Goal: Task Accomplishment & Management: Use online tool/utility

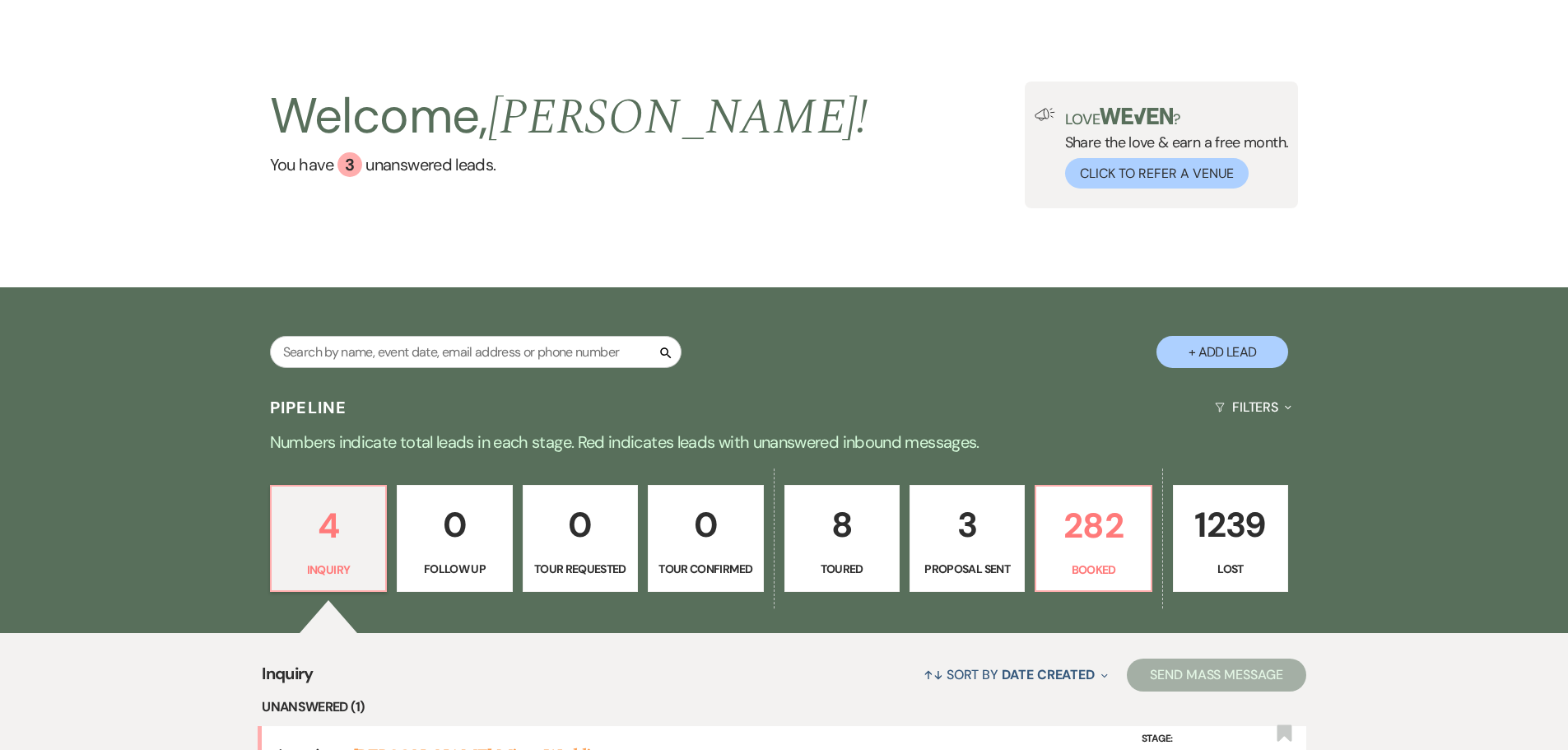
scroll to position [39, 0]
click at [1098, 537] on p "282" at bounding box center [1093, 526] width 94 height 55
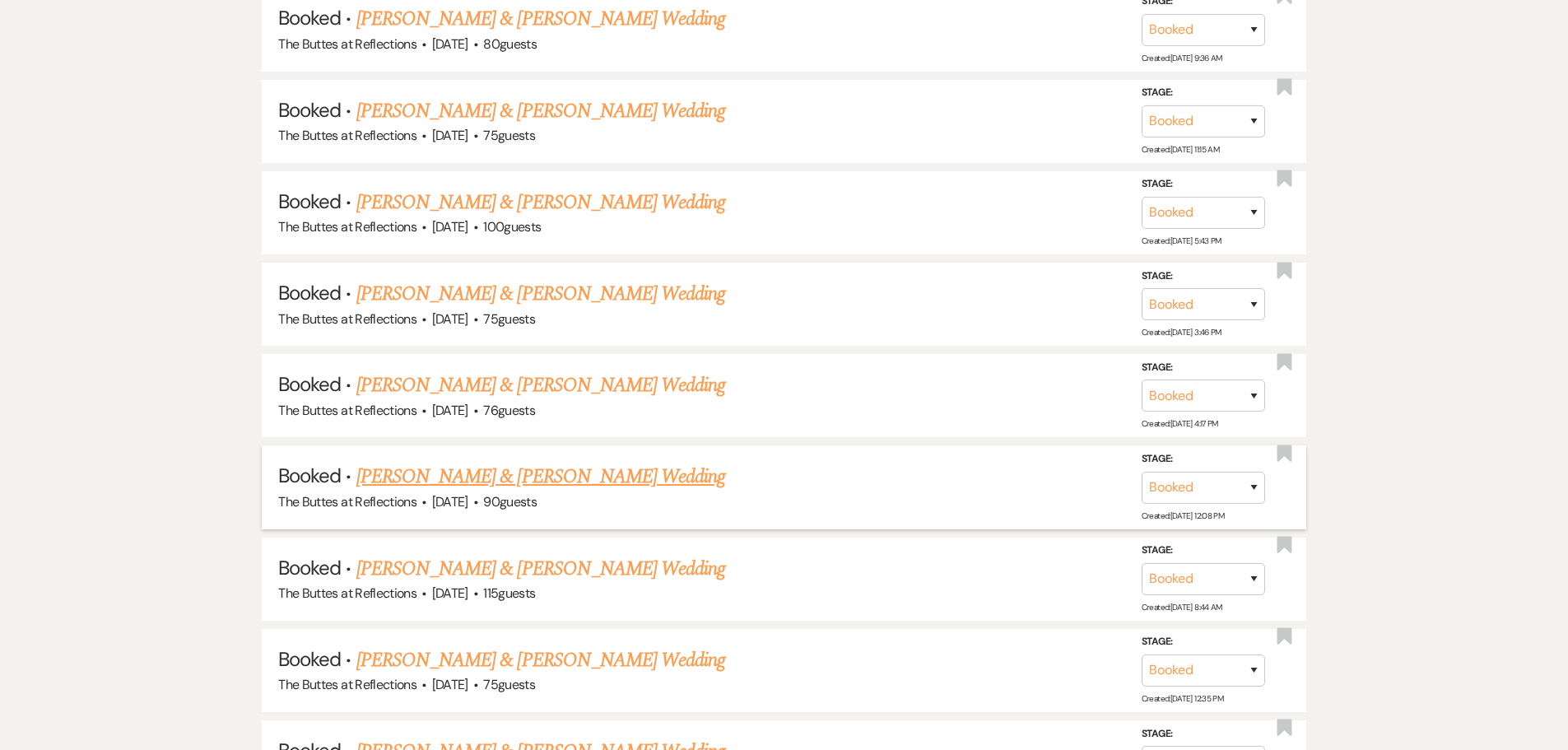
scroll to position [5551, 0]
click at [452, 562] on link "[PERSON_NAME] & [PERSON_NAME] Wedding" at bounding box center [541, 568] width 369 height 30
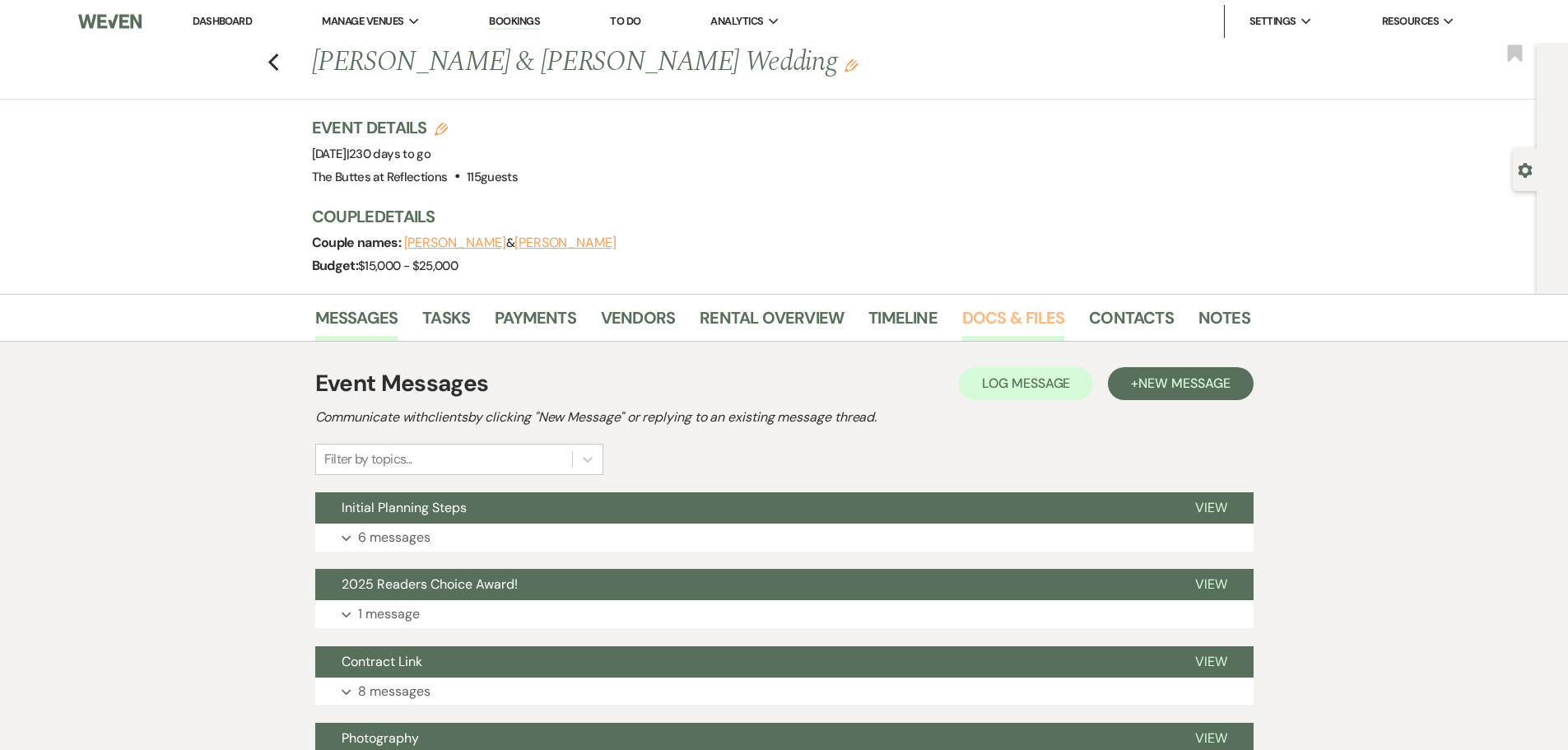
click at [994, 321] on link "Docs & Files" at bounding box center [1014, 322] width 102 height 36
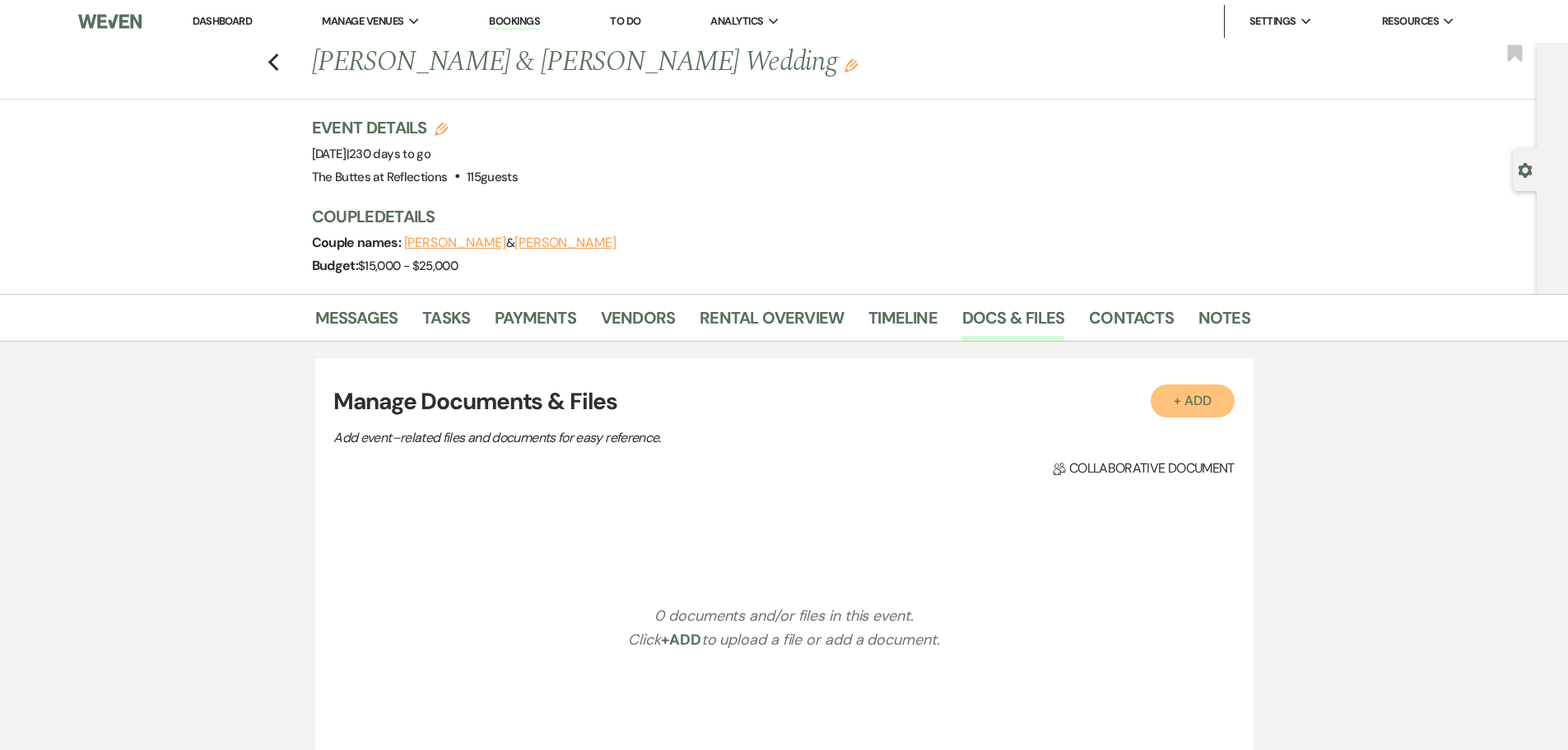
click at [1189, 395] on button "+ Add" at bounding box center [1193, 400] width 84 height 33
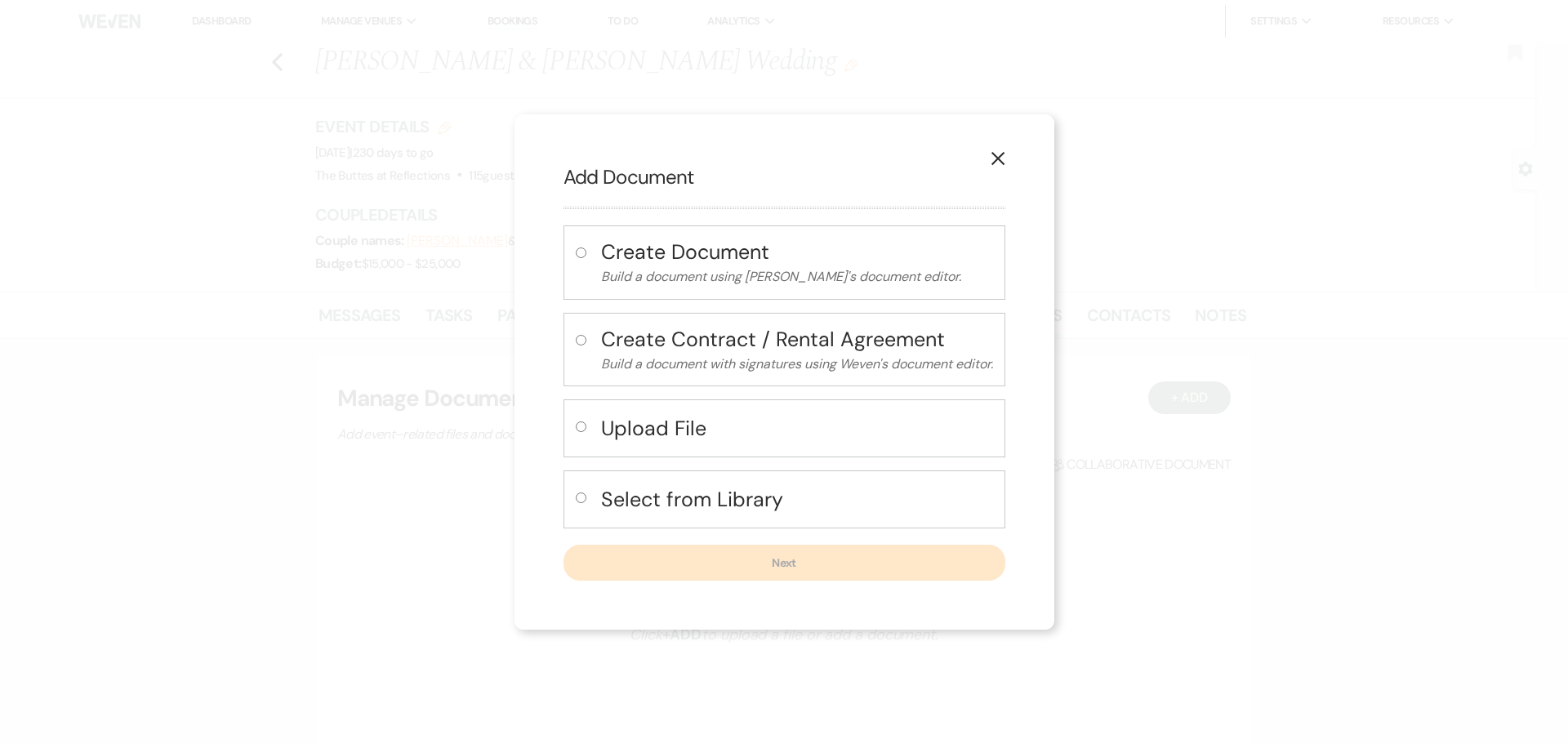
click at [575, 496] on input "radio" at bounding box center [580, 497] width 10 height 10
radio input "true"
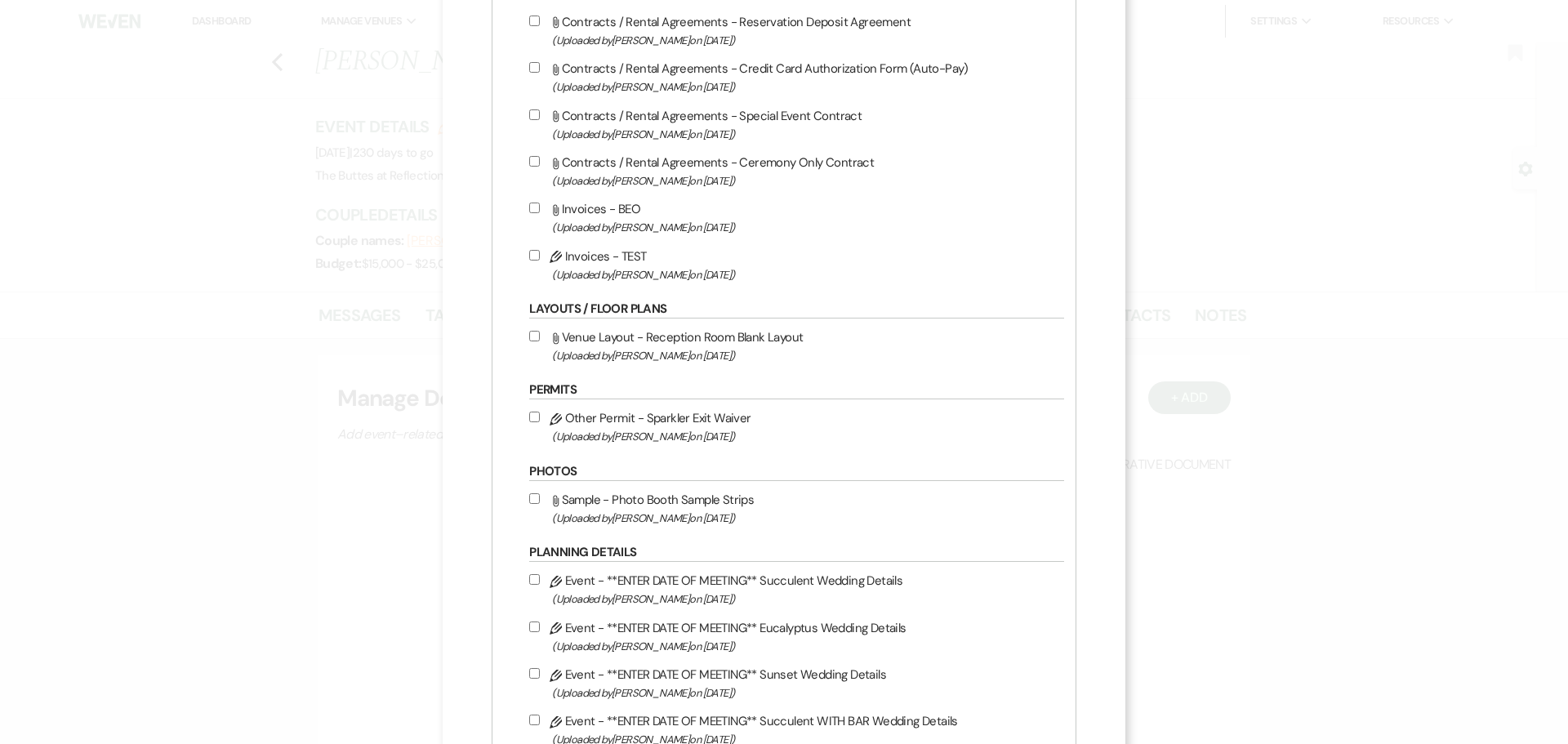
scroll to position [735, 0]
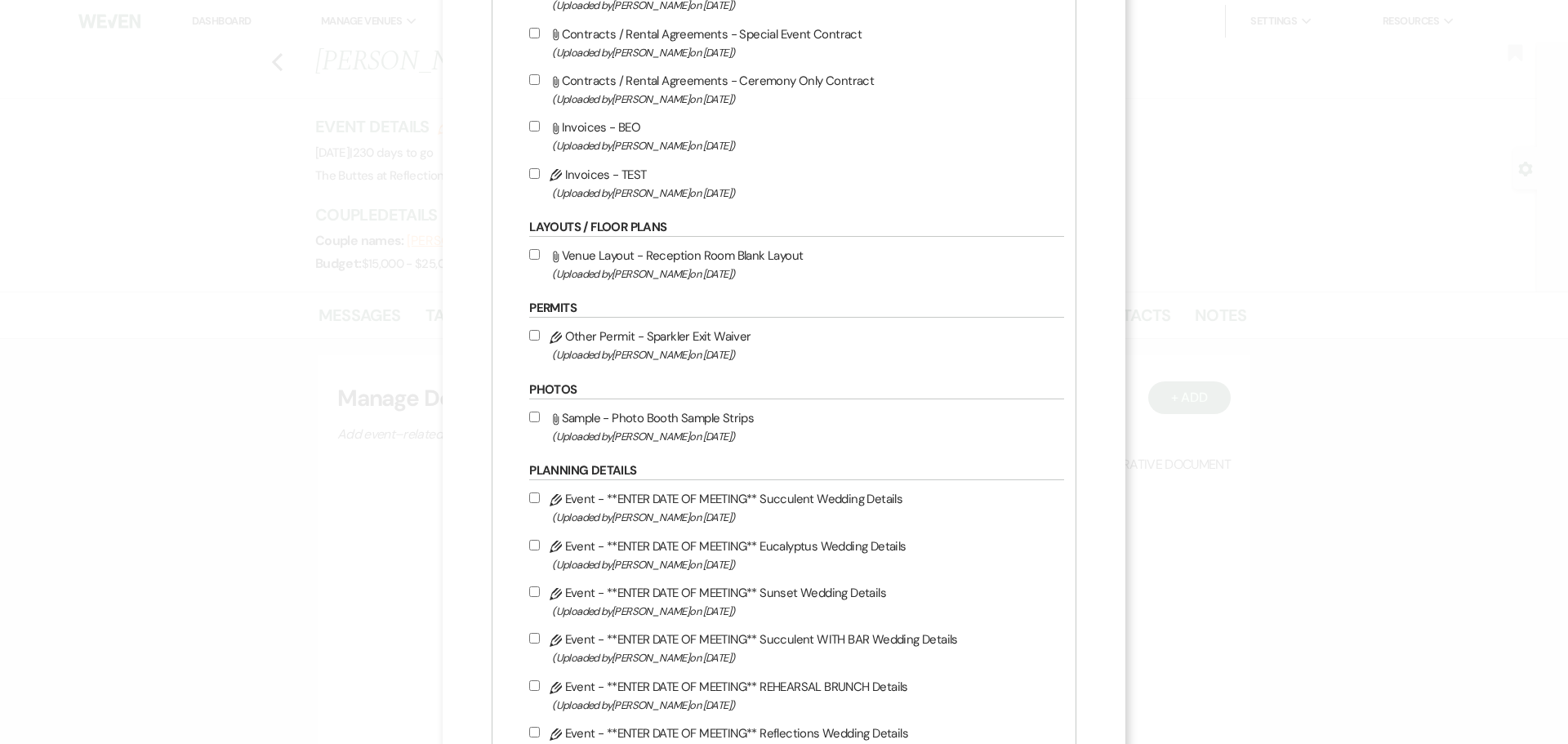
click at [529, 545] on input "Pencil Event - **ENTER DATE OF MEETING** Eucalyptus Wedding Details (Uploaded b…" at bounding box center [534, 544] width 10 height 10
checkbox input "true"
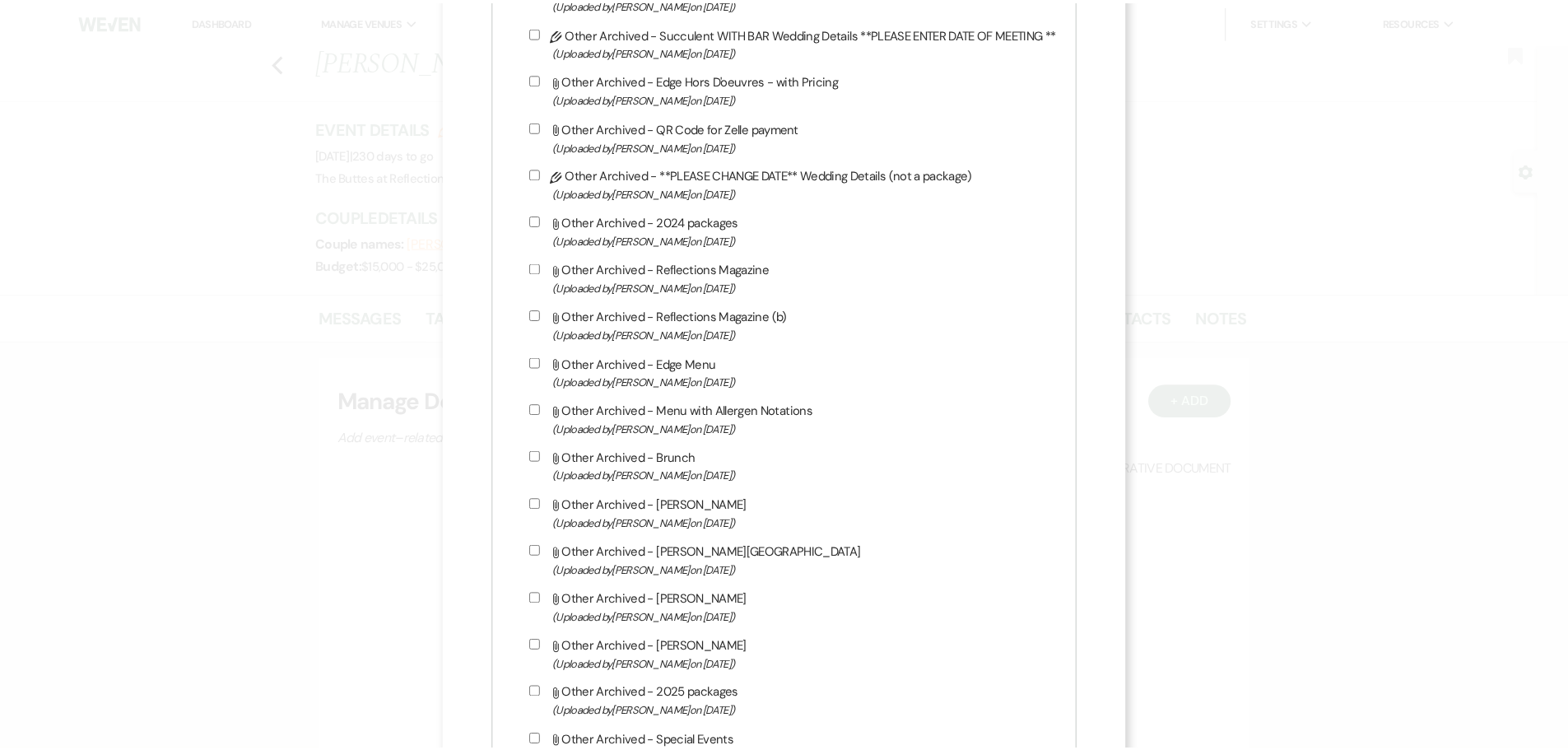
scroll to position [3757, 0]
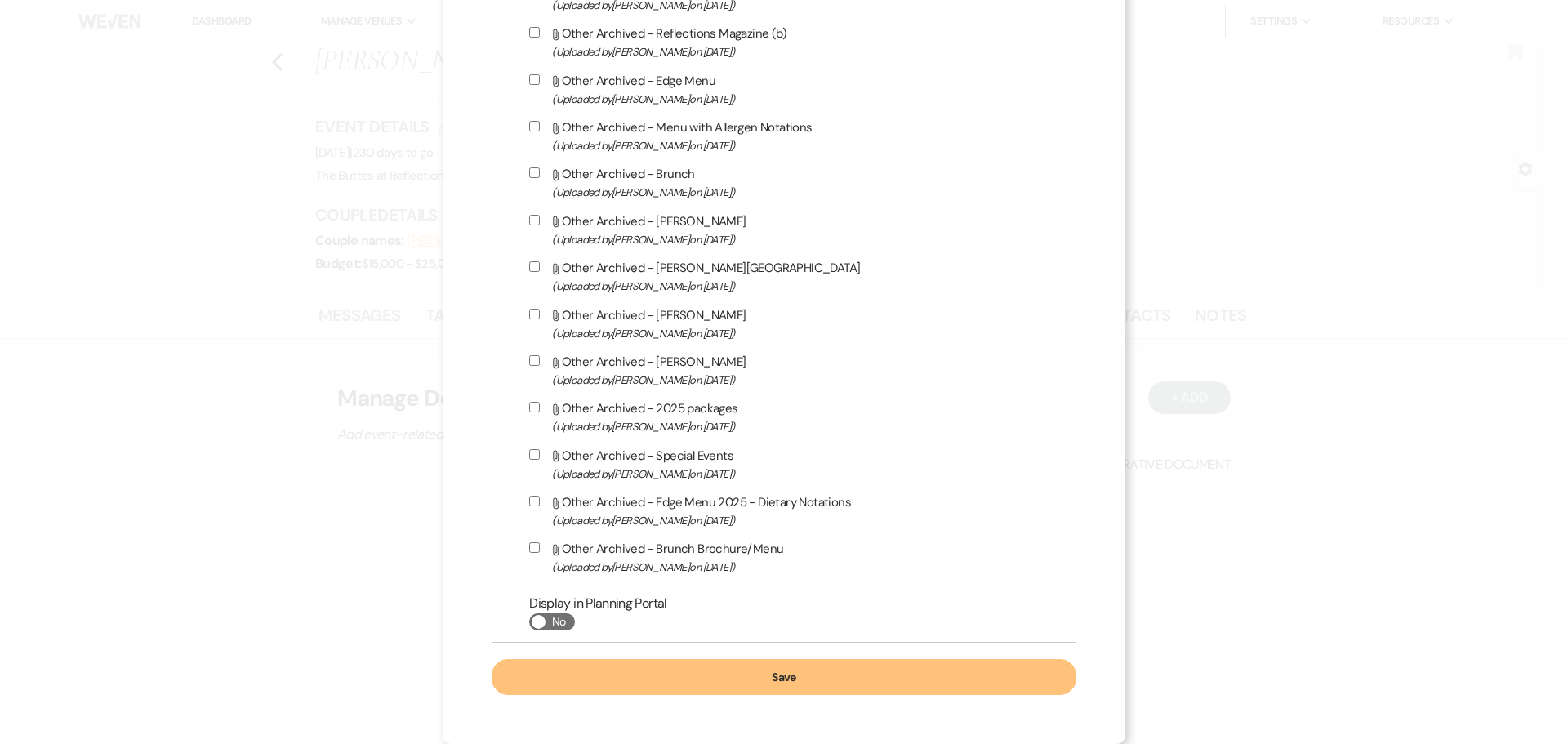
click at [766, 684] on button "Save" at bounding box center [783, 677] width 584 height 36
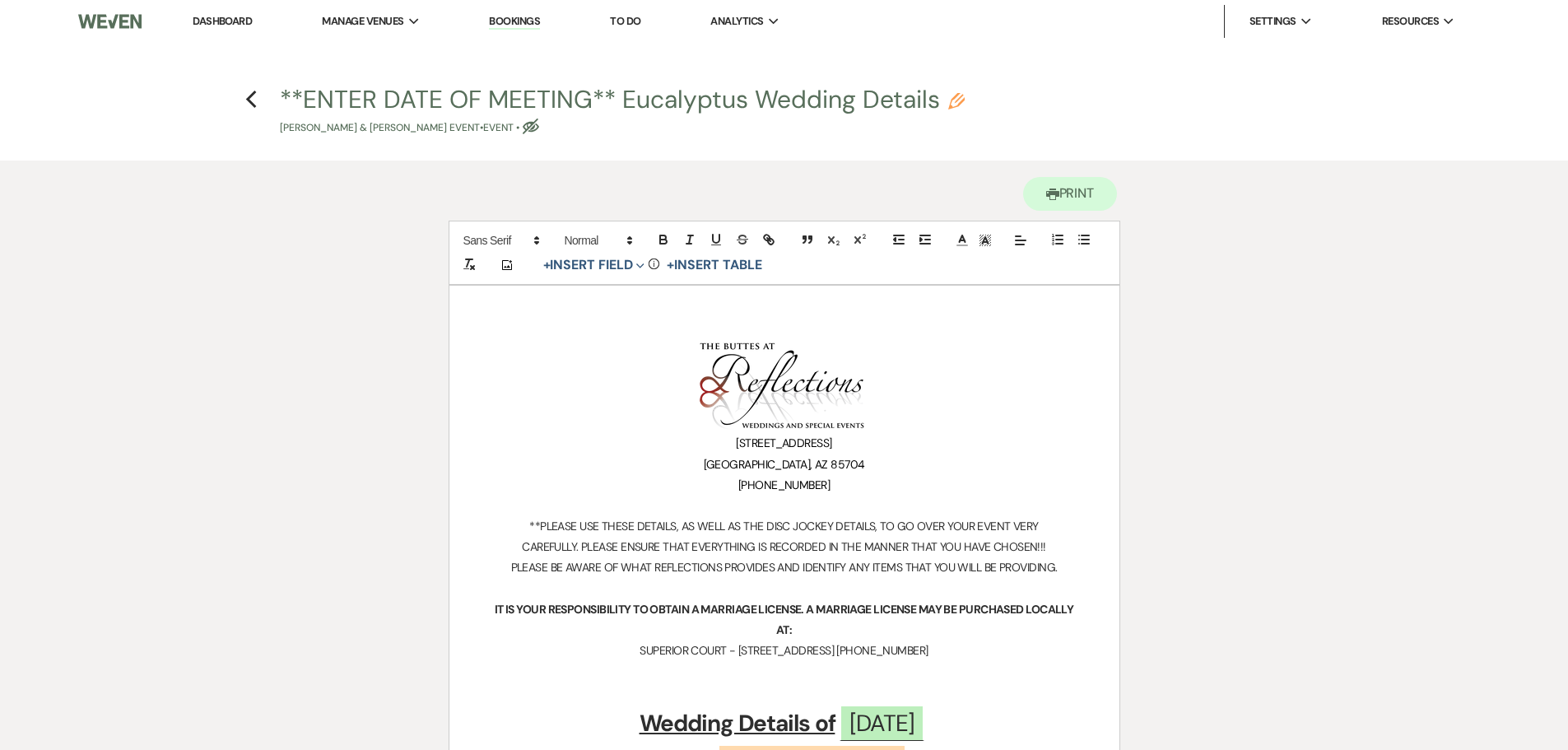
click at [561, 102] on button "**ENTER DATE OF MEETING** Eucalyptus Wedding Details Pencil Haven [PERSON_NAME]…" at bounding box center [623, 112] width 685 height 48
select select "63"
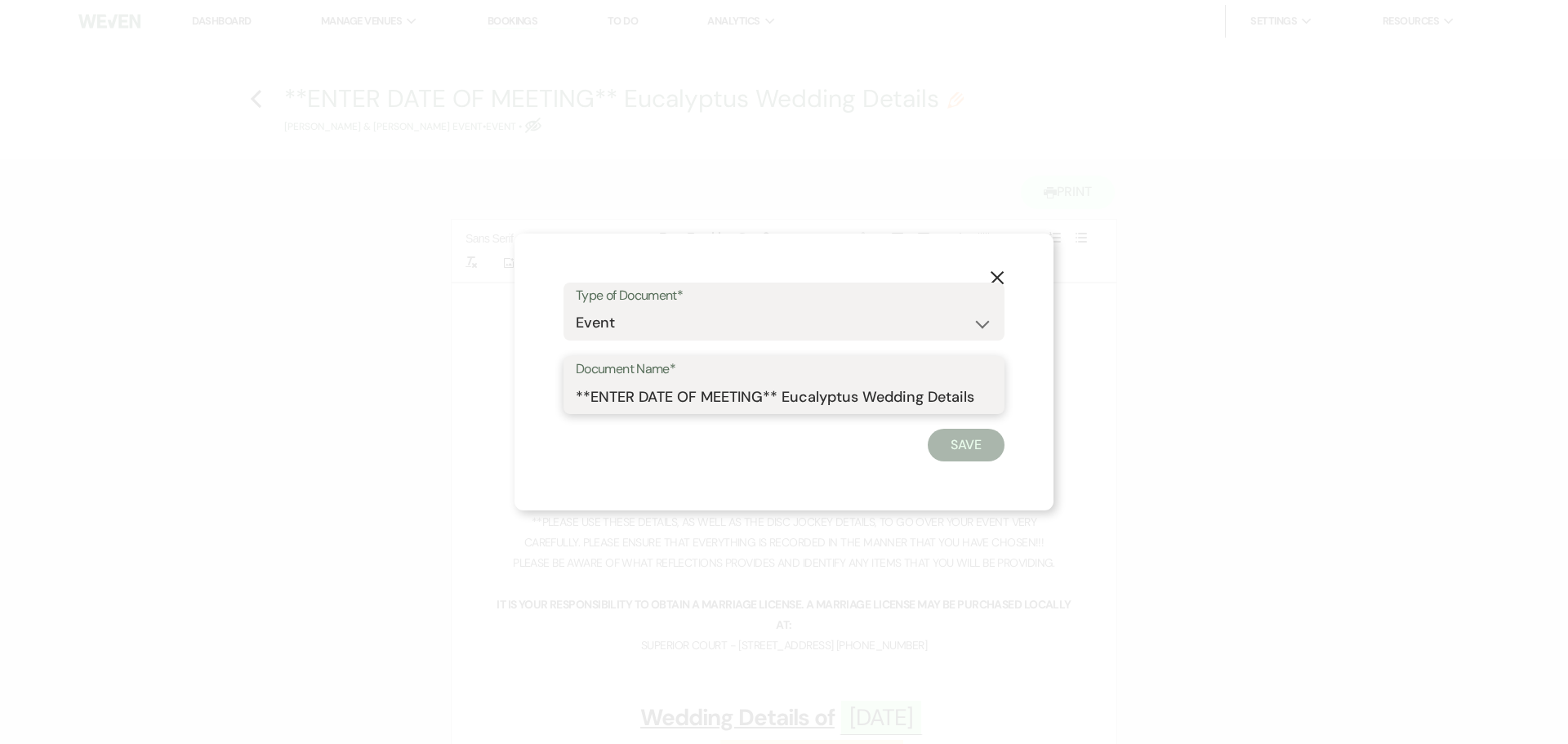
drag, startPoint x: 766, startPoint y: 389, endPoint x: 589, endPoint y: 383, distance: 177.1
click at [589, 383] on input "**ENTER DATE OF MEETING** Eucalyptus Wedding Details" at bounding box center [783, 396] width 416 height 31
click at [600, 396] on input "** [DATE] [PERSON_NAME], Haven ** Eucalyptus Wedding Details" at bounding box center [783, 396] width 416 height 31
click at [765, 396] on input "[DATE] [PERSON_NAME], Haven ** Eucalyptus Wedding Details" at bounding box center [783, 396] width 416 height 31
click at [766, 392] on input "[DATE] [GEOGRAPHIC_DATA], Haven [DATE] ** Eucalyptus Wedding Details" at bounding box center [783, 396] width 416 height 31
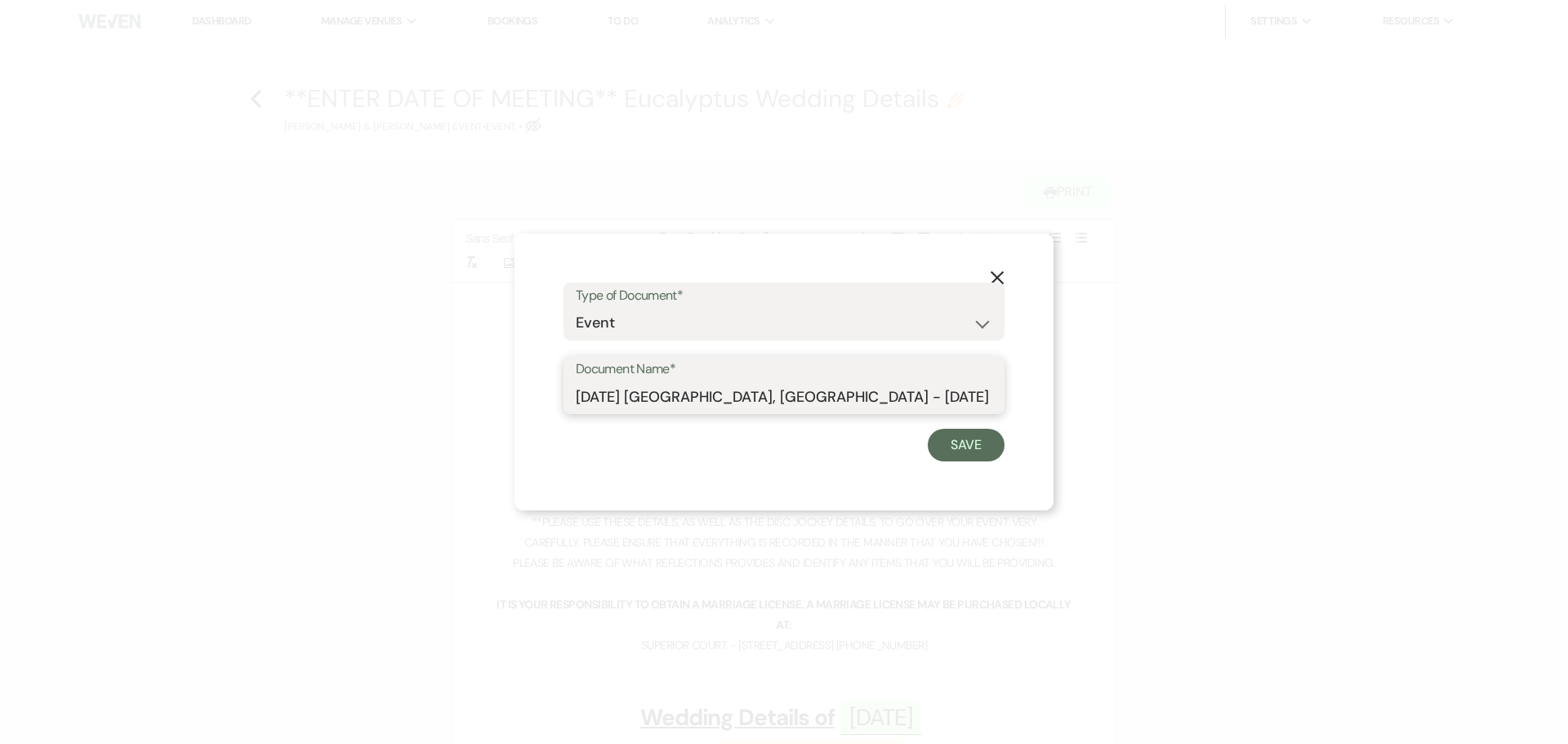
click at [870, 393] on input "[DATE] [GEOGRAPHIC_DATA], [GEOGRAPHIC_DATA] - [DATE] ** Eucalyptus Wedding Deta…" at bounding box center [783, 396] width 416 height 31
type input "[DATE] [GEOGRAPHIC_DATA], [GEOGRAPHIC_DATA] - [DATE] -Eucalyptus Wedding Details"
click at [942, 450] on button "Save" at bounding box center [965, 444] width 77 height 32
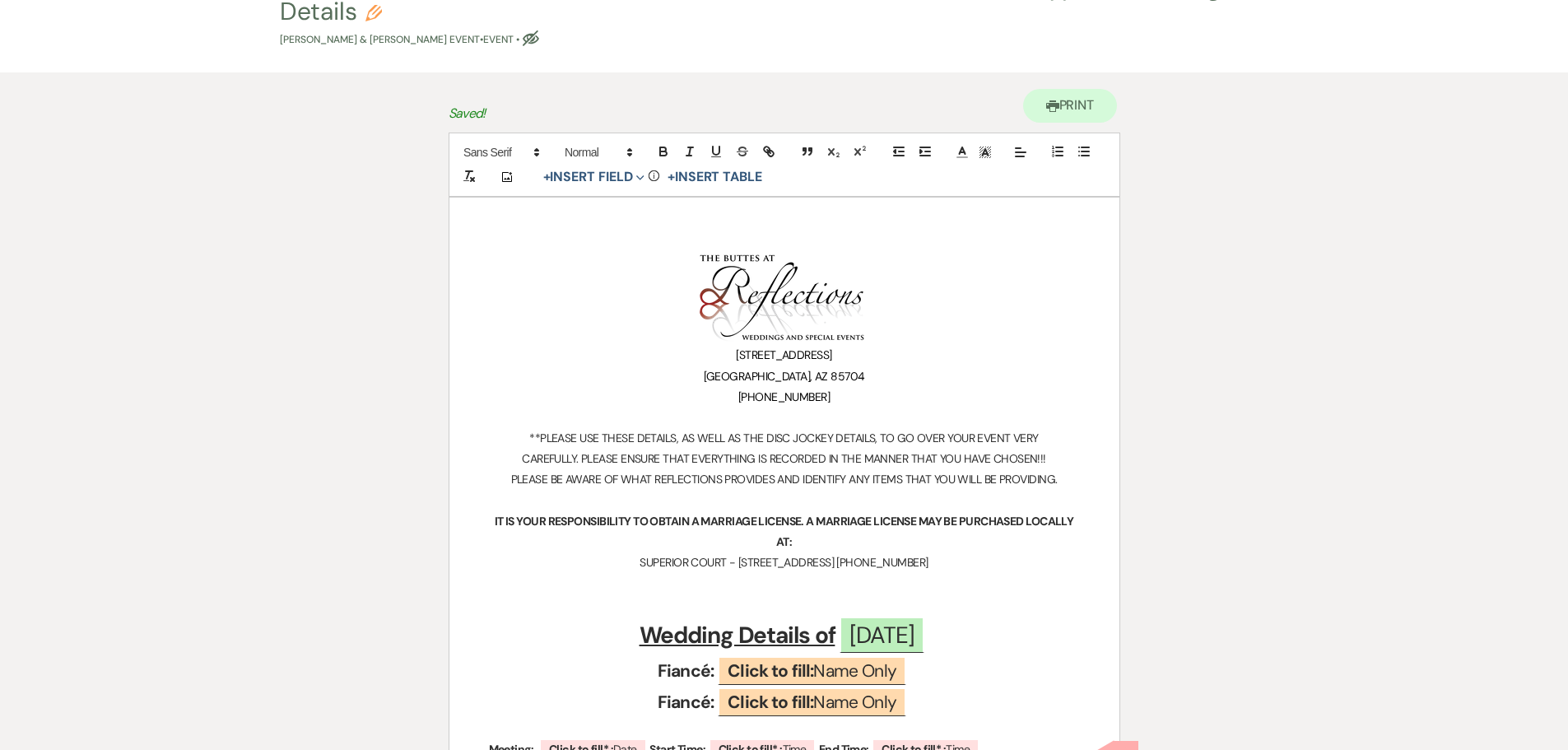
scroll to position [411, 0]
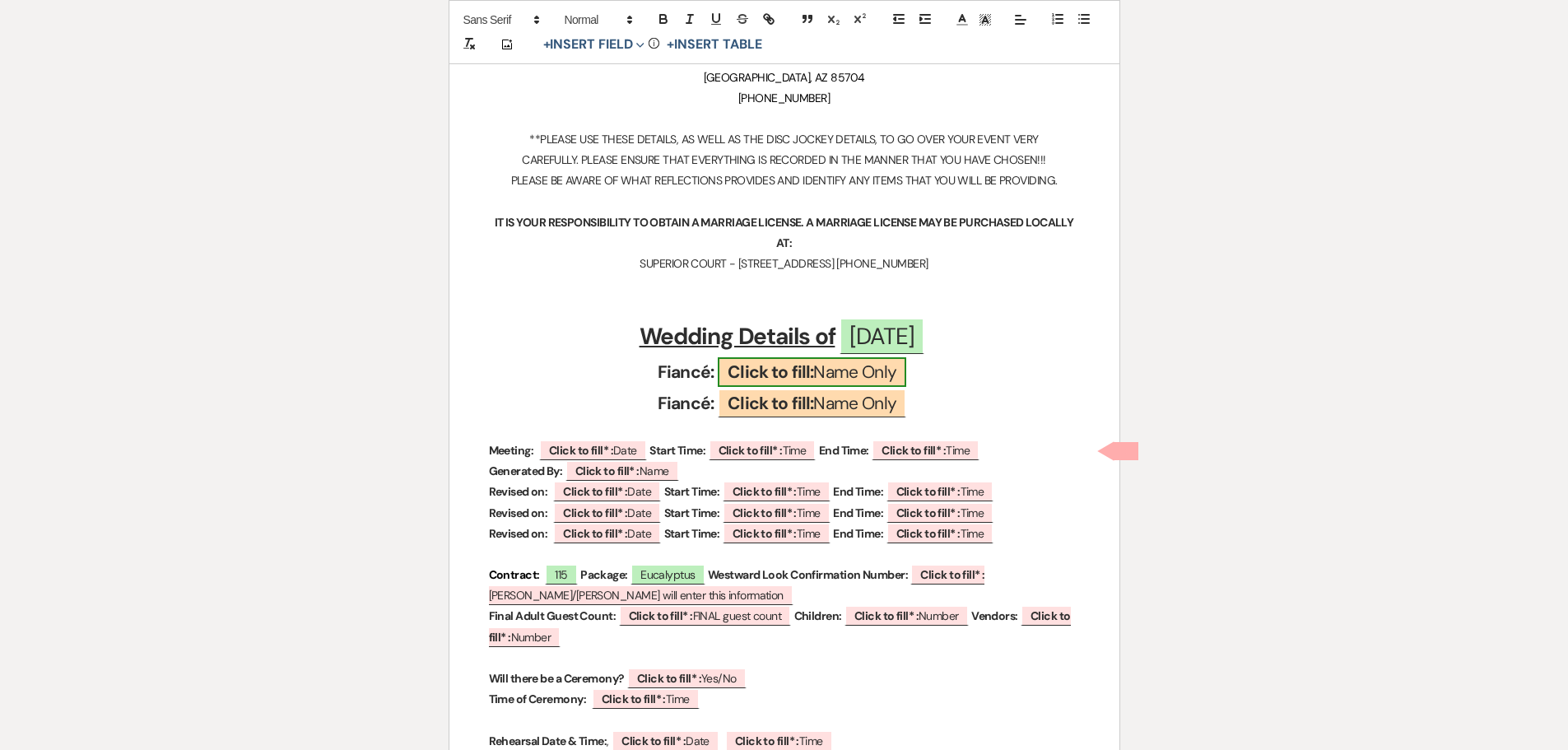
click at [738, 360] on b "Click to fill:" at bounding box center [771, 371] width 86 height 23
select select "custom_placeholder"
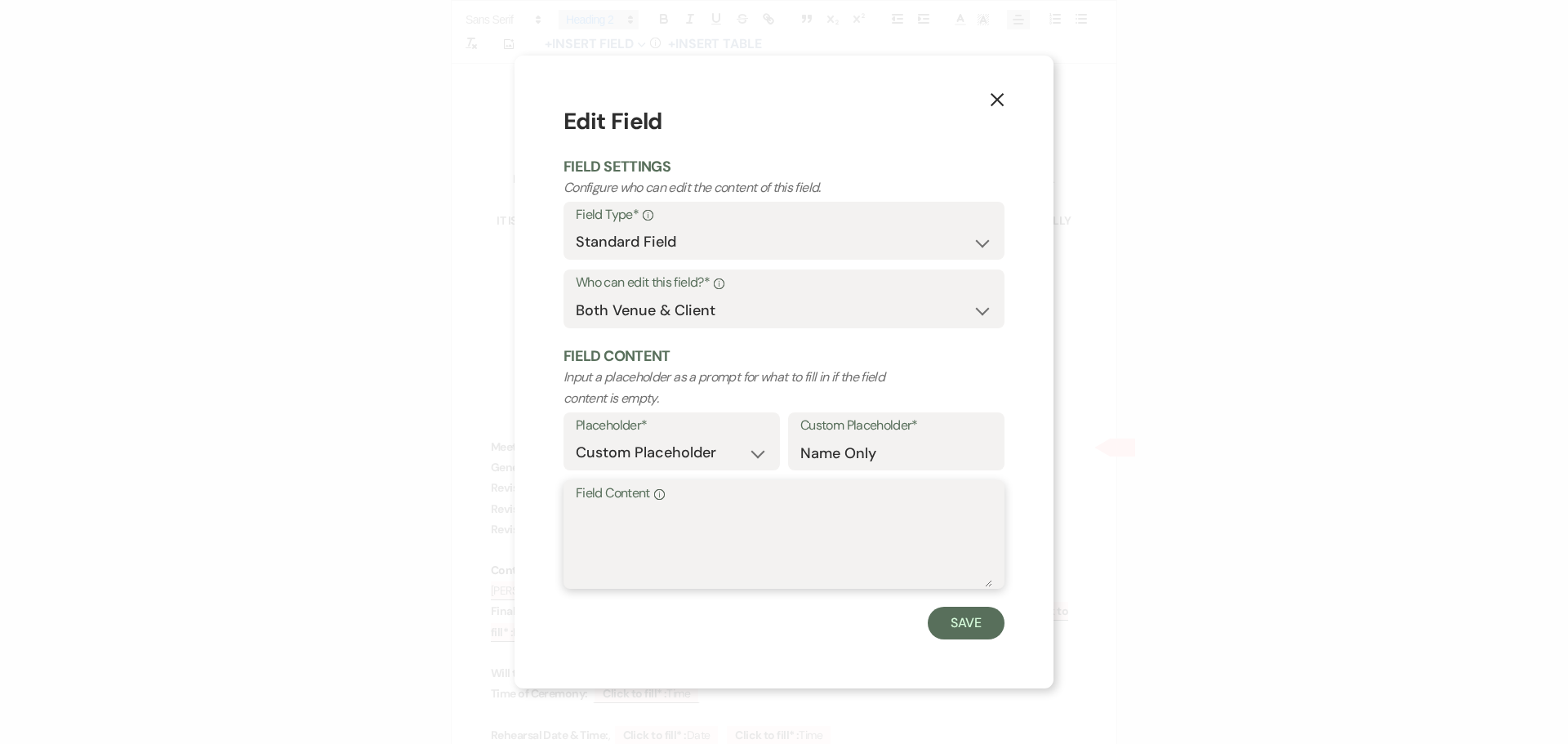
click at [685, 511] on textarea "Field Content Info" at bounding box center [783, 546] width 416 height 81
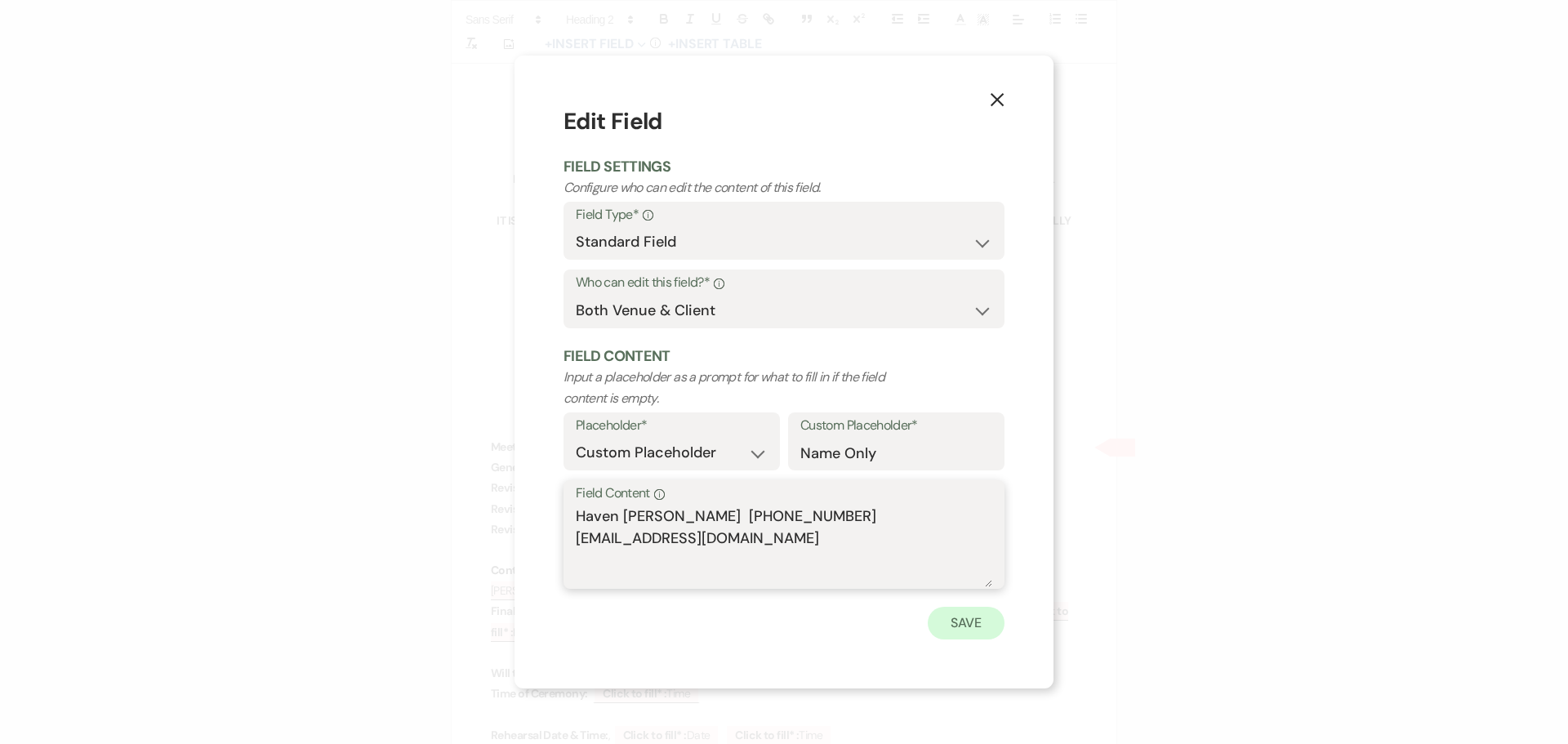
type textarea "Haven [PERSON_NAME] [PHONE_NUMBER] [EMAIL_ADDRESS][DOMAIN_NAME]"
click at [965, 615] on button "Save" at bounding box center [965, 622] width 77 height 32
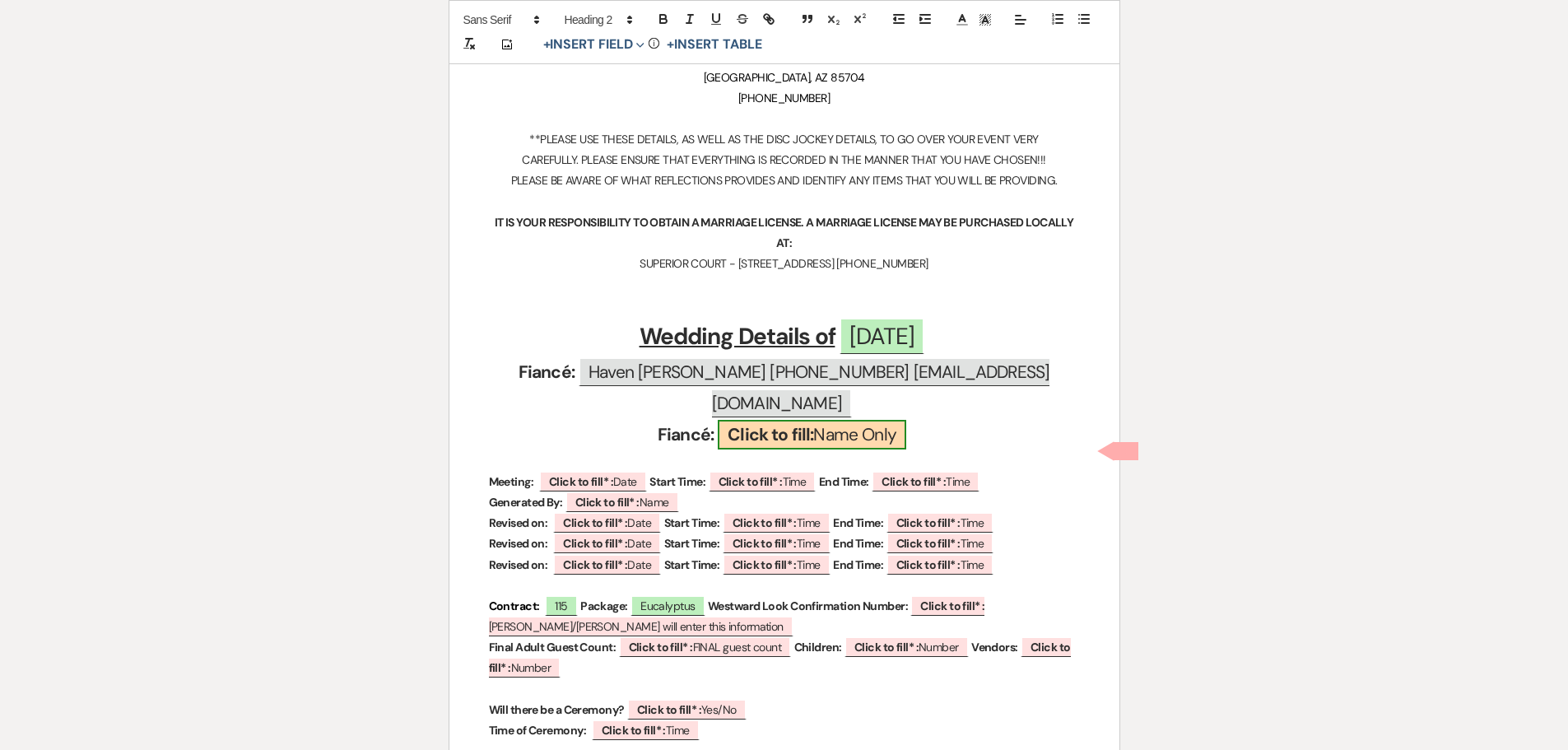
click at [757, 422] on b "Click to fill:" at bounding box center [771, 434] width 86 height 23
select select "custom_placeholder"
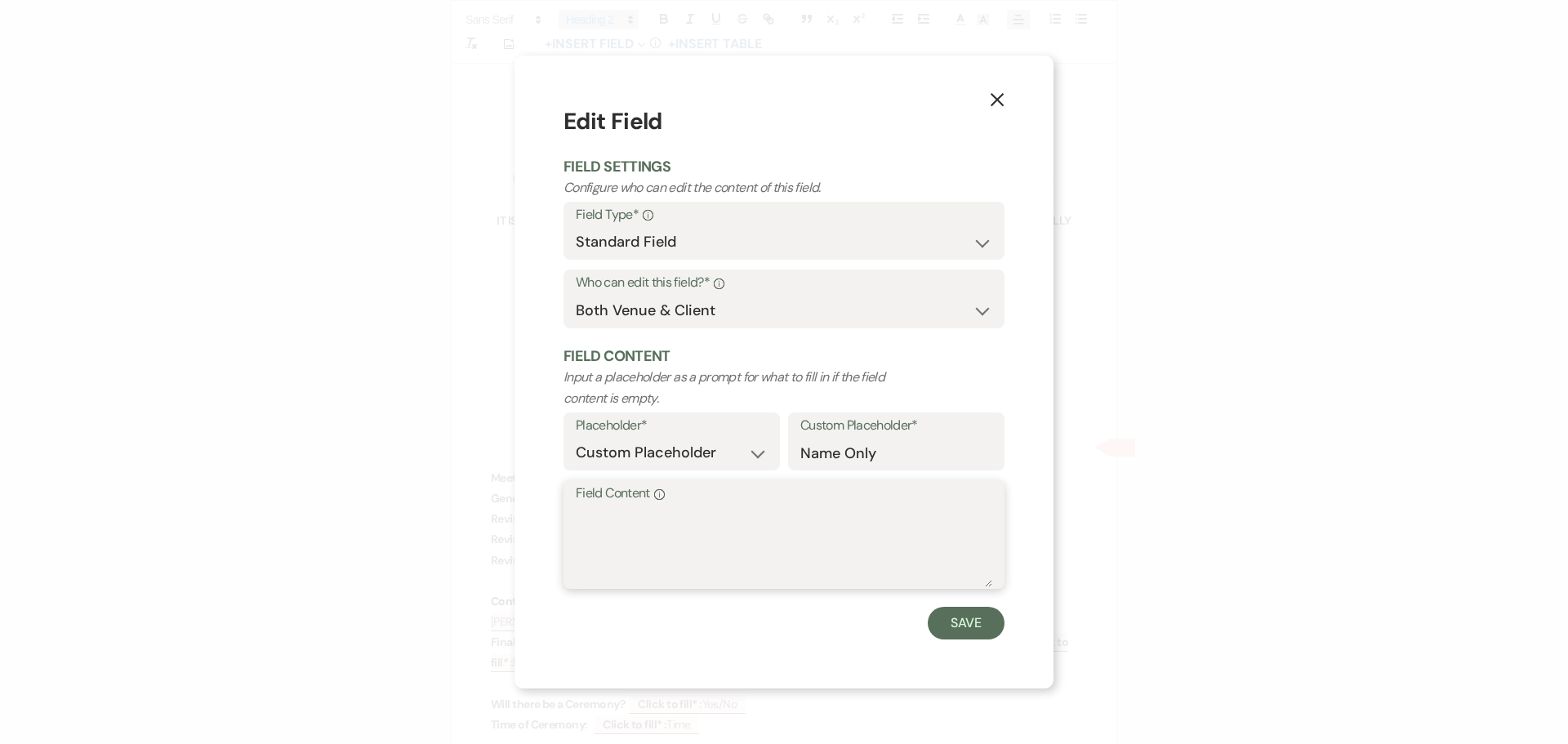
click at [618, 529] on textarea "Field Content Info" at bounding box center [783, 546] width 416 height 81
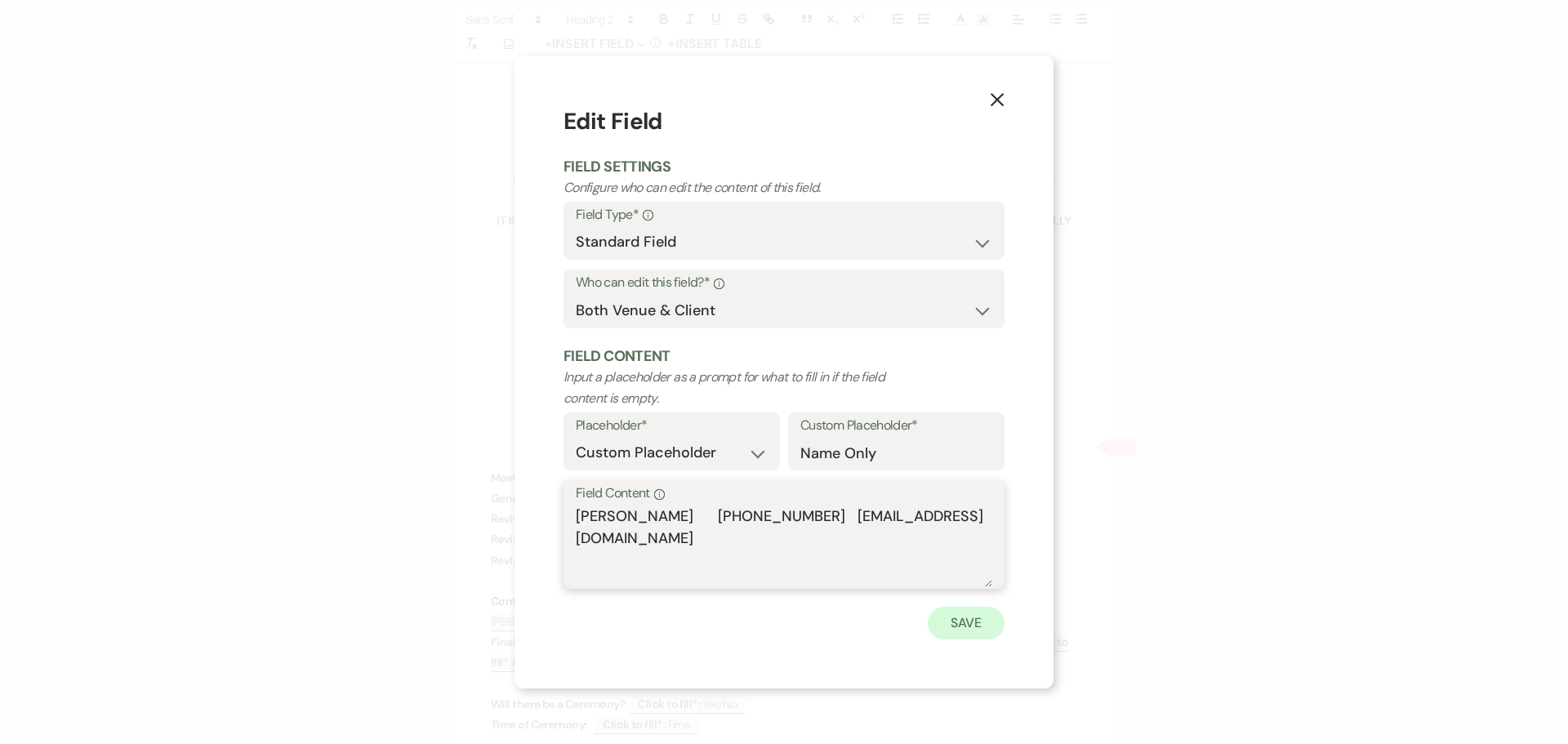
type textarea "[PERSON_NAME] [PHONE_NUMBER] [EMAIL_ADDRESS][DOMAIN_NAME]"
click at [964, 621] on button "Save" at bounding box center [965, 622] width 77 height 32
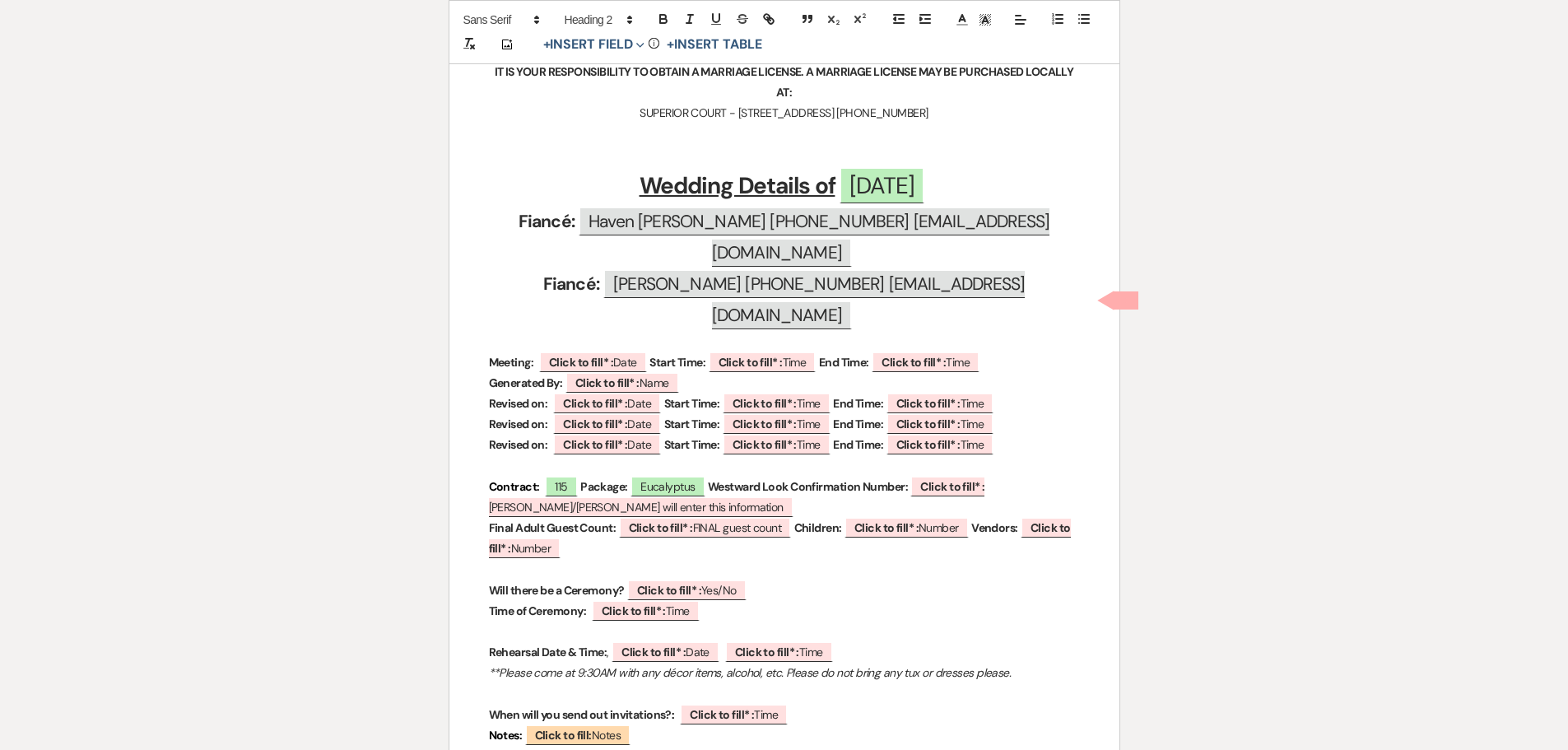
scroll to position [576, 0]
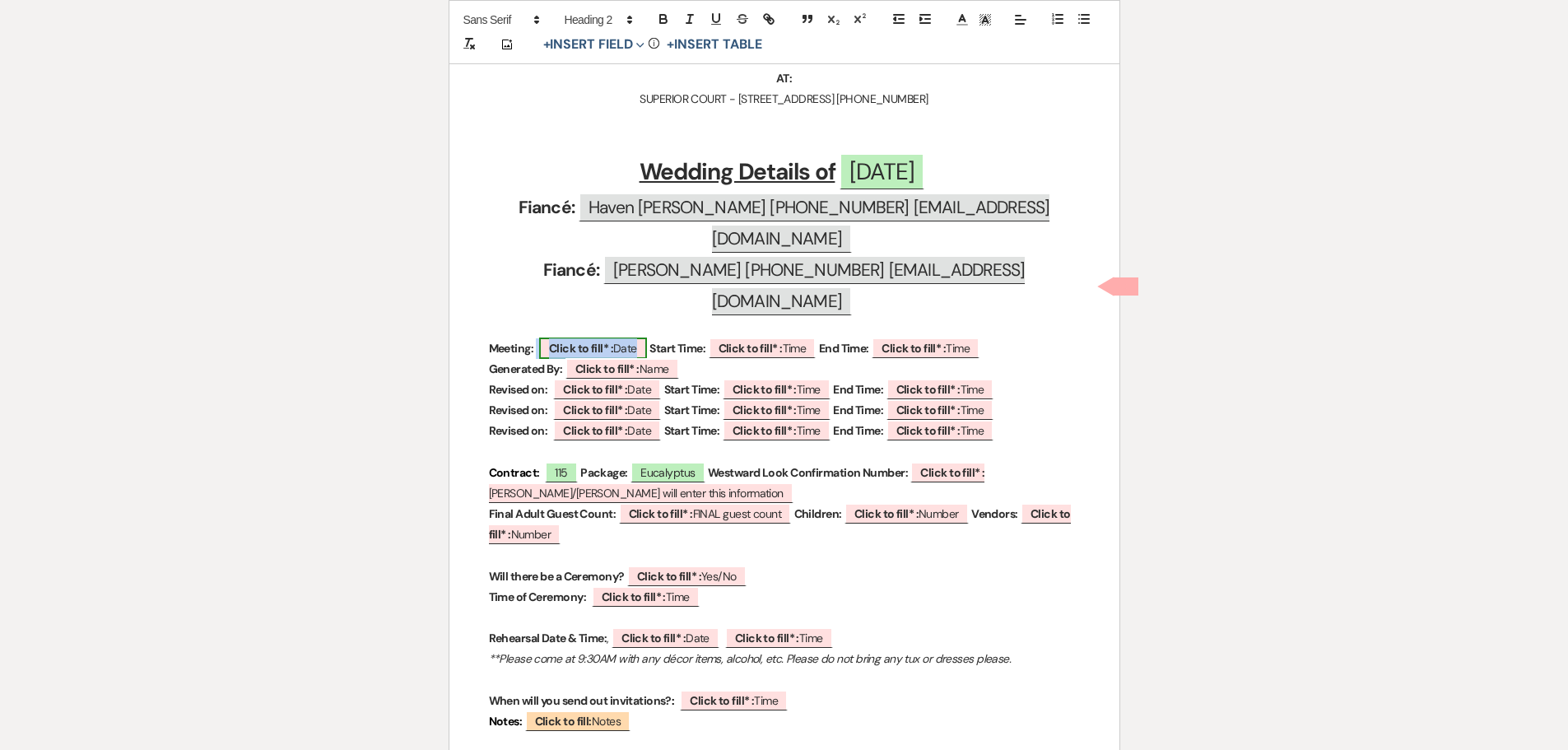
click at [565, 341] on b "Click to fill* :" at bounding box center [581, 348] width 64 height 15
select select "owner"
select select "Date"
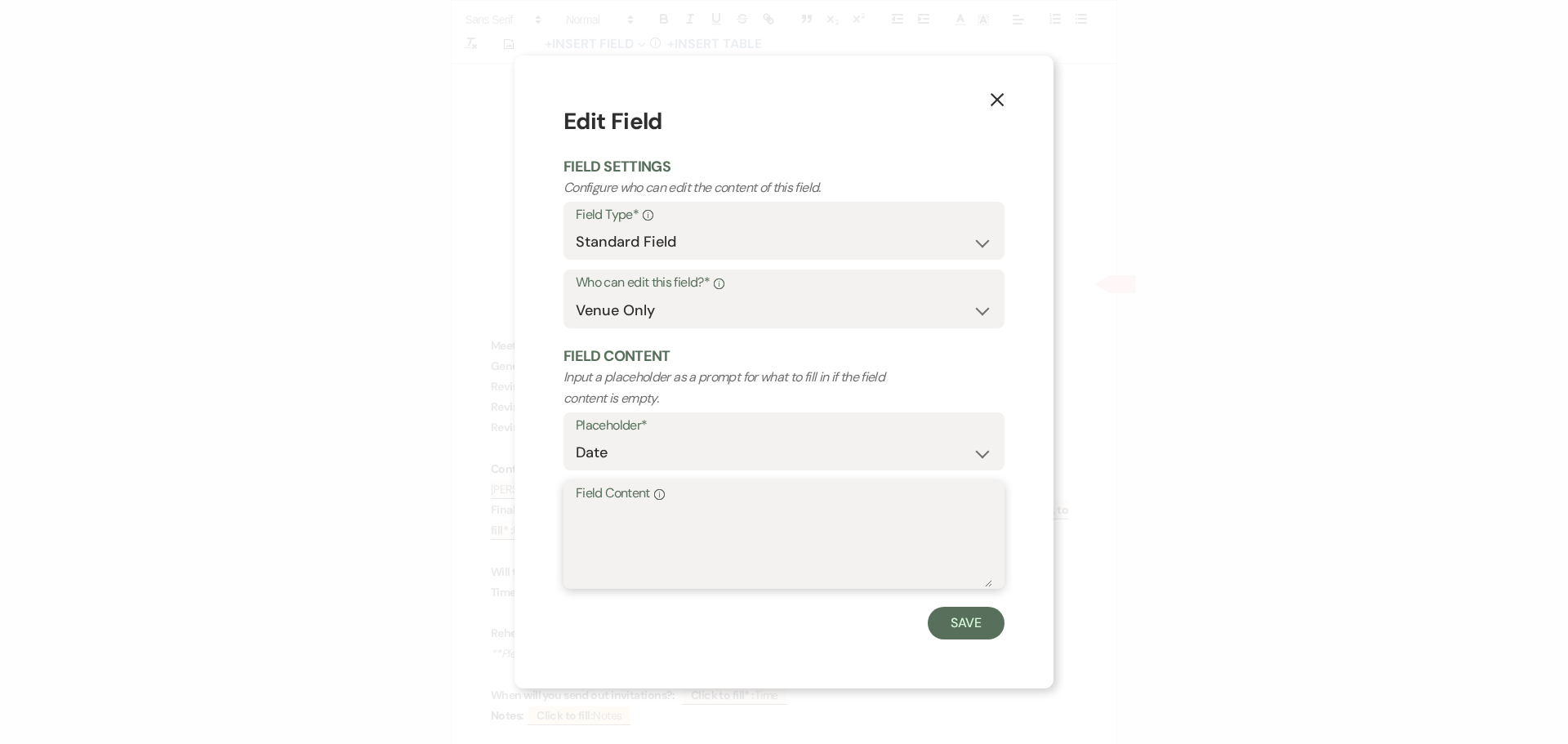
click at [604, 522] on textarea "Field Content Info" at bounding box center [783, 546] width 416 height 81
type textarea "[DATE]"
click at [955, 626] on button "Save" at bounding box center [965, 622] width 77 height 32
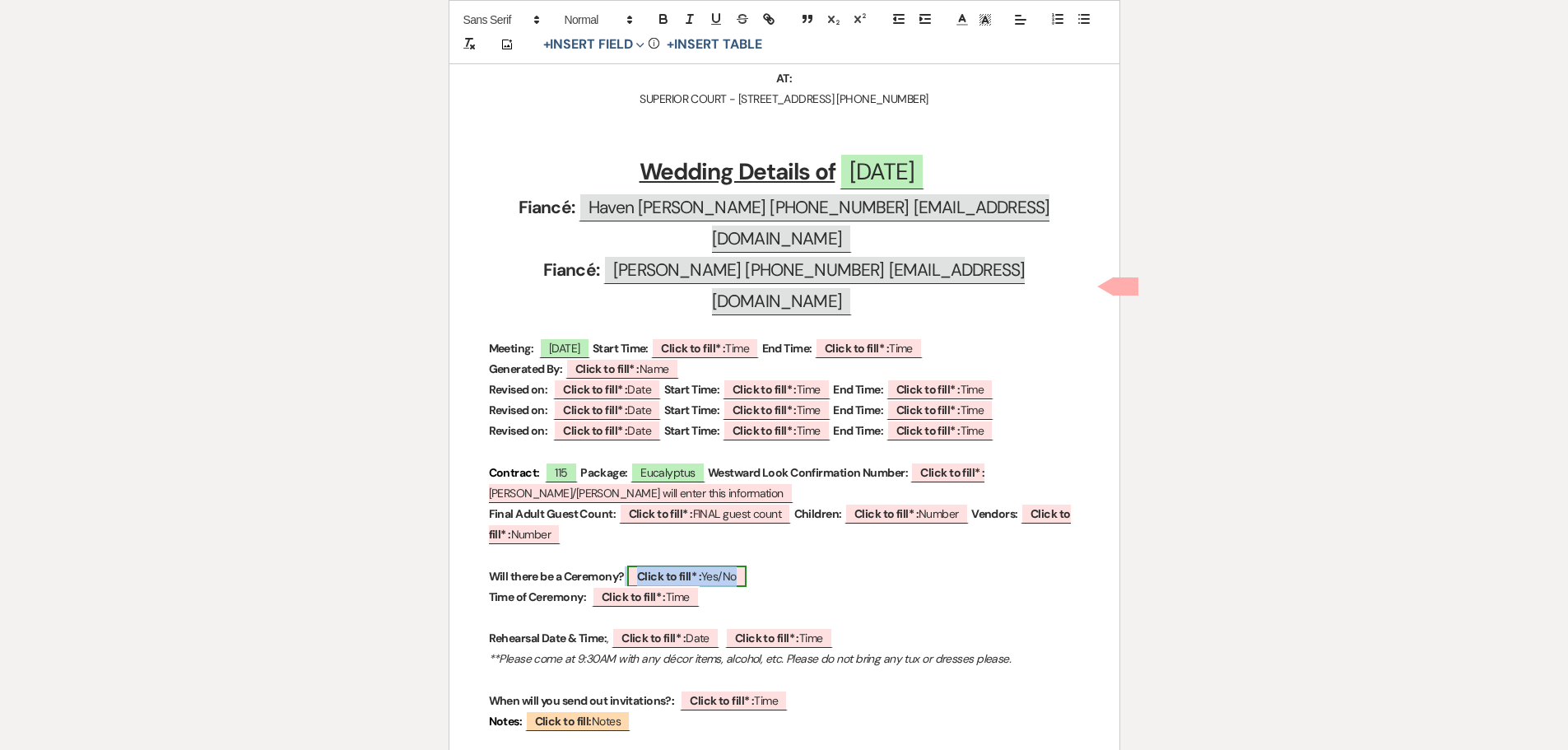
click at [666, 569] on b "Click to fill* :" at bounding box center [669, 576] width 64 height 15
select select "owner"
select select "custom_placeholder"
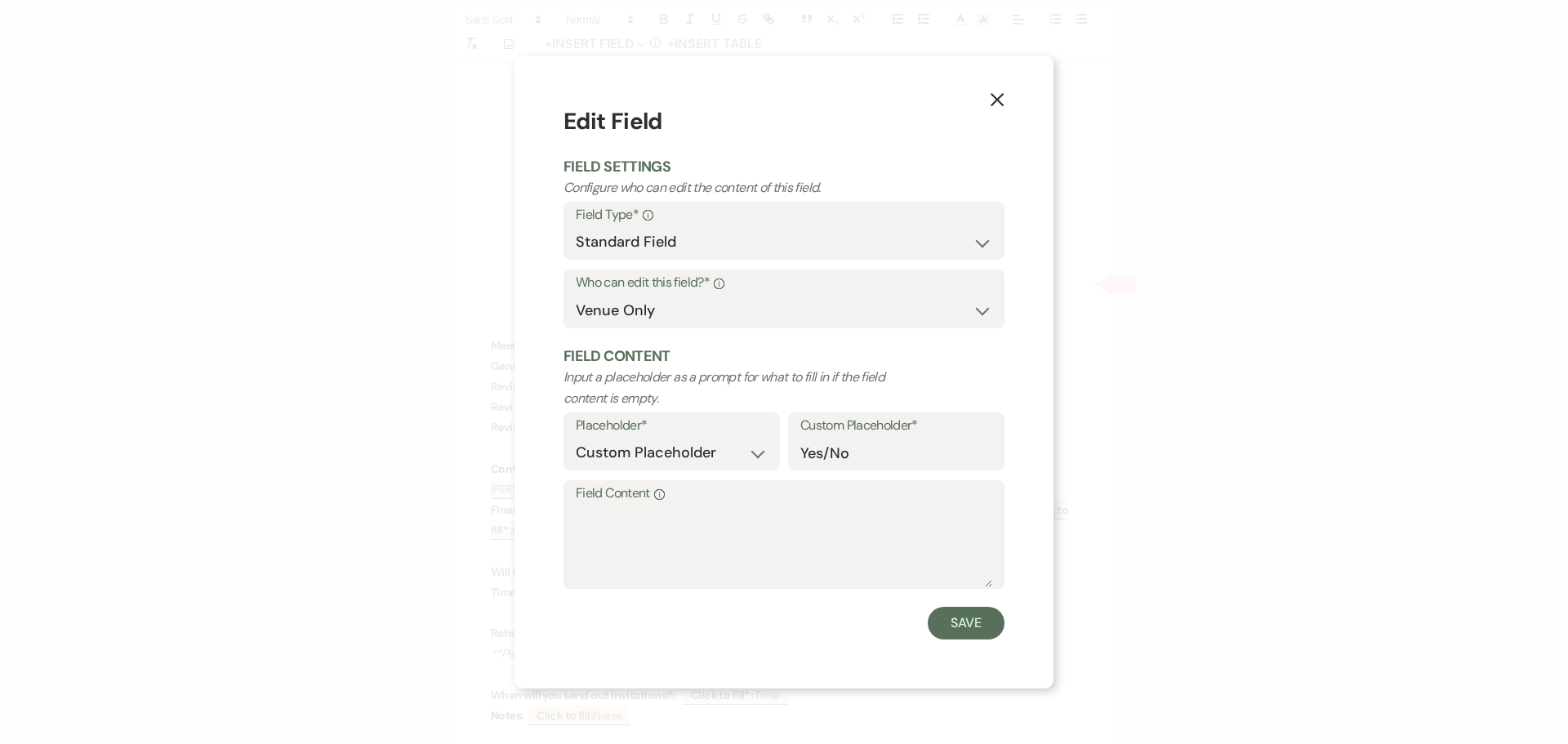
drag, startPoint x: 658, startPoint y: 471, endPoint x: 653, endPoint y: 530, distance: 59.2
click at [657, 471] on div "Placeholder* Custom Placeholder Date Time Name Location Venue Name Type Number …" at bounding box center [783, 447] width 440 height 68
drag, startPoint x: 611, startPoint y: 546, endPoint x: 622, endPoint y: 537, distance: 14.2
click at [612, 544] on textarea "Field Content Info" at bounding box center [783, 546] width 416 height 81
type textarea "Yes"
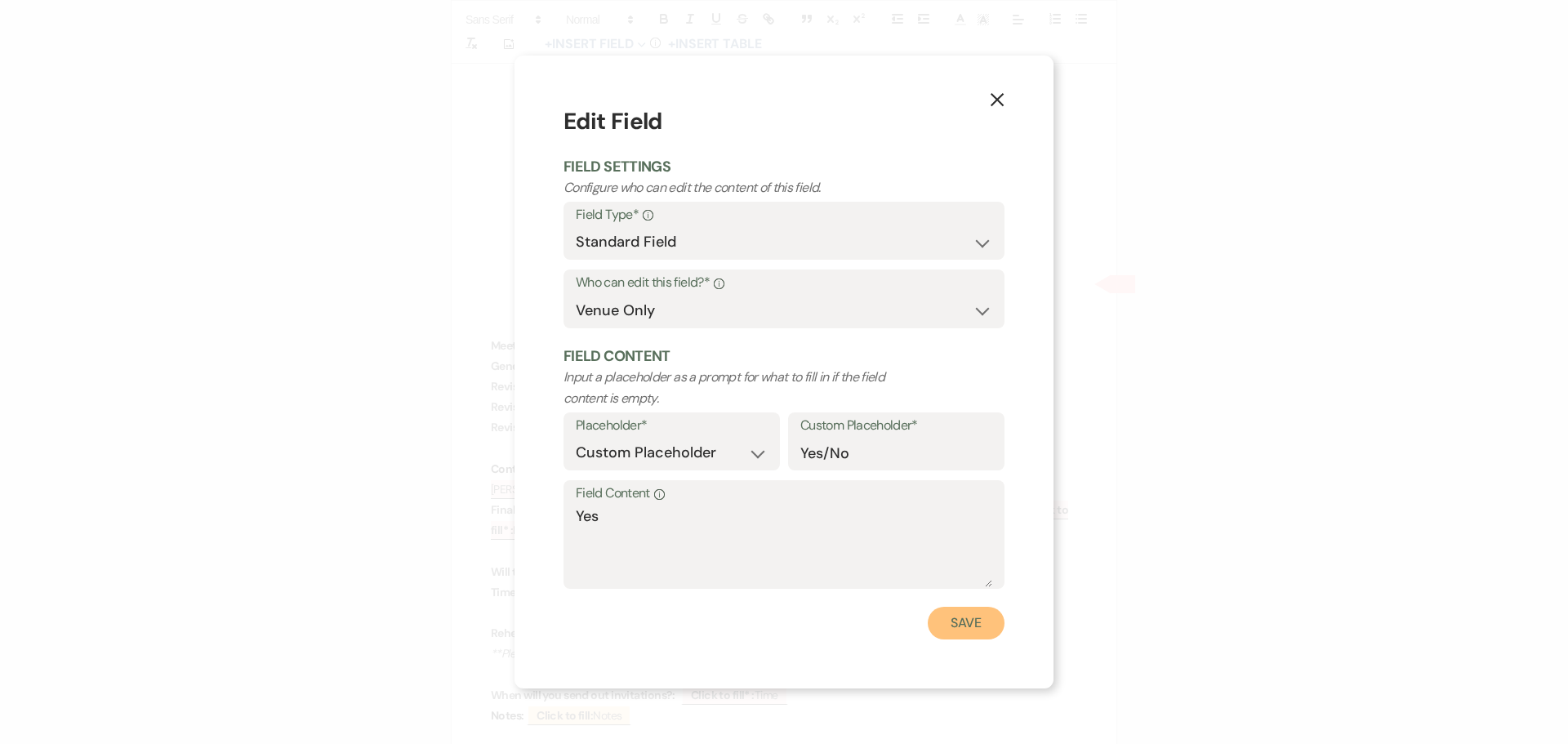
click at [939, 623] on button "Save" at bounding box center [965, 622] width 77 height 32
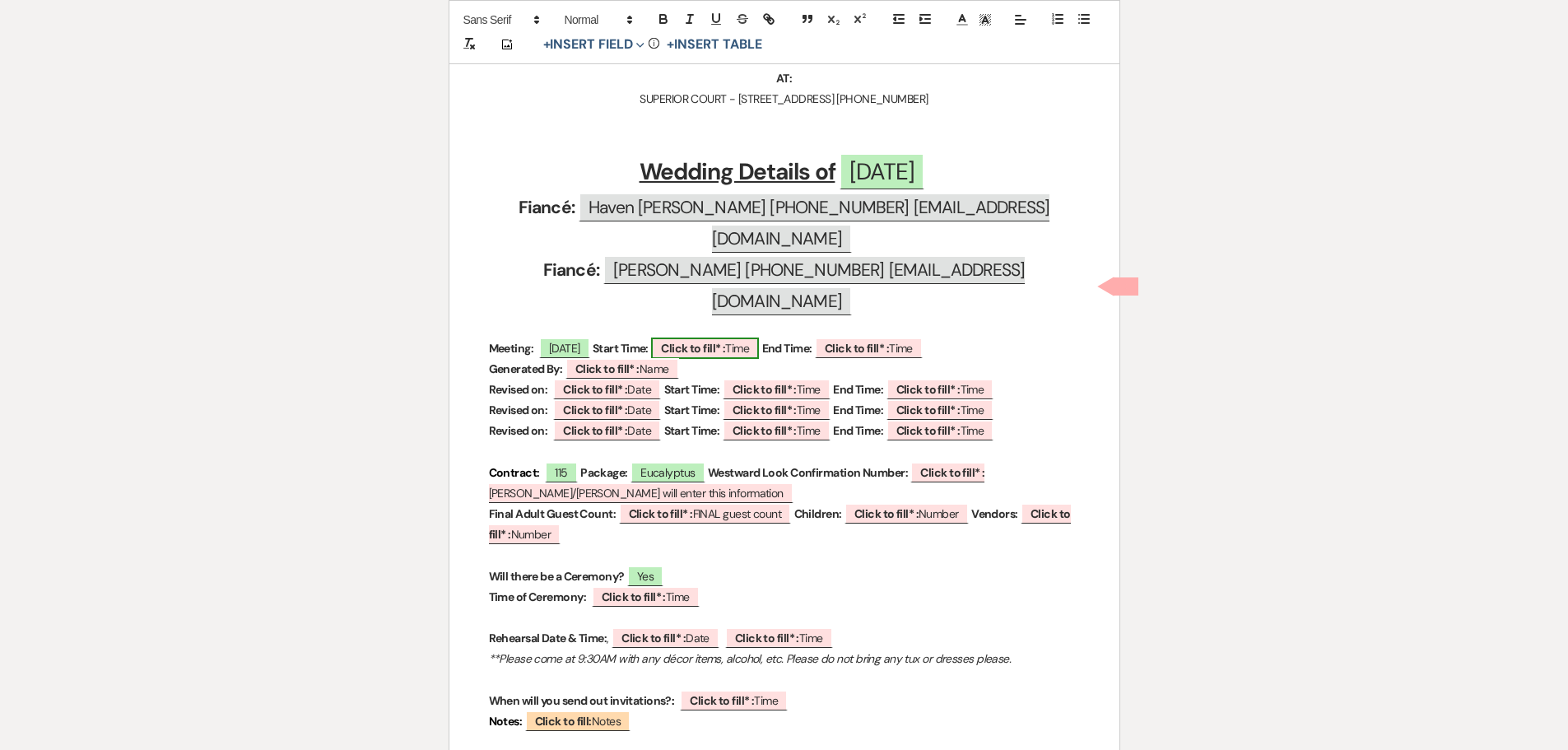
click at [708, 341] on b "Click to fill* :" at bounding box center [693, 348] width 64 height 15
select select "owner"
select select "Time"
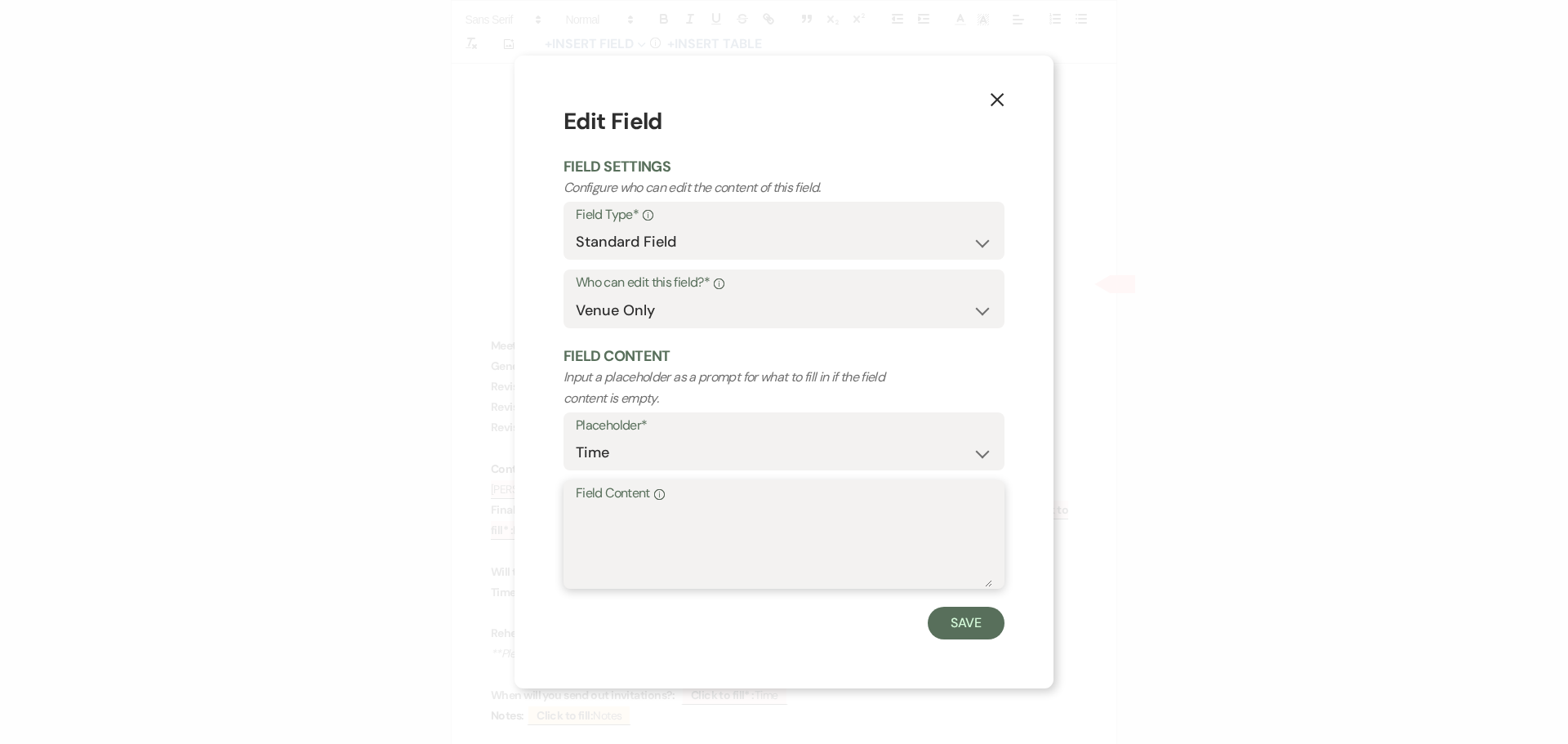
click at [649, 517] on textarea "Field Content Info" at bounding box center [783, 546] width 416 height 81
type textarea "9:10 AM"
click at [977, 622] on button "Save" at bounding box center [965, 622] width 77 height 32
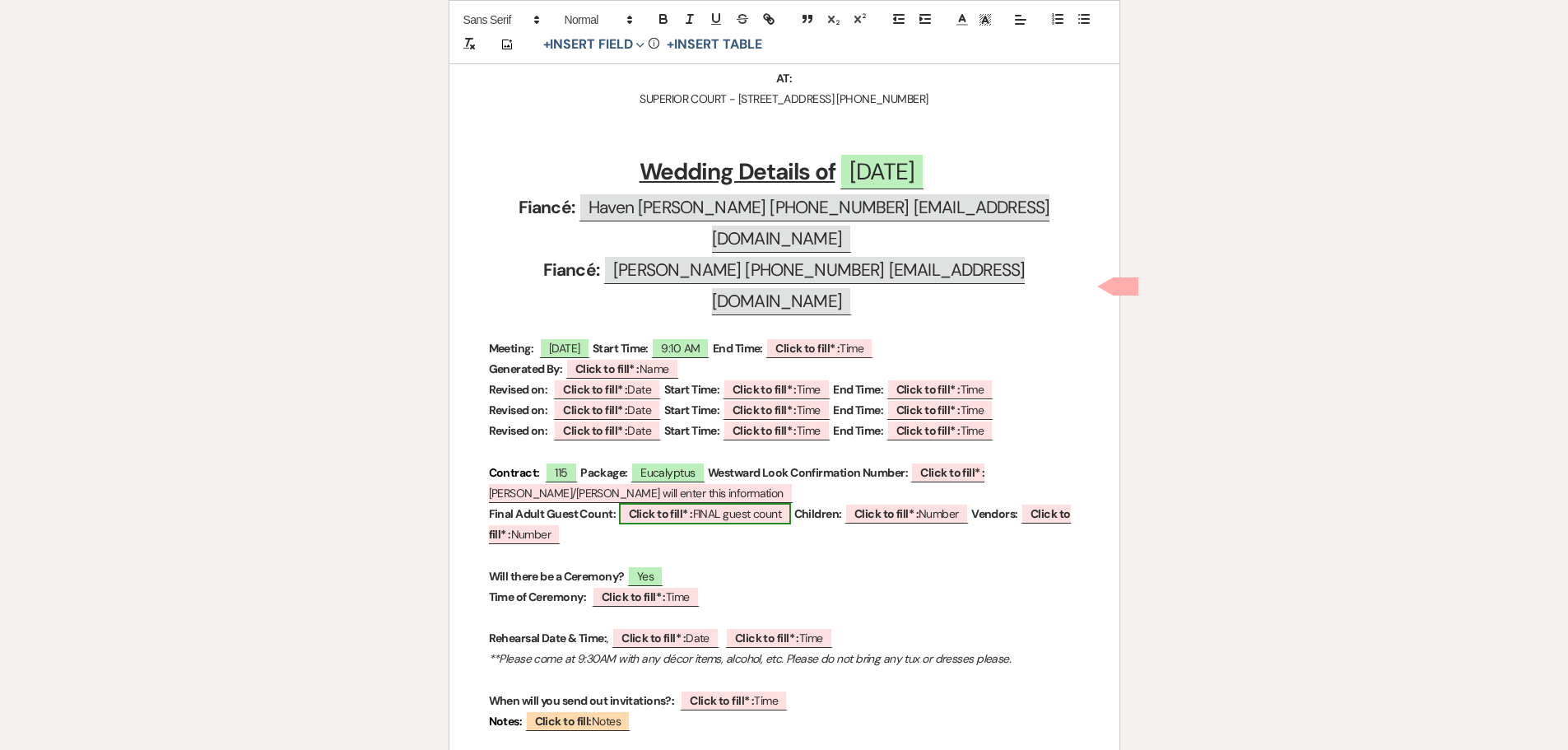
click at [649, 506] on b "Click to fill* :" at bounding box center [661, 514] width 64 height 15
select select "owner"
select select "custom_placeholder"
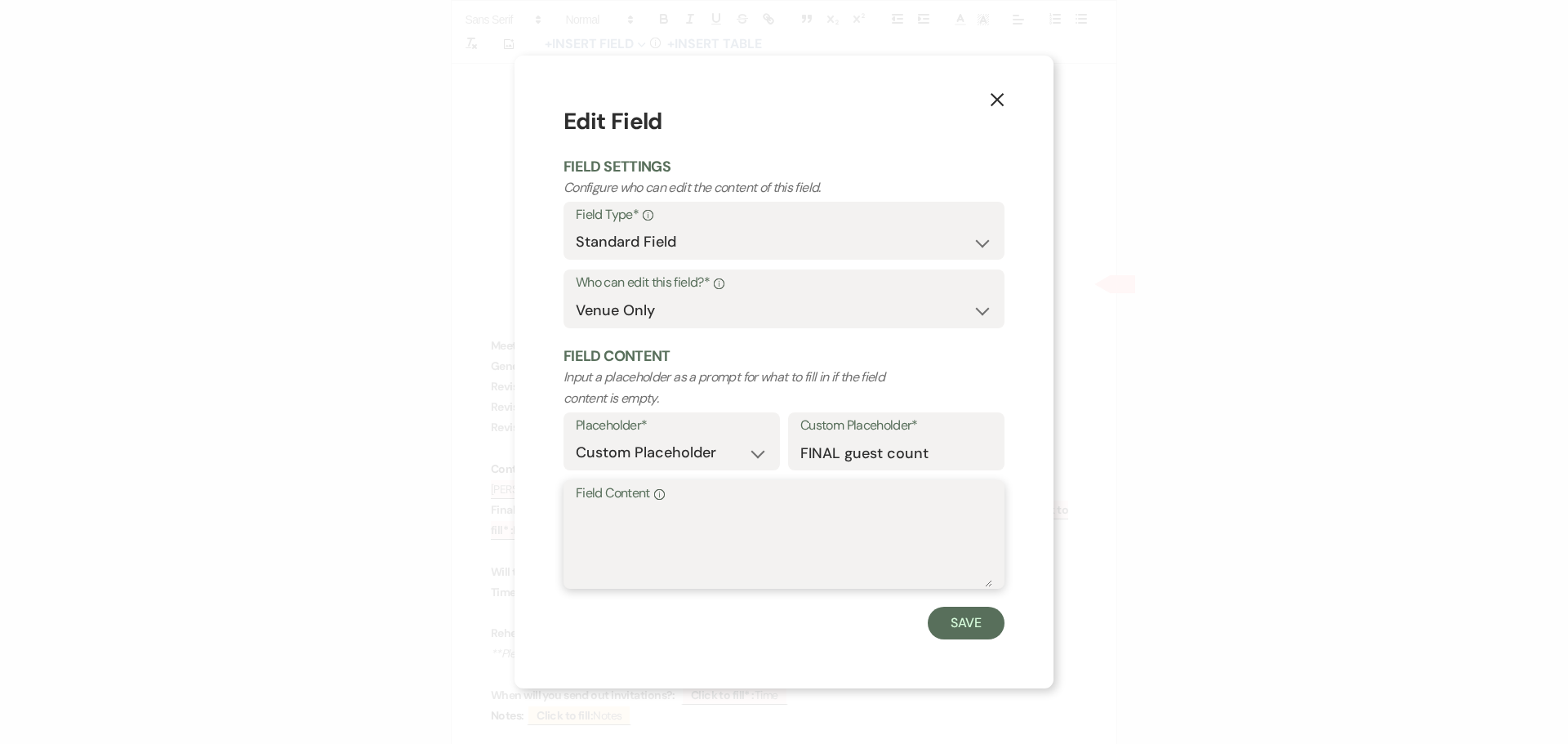
click at [651, 510] on textarea "Field Content Info" at bounding box center [783, 546] width 416 height 81
type textarea "TBC"
click at [967, 621] on button "Save" at bounding box center [965, 622] width 77 height 32
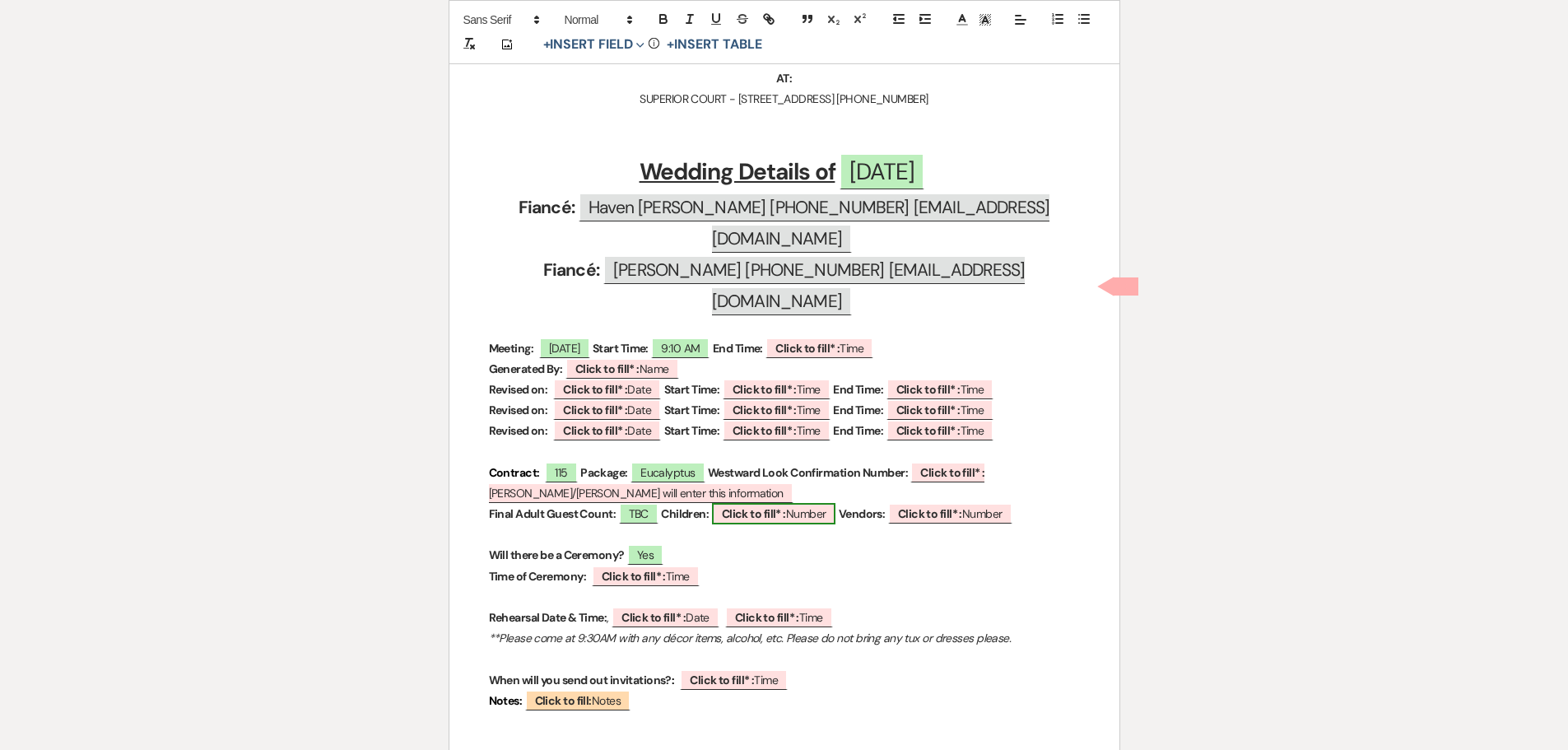
click at [750, 506] on b "Click to fill* :" at bounding box center [753, 514] width 64 height 15
select select "owner"
select select "Number"
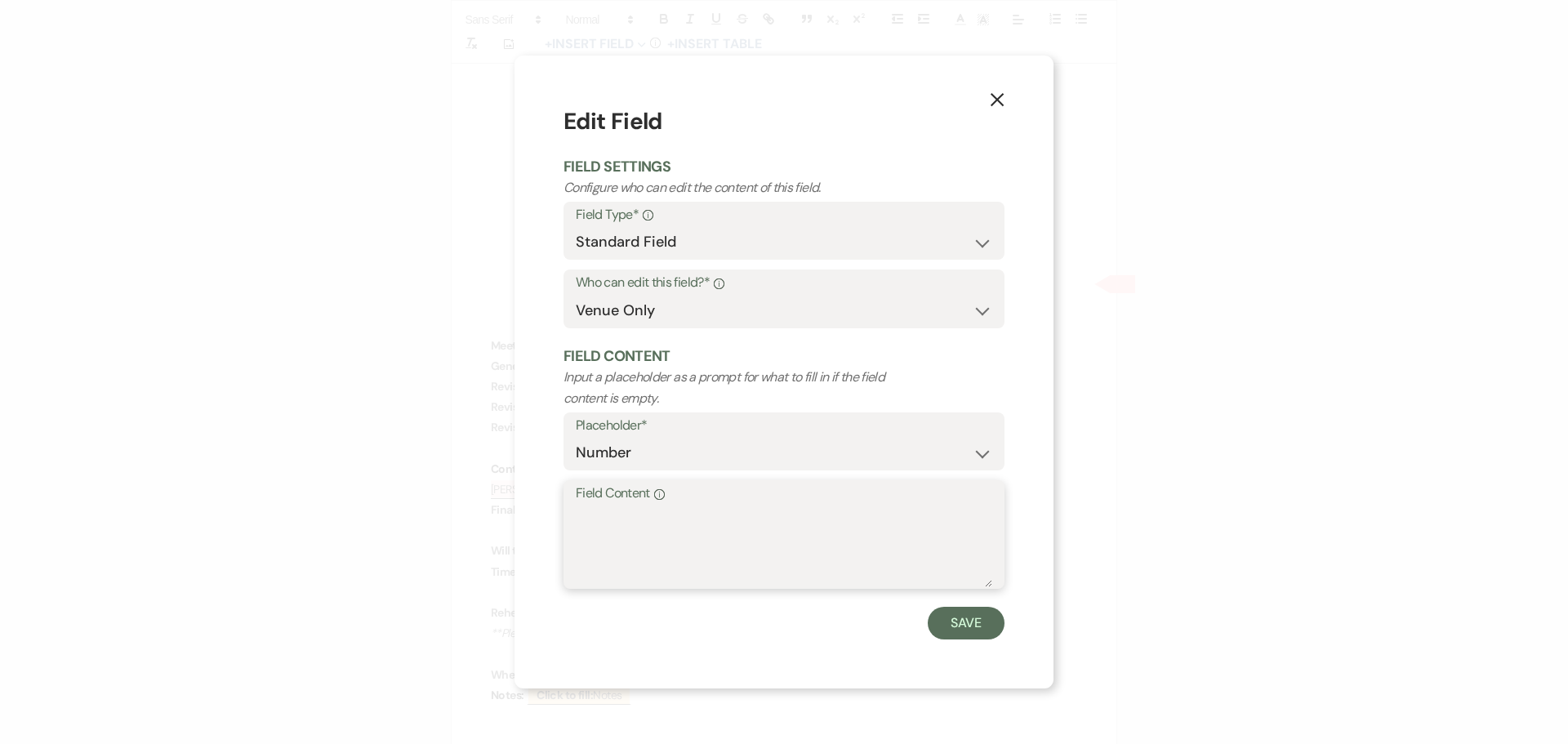
click at [617, 526] on textarea "Field Content Info" at bounding box center [783, 546] width 416 height 81
type textarea "There will be children but number is TBC. [DATE]"
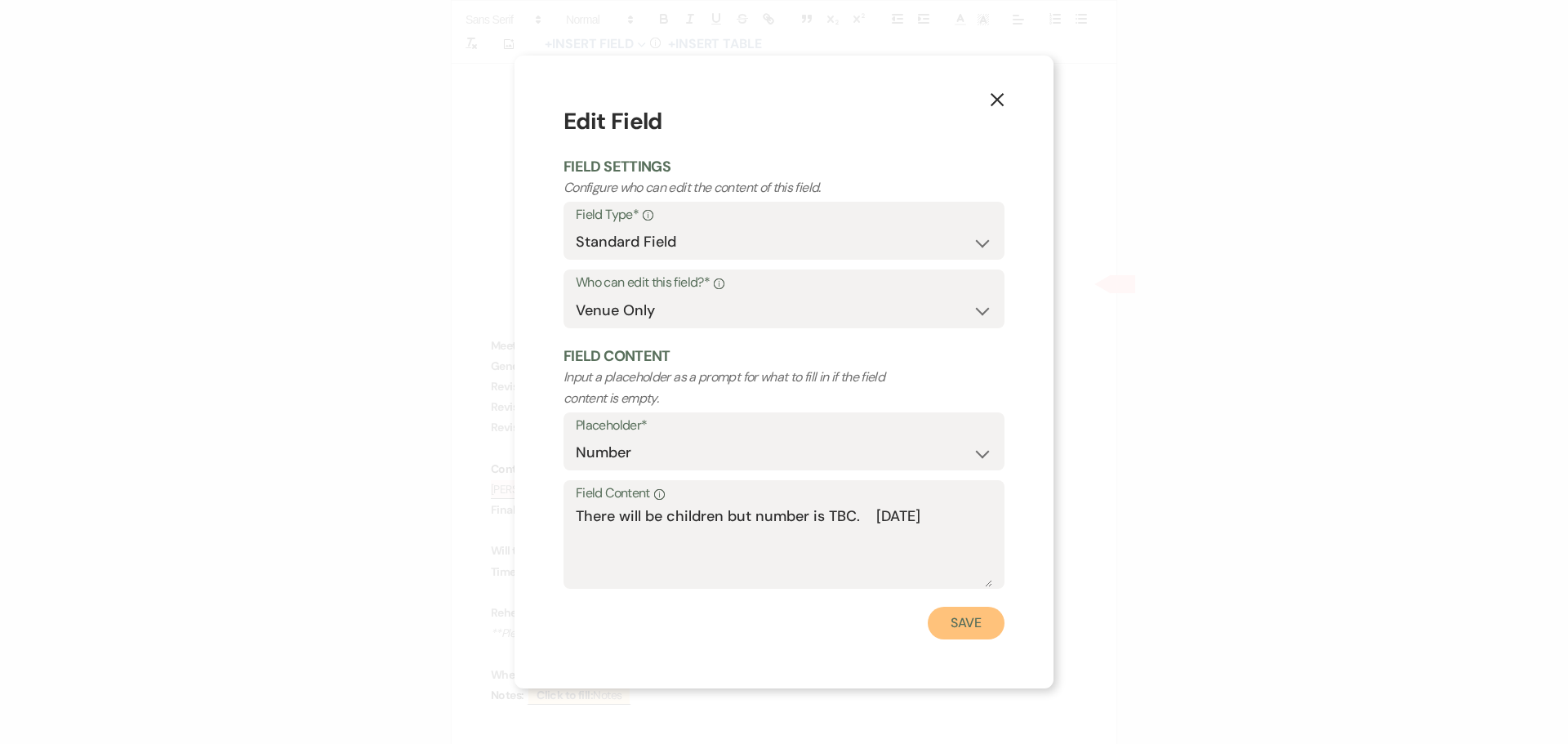
click at [955, 618] on button "Save" at bounding box center [965, 622] width 77 height 32
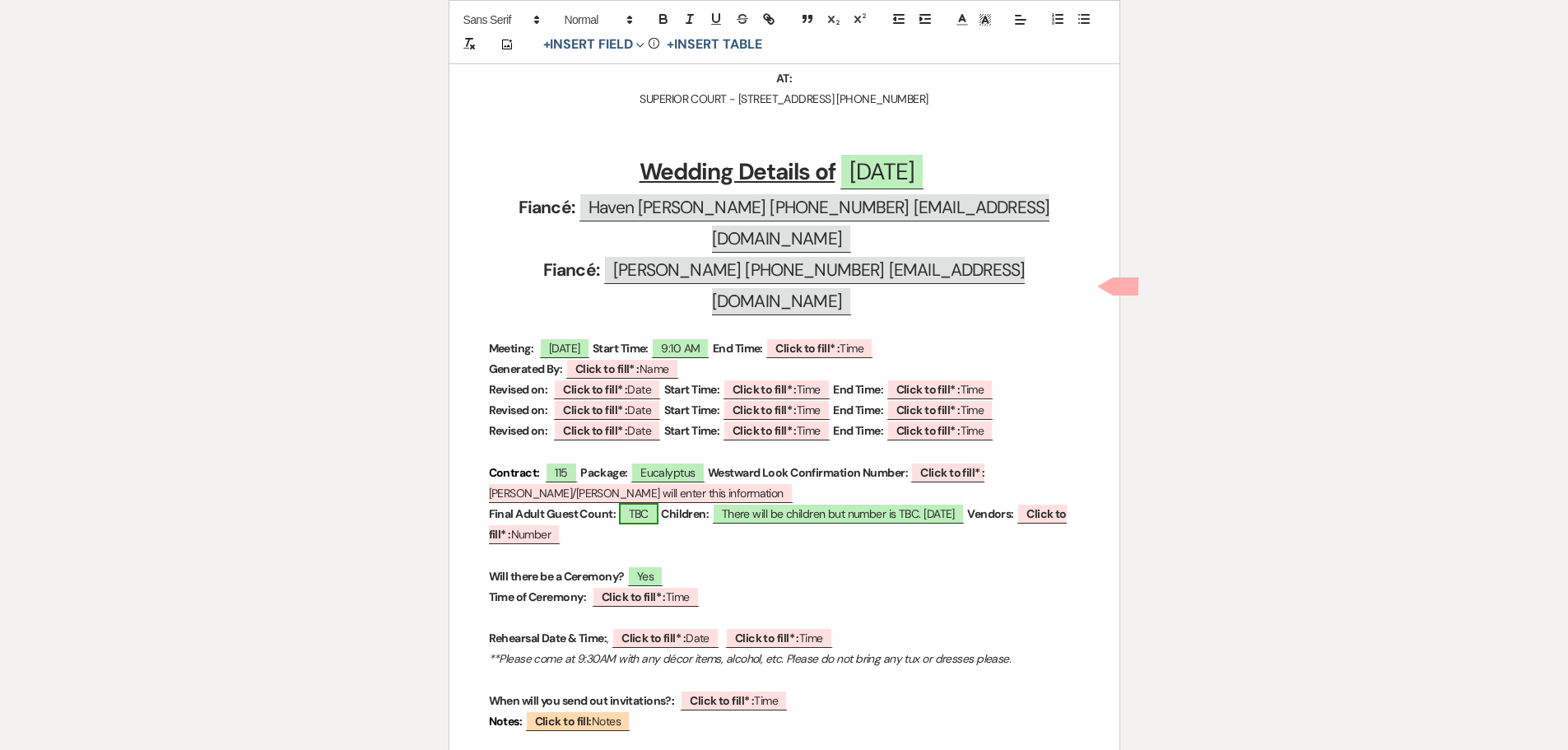
click at [650, 502] on span "TBC" at bounding box center [639, 513] width 39 height 21
select select "owner"
select select "custom_placeholder"
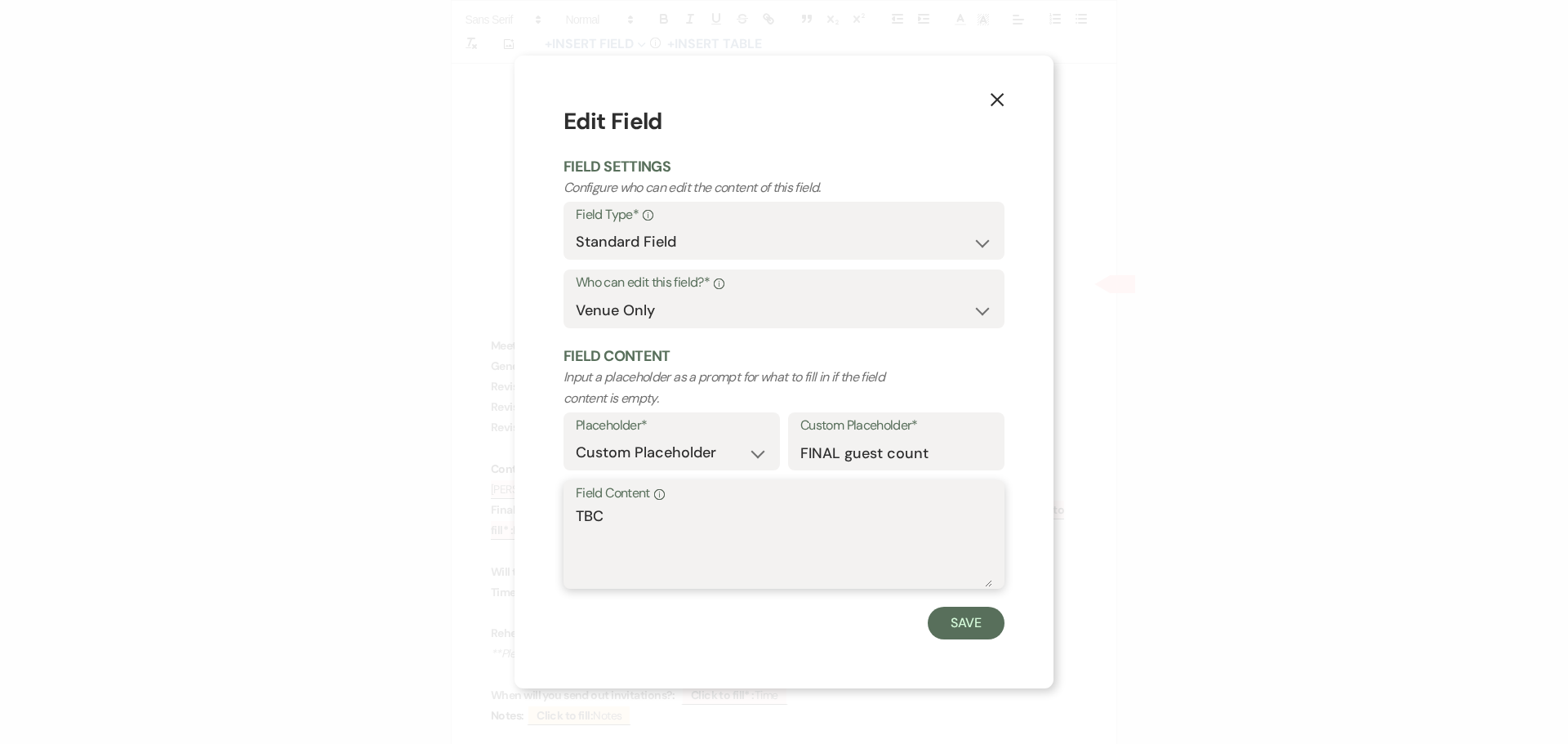
click at [647, 522] on textarea "TBC" at bounding box center [783, 546] width 416 height 81
type textarea "TBC - Count could go up to 125 but TBC. [DATE]"
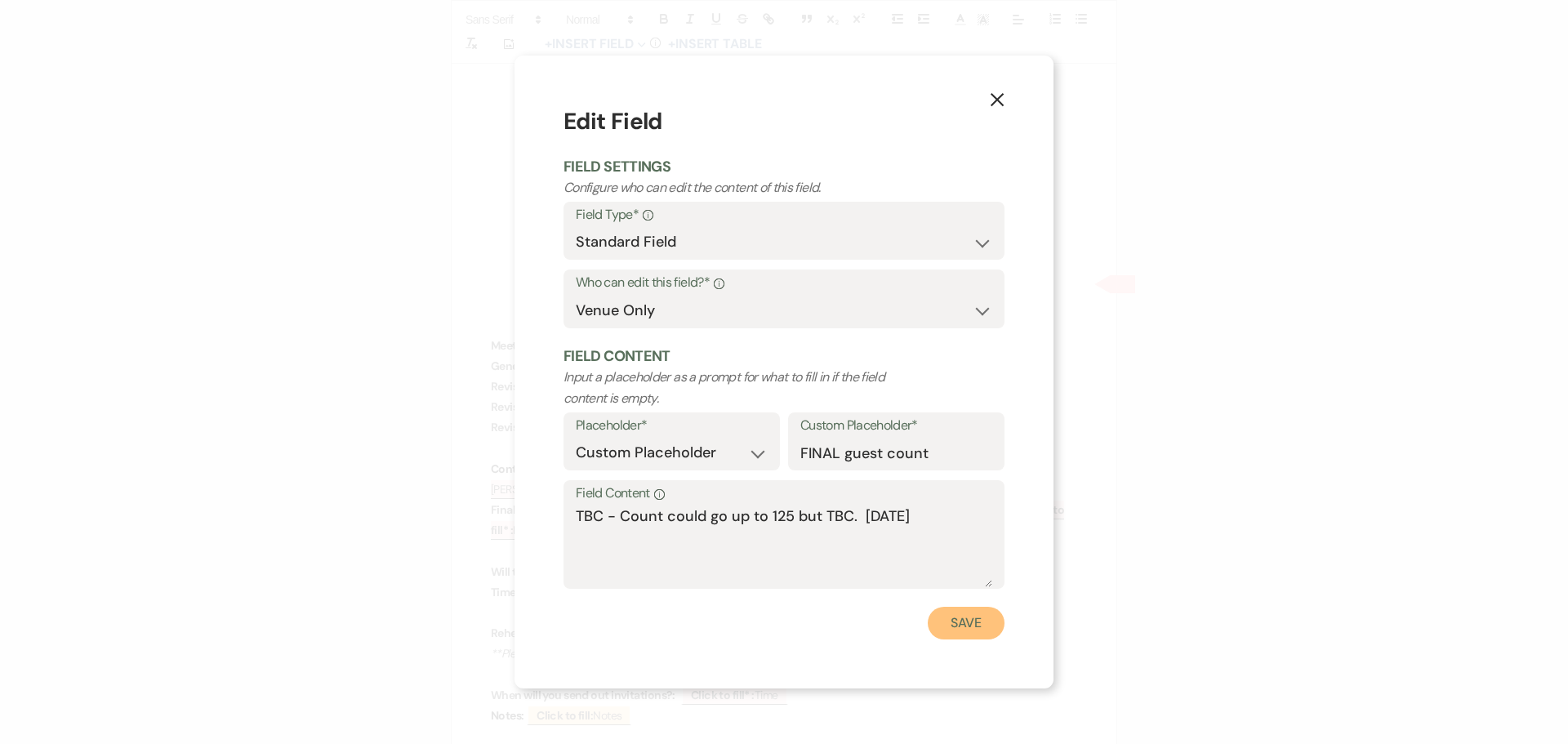
click at [964, 616] on button "Save" at bounding box center [965, 622] width 77 height 32
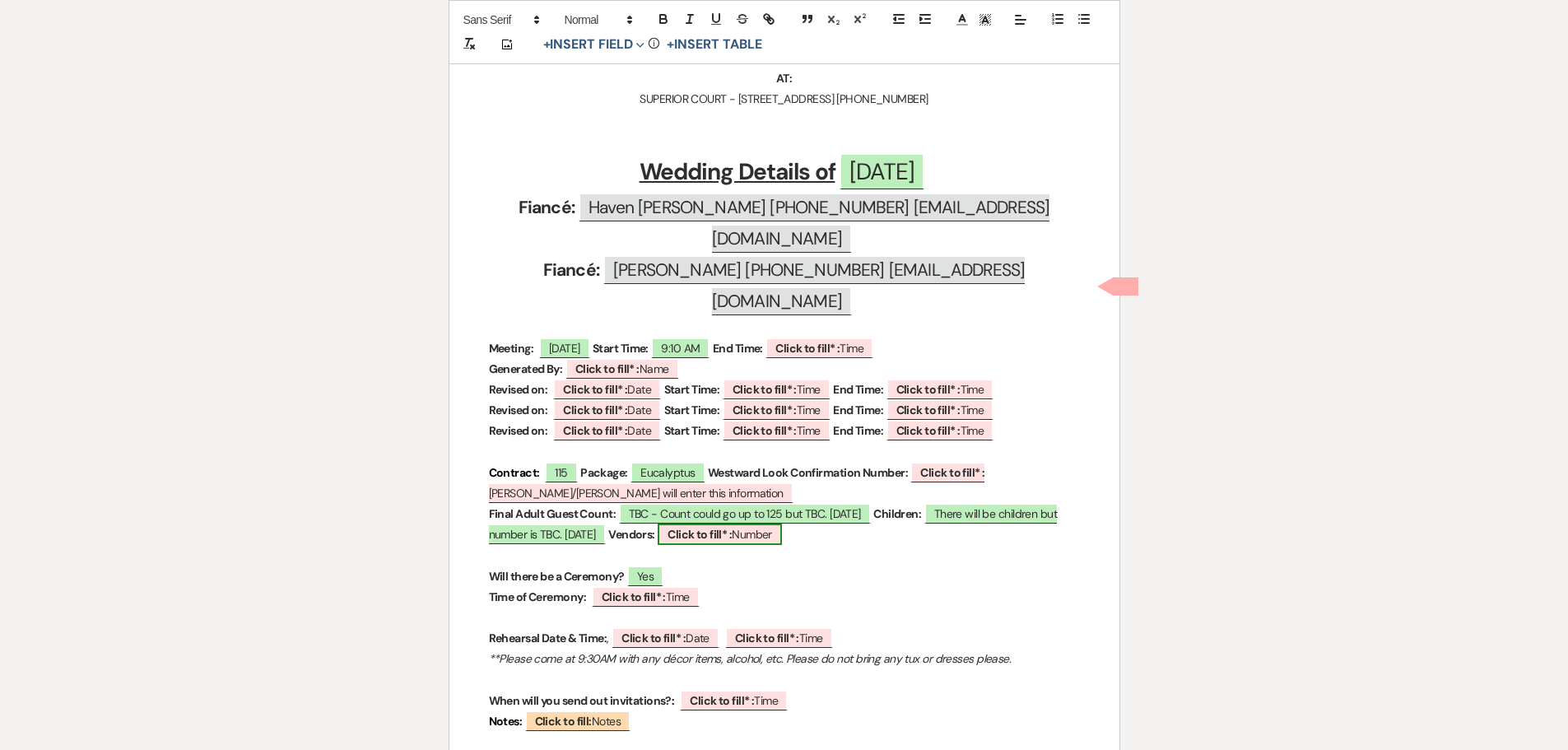
click at [727, 527] on b "Click to fill* :" at bounding box center [699, 534] width 64 height 15
select select "owner"
select select "Number"
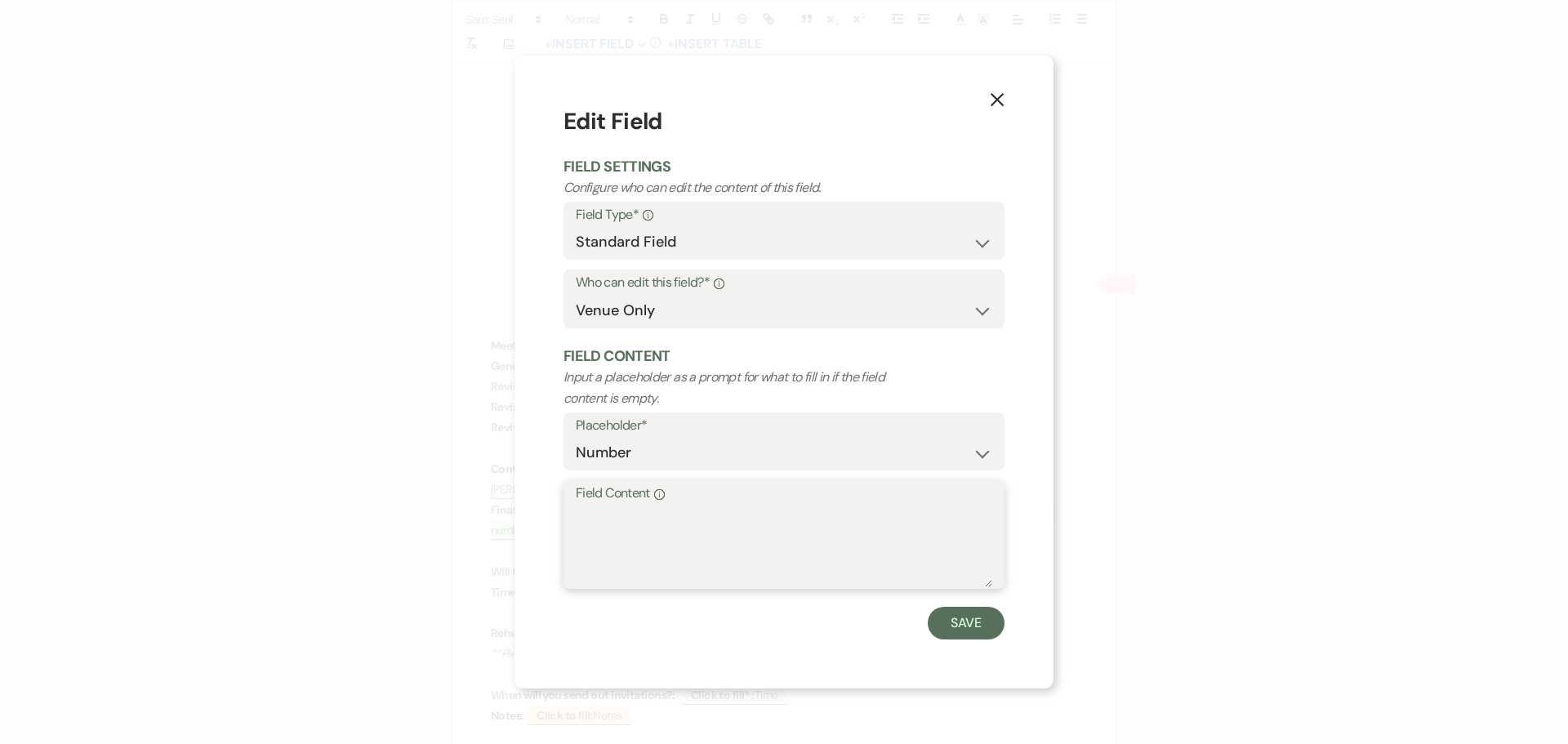
click at [616, 526] on textarea "Field Content Info" at bounding box center [783, 546] width 416 height 81
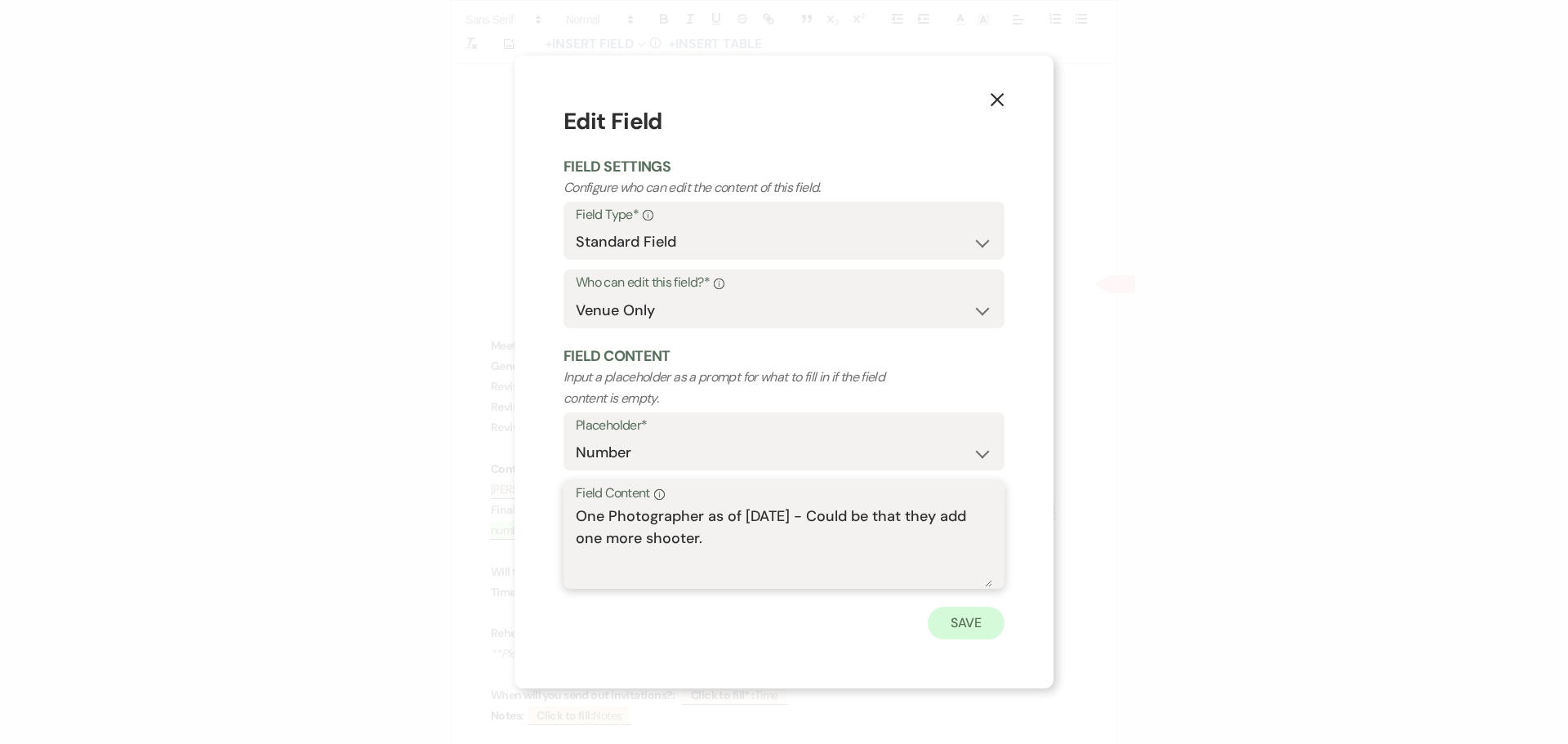
type textarea "One Photographer as of [DATE] - Could be that they add one more shooter."
click at [959, 626] on button "Save" at bounding box center [965, 622] width 77 height 32
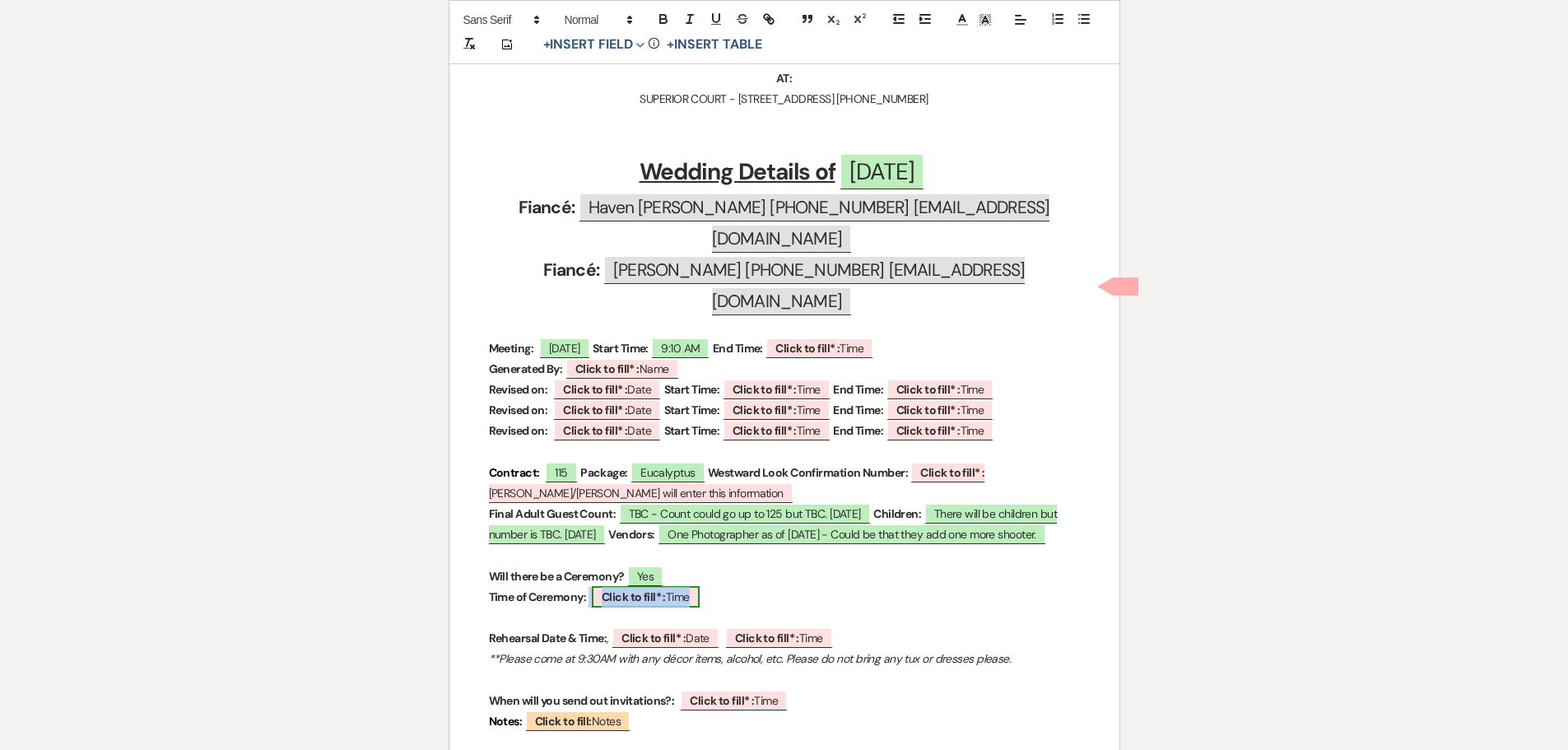
click at [617, 589] on b "Click to fill* :" at bounding box center [633, 596] width 64 height 15
select select "owner"
select select "Time"
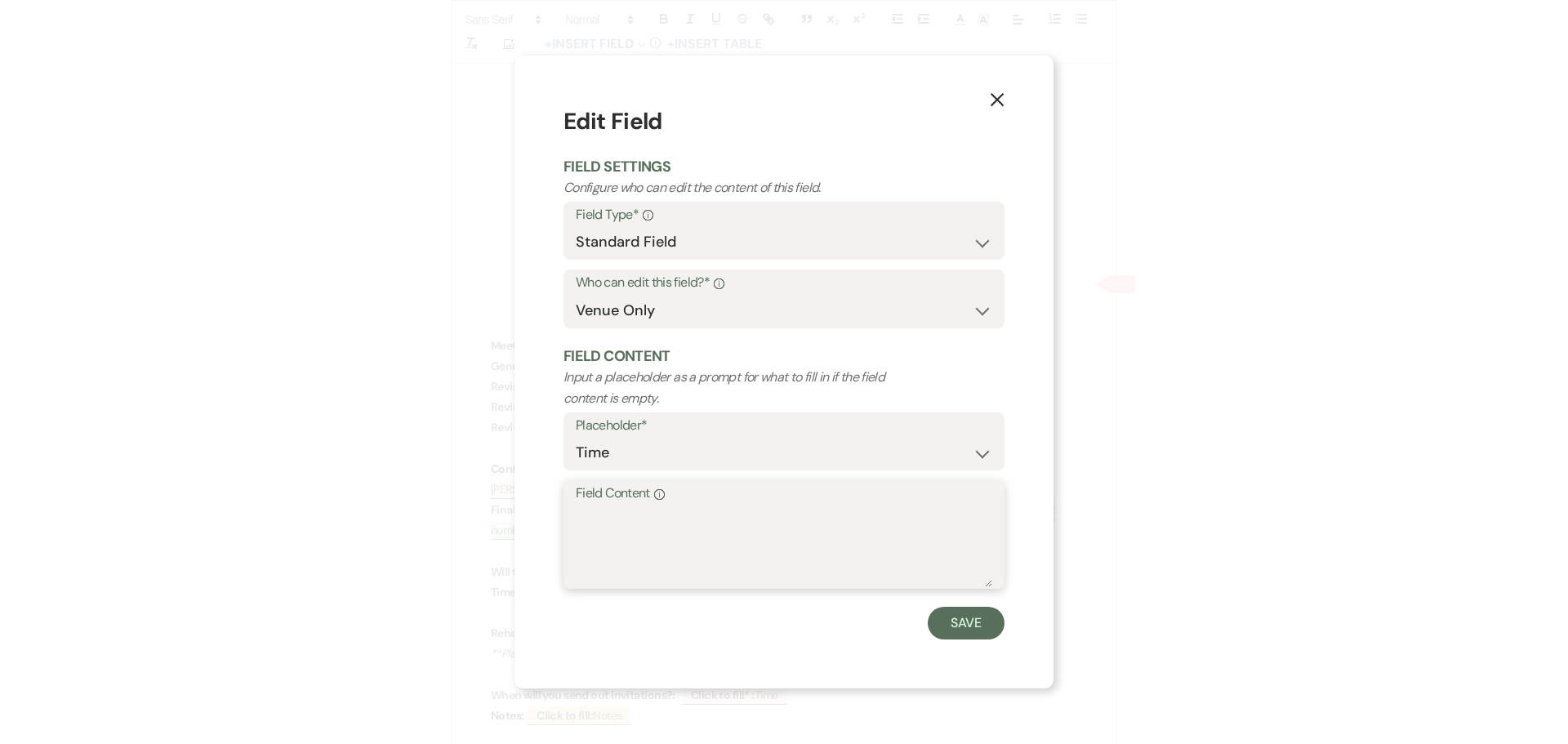
click at [585, 528] on textarea "Field Content Info" at bounding box center [783, 546] width 416 height 81
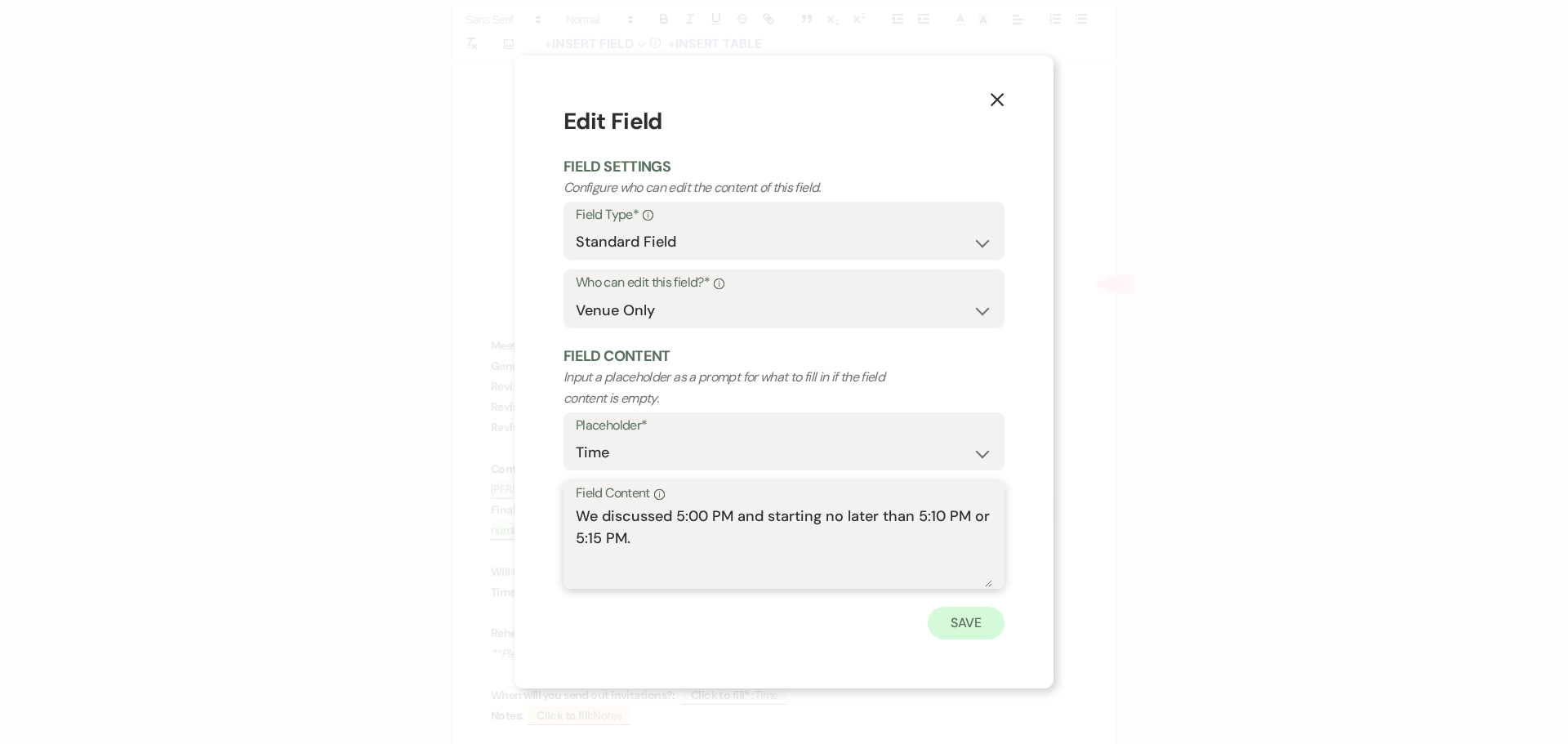
type textarea "We discussed 5:00 PM and starting no later than 5:10 PM or 5:15 PM."
click at [975, 624] on button "Save" at bounding box center [965, 622] width 77 height 32
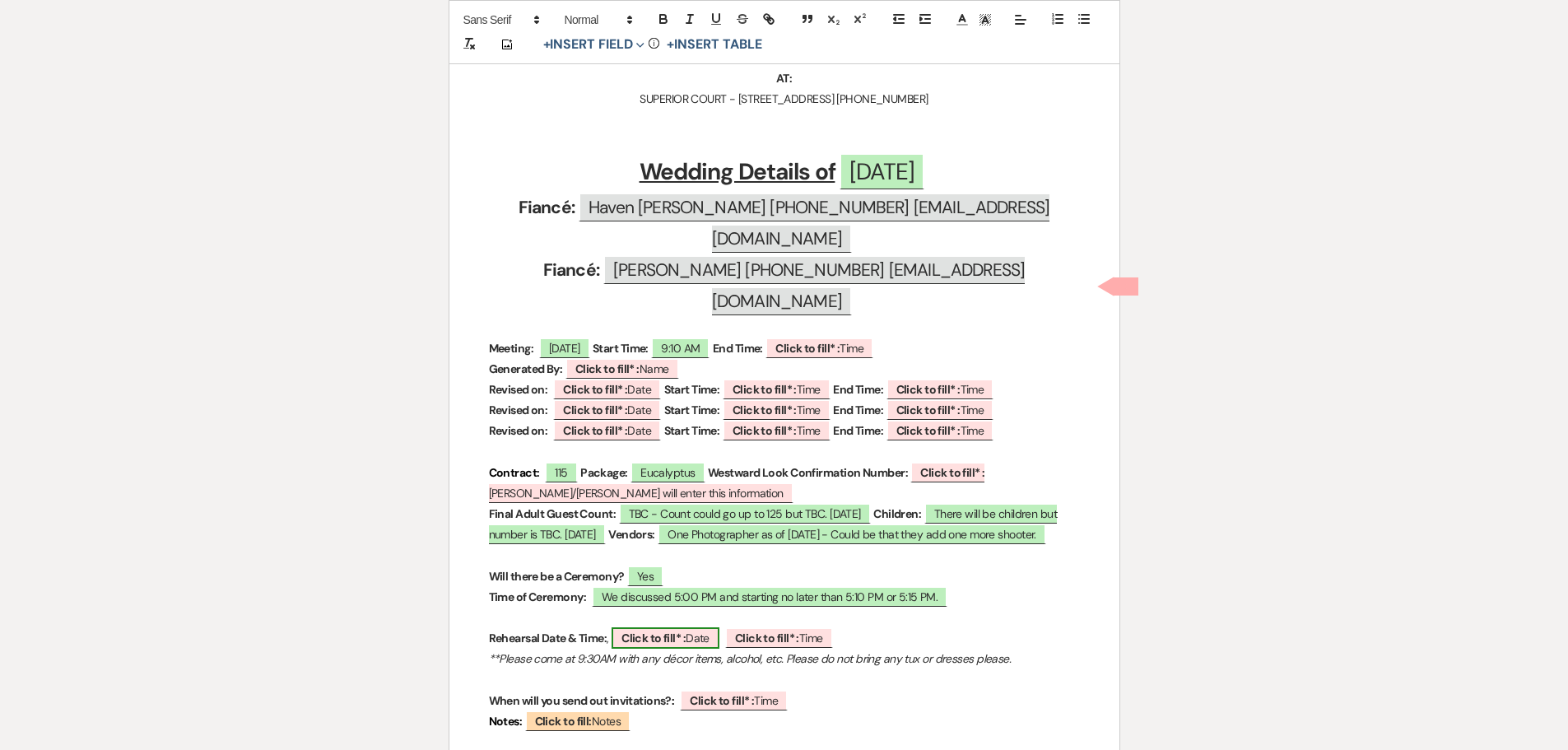
click at [651, 630] on b "Click to fill* :" at bounding box center [654, 637] width 64 height 15
select select "owner"
select select "Date"
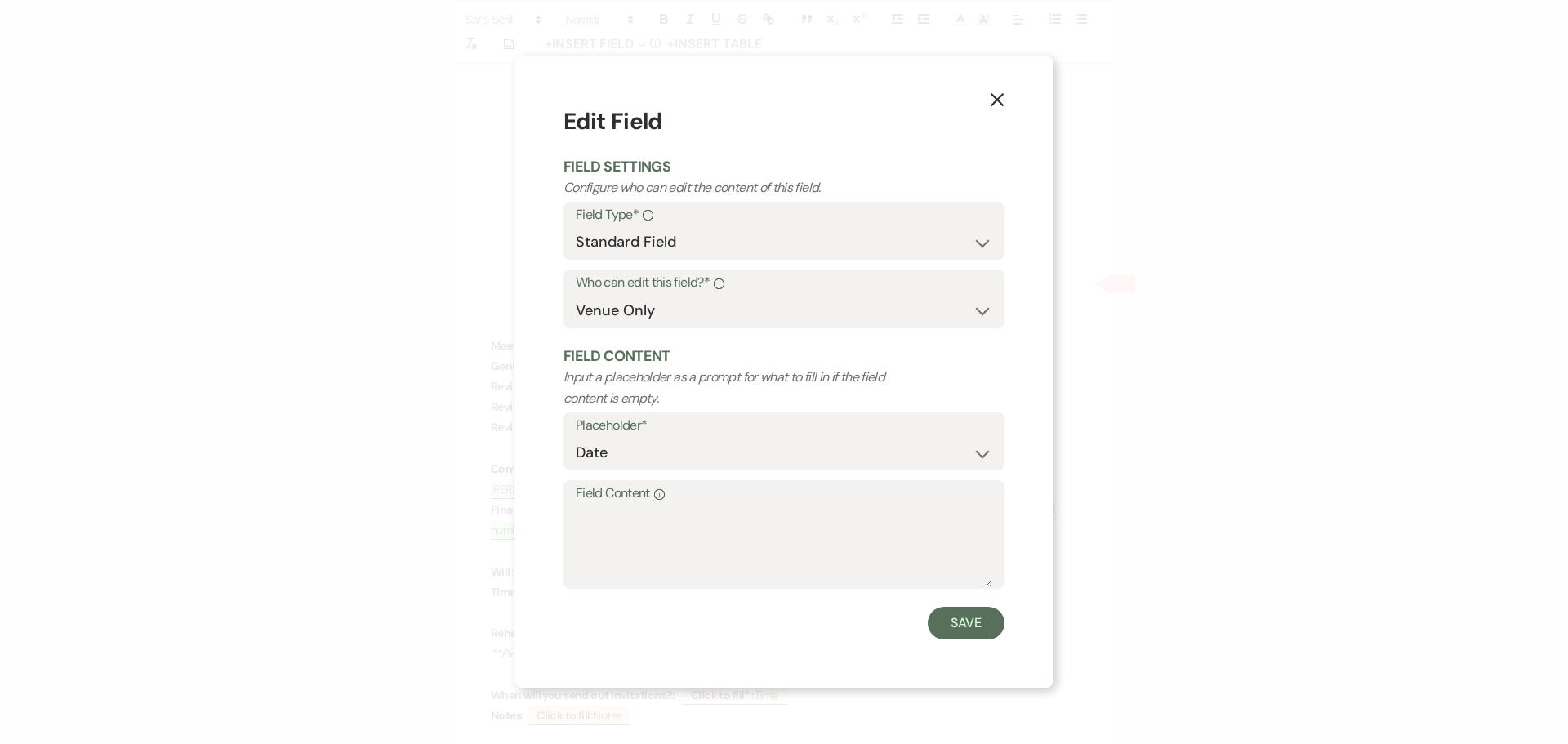
click at [588, 541] on textarea "Field Content Info" at bounding box center [783, 546] width 416 height 81
click at [596, 514] on textarea "Arpil 10 , 2026" at bounding box center [783, 546] width 416 height 81
click at [595, 517] on textarea "Apil 10 , 2026" at bounding box center [783, 546] width 416 height 81
click at [689, 511] on textarea "[DATE]" at bounding box center [783, 546] width 416 height 81
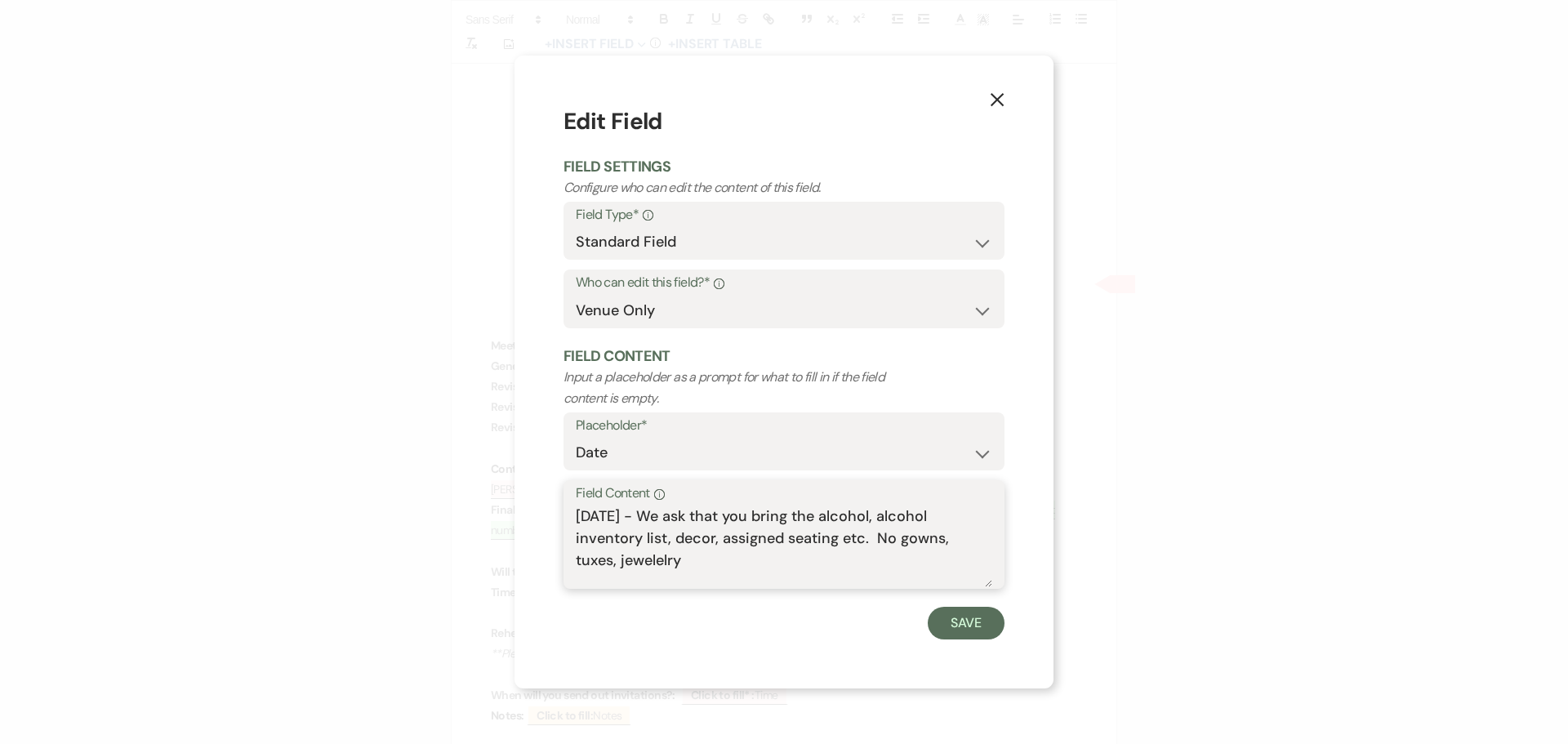
drag, startPoint x: 838, startPoint y: 490, endPoint x: 608, endPoint y: 559, distance: 240.1
click at [636, 558] on textarea "[DATE] - We ask that you bring the alcohol, alcohol inventory list, decor, assi…" at bounding box center [783, 546] width 416 height 81
type textarea "[DATE] - We ask that you bring the alcohol, alcohol inventory list, decor, assi…"
click at [959, 618] on button "Save" at bounding box center [965, 622] width 77 height 32
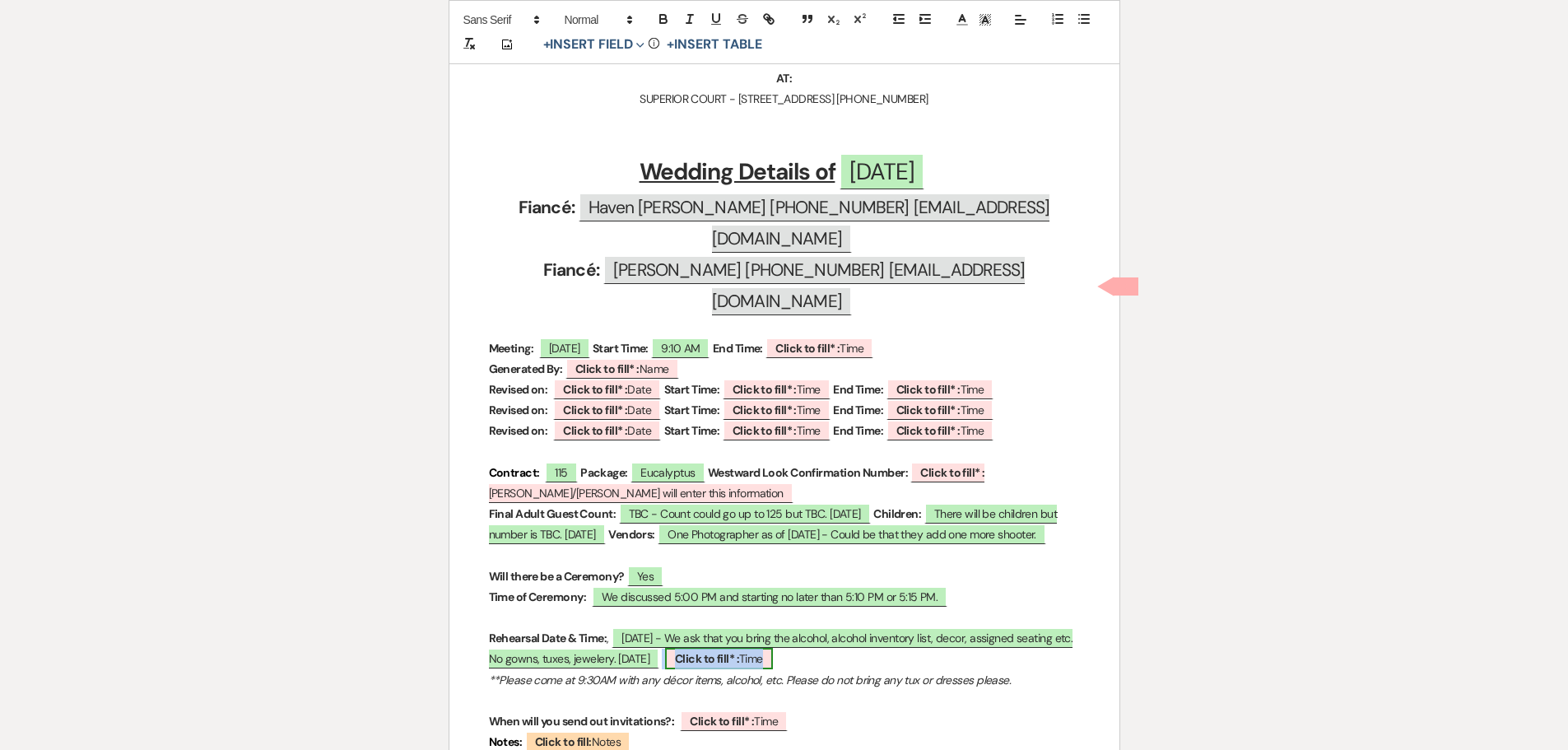
click at [739, 650] on b "Click to fill* :" at bounding box center [707, 658] width 64 height 15
select select "owner"
select select "Time"
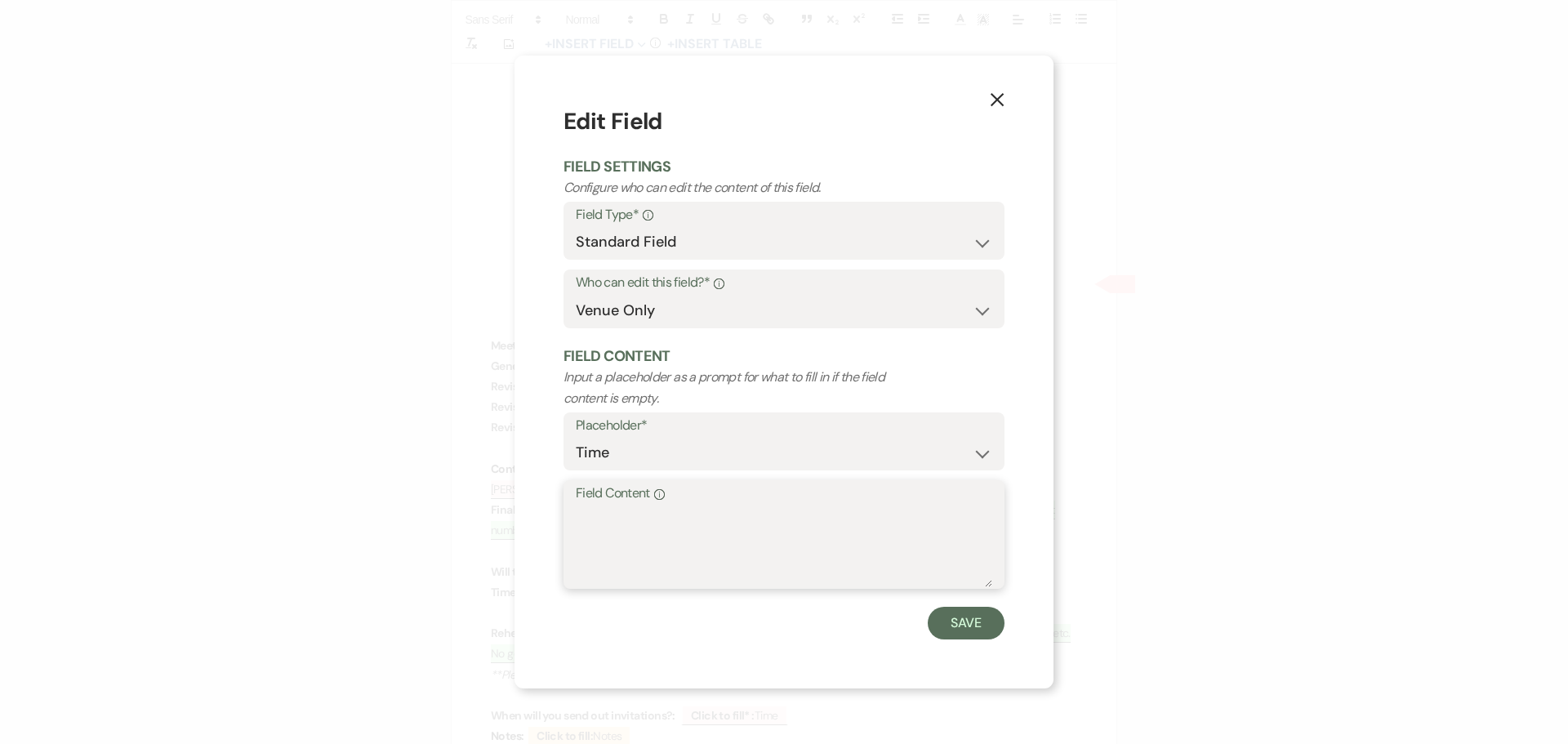
drag, startPoint x: 611, startPoint y: 540, endPoint x: 604, endPoint y: 573, distance: 33.7
click at [618, 558] on textarea "Field Content Info" at bounding box center [783, 546] width 416 height 81
type textarea "10:00 AM [DATE]"
drag, startPoint x: 949, startPoint y: 629, endPoint x: 922, endPoint y: 602, distance: 38.2
click at [949, 624] on button "Save" at bounding box center [965, 622] width 77 height 32
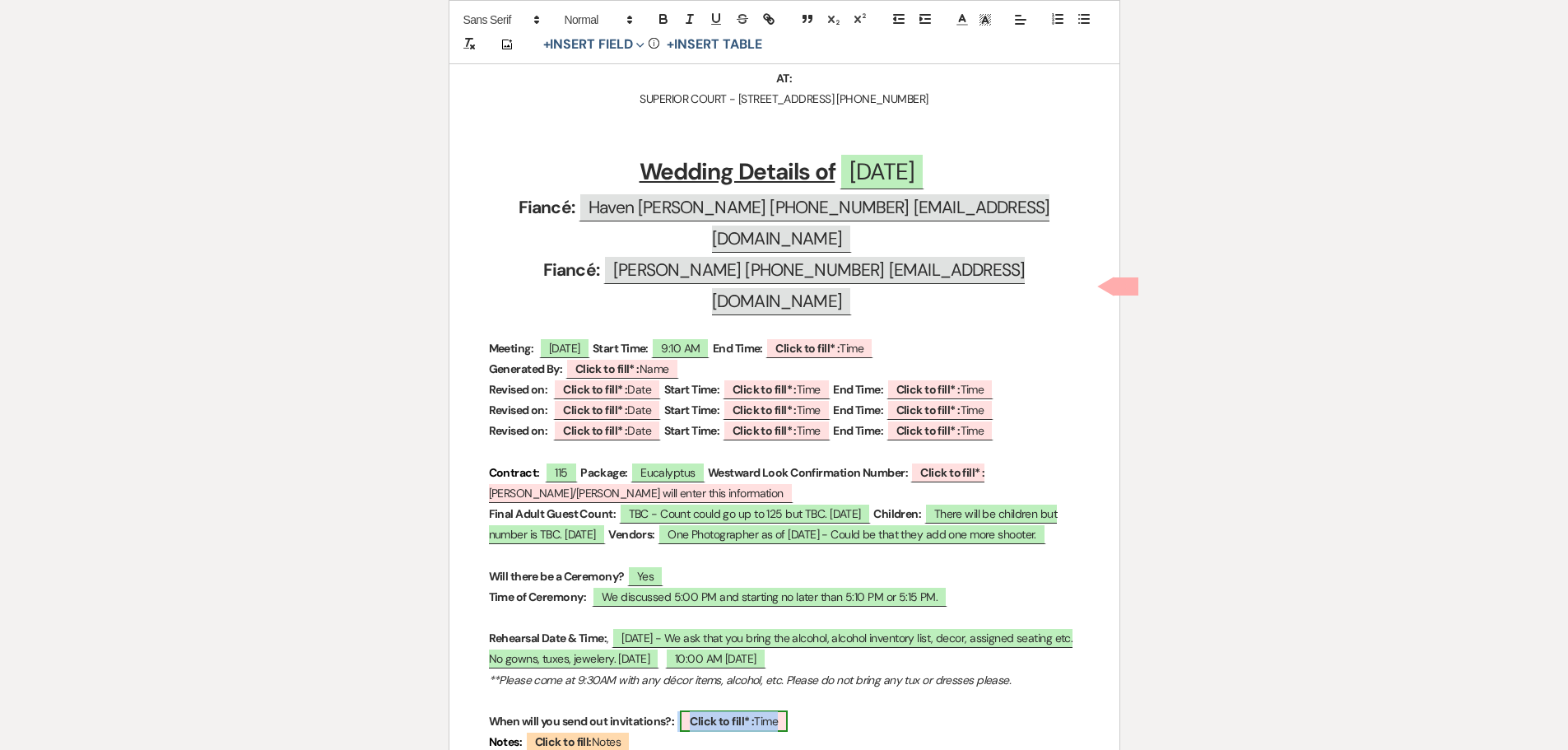
click at [714, 714] on b "Click to fill* :" at bounding box center [722, 721] width 64 height 15
select select "owner"
select select "Time"
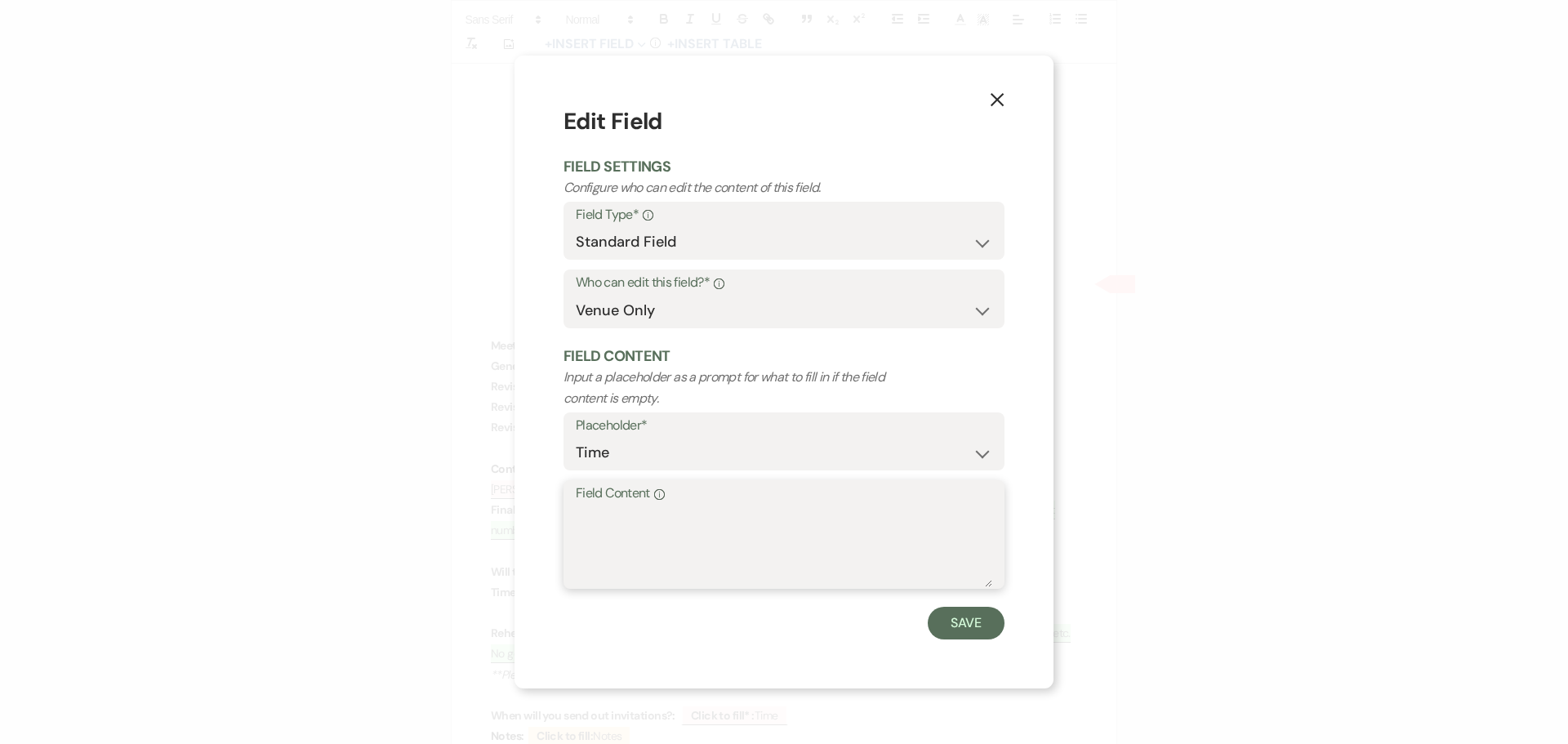
click at [582, 534] on textarea "Field Content Info" at bounding box center [783, 546] width 416 height 81
type textarea "Save the Dates will go out of [DATE]."
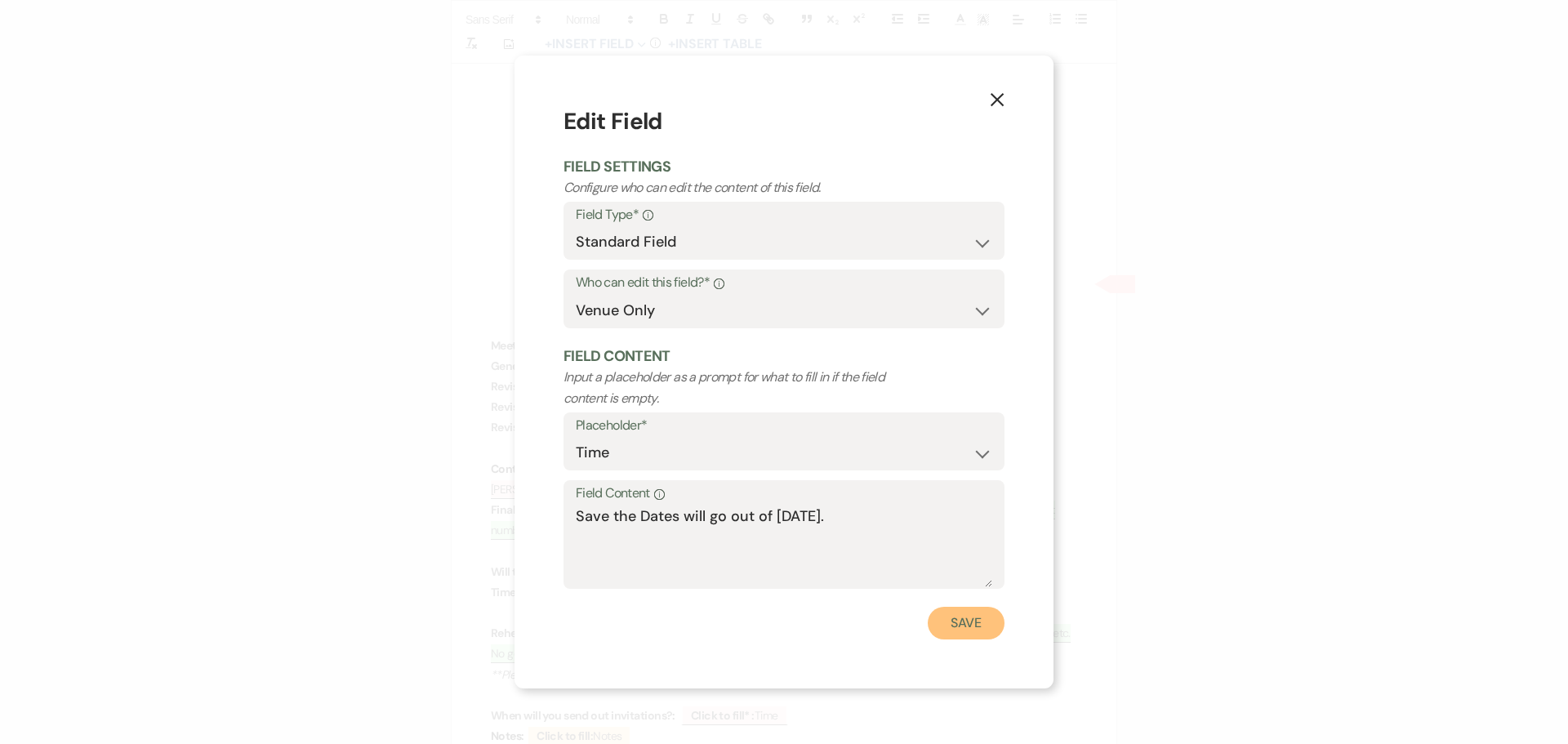
click at [954, 618] on button "Save" at bounding box center [965, 622] width 77 height 32
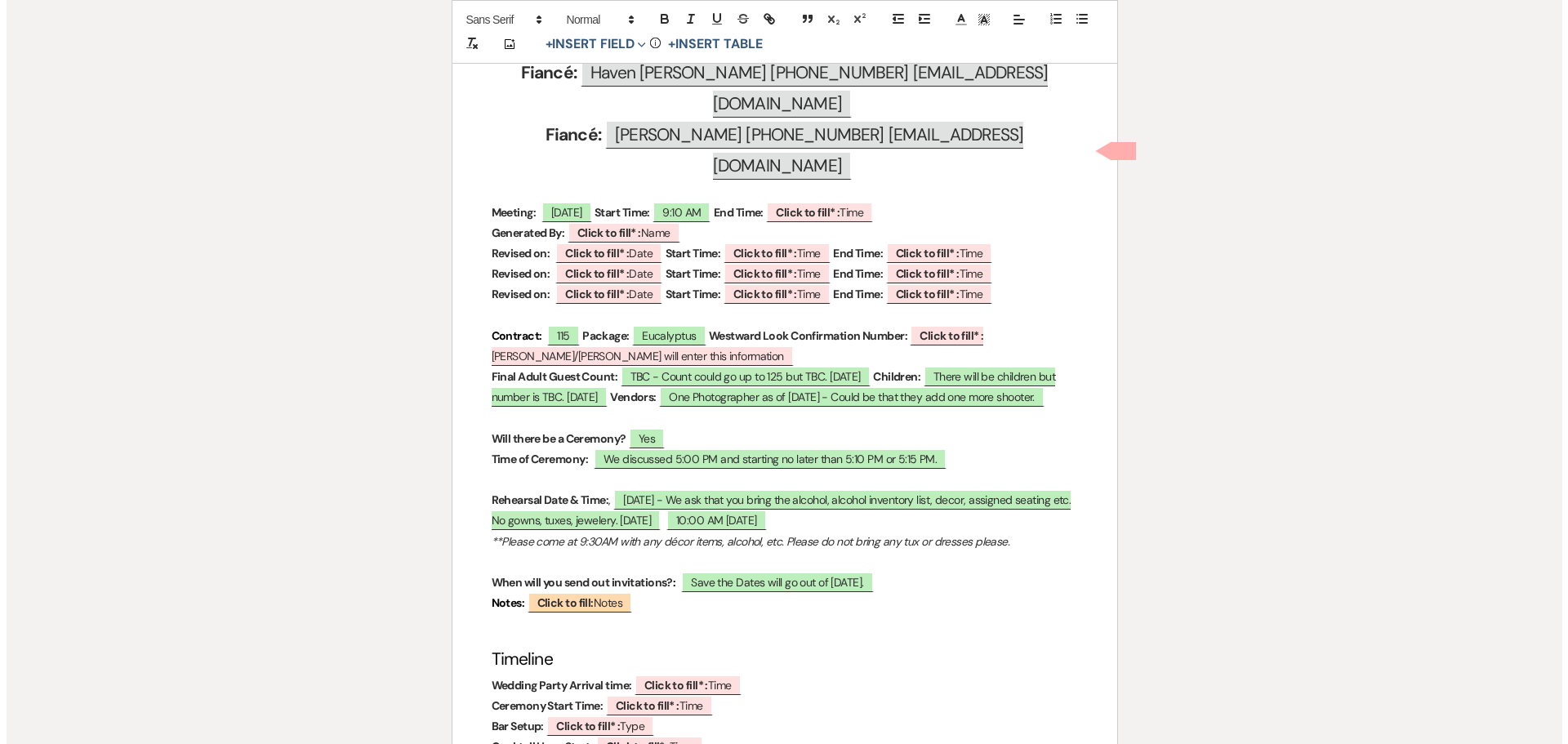
scroll to position [735, 0]
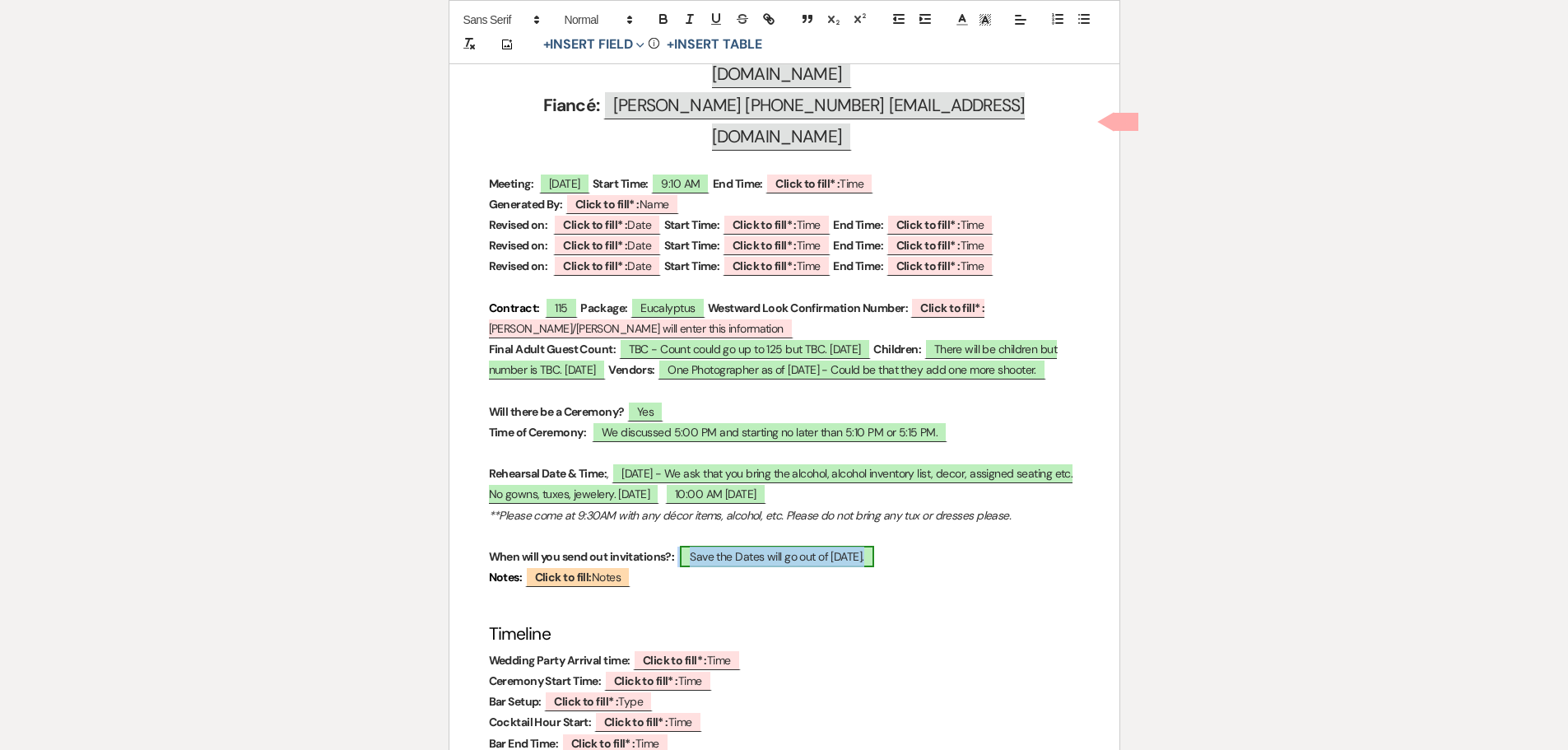
click at [873, 545] on span "Save the Dates will go out of [DATE]." at bounding box center [777, 556] width 194 height 21
select select "owner"
select select "Time"
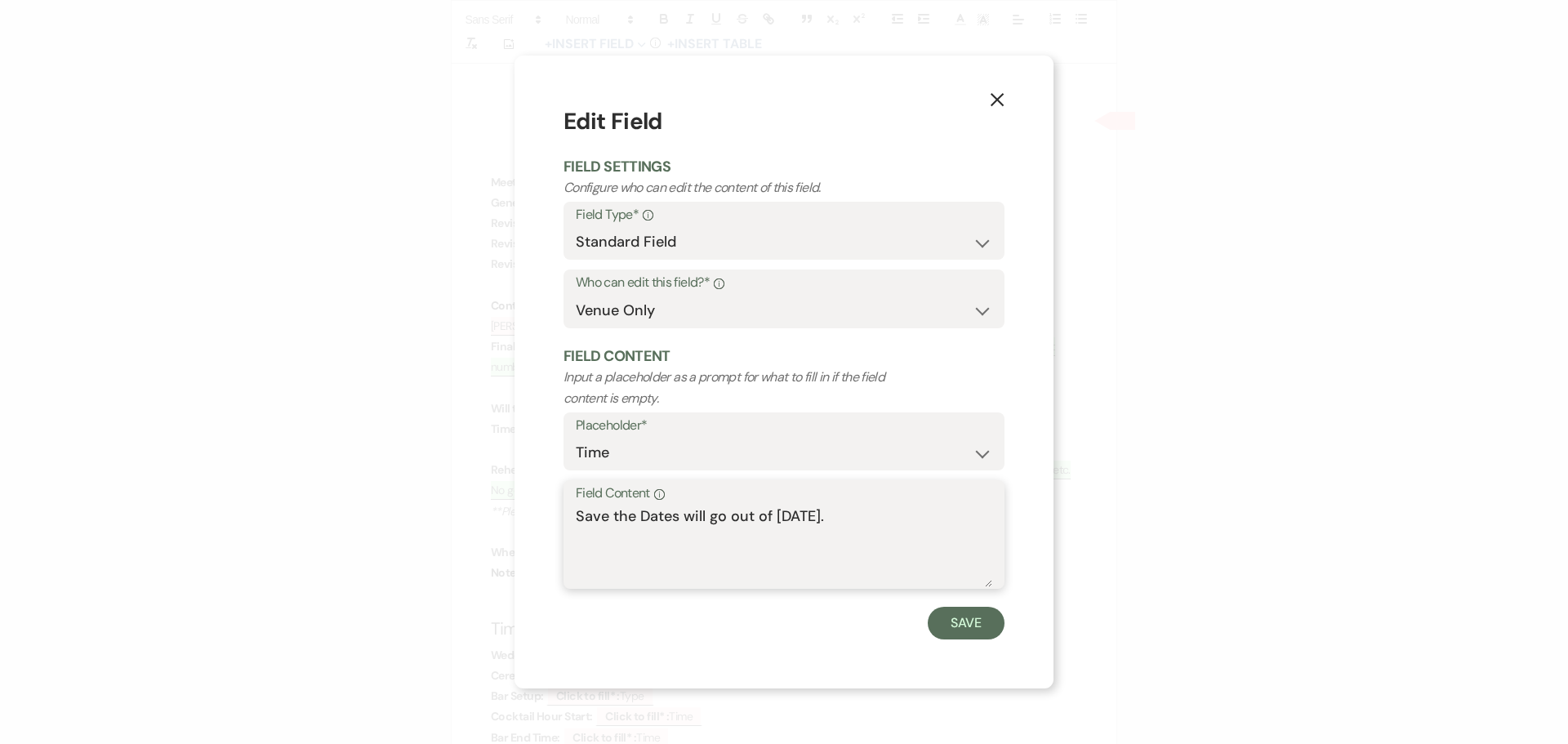
click at [912, 515] on textarea "Save the Dates will go out of [DATE]." at bounding box center [783, 546] width 416 height 81
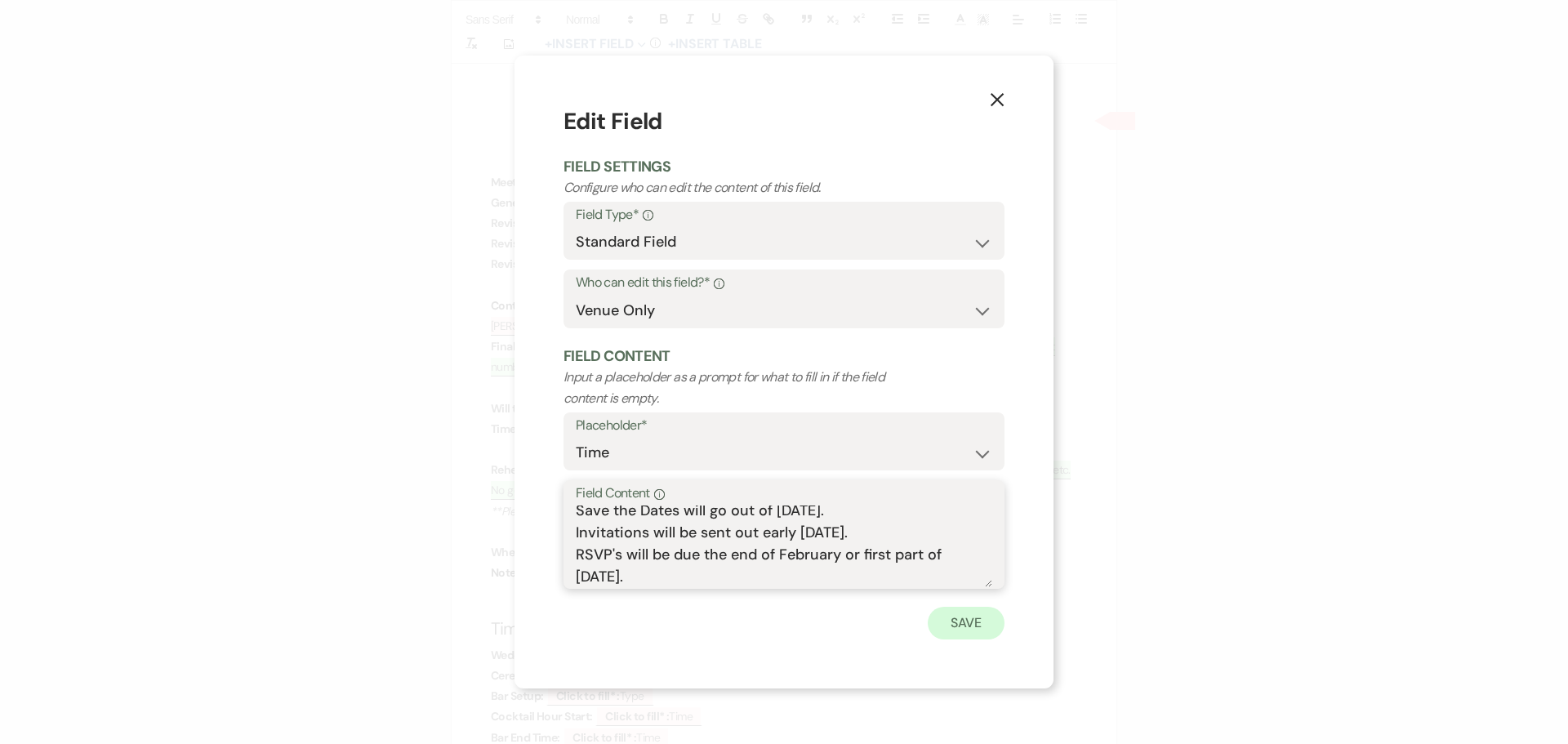
type textarea "Save the Dates will go out of [DATE]. Invitations will be sent out early [DATE]…"
click at [927, 623] on button "Save" at bounding box center [965, 622] width 77 height 32
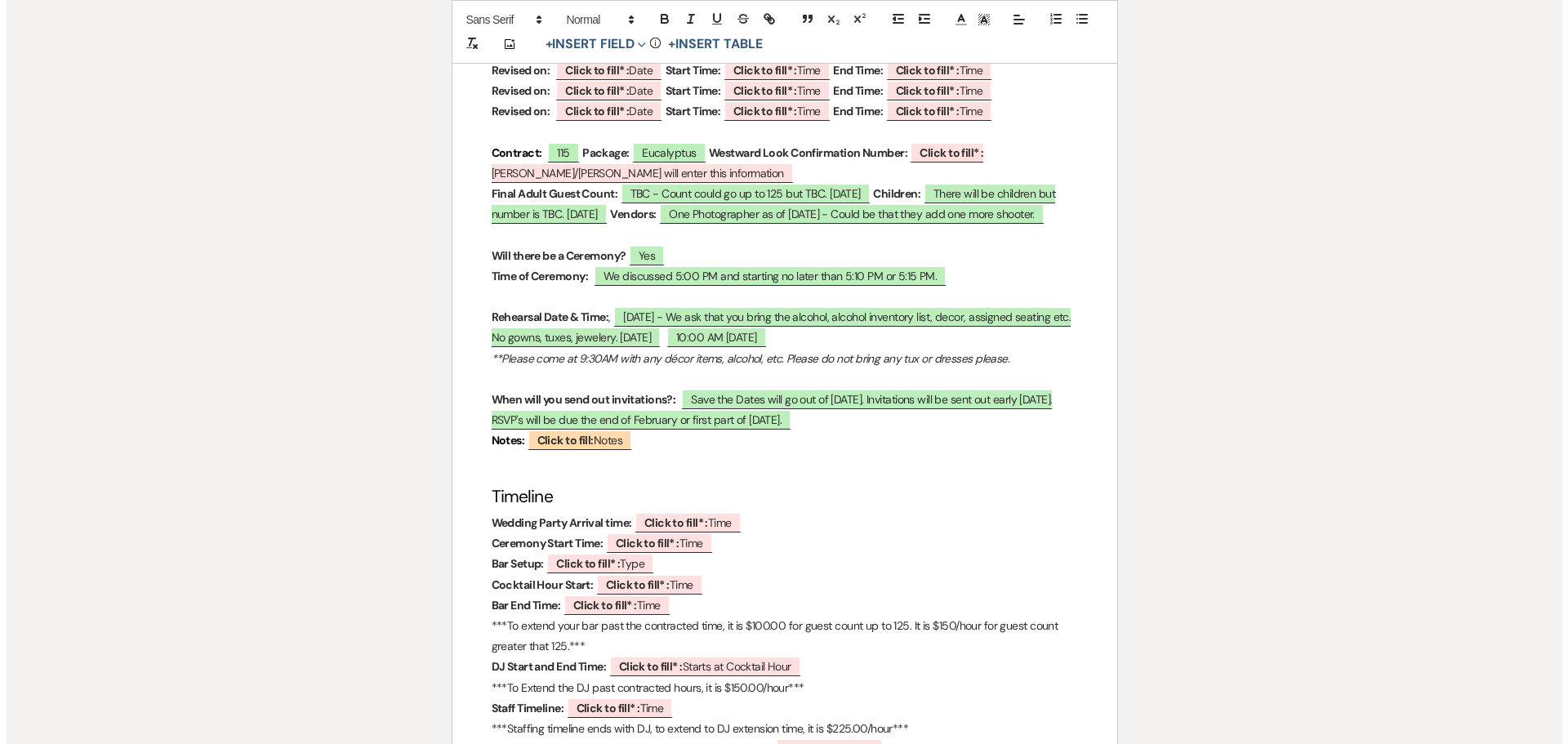
scroll to position [898, 0]
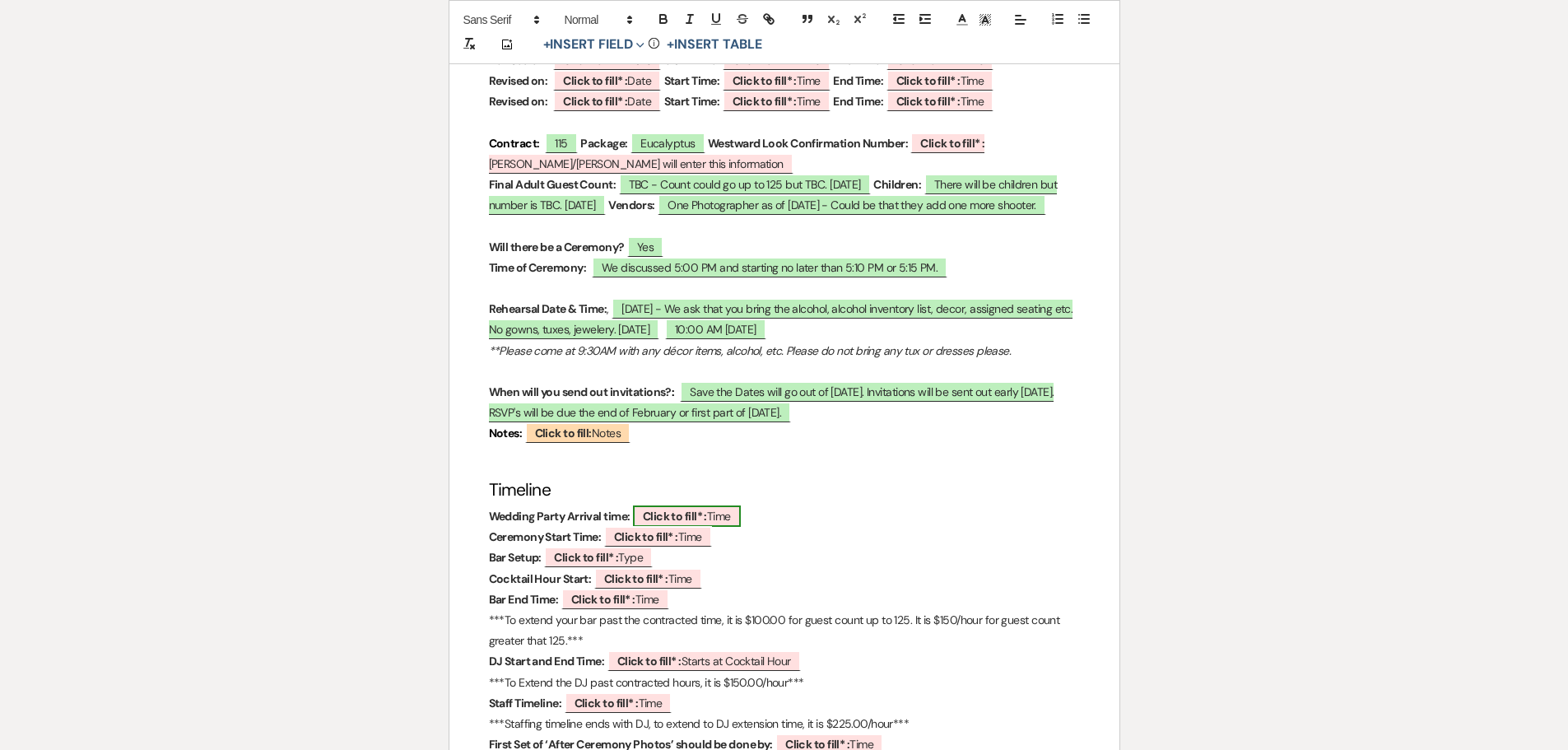
click at [651, 508] on b "Click to fill* :" at bounding box center [675, 516] width 64 height 15
select select "owner"
select select "Time"
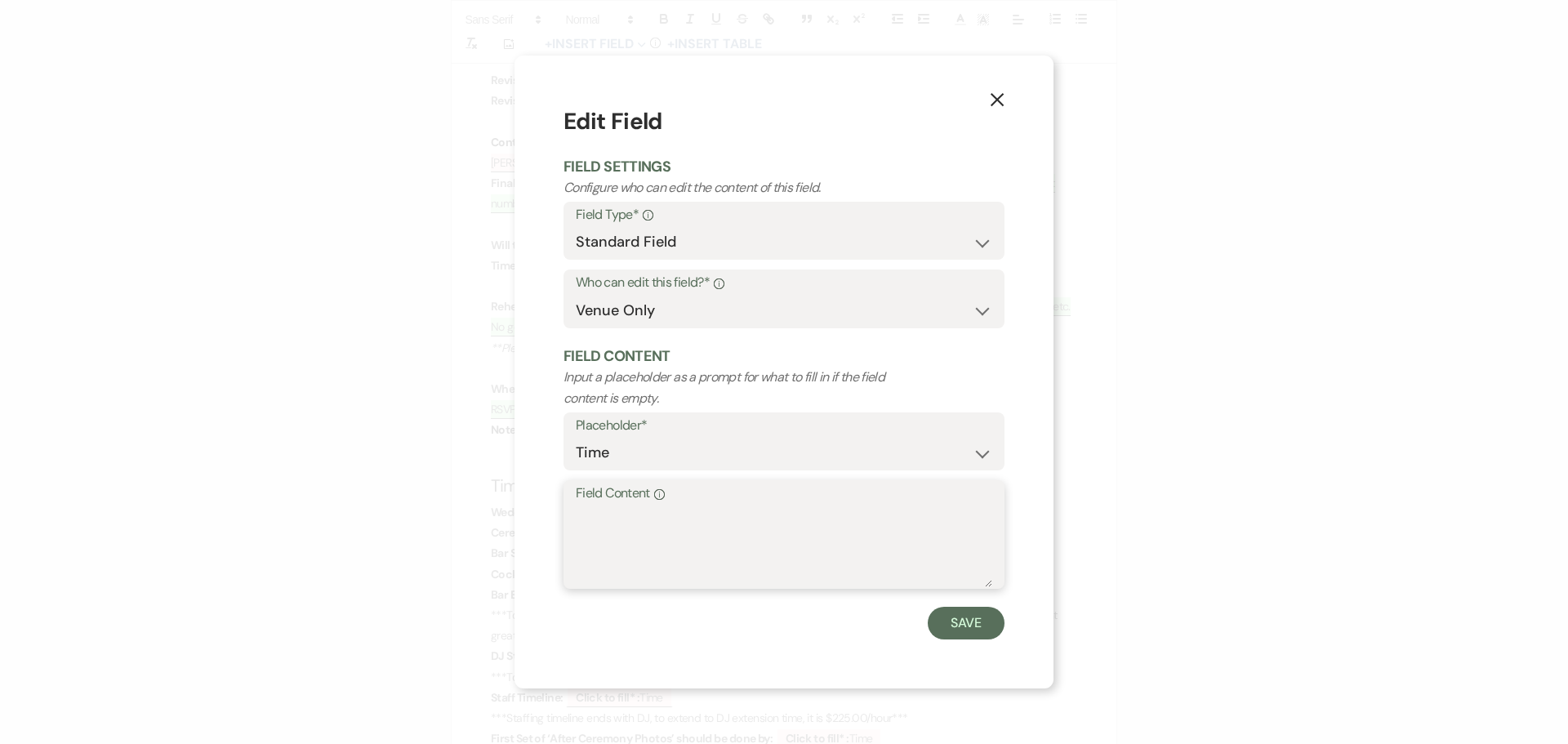
click at [589, 526] on textarea "Field Content Info" at bounding box center [783, 546] width 416 height 81
type textarea "2:00 PM"
drag, startPoint x: 948, startPoint y: 618, endPoint x: 850, endPoint y: 574, distance: 107.4
click at [948, 618] on button "Save" at bounding box center [965, 622] width 77 height 32
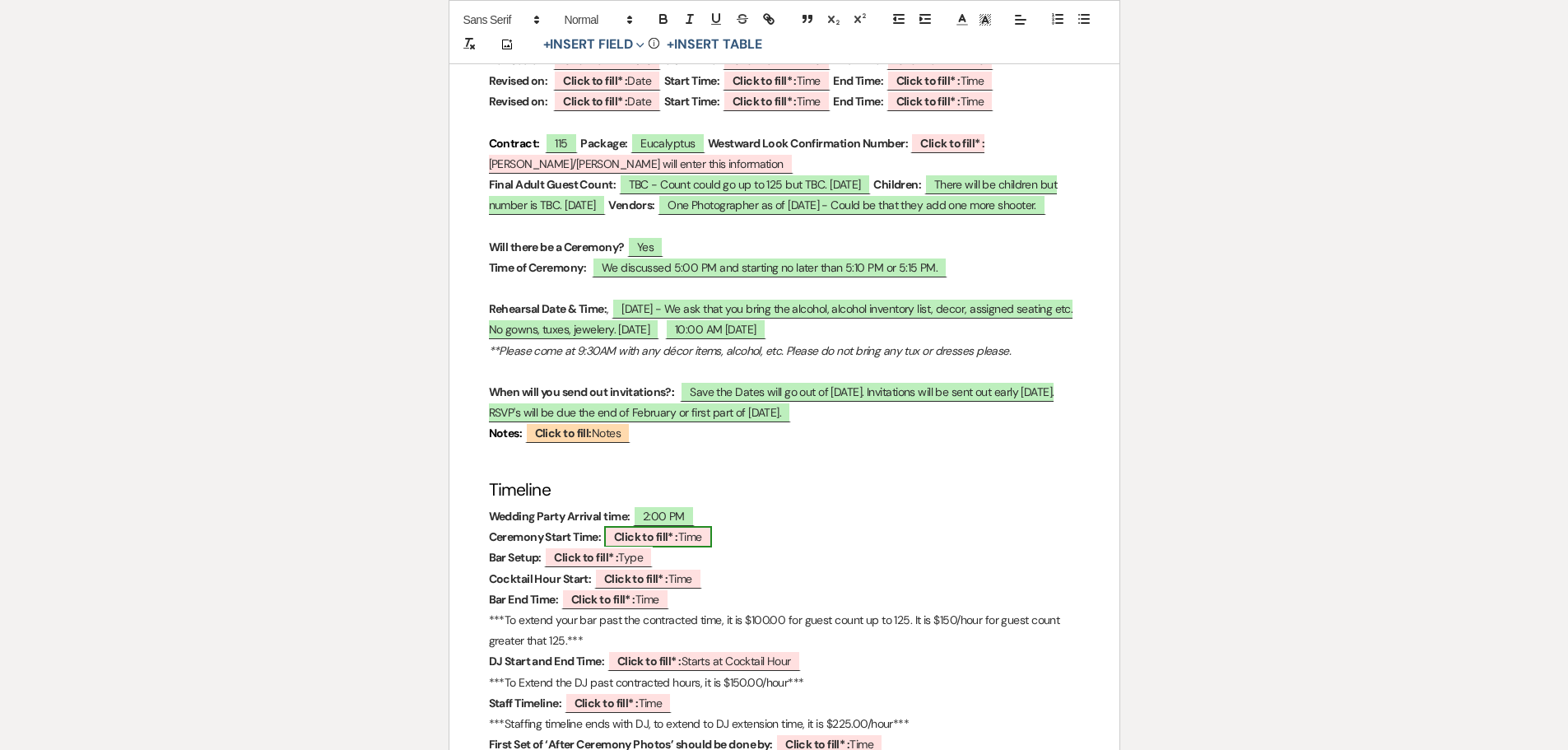
click at [638, 529] on b "Click to fill* :" at bounding box center [646, 537] width 64 height 15
select select "owner"
select select "Time"
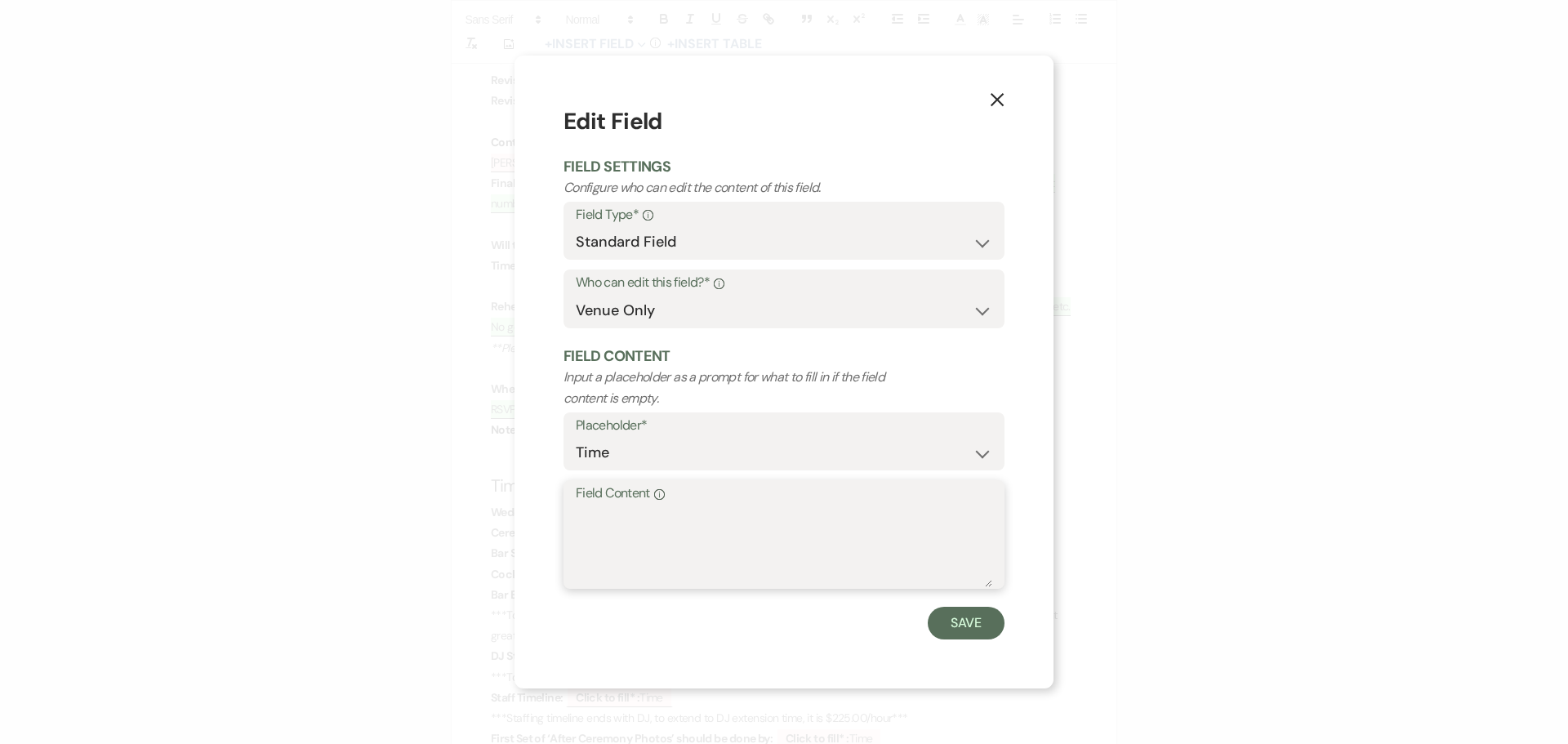
click at [614, 526] on textarea "Field Content Info" at bounding box center [783, 546] width 416 height 81
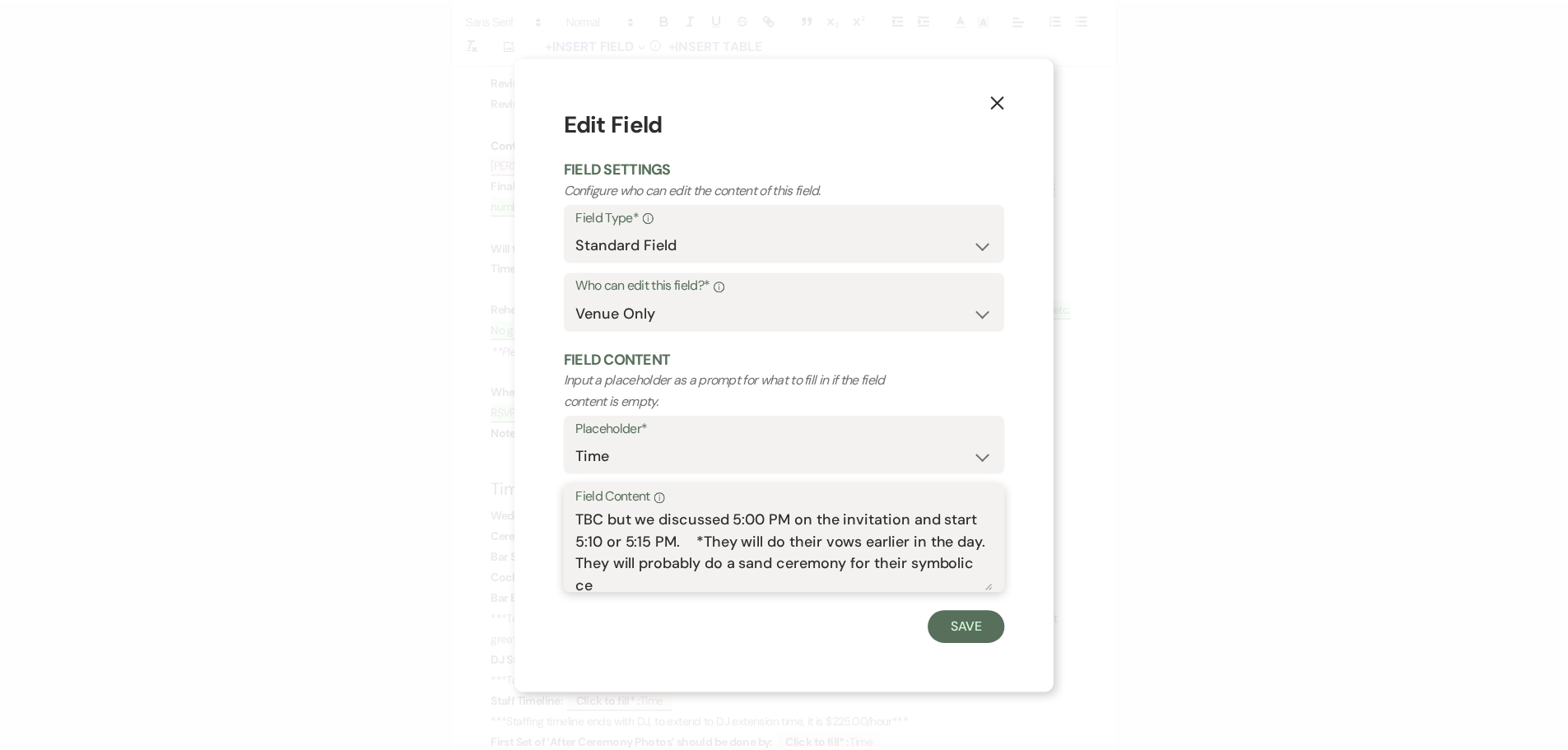
scroll to position [6, 0]
type textarea "TBC but we discussed 5:00 PM on the invitation and start 5:10 or 5:15 PM. *They…"
click at [961, 625] on button "Save" at bounding box center [973, 627] width 77 height 33
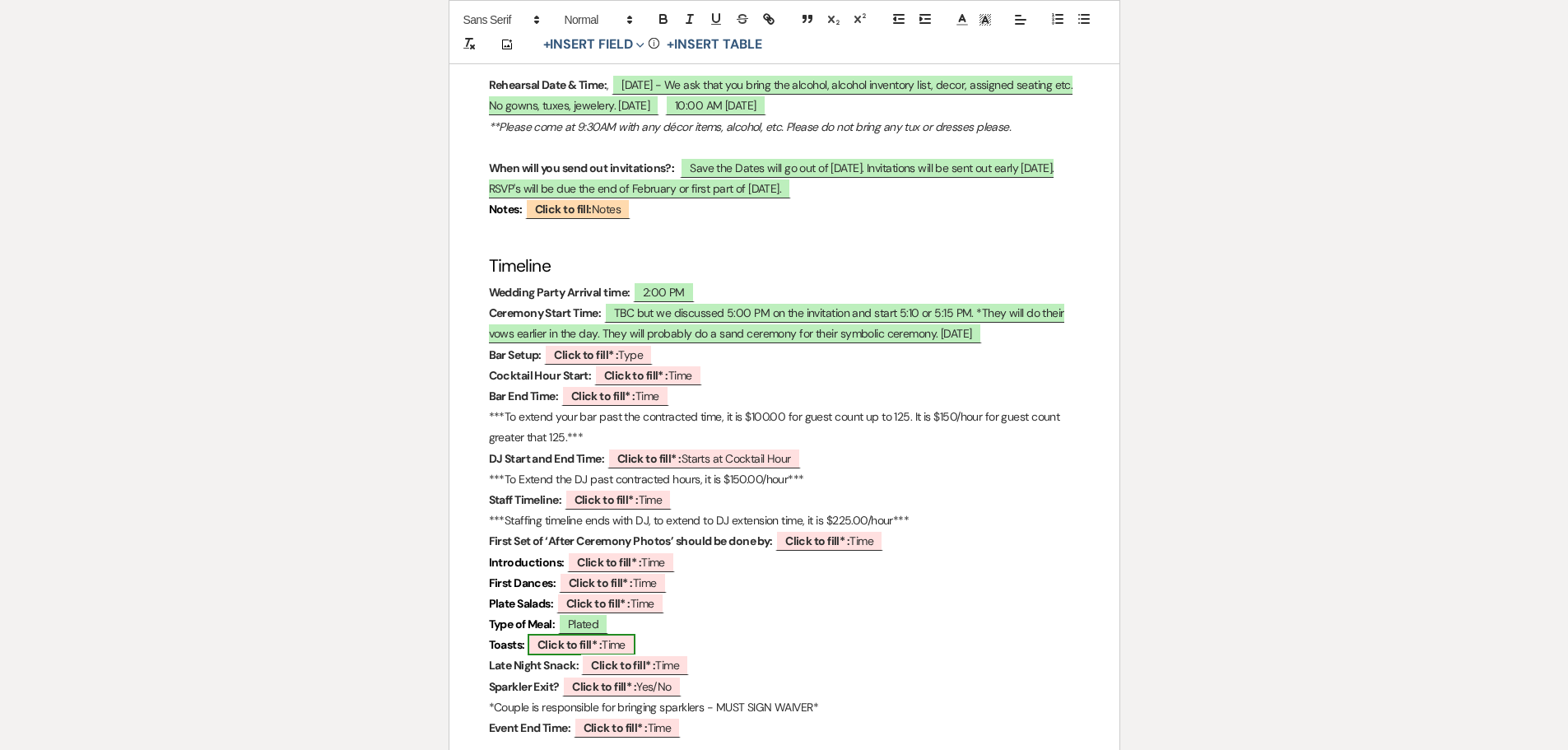
scroll to position [1152, 0]
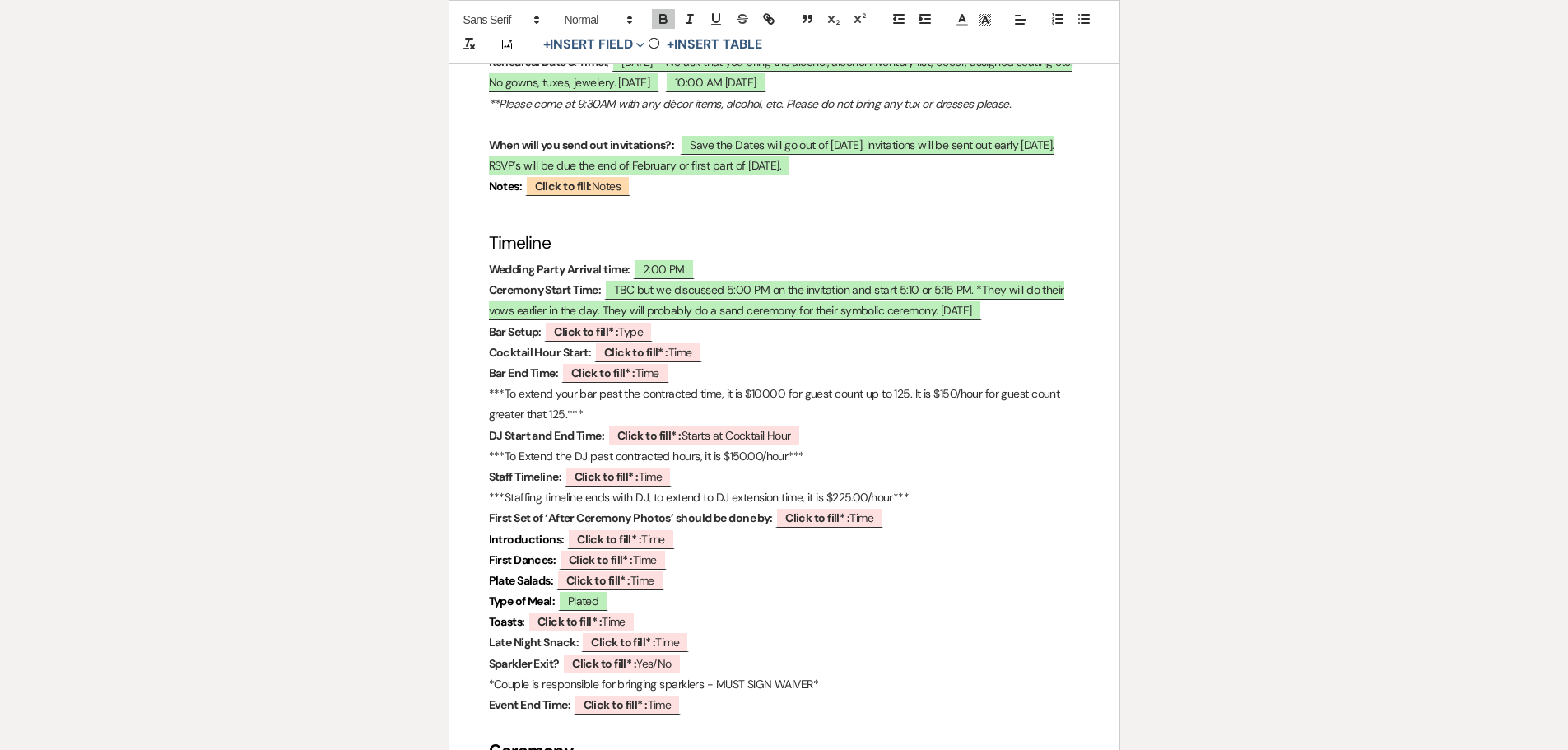
select select "owner"
select select "Name"
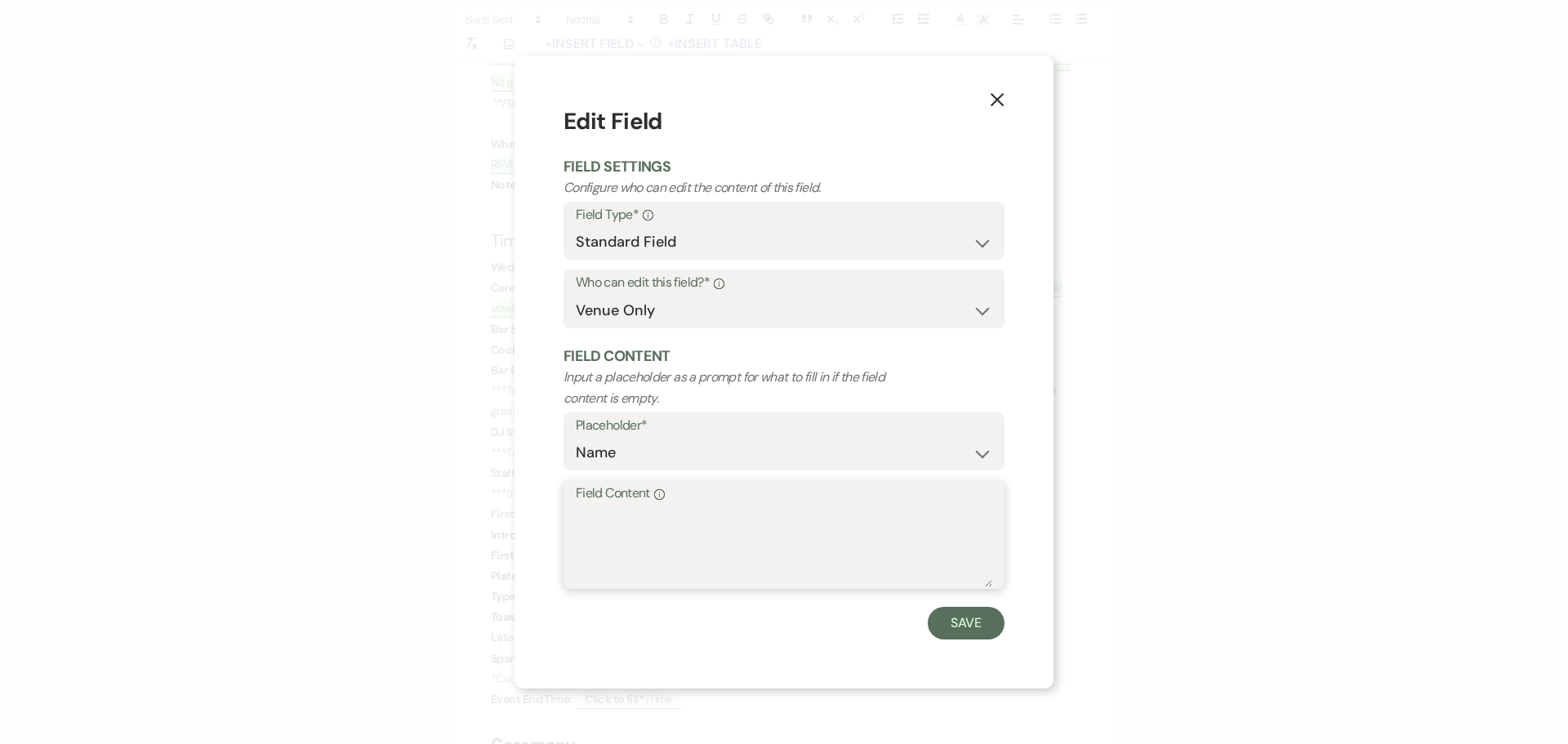
click at [596, 528] on textarea "Field Content Info" at bounding box center [783, 546] width 416 height 81
click at [576, 511] on textarea "[PERSON_NAME]" at bounding box center [783, 546] width 416 height 81
type textarea "Pastor [PERSON_NAME]"
click at [960, 627] on button "Save" at bounding box center [965, 622] width 77 height 32
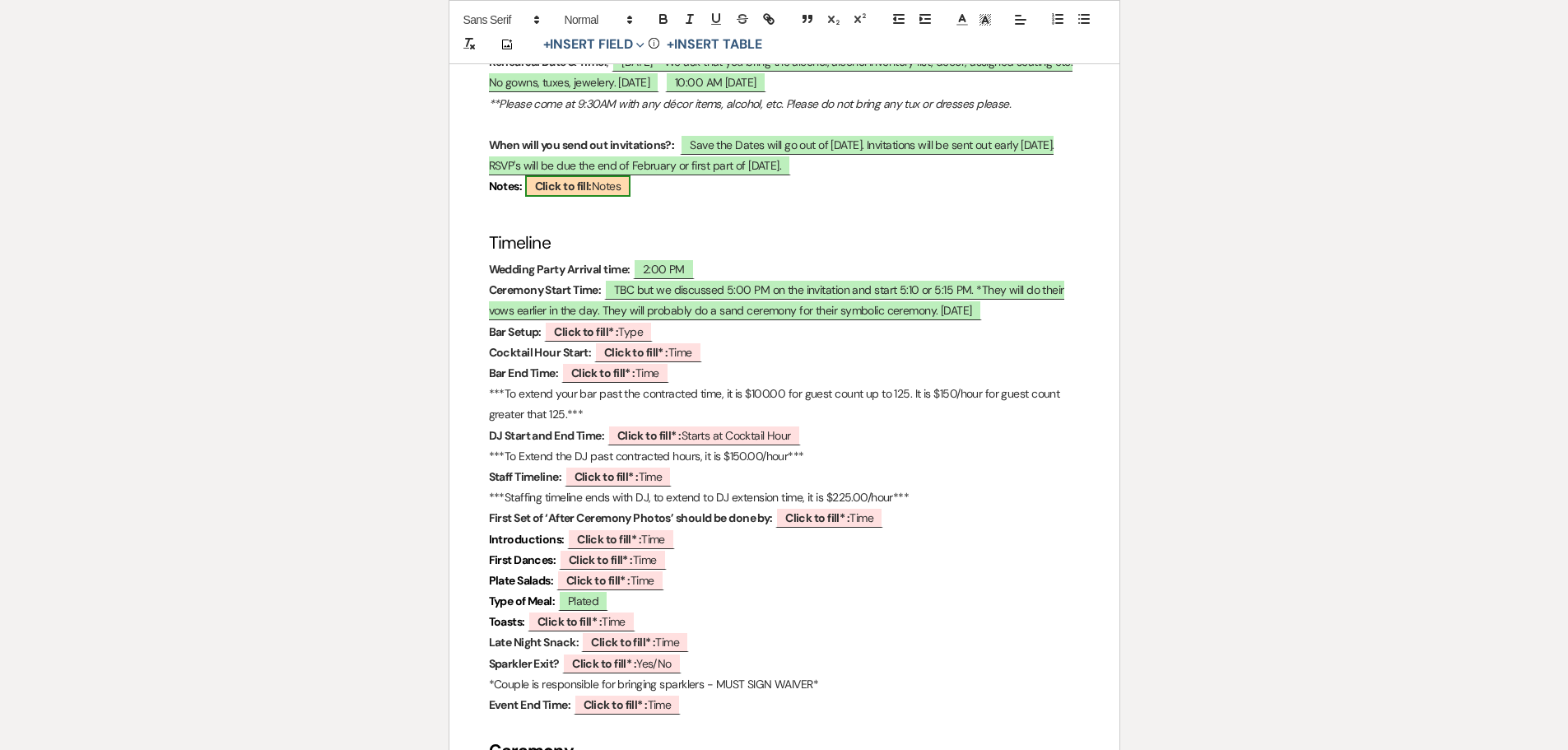
click at [560, 179] on b "Click to fill:" at bounding box center [563, 186] width 57 height 15
select select "custom_placeholder"
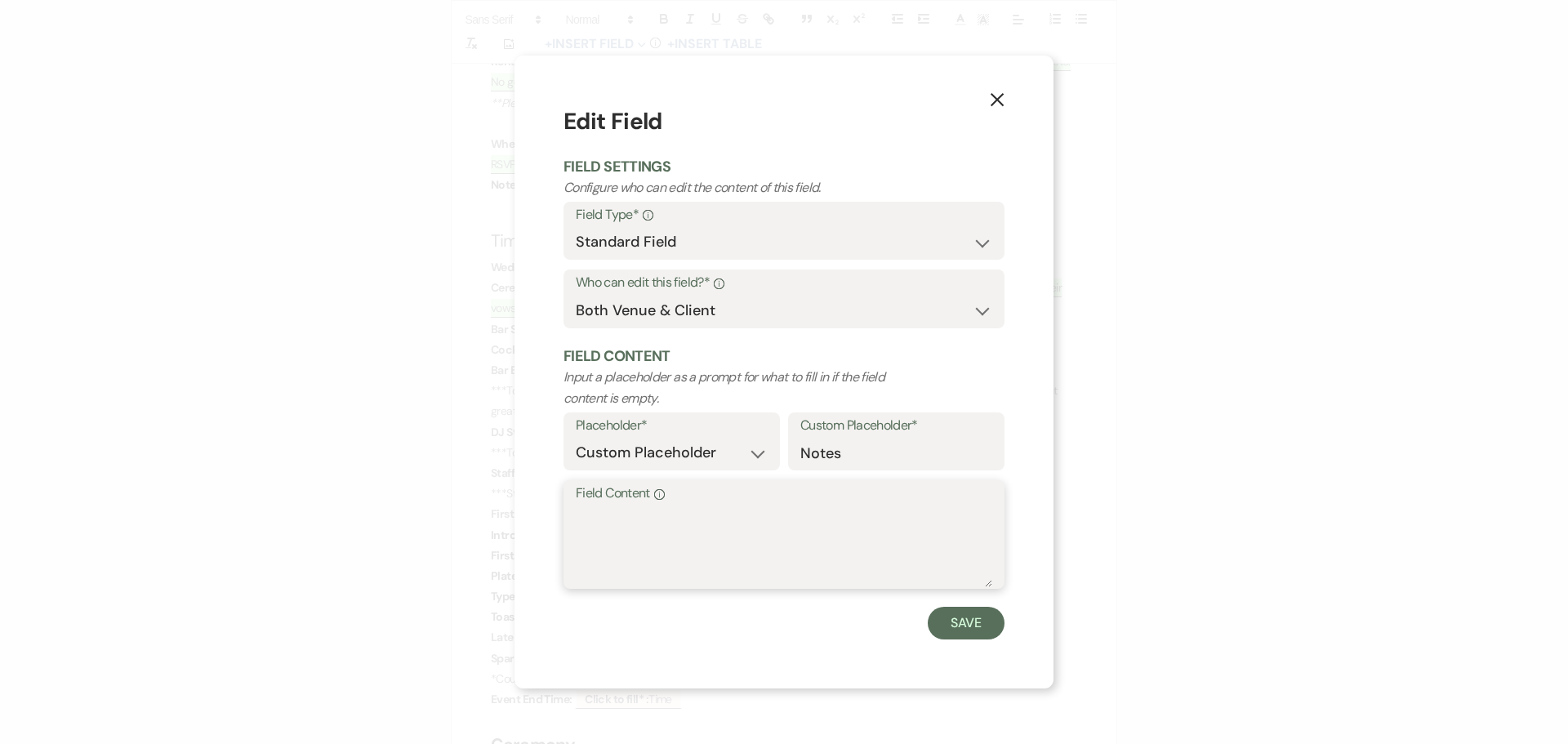
drag, startPoint x: 587, startPoint y: 516, endPoint x: 586, endPoint y: 508, distance: 8.1
click at [588, 514] on textarea "Field Content Info" at bounding box center [783, 546] width 416 height 81
type textarea "---"
click at [971, 621] on button "Save" at bounding box center [965, 622] width 77 height 32
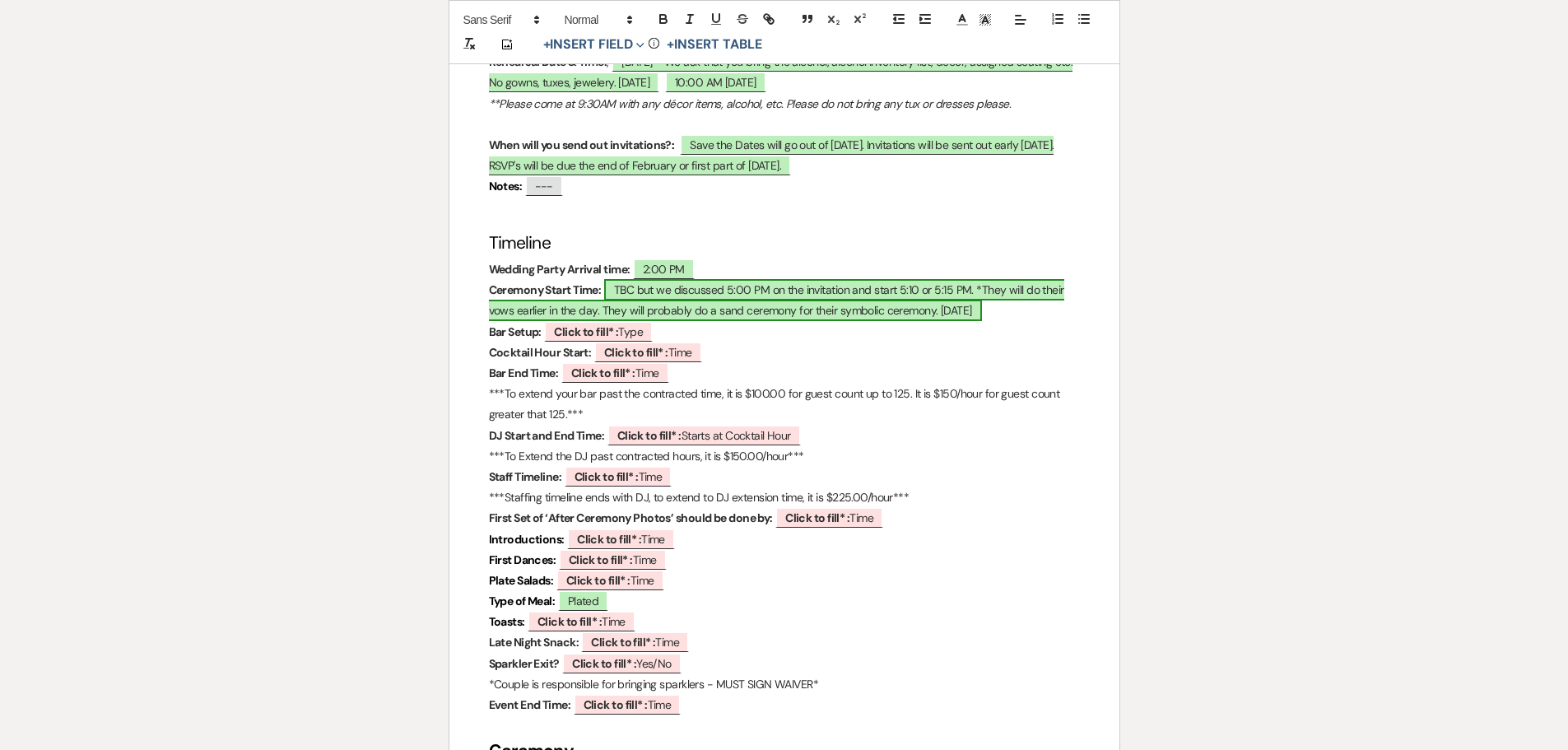
click at [996, 279] on span "TBC but we discussed 5:00 PM on the invitation and start 5:10 or 5:15 PM. *They…" at bounding box center [777, 300] width 575 height 42
select select "owner"
select select "Time"
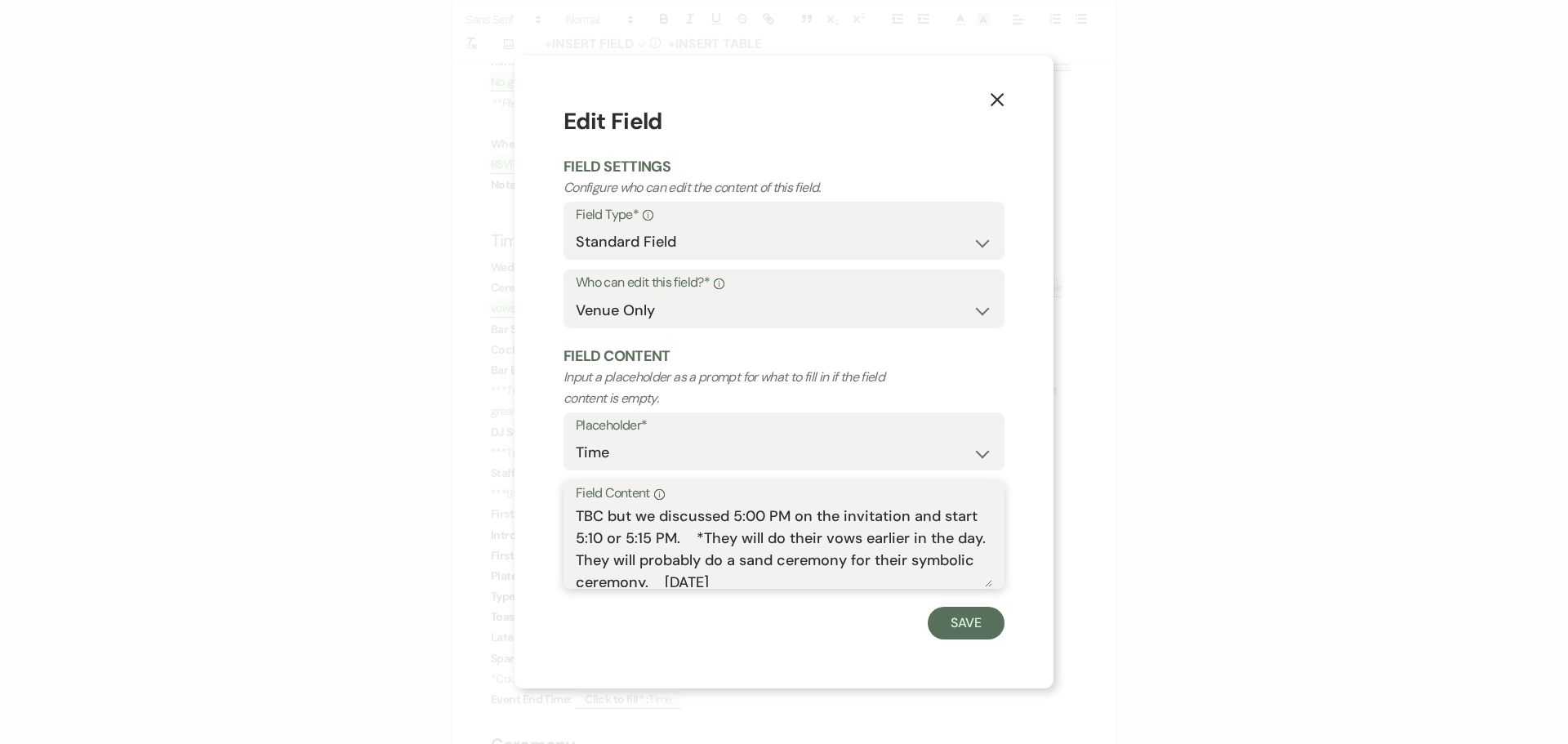
click at [685, 535] on textarea "TBC but we discussed 5:00 PM on the invitation and start 5:10 or 5:15 PM. *They…" at bounding box center [783, 546] width 416 height 81
type textarea "TBC but we discussed 5:00 PM on the invitation and start 5:10 or 5:15 PM. Cerem…"
drag, startPoint x: 950, startPoint y: 624, endPoint x: 868, endPoint y: 548, distance: 111.8
click at [949, 620] on button "Save" at bounding box center [965, 622] width 77 height 32
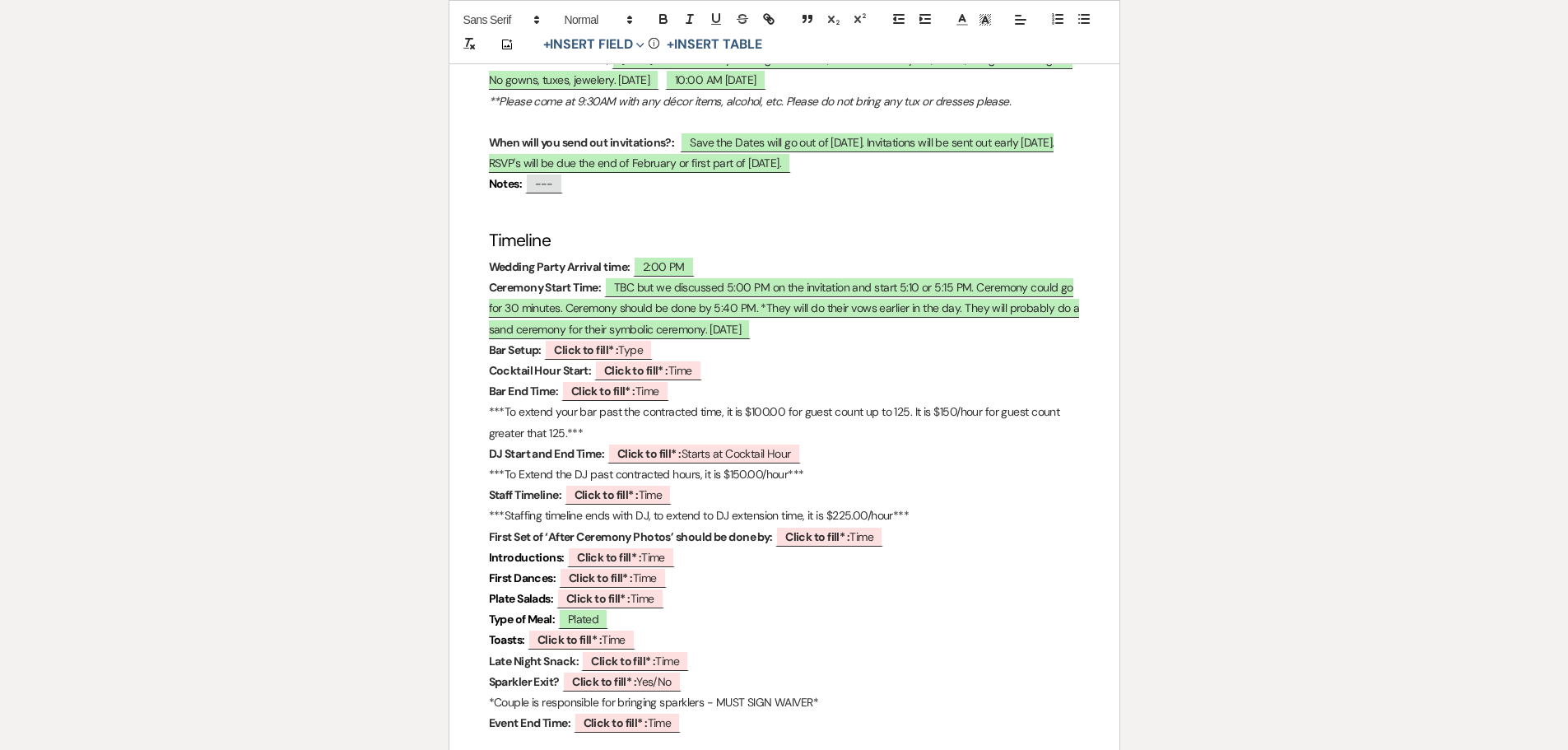
scroll to position [905, 0]
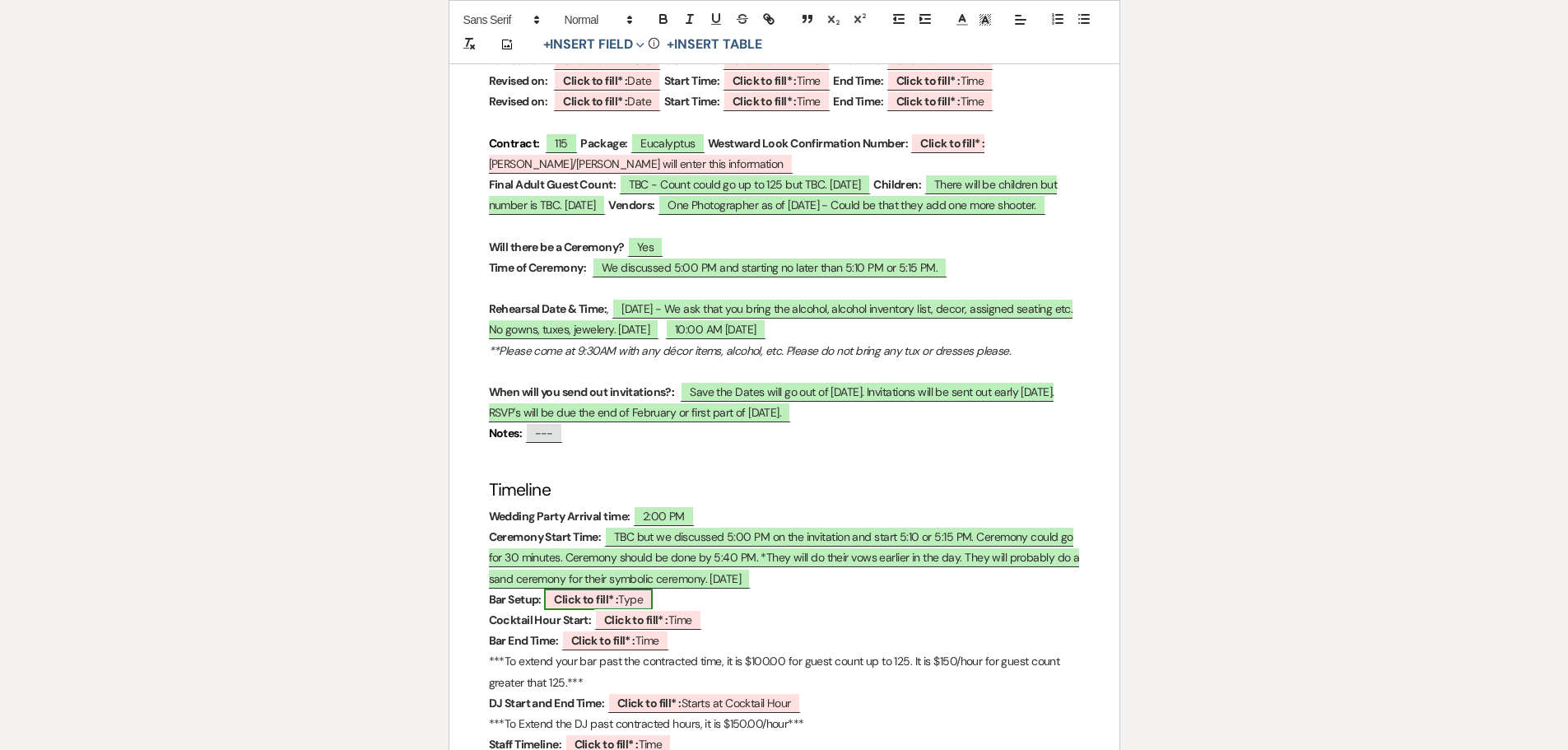
click at [591, 588] on span "Click to fill* : Type" at bounding box center [598, 598] width 109 height 21
select select "owner"
select select "Type"
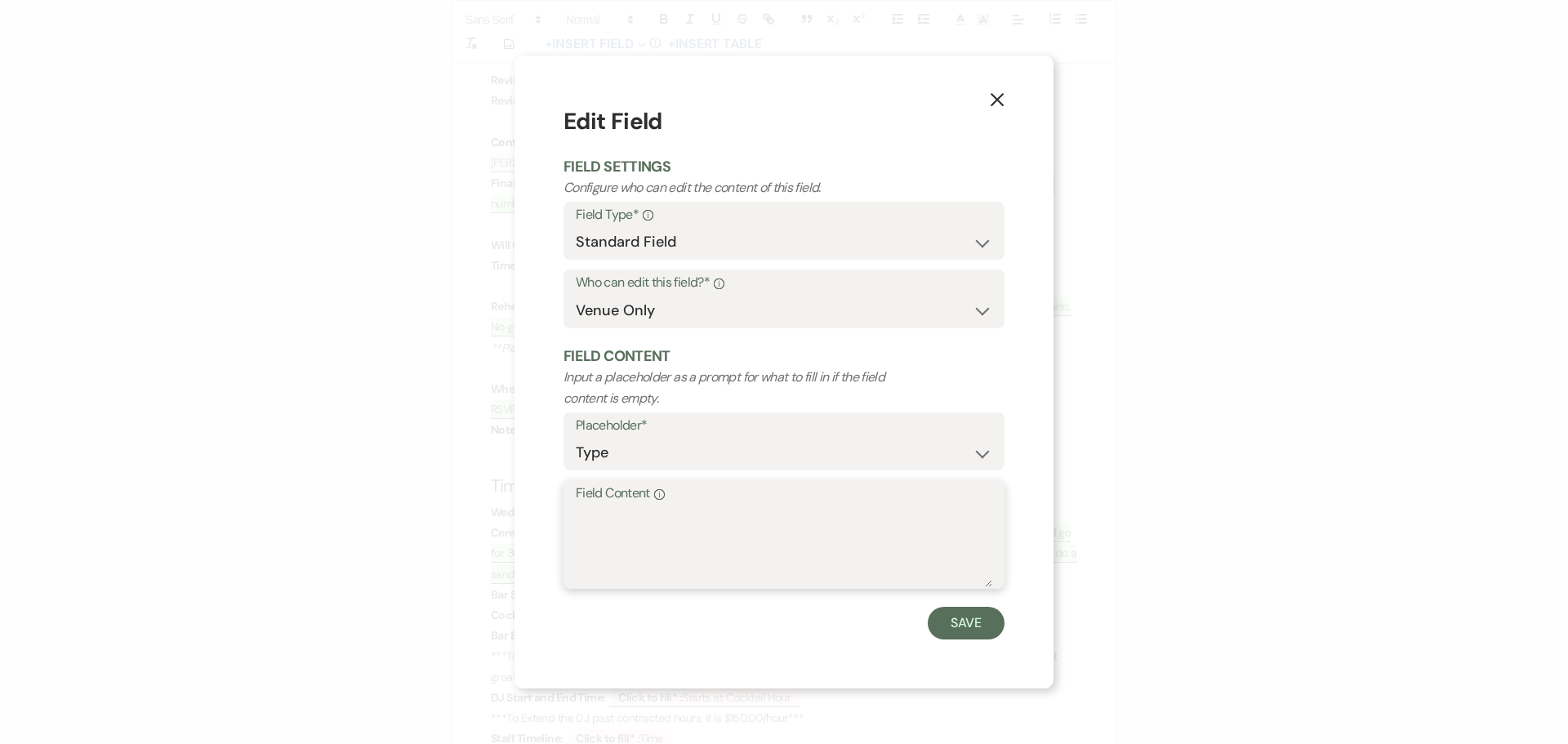
click at [616, 510] on textarea "Field Content Info" at bounding box center [783, 546] width 416 height 81
type textarea "3"
click at [666, 436] on label "Placeholder*" at bounding box center [783, 426] width 416 height 24
click at [623, 515] on textarea "4:00" at bounding box center [783, 546] width 416 height 81
type textarea "4:00 PM"
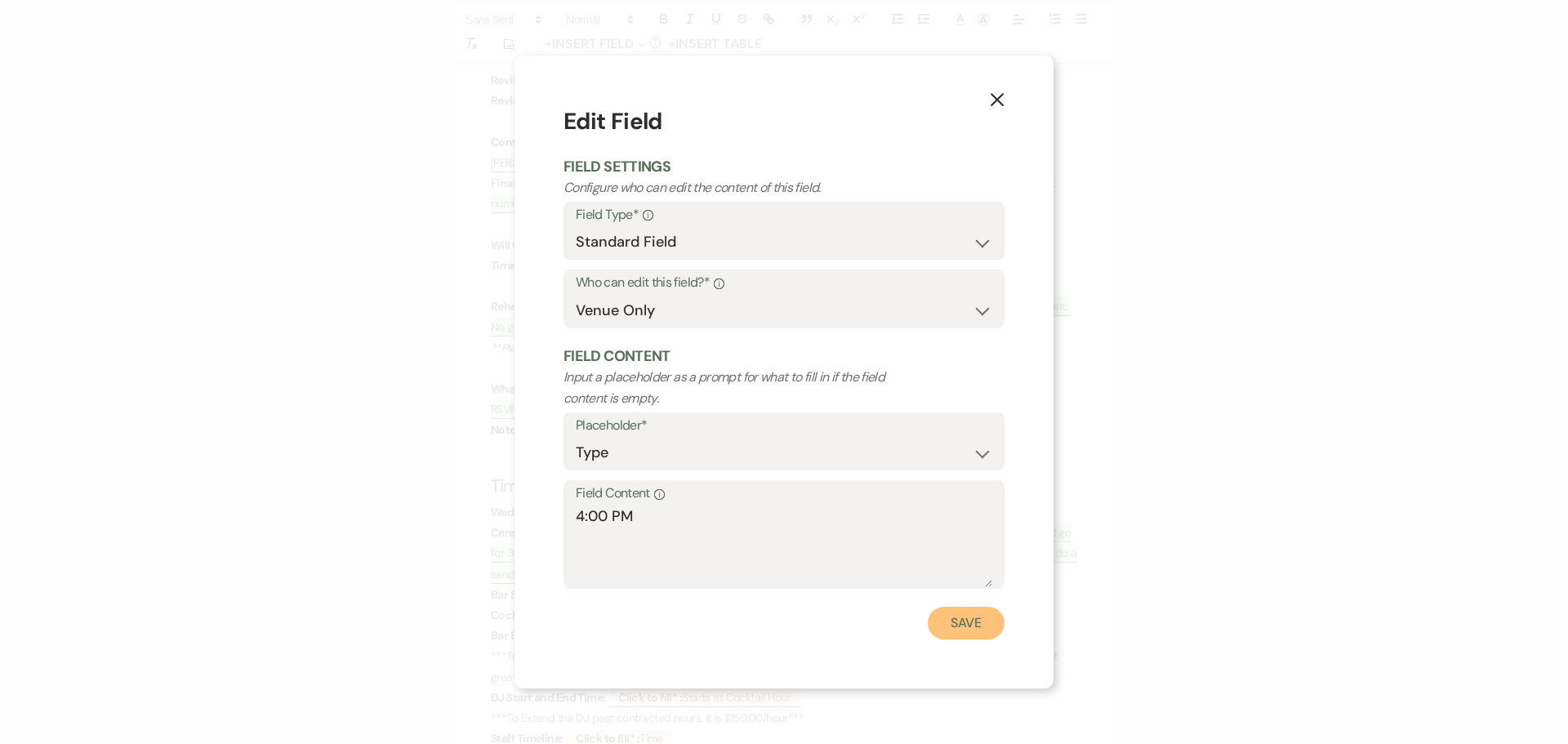
click at [961, 631] on button "Save" at bounding box center [965, 622] width 77 height 32
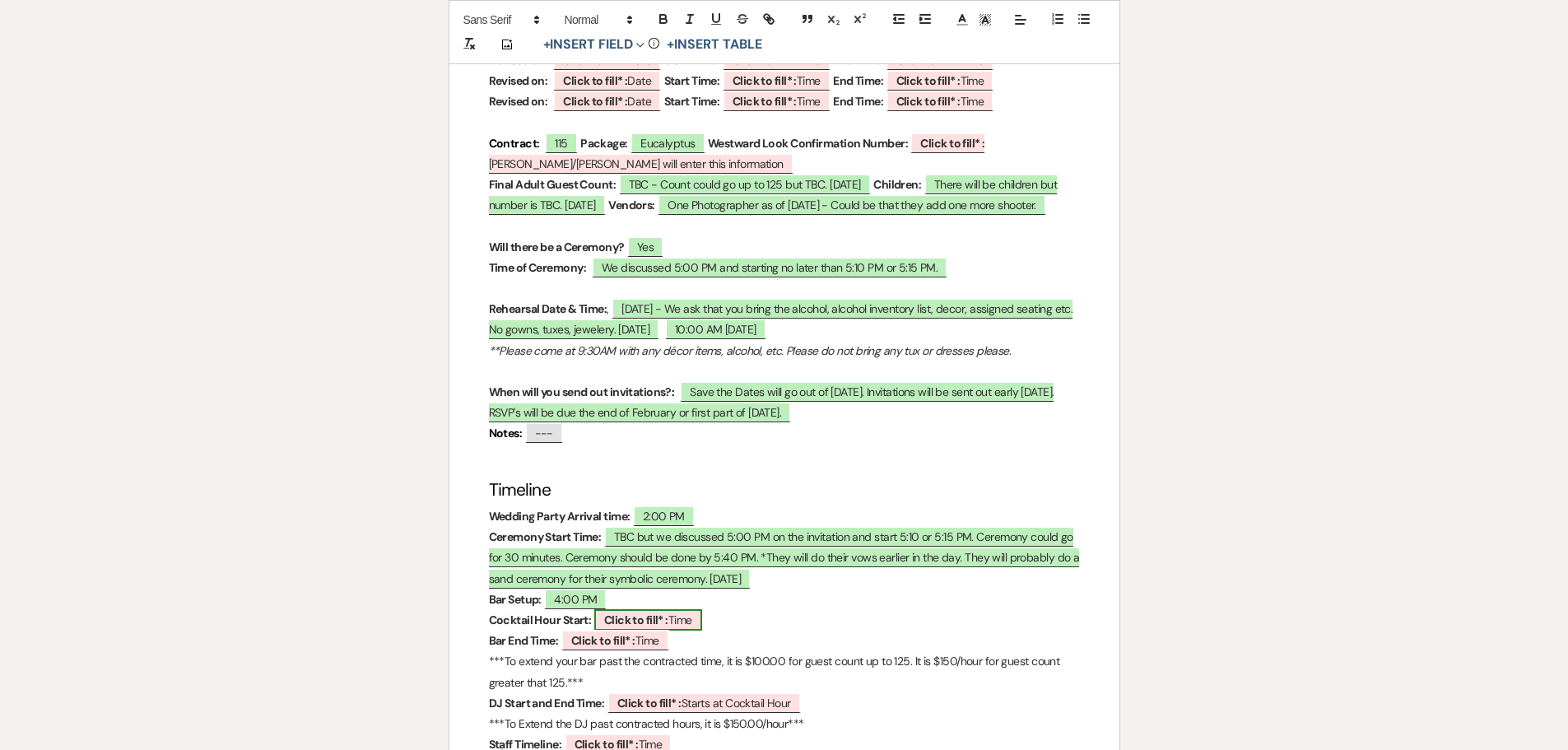
click at [616, 612] on b "Click to fill* :" at bounding box center [636, 620] width 64 height 15
select select "owner"
select select "Time"
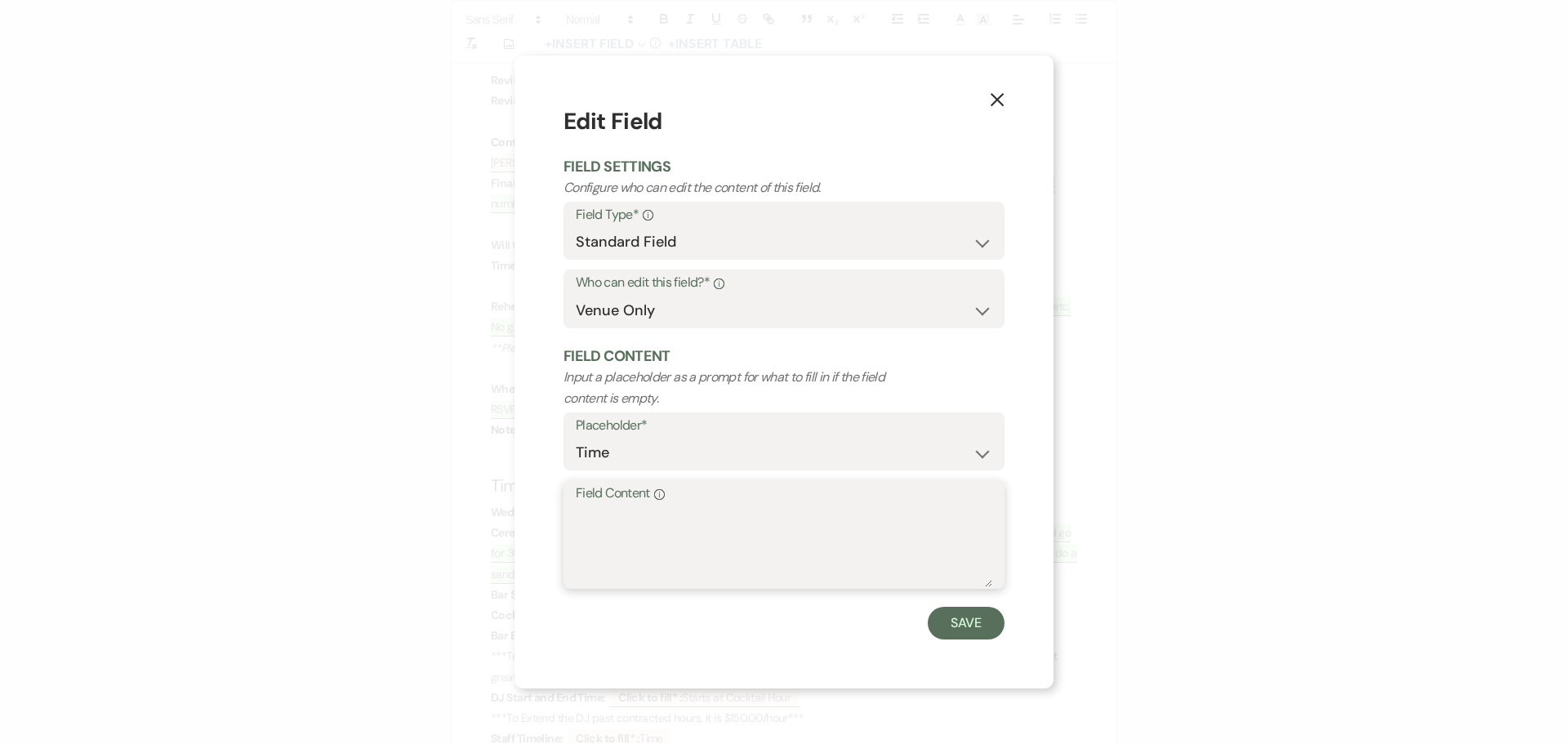
click at [585, 532] on textarea "Field Content Info" at bounding box center [783, 546] width 416 height 81
type textarea "Cocktail 5:40 to 6:40 PM."
click at [959, 627] on button "Save" at bounding box center [965, 622] width 77 height 32
drag, startPoint x: 959, startPoint y: 627, endPoint x: 945, endPoint y: 614, distance: 19.1
click at [959, 688] on p "DJ Start and End Time: ﻿ Click to fill* : Starts at Cocktail Hour ﻿" at bounding box center [783, 698] width 586 height 20
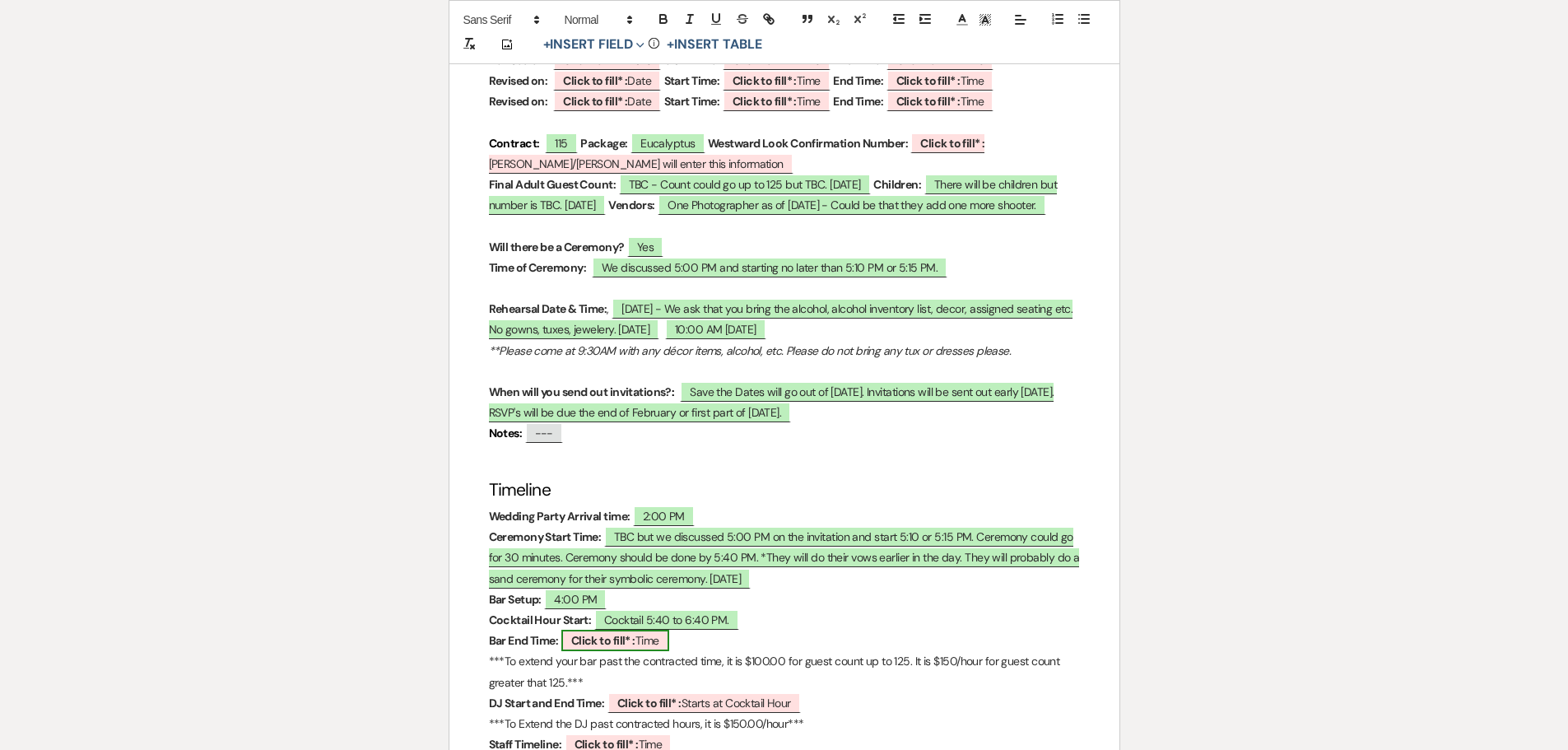
click at [610, 633] on b "Click to fill* :" at bounding box center [603, 640] width 64 height 15
select select "owner"
select select "Time"
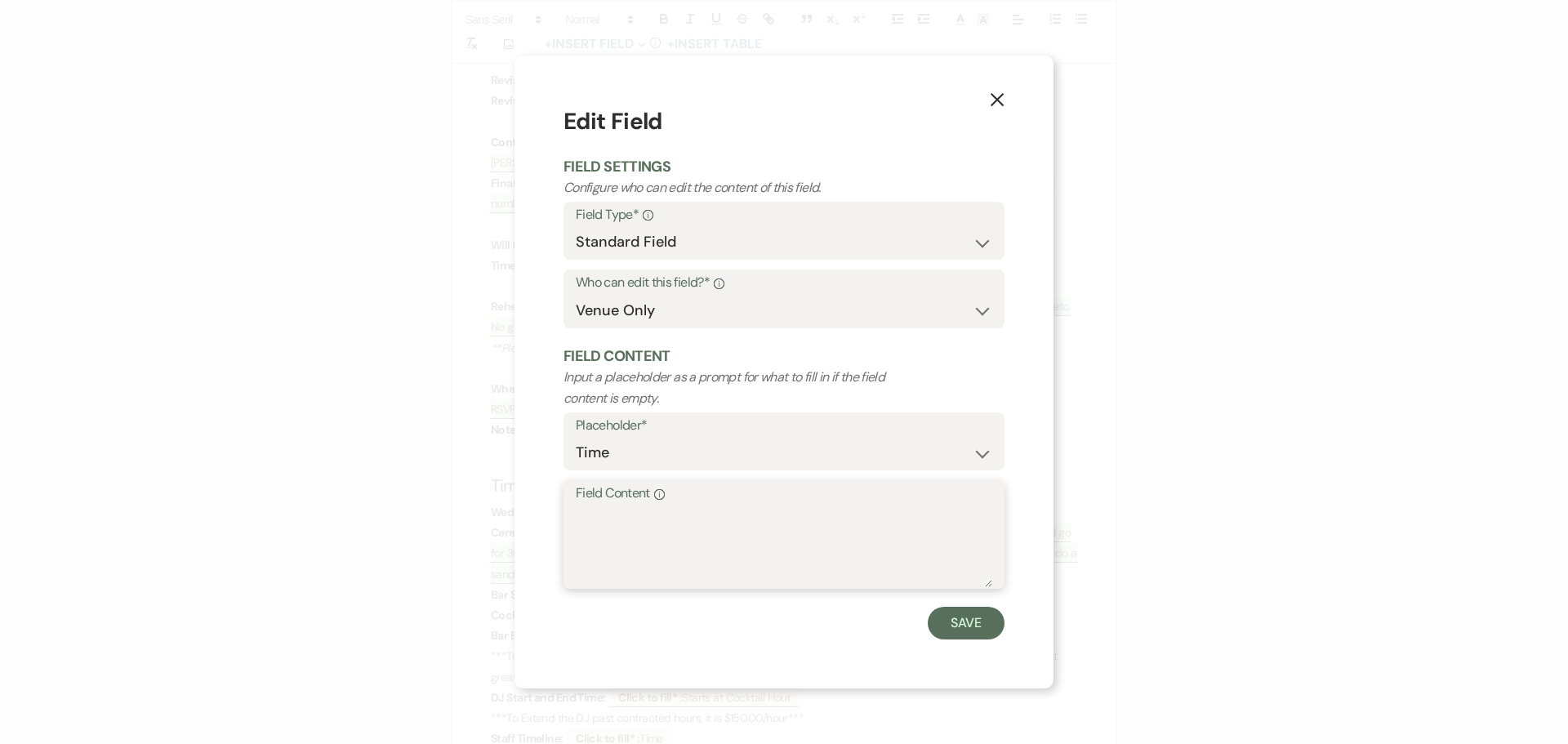
click at [588, 520] on textarea "Field Content Info" at bounding box center [783, 546] width 416 height 81
type textarea "11:40 PM "ish""
click at [950, 626] on button "Save" at bounding box center [965, 622] width 77 height 32
drag, startPoint x: 950, startPoint y: 626, endPoint x: 707, endPoint y: 552, distance: 254.0
click at [949, 688] on p "DJ Start and End Time: ﻿ Click to fill* : Starts at Cocktail Hour ﻿" at bounding box center [783, 698] width 586 height 20
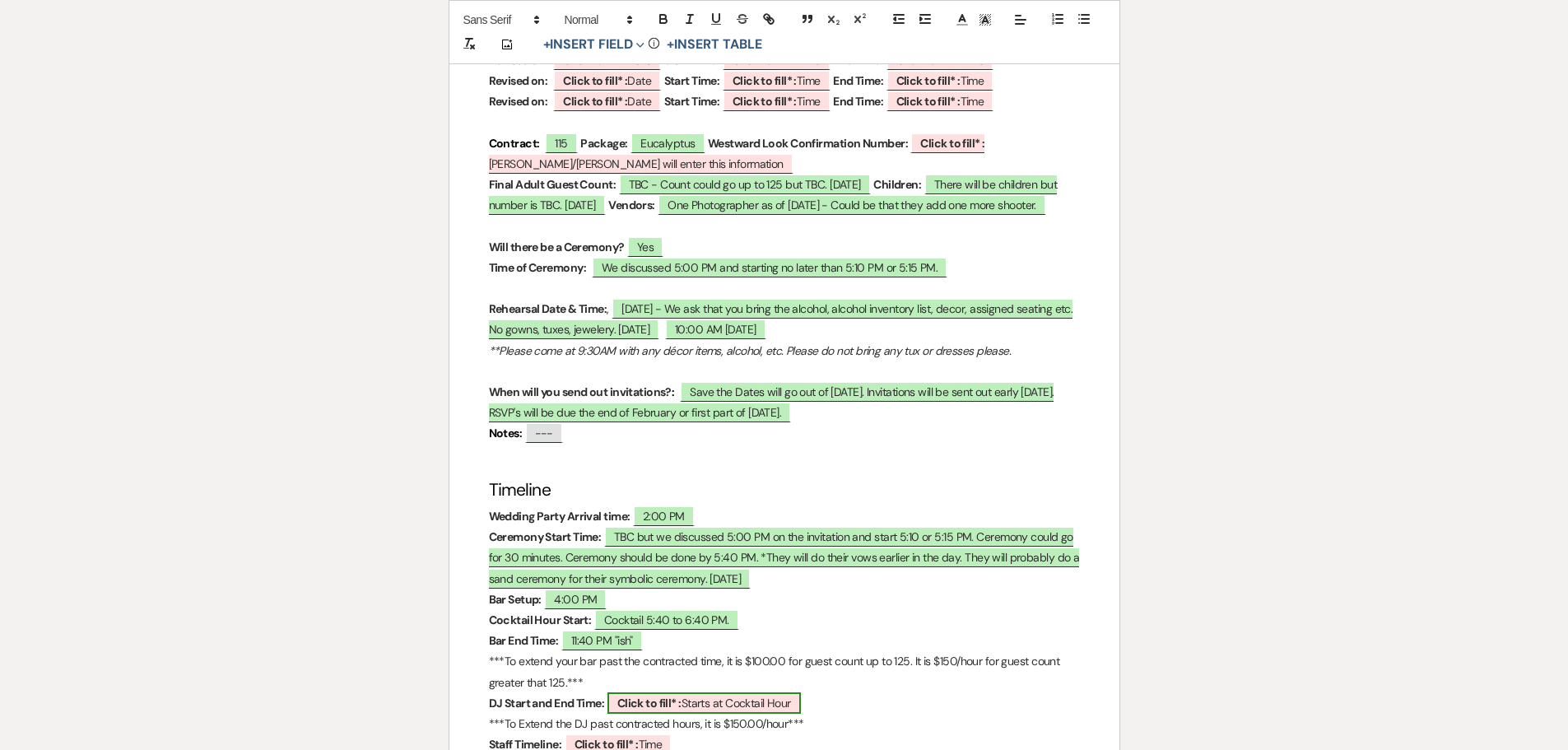
click at [642, 695] on b "Click to fill* :" at bounding box center [649, 703] width 64 height 15
select select "owner"
select select "custom_placeholder"
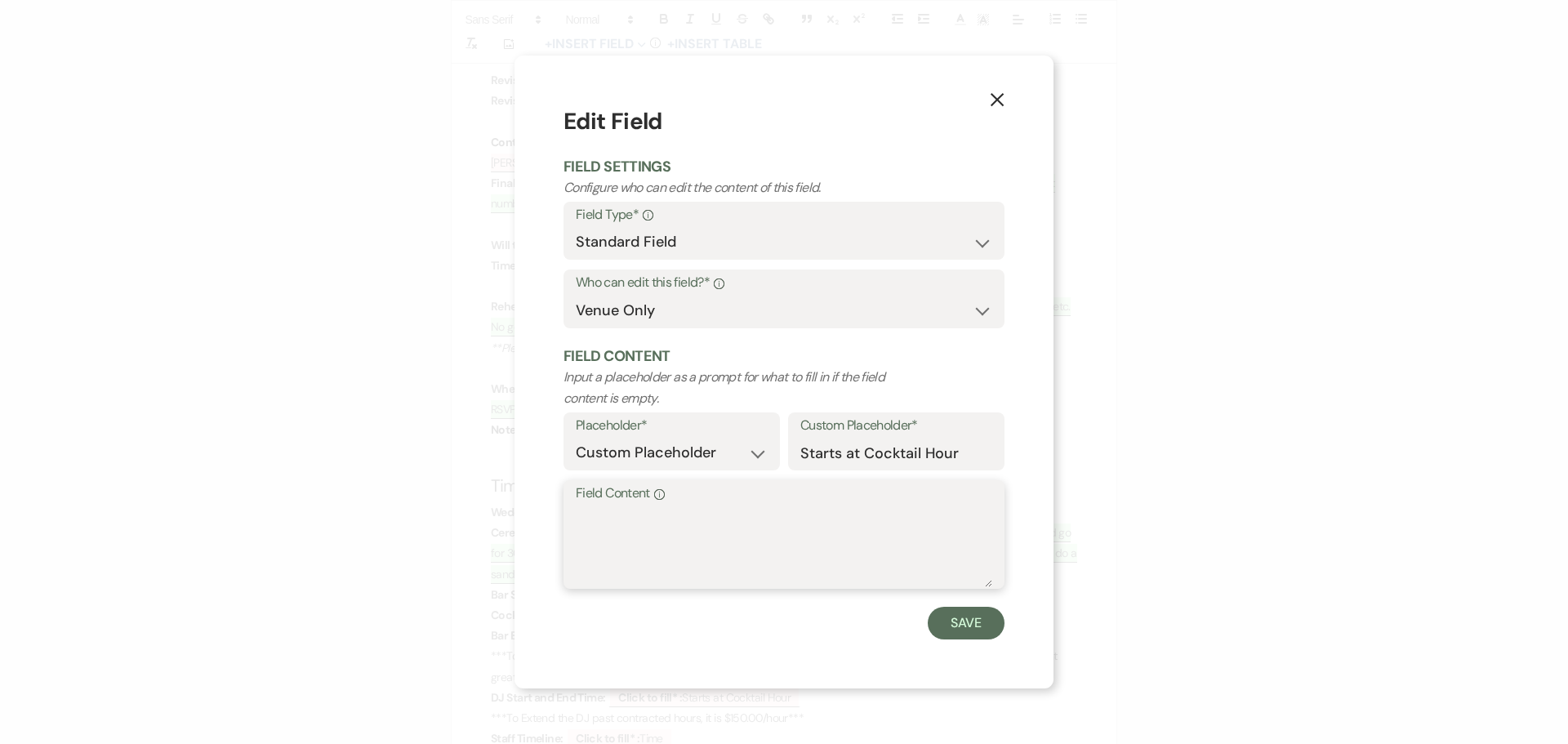
click at [621, 545] on textarea "Field Content Info" at bounding box center [783, 546] width 416 height 81
type textarea "5:40 PM - Coincides with Bar"
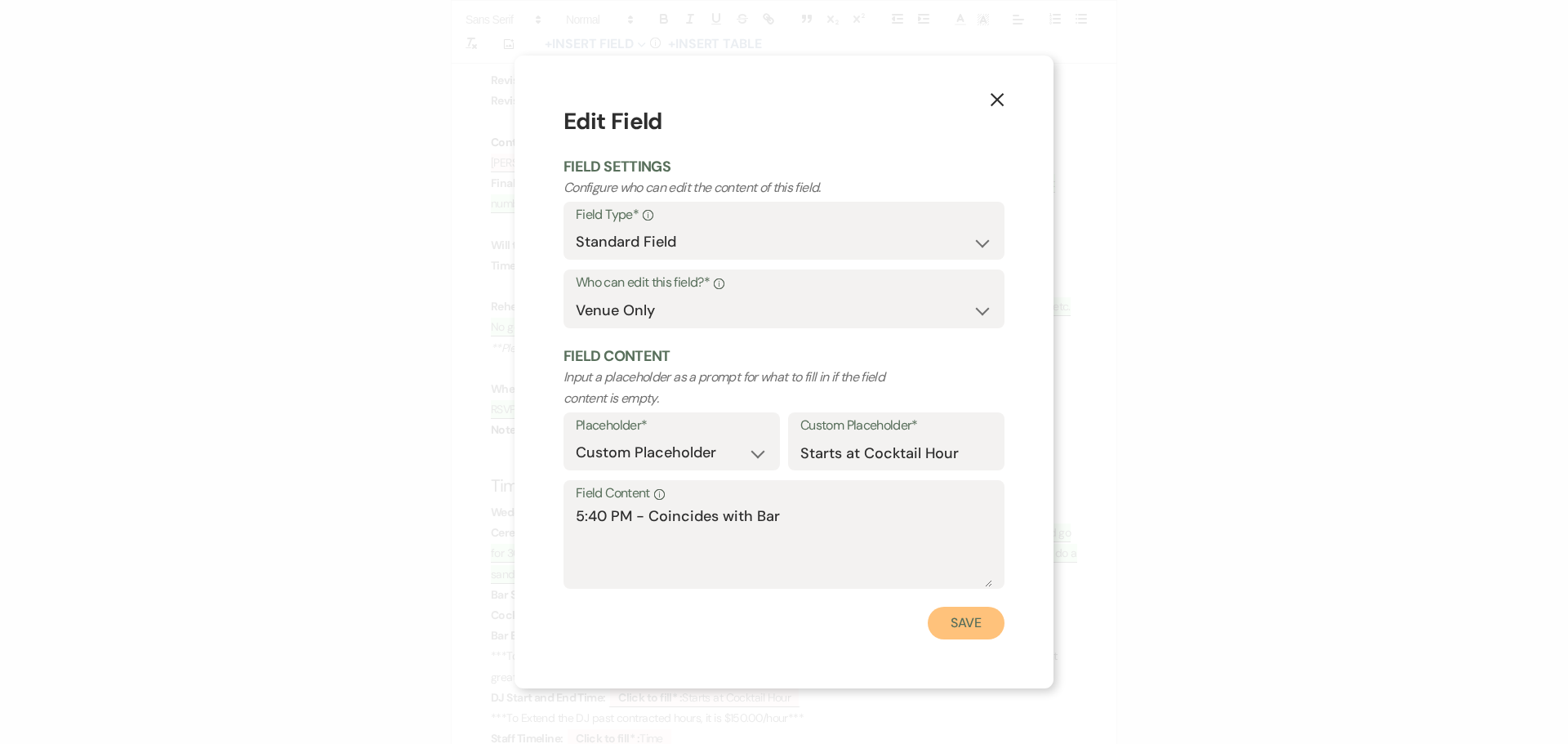
click at [956, 631] on button "Save" at bounding box center [965, 622] width 77 height 32
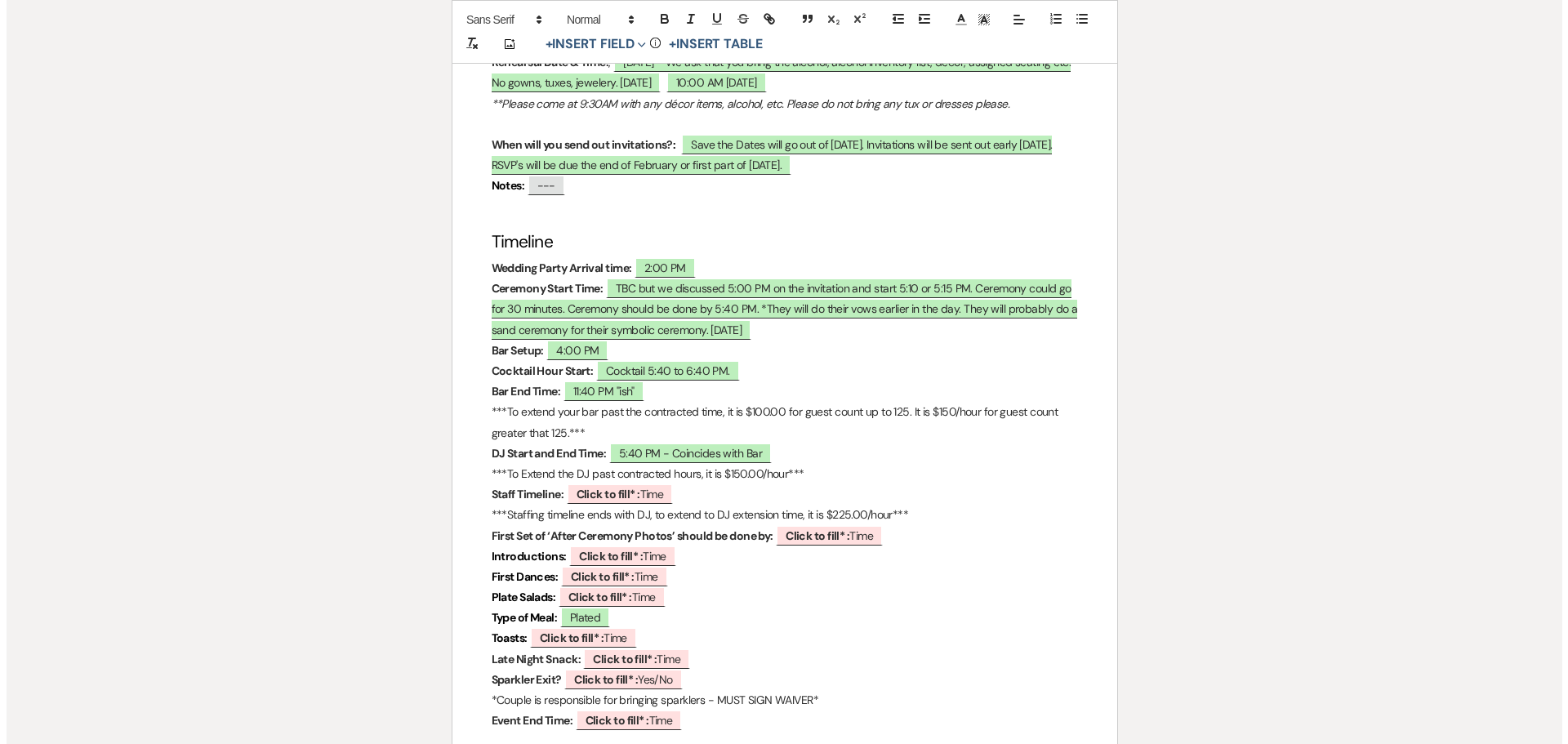
scroll to position [1143, 0]
click at [806, 527] on b "Click to fill* :" at bounding box center [811, 534] width 64 height 15
select select "owner"
select select "Time"
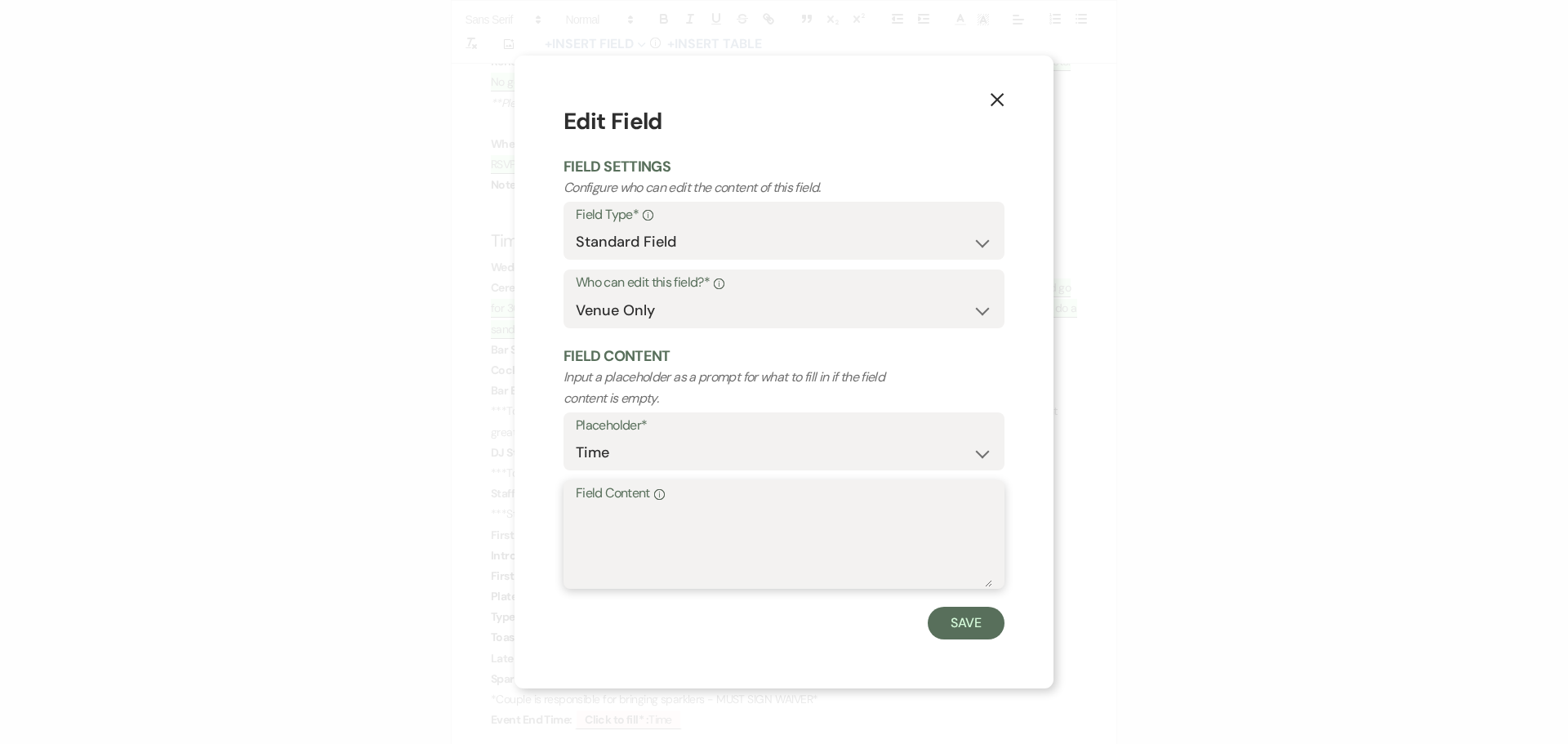
click at [591, 524] on textarea "Field Content Info" at bounding box center [783, 546] width 416 height 81
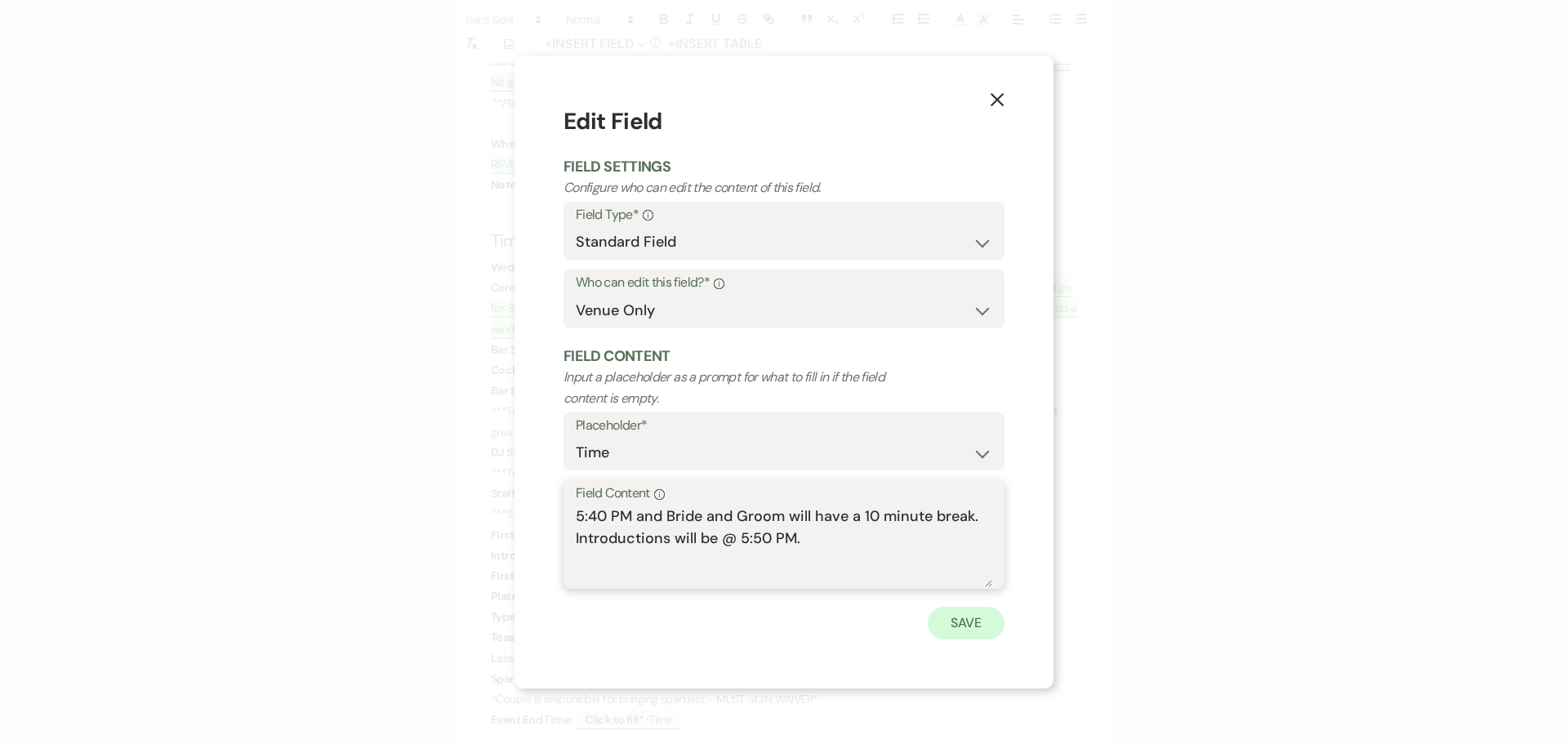
type textarea "5:40 PM and Bride and Groom will have a 10 minute break. Introductions will be …"
drag, startPoint x: 951, startPoint y: 618, endPoint x: 901, endPoint y: 535, distance: 96.9
click at [951, 618] on button "Save" at bounding box center [965, 622] width 77 height 32
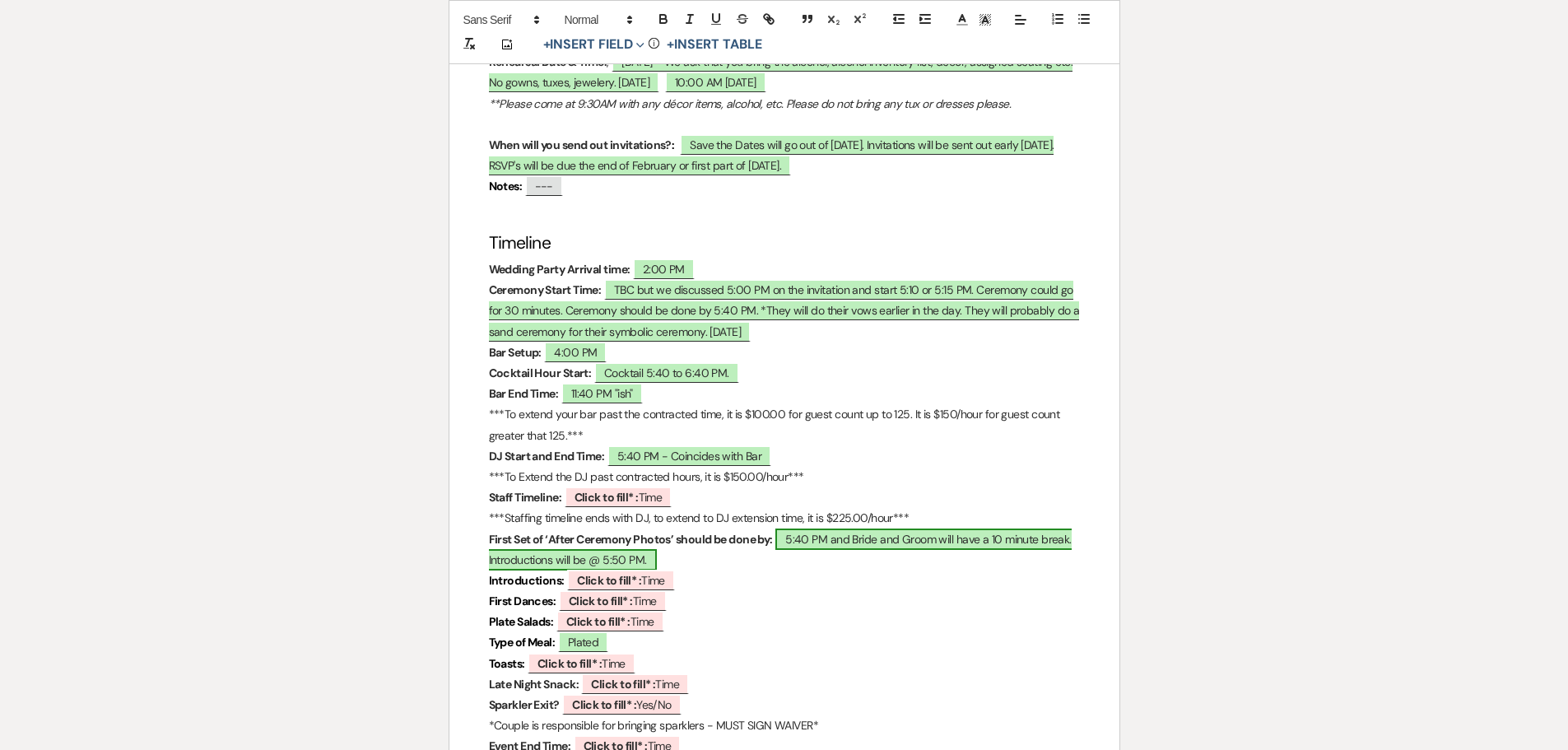
click at [588, 529] on span "5:40 PM and Bride and Groom will have a 10 minute break. Introductions will be …" at bounding box center [780, 549] width 583 height 42
select select "owner"
select select "Time"
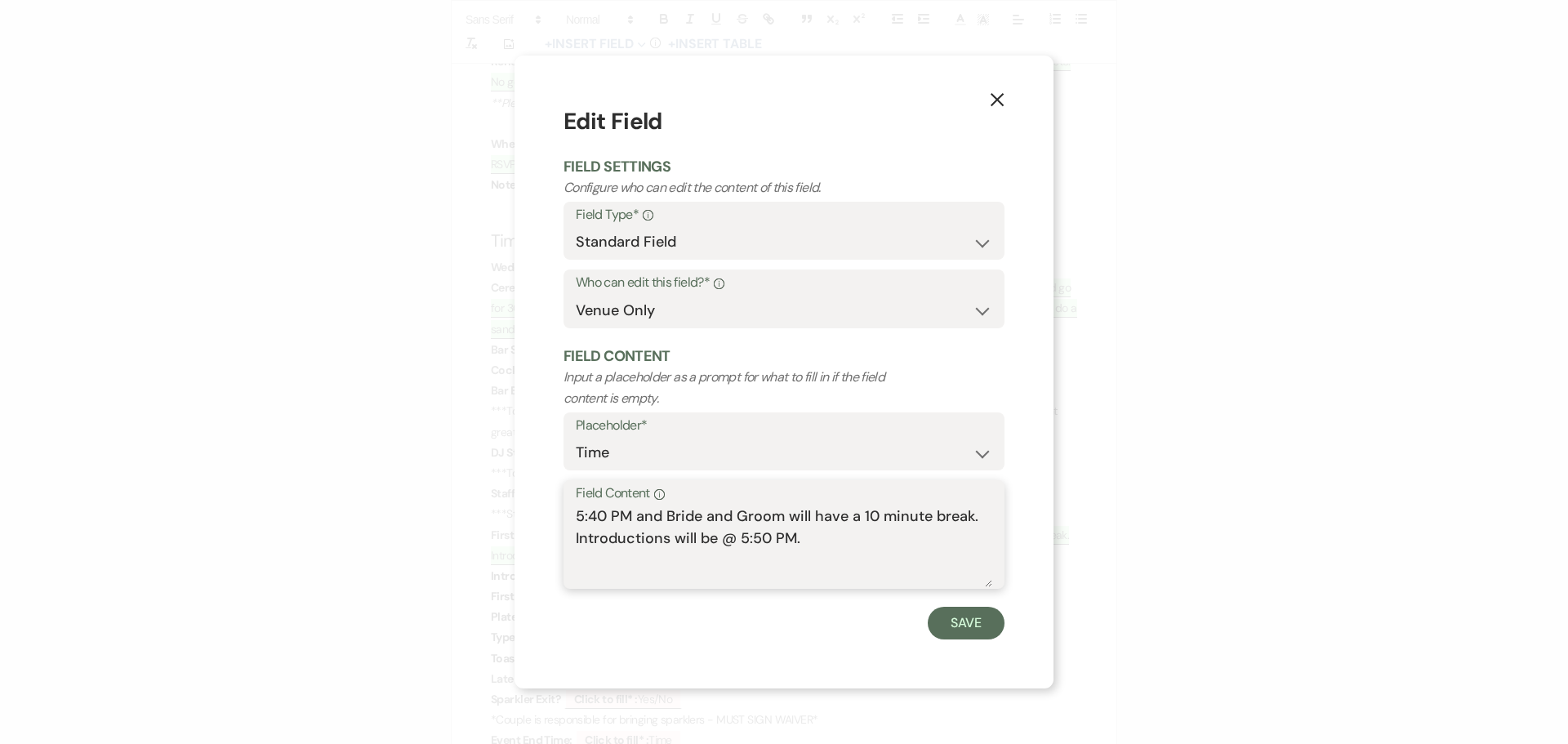
click at [805, 532] on textarea "5:40 PM and Bride and Groom will have a 10 minute break. Introductions will be …" at bounding box center [783, 546] width 416 height 81
click at [971, 618] on button "Save" at bounding box center [965, 622] width 77 height 32
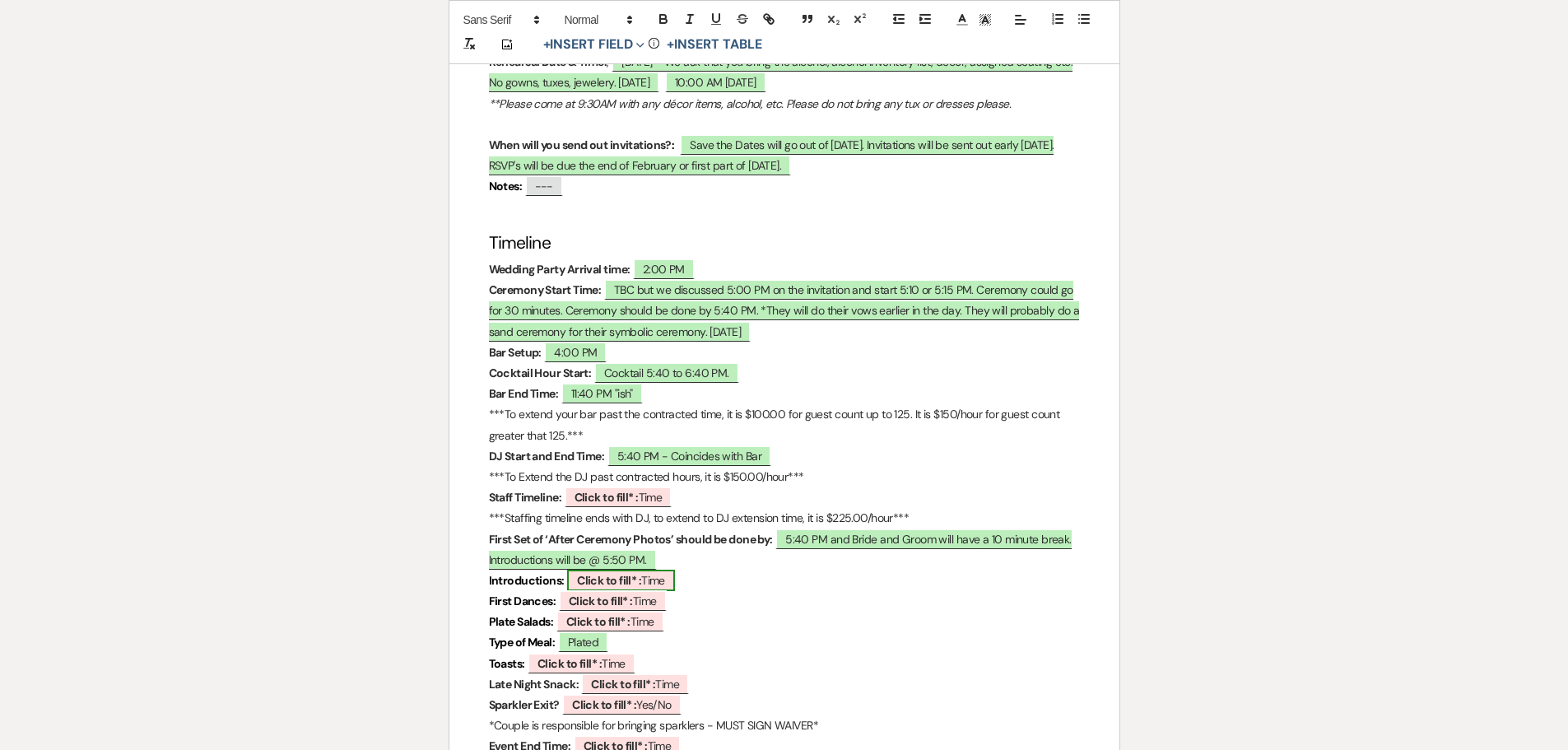
click at [581, 572] on b "Click to fill* :" at bounding box center [609, 580] width 64 height 15
select select "owner"
select select "Time"
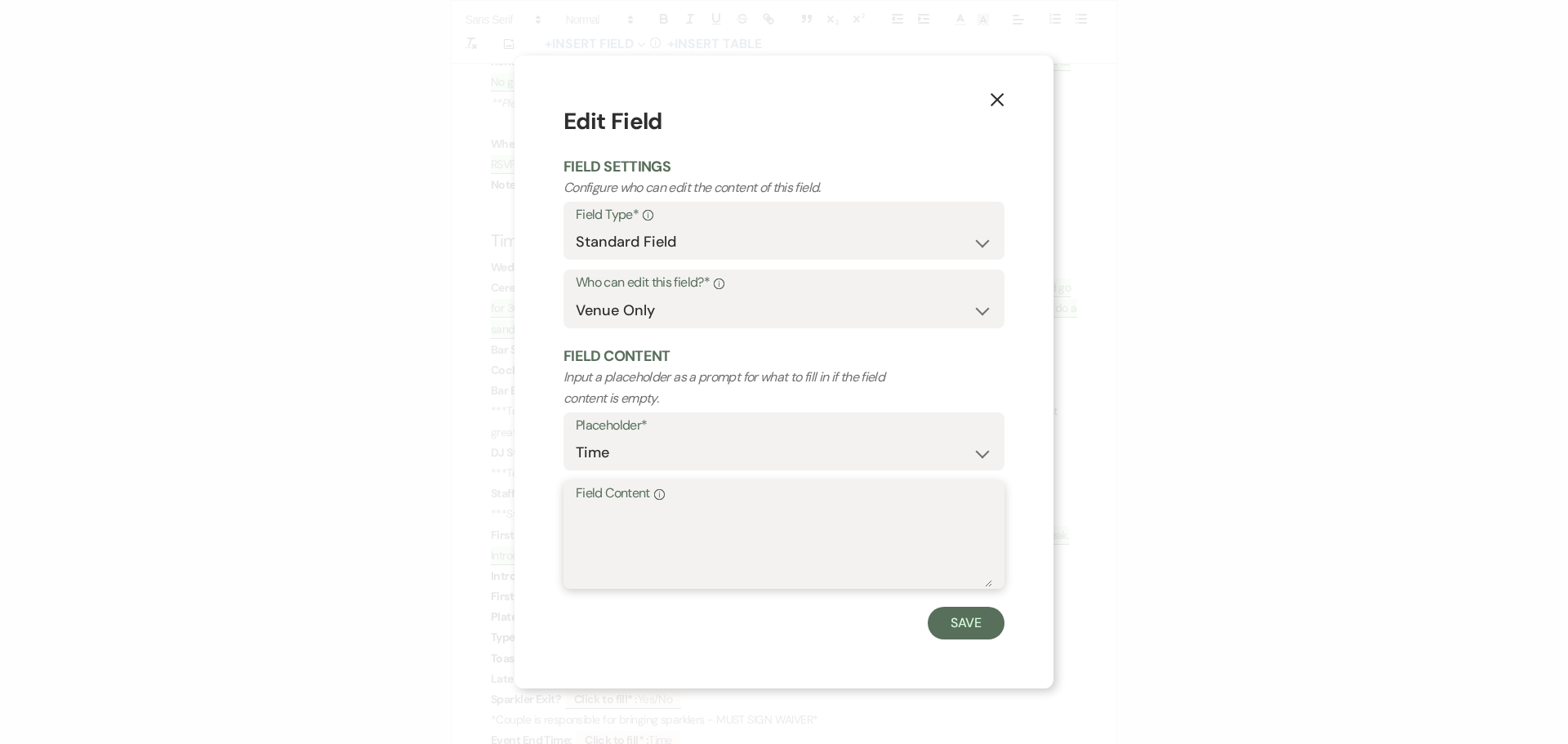
click at [589, 511] on textarea "Field Content Info" at bounding box center [783, 546] width 416 height 81
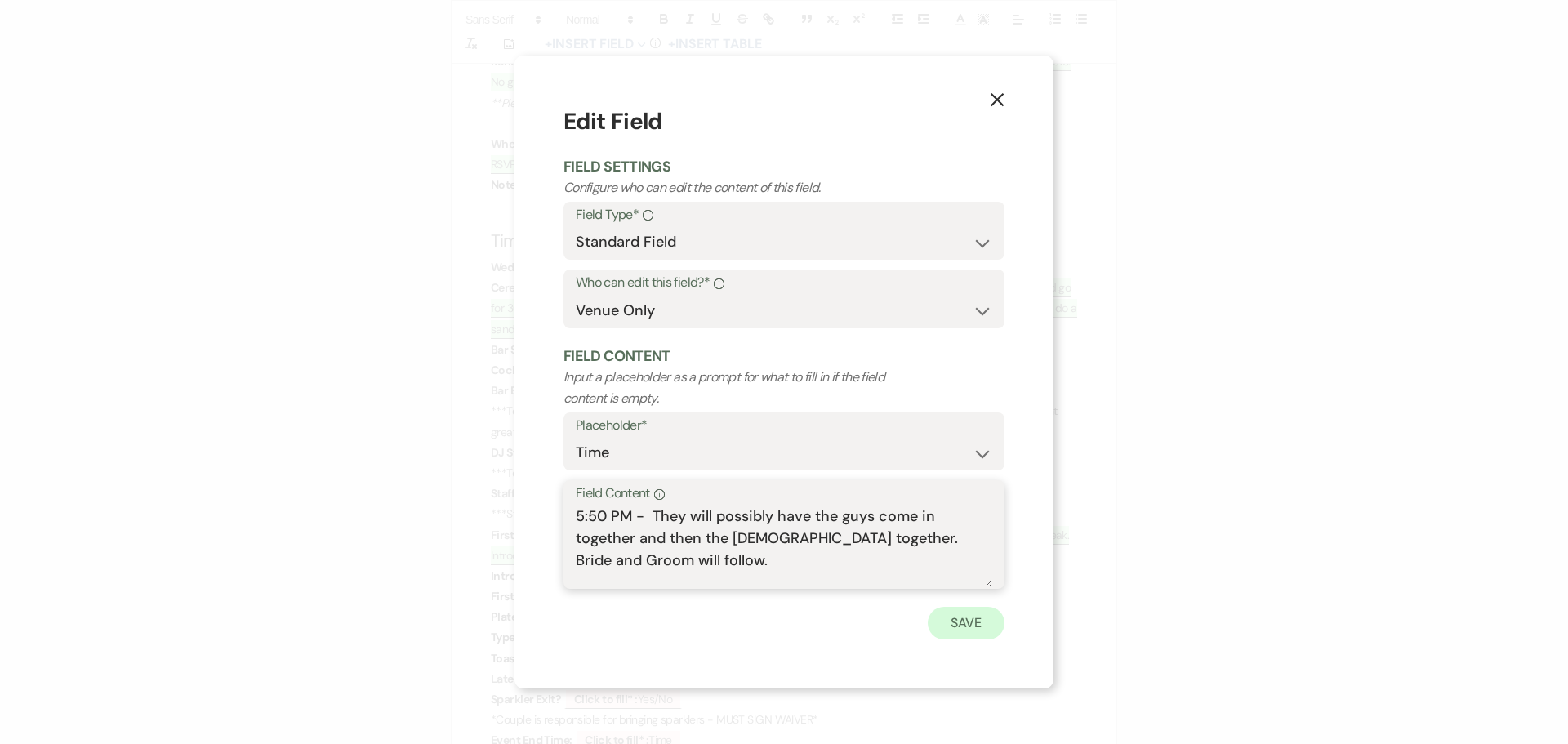
type textarea "5:50 PM - They will possibly have the guys come in together and then the [DEMOG…"
drag, startPoint x: 948, startPoint y: 613, endPoint x: 907, endPoint y: 594, distance: 45.2
click at [948, 612] on button "Save" at bounding box center [965, 622] width 77 height 32
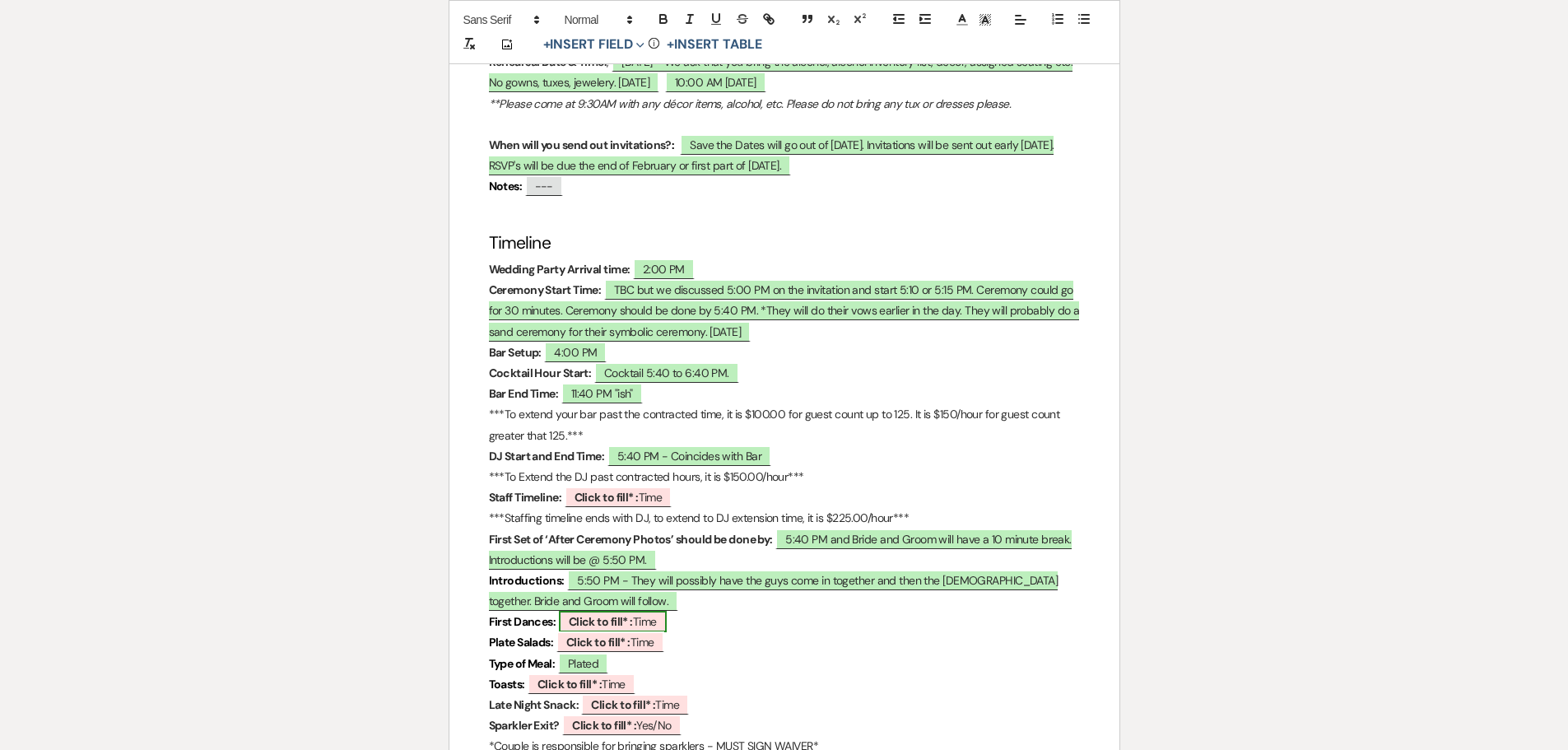
click at [586, 614] on b "Click to fill* :" at bounding box center [601, 622] width 64 height 15
select select "owner"
select select "Time"
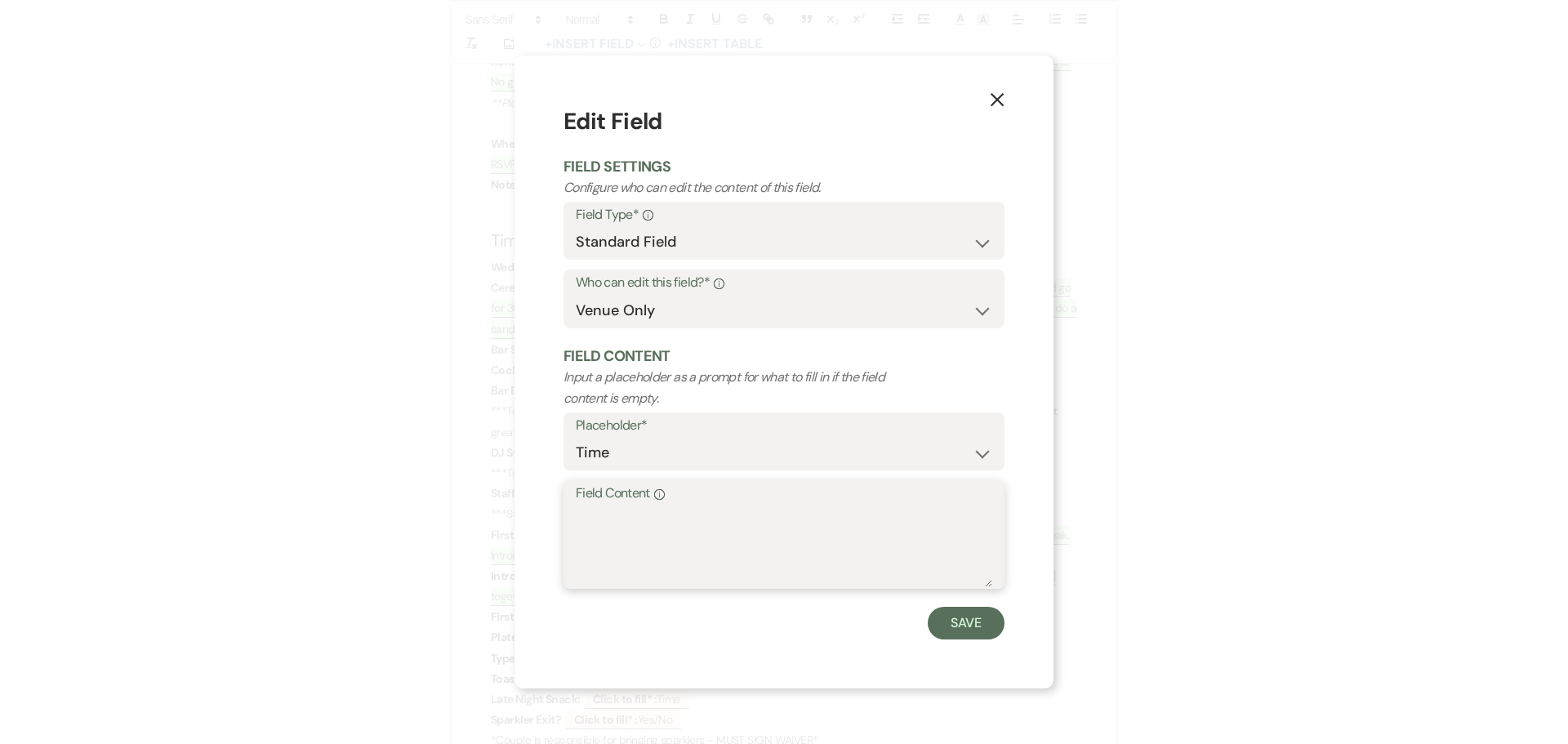
click at [606, 528] on textarea "Field Content Info" at bounding box center [783, 546] width 416 height 81
type textarea "Probably follow the toasts. [DATE]"
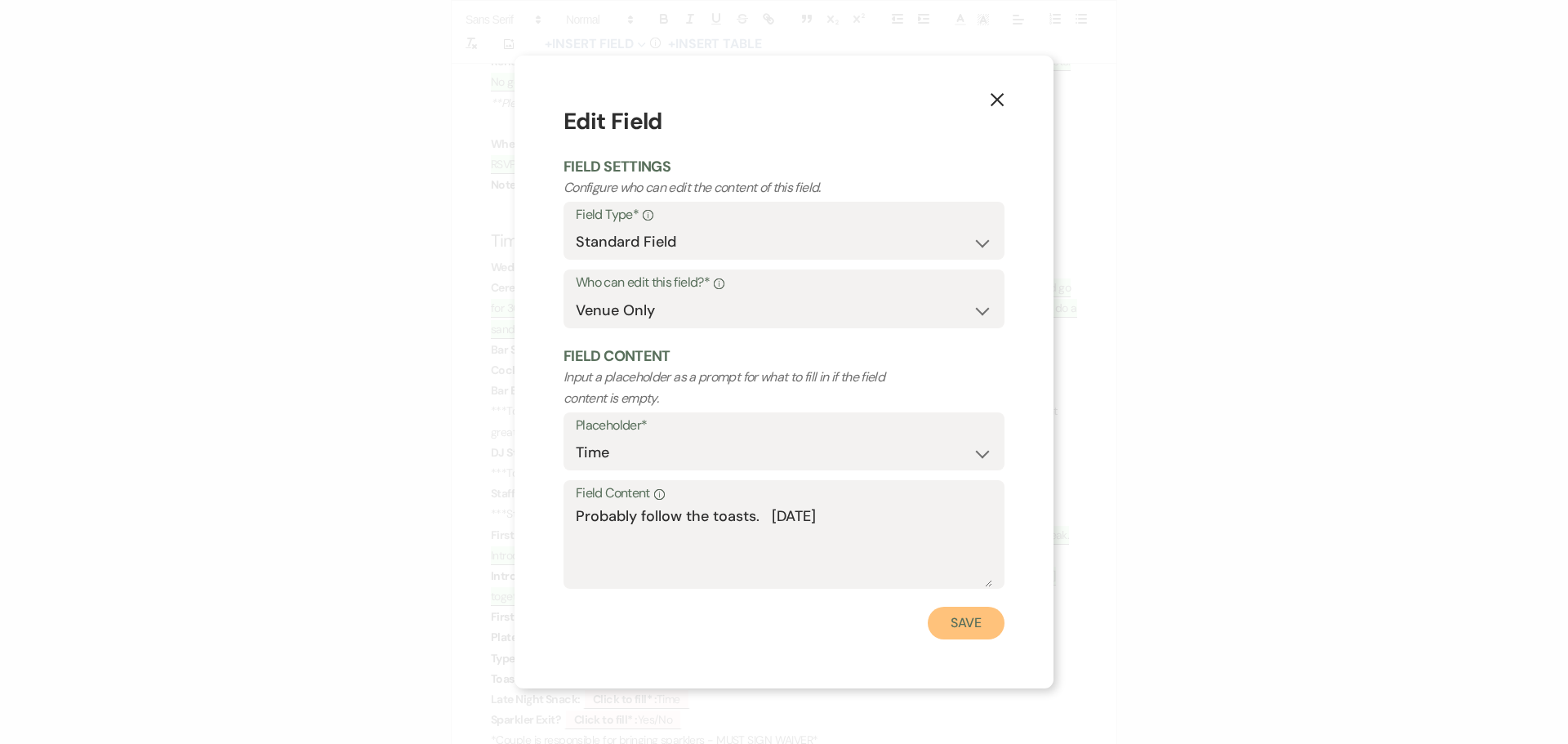
click at [948, 624] on button "Save" at bounding box center [965, 622] width 77 height 32
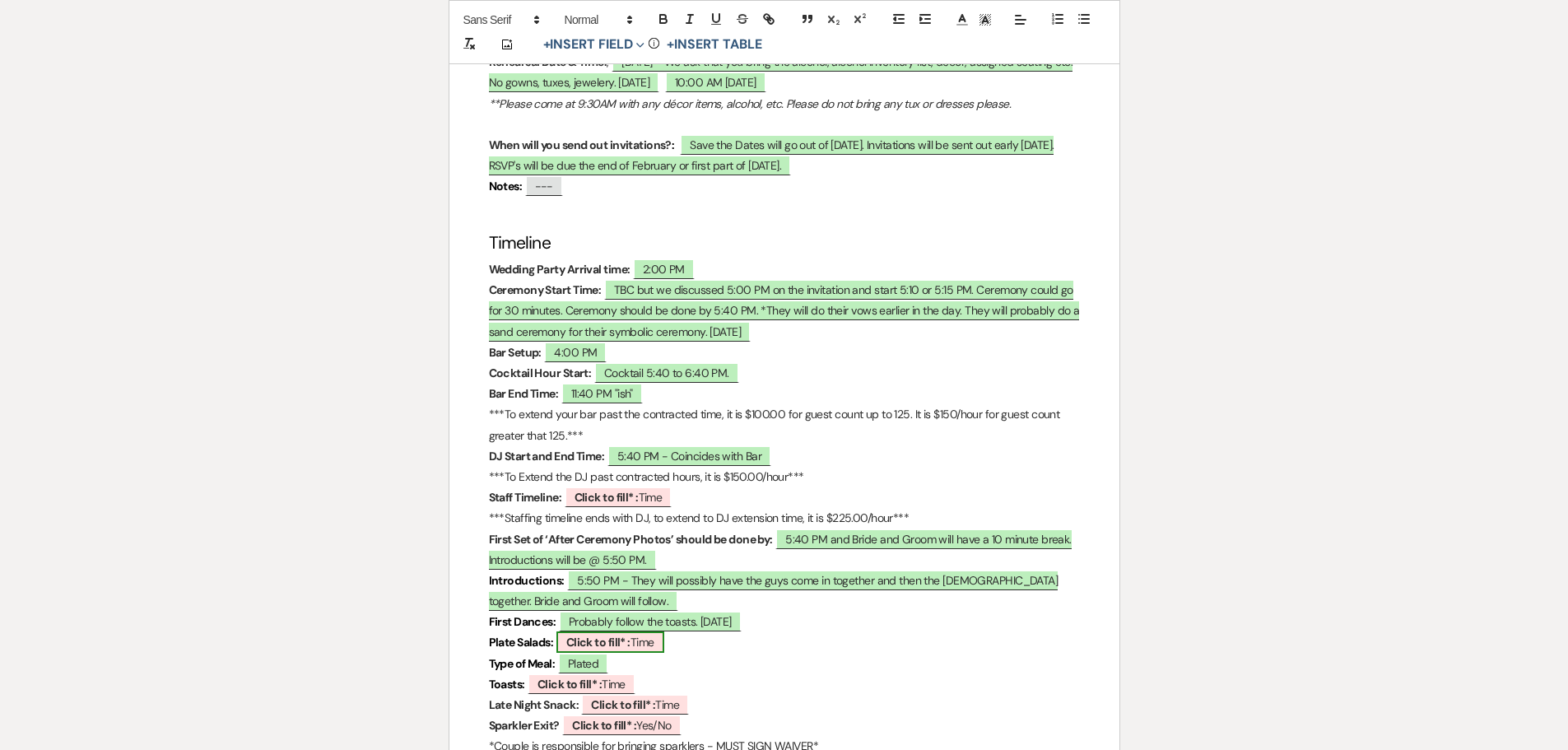
click at [585, 631] on span "Click to fill* : Time" at bounding box center [611, 641] width 108 height 21
select select "owner"
select select "Time"
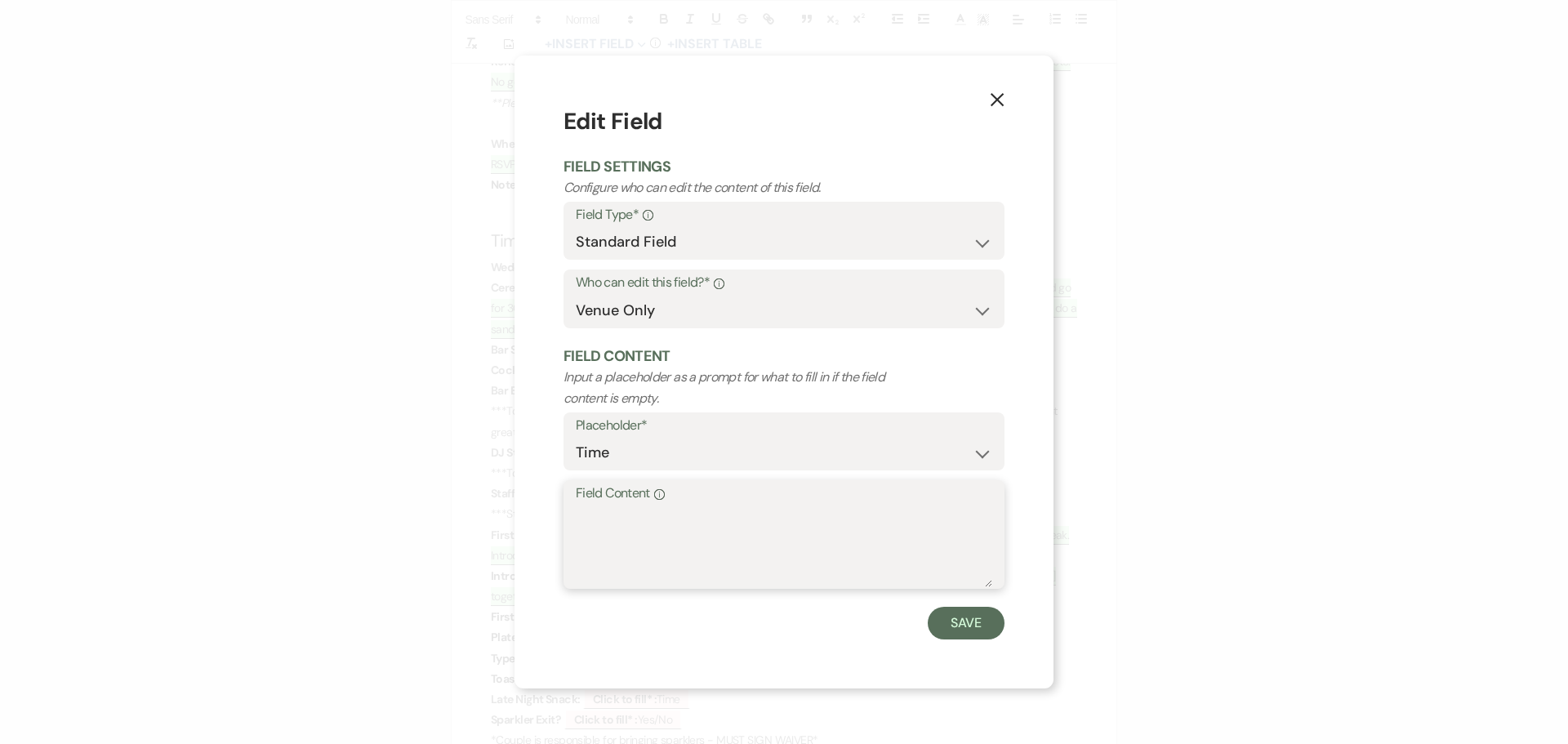
click at [590, 523] on textarea "Field Content Info" at bounding box center [783, 546] width 416 height 81
type textarea "5:55 PM"
click at [965, 624] on button "Save" at bounding box center [965, 622] width 77 height 32
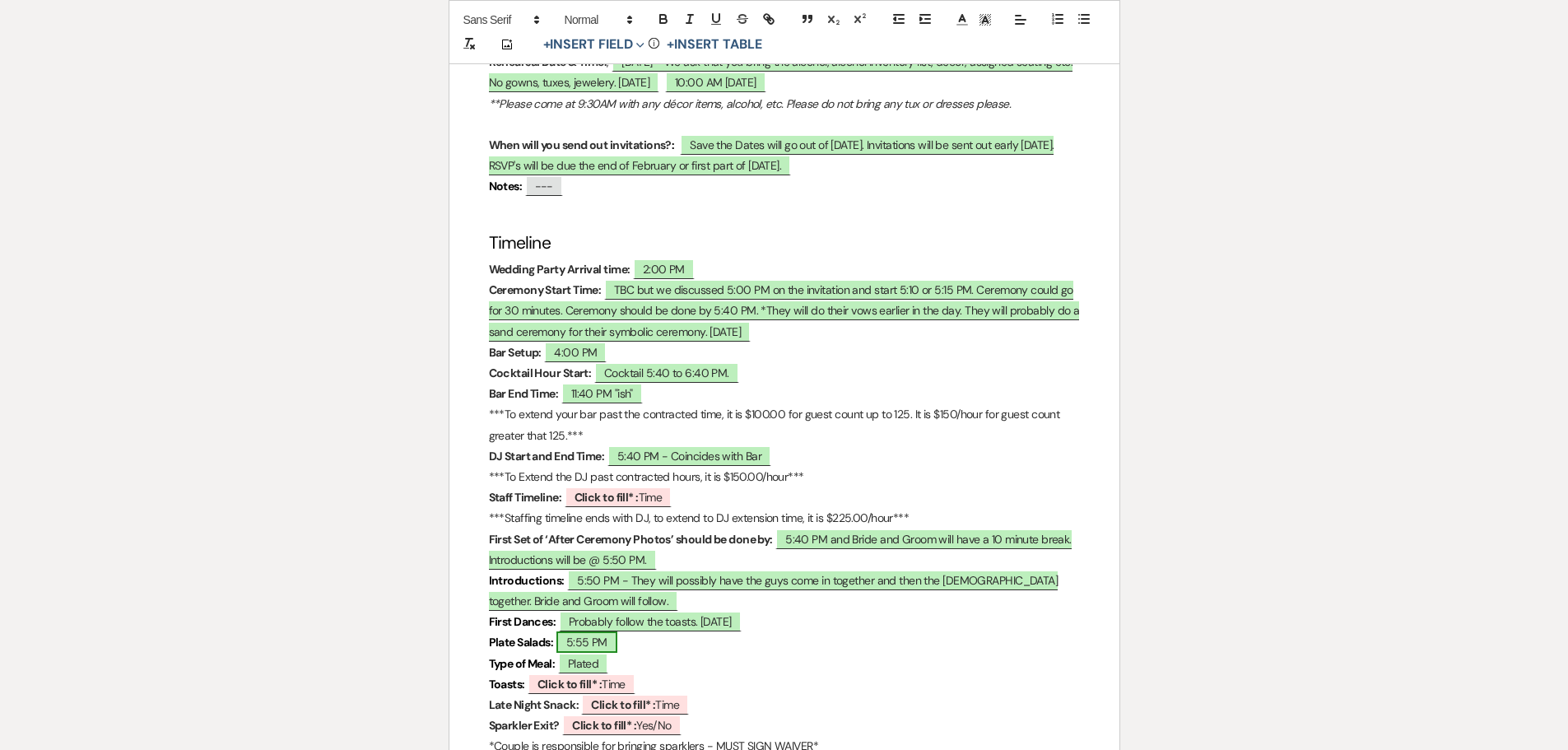
click at [608, 631] on span "5:55 PM" at bounding box center [587, 641] width 61 height 21
select select "owner"
select select "Time"
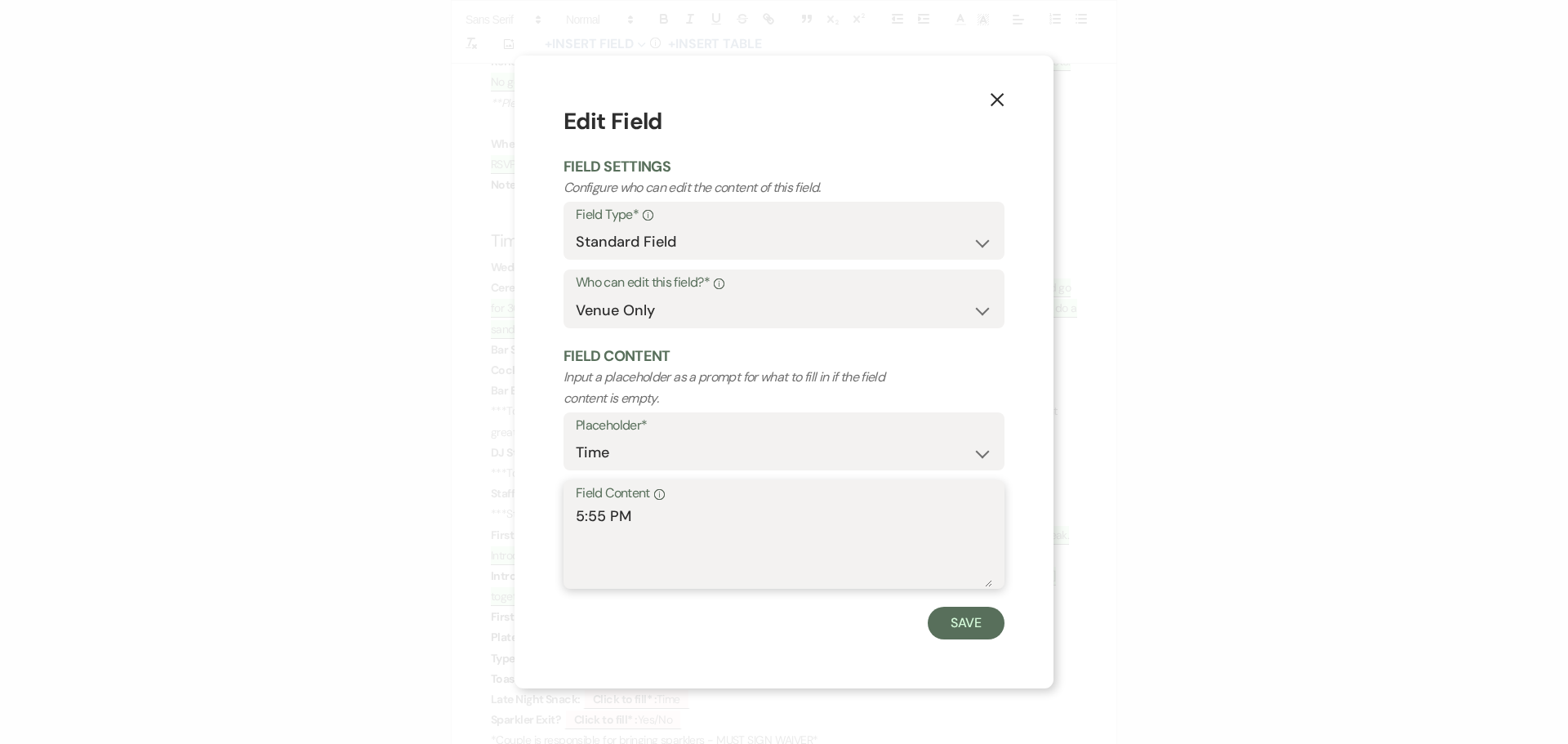
click at [603, 510] on textarea "5:55 PM" at bounding box center [783, 546] width 416 height 81
click at [668, 515] on textarea "6:00 PM PM" at bounding box center [783, 546] width 416 height 81
type textarea "6:00 PM"
drag, startPoint x: 959, startPoint y: 626, endPoint x: 617, endPoint y: 536, distance: 353.6
click at [956, 622] on button "Save" at bounding box center [965, 622] width 77 height 32
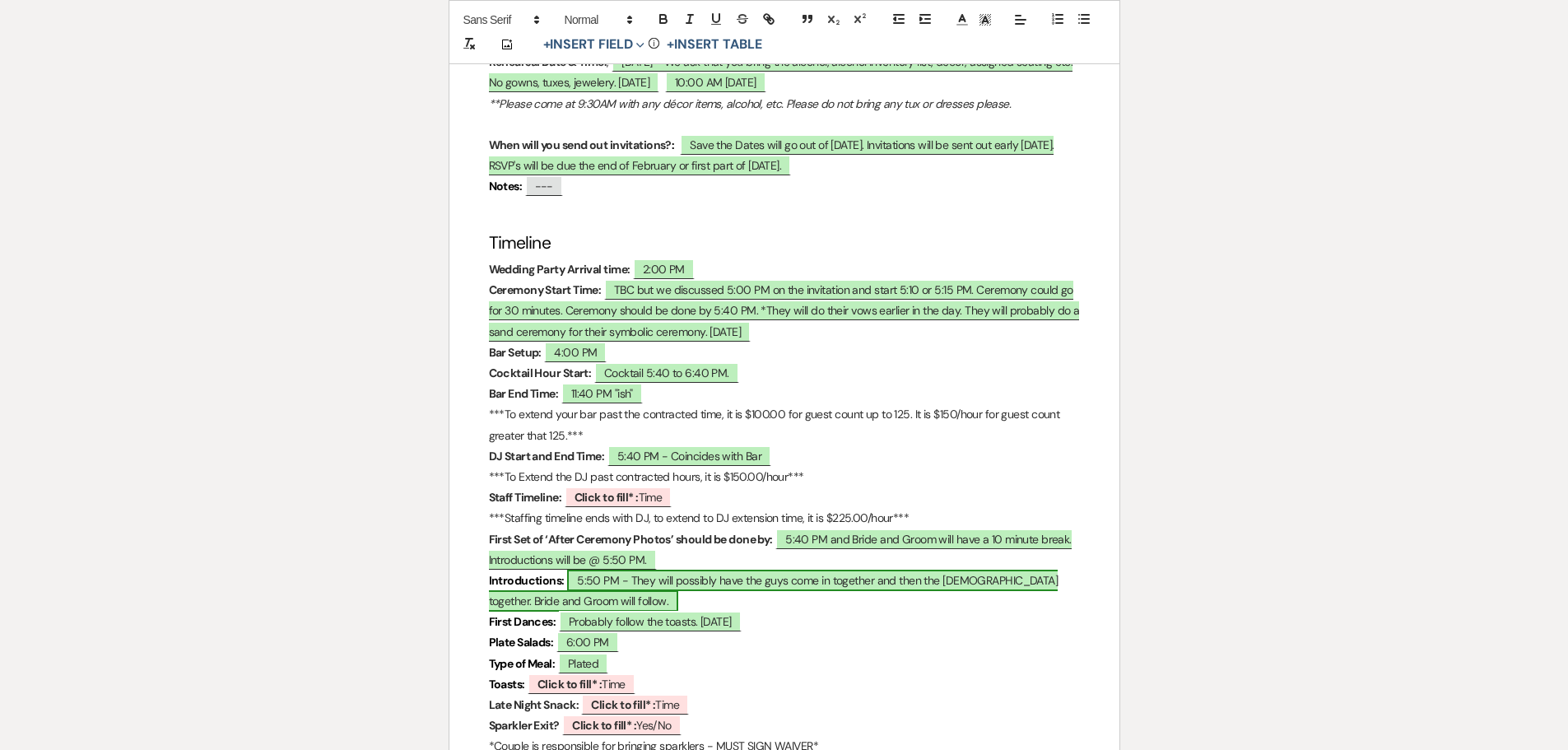
click at [574, 569] on span "5:50 PM - They will possibly have the guys come in together and then the [DEMOG…" at bounding box center [774, 590] width 570 height 42
select select "owner"
select select "Time"
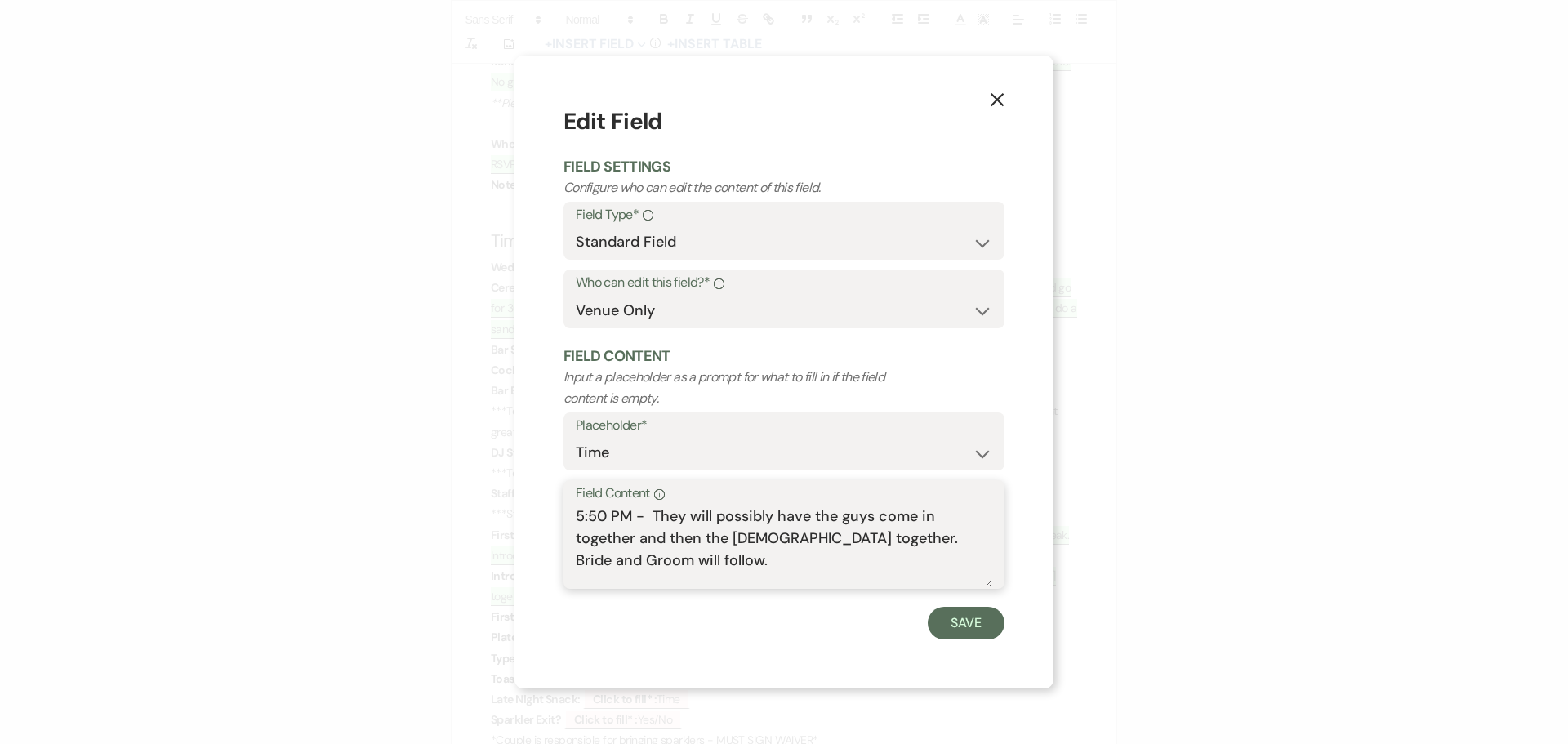
click at [645, 555] on textarea "5:50 PM - They will possibly have the guys come in together and then the [DEMOG…" at bounding box center [783, 546] width 416 height 81
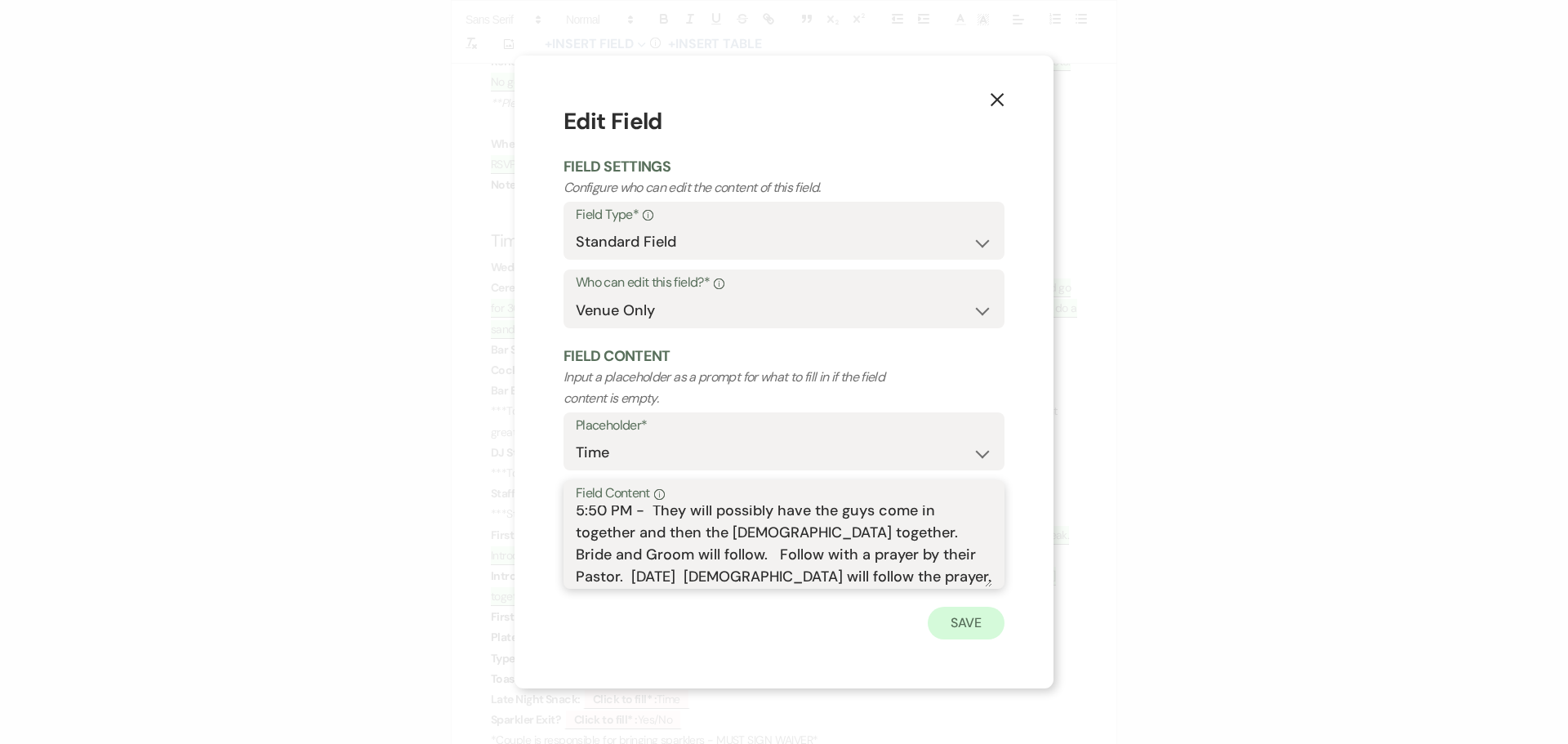
type textarea "5:50 PM - They will possibly have the guys come in together and then the [DEMOG…"
click at [965, 624] on button "Save" at bounding box center [965, 622] width 77 height 32
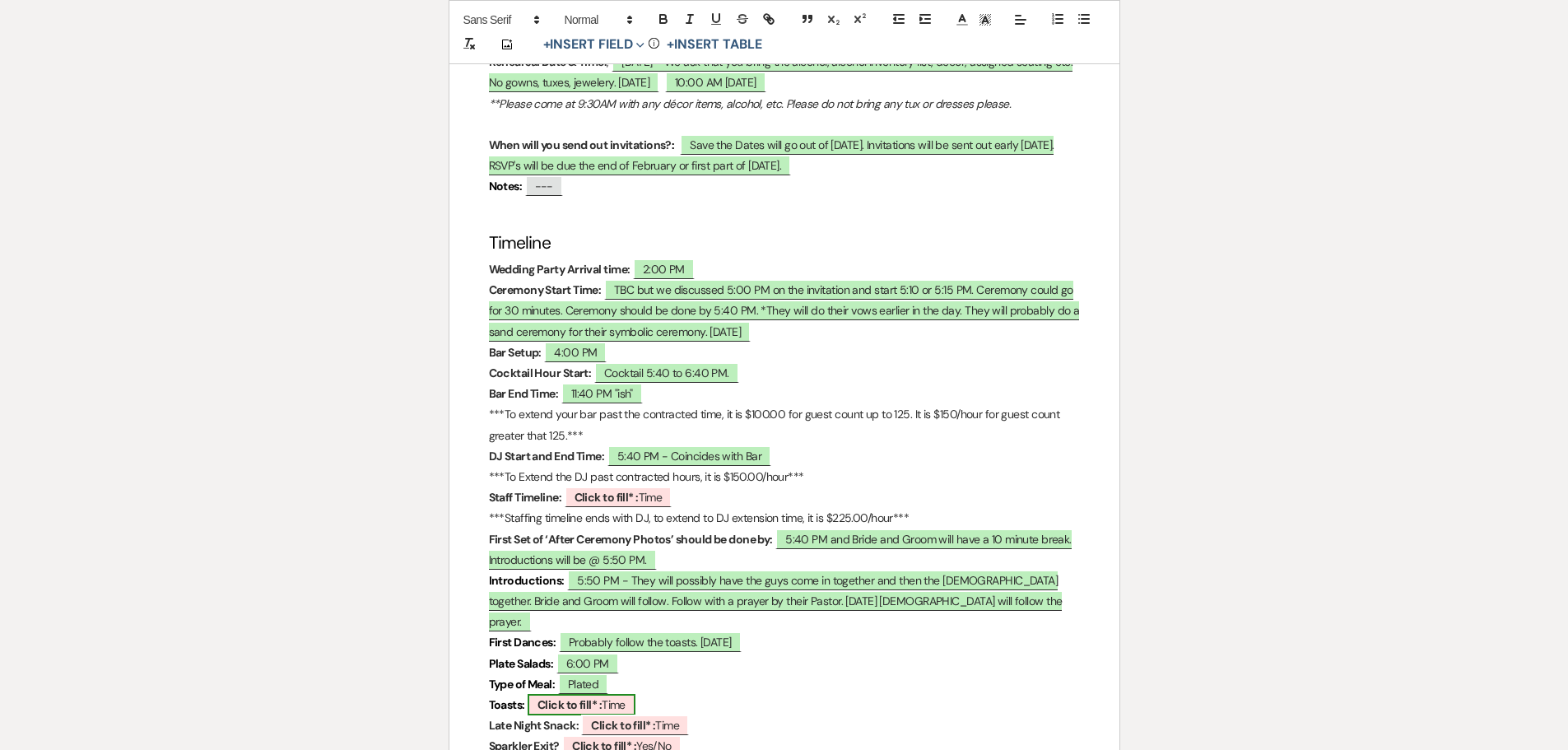
click at [551, 697] on b "Click to fill* :" at bounding box center [569, 704] width 64 height 15
select select "owner"
select select "Time"
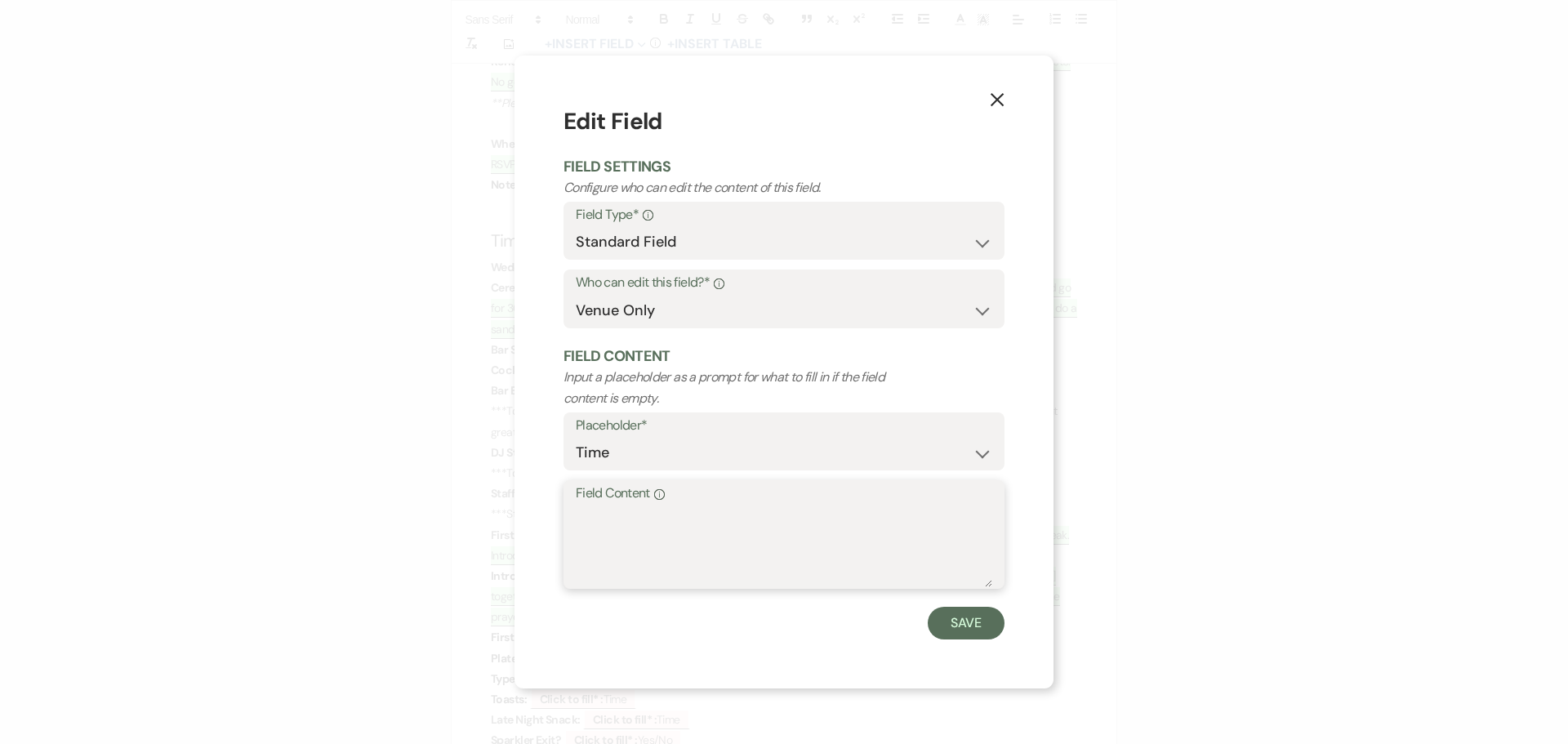
click at [644, 506] on textarea "Field Content Info" at bounding box center [783, 546] width 416 height 81
type textarea "7:00 PM for the toasts."
click at [990, 618] on button "Save" at bounding box center [965, 622] width 77 height 32
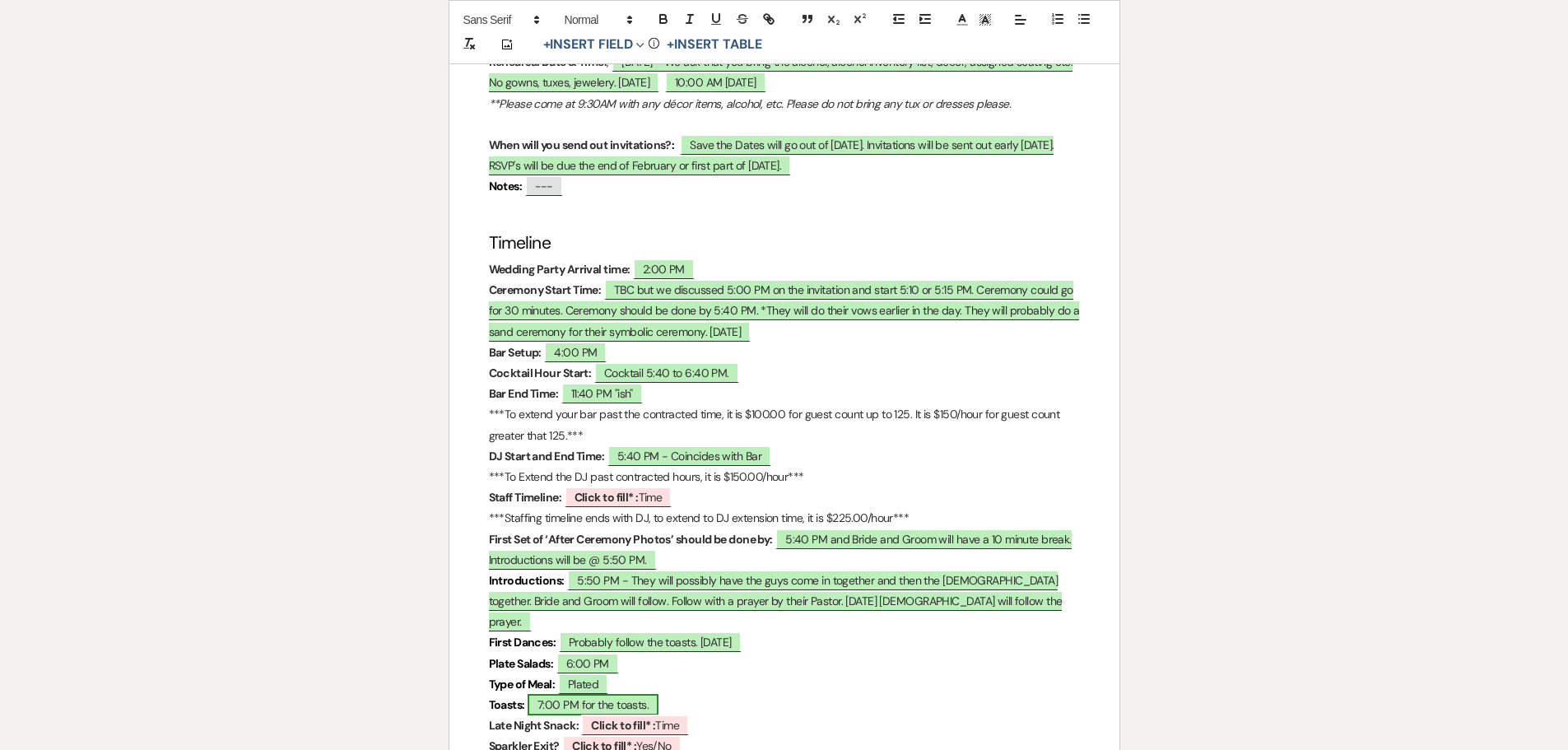
click at [656, 693] on span "7:00 PM for the toasts." at bounding box center [593, 703] width 131 height 21
select select "owner"
select select "Time"
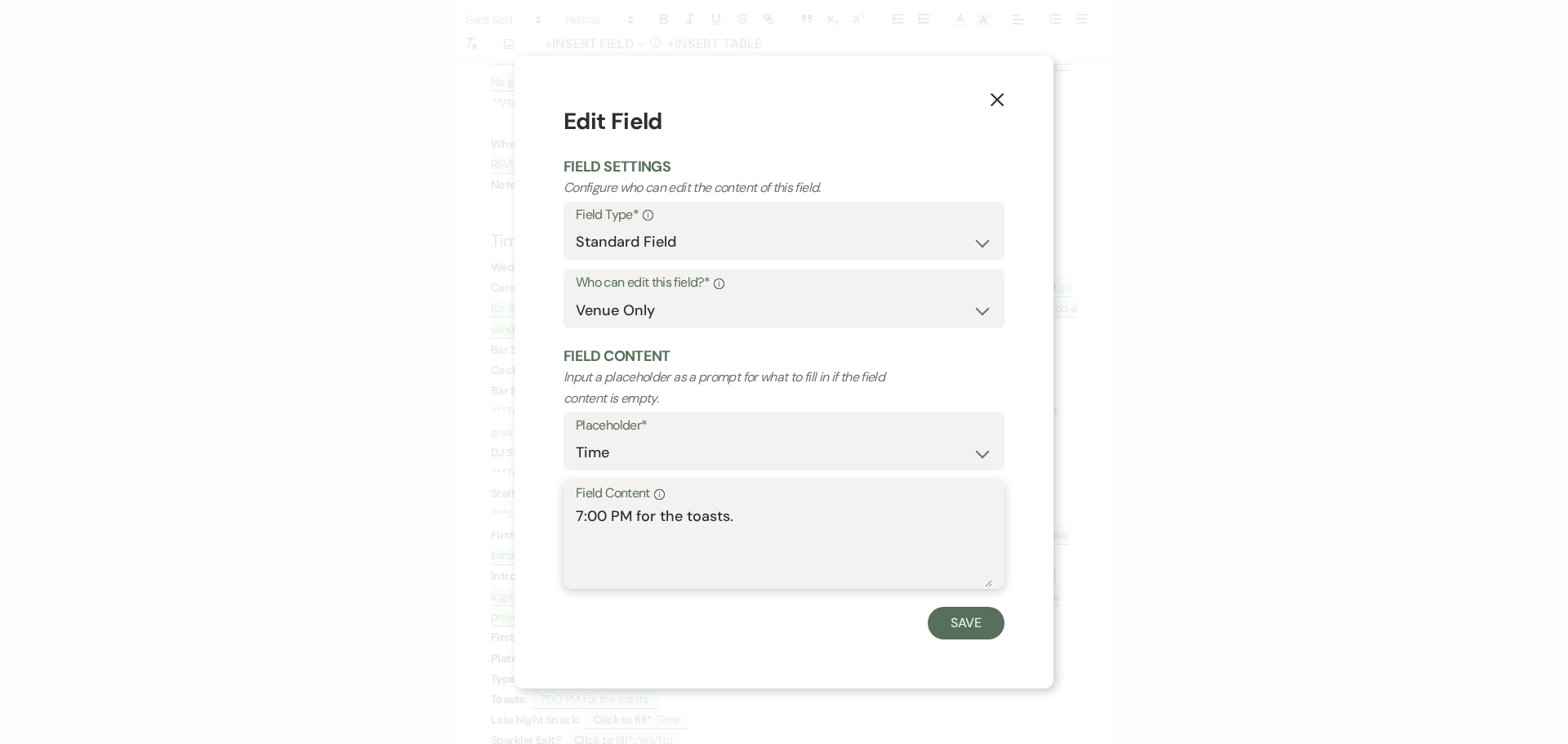
click at [776, 512] on textarea "7:00 PM for the toasts." at bounding box center [783, 546] width 416 height 81
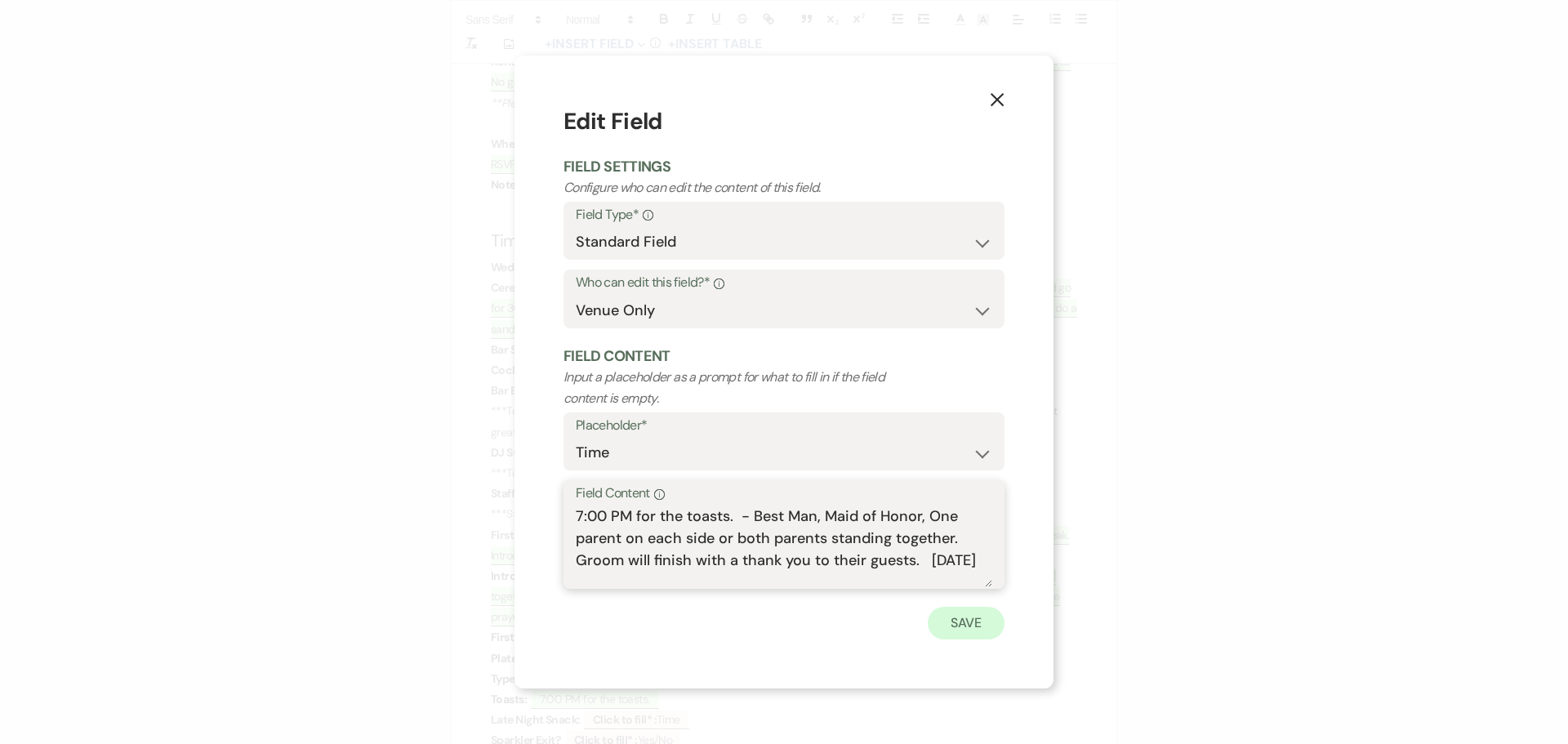
type textarea "7:00 PM for the toasts. - Best Man, Maid of Honor, One parent on each side or b…"
drag, startPoint x: 957, startPoint y: 615, endPoint x: 667, endPoint y: 496, distance: 313.5
click at [958, 614] on button "Save" at bounding box center [965, 622] width 77 height 32
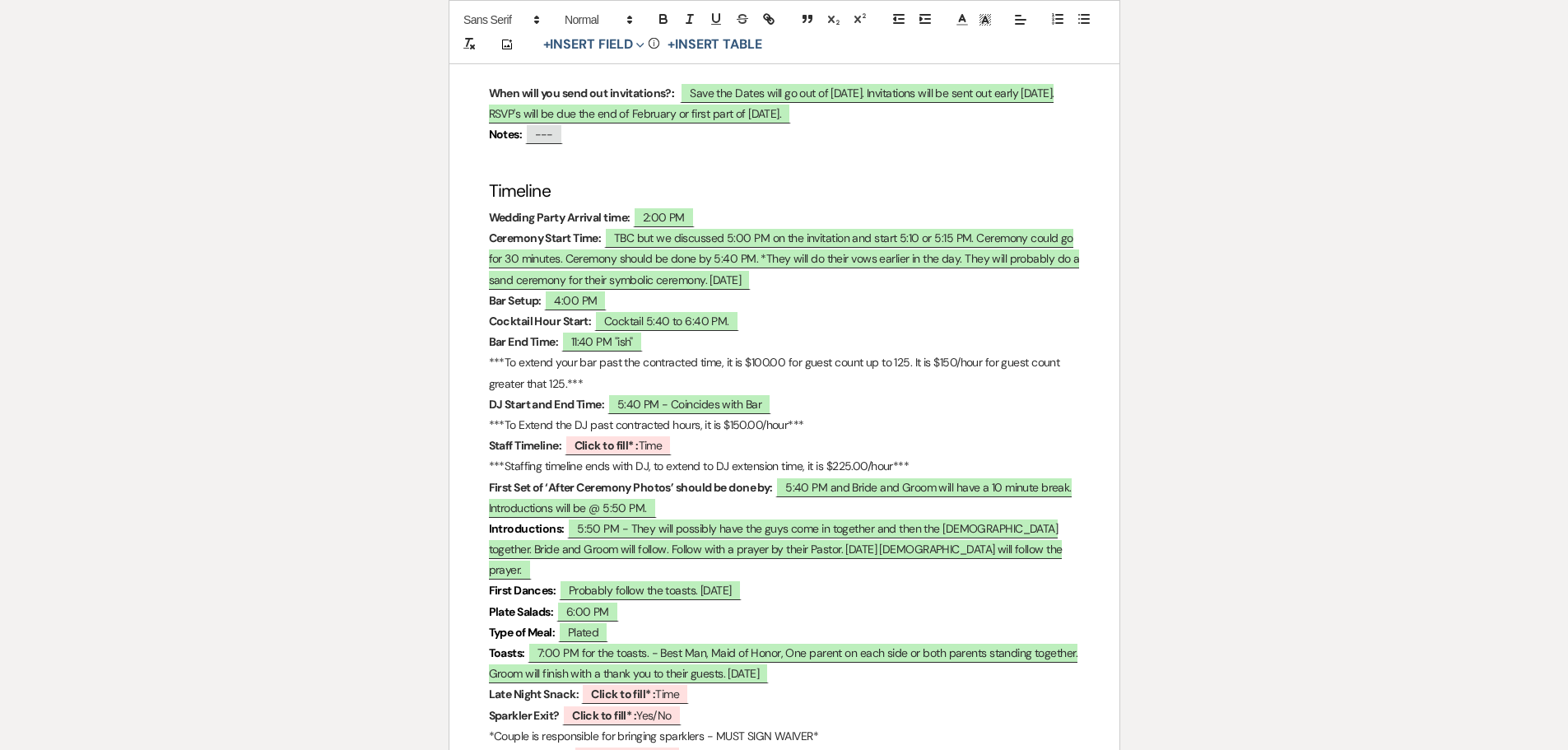
scroll to position [1317, 0]
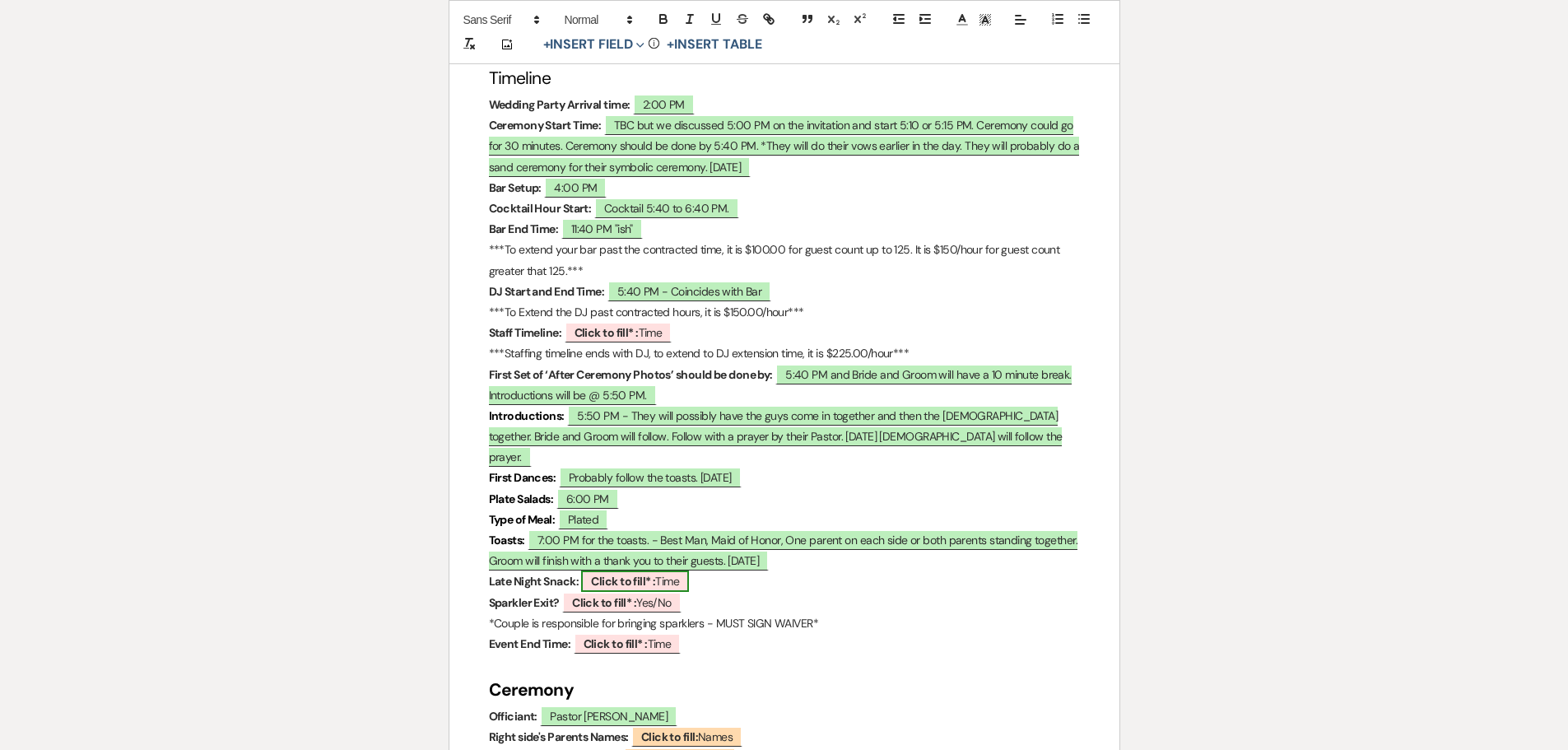
click at [630, 570] on span "Click to fill* : Time" at bounding box center [635, 581] width 108 height 21
select select "owner"
select select "Time"
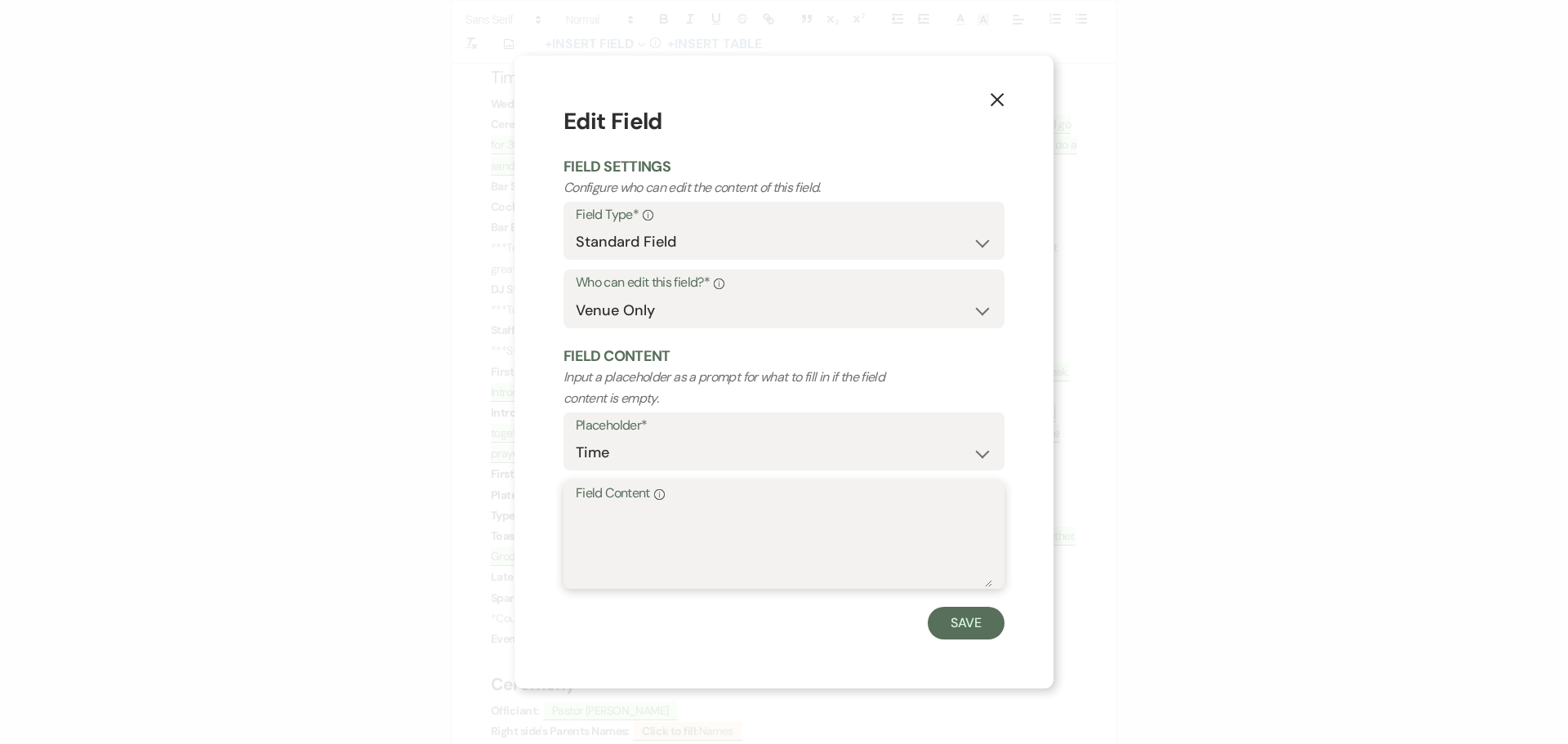
click at [596, 522] on textarea "Field Content Info" at bounding box center [783, 546] width 416 height 81
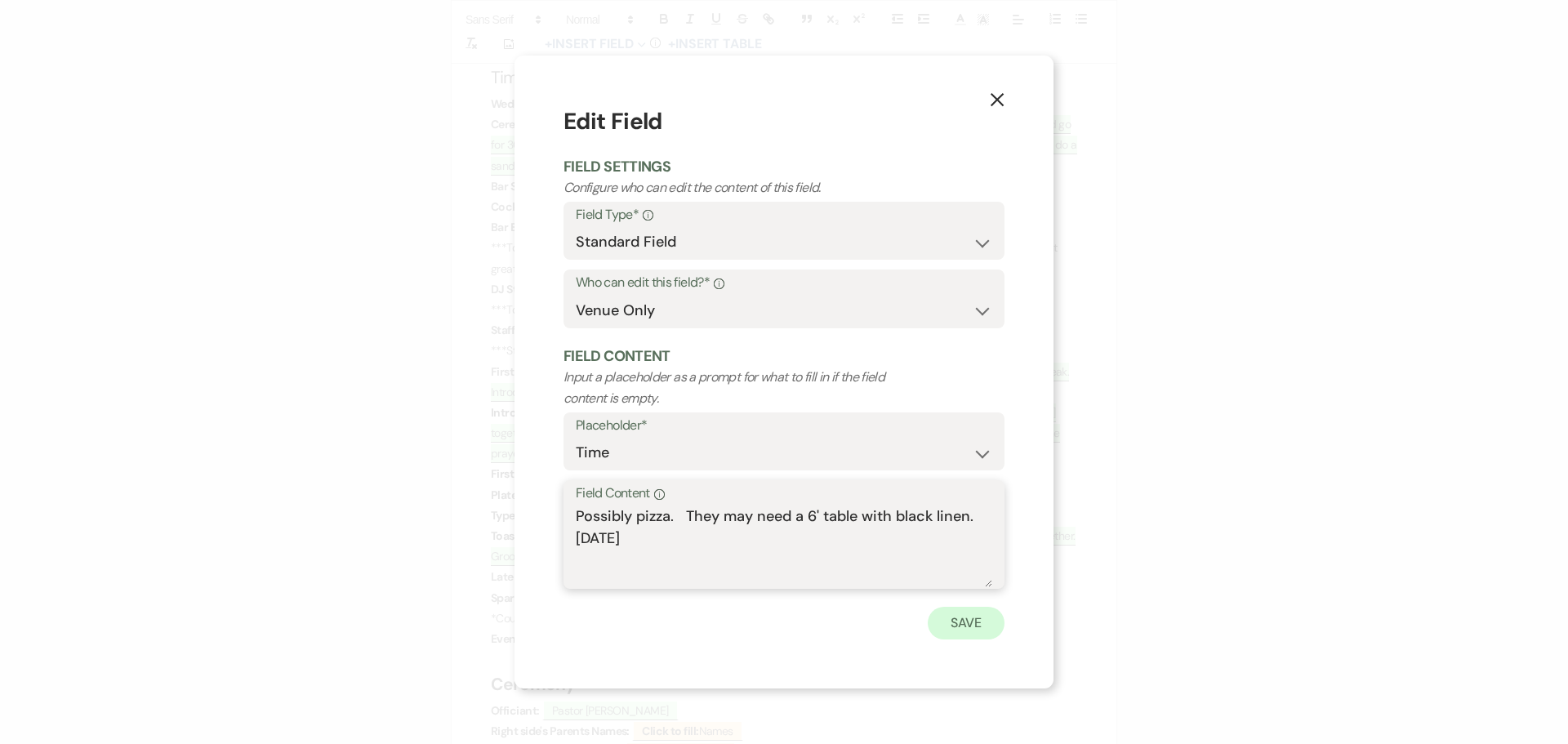
type textarea "Possibly pizza. They may need a 6' table with black linen. [DATE]"
drag, startPoint x: 976, startPoint y: 624, endPoint x: 958, endPoint y: 613, distance: 21.1
click at [975, 624] on button "Save" at bounding box center [965, 622] width 77 height 32
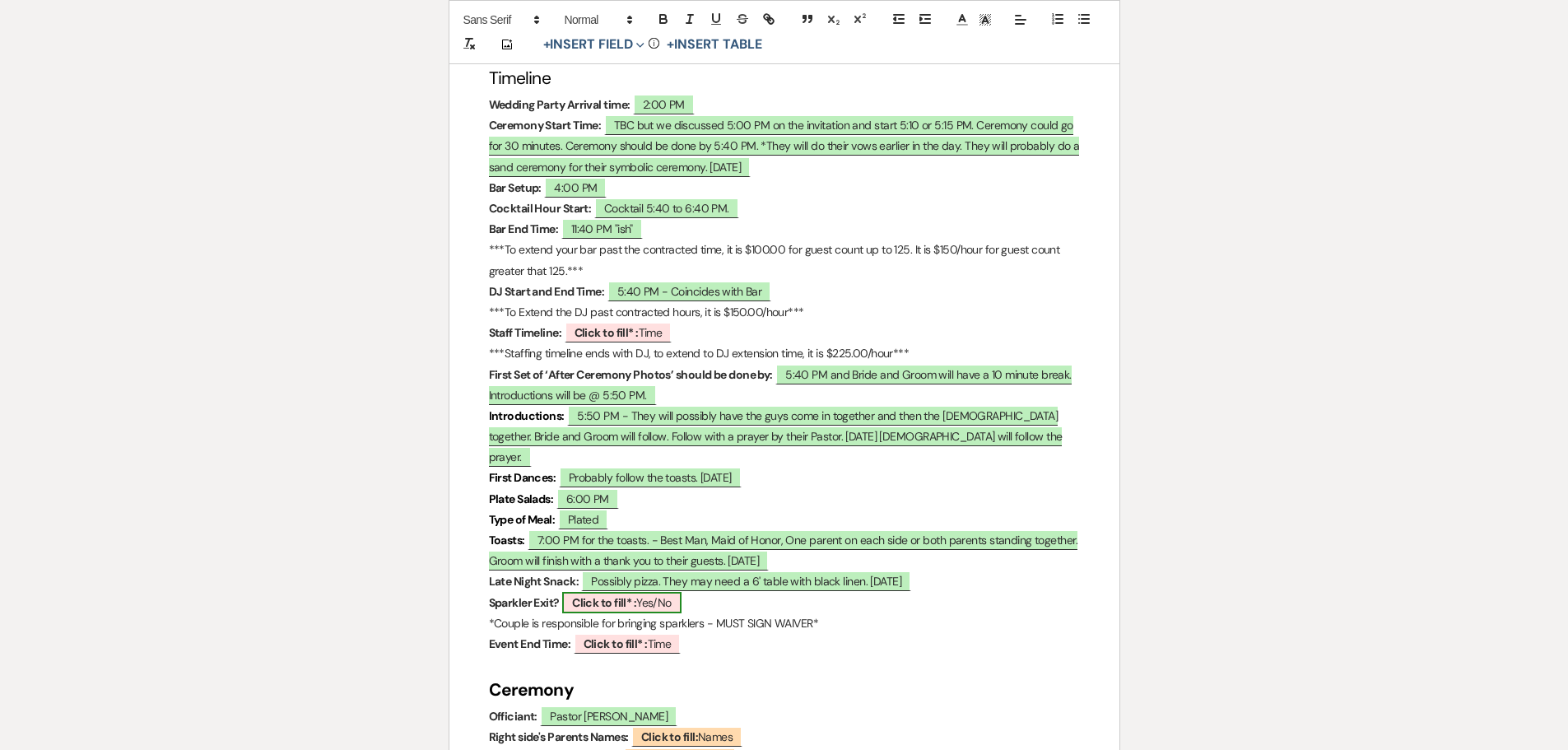
click at [589, 595] on b "Click to fill* :" at bounding box center [604, 602] width 64 height 15
select select "owner"
select select "custom_placeholder"
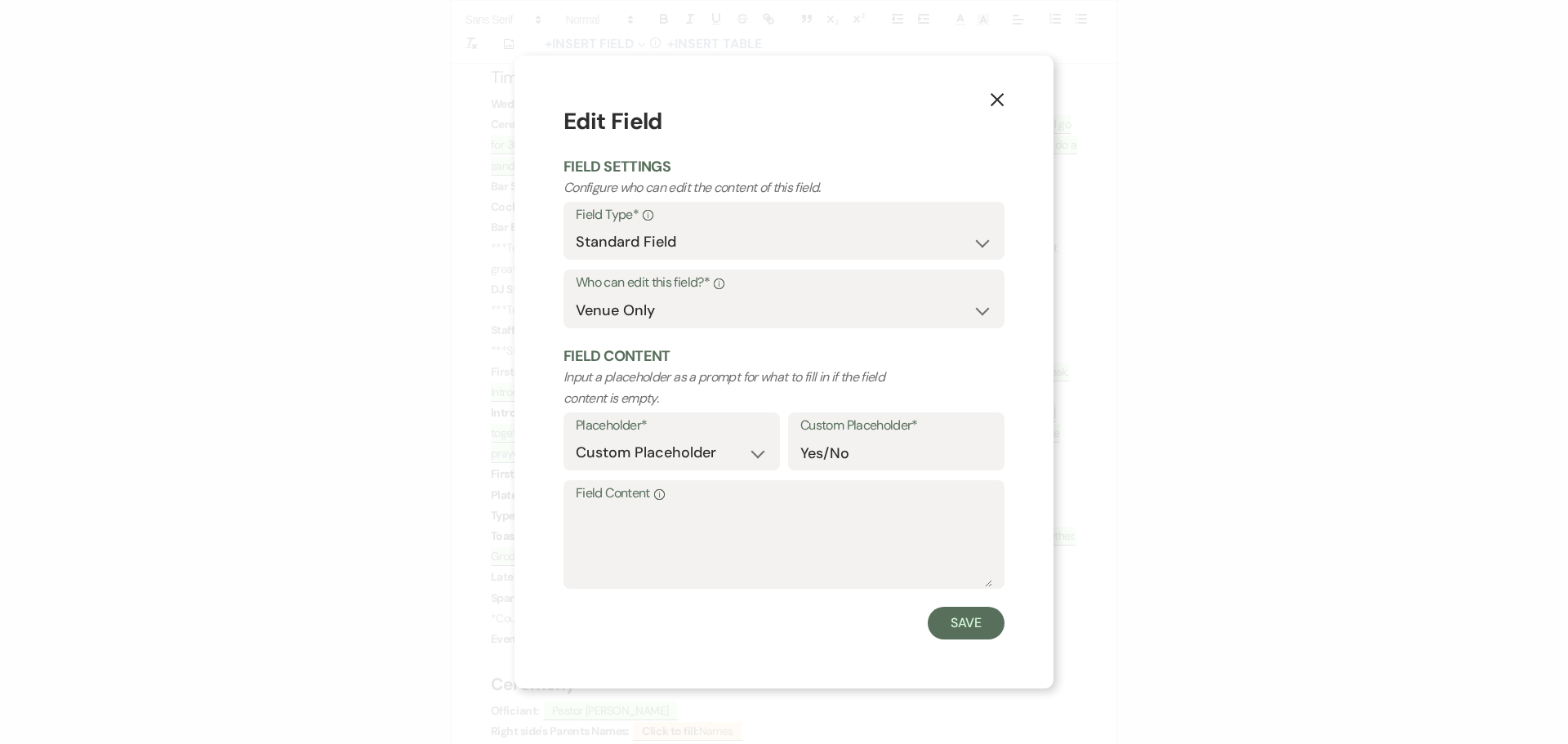
drag, startPoint x: 586, startPoint y: 498, endPoint x: 581, endPoint y: 518, distance: 20.6
click at [586, 499] on label "Field Content Info" at bounding box center [783, 494] width 416 height 24
click at [586, 505] on textarea "Field Content Info" at bounding box center [783, 546] width 416 height 81
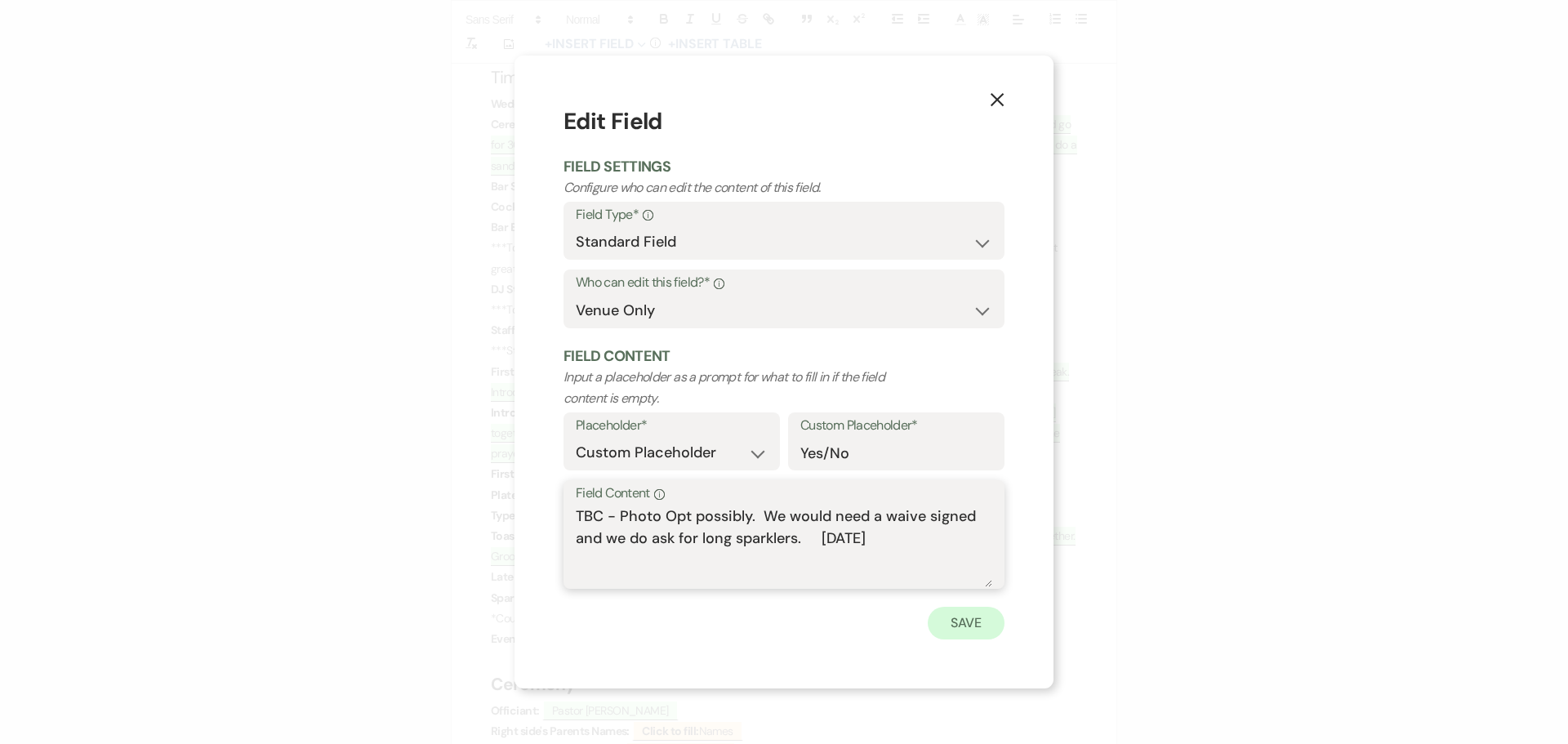
type textarea "TBC - Photo Opt possibly. We would need a waive signed and we do ask for long s…"
click at [977, 622] on button "Save" at bounding box center [965, 622] width 77 height 32
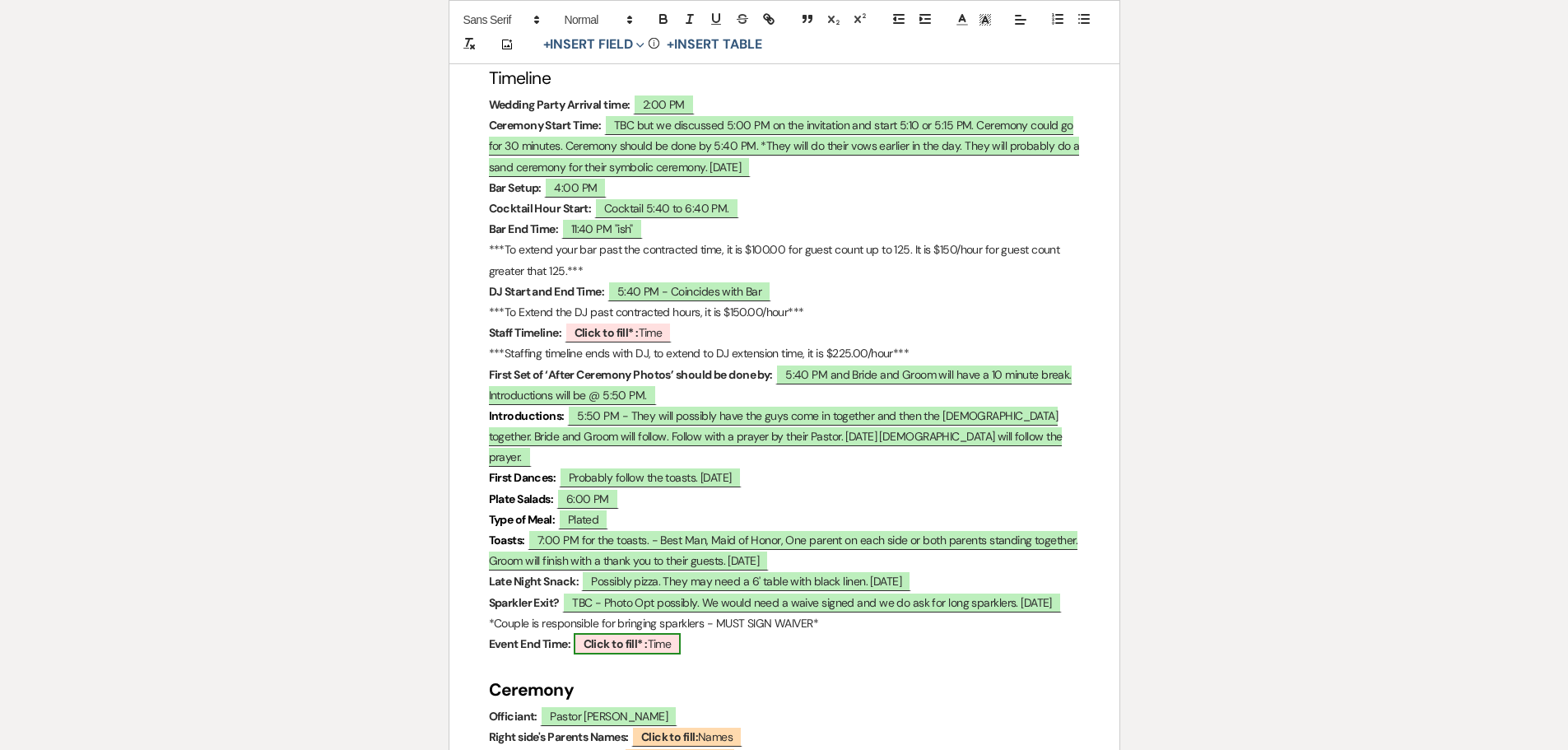
click at [620, 636] on b "Click to fill* :" at bounding box center [615, 644] width 64 height 15
select select "owner"
select select "Time"
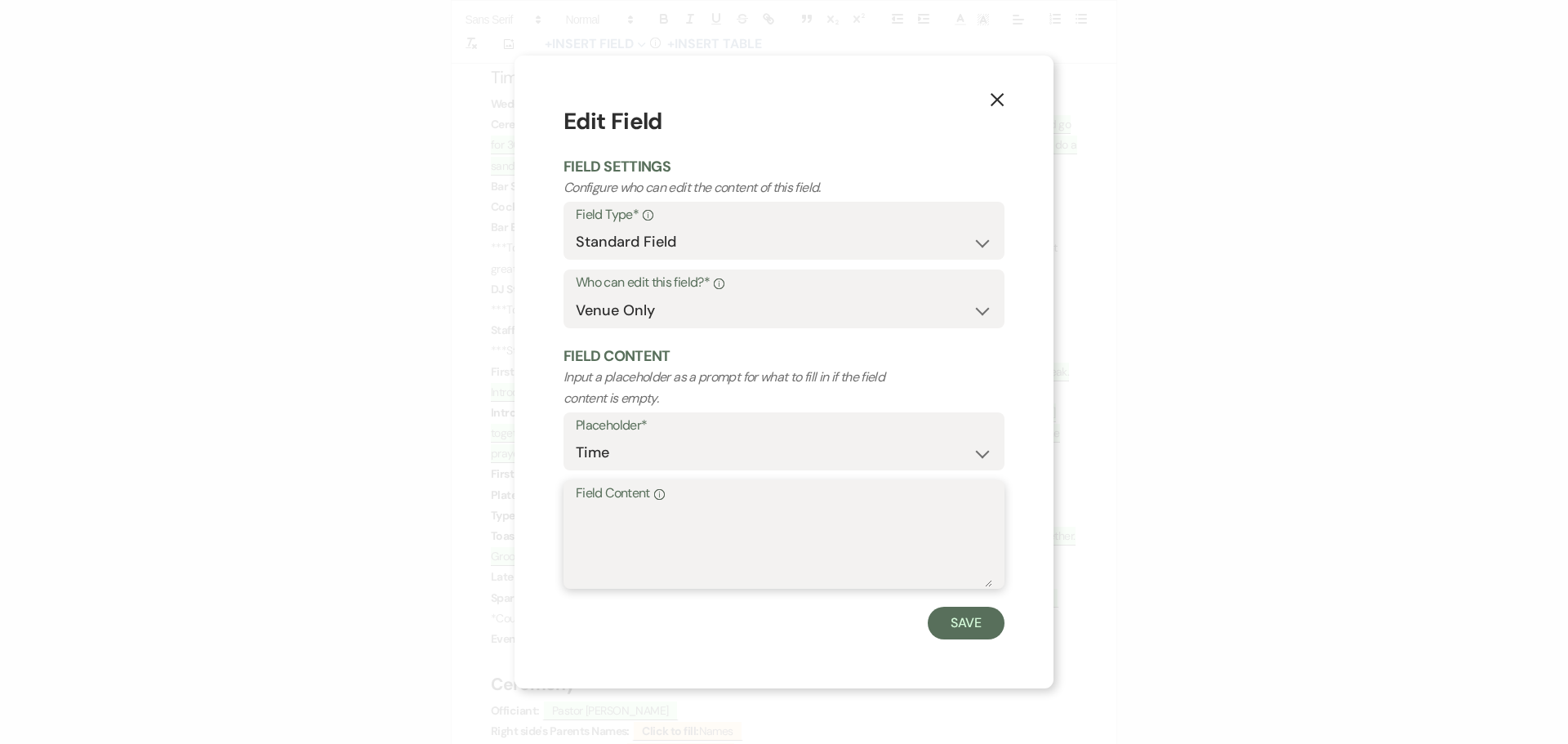
click at [628, 534] on textarea "Field Content Info" at bounding box center [783, 546] width 416 height 81
type textarea "11:40 PM"
drag, startPoint x: 976, startPoint y: 618, endPoint x: 916, endPoint y: 584, distance: 69.0
click at [976, 617] on button "Save" at bounding box center [965, 622] width 77 height 32
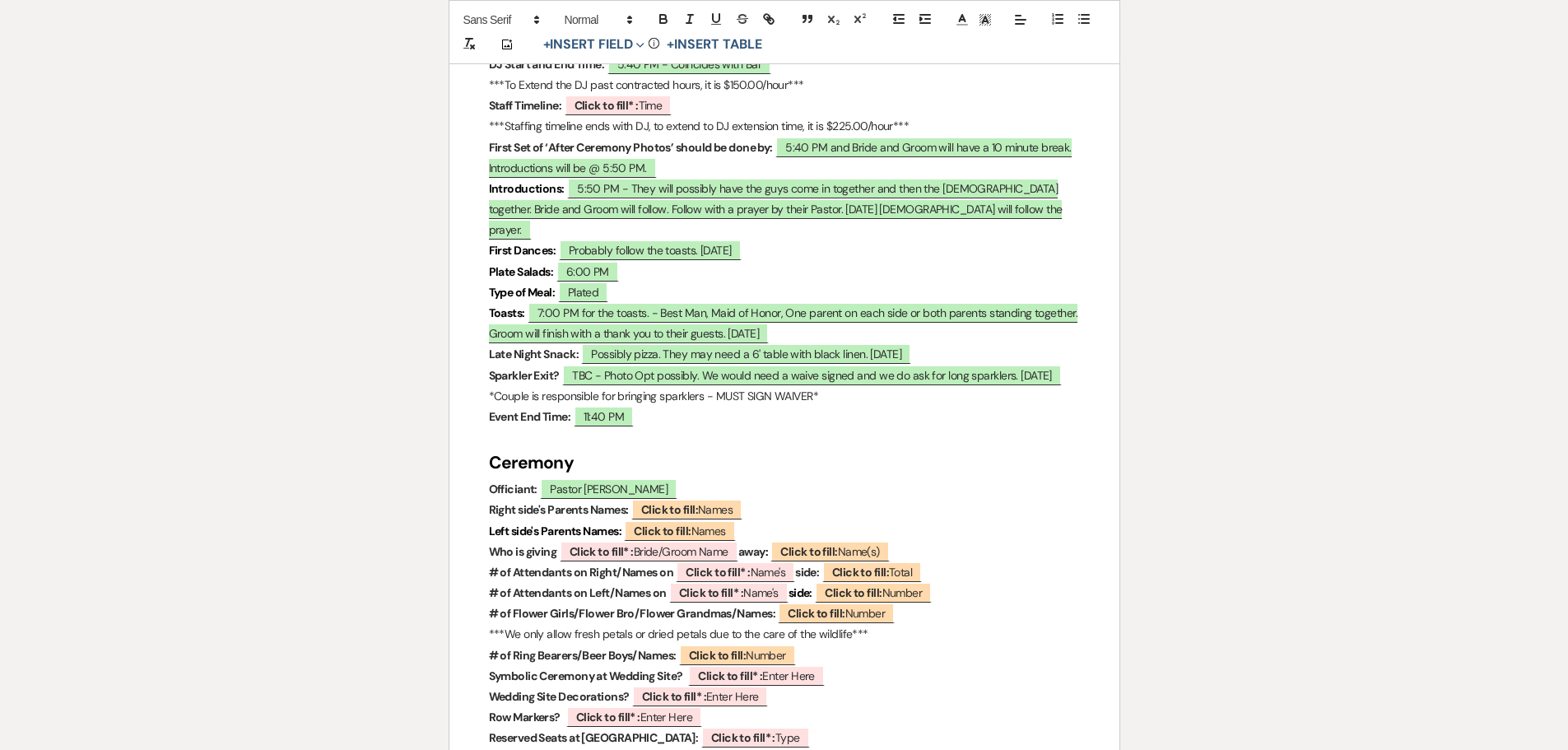
scroll to position [1563, 0]
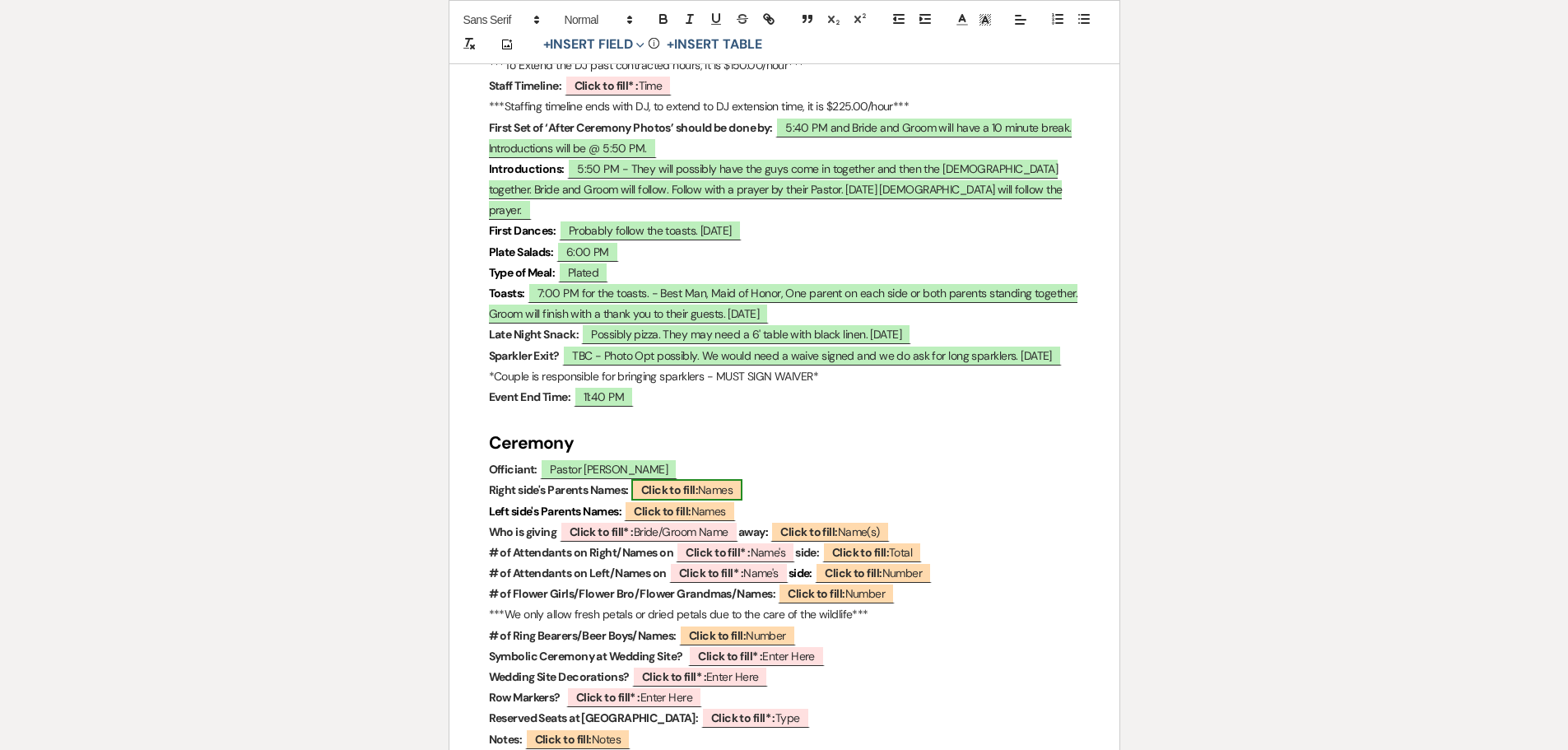
click at [659, 482] on b "Click to fill:" at bounding box center [669, 489] width 57 height 15
select select "custom_placeholder"
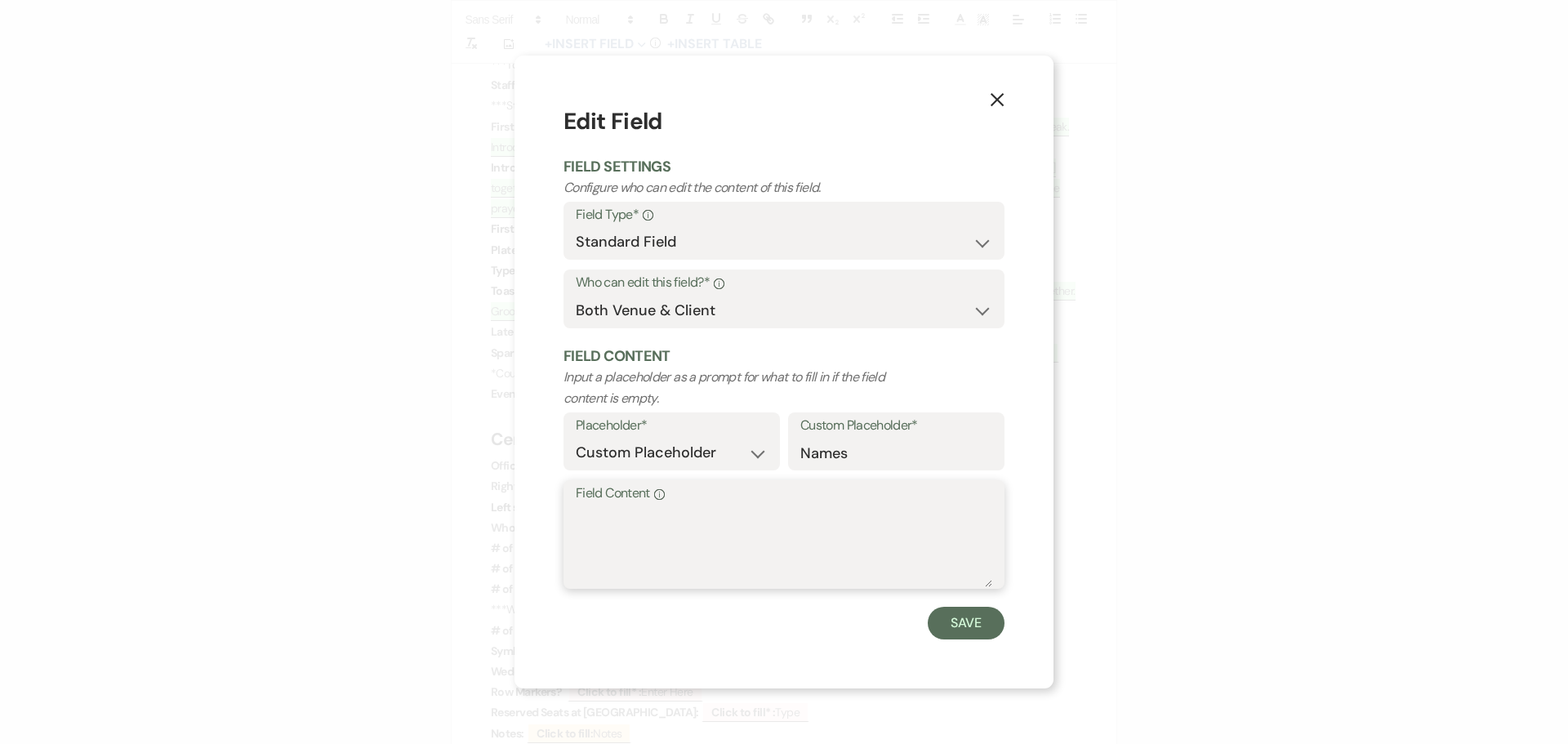
drag, startPoint x: 598, startPoint y: 531, endPoint x: 600, endPoint y: 521, distance: 10.2
click at [598, 530] on textarea "Field Content Info" at bounding box center [783, 546] width 416 height 81
type textarea "Mother [PERSON_NAME] and father is [PERSON_NAME]"
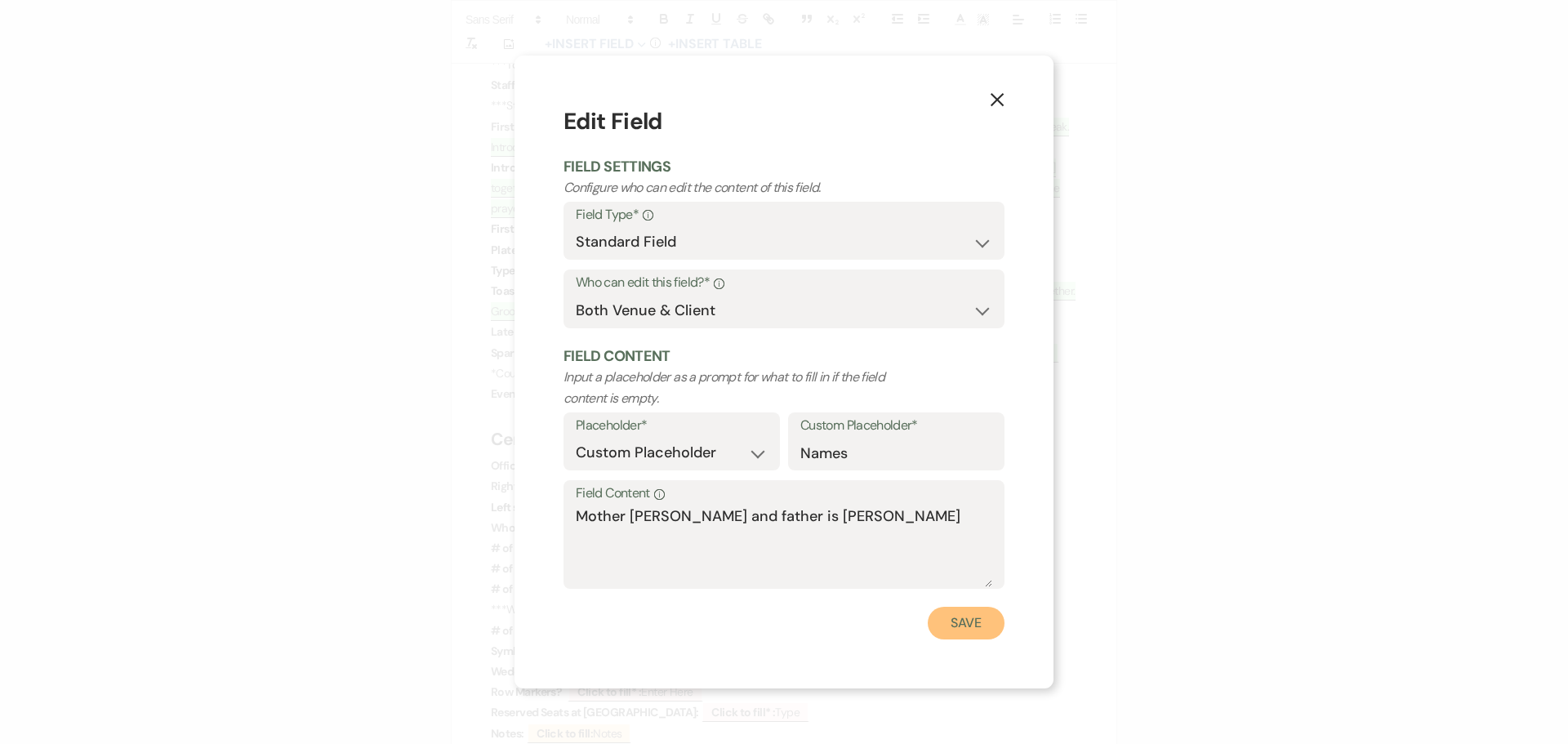
drag, startPoint x: 946, startPoint y: 618, endPoint x: 928, endPoint y: 606, distance: 21.6
click at [946, 619] on button "Save" at bounding box center [965, 622] width 77 height 32
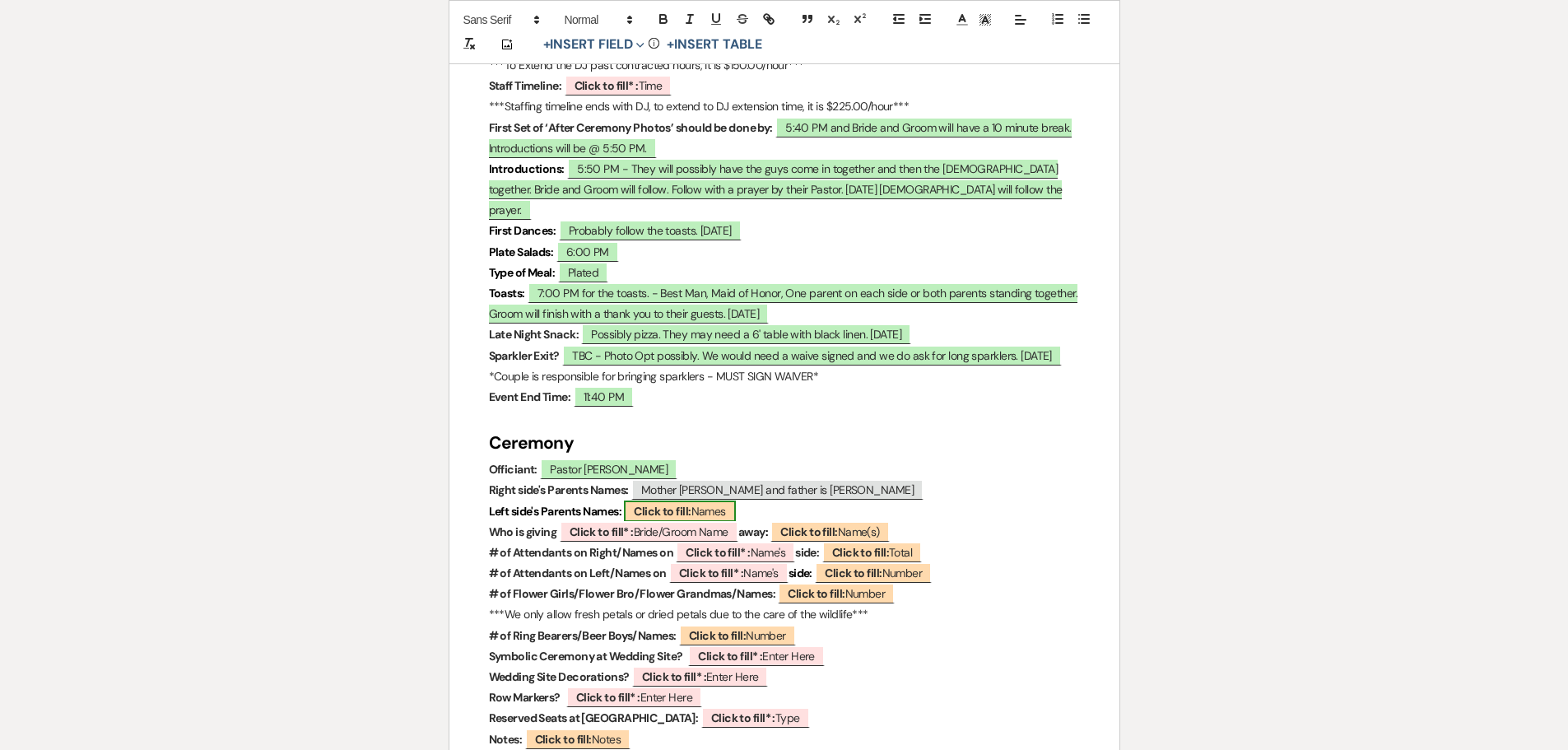
click at [651, 503] on b "Click to fill:" at bounding box center [662, 511] width 57 height 15
select select "custom_placeholder"
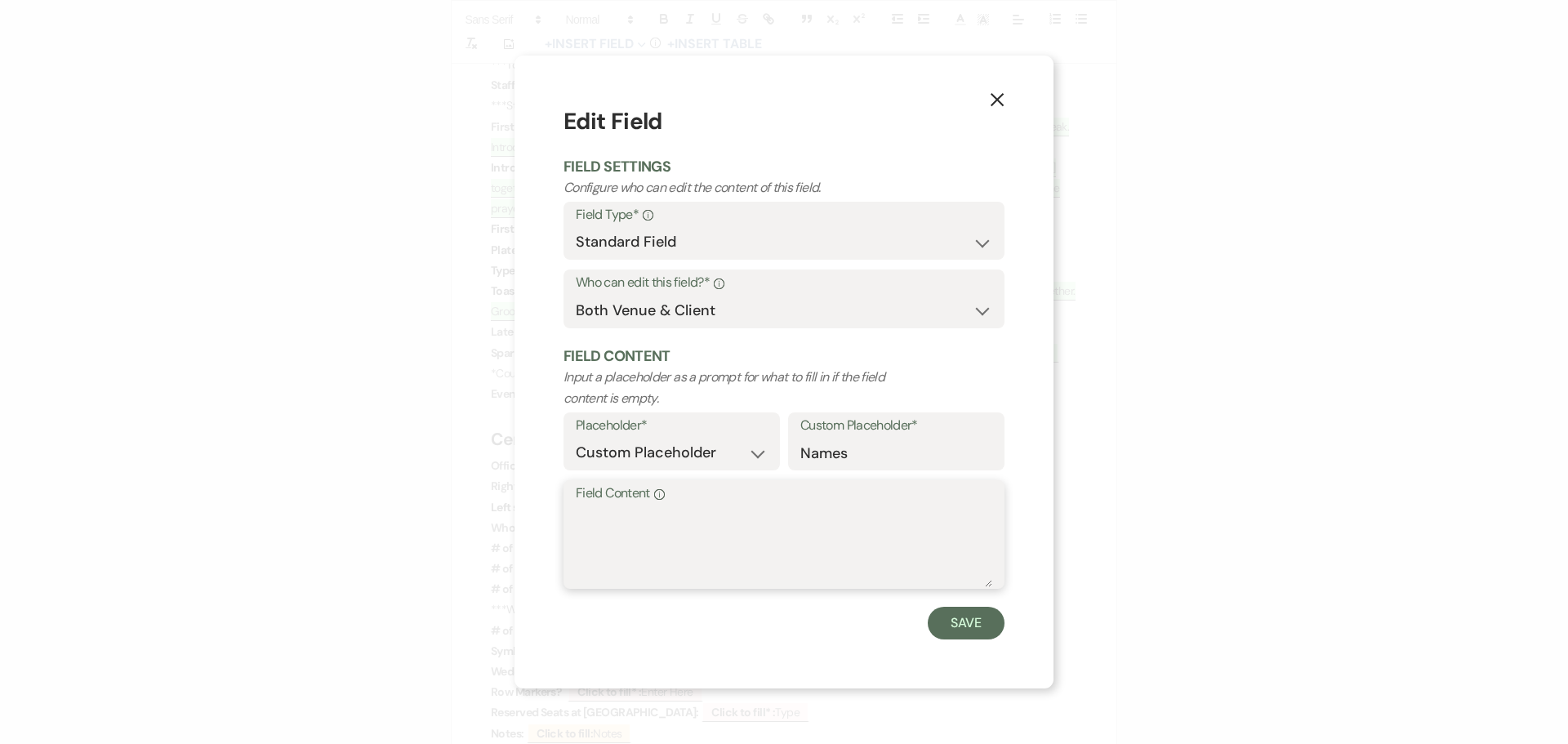
click at [596, 526] on textarea "Field Content Info" at bounding box center [783, 546] width 416 height 81
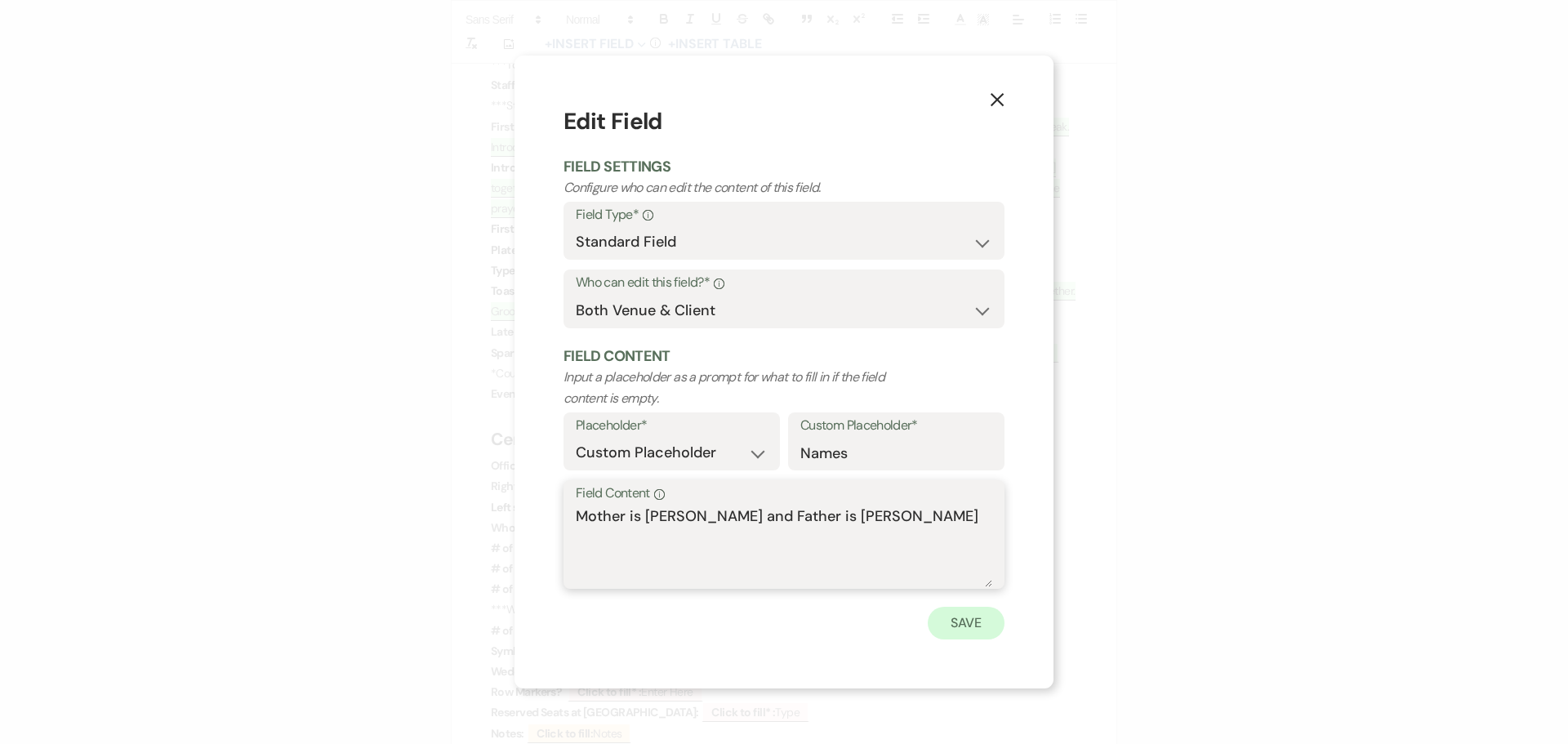
type textarea "Mother is [PERSON_NAME] and Father is [PERSON_NAME]"
click at [991, 620] on button "Save" at bounding box center [965, 622] width 77 height 32
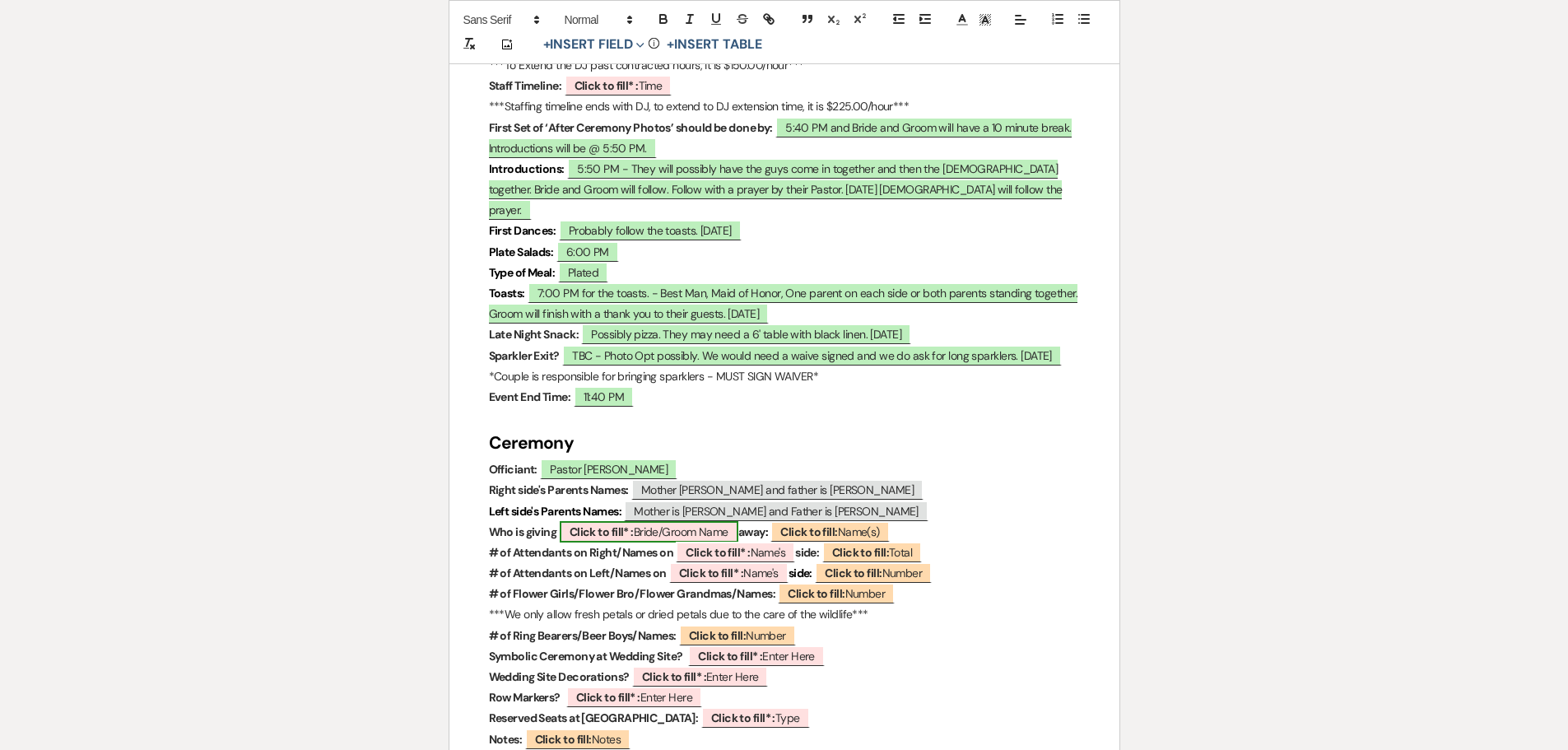
click at [625, 524] on b "Click to fill* :" at bounding box center [602, 531] width 64 height 15
select select "owner"
select select "custom_placeholder"
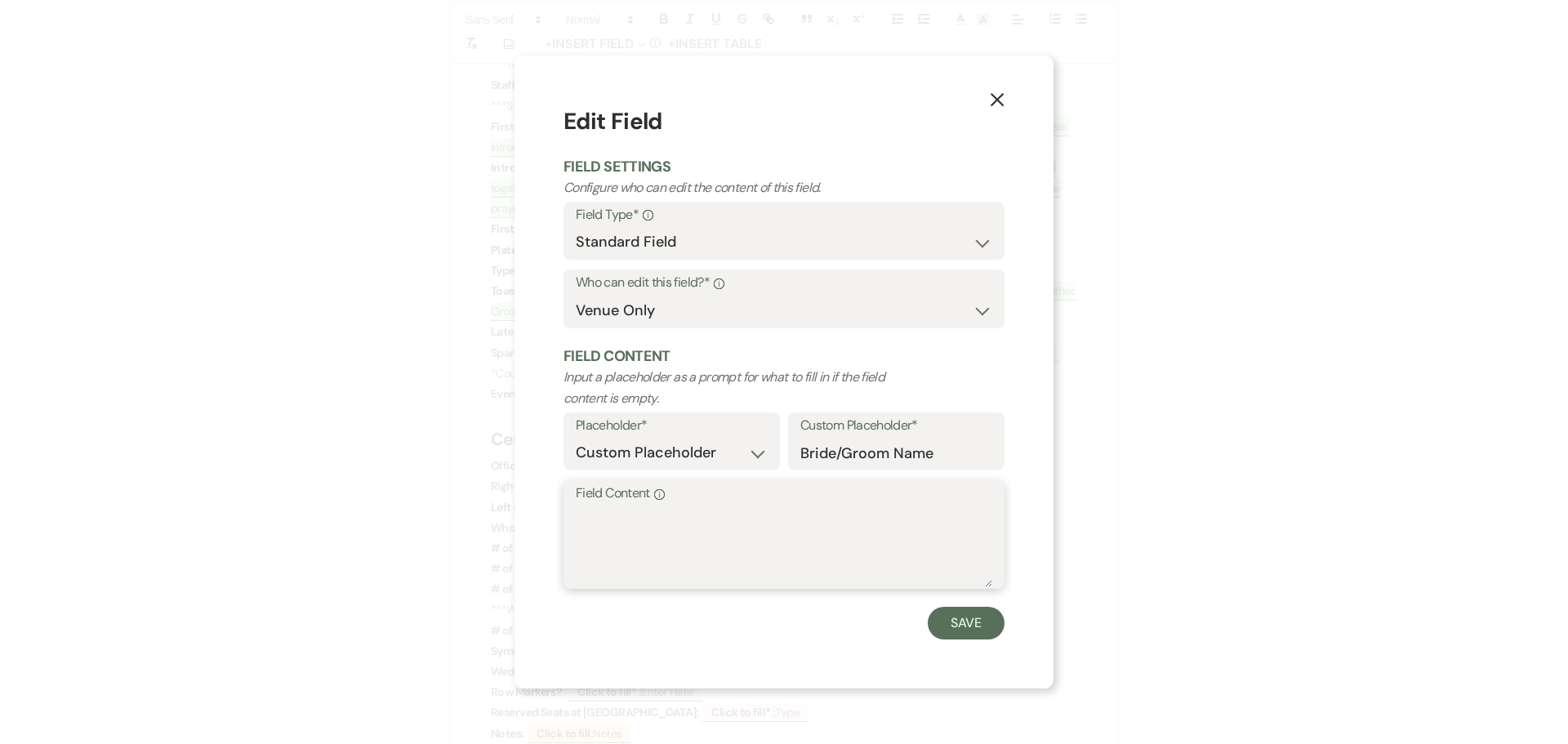
click at [686, 519] on textarea "Field Content Info" at bounding box center [783, 546] width 416 height 81
type textarea "Father Alone"
click at [962, 614] on button "Save" at bounding box center [965, 622] width 77 height 32
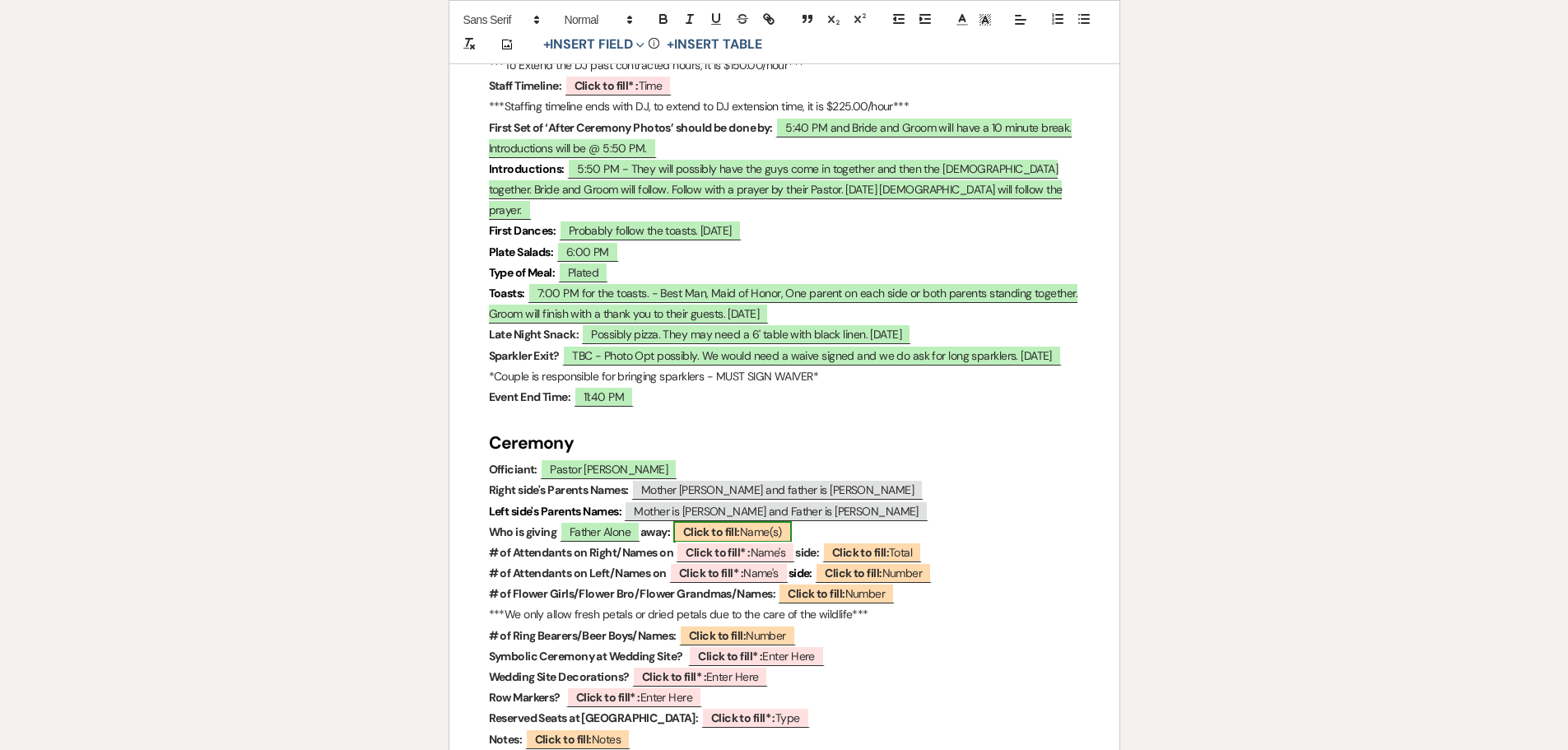
click at [710, 524] on b "Click to fill:" at bounding box center [711, 531] width 57 height 15
select select "custom_placeholder"
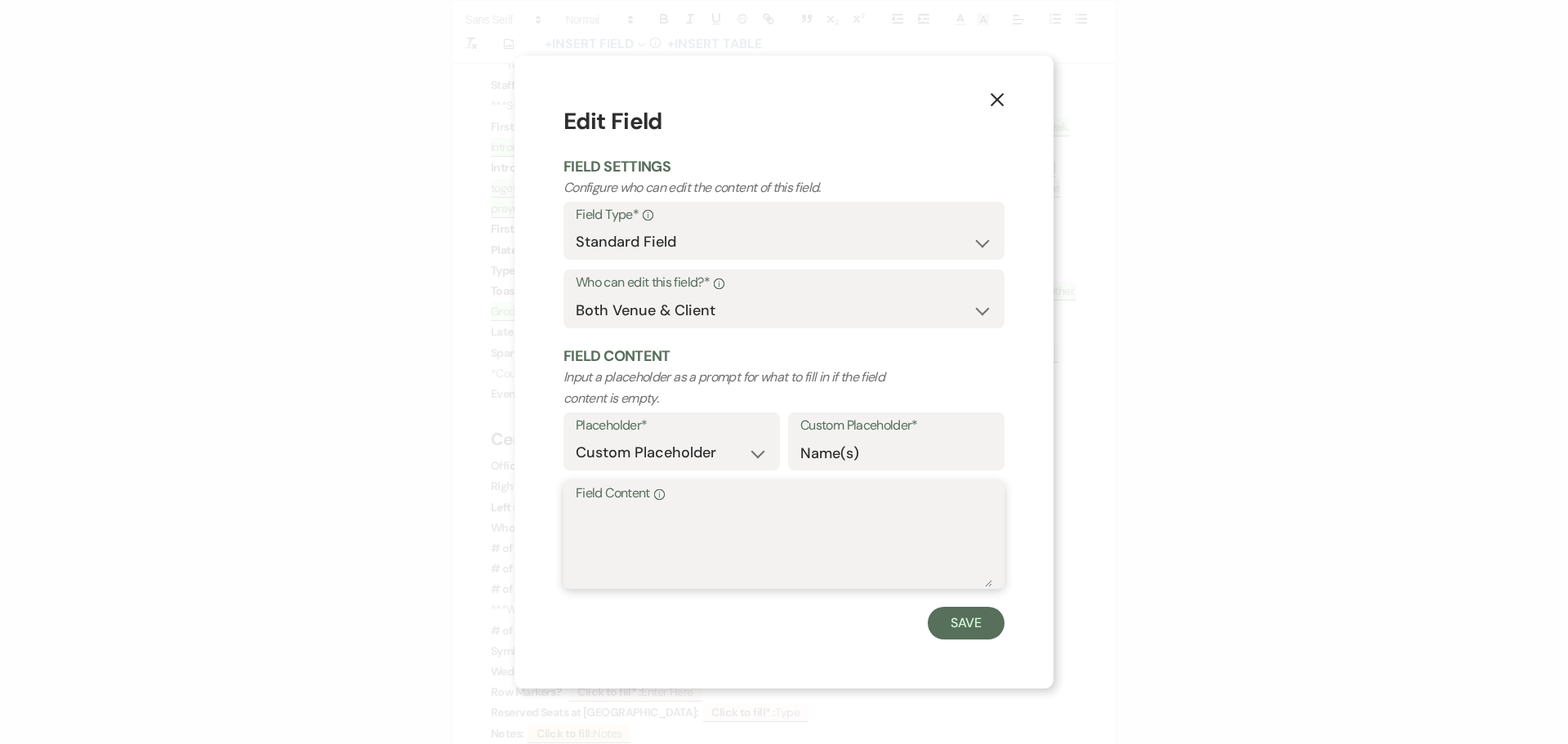
click at [662, 546] on textarea "Field Content Info" at bounding box center [783, 546] width 416 height 81
type textarea "[PERSON_NAME]"
click at [956, 622] on button "Save" at bounding box center [965, 622] width 77 height 32
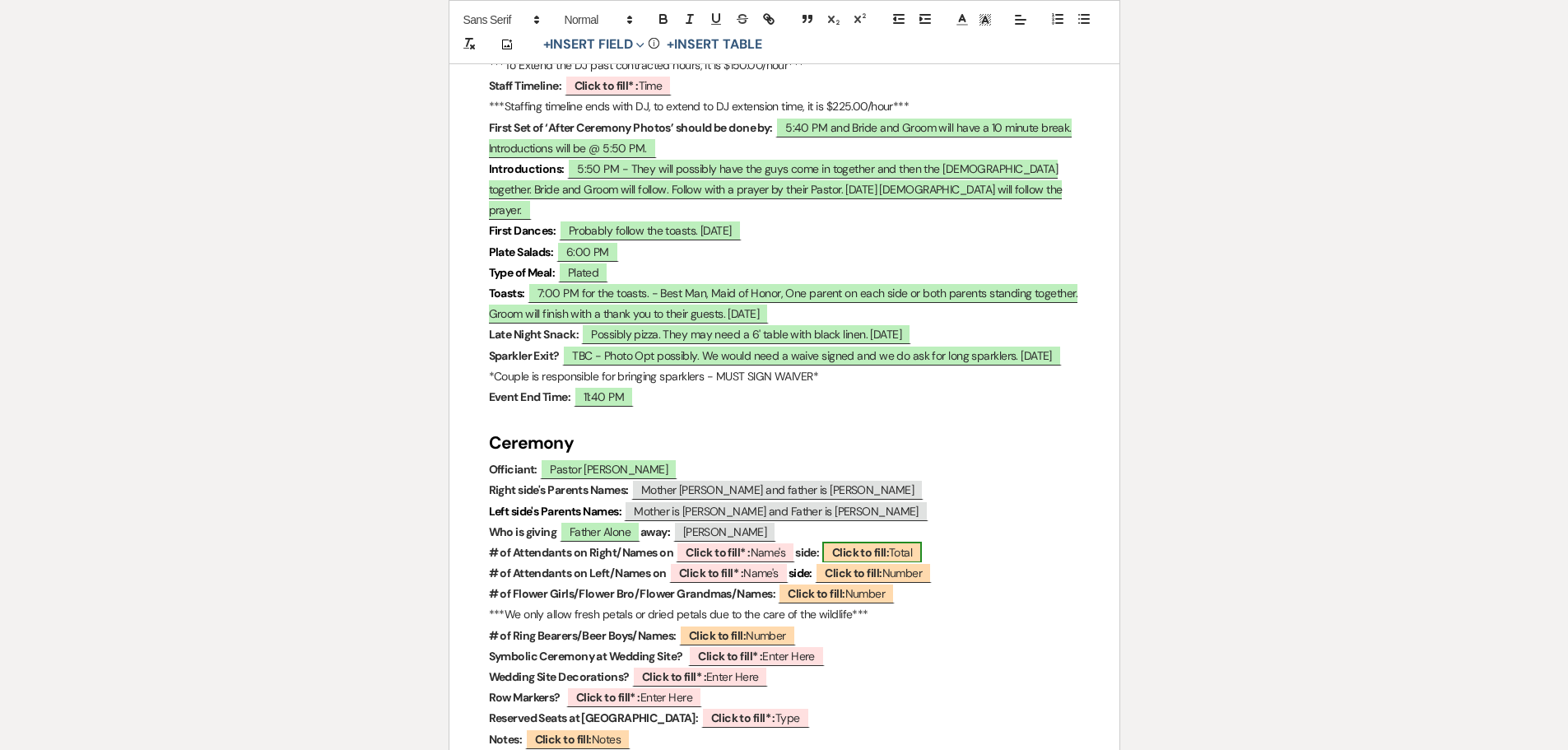
click at [861, 544] on b "Click to fill:" at bounding box center [860, 552] width 57 height 15
select select "Total"
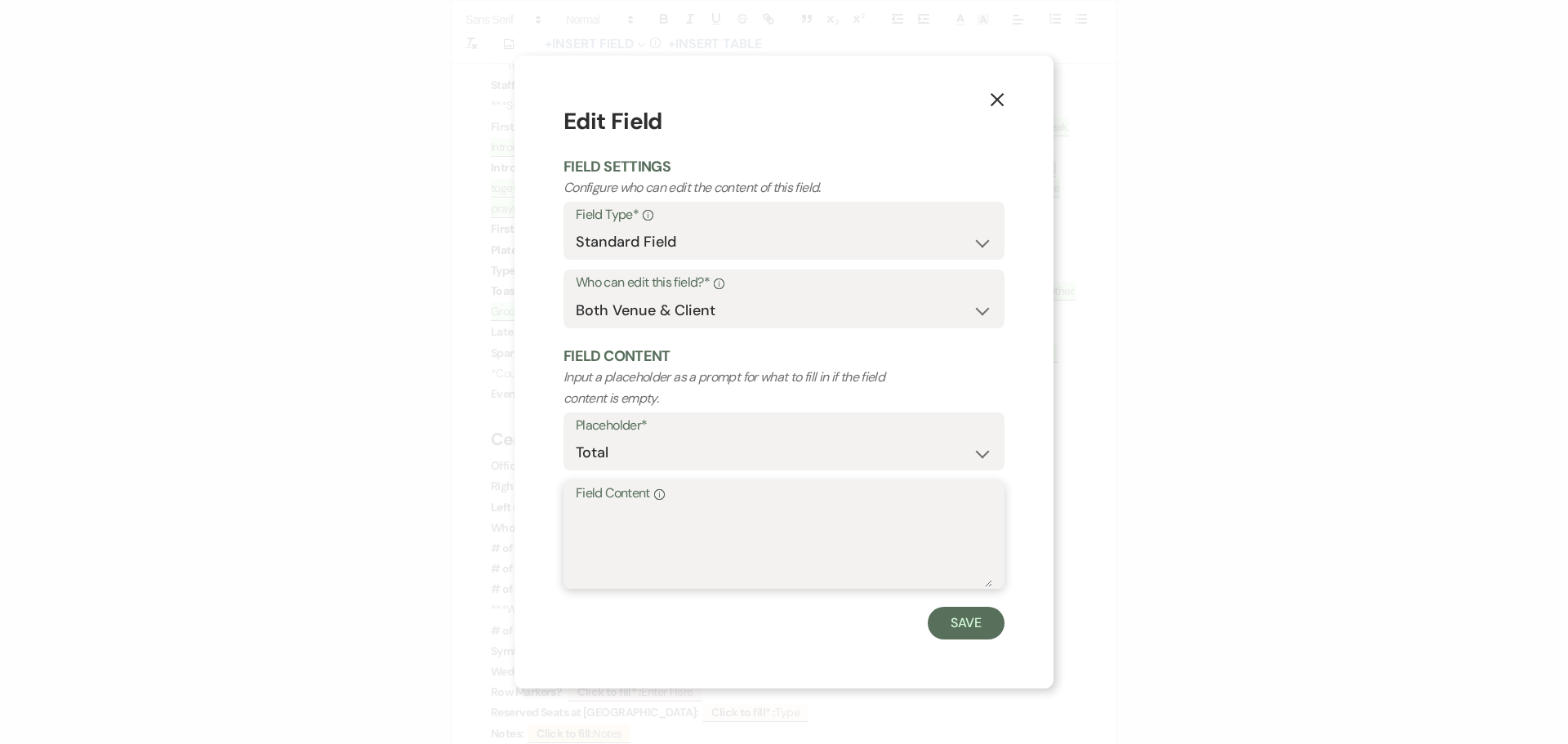
click at [706, 516] on textarea "Field Content Info" at bounding box center [783, 546] width 416 height 81
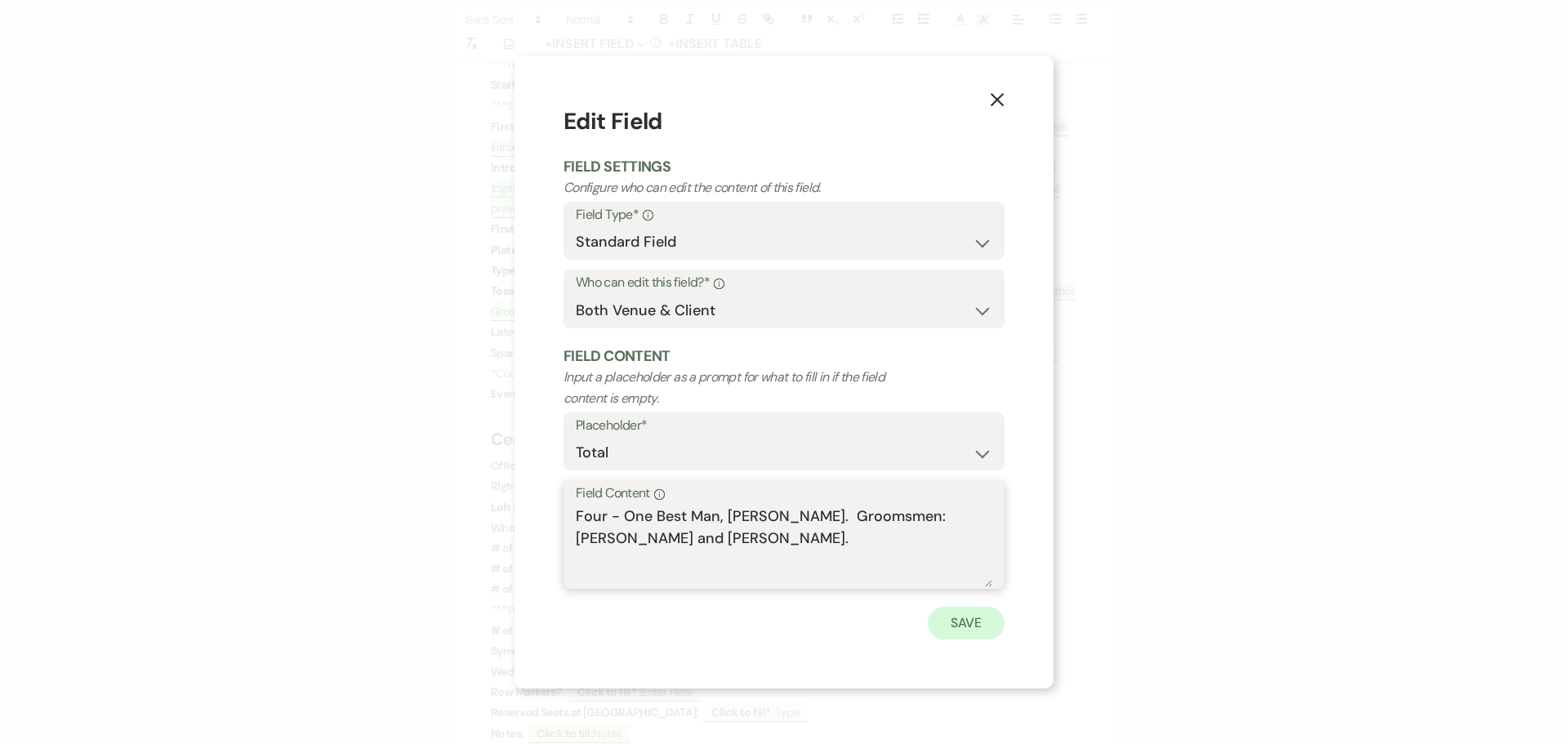
type textarea "Four - One Best Man, [PERSON_NAME]. Groomsmen: [PERSON_NAME] and [PERSON_NAME]."
click at [974, 629] on button "Save" at bounding box center [965, 622] width 77 height 32
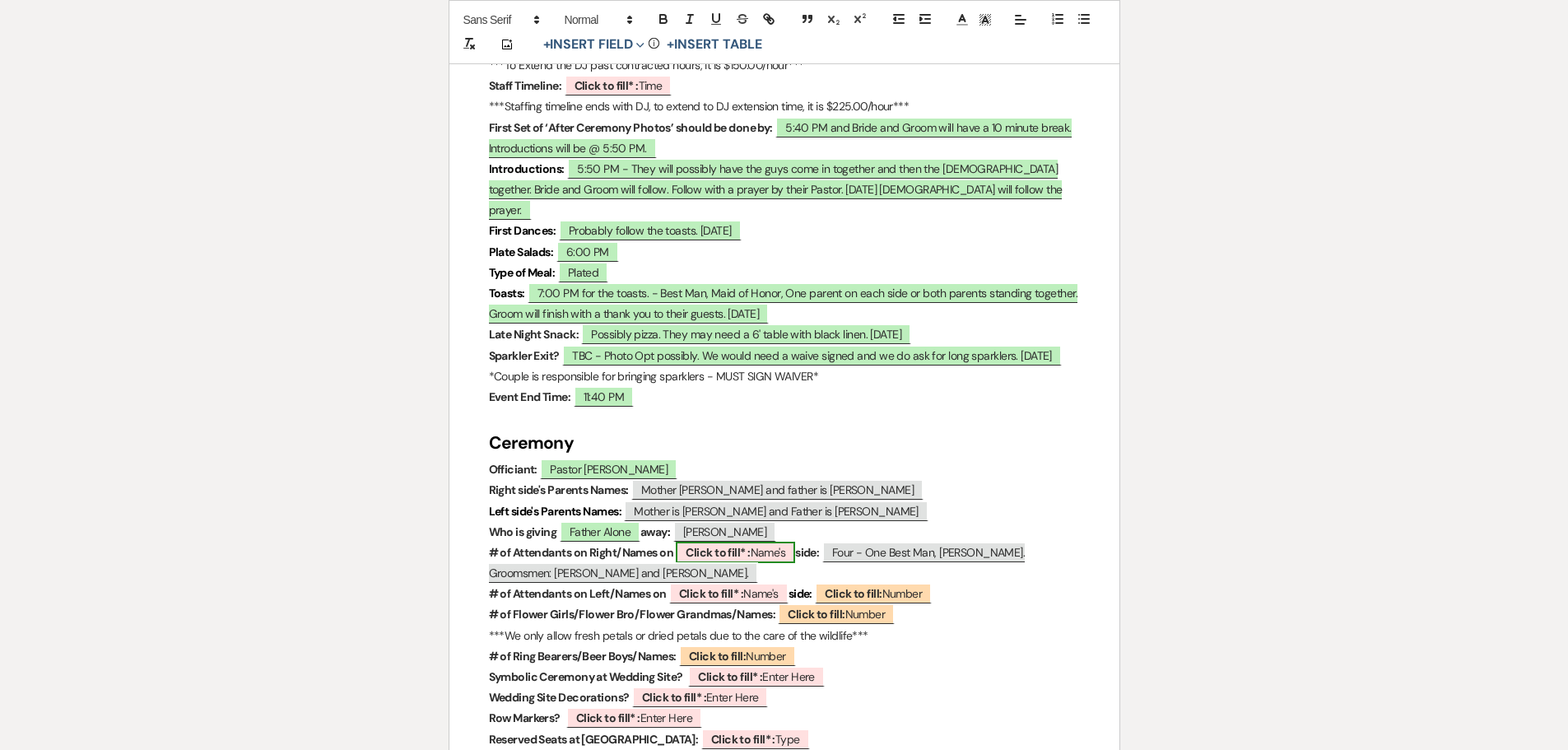
click at [724, 544] on b "Click to fill* :" at bounding box center [718, 552] width 64 height 15
select select "owner"
select select "custom_placeholder"
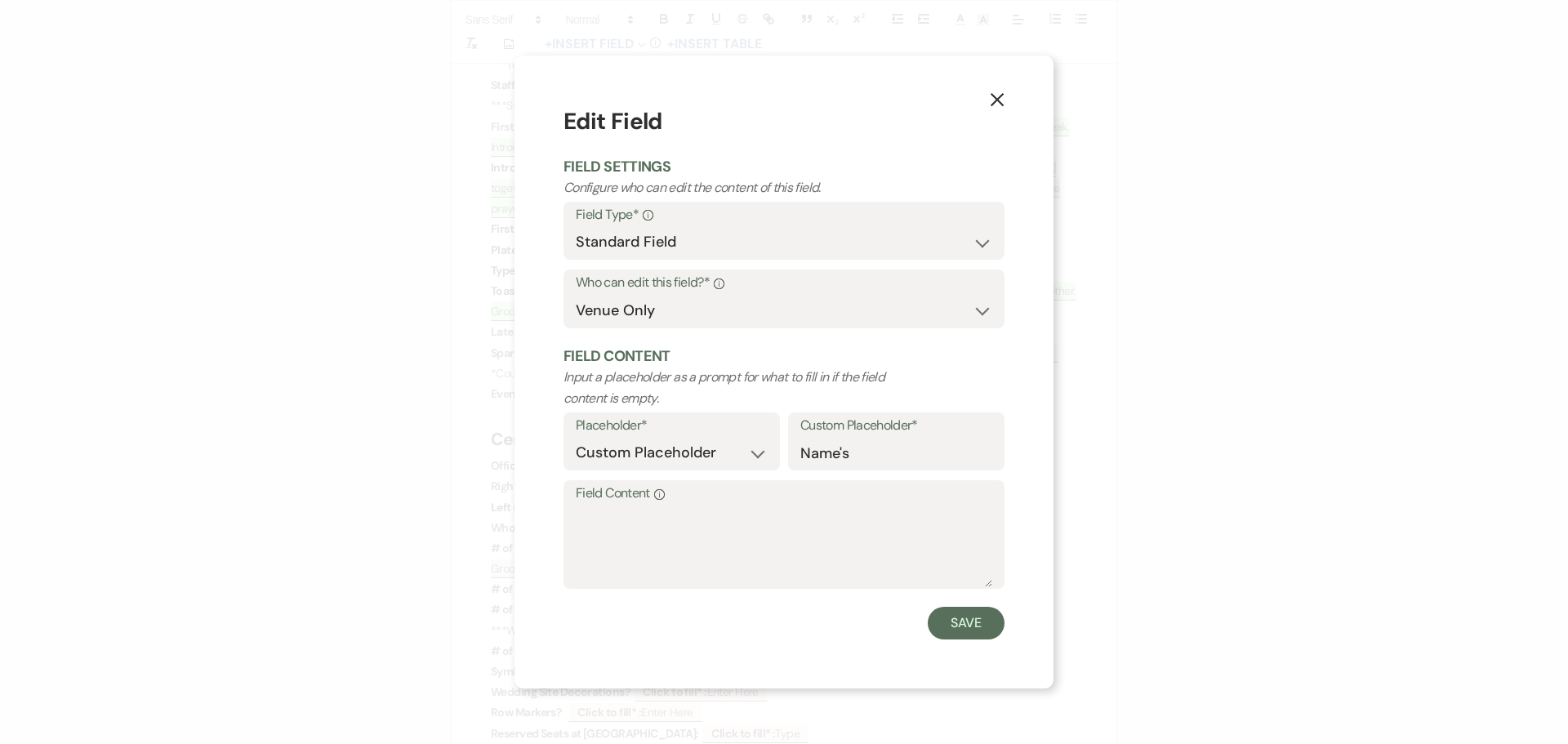
click at [702, 498] on label "Field Content Info" at bounding box center [783, 494] width 416 height 24
click at [702, 505] on textarea "Field Content Info" at bounding box center [783, 546] width 416 height 81
type textarea "Four"
drag, startPoint x: 963, startPoint y: 631, endPoint x: 950, endPoint y: 614, distance: 21.4
click at [963, 627] on button "Save" at bounding box center [965, 622] width 77 height 32
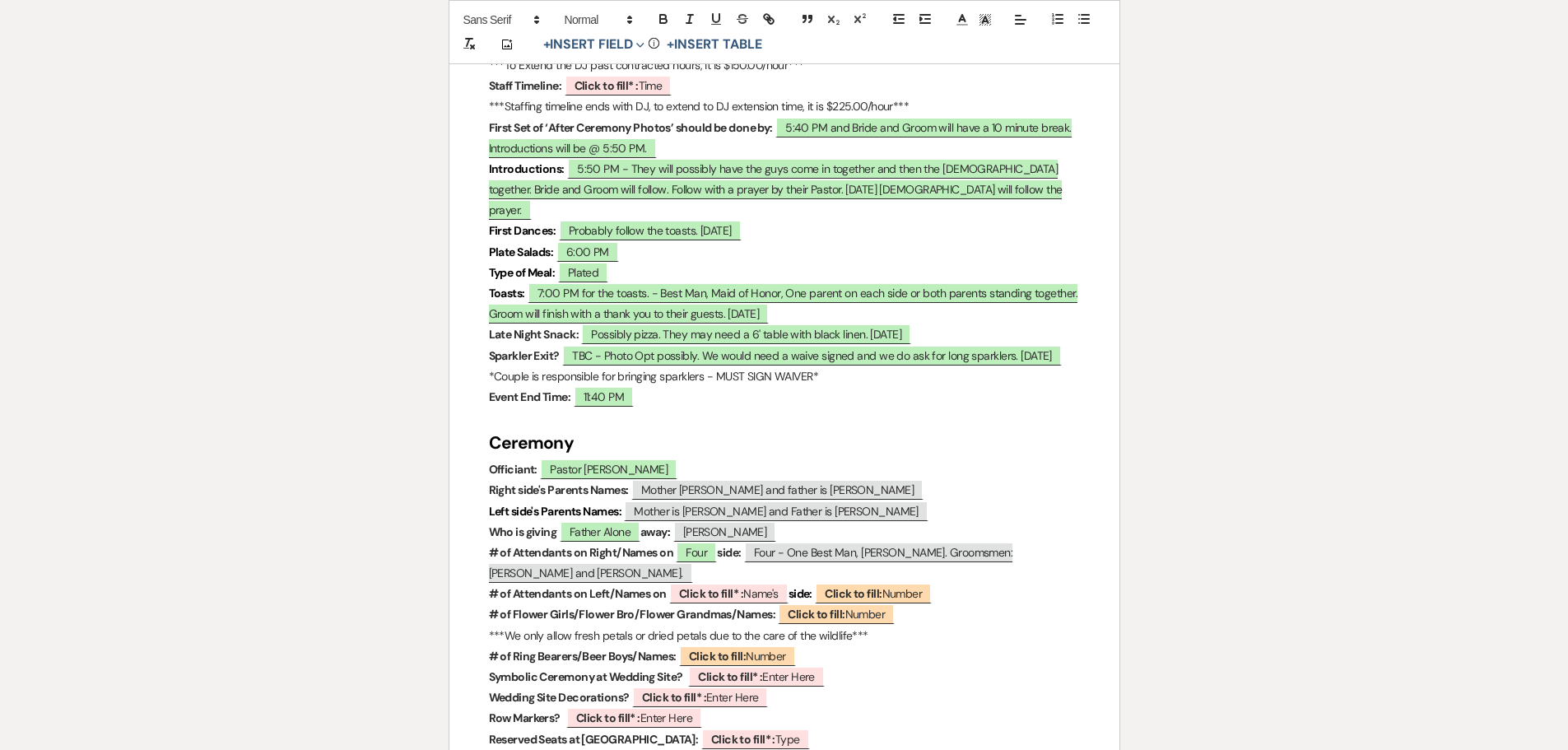
click at [764, 542] on p "# of Attendants on Right/Names on Four side: Four - One Best Man, [PERSON_NAME]…" at bounding box center [784, 563] width 591 height 41
click at [704, 542] on span "Four" at bounding box center [696, 552] width 41 height 21
select select "owner"
select select "custom_placeholder"
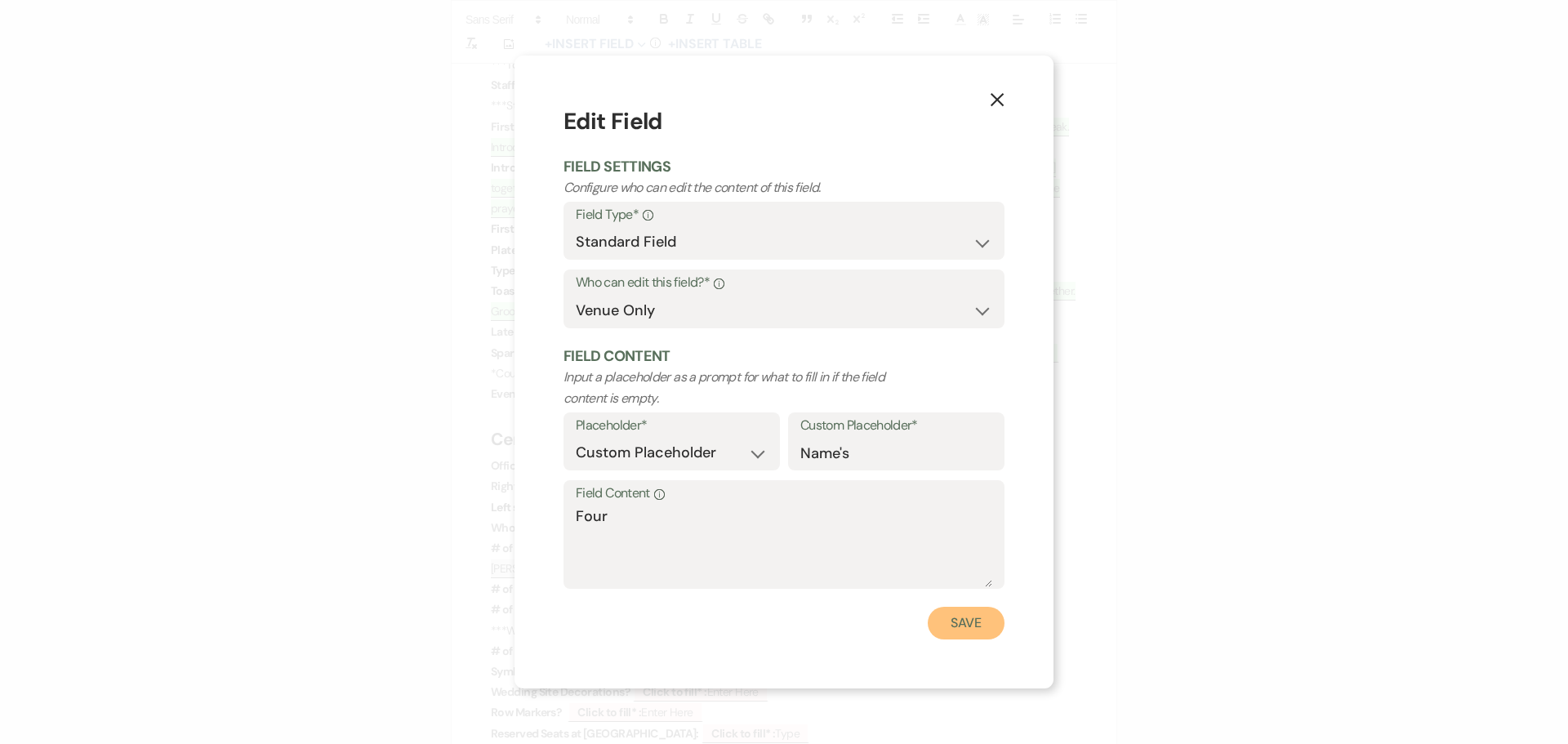
click at [956, 620] on button "Save" at bounding box center [965, 622] width 77 height 32
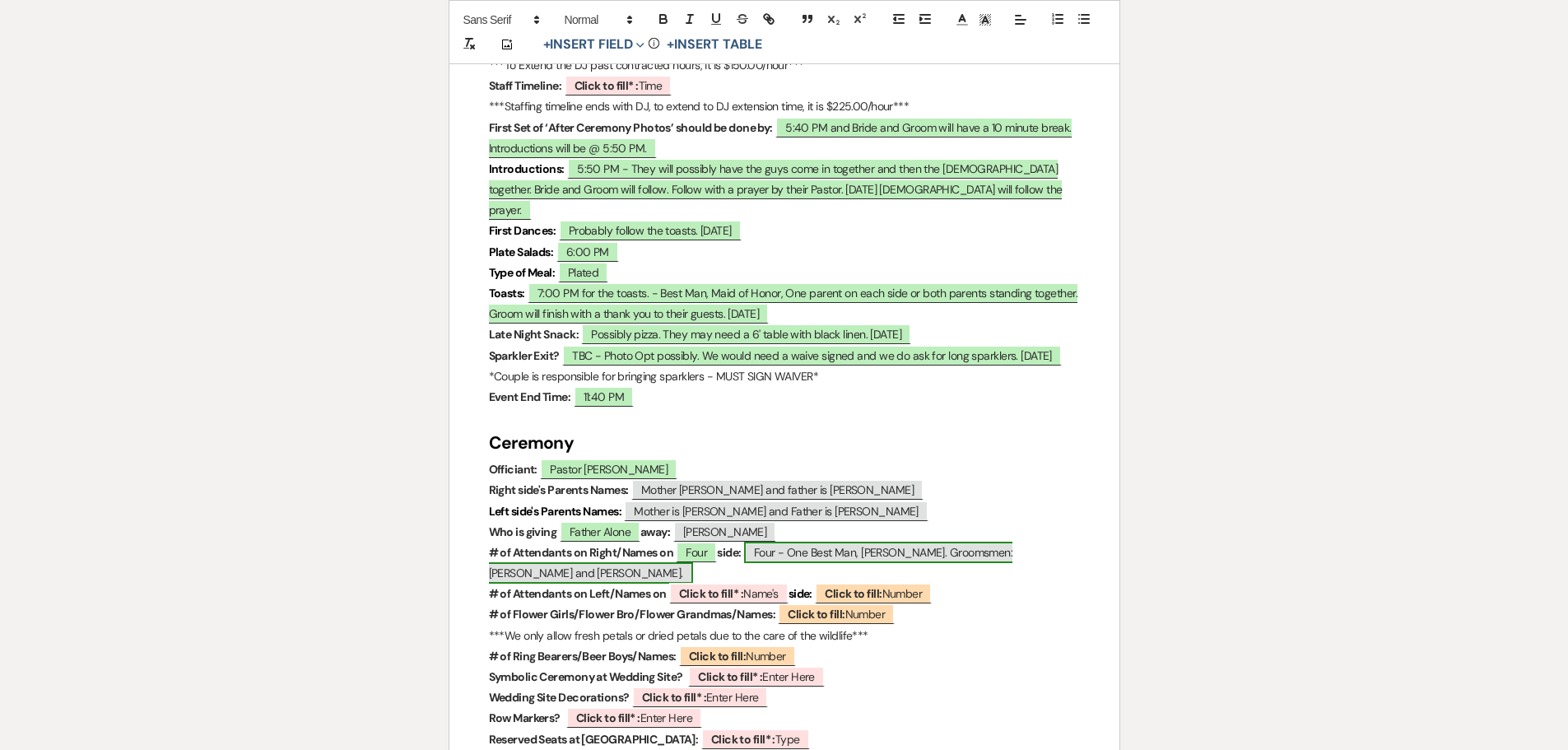
click at [800, 542] on span "Four - One Best Man, [PERSON_NAME]. Groomsmen: [PERSON_NAME] and [PERSON_NAME]." at bounding box center [750, 562] width 524 height 42
select select "Total"
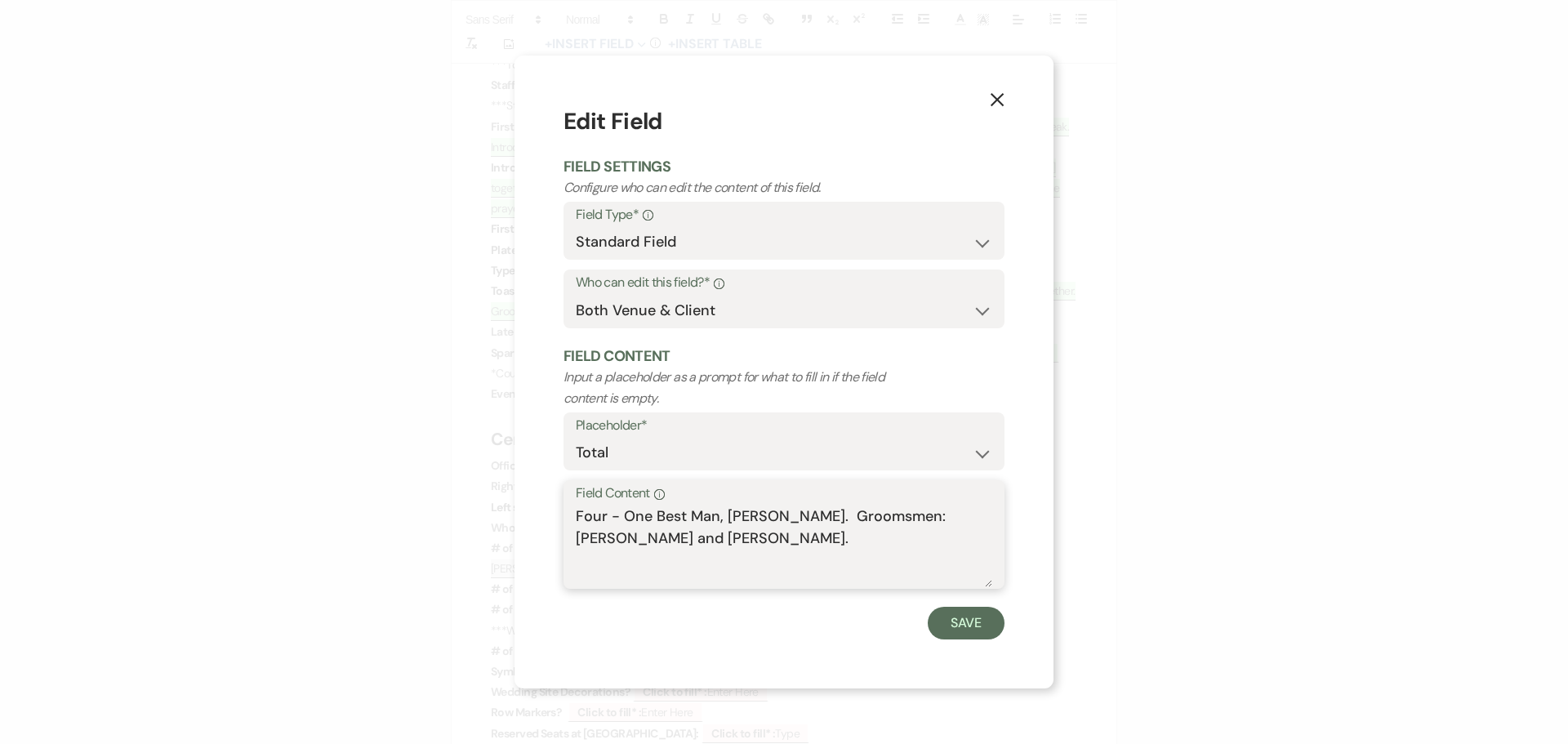
drag, startPoint x: 609, startPoint y: 512, endPoint x: 706, endPoint y: 529, distance: 98.5
click at [703, 531] on textarea "Four - One Best Man, [PERSON_NAME]. Groomsmen: [PERSON_NAME] and [PERSON_NAME]." at bounding box center [783, 546] width 416 height 81
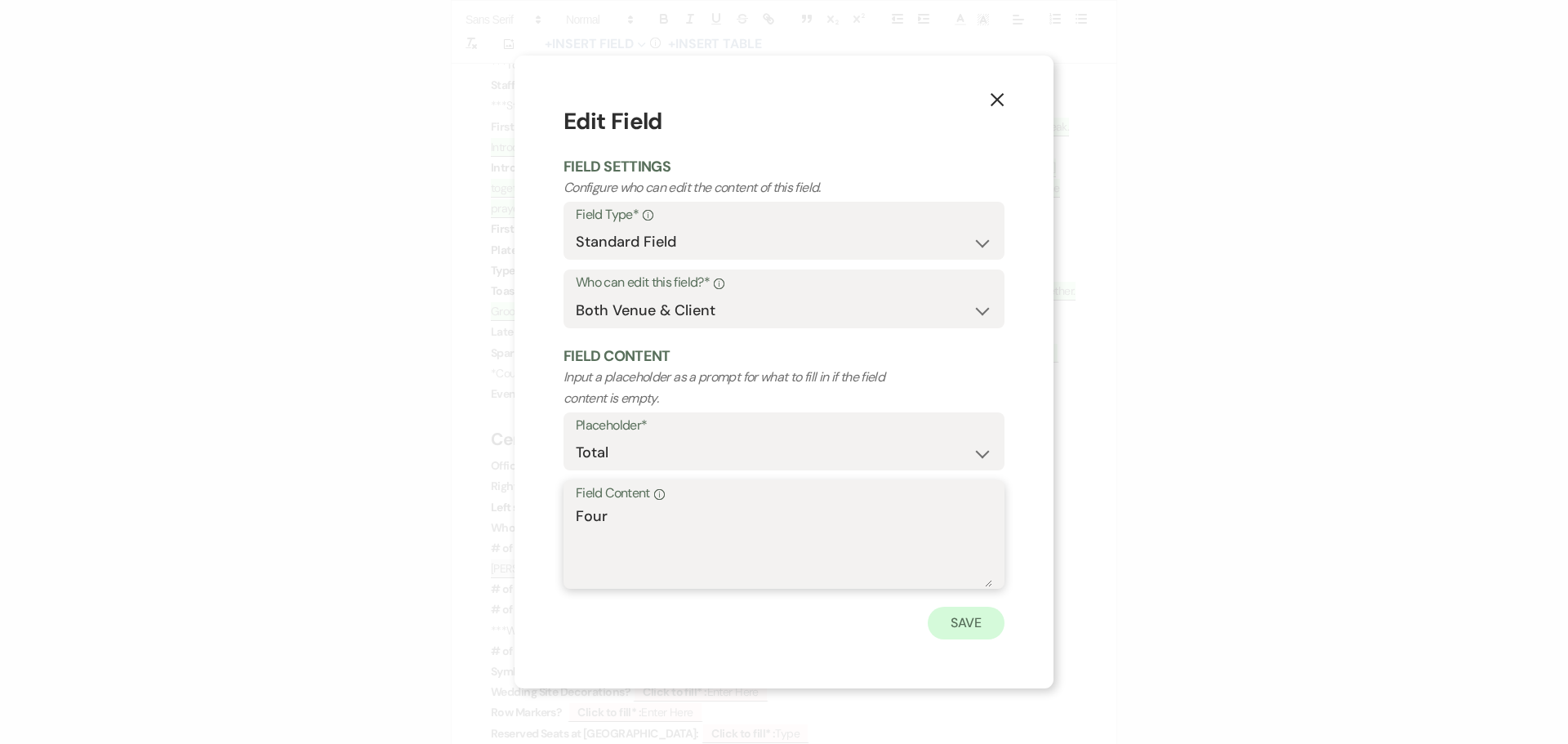
type textarea "Four"
click at [974, 620] on button "Save" at bounding box center [965, 622] width 77 height 32
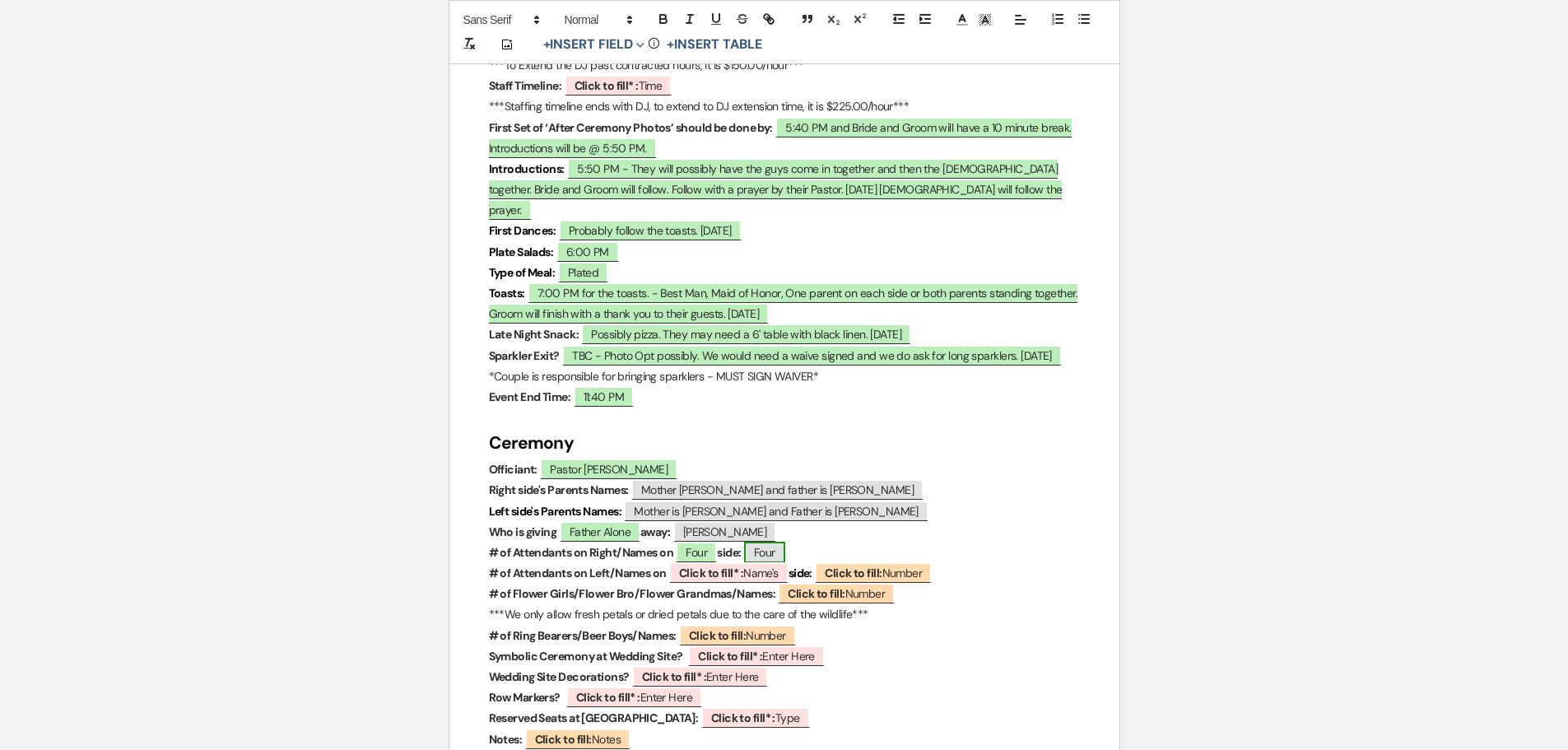
click at [778, 542] on span "Four" at bounding box center [764, 552] width 41 height 21
select select "Total"
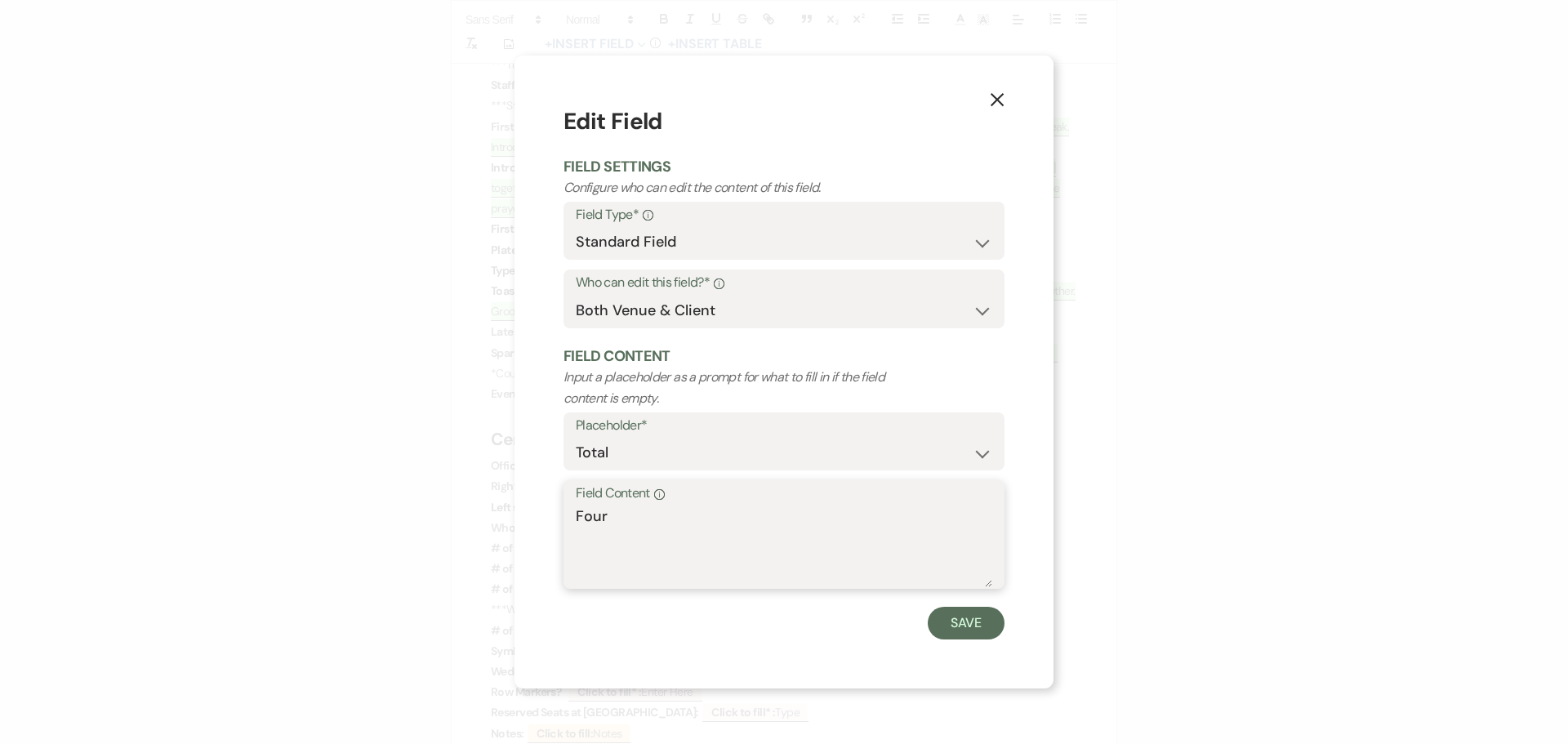
paste textarea "- One Best Man, [PERSON_NAME]. Groomsmen: [PERSON_NAME] and [PERSON_NAME]."
click at [948, 513] on textarea "Four - One Best Man, [PERSON_NAME]. Groomsmen: [PERSON_NAME] and [PERSON_NAME]." at bounding box center [783, 546] width 416 height 81
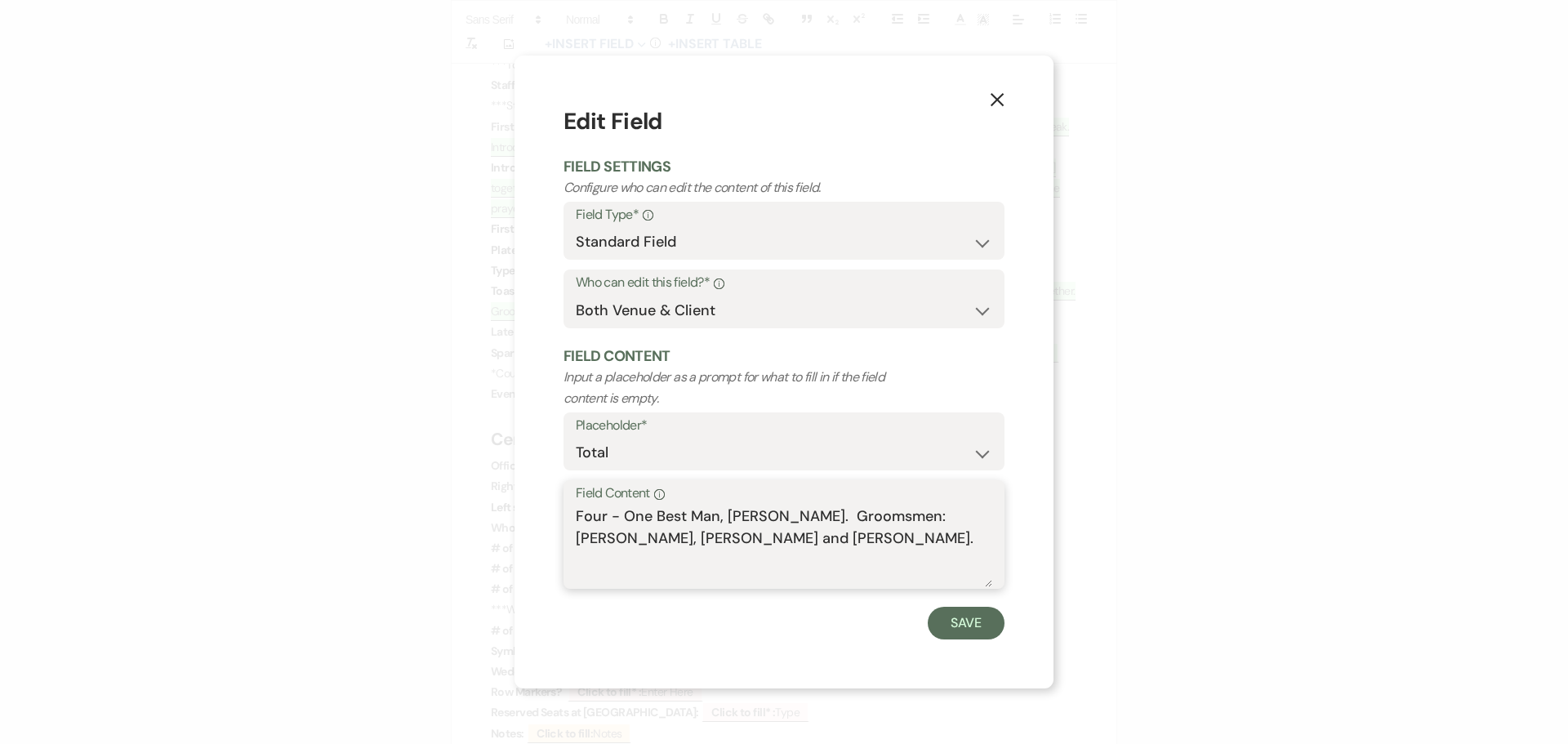
click at [957, 516] on textarea "Four - One Best Man, [PERSON_NAME]. Groomsmen: [PERSON_NAME], [PERSON_NAME] and…" at bounding box center [783, 546] width 416 height 81
type textarea "Four - One Best Man, [PERSON_NAME]. Groomsmen: [PERSON_NAME], [PERSON_NAME] and…"
click at [964, 623] on button "Save" at bounding box center [965, 622] width 77 height 32
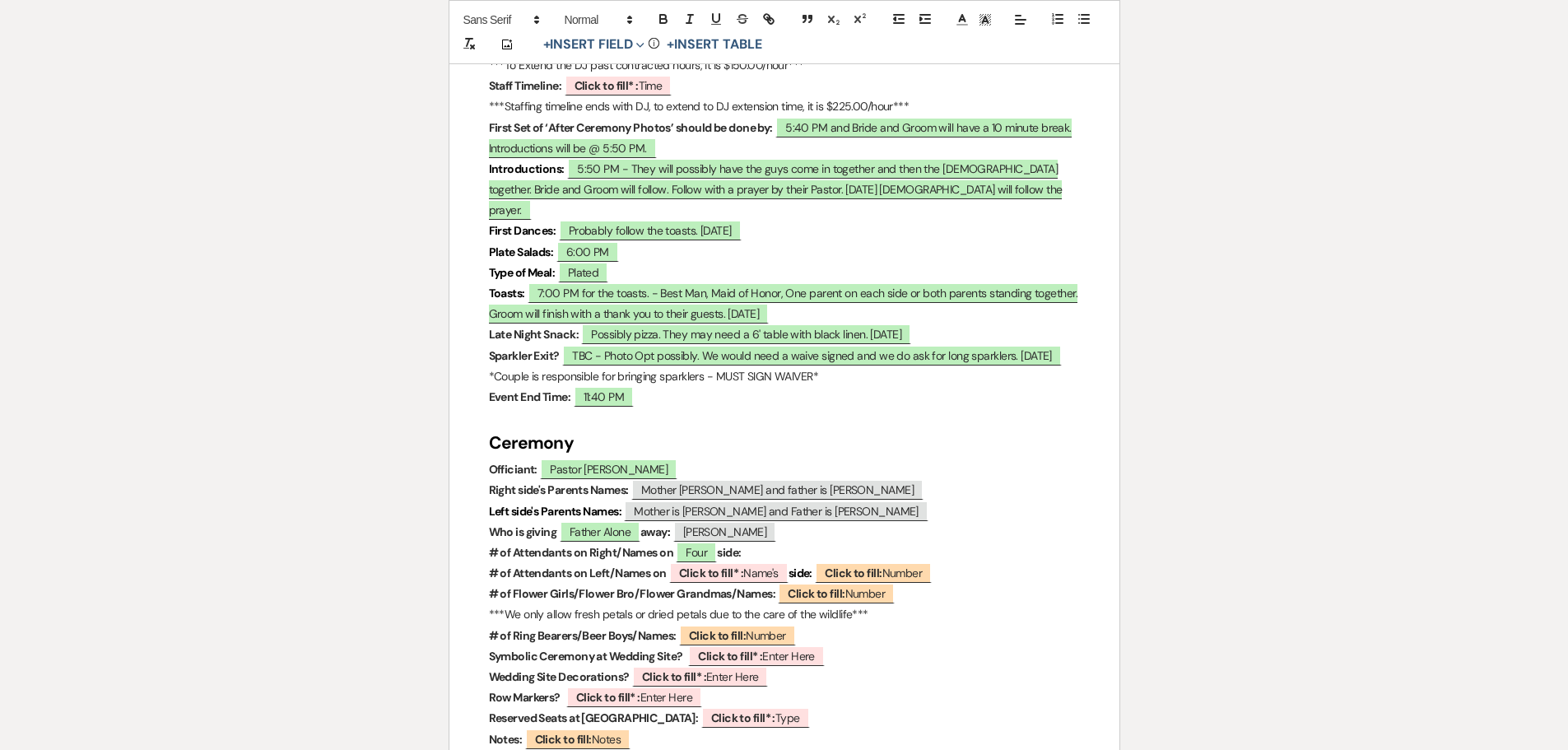
drag, startPoint x: 772, startPoint y: 486, endPoint x: 935, endPoint y: 612, distance: 206.0
click at [935, 666] on p "Wedding Site Decorations? ﻿ Click to fill* : Enter Here ﻿" at bounding box center [784, 676] width 591 height 20
drag, startPoint x: 768, startPoint y: 491, endPoint x: 726, endPoint y: 491, distance: 42.0
click at [726, 542] on p "# of Attendants on Right/Names on Four side:" at bounding box center [784, 553] width 591 height 20
click at [862, 565] on b "Click to fill:" at bounding box center [853, 572] width 57 height 15
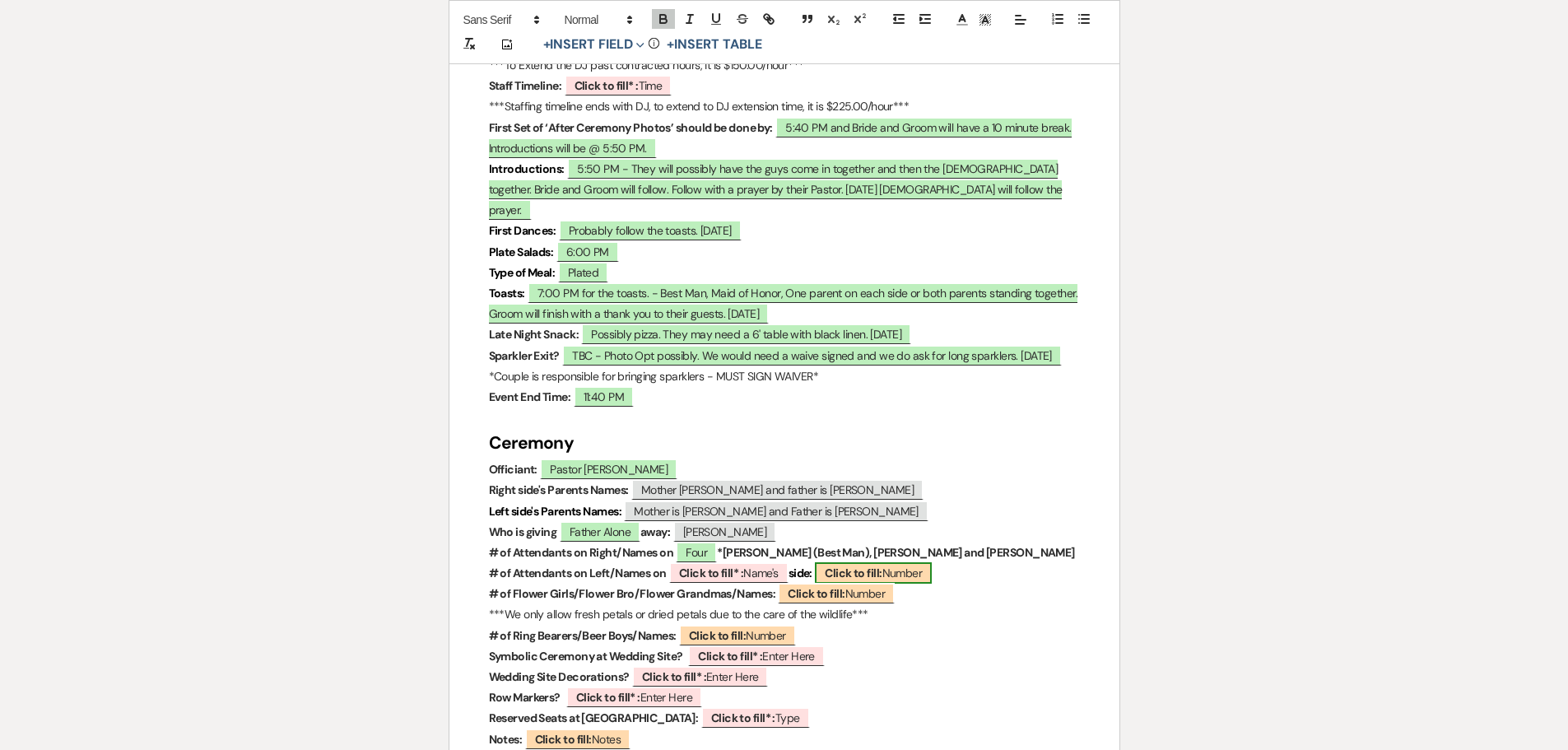
select select "Number"
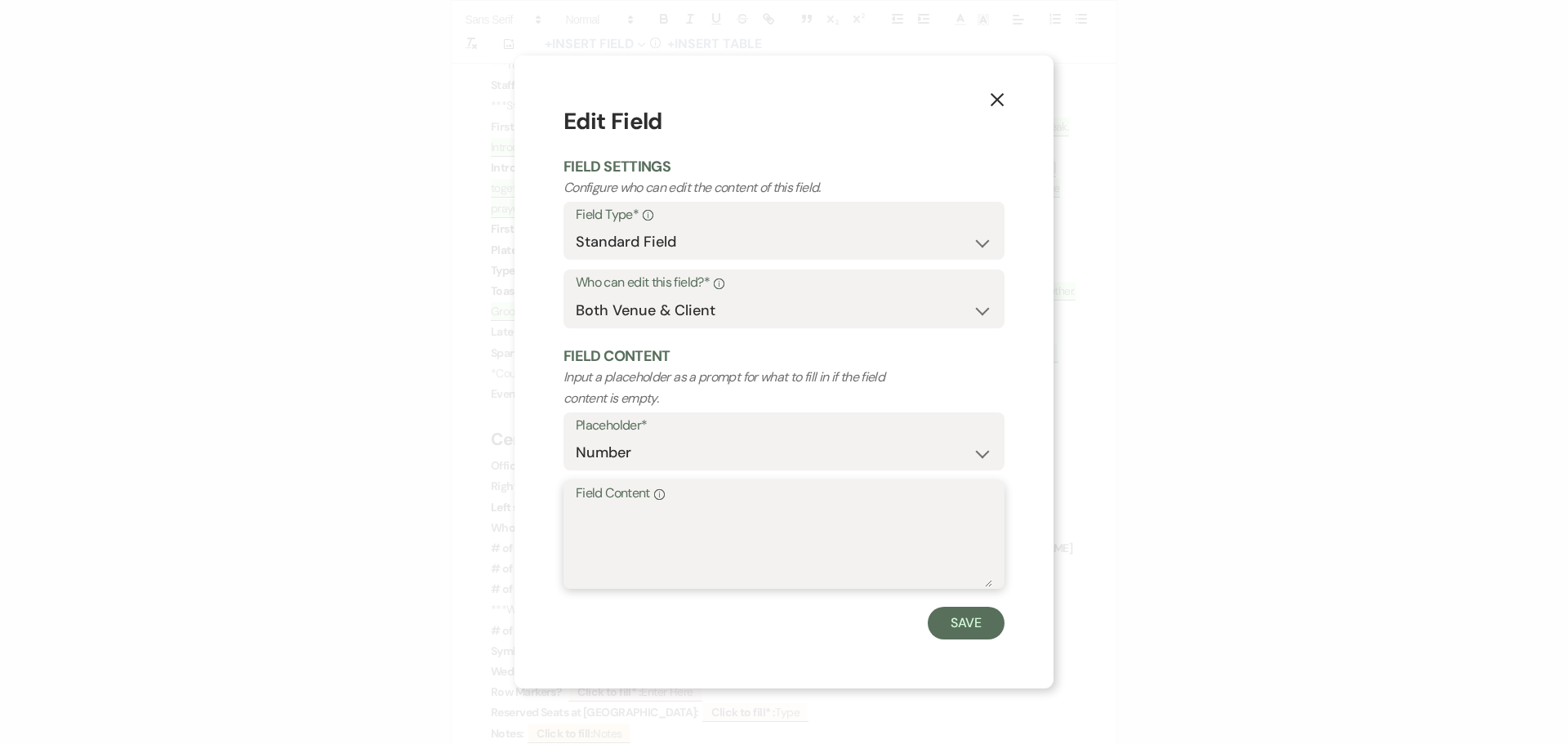
click at [640, 521] on textarea "Field Content Info" at bounding box center [783, 546] width 416 height 81
type textarea "Four"
drag, startPoint x: 955, startPoint y: 624, endPoint x: 876, endPoint y: 592, distance: 85.2
click at [955, 623] on button "Save" at bounding box center [965, 622] width 77 height 32
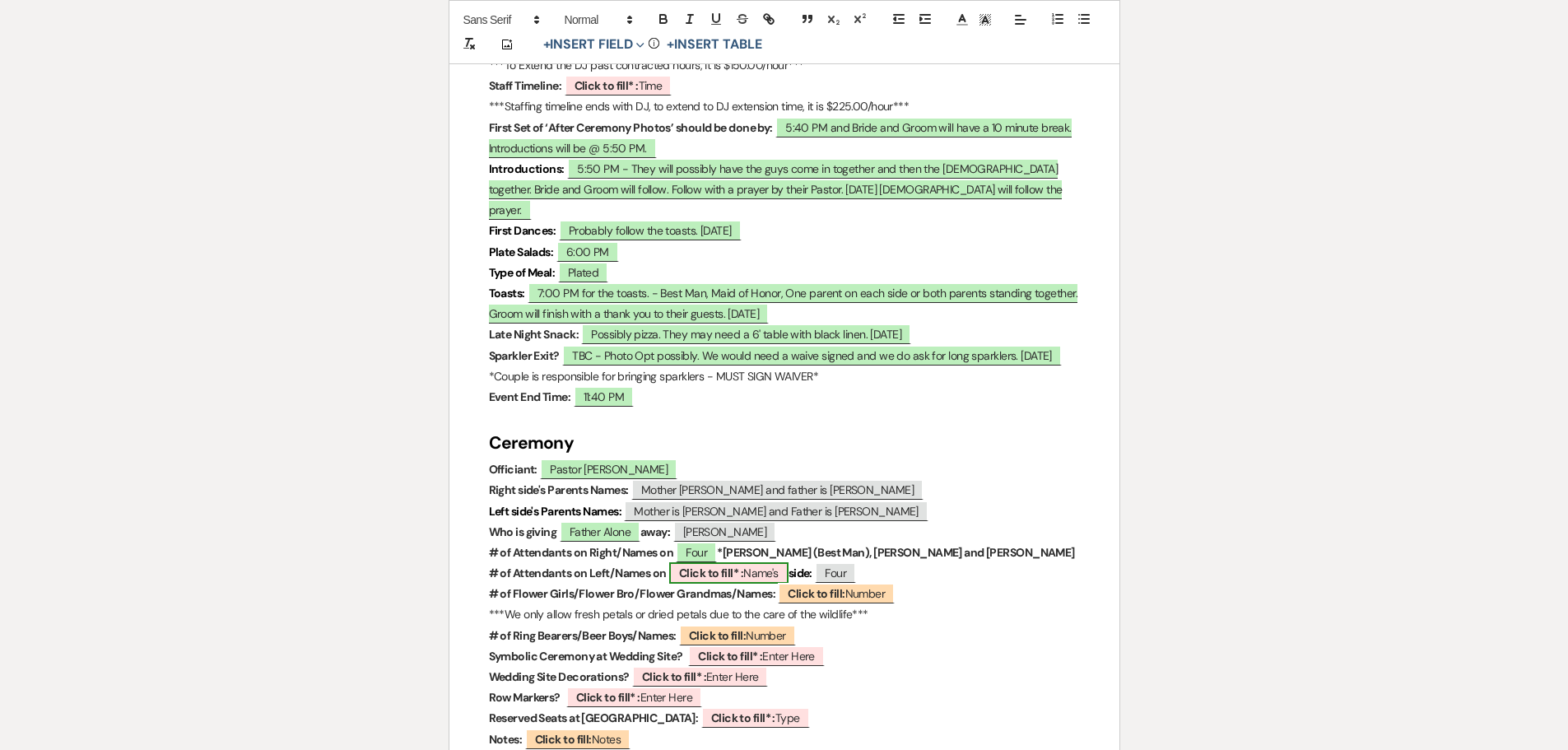
click at [690, 565] on b "Click to fill* :" at bounding box center [710, 572] width 64 height 15
select select "owner"
select select "custom_placeholder"
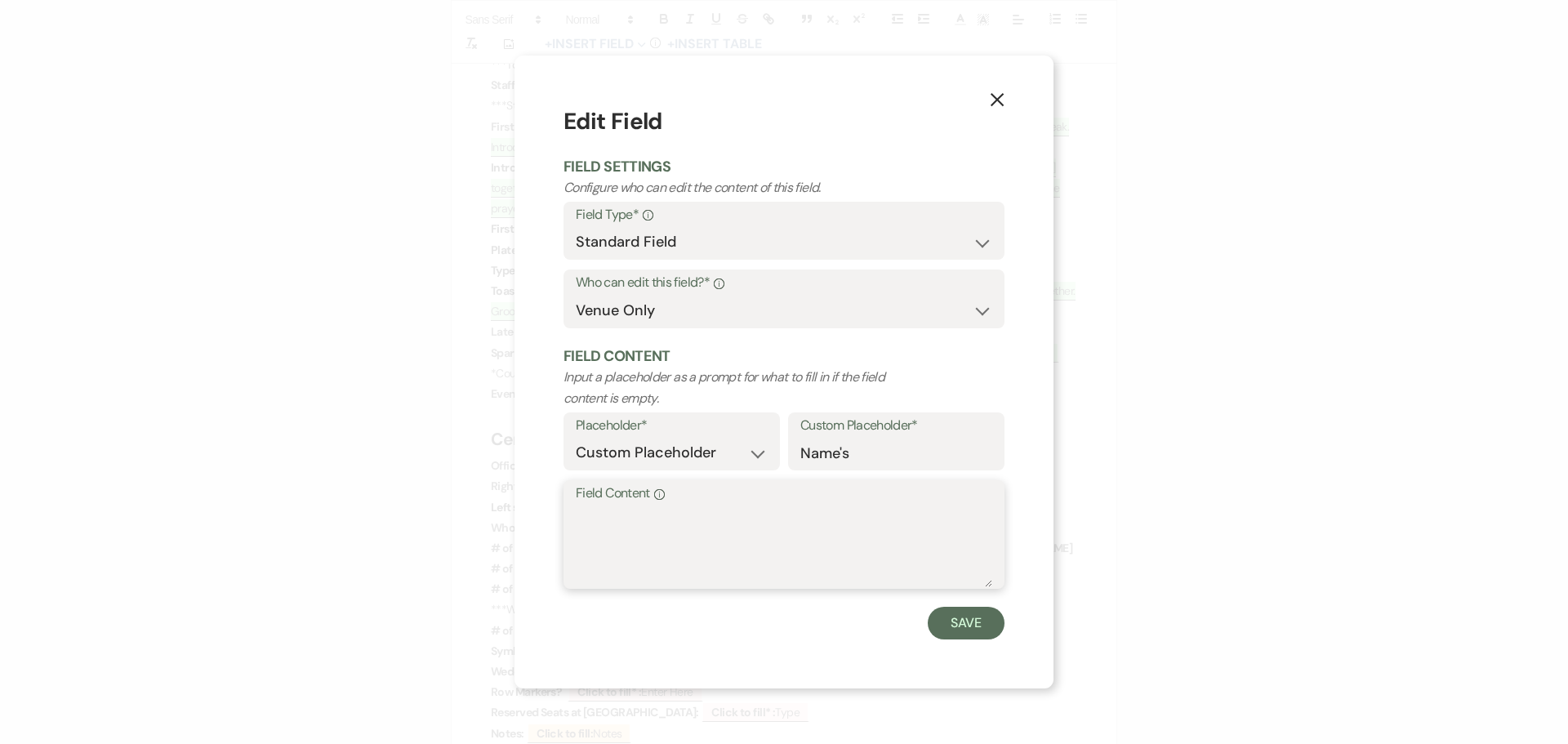
click at [609, 513] on textarea "Field Content Info" at bounding box center [783, 546] width 416 height 81
click at [721, 511] on textarea "Maid of Honor is [PERSON_NAME]" at bounding box center [783, 546] width 416 height 81
click at [797, 516] on textarea "Maid of Honor is [PERSON_NAME]" at bounding box center [783, 546] width 416 height 81
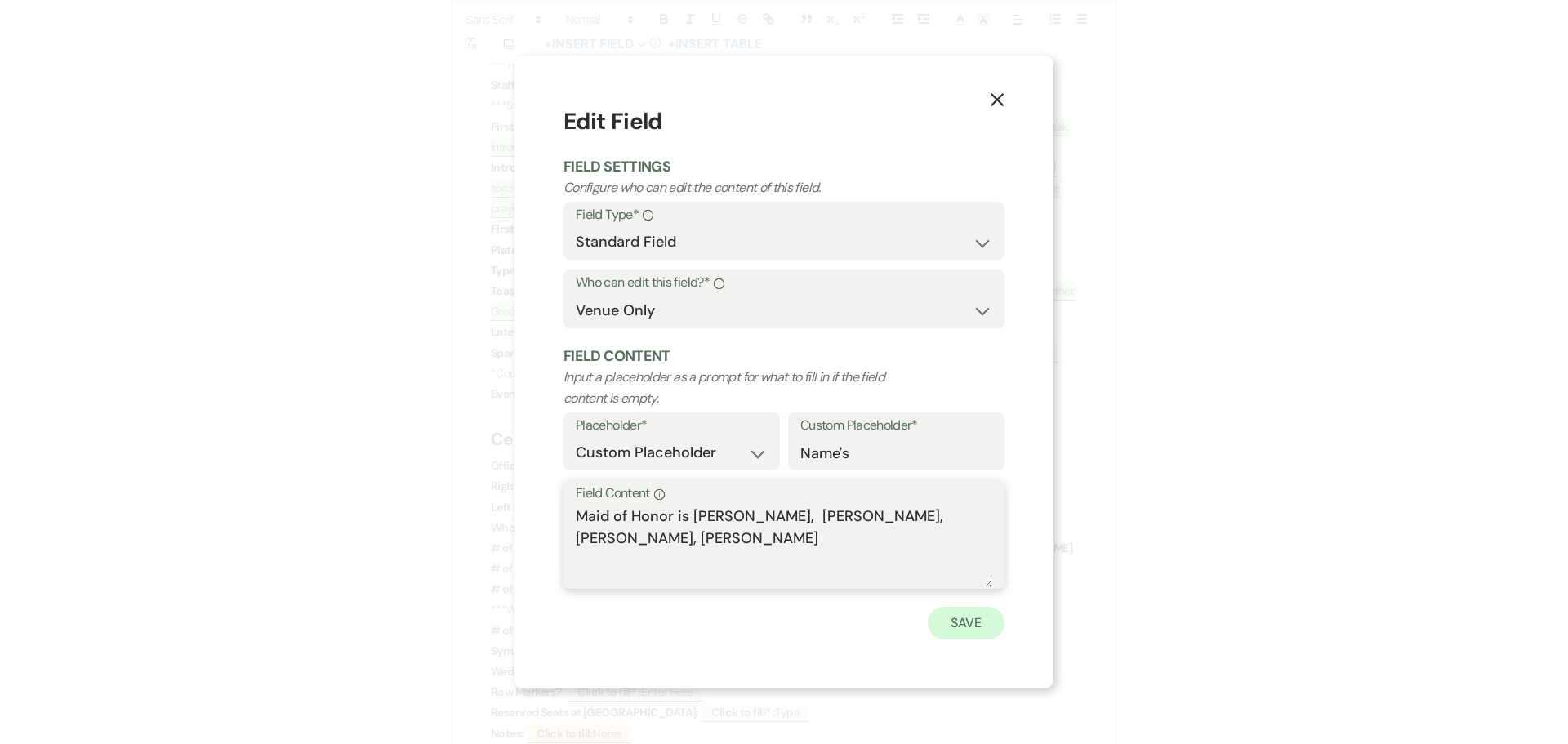
type textarea "Maid of Honor is [PERSON_NAME], [PERSON_NAME], [PERSON_NAME], [PERSON_NAME]"
click at [961, 624] on button "Save" at bounding box center [965, 622] width 77 height 32
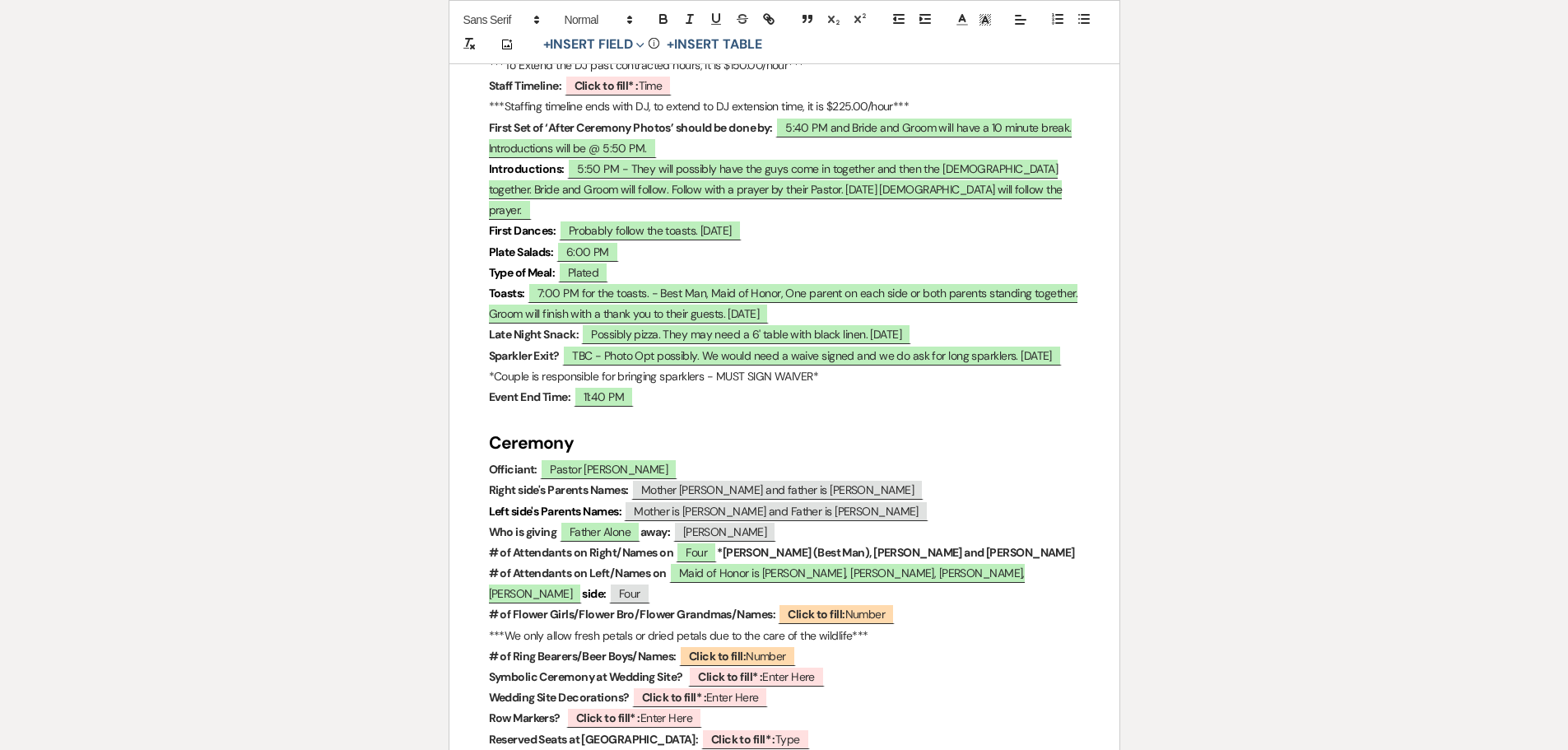
click at [993, 542] on p "# of Attendants on Right/Names on Four *[PERSON_NAME] (Best Man), [PERSON_NAME]…" at bounding box center [784, 553] width 591 height 20
click at [717, 649] on b "Click to fill:" at bounding box center [717, 656] width 57 height 15
select select "Number"
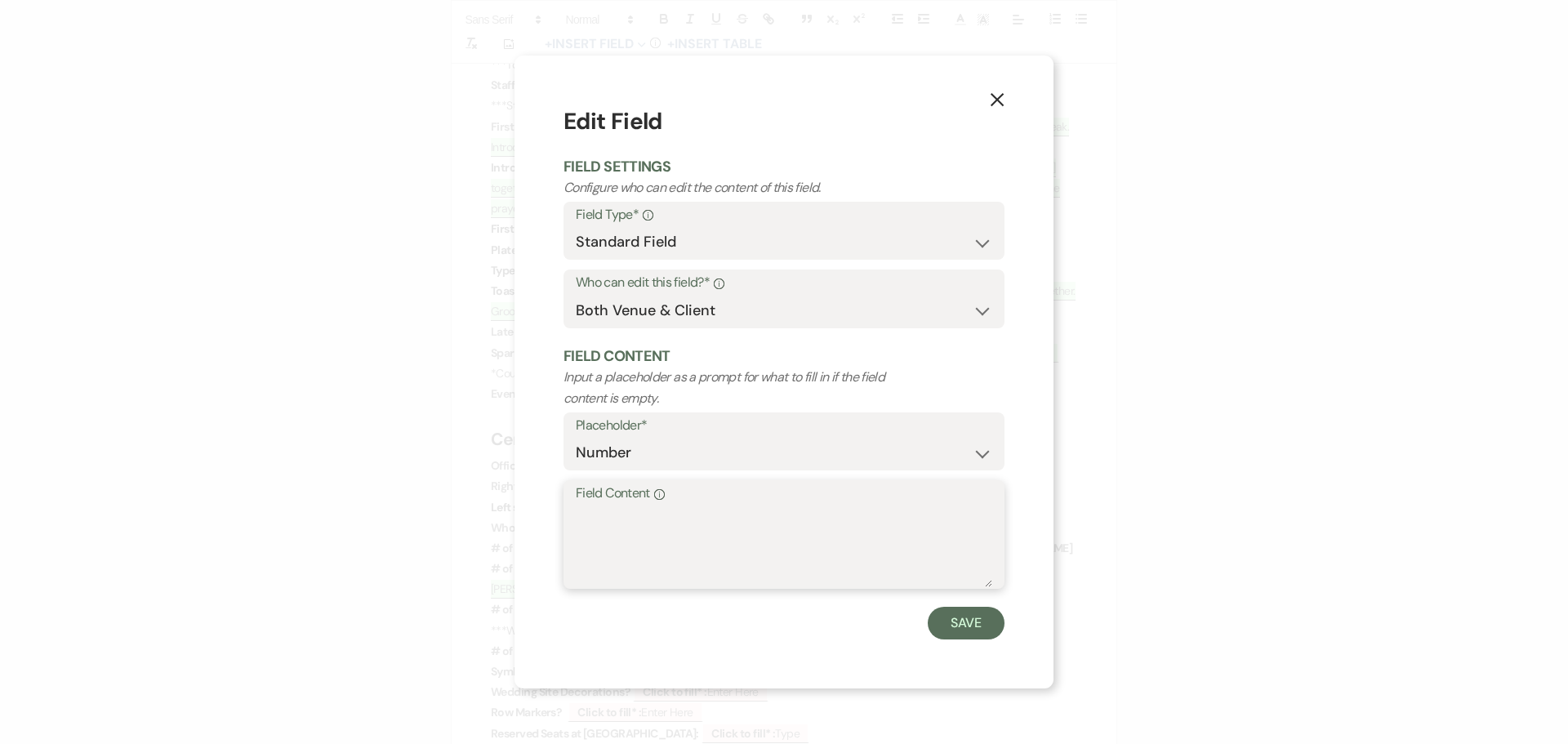
click at [709, 560] on textarea "Field Content Info" at bounding box center [783, 546] width 416 height 81
type textarea "One"
click at [962, 620] on button "Save" at bounding box center [965, 622] width 77 height 32
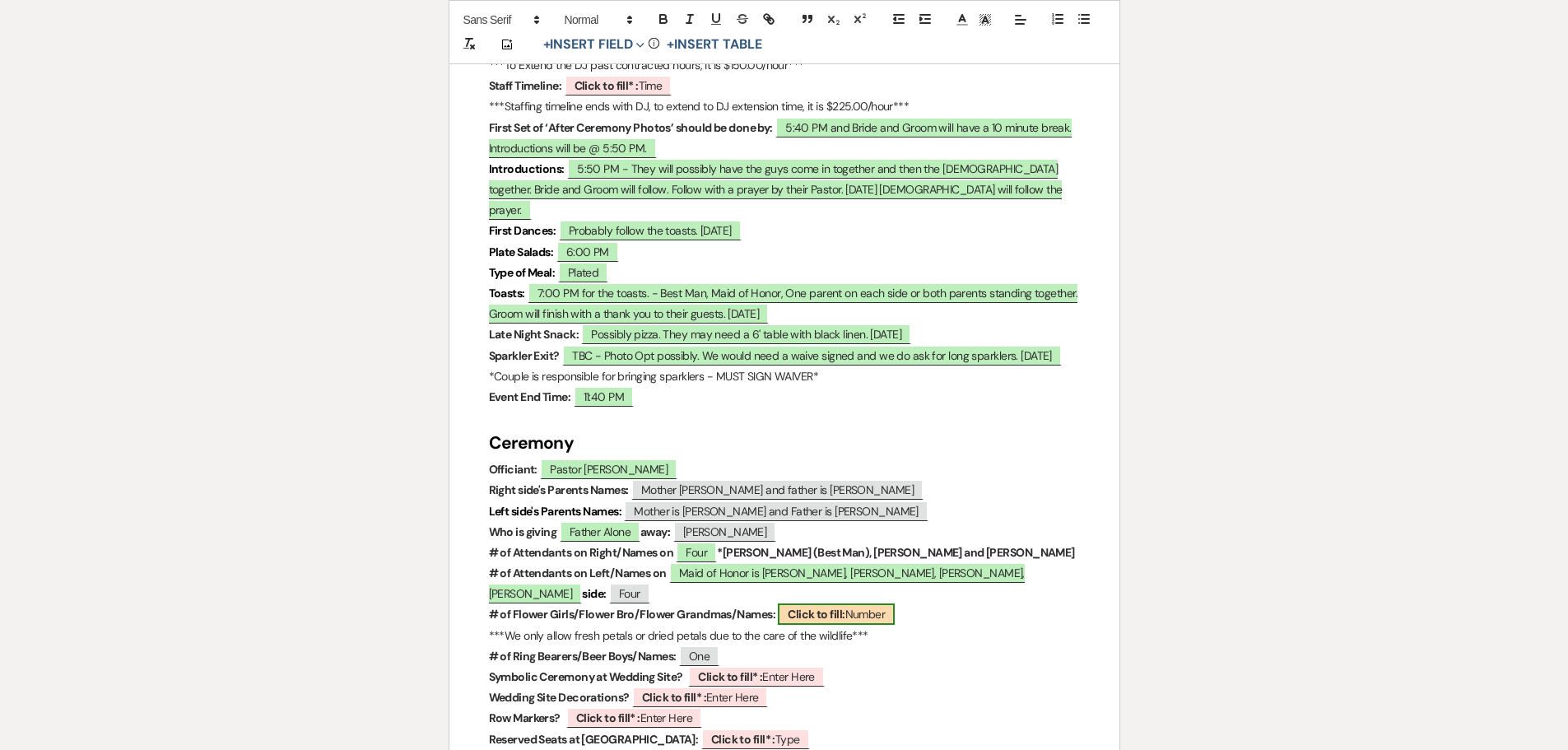
click at [801, 607] on b "Click to fill:" at bounding box center [816, 614] width 57 height 15
select select "Number"
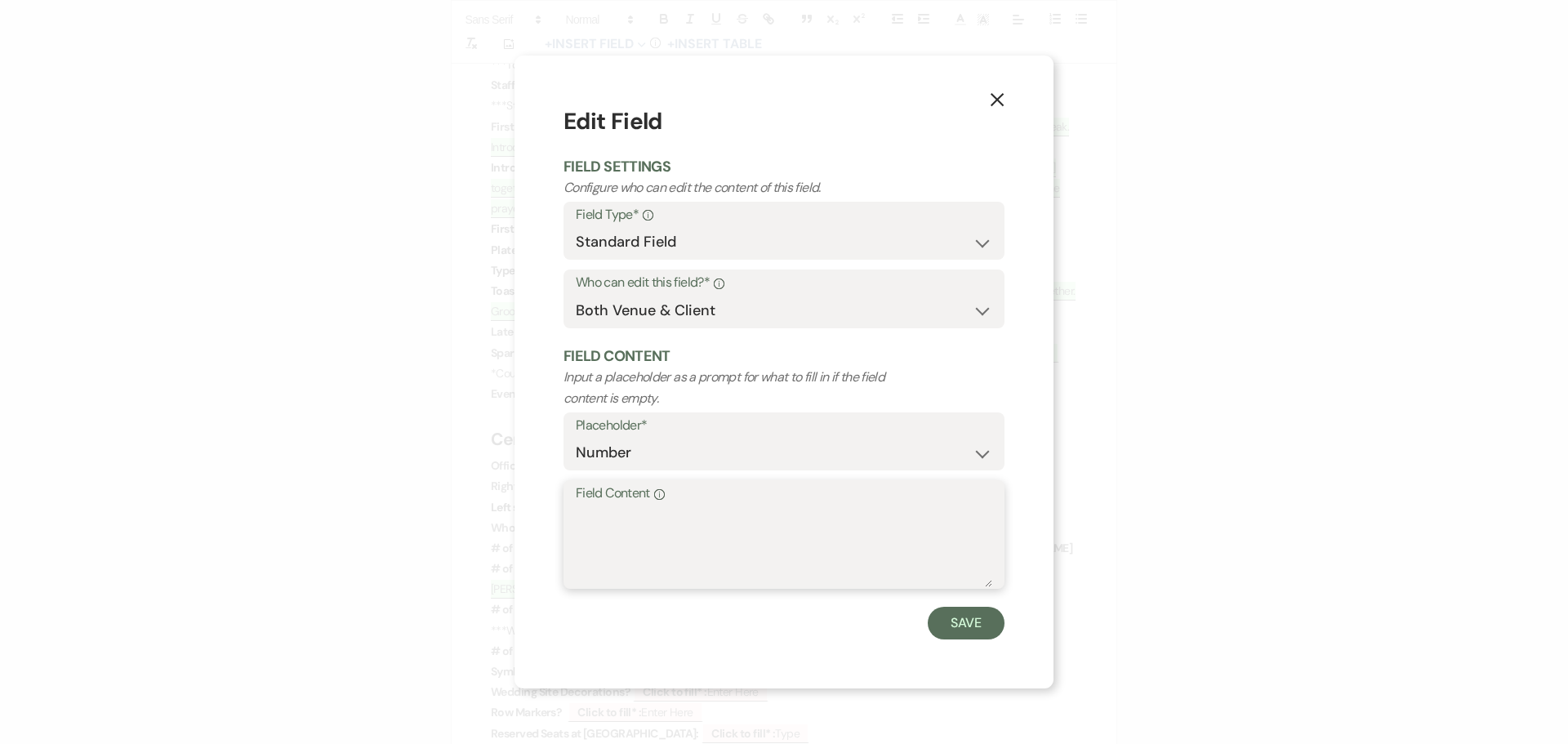
click at [641, 534] on textarea "Field Content Info" at bounding box center [783, 546] width 416 height 81
type textarea "O"
type textarea "Possibly Two"
click at [968, 638] on button "Save" at bounding box center [965, 622] width 77 height 32
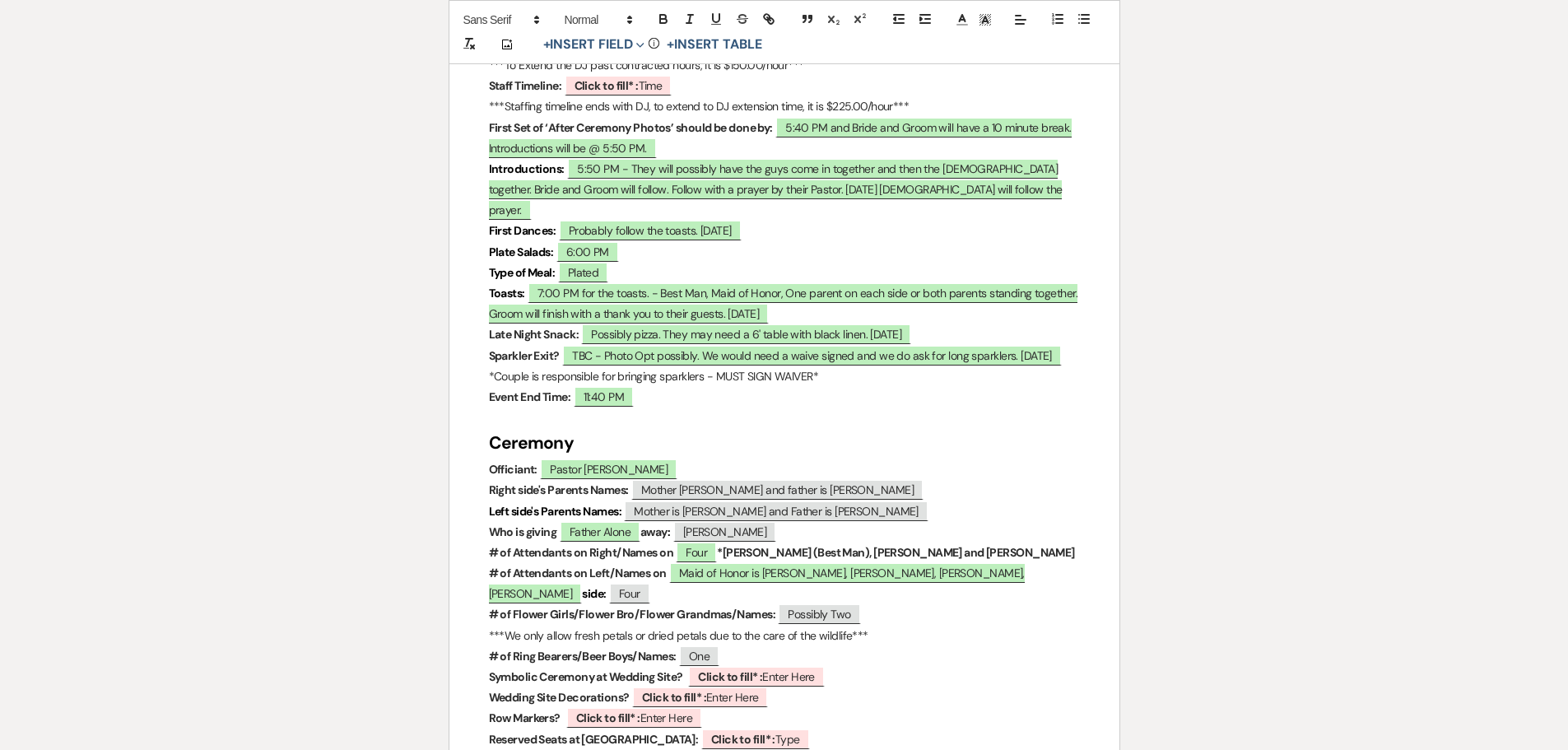
click at [869, 604] on p "# of Flower Girls/Flower Bro/Flower Grandmas/Names: Possibly Two" at bounding box center [784, 614] width 591 height 20
click at [726, 646] on p "# of Ring Bearers/Beer Boys/Names: One" at bounding box center [784, 656] width 591 height 20
click at [720, 645] on span "One" at bounding box center [698, 655] width 40 height 21
select select "Number"
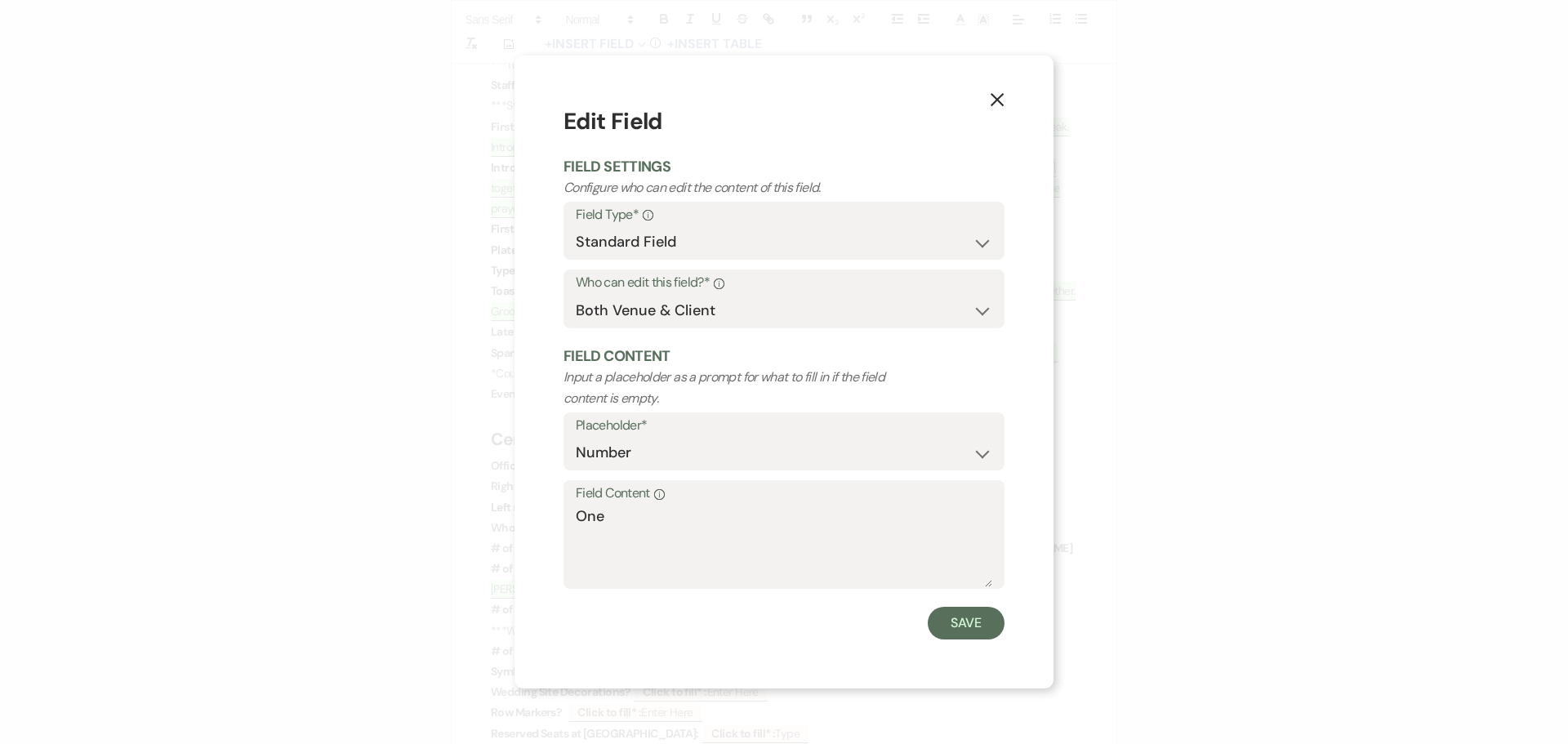
click at [688, 504] on label "Field Content Info" at bounding box center [783, 494] width 416 height 24
click at [688, 505] on textarea "One" at bounding box center [783, 546] width 416 height 81
click at [659, 514] on textarea "One" at bounding box center [783, 546] width 416 height 81
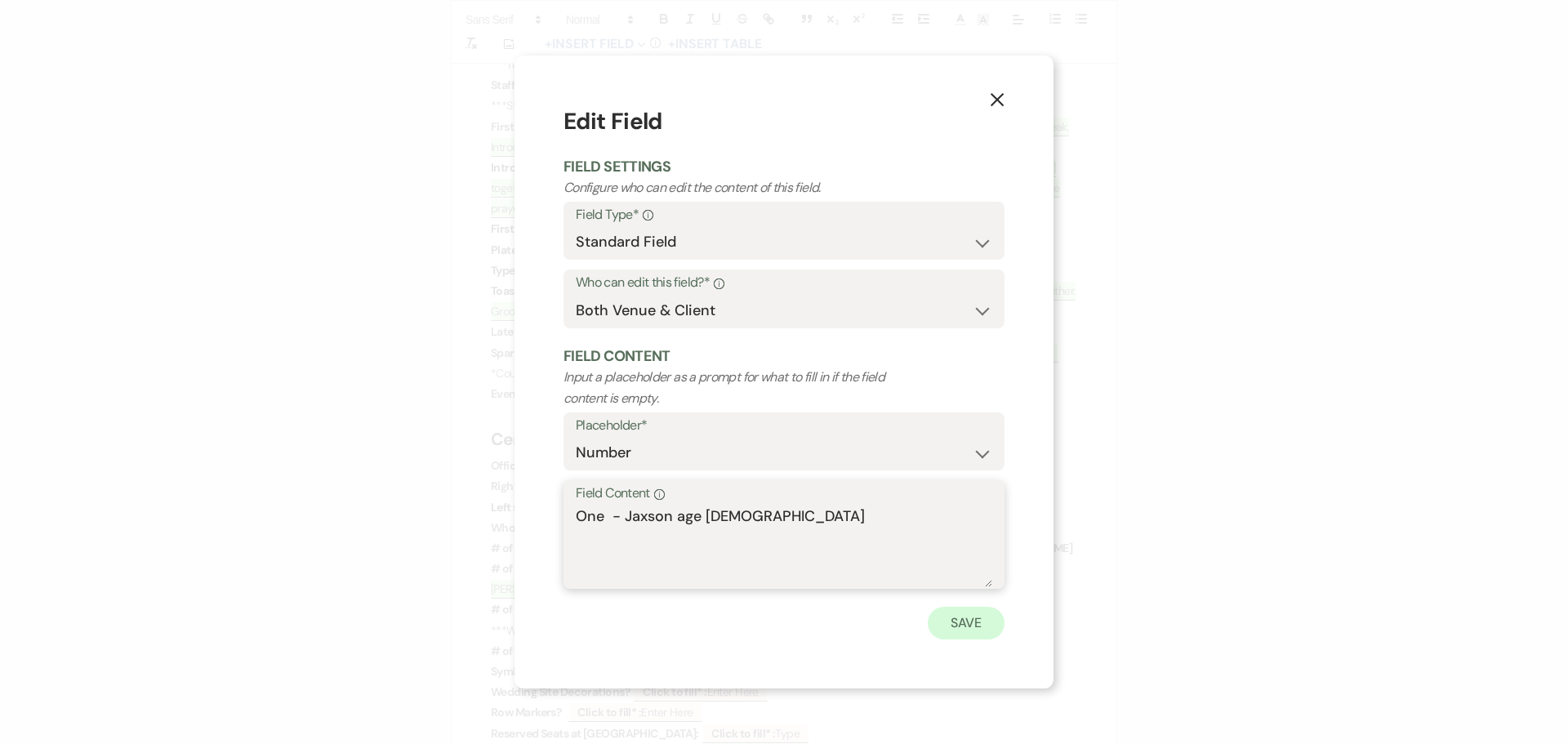
type textarea "One - Jaxson age [DEMOGRAPHIC_DATA]"
drag, startPoint x: 950, startPoint y: 625, endPoint x: 847, endPoint y: 594, distance: 107.6
click at [950, 624] on button "Save" at bounding box center [965, 622] width 77 height 32
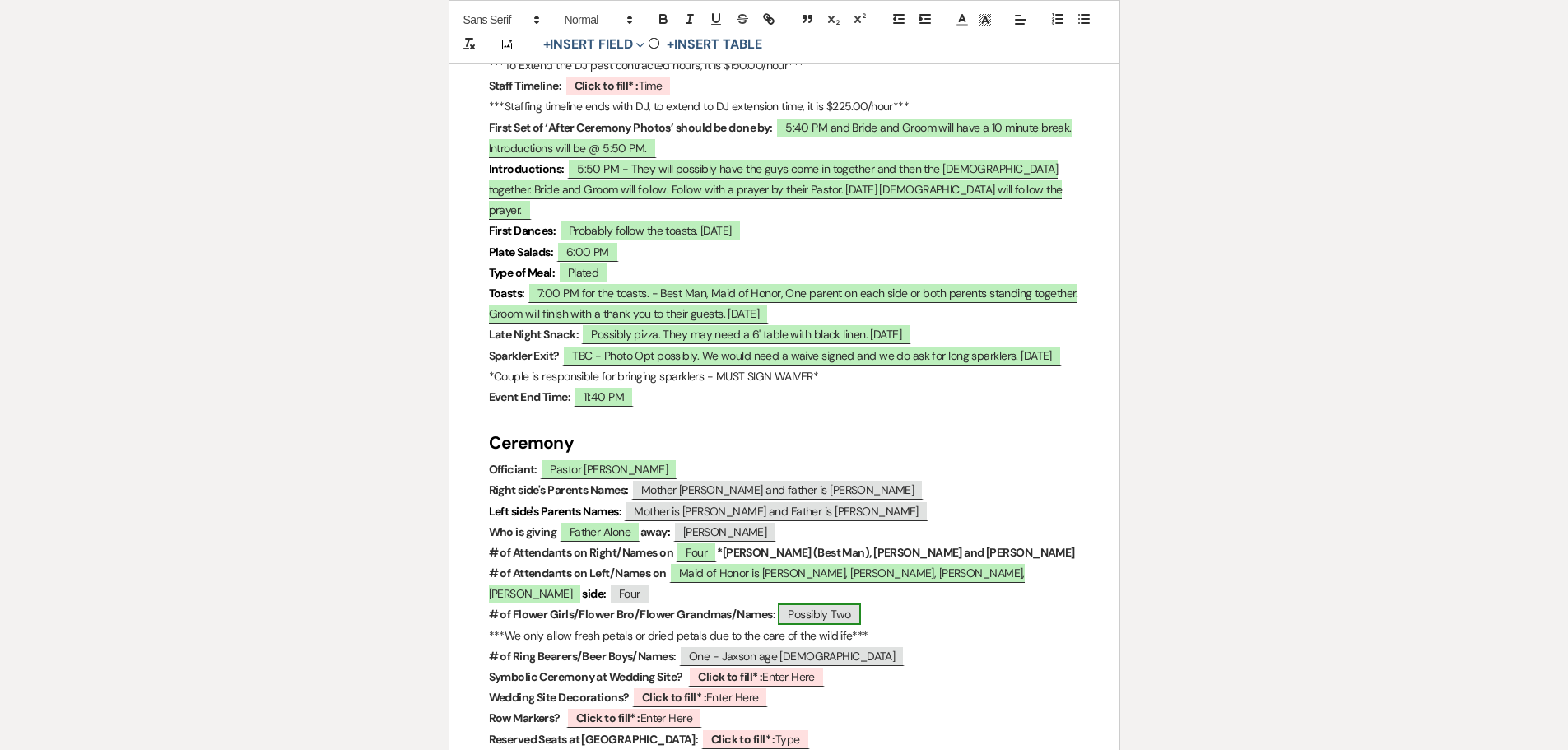
click at [858, 603] on span "Possibly Two" at bounding box center [819, 613] width 82 height 21
select select "Number"
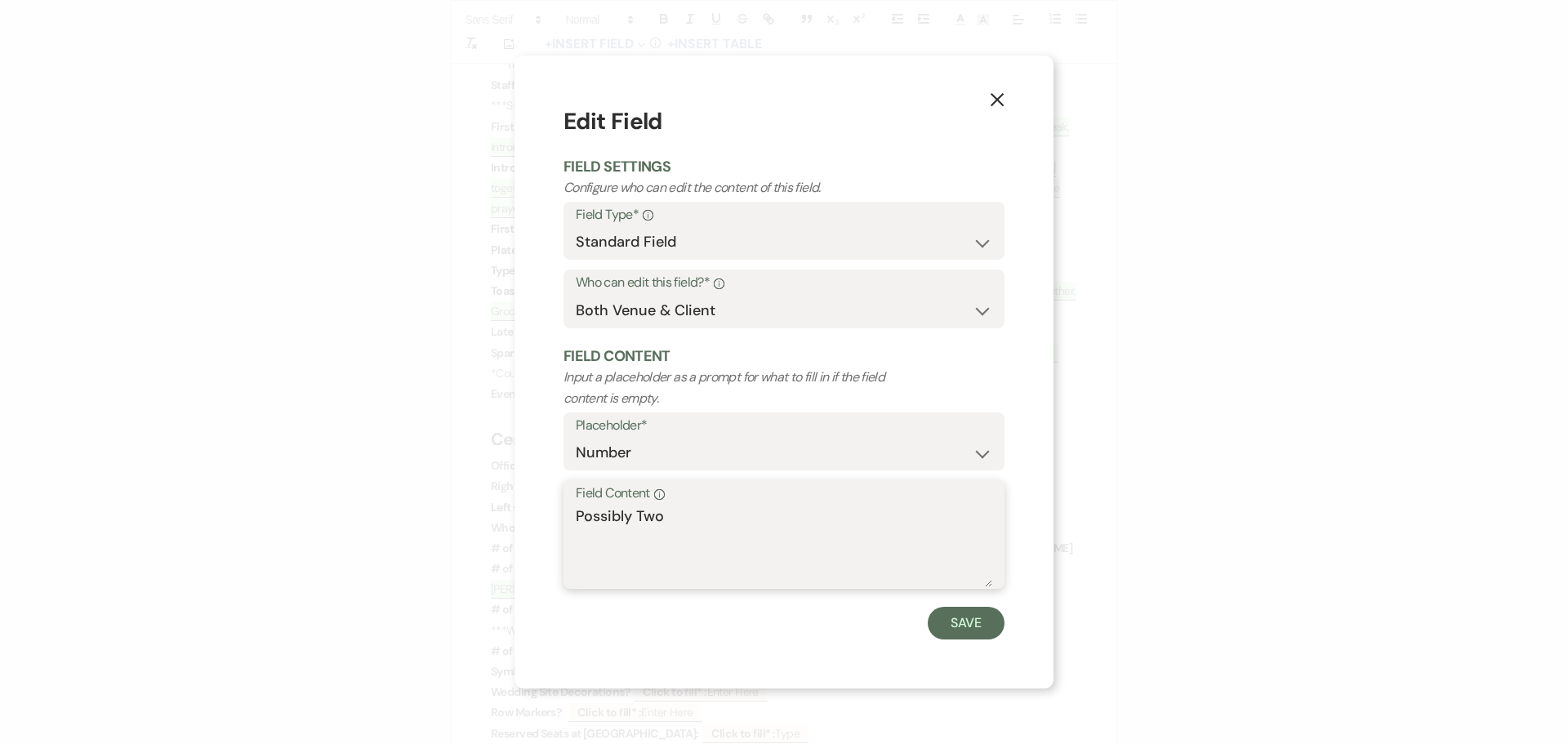
click at [716, 511] on textarea "Possibly Two" at bounding box center [783, 546] width 416 height 81
click at [662, 518] on textarea "Possibly Two Jaileen age [DEMOGRAPHIC_DATA] and [PERSON_NAME] age [DEMOGRAPHIC_…" at bounding box center [783, 546] width 416 height 81
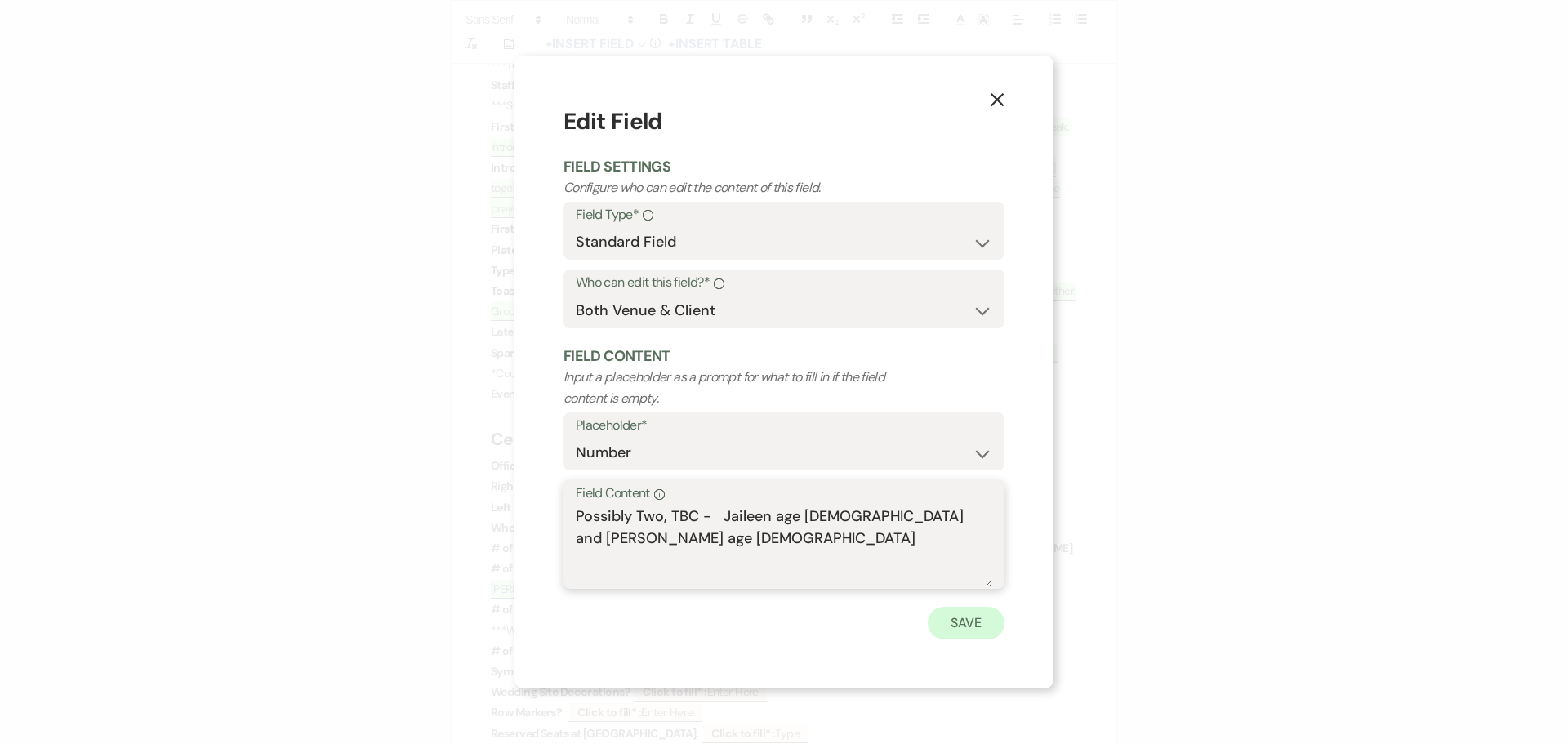
type textarea "Possibly Two, TBC - Jaileen age [DEMOGRAPHIC_DATA] and [PERSON_NAME] age [DEMOG…"
click at [955, 627] on button "Save" at bounding box center [965, 622] width 77 height 32
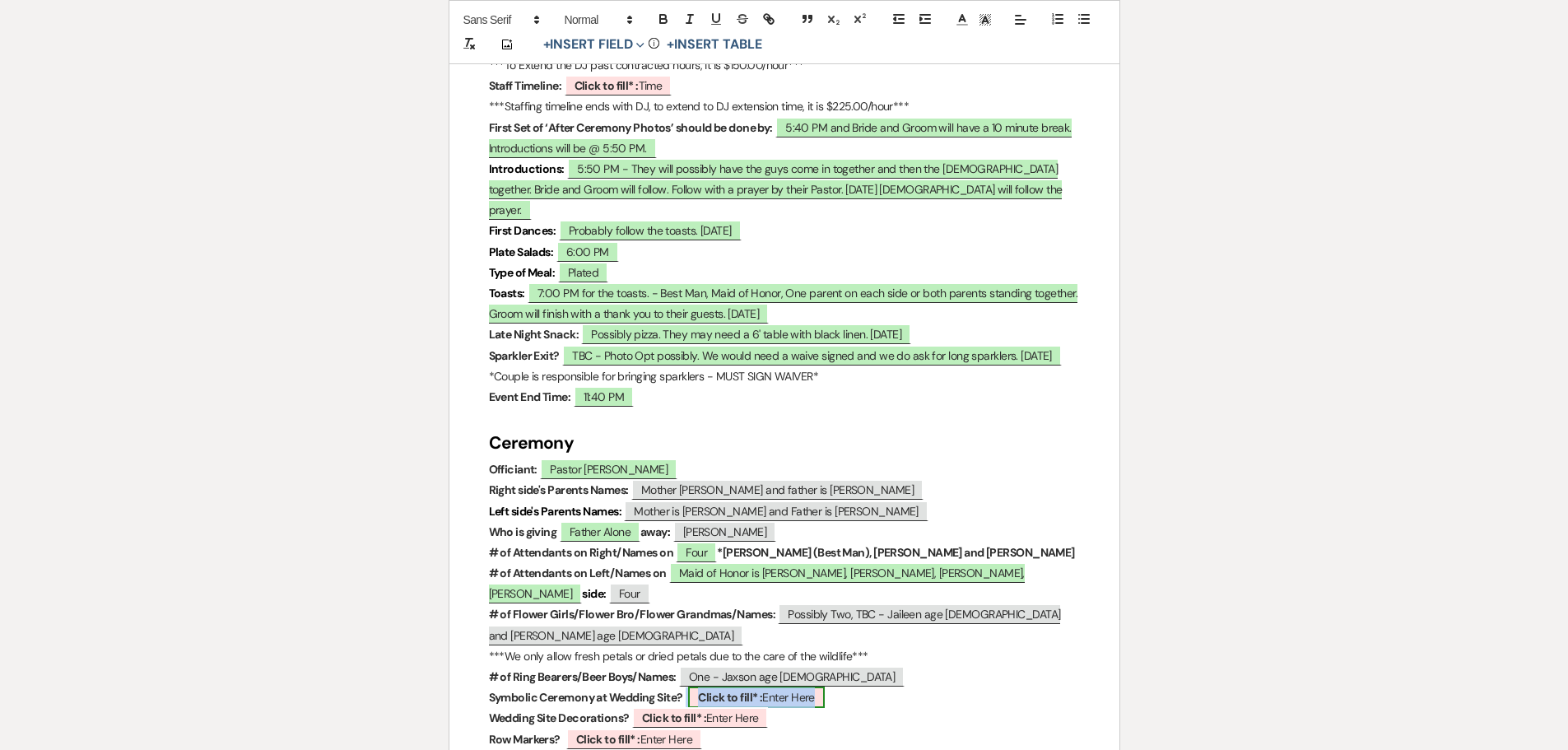
click at [722, 690] on b "Click to fill* :" at bounding box center [730, 697] width 64 height 15
select select "owner"
select select "custom_placeholder"
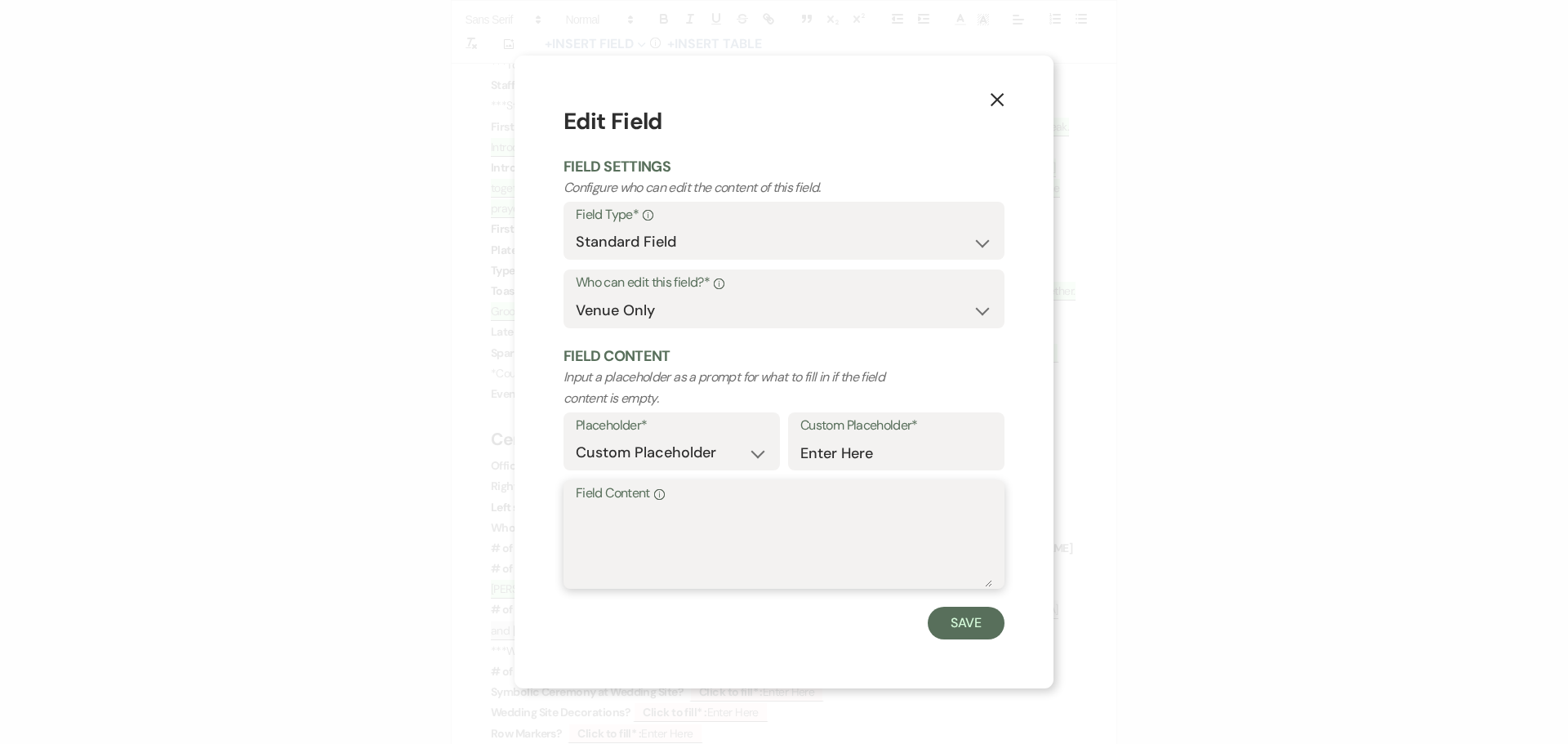
click at [642, 543] on textarea "Field Content Info" at bounding box center [783, 546] width 416 height 81
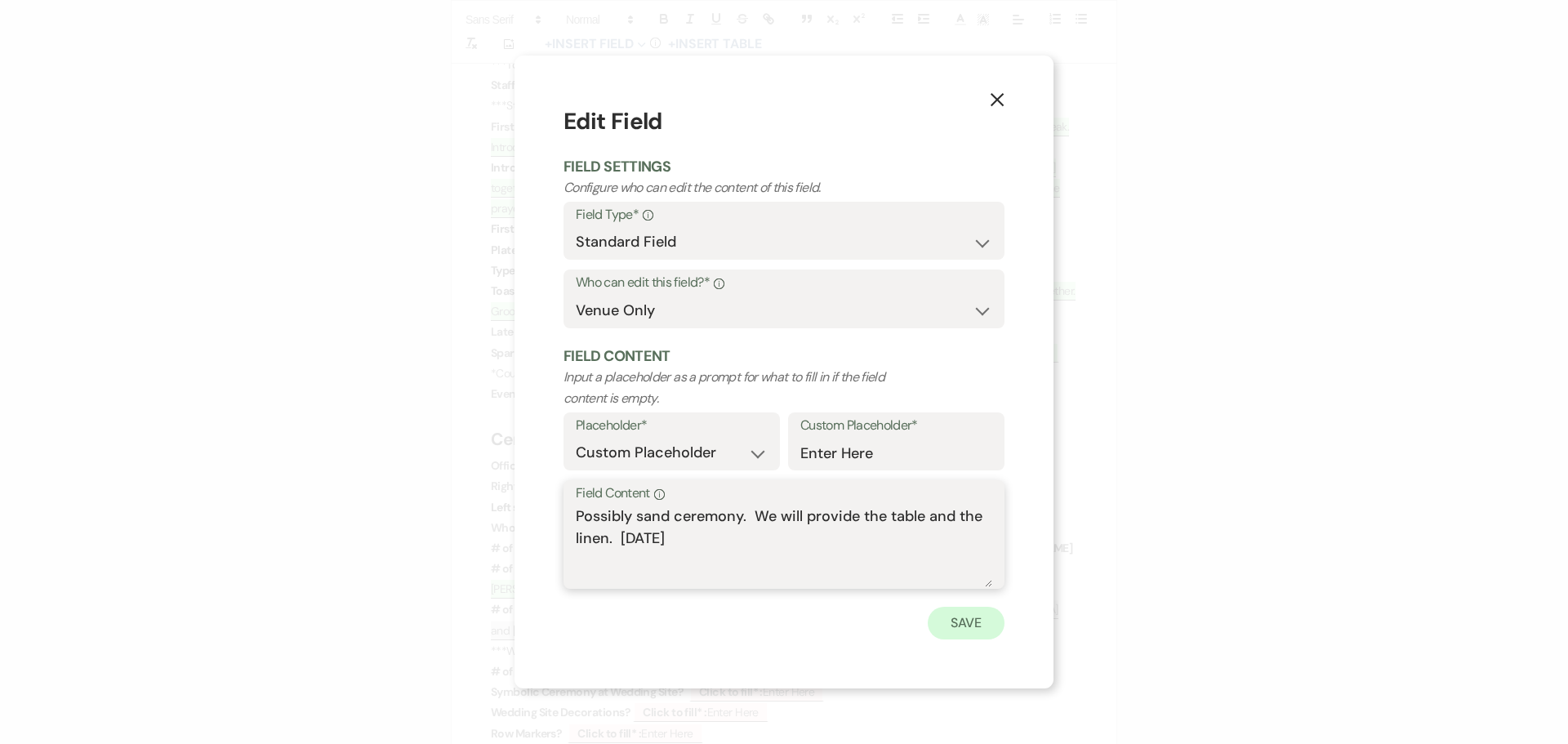
type textarea "Possibly sand ceremony. We will provide the table and the linen. [DATE]"
click at [965, 638] on button "Save" at bounding box center [965, 622] width 77 height 32
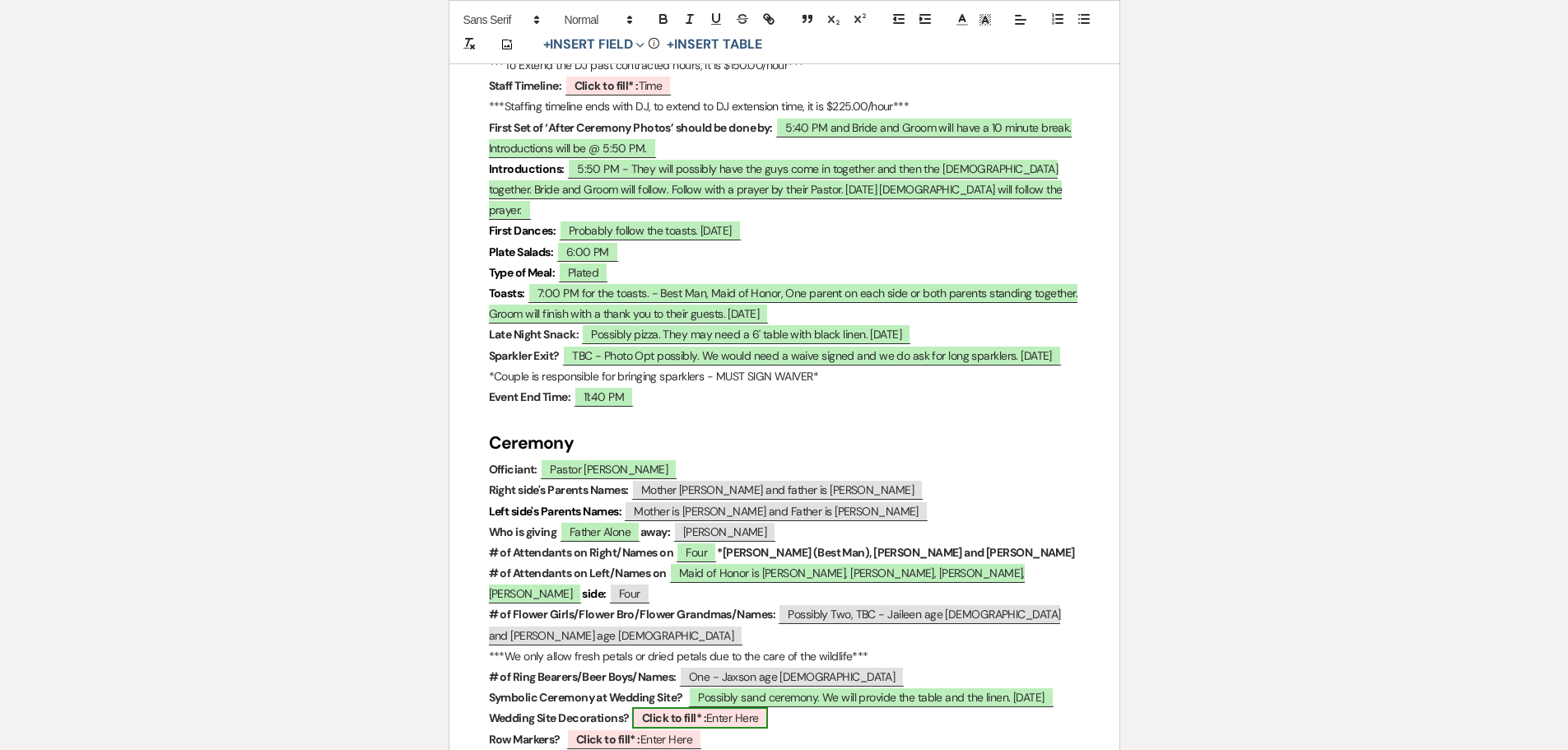
click at [657, 710] on b "Click to fill* :" at bounding box center [674, 717] width 64 height 15
select select "owner"
select select "custom_placeholder"
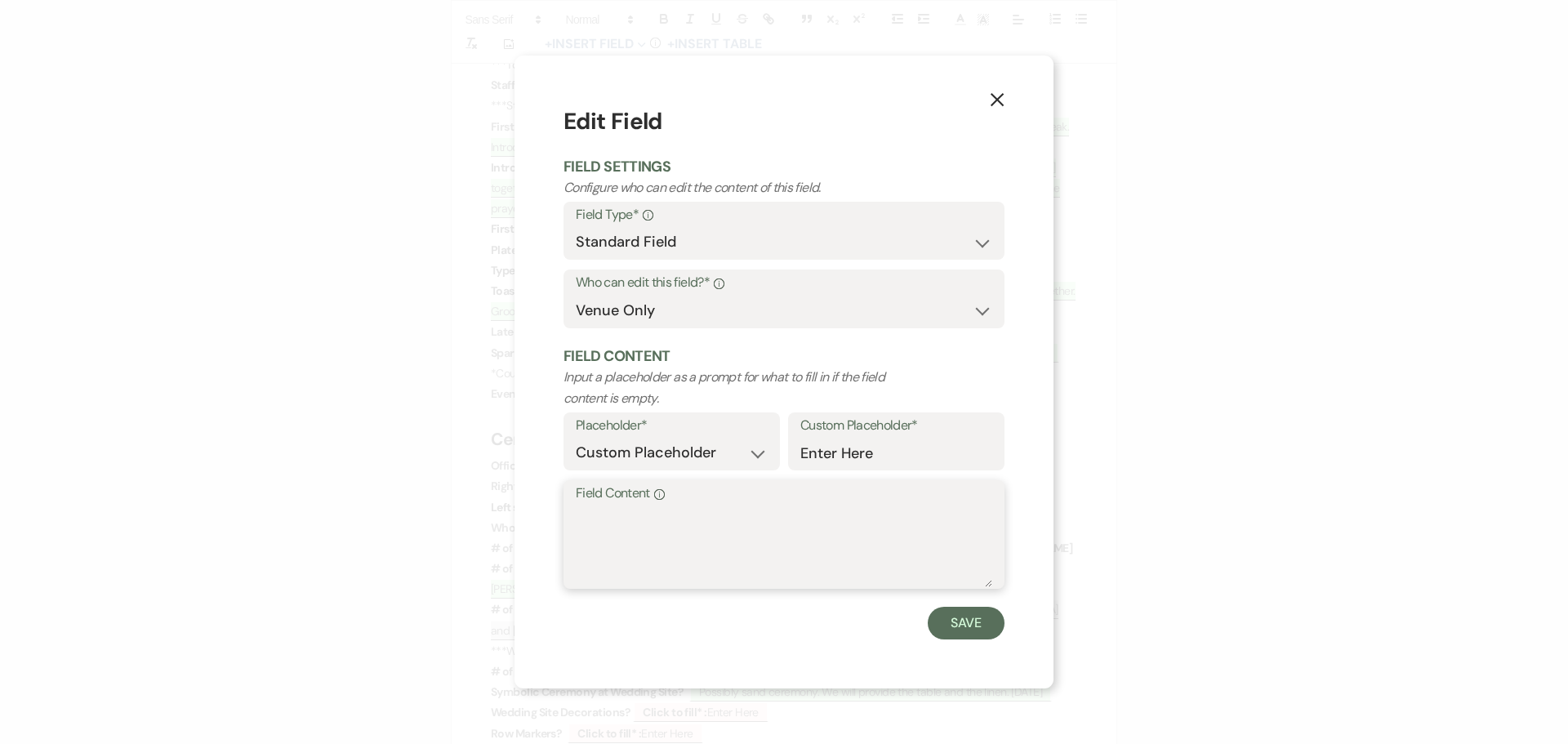
click at [598, 527] on textarea "Field Content Info" at bounding box center [783, 546] width 416 height 81
type textarea "O"
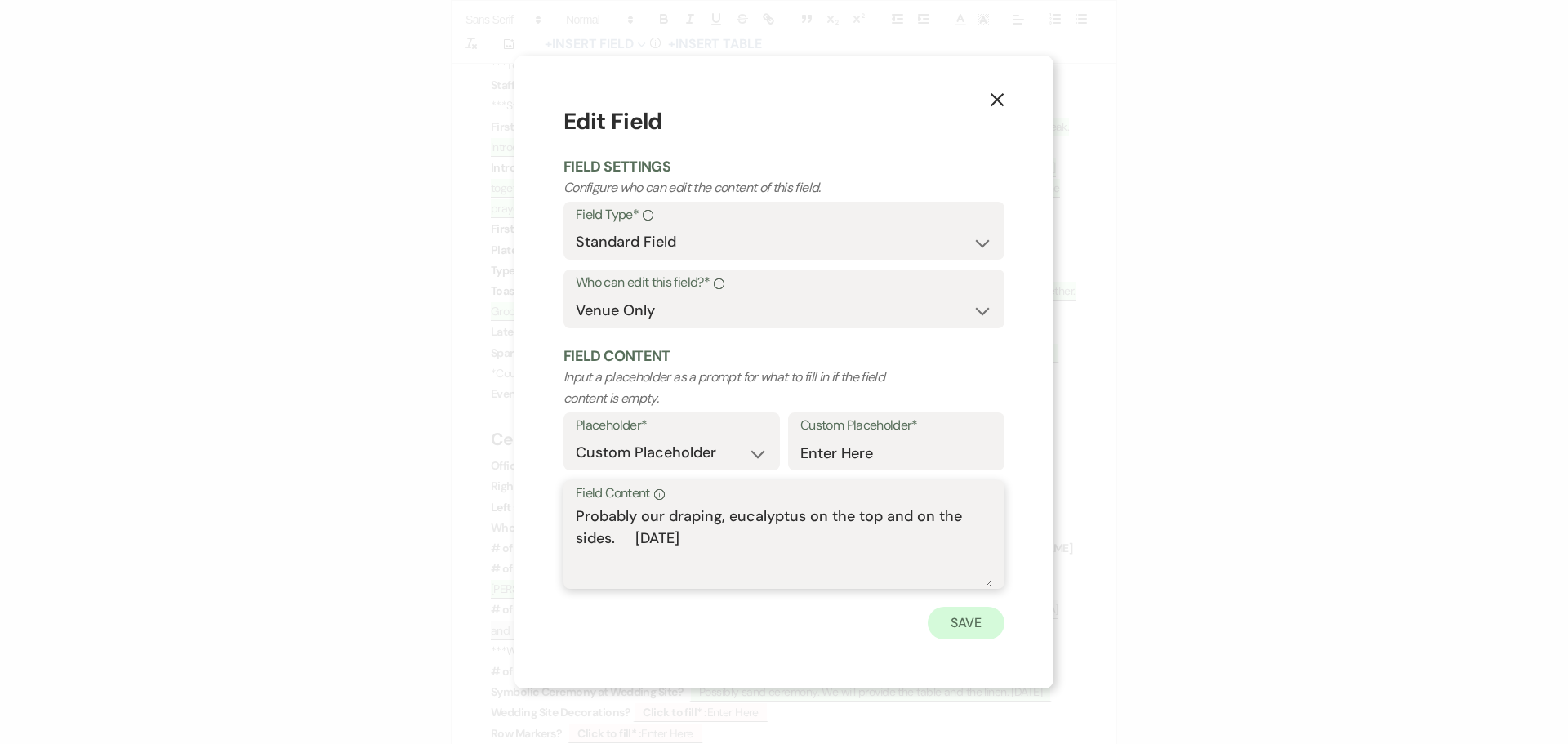
type textarea "Probably our draping, eucalyptus on the top and on the sides. [DATE]"
click at [958, 630] on button "Save" at bounding box center [965, 622] width 77 height 32
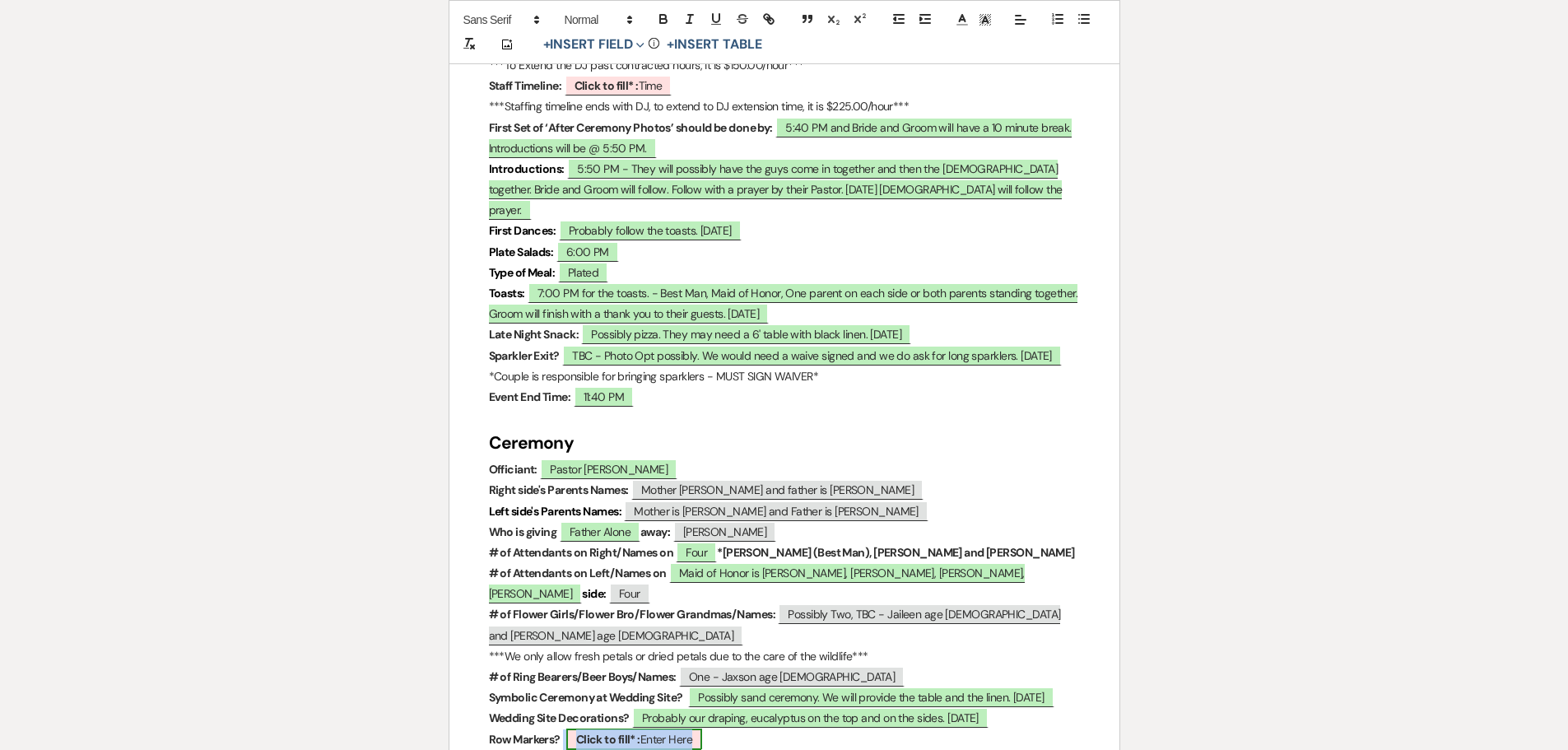
click at [600, 731] on b "Click to fill* :" at bounding box center [608, 739] width 64 height 15
select select "owner"
select select "custom_placeholder"
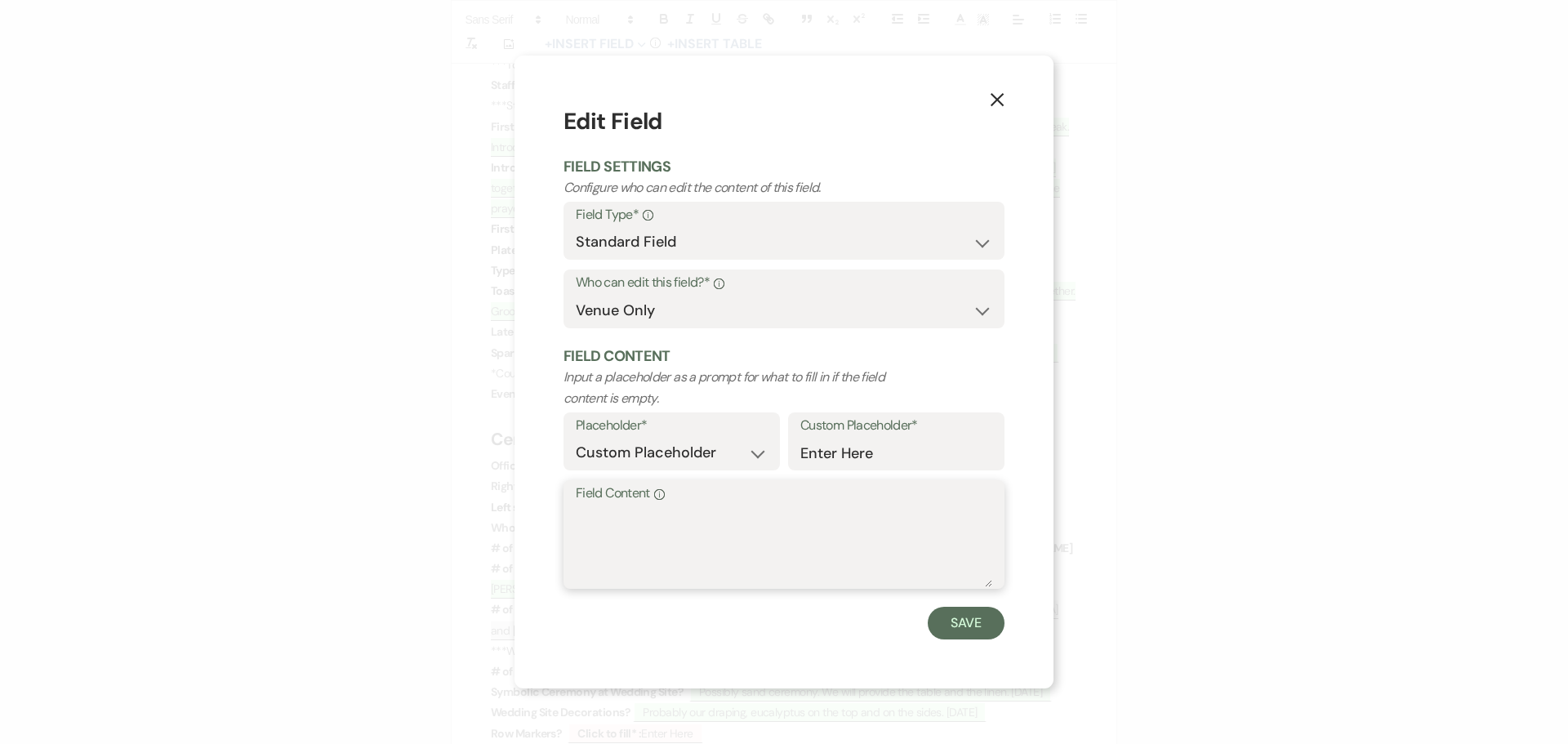
drag, startPoint x: 617, startPoint y: 542, endPoint x: 627, endPoint y: 542, distance: 10.0
click at [618, 541] on textarea "Field Content Info" at bounding box center [783, 546] width 416 height 81
type textarea "TBC"
drag, startPoint x: 959, startPoint y: 618, endPoint x: 881, endPoint y: 592, distance: 82.2
click at [958, 618] on button "Save" at bounding box center [965, 622] width 77 height 32
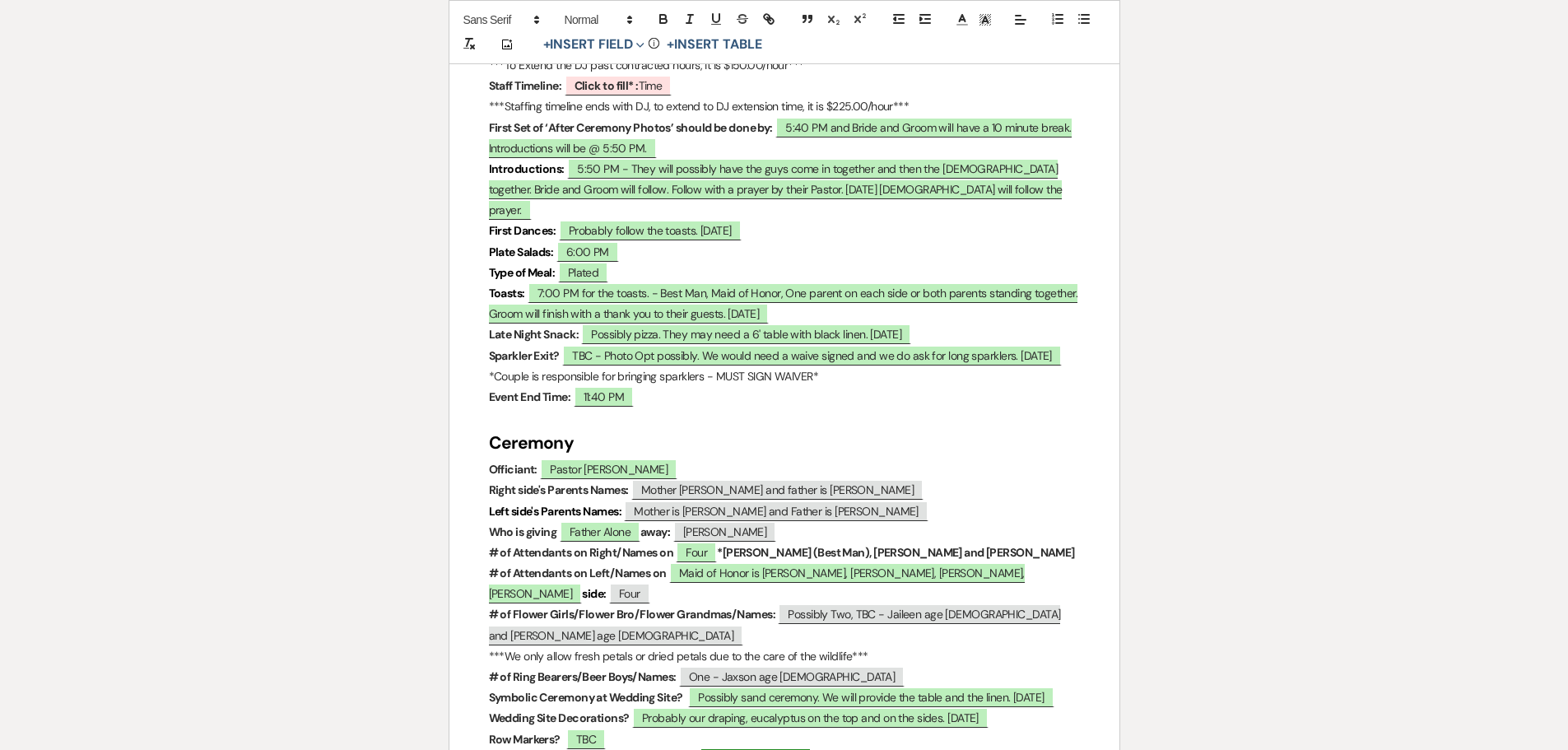
click at [711, 749] on b "Click to fill* :" at bounding box center [743, 759] width 64 height 15
select select "owner"
select select "Type"
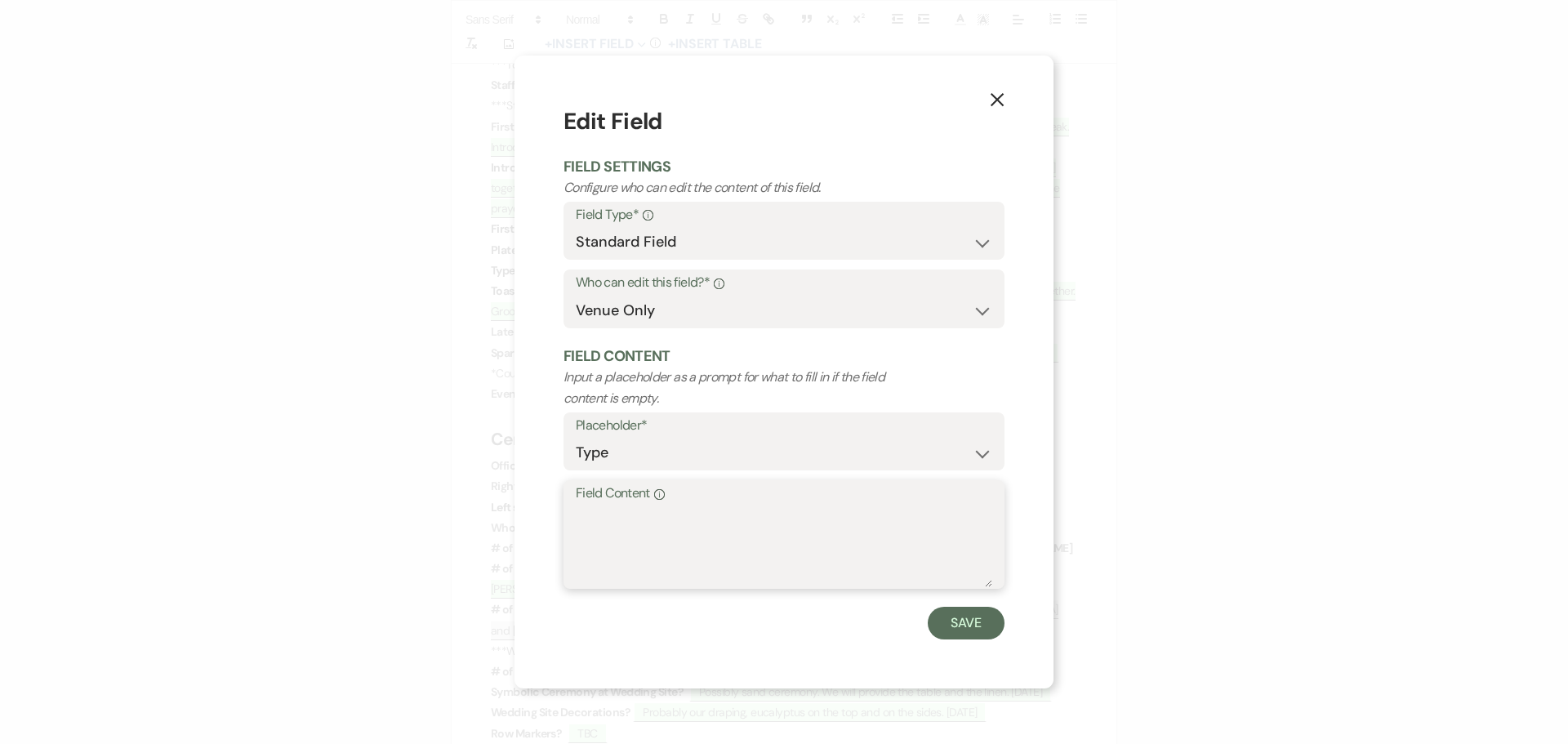
click at [609, 533] on textarea "Field Content Info" at bounding box center [783, 546] width 416 height 81
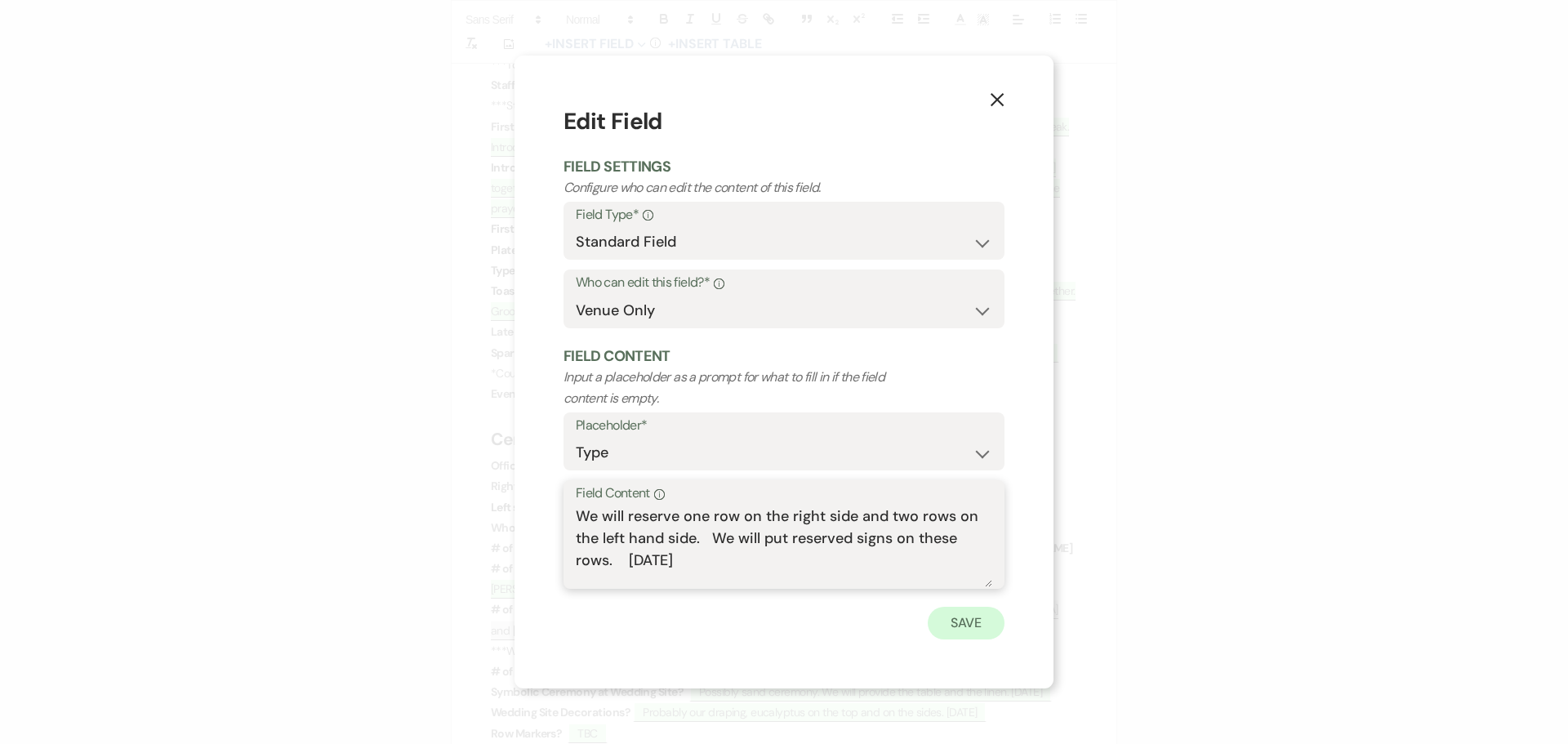
type textarea "We will reserve one row on the right side and two rows on the left hand side. W…"
click at [945, 613] on button "Save" at bounding box center [965, 622] width 77 height 32
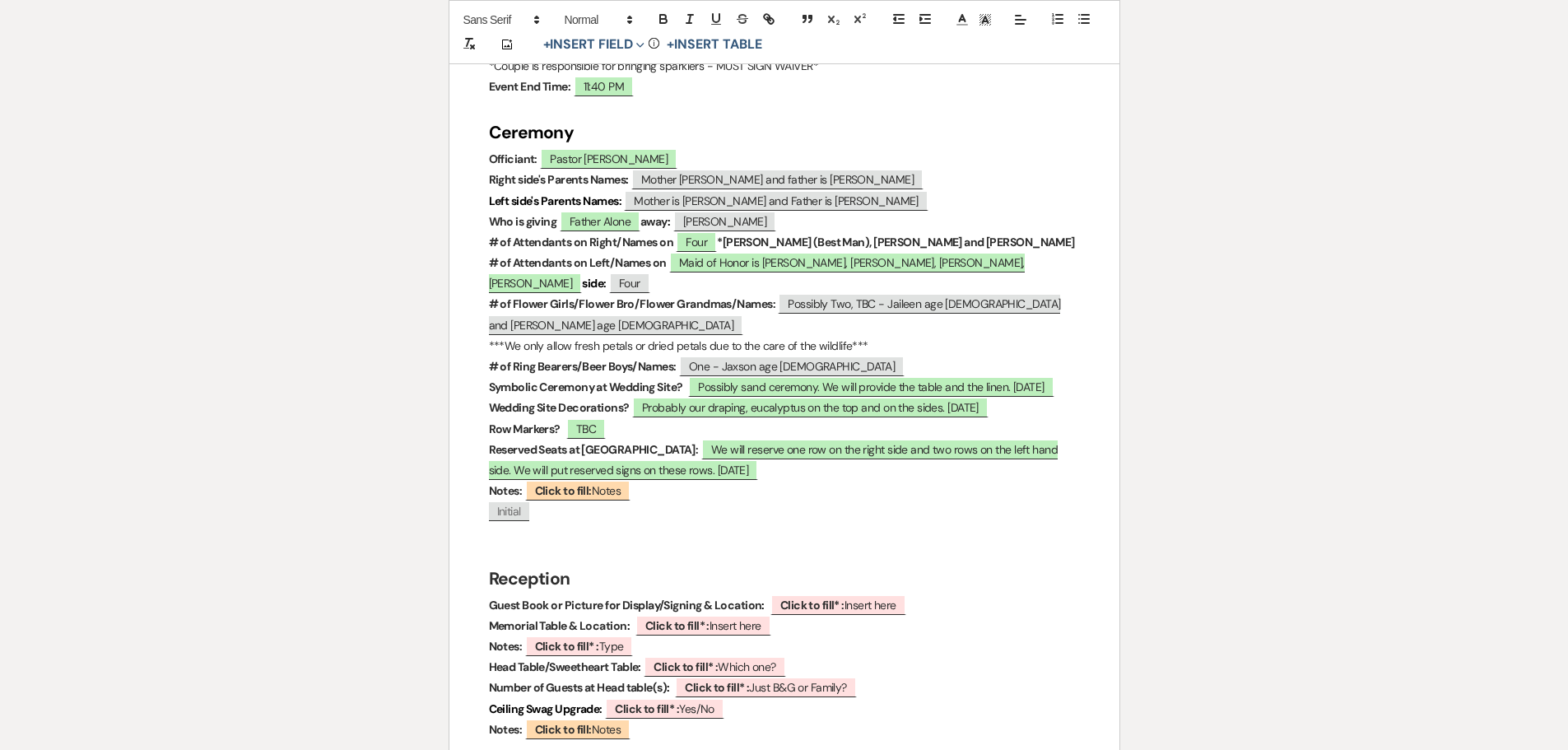
scroll to position [1893, 0]
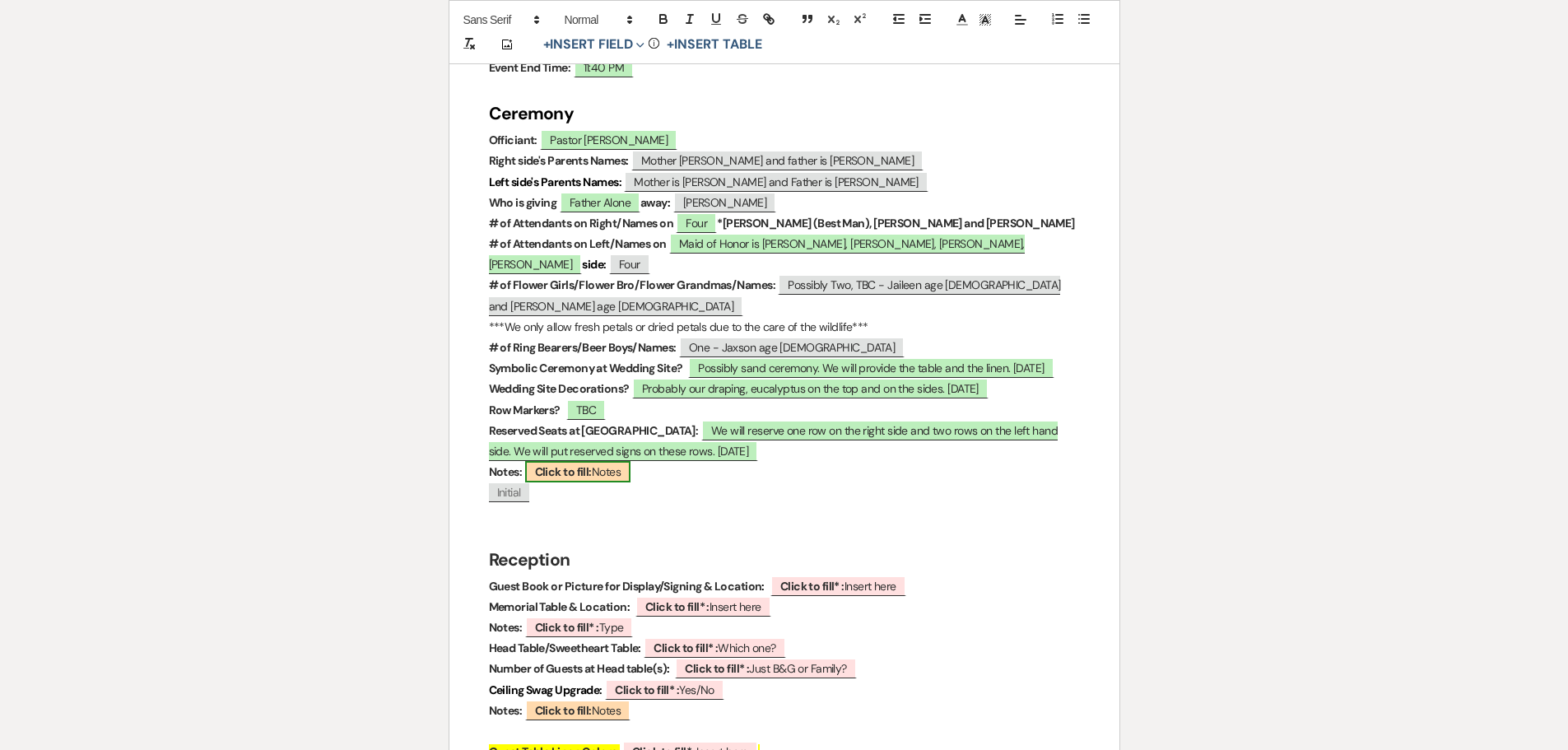
click at [556, 461] on span "Click to fill: Notes" at bounding box center [577, 471] width 105 height 21
select select "custom_placeholder"
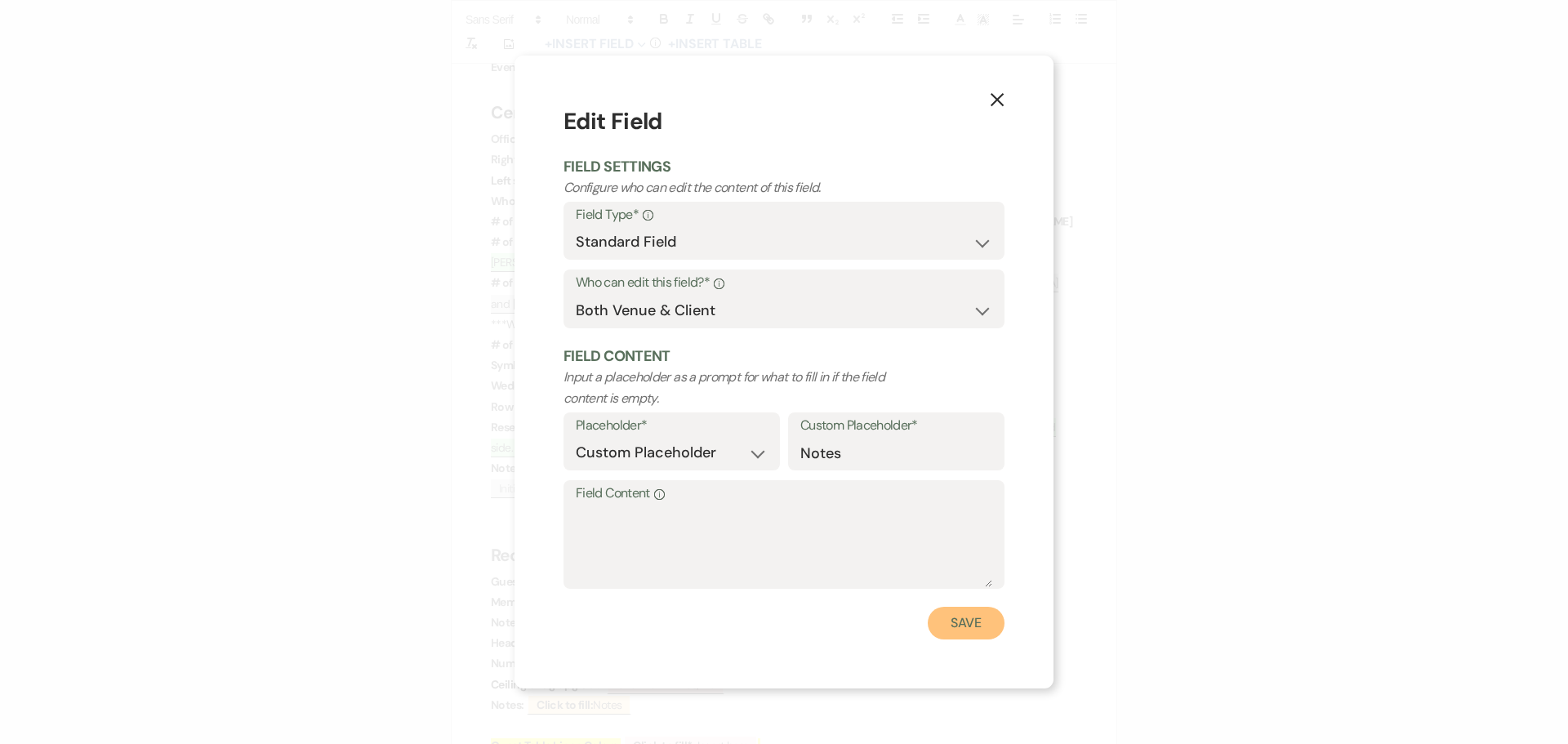
click at [959, 626] on button "Save" at bounding box center [965, 622] width 77 height 32
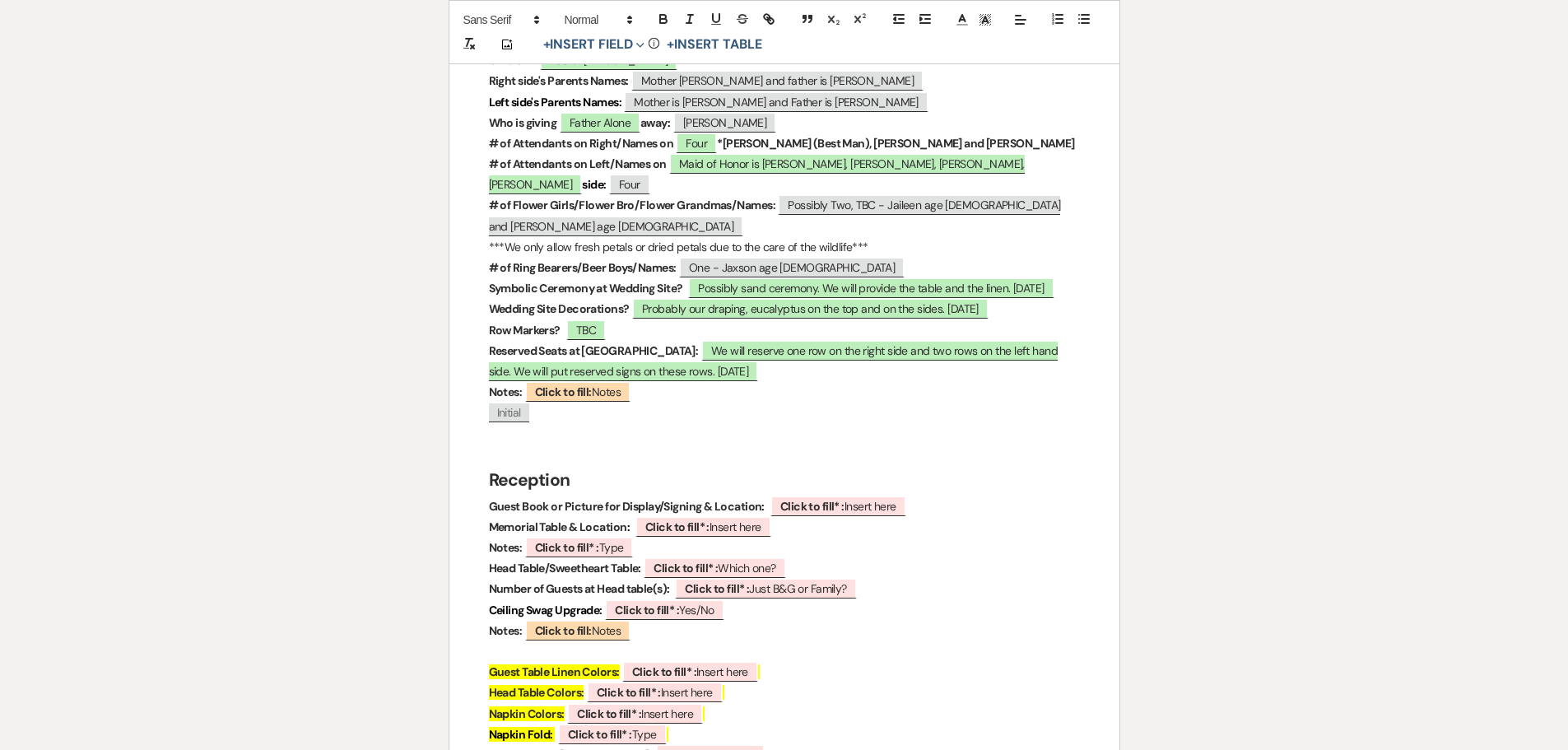
scroll to position [1975, 0]
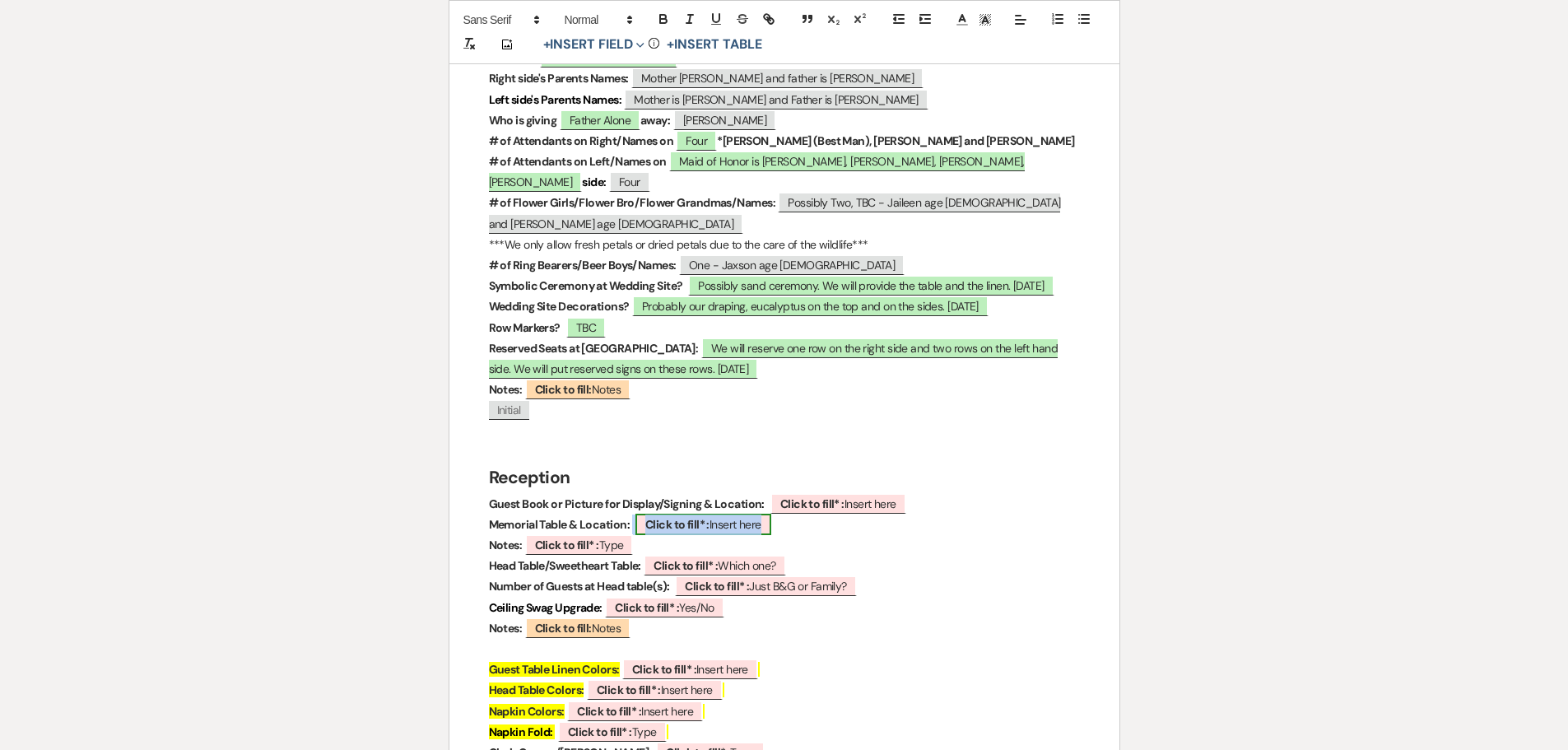
click at [665, 516] on b "Click to fill* :" at bounding box center [677, 524] width 64 height 15
select select "owner"
select select "custom_placeholder"
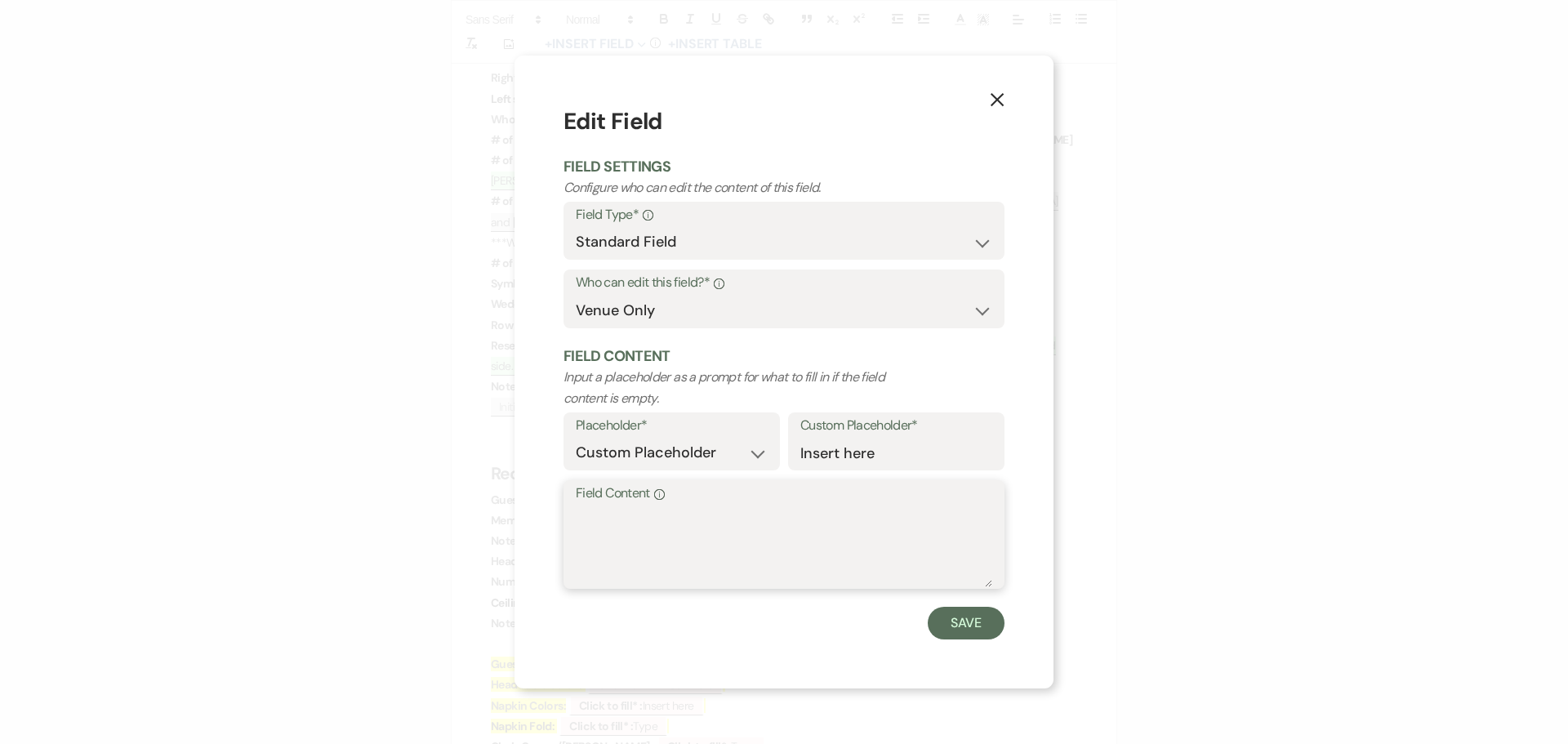
click at [623, 510] on textarea "Field Content Info" at bounding box center [783, 546] width 416 height 81
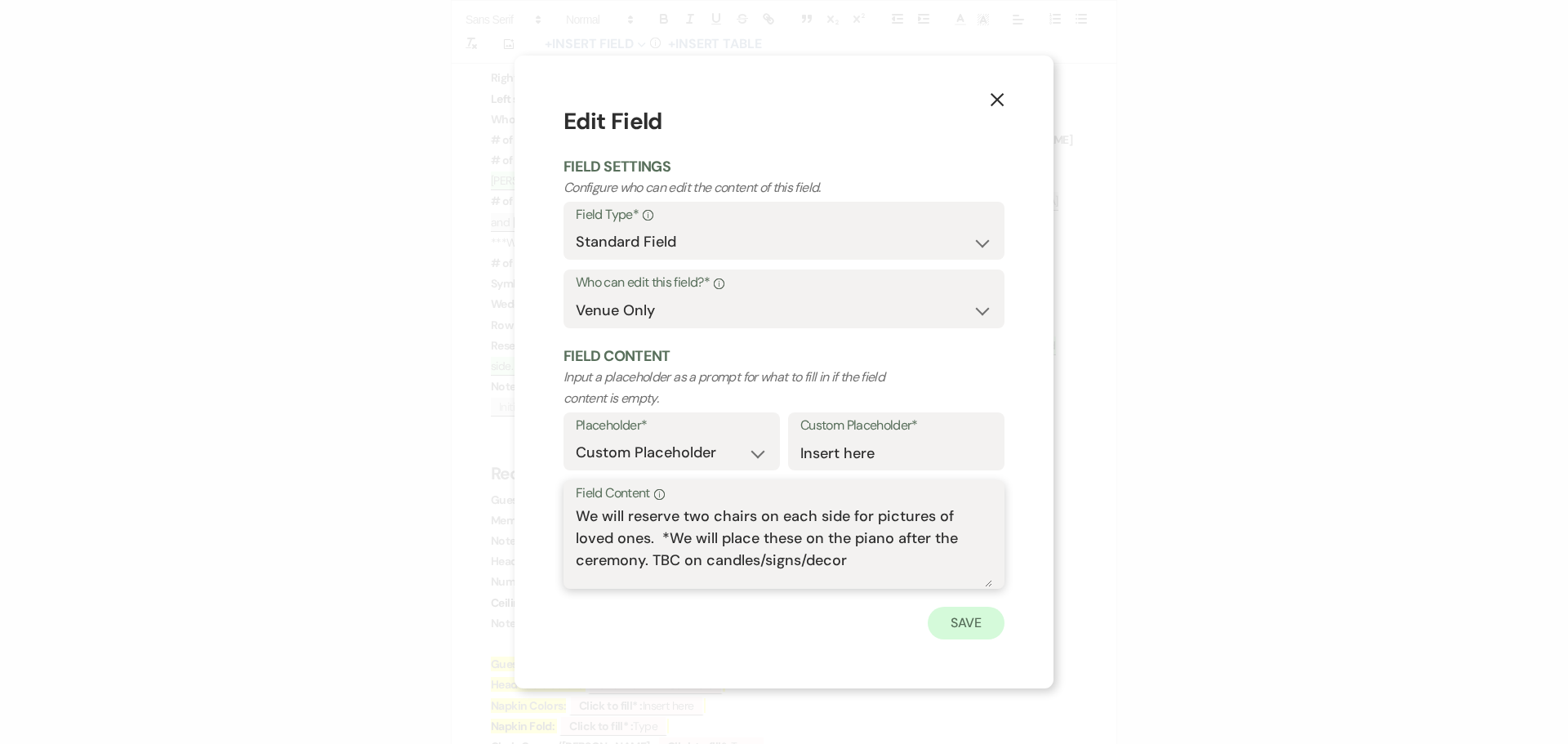
type textarea "We will reserve two chairs on each side for pictures of loved ones. *We will pl…"
click at [974, 617] on button "Save" at bounding box center [965, 622] width 77 height 32
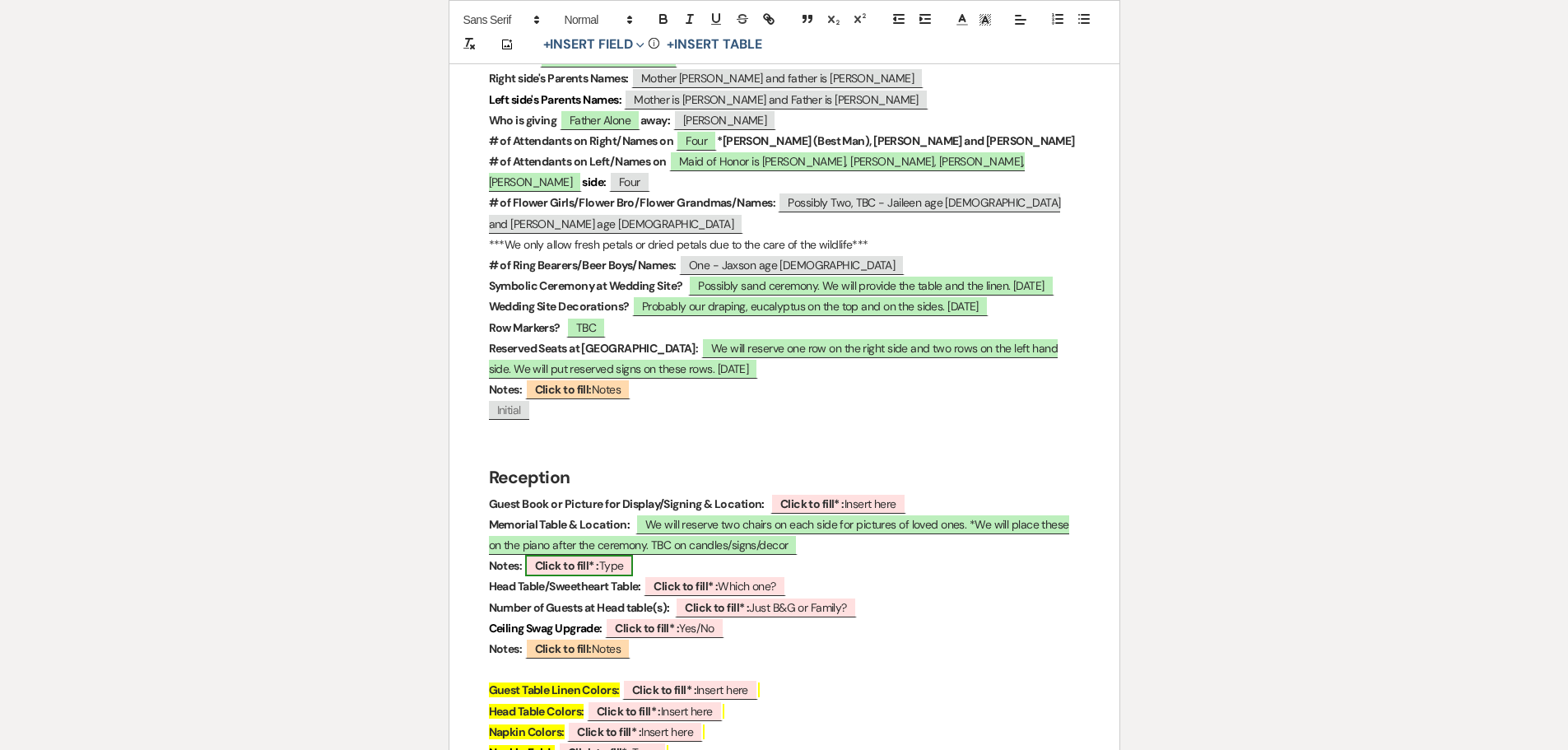
click at [563, 555] on span "Click to fill* : Type" at bounding box center [579, 565] width 109 height 21
select select "owner"
select select "Type"
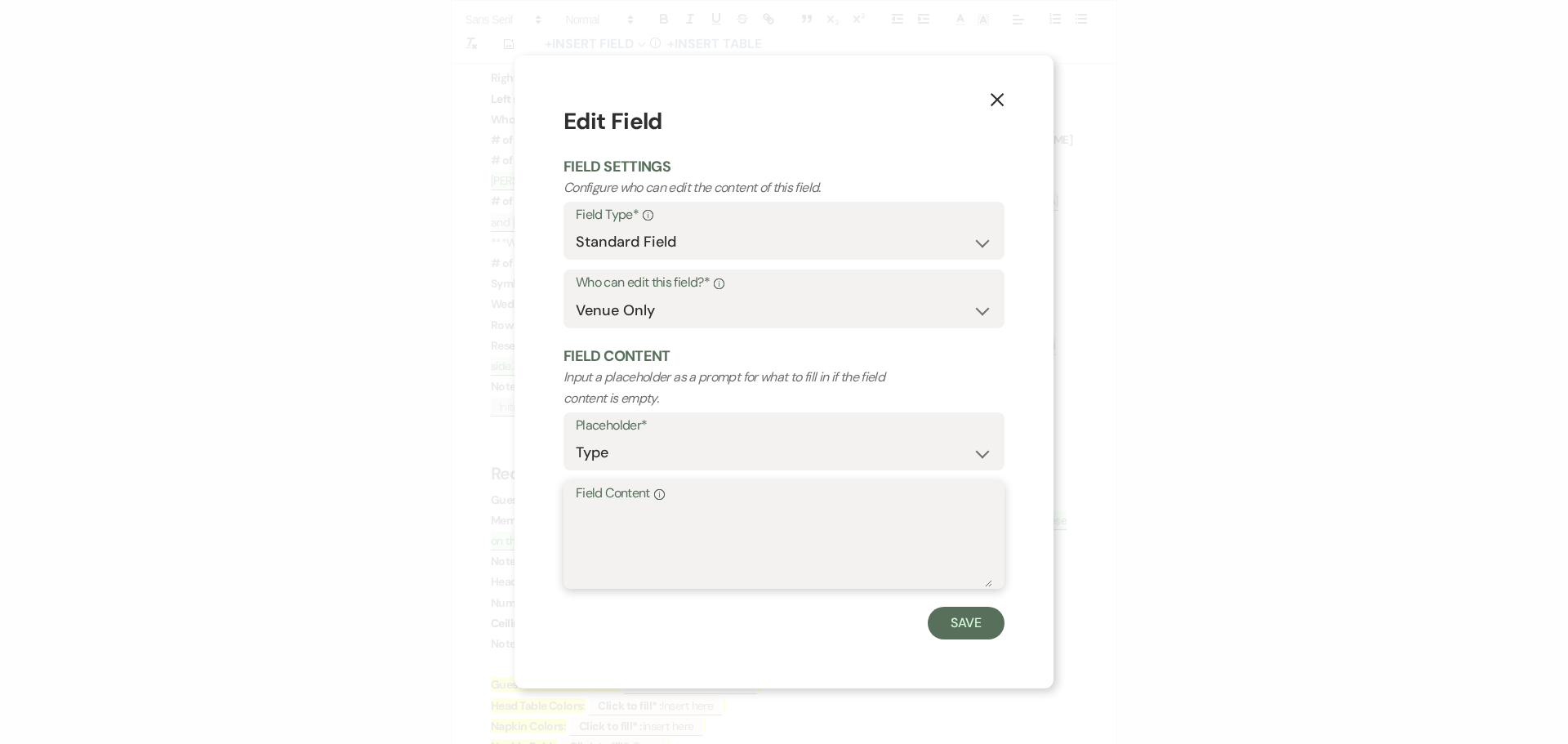
click at [629, 525] on textarea "Field Content Info" at bounding box center [783, 546] width 416 height 81
type textarea "---"
click at [981, 631] on button "Save" at bounding box center [965, 622] width 77 height 32
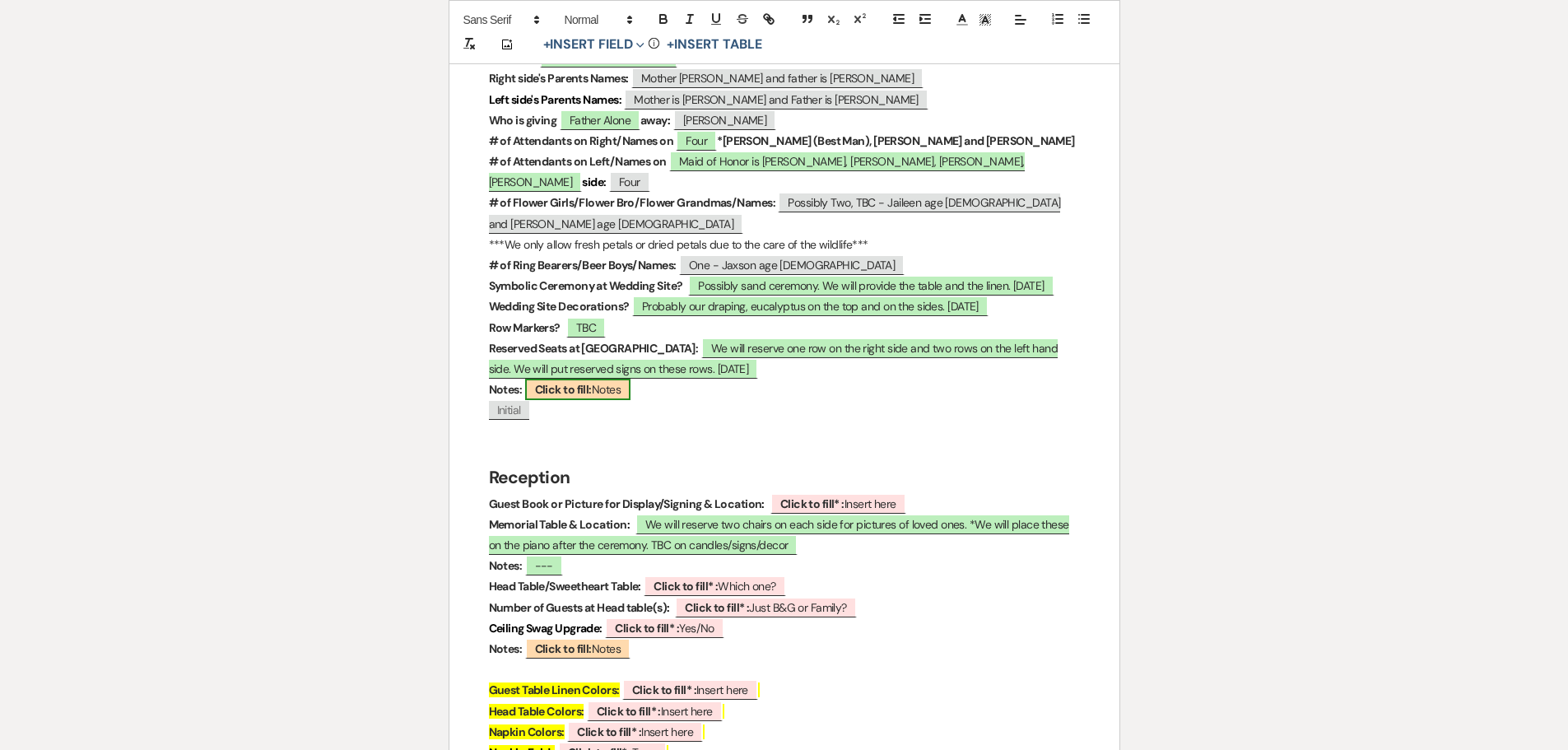
click at [561, 382] on b "Click to fill:" at bounding box center [563, 389] width 57 height 15
select select "custom_placeholder"
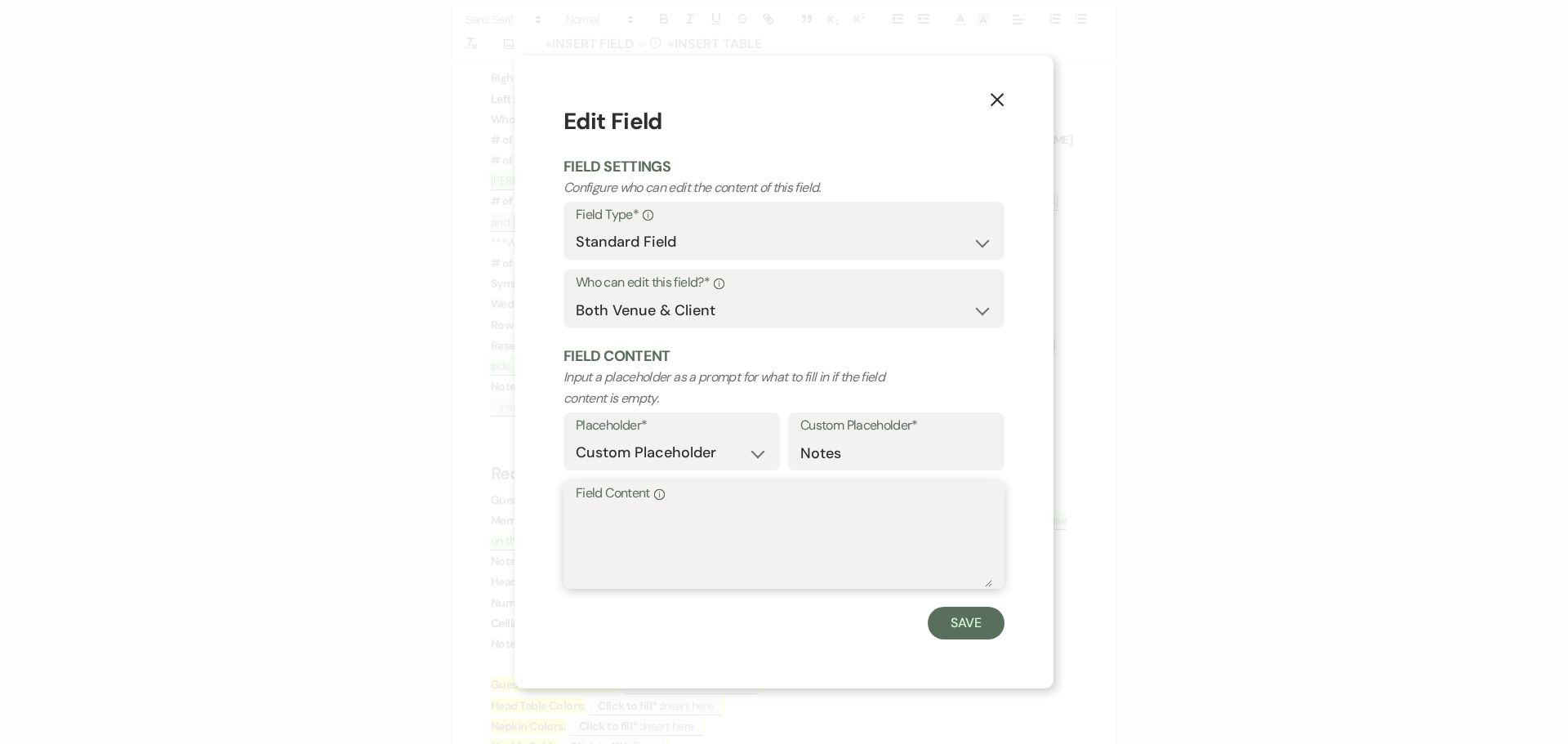
drag, startPoint x: 632, startPoint y: 537, endPoint x: 644, endPoint y: 533, distance: 12.6
click at [633, 537] on textarea "Field Content Info" at bounding box center [783, 546] width 416 height 81
type textarea "---"
drag, startPoint x: 963, startPoint y: 622, endPoint x: 935, endPoint y: 602, distance: 34.4
click at [959, 619] on button "Save" at bounding box center [965, 622] width 77 height 32
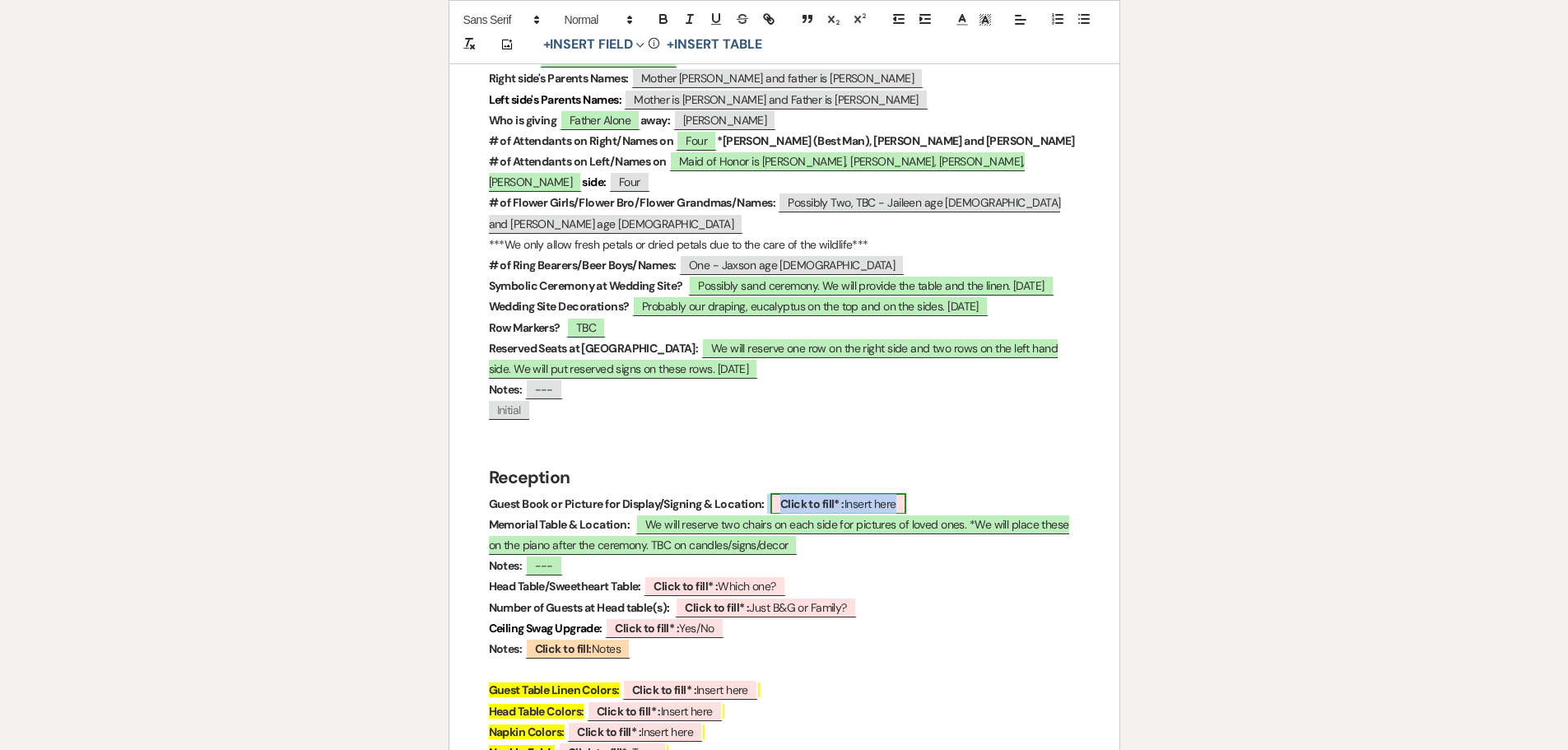
click at [802, 496] on b "Click to fill* :" at bounding box center [812, 503] width 64 height 15
select select "owner"
select select "custom_placeholder"
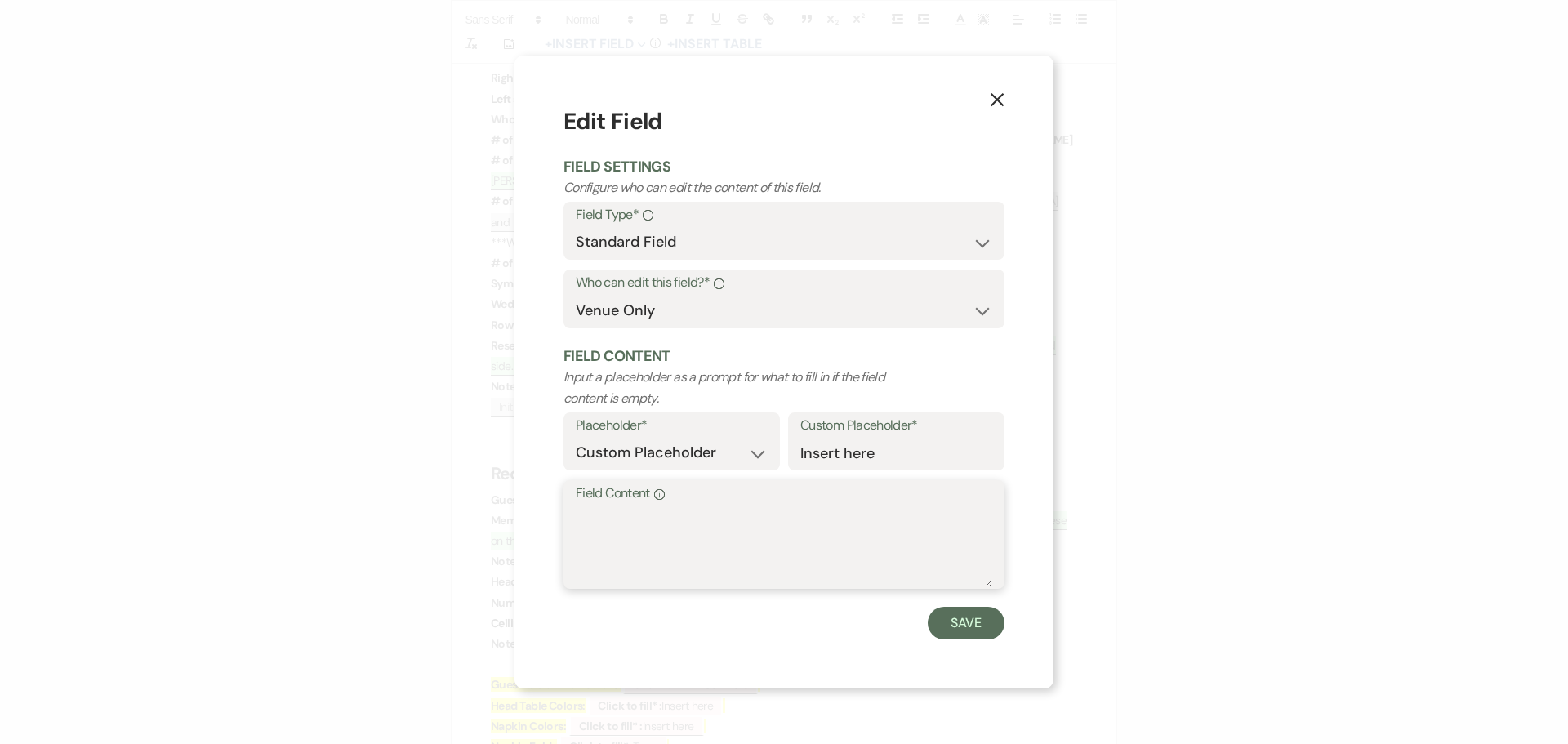
click at [634, 520] on textarea "Field Content Info" at bounding box center [783, 546] width 416 height 81
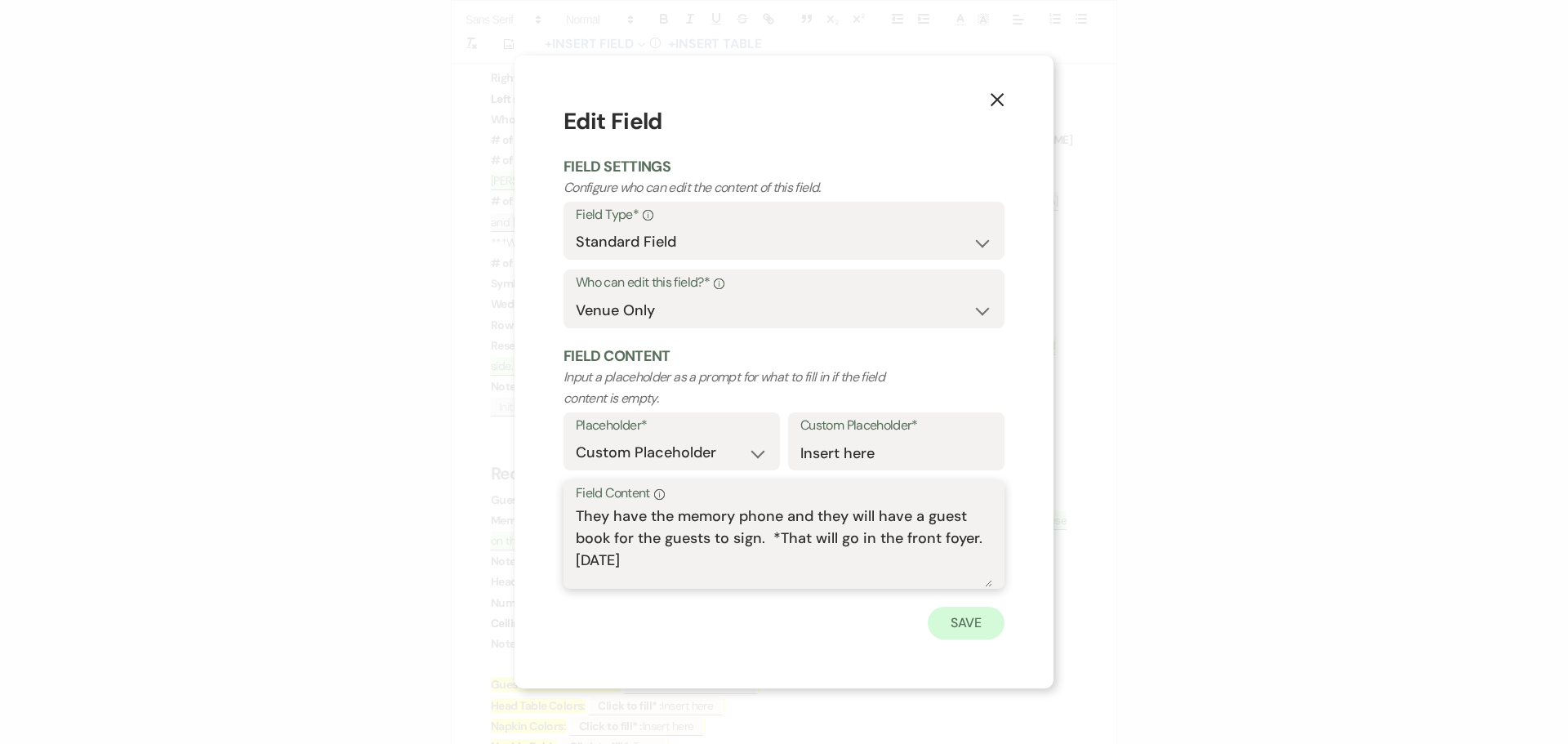
type textarea "They have the memory phone and they will have a guest book for the guests to si…"
click at [958, 627] on button "Save" at bounding box center [965, 622] width 77 height 32
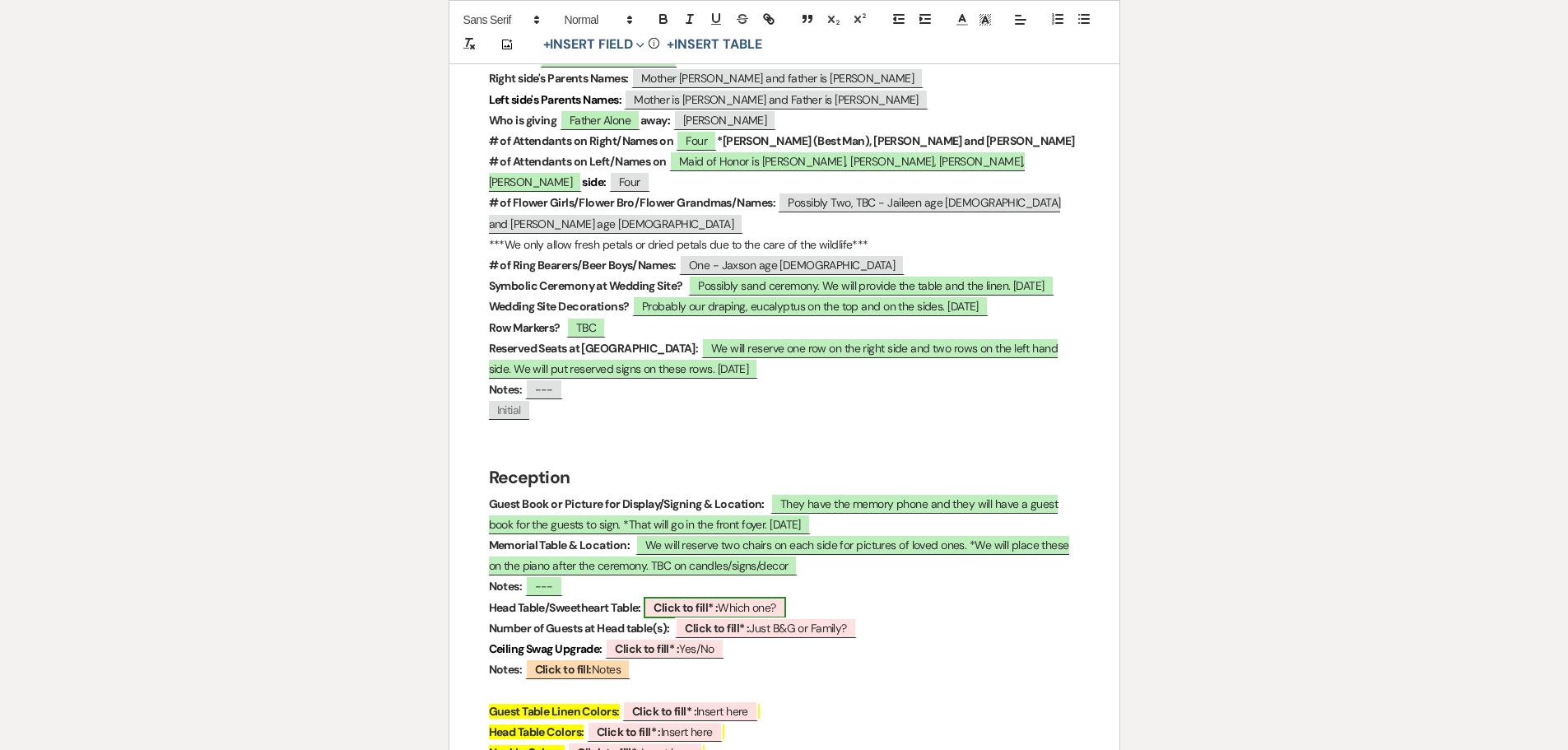
click at [710, 600] on b "Click to fill* :" at bounding box center [685, 608] width 64 height 15
select select "owner"
select select "custom_placeholder"
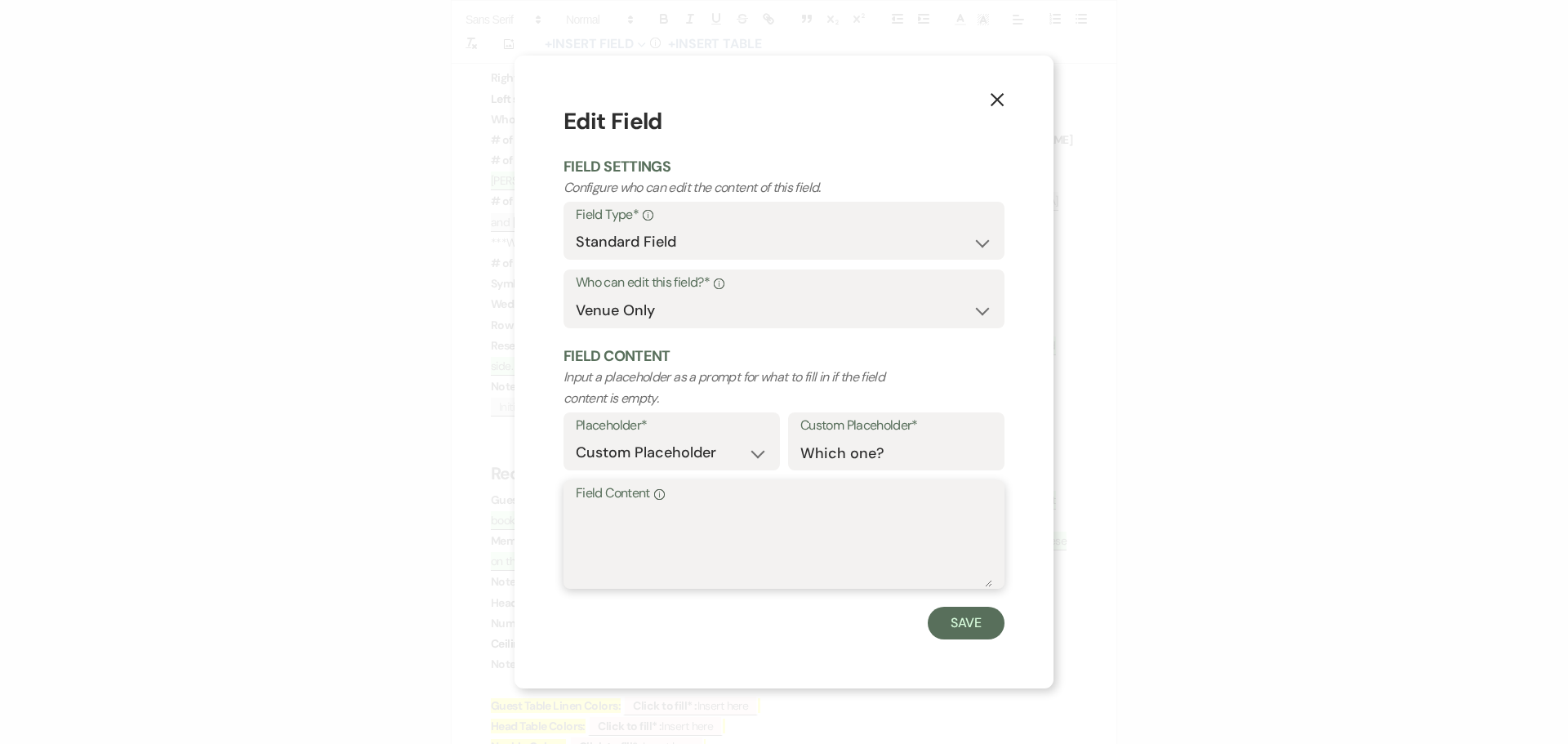
click at [619, 514] on textarea "Field Content Info" at bounding box center [783, 546] width 416 height 81
click at [977, 621] on button "Save" at bounding box center [965, 622] width 77 height 32
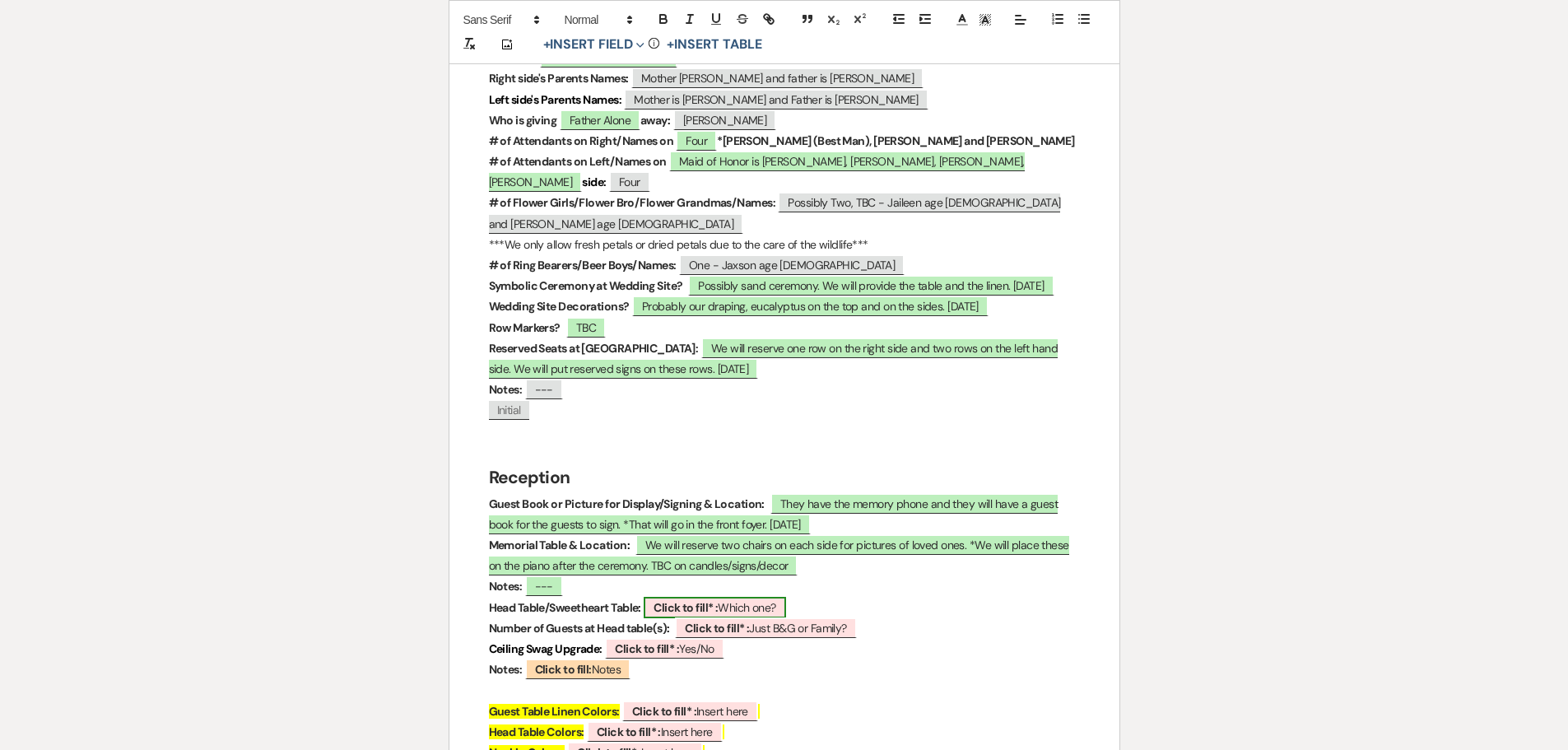
click at [680, 600] on b "Click to fill* :" at bounding box center [685, 608] width 64 height 15
select select "owner"
select select "custom_placeholder"
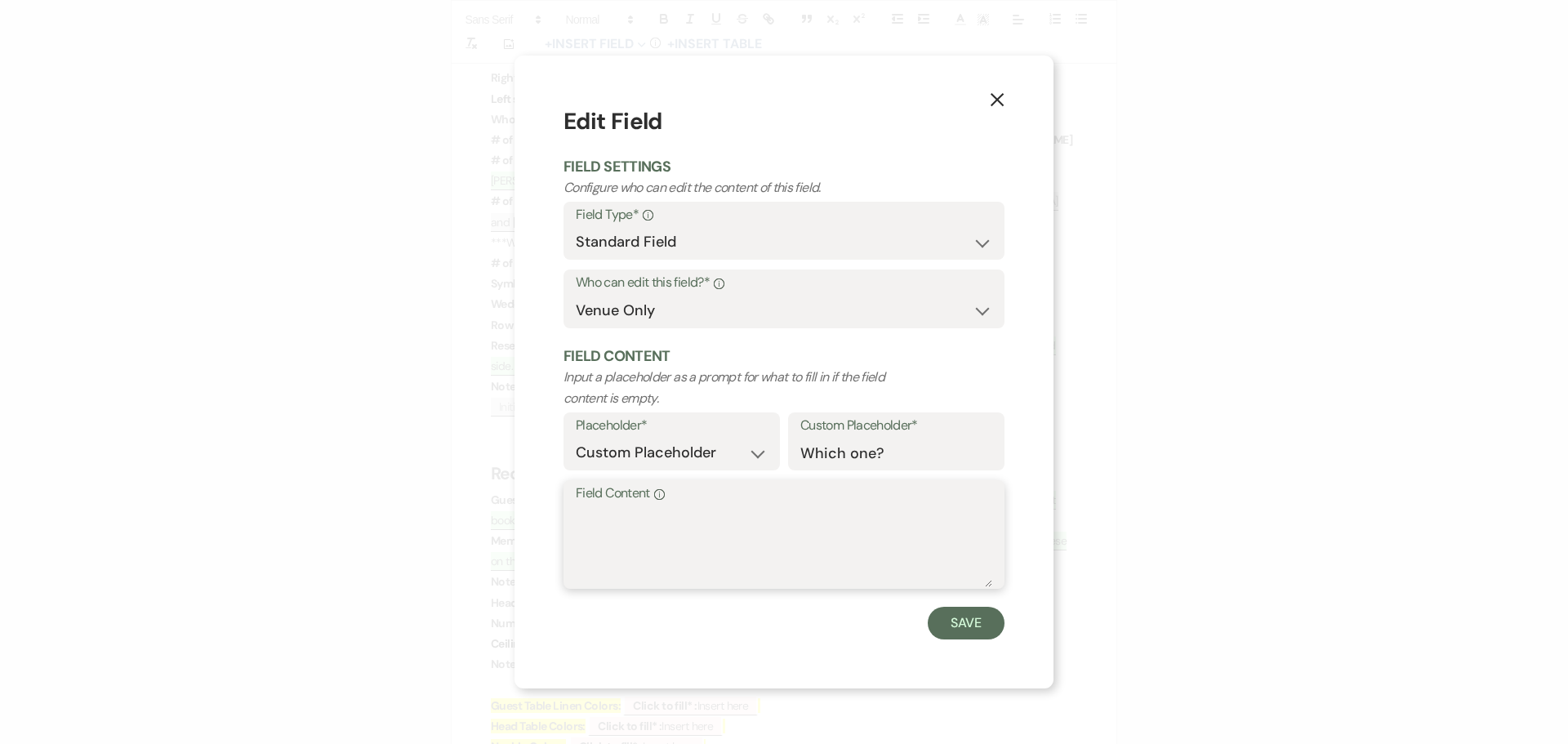
click at [601, 514] on textarea "Field Content Info" at bounding box center [783, 546] width 416 height 81
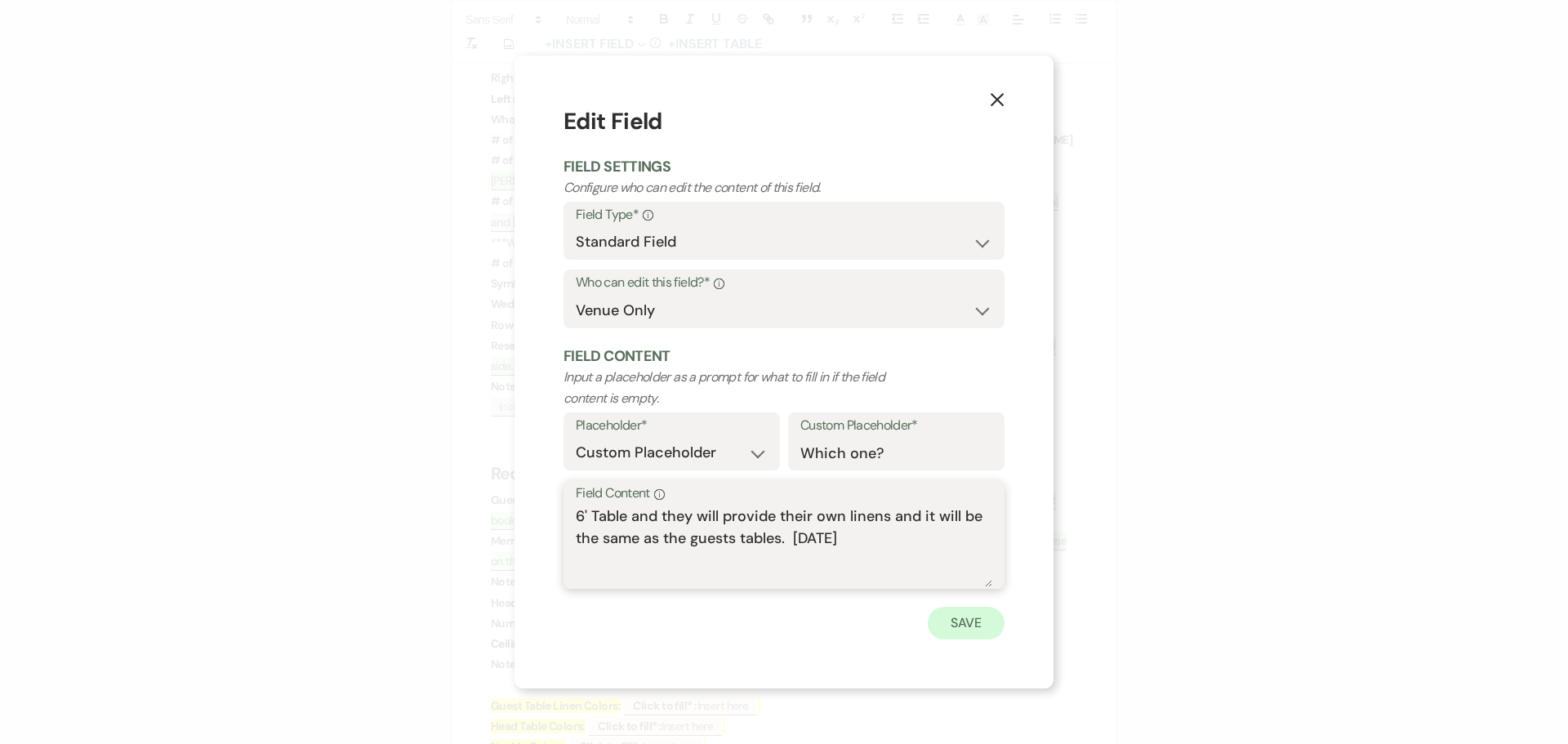
type textarea "6' Table and they will provide their own linens and it will be the same as the …"
click at [956, 629] on button "Save" at bounding box center [965, 622] width 77 height 32
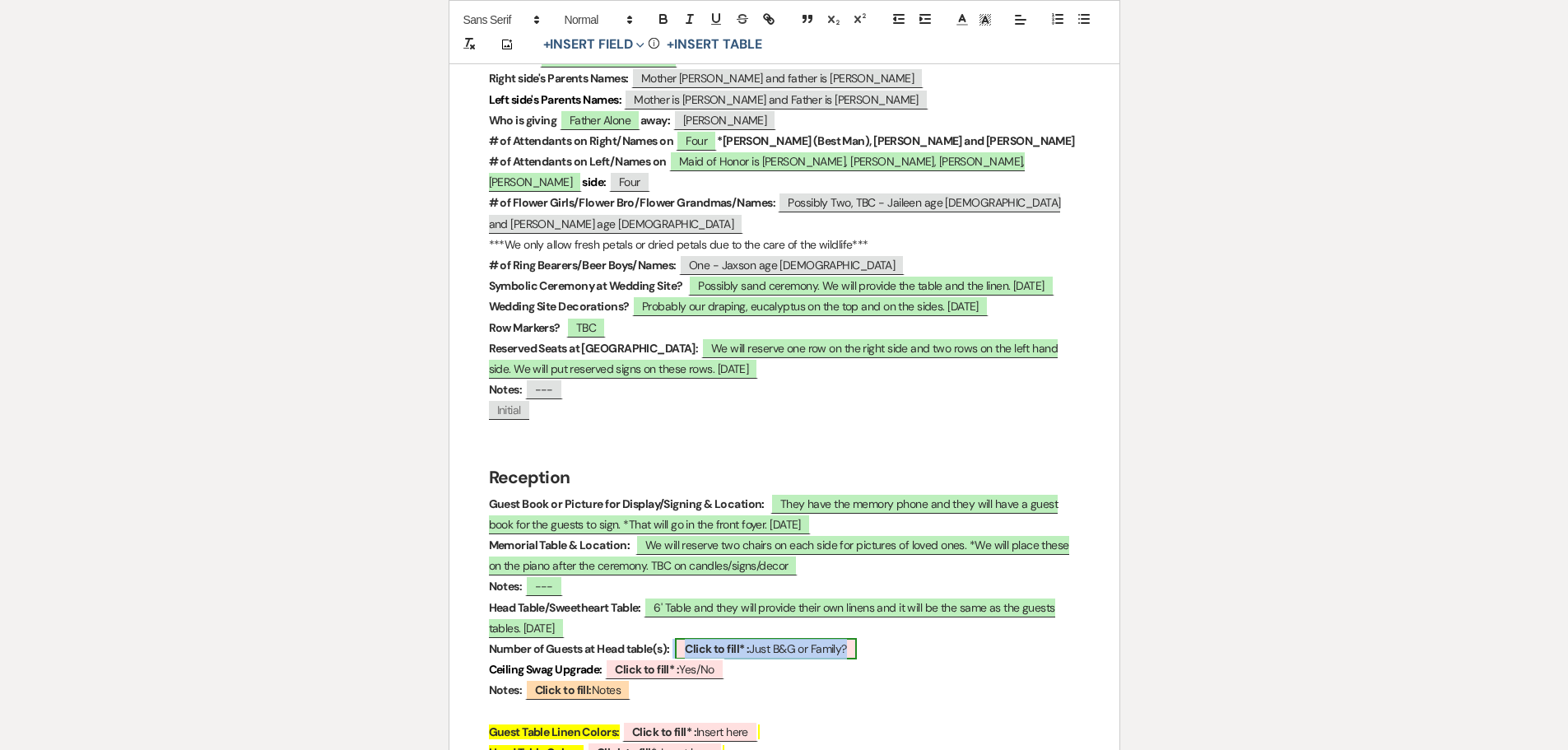
click at [693, 641] on b "Click to fill* :" at bounding box center [717, 649] width 64 height 15
select select "owner"
select select "custom_placeholder"
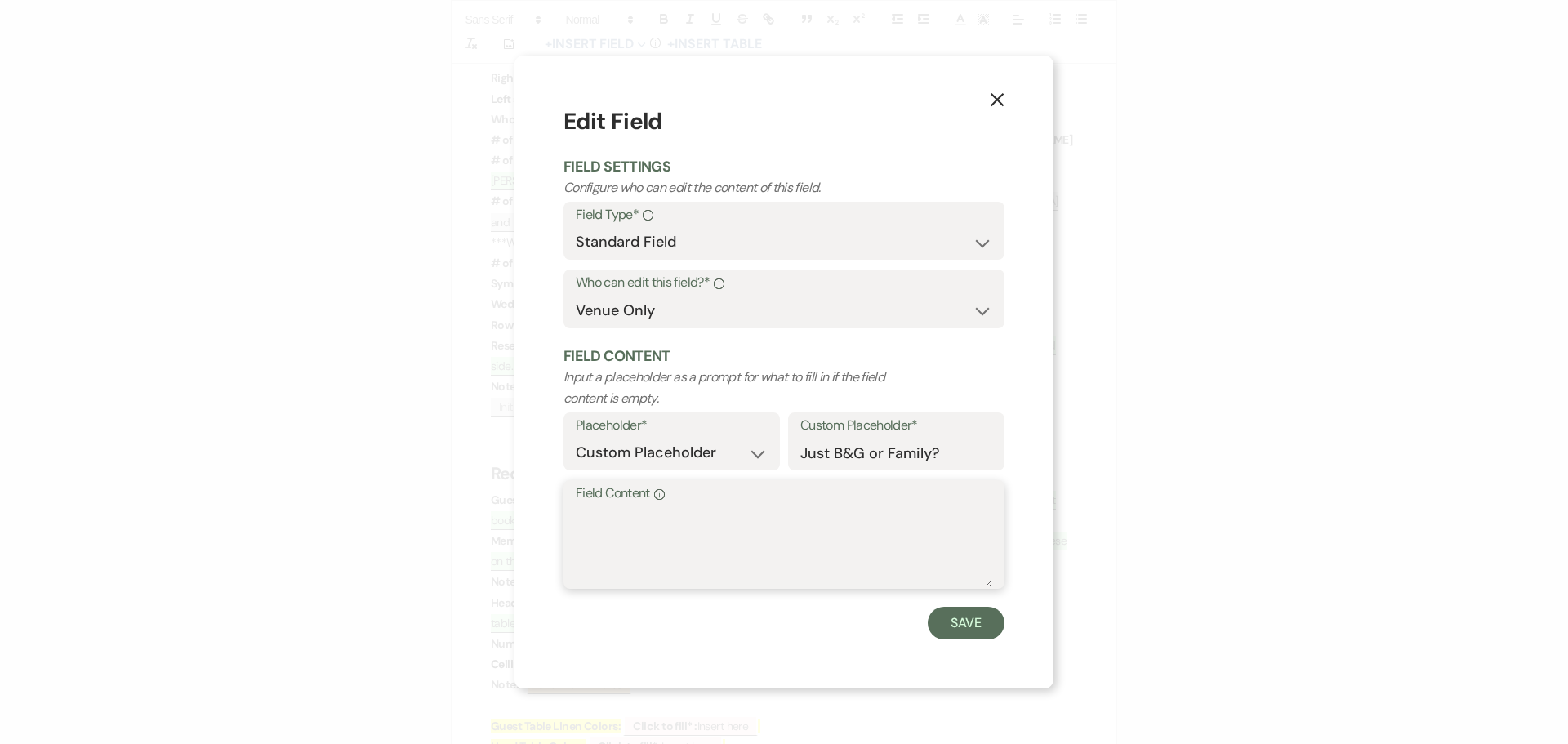
click at [645, 517] on textarea "Field Content Info" at bounding box center [783, 546] width 416 height 81
type textarea "6' Table for the Bride and Groom"
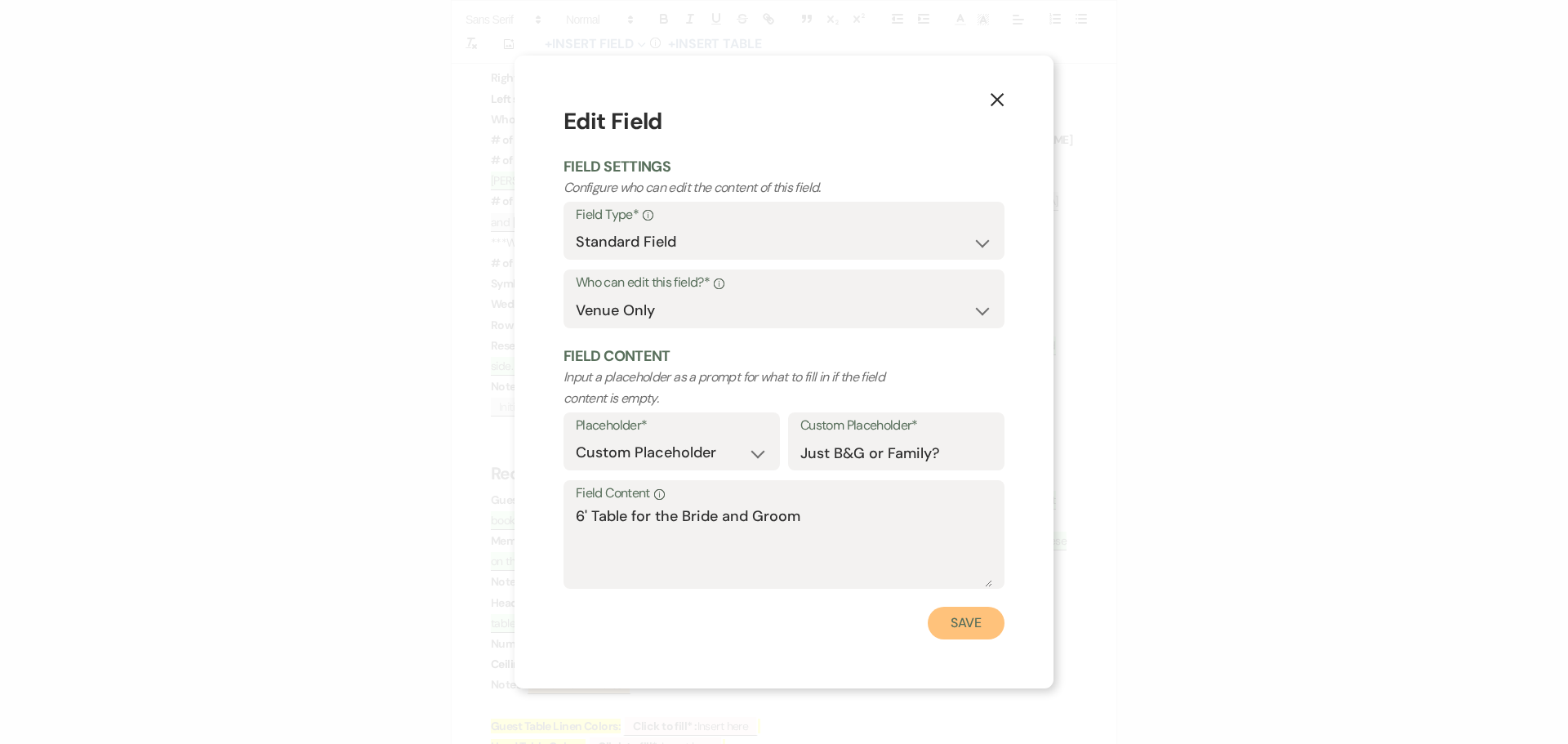
drag, startPoint x: 955, startPoint y: 619, endPoint x: 866, endPoint y: 602, distance: 90.6
click at [956, 619] on button "Save" at bounding box center [965, 622] width 77 height 32
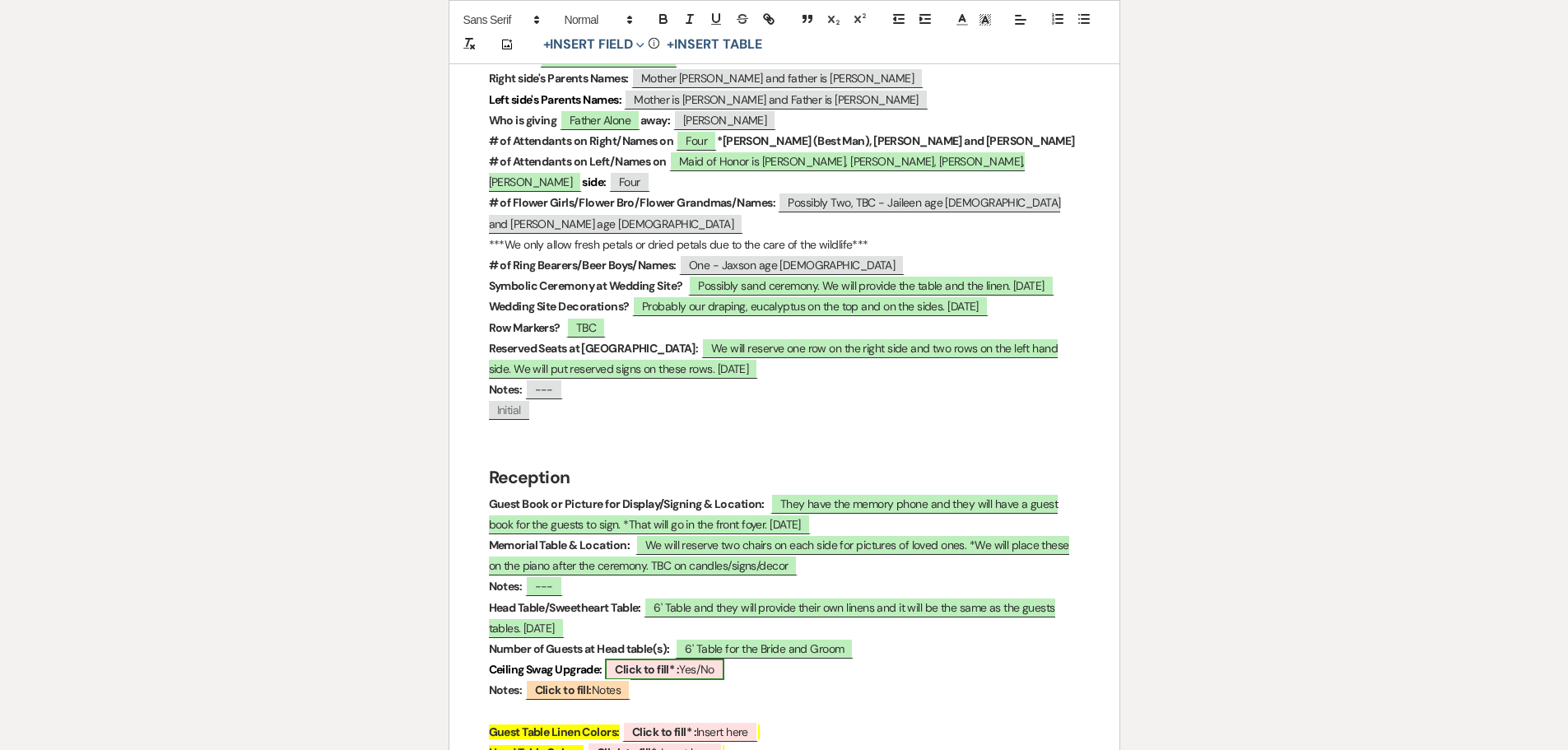
click at [661, 662] on b "Click to fill* :" at bounding box center [647, 669] width 64 height 15
select select "owner"
select select "custom_placeholder"
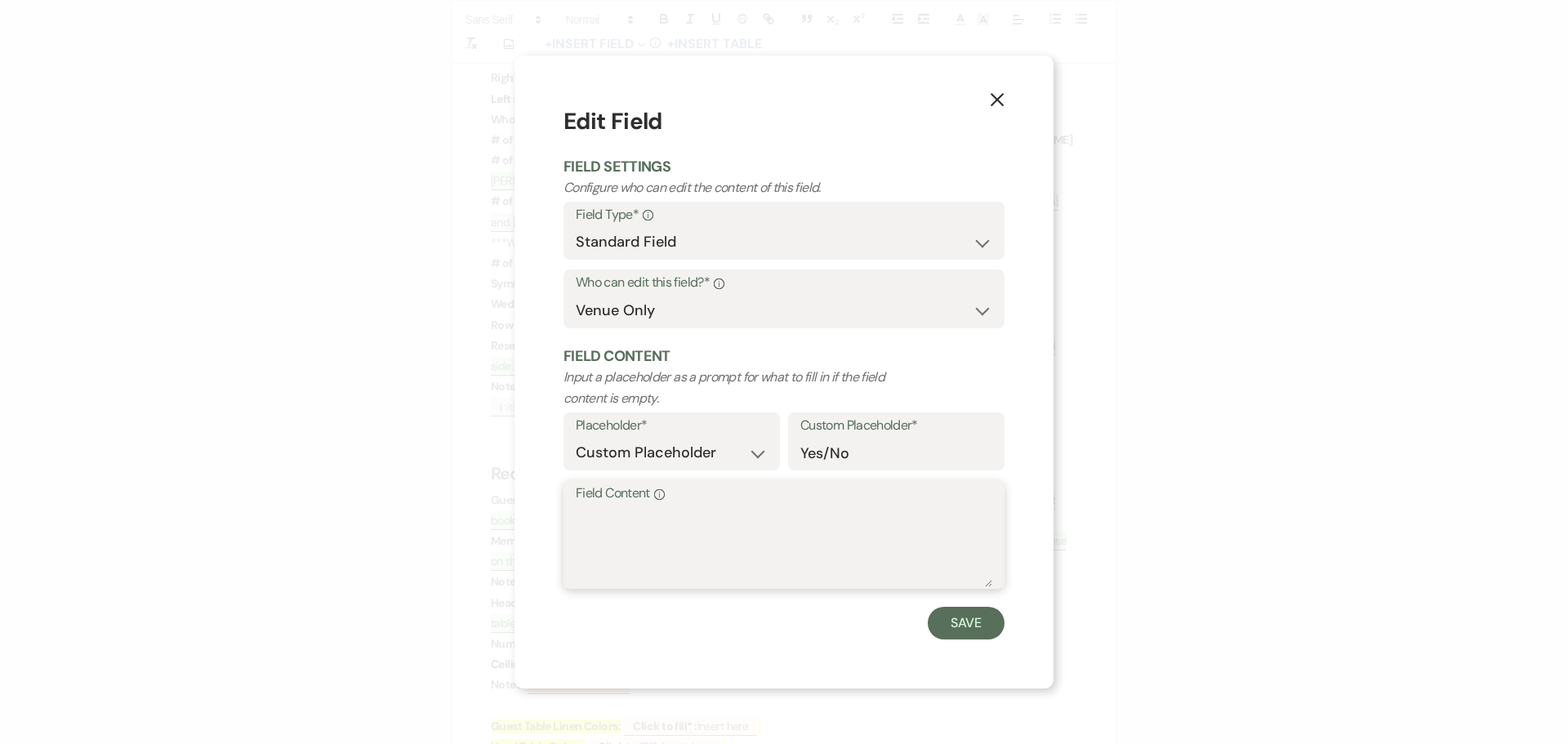
click at [589, 537] on textarea "Field Content Info" at bounding box center [783, 546] width 416 height 81
type textarea "Included"
click at [964, 616] on button "Save" at bounding box center [965, 622] width 77 height 32
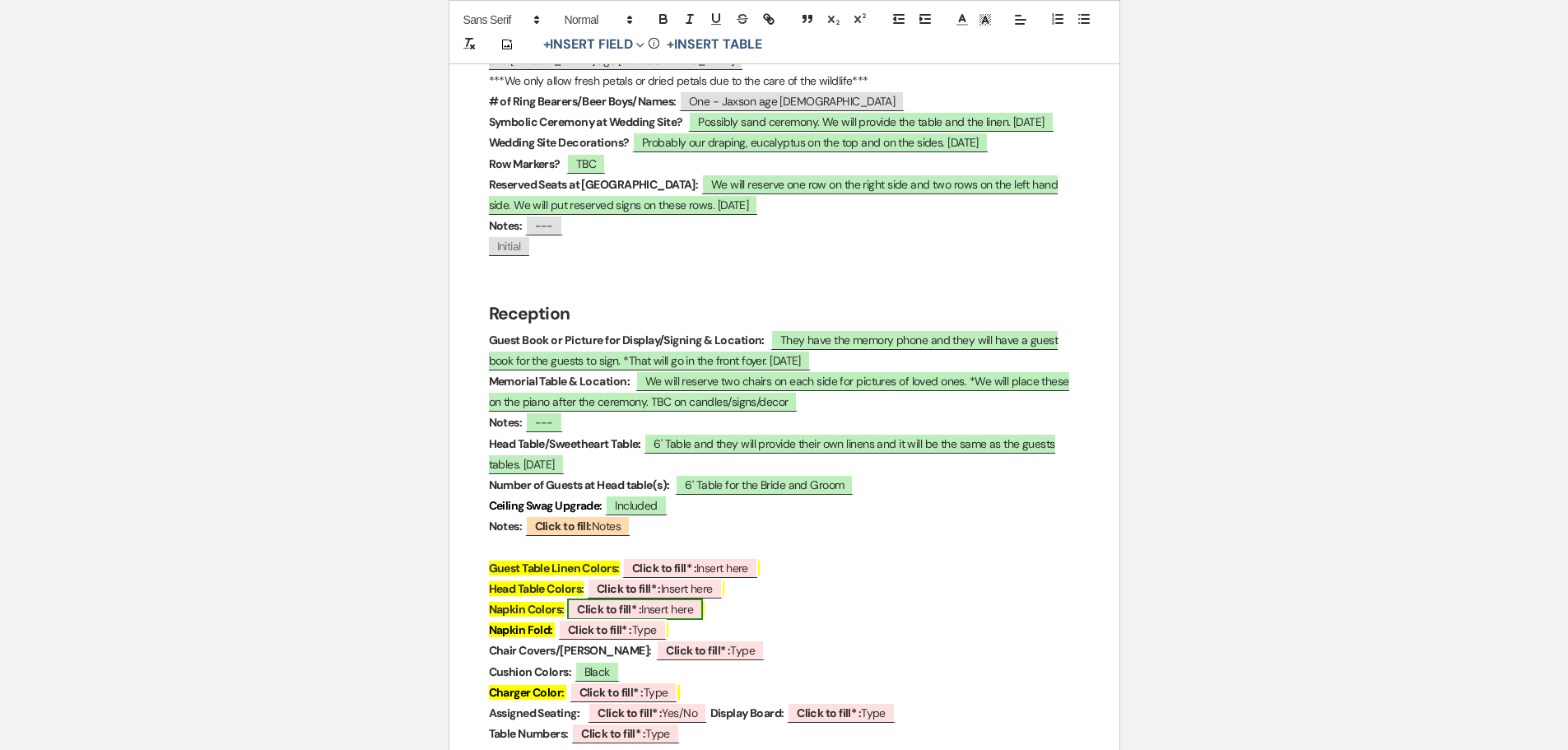
scroll to position [2139, 0]
click at [638, 559] on b "Click to fill* :" at bounding box center [664, 567] width 64 height 15
select select "owner"
select select "custom_placeholder"
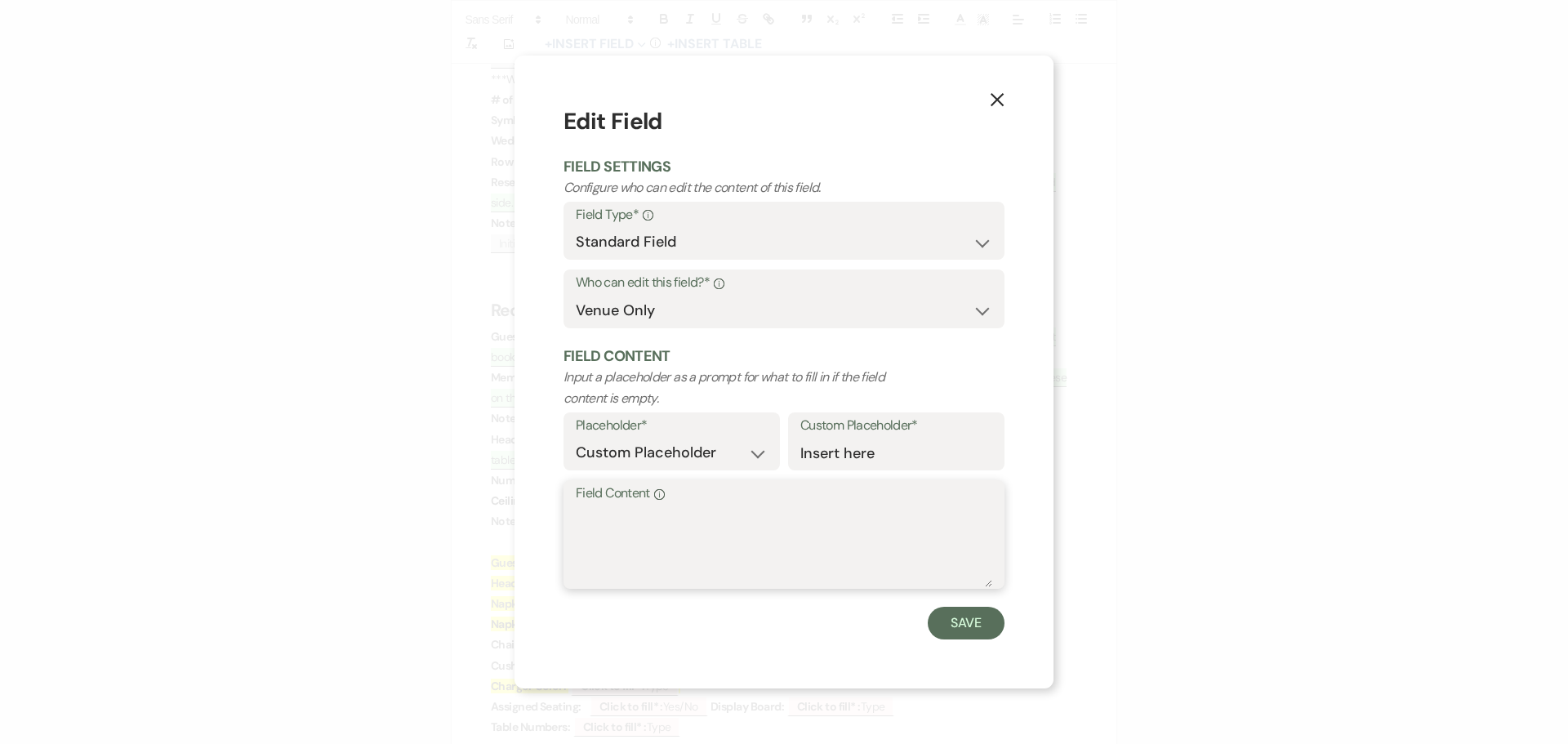
click at [612, 536] on textarea "Field Content Info" at bounding box center [783, 546] width 416 height 81
type textarea "Possibly"
drag, startPoint x: 980, startPoint y: 622, endPoint x: 637, endPoint y: 511, distance: 360.5
click at [981, 619] on button "Save" at bounding box center [965, 622] width 77 height 32
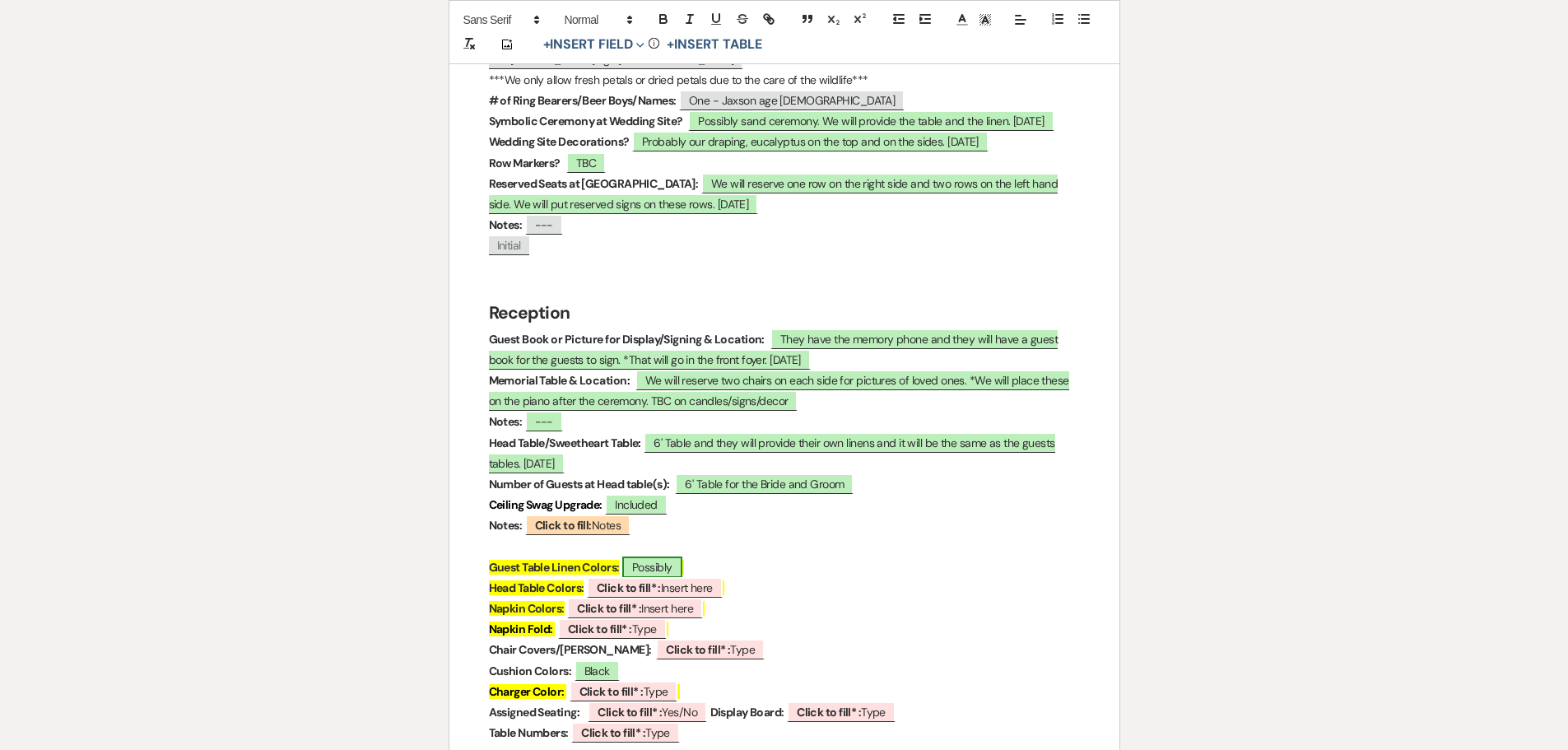
click at [675, 556] on span "Possibly" at bounding box center [652, 567] width 61 height 21
select select "owner"
select select "custom_placeholder"
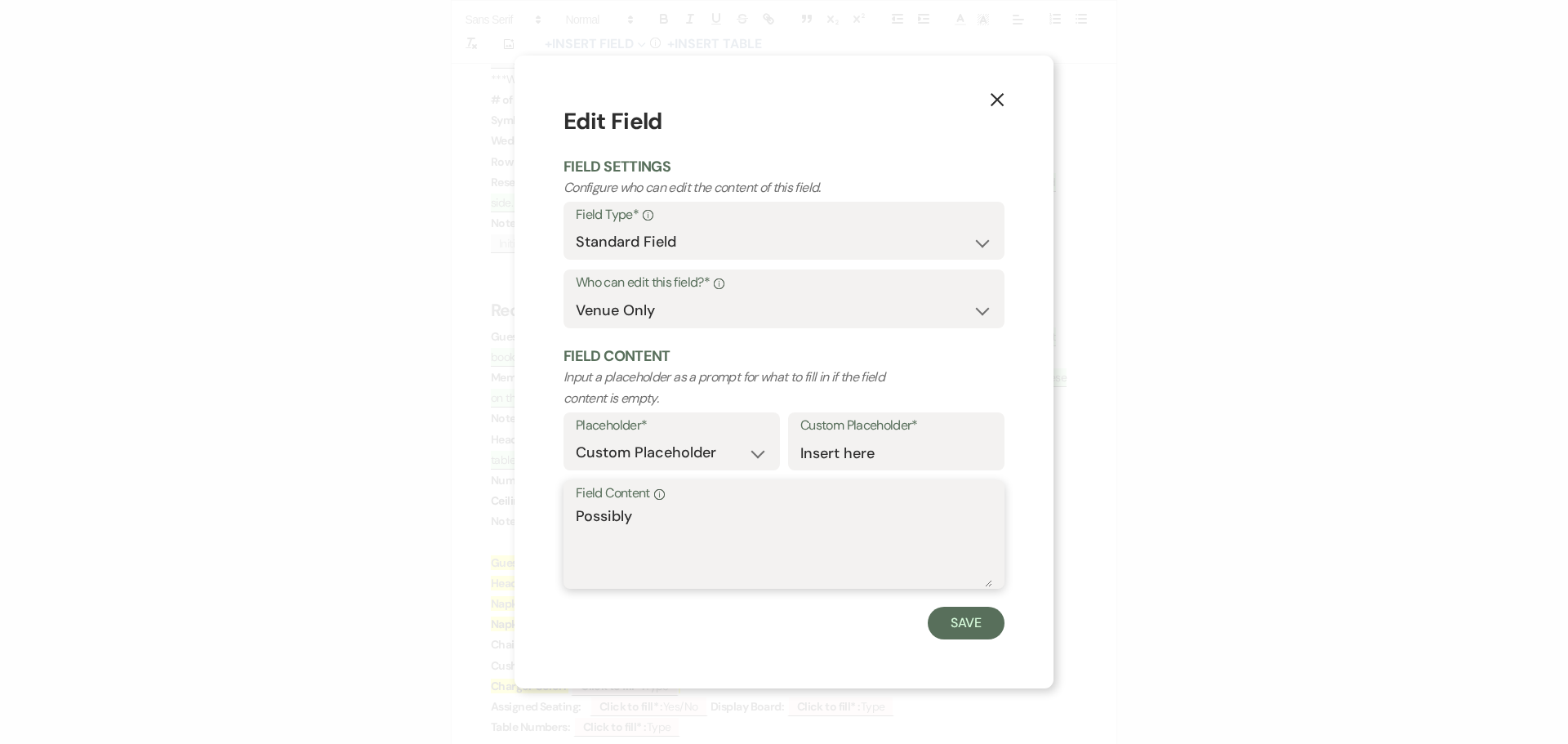
click at [647, 516] on textarea "Possibly" at bounding box center [783, 546] width 416 height 81
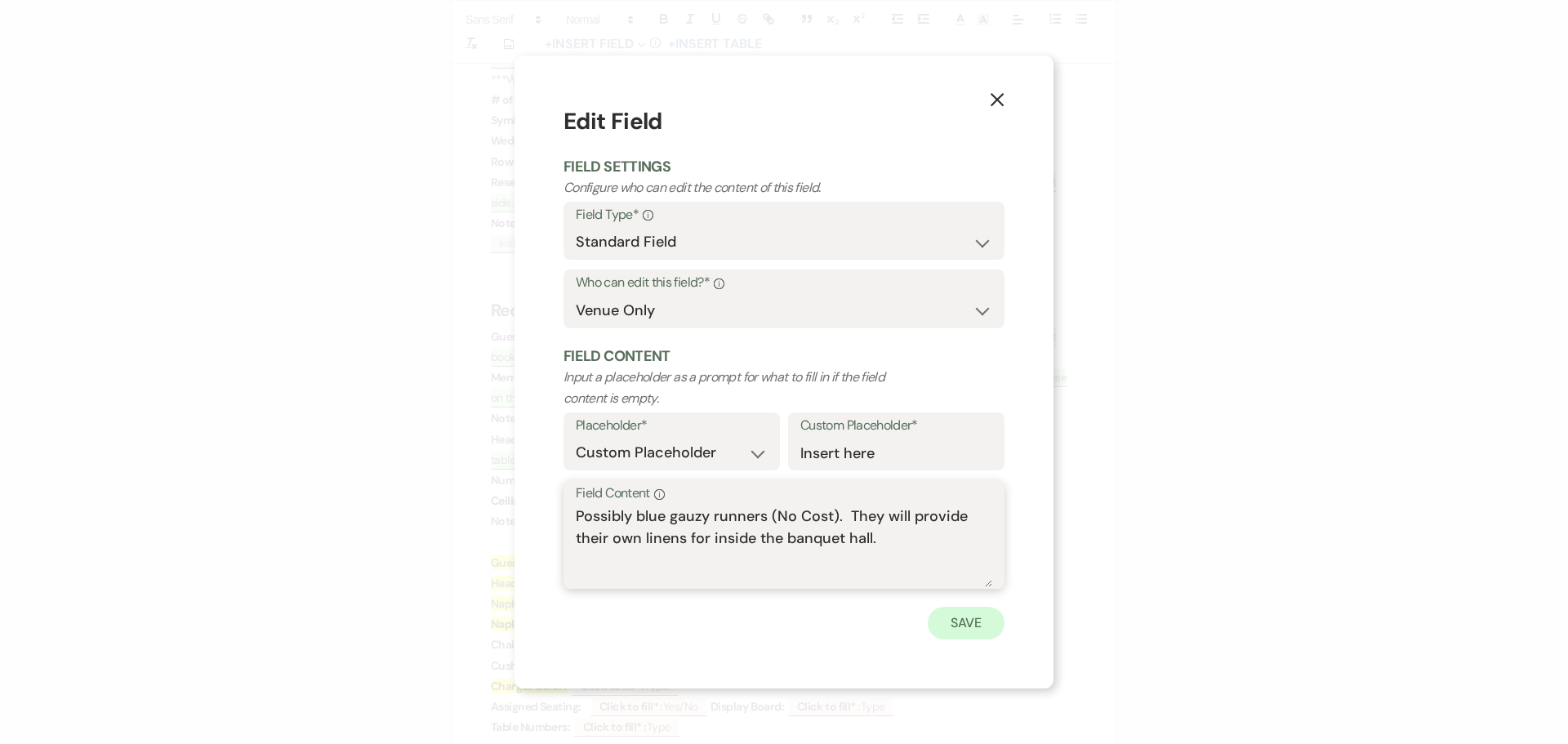
type textarea "Possibly blue gauzy runners (No Cost). They will provide their own linens for i…"
click at [969, 618] on button "Save" at bounding box center [965, 622] width 77 height 32
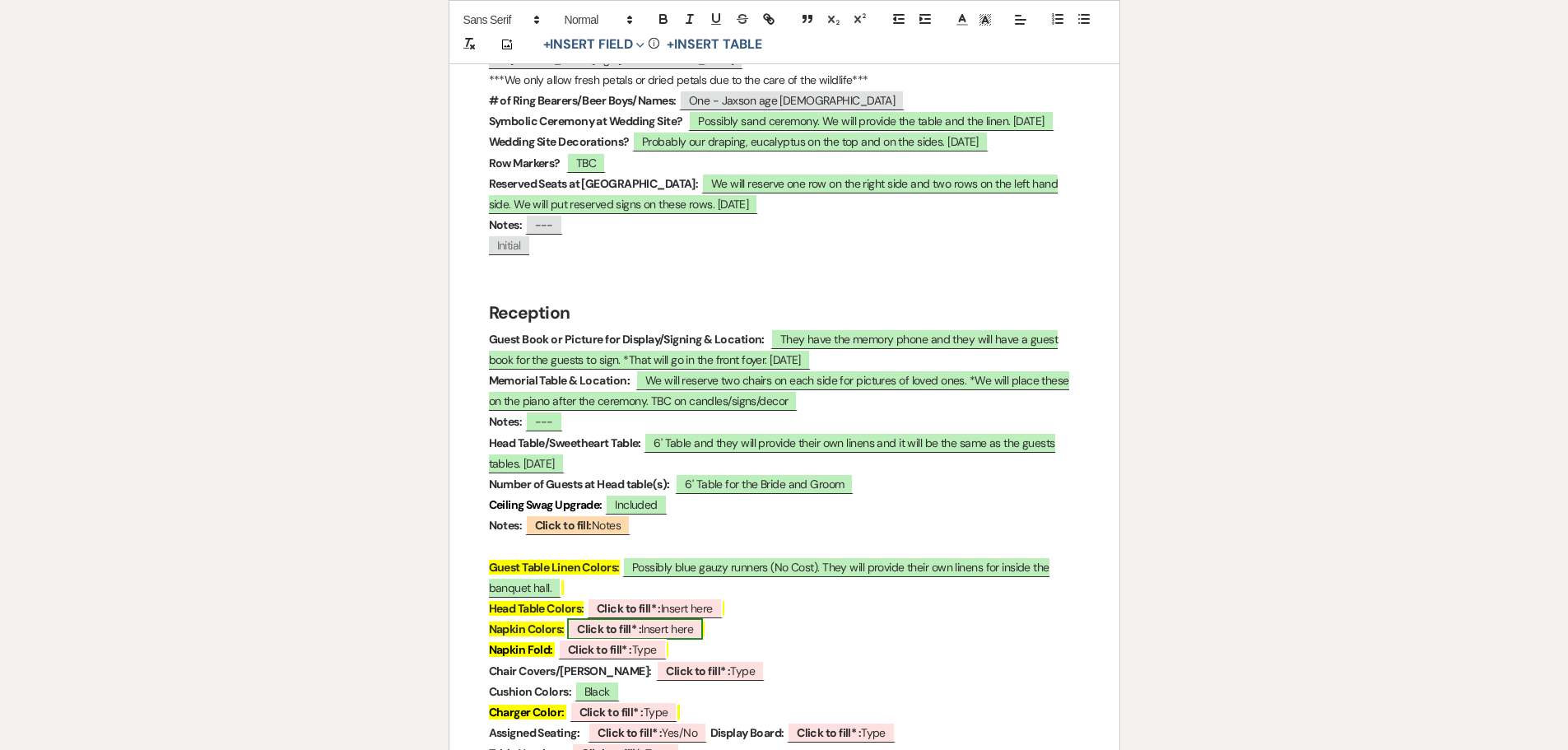
click at [595, 622] on b "Click to fill* :" at bounding box center [609, 629] width 64 height 15
select select "owner"
select select "custom_placeholder"
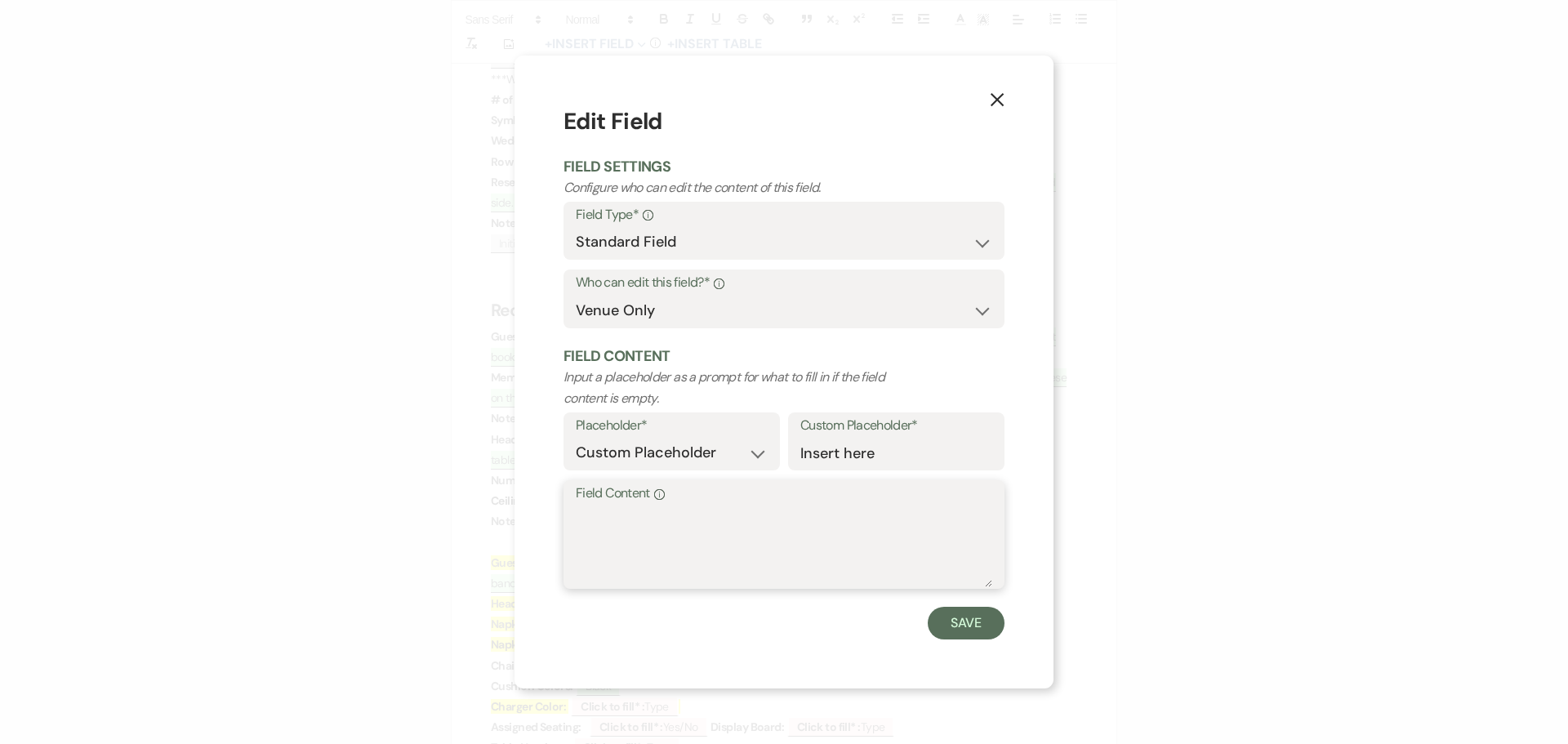
click at [603, 519] on textarea "Field Content Info" at bounding box center [783, 546] width 416 height 81
click at [801, 513] on textarea "Blue - possibly light blue (Theywill provide" at bounding box center [783, 546] width 416 height 81
click at [886, 510] on textarea "Blue - possibly light blue (They will provide" at bounding box center [783, 546] width 416 height 81
type textarea "Blue - possibly light blue (They will provide the napkins.)"
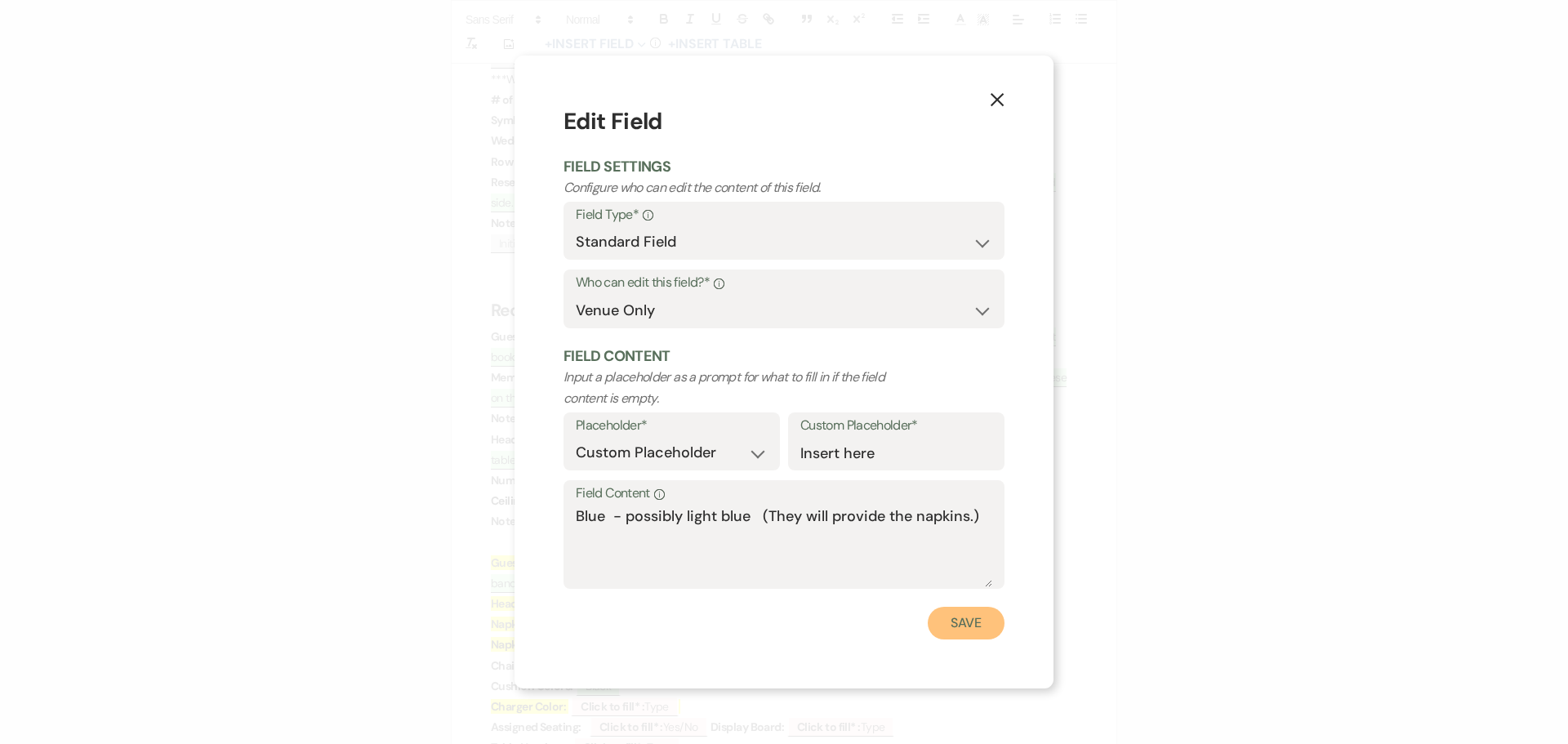
click at [963, 615] on button "Save" at bounding box center [965, 622] width 77 height 32
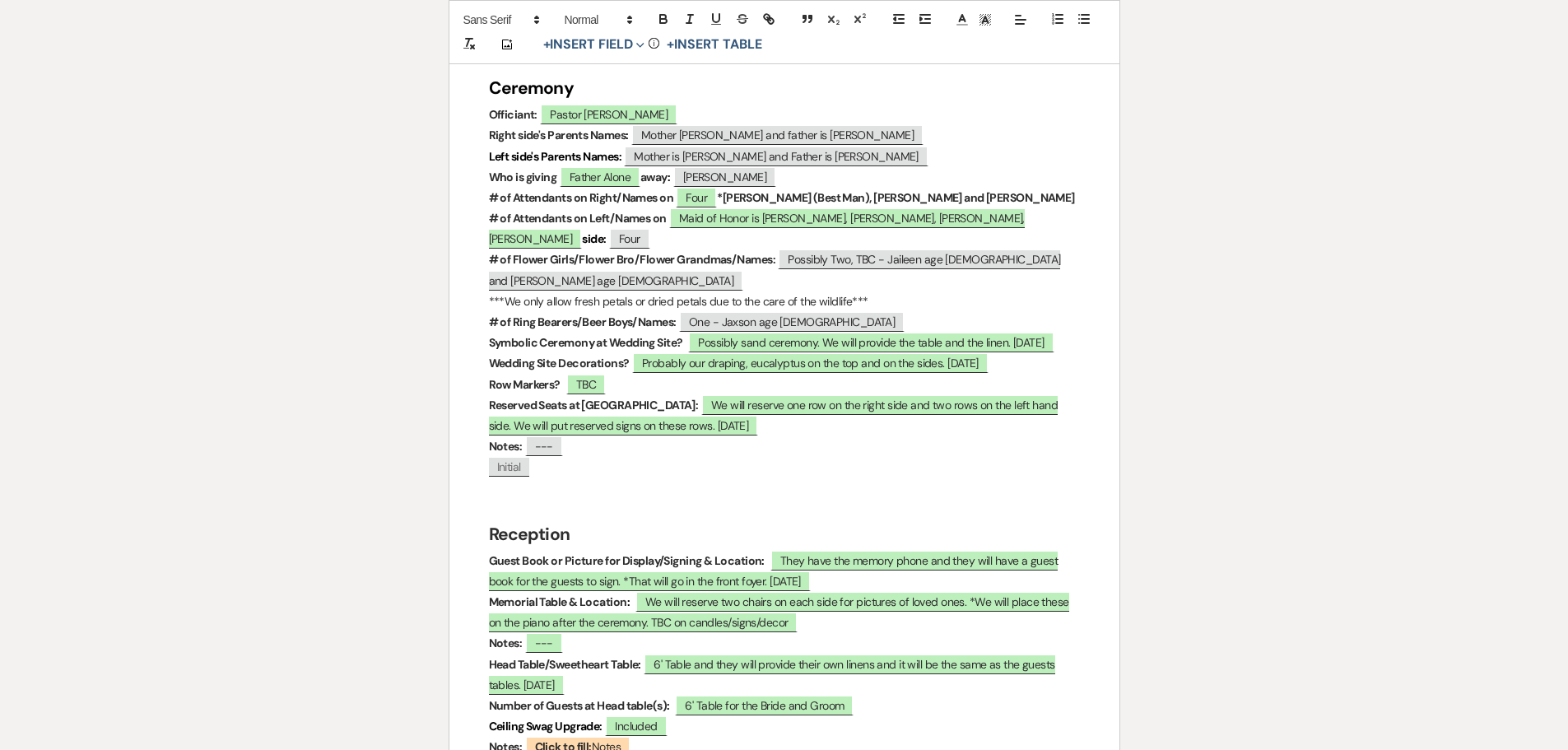
scroll to position [1975, 0]
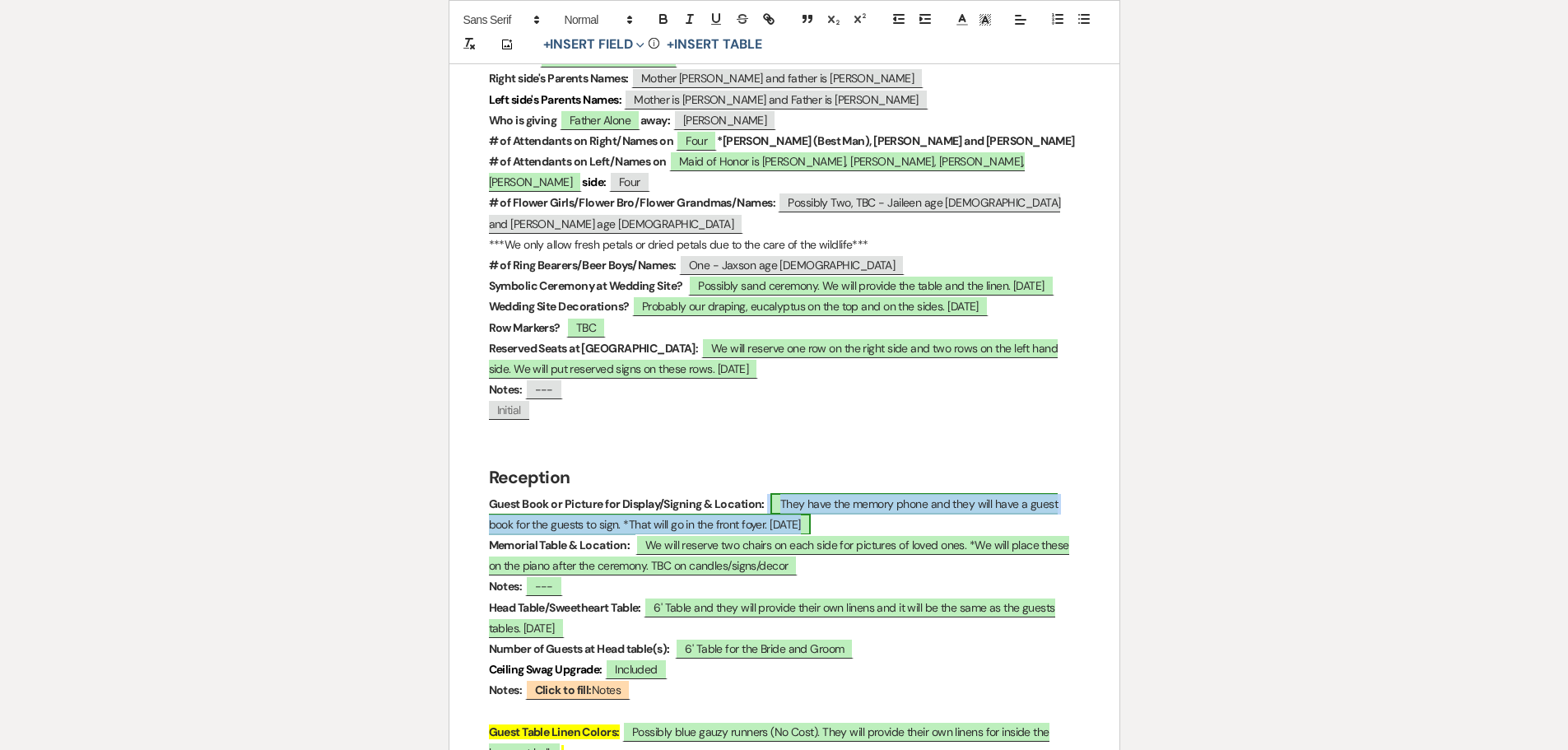
click at [815, 493] on span "They have the memory phone and they will have a guest book for the guests to si…" at bounding box center [774, 514] width 570 height 42
select select "owner"
select select "custom_placeholder"
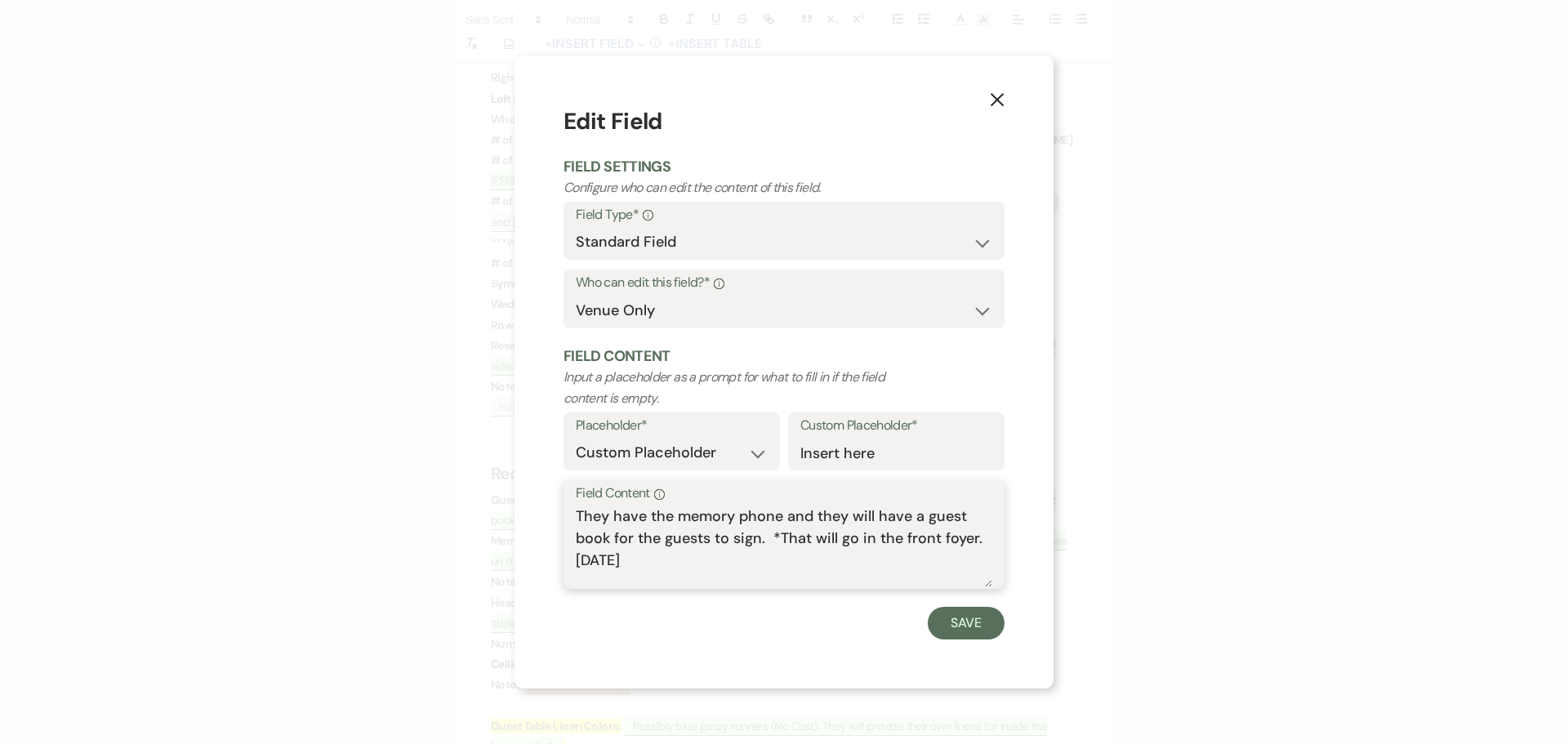
drag, startPoint x: 669, startPoint y: 518, endPoint x: 621, endPoint y: 512, distance: 48.4
click at [621, 512] on textarea "They have the memory phone and they will have a guest book for the guests to si…" at bounding box center [783, 546] width 416 height 81
click at [912, 516] on textarea "They are putting the cost of the memory phone and they will have a guest book f…" at bounding box center [783, 546] width 416 height 81
click at [685, 533] on textarea "They are putting the cost of the memory phone toward glassware. and they will h…" at bounding box center [783, 546] width 416 height 81
type textarea "They are putting the cost of the memory phone toward glassware. They will have …"
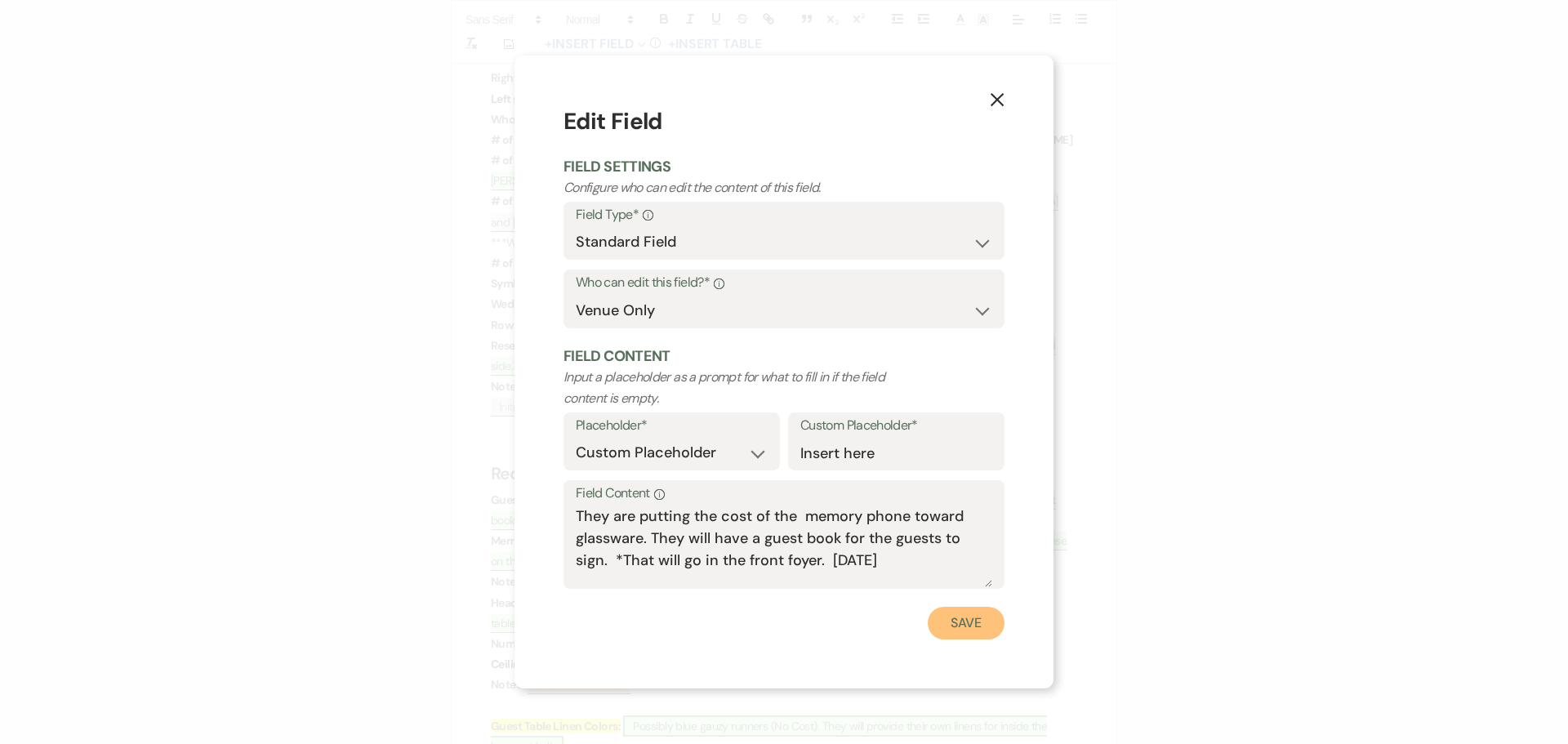
click at [962, 624] on button "Save" at bounding box center [965, 622] width 77 height 32
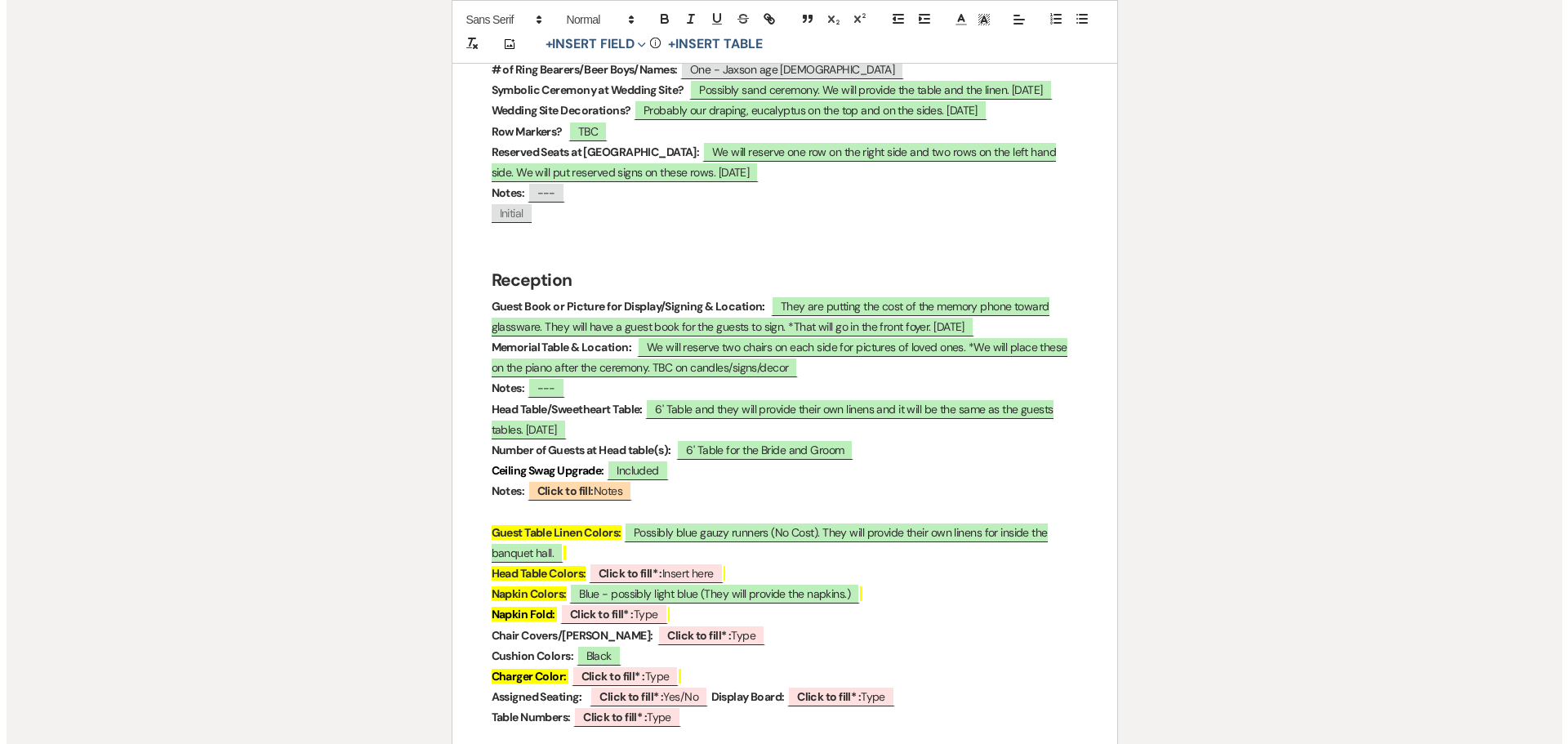
scroll to position [2203, 0]
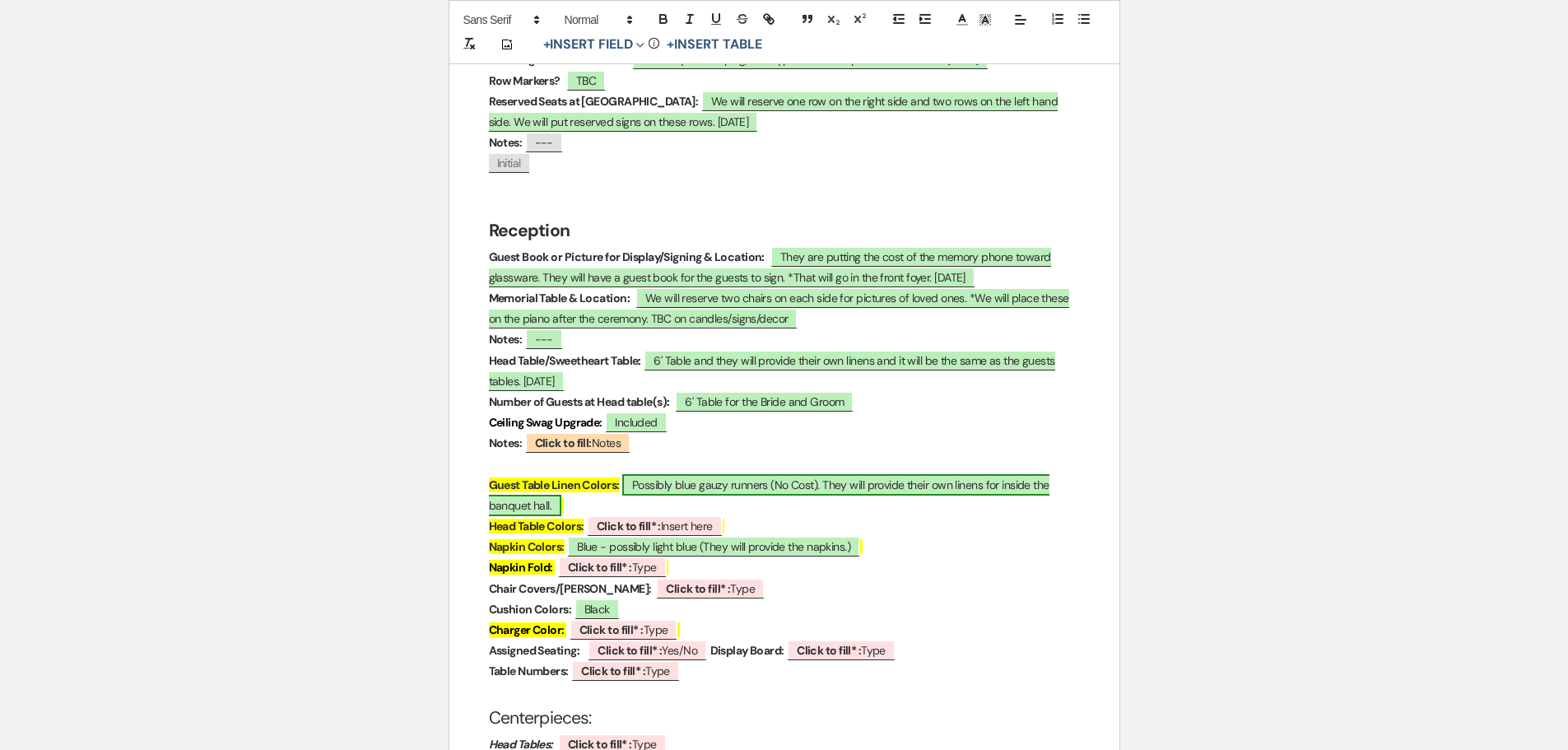
click at [672, 474] on span "Possibly blue gauzy runners (No Cost). They will provide their own linens for i…" at bounding box center [769, 494] width 561 height 42
select select "owner"
select select "custom_placeholder"
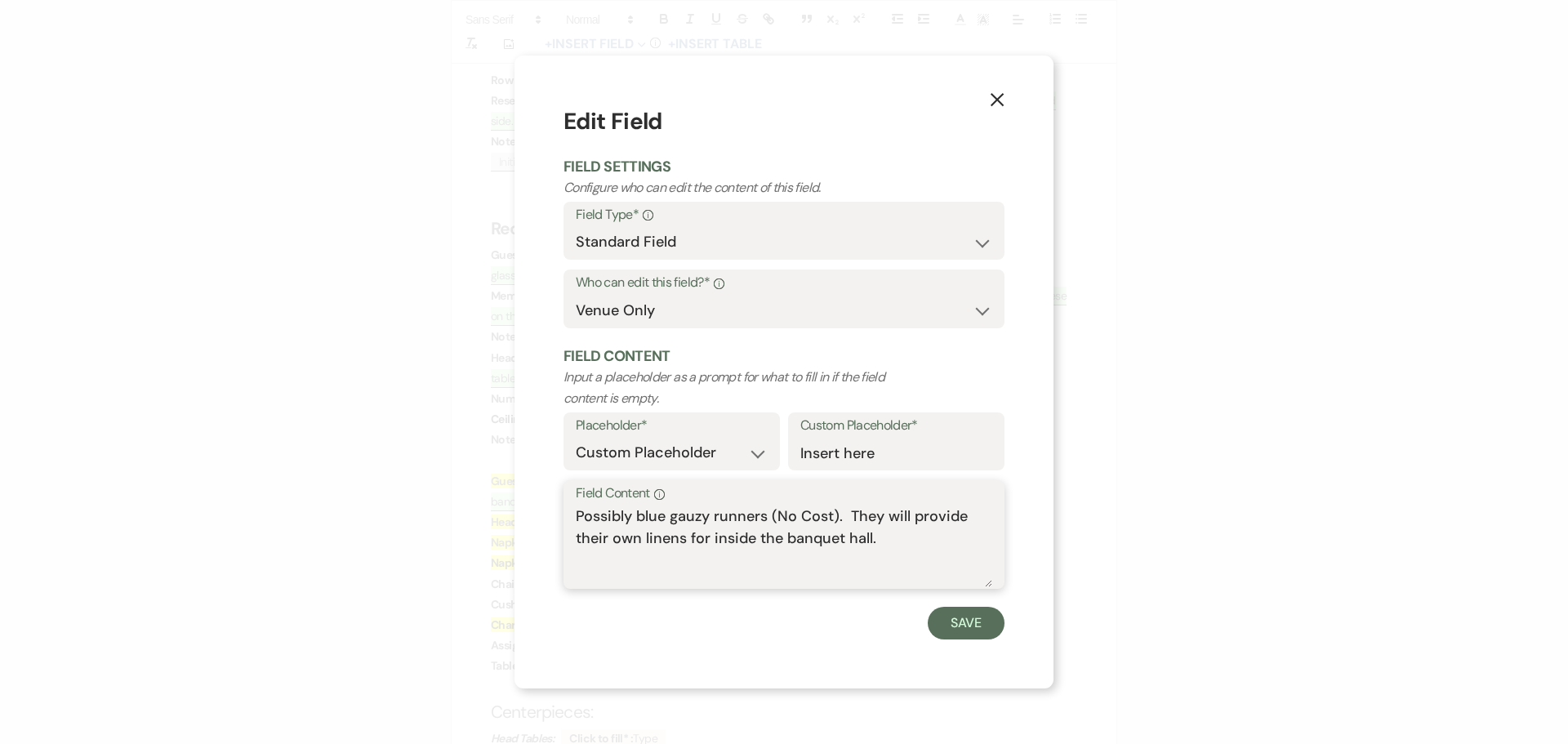
drag, startPoint x: 632, startPoint y: 518, endPoint x: 579, endPoint y: 515, distance: 53.1
click at [578, 516] on textarea "Possibly blue gauzy runners (No Cost). They will provide their own linens for i…" at bounding box center [783, 546] width 416 height 81
drag, startPoint x: 585, startPoint y: 513, endPoint x: 578, endPoint y: 504, distance: 11.4
click at [576, 517] on textarea "blue gauzy runners (No Cost). They will provide their own linens for inside the…" at bounding box center [783, 546] width 416 height 81
click at [850, 530] on textarea "[PERSON_NAME] runners (No Cost). They will provide their own linens for inside …" at bounding box center [783, 546] width 416 height 81
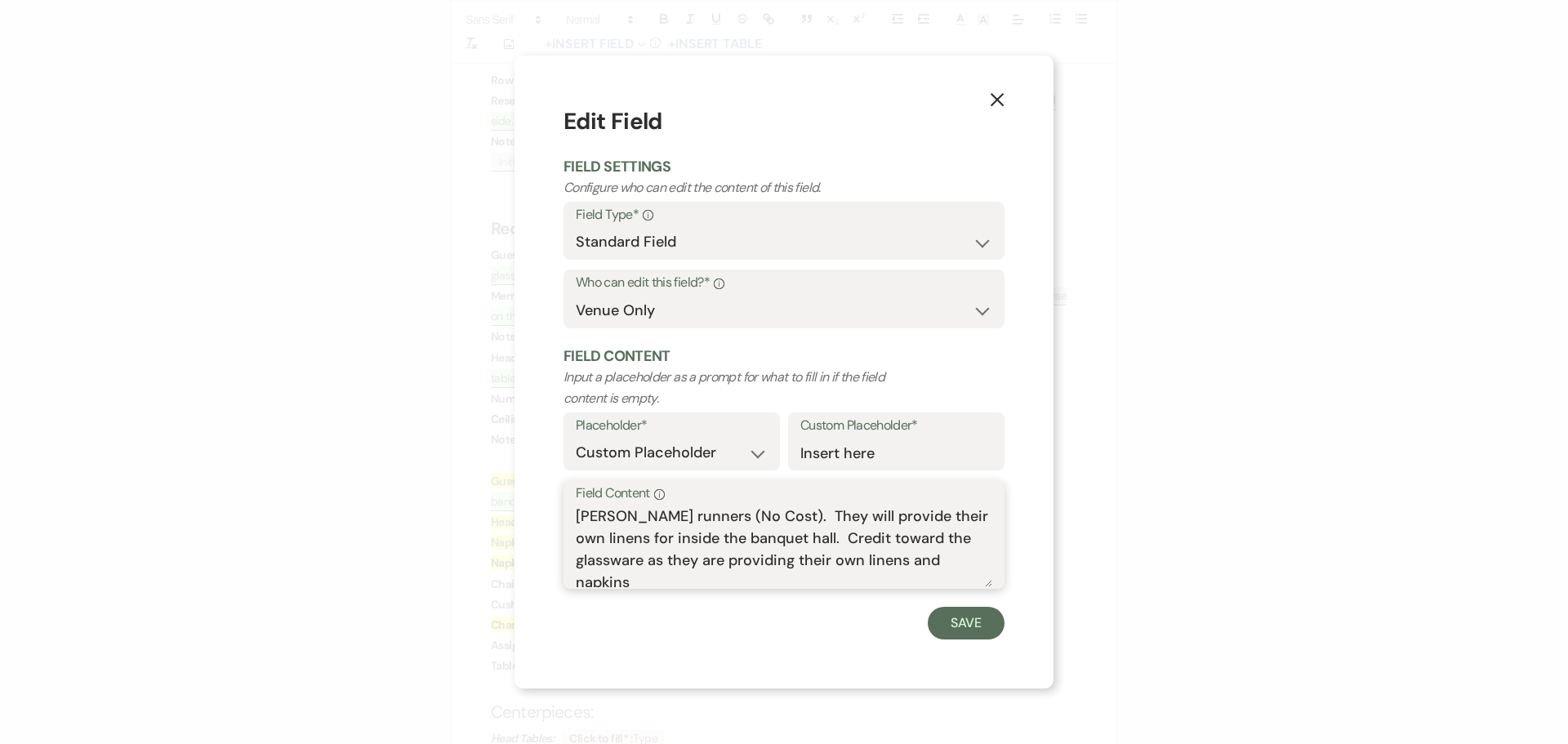
scroll to position [6, 0]
click at [577, 507] on textarea "[PERSON_NAME] runners (No Cost). They will provide their own linens for inside …" at bounding box center [783, 546] width 416 height 81
click at [657, 576] on textarea "blue gauzy runners (No Cost). They will provide their own linens for inside the…" at bounding box center [783, 546] width 416 height 81
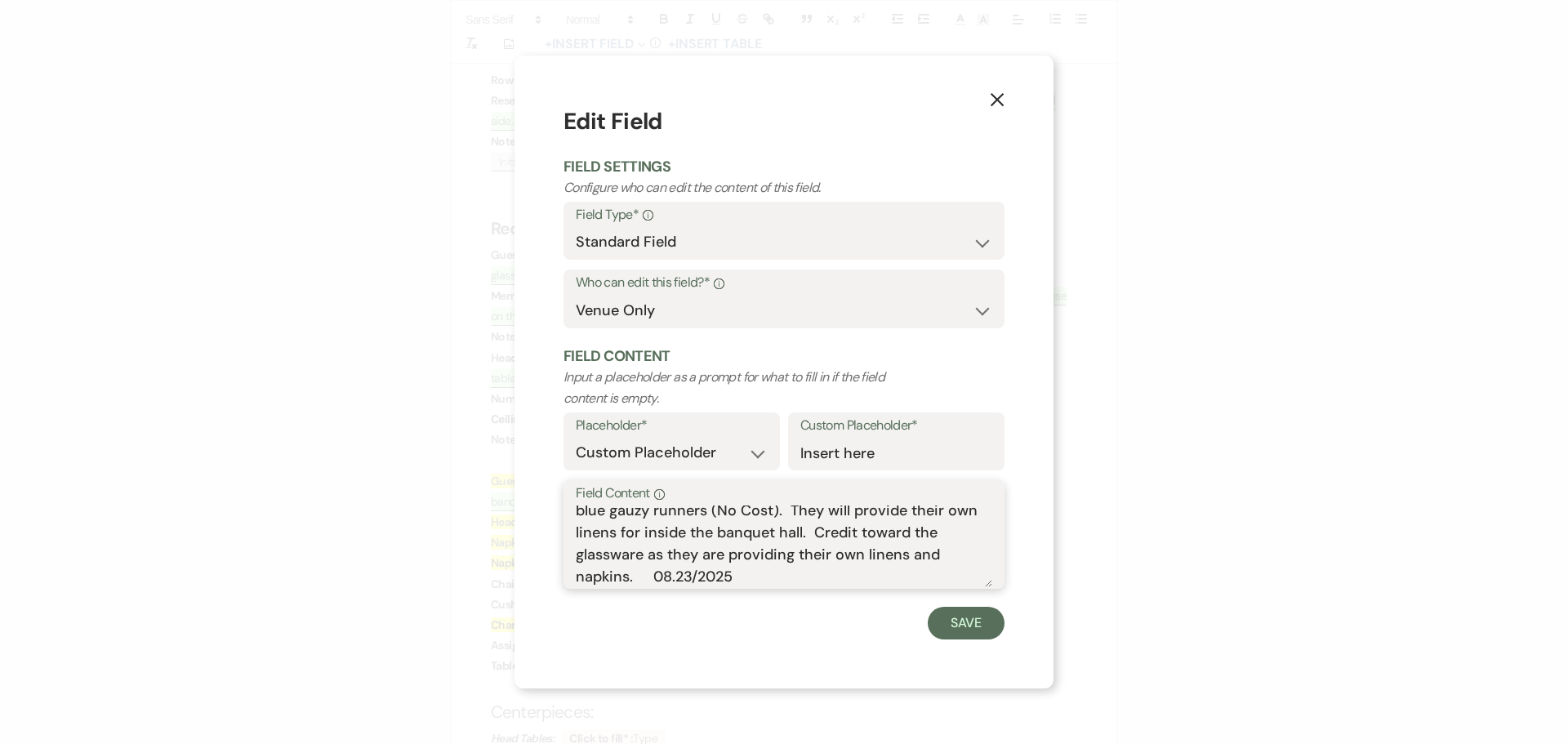
click at [678, 582] on textarea "blue gauzy runners (No Cost). They will provide their own linens for inside the…" at bounding box center [783, 546] width 416 height 81
click at [583, 513] on textarea "blue gauzy runners (No Cost). They will provide their own linens for inside the…" at bounding box center [783, 546] width 416 height 81
click at [810, 539] on textarea "Blue gauzy runners (No Cost). They will provide their own linens for inside the…" at bounding box center [783, 546] width 416 height 81
click at [891, 539] on textarea "Blue gauzy runners (No Cost). They will provide their own linens for inside the…" at bounding box center [783, 546] width 416 height 81
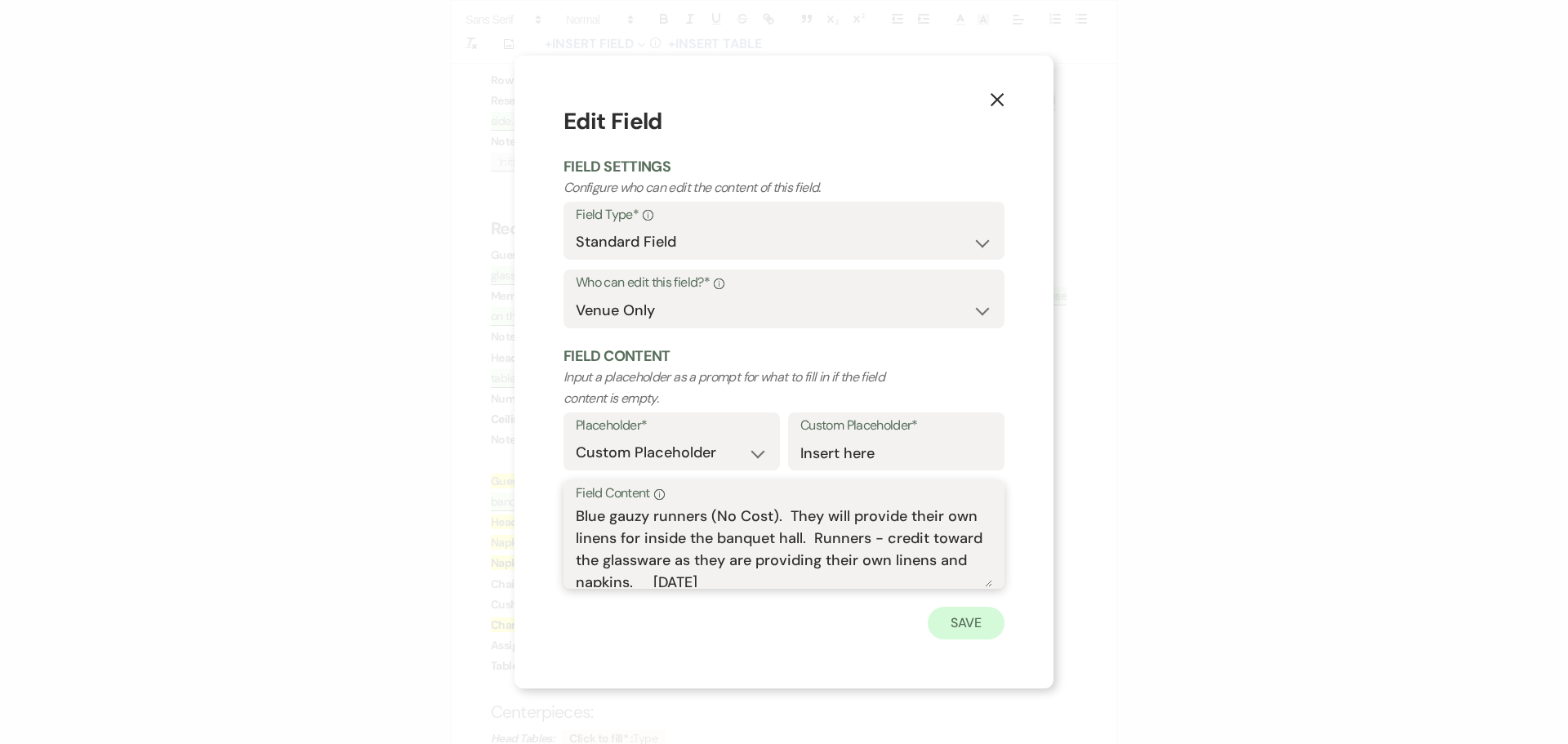
type textarea "Blue gauzy runners (No Cost). They will provide their own linens for inside the…"
click at [953, 618] on button "Save" at bounding box center [965, 622] width 77 height 32
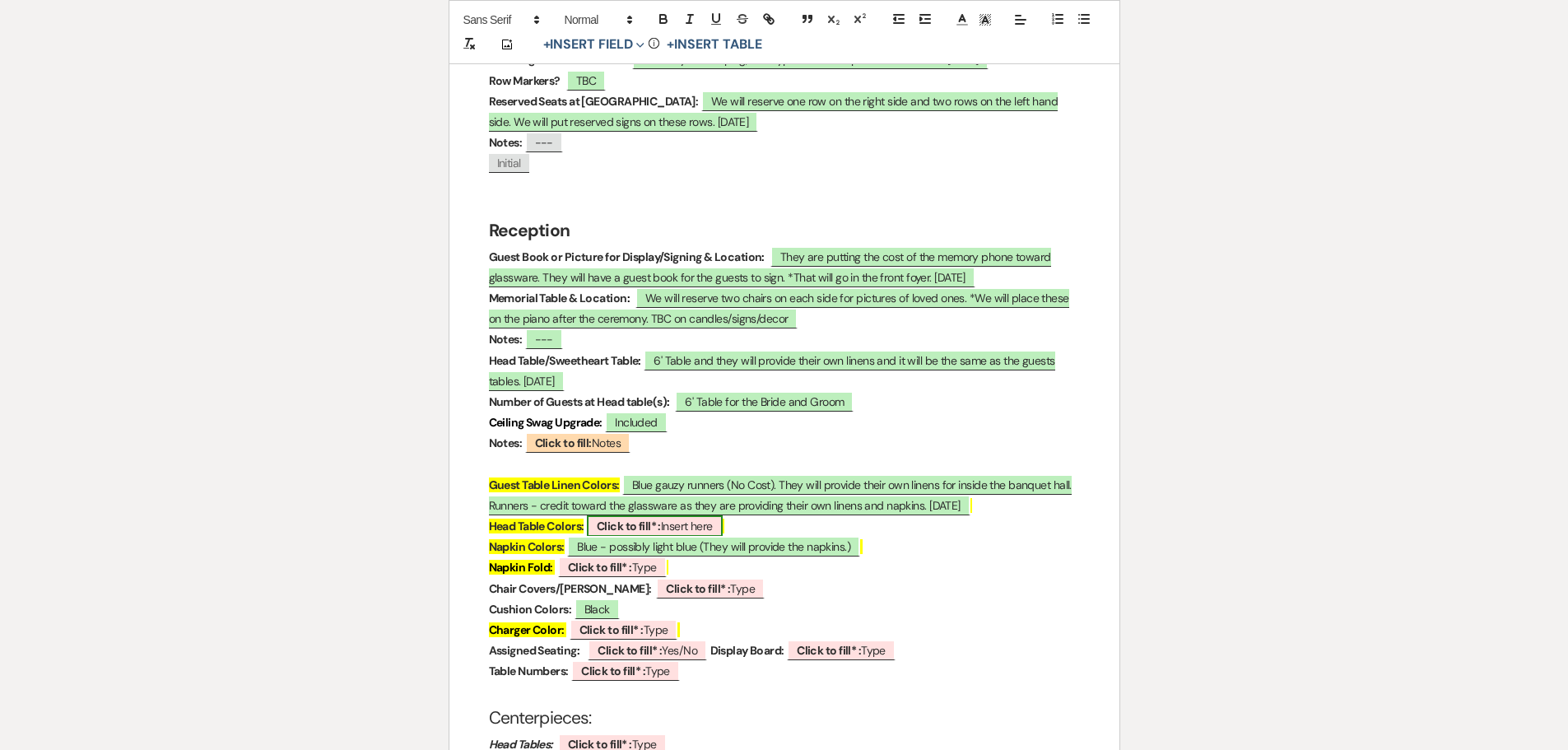
click at [624, 518] on b "Click to fill* :" at bounding box center [629, 526] width 64 height 15
select select "owner"
select select "custom_placeholder"
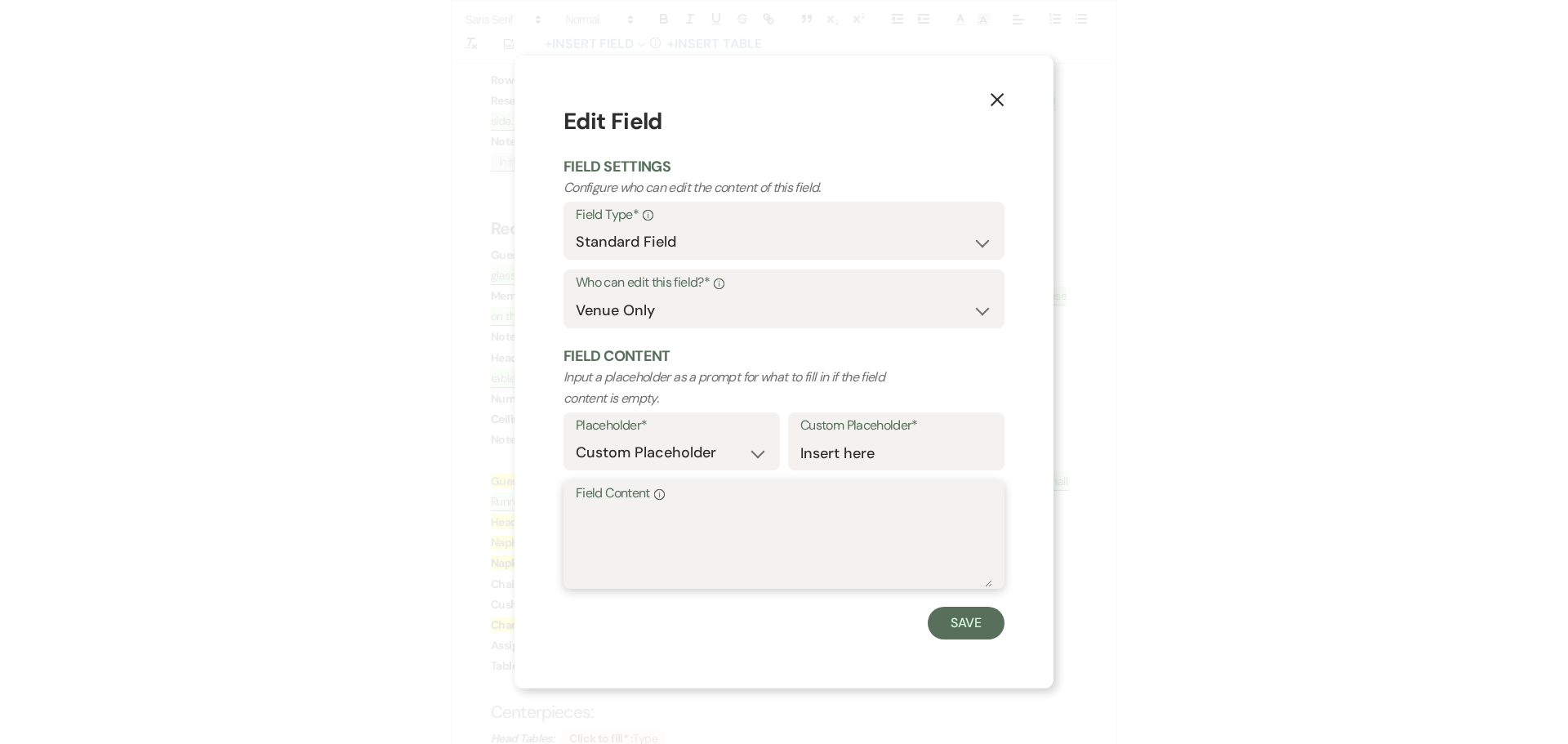
click at [593, 529] on textarea "Field Content Info" at bounding box center [783, 546] width 416 height 81
type textarea "Probably the same as the guests tables."
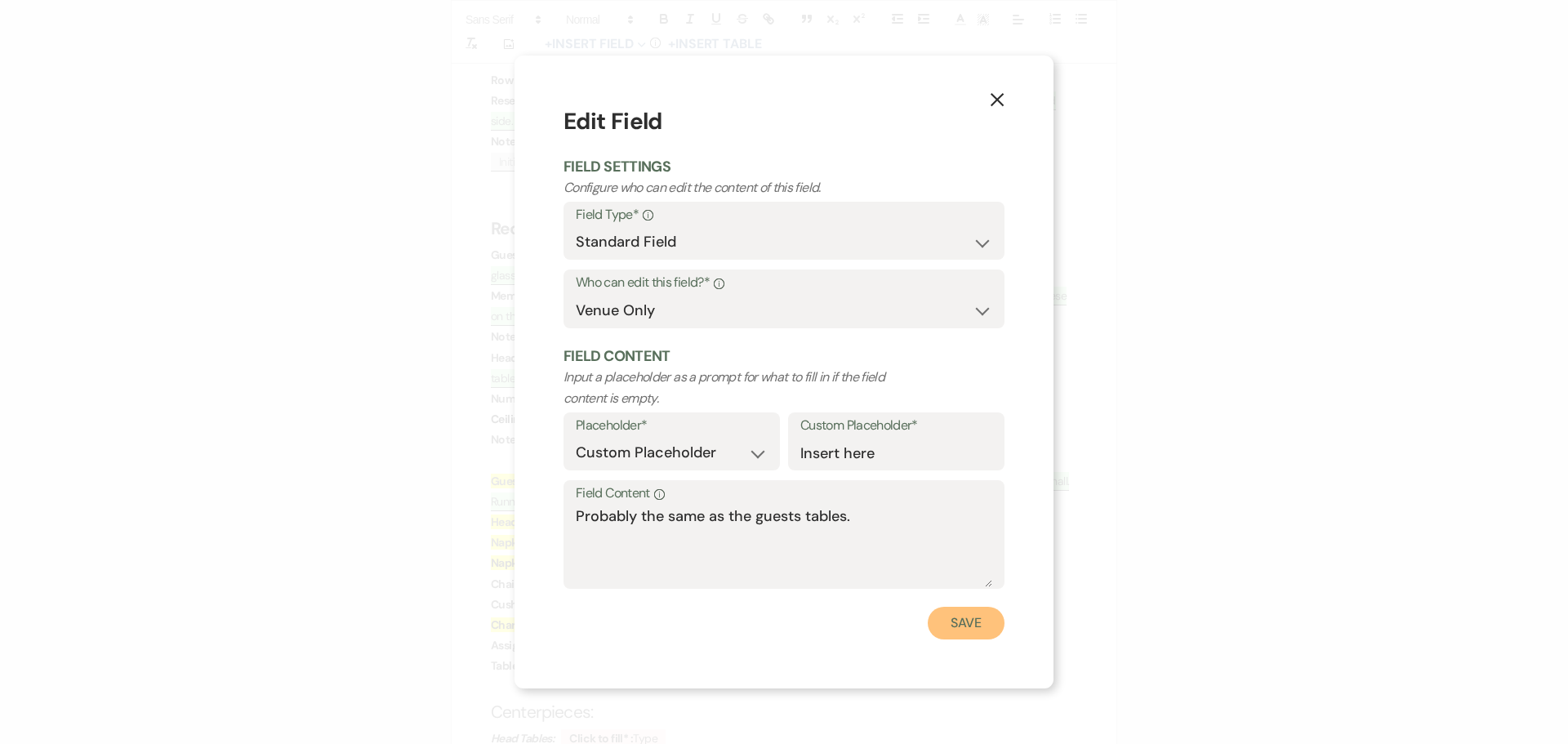
click at [970, 629] on button "Save" at bounding box center [965, 622] width 77 height 32
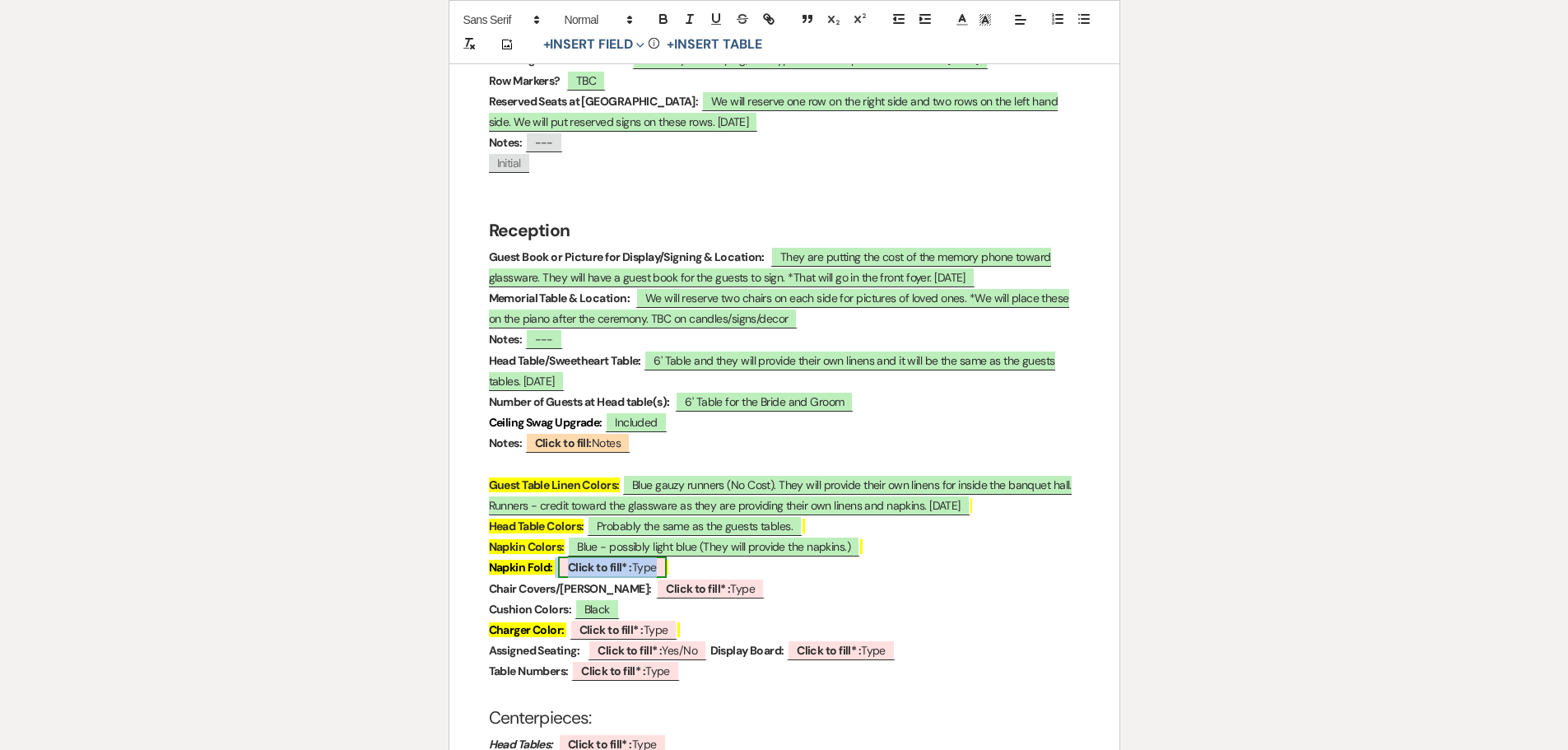
click at [587, 559] on b "Click to fill* :" at bounding box center [600, 567] width 64 height 15
select select "owner"
select select "Type"
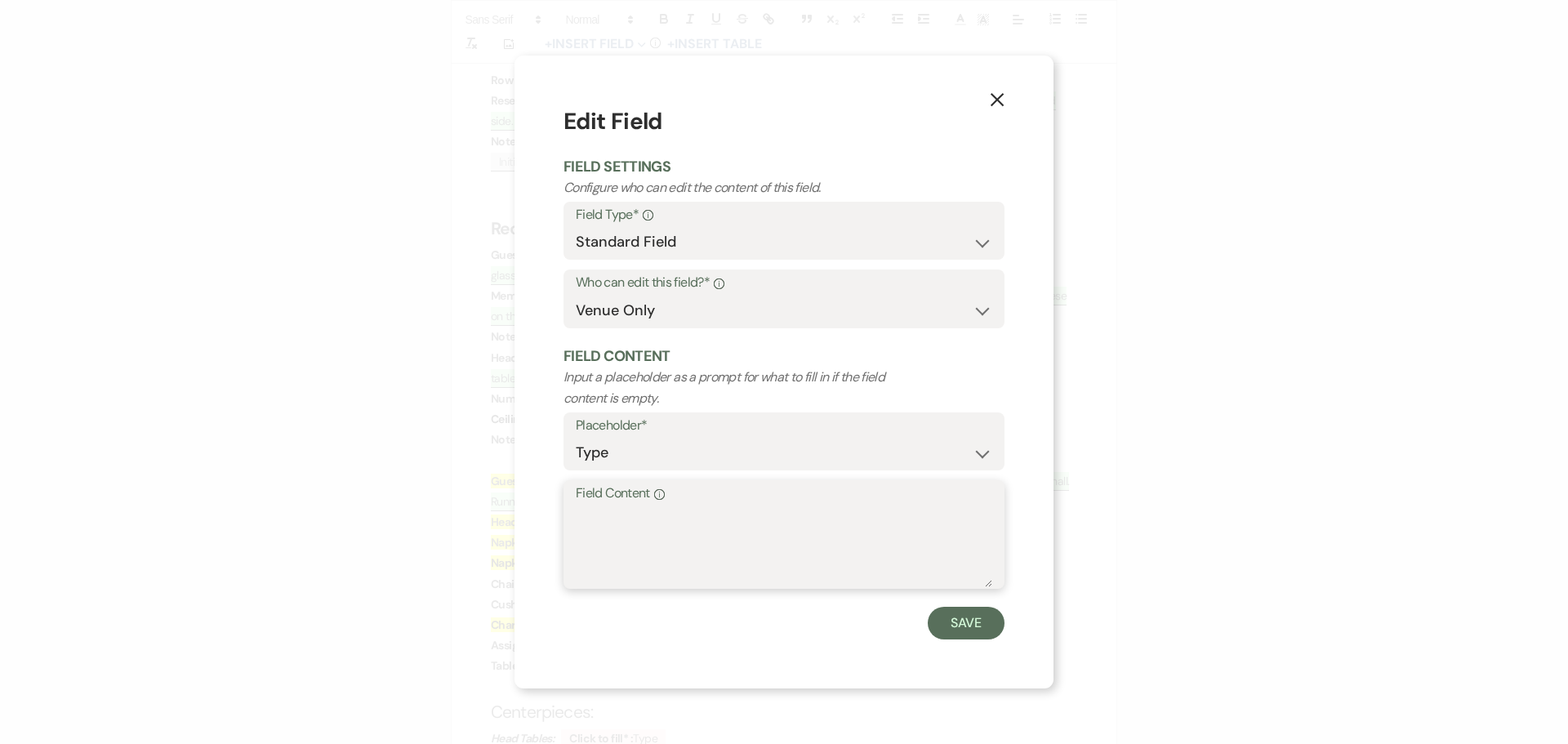
click at [609, 514] on textarea "Field Content Info" at bounding box center [783, 546] width 416 height 81
type textarea "TBC"
click at [968, 629] on button "Save" at bounding box center [965, 622] width 77 height 32
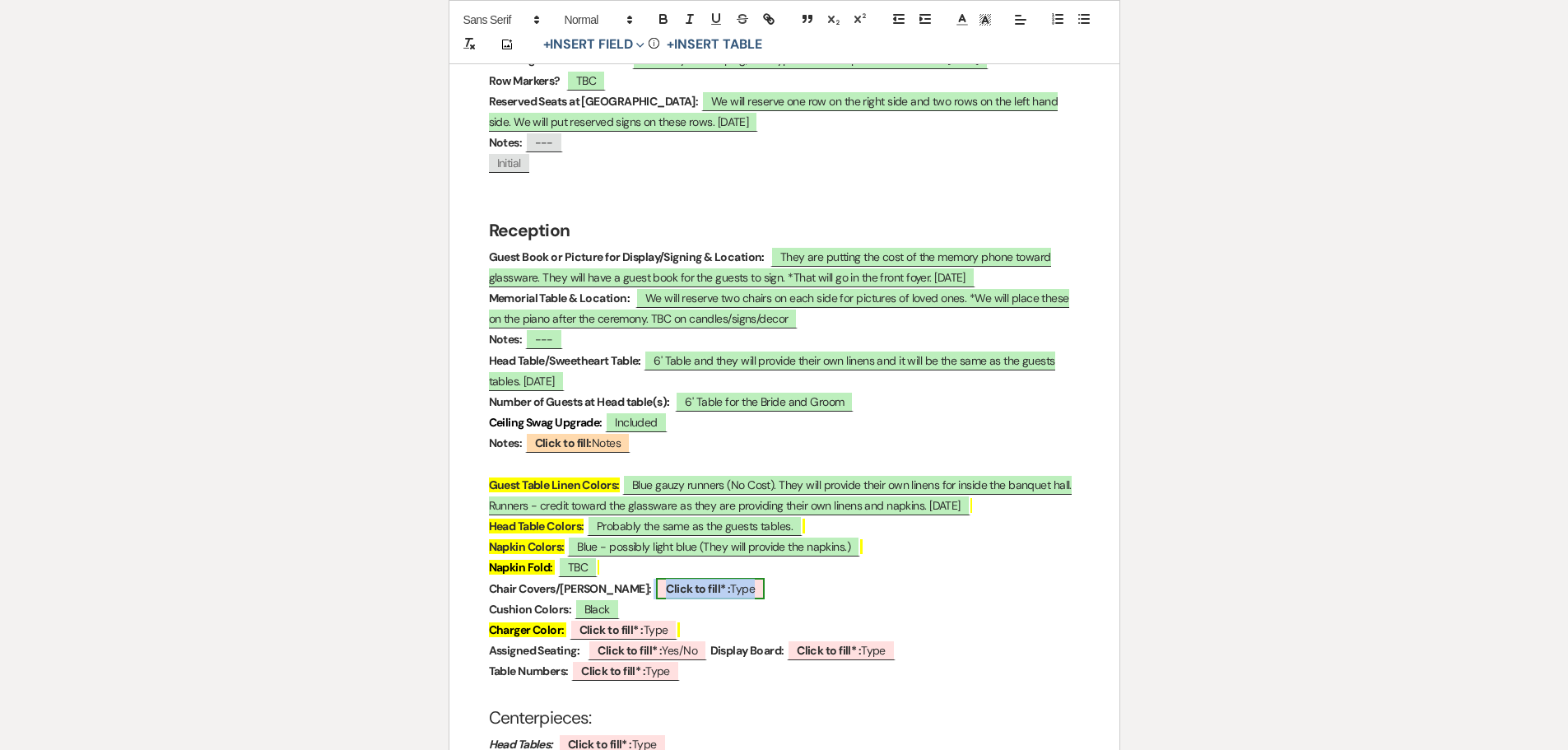
click at [666, 581] on b "Click to fill* :" at bounding box center [697, 588] width 64 height 15
select select "owner"
select select "Type"
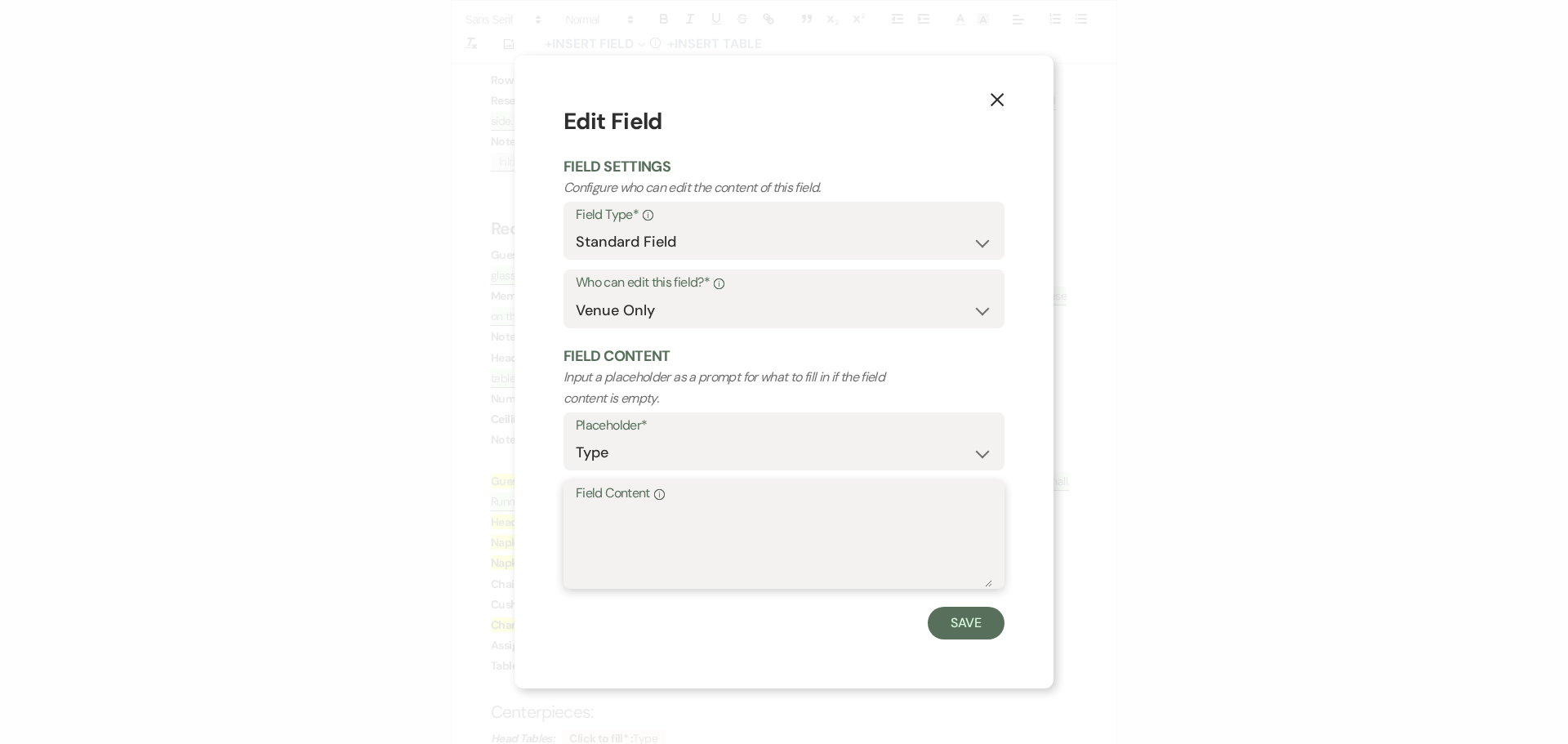
click at [632, 532] on textarea "Field Content Info" at bounding box center [783, 546] width 416 height 81
click at [965, 625] on button "Save" at bounding box center [965, 622] width 77 height 32
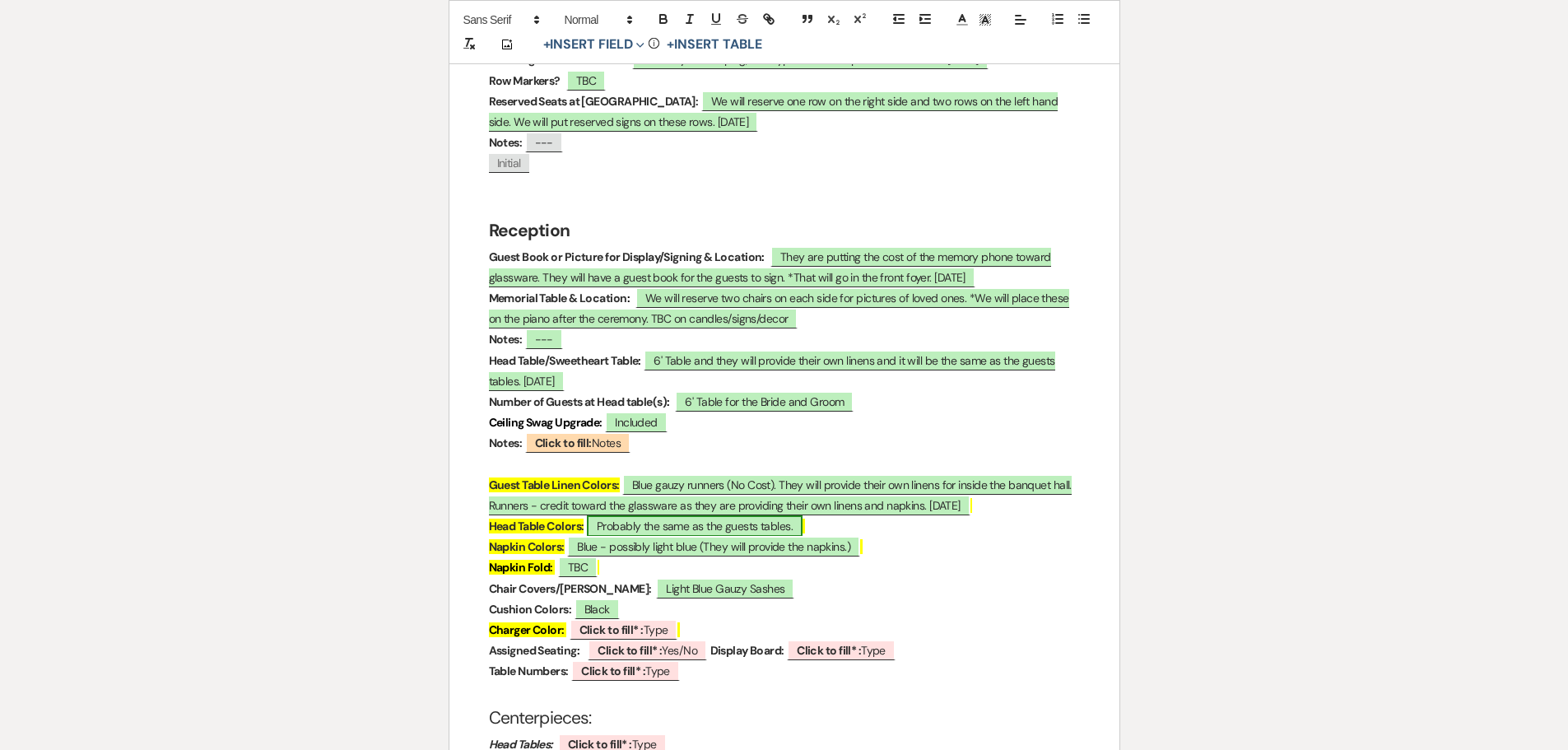
click at [793, 516] on span "Probably the same as the guests tables." at bounding box center [695, 526] width 216 height 21
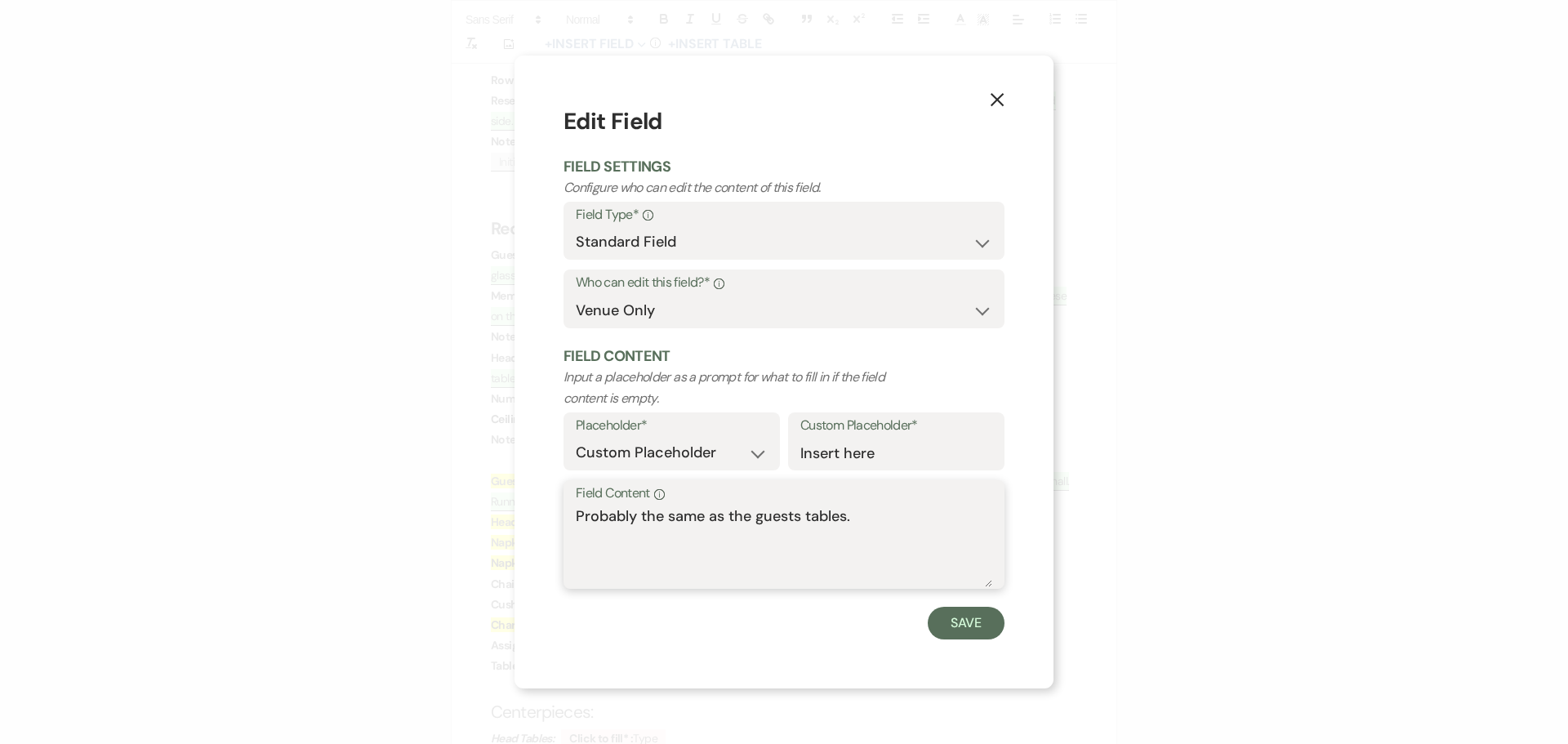
click at [879, 523] on textarea "Probably the same as the guests tables." at bounding box center [783, 546] width 416 height 81
click at [970, 618] on button "Save" at bounding box center [965, 622] width 77 height 32
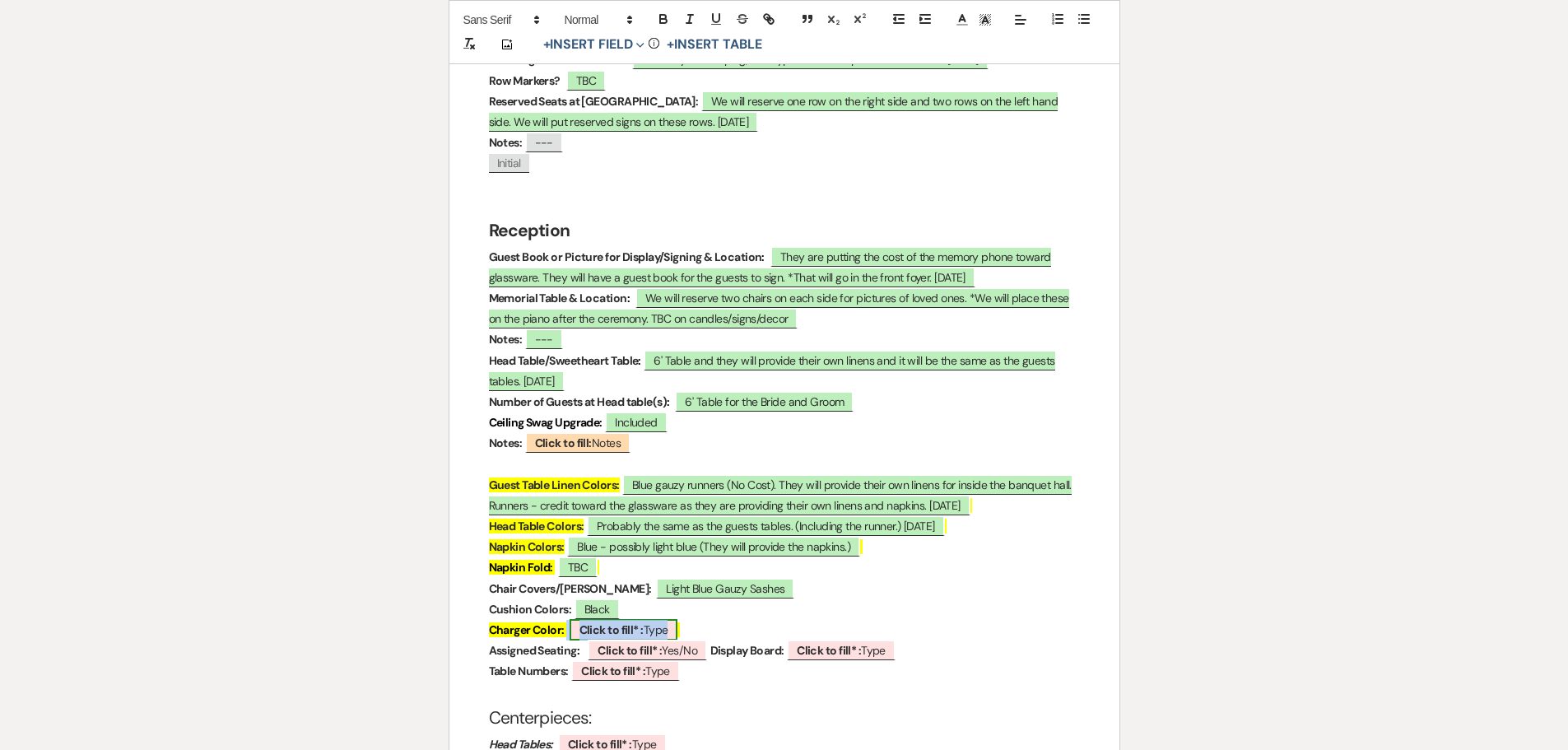
click at [589, 622] on b "Click to fill* :" at bounding box center [611, 629] width 64 height 15
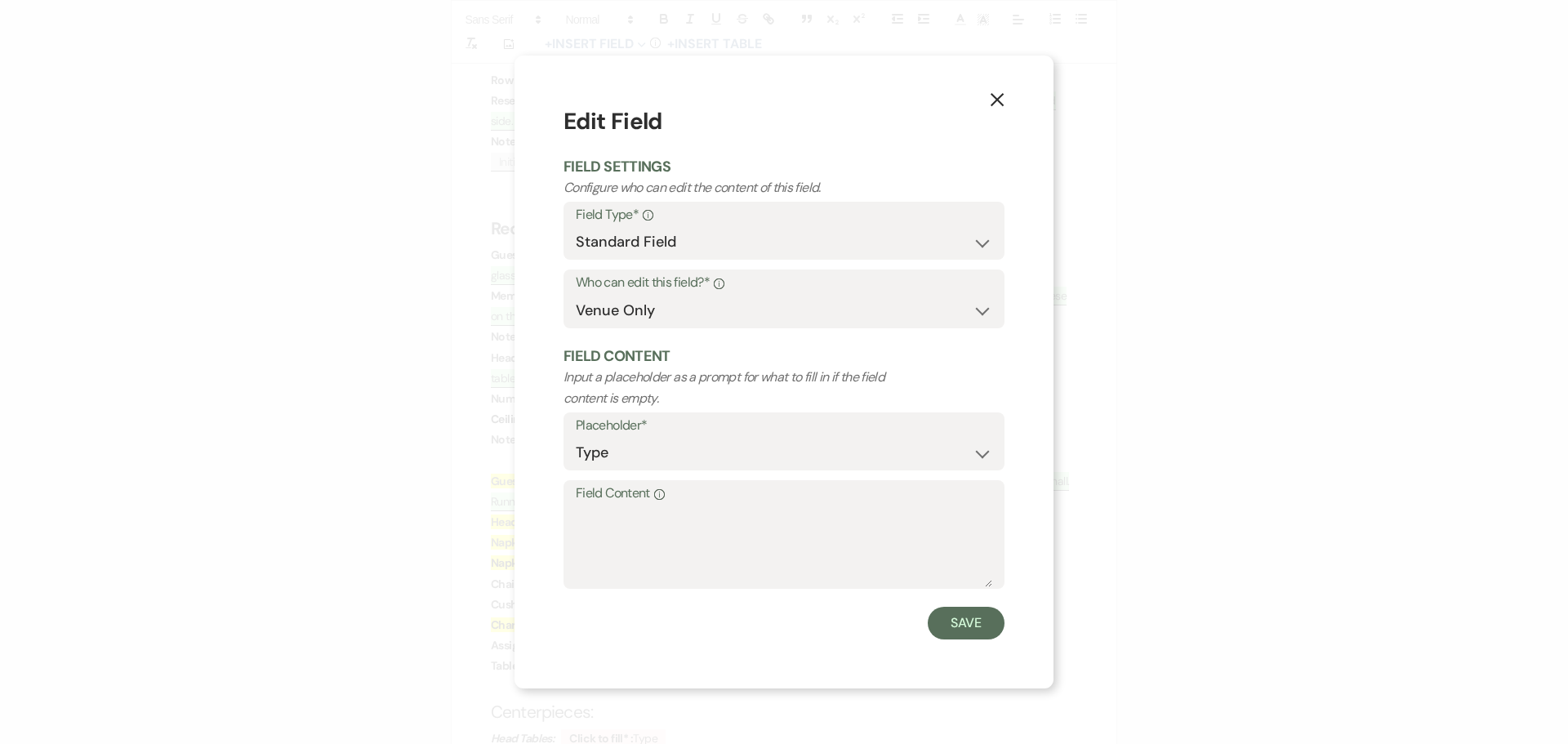
click at [595, 502] on label "Field Content Info" at bounding box center [783, 494] width 416 height 24
click at [595, 505] on textarea "Field Content Info" at bounding box center [783, 546] width 416 height 81
click at [958, 614] on button "Save" at bounding box center [965, 622] width 77 height 32
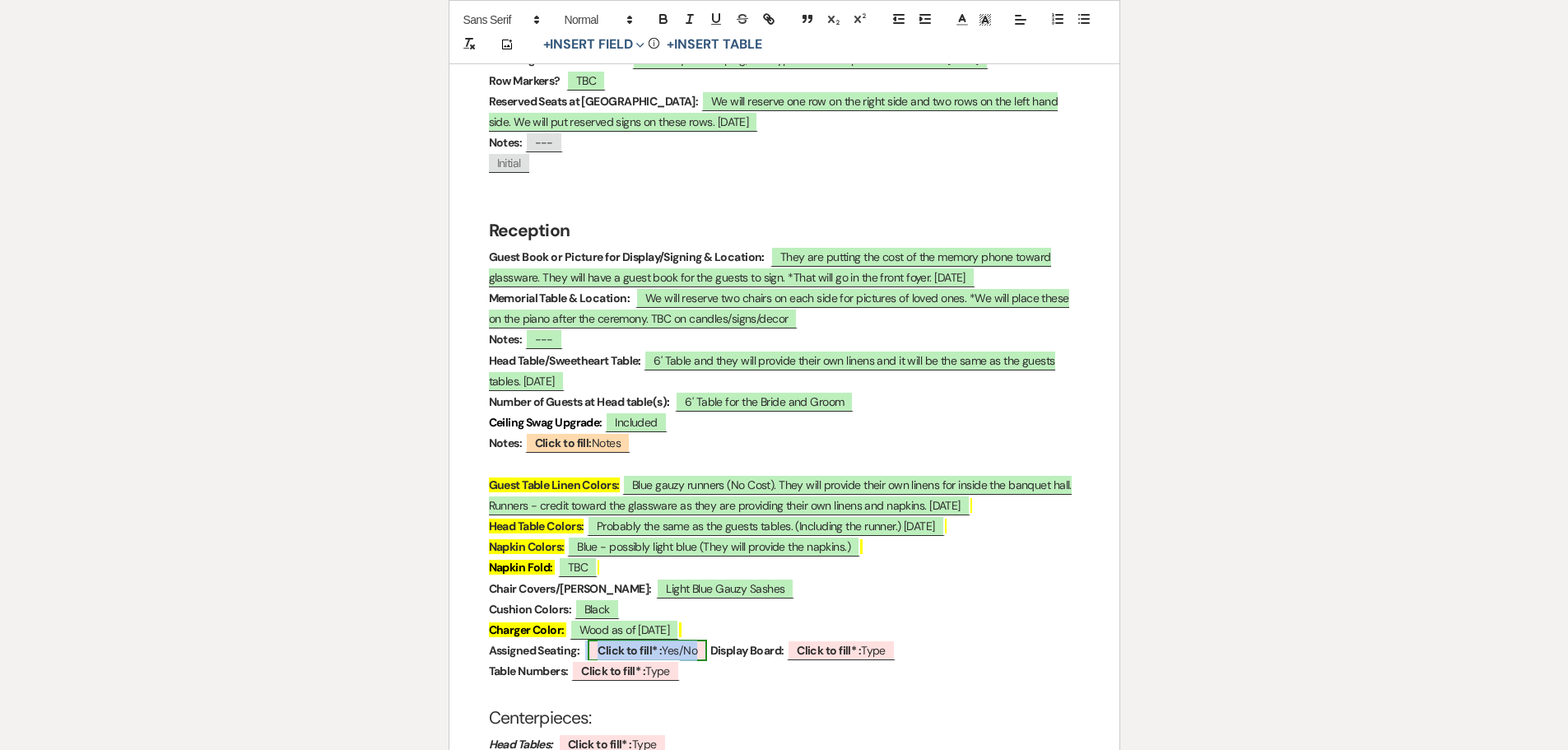
click at [618, 643] on b "Click to fill* :" at bounding box center [629, 650] width 64 height 15
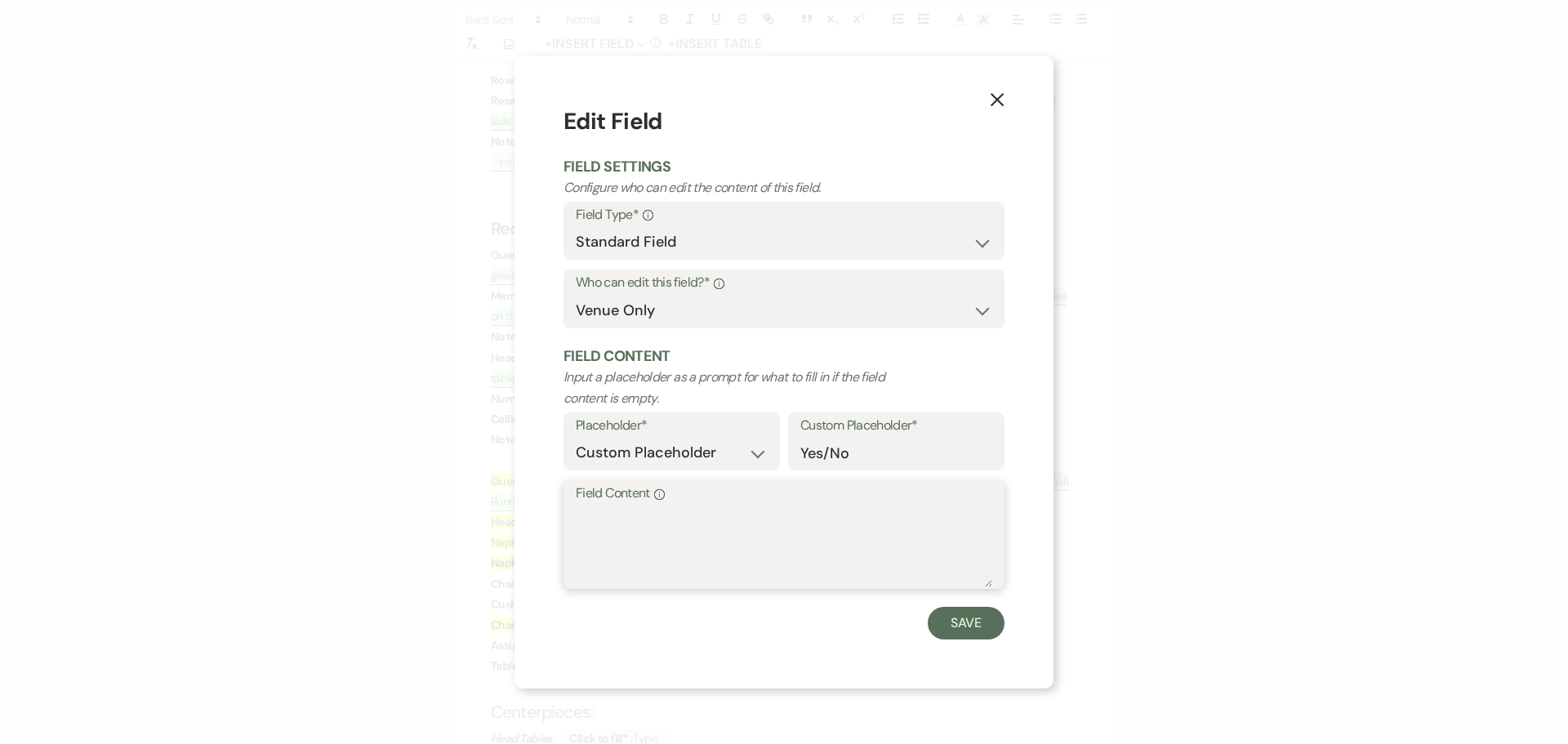
click at [608, 518] on textarea "Field Content Info" at bounding box center [783, 546] width 416 height 81
click at [942, 617] on button "Save" at bounding box center [965, 622] width 77 height 32
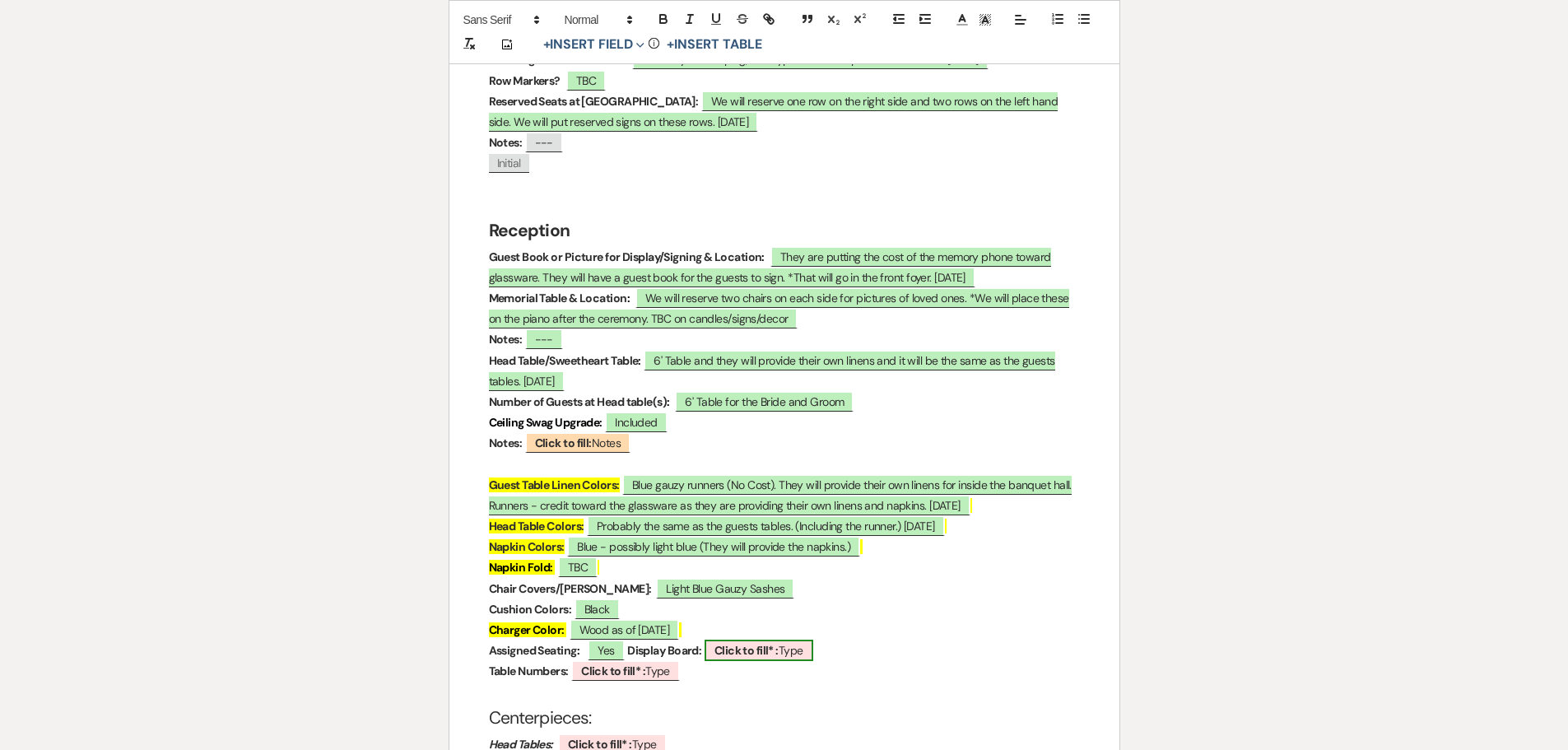
click at [750, 643] on b "Click to fill* :" at bounding box center [747, 650] width 64 height 15
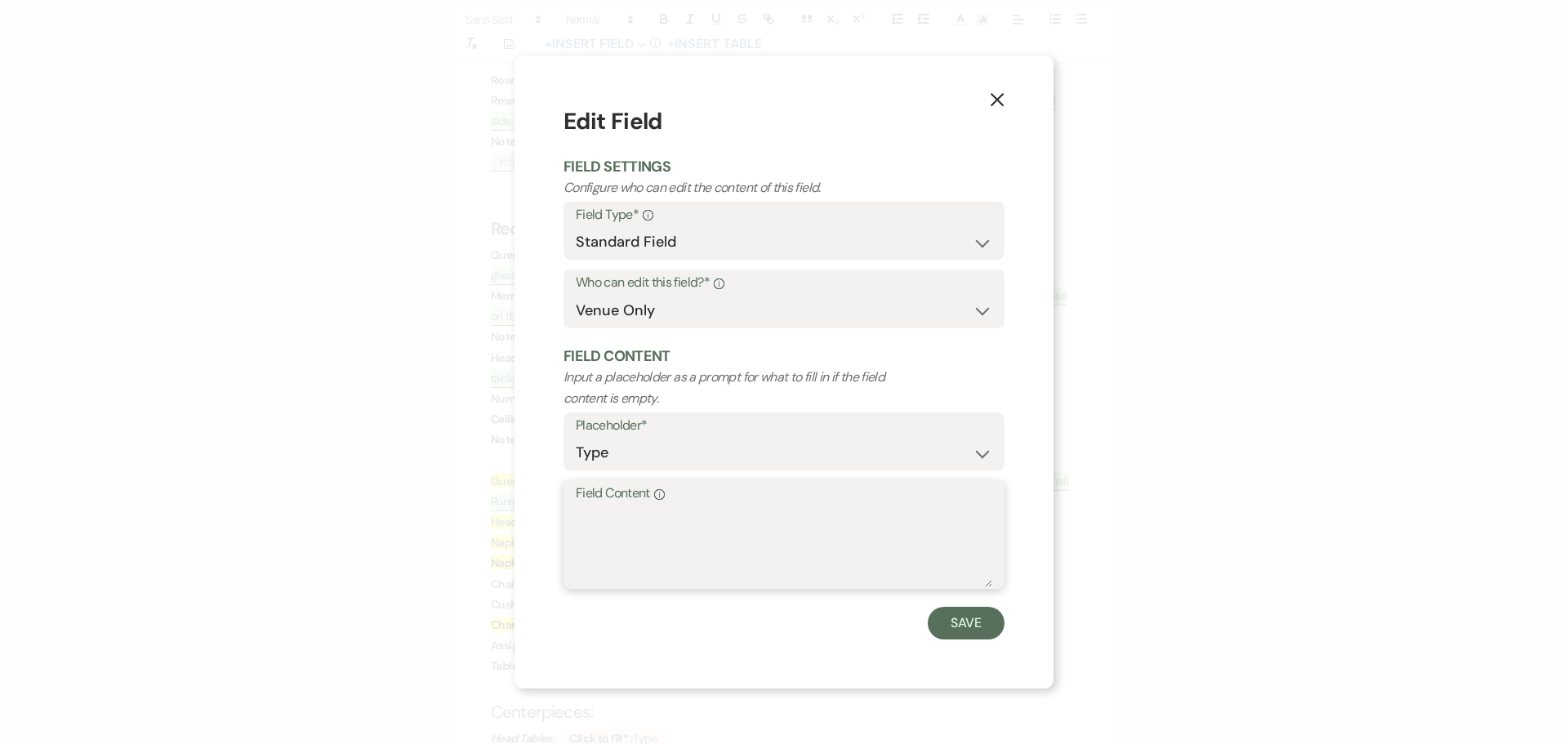
click at [676, 521] on textarea "Field Content Info" at bounding box center [783, 546] width 416 height 81
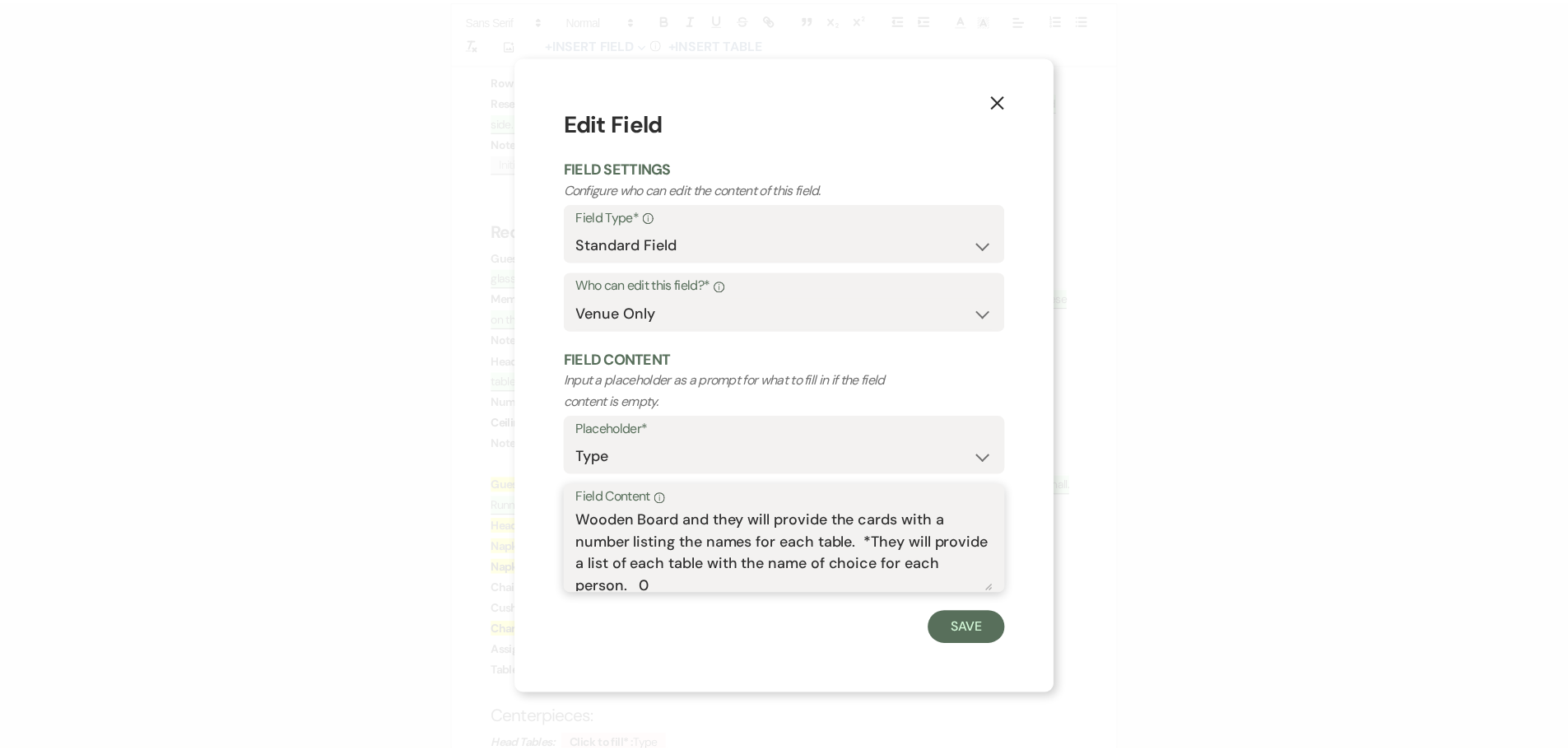
scroll to position [6, 0]
click at [955, 629] on button "Save" at bounding box center [973, 627] width 77 height 33
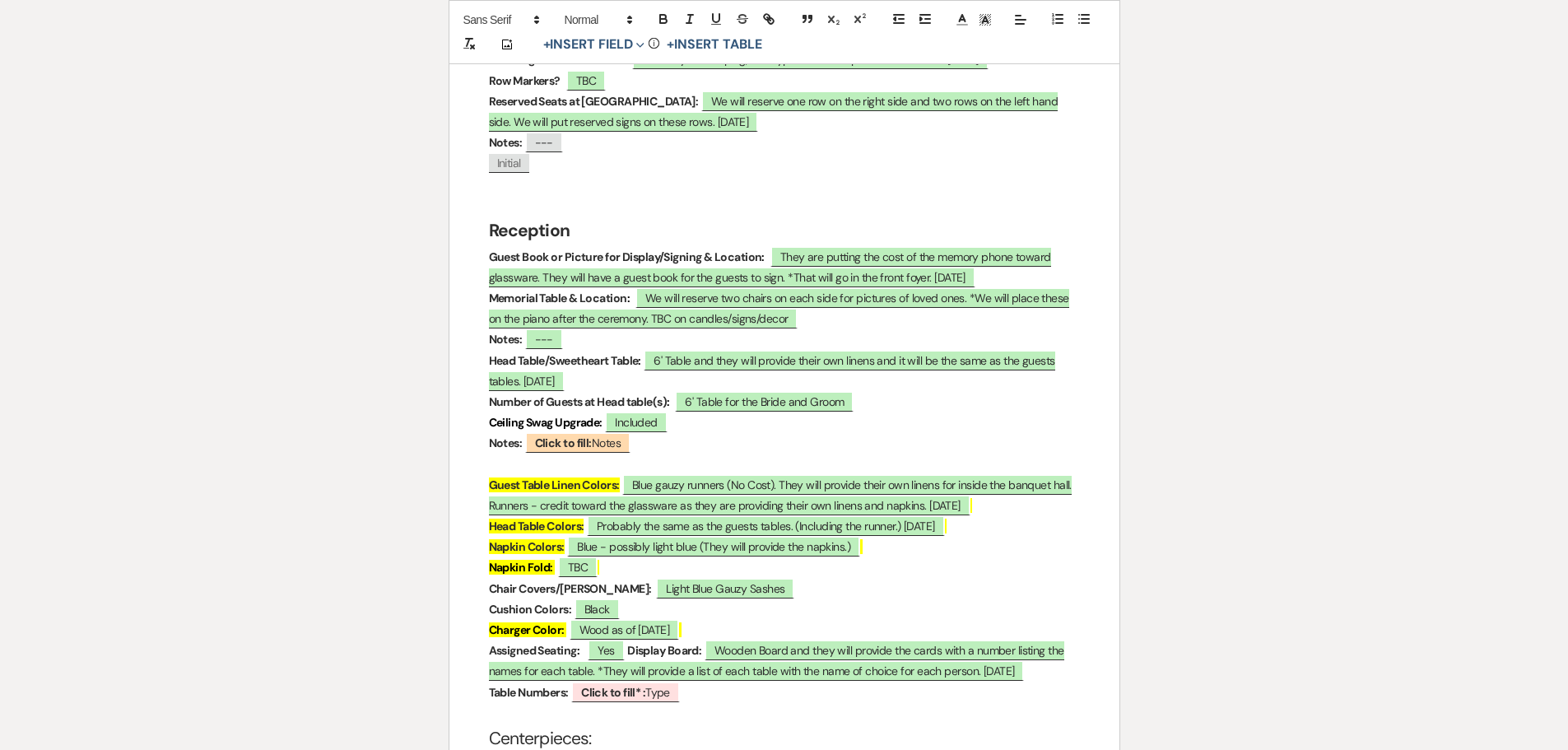
click at [596, 682] on p "Table Numbers: ﻿ Click to fill* : Type ﻿" at bounding box center [784, 692] width 591 height 20
click at [596, 685] on b "Click to fill* :" at bounding box center [613, 692] width 64 height 15
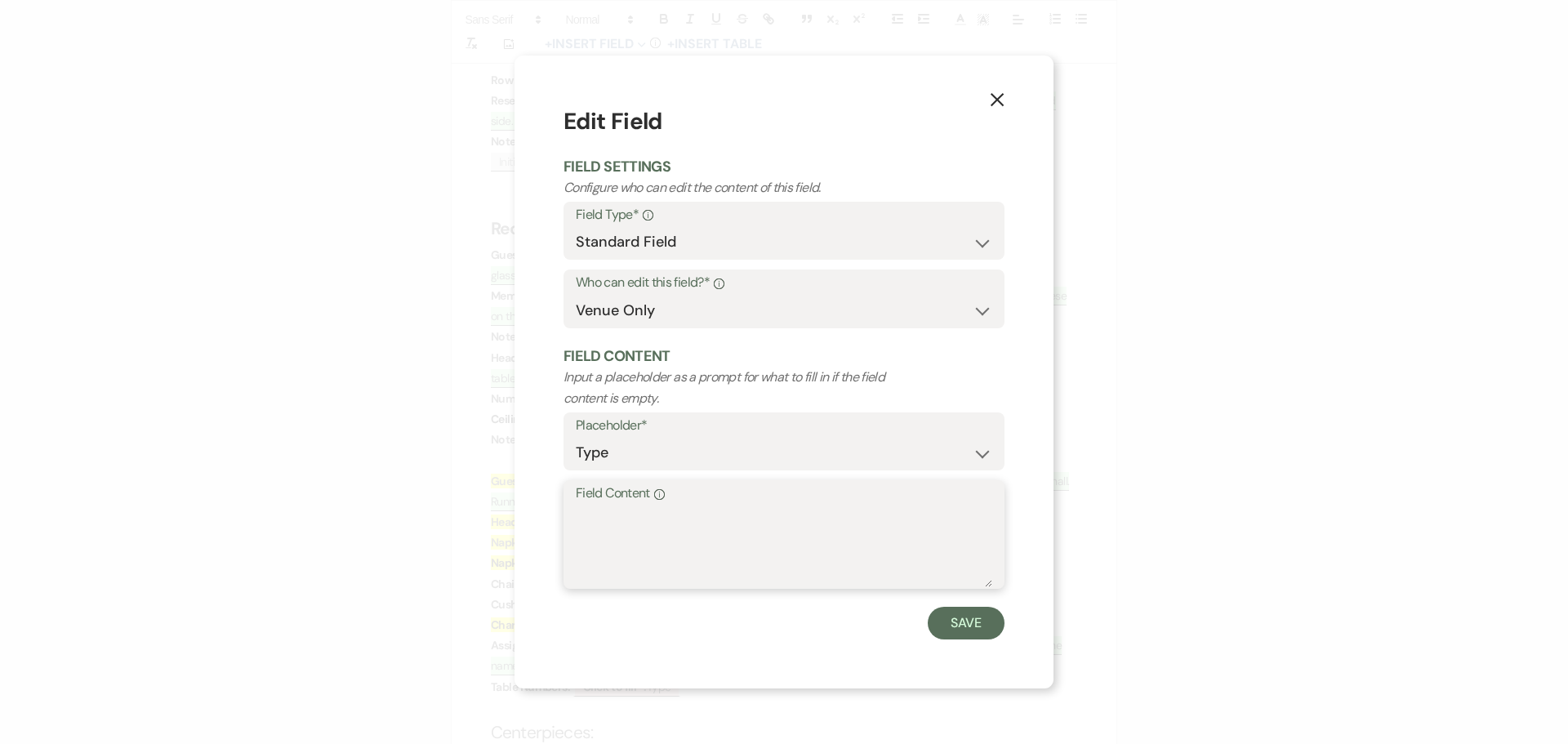
click at [589, 534] on textarea "Field Content Info" at bounding box center [783, 546] width 416 height 81
drag, startPoint x: 960, startPoint y: 616, endPoint x: 814, endPoint y: 584, distance: 149.5
click at [960, 617] on button "Save" at bounding box center [965, 622] width 77 height 32
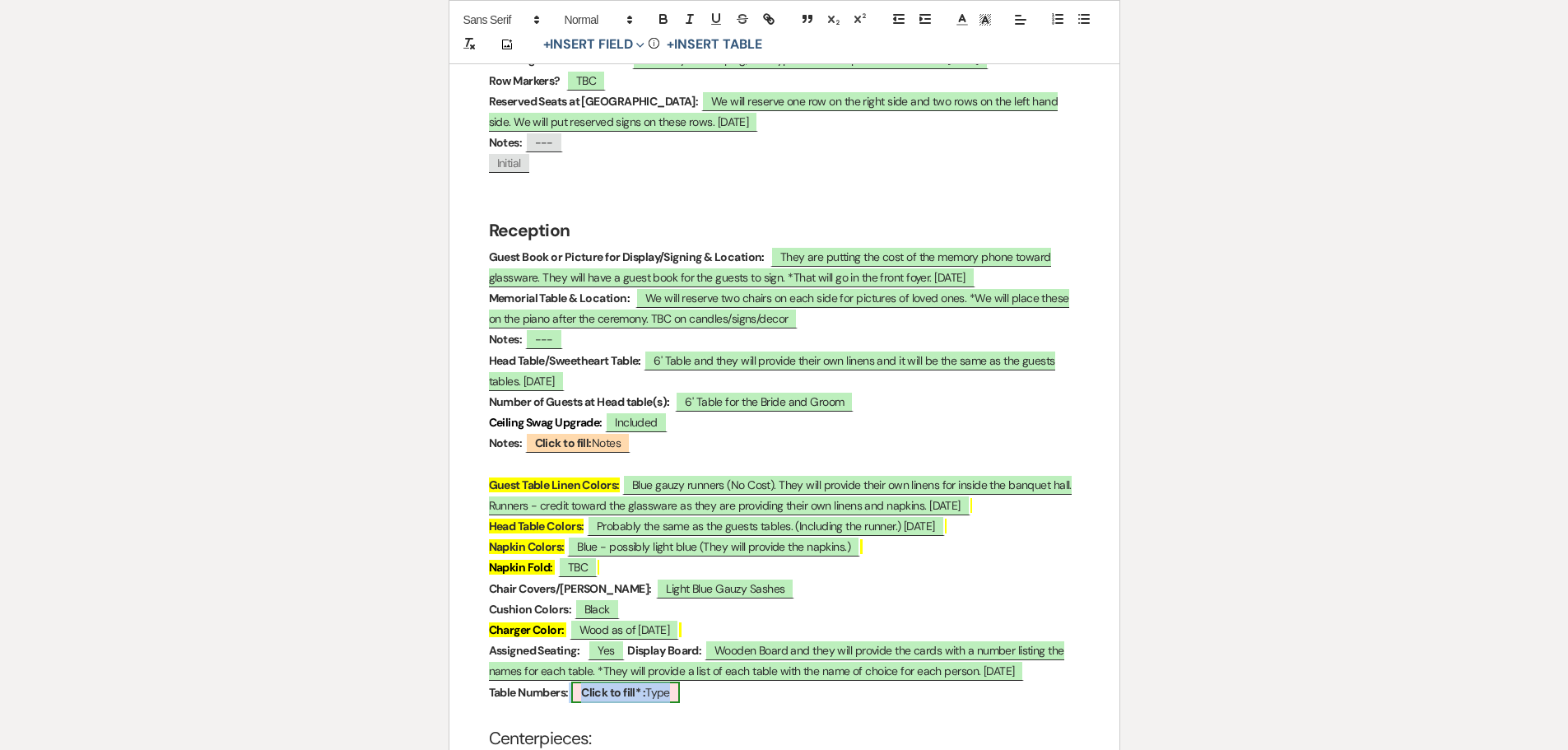
click at [602, 685] on b "Click to fill* :" at bounding box center [613, 692] width 64 height 15
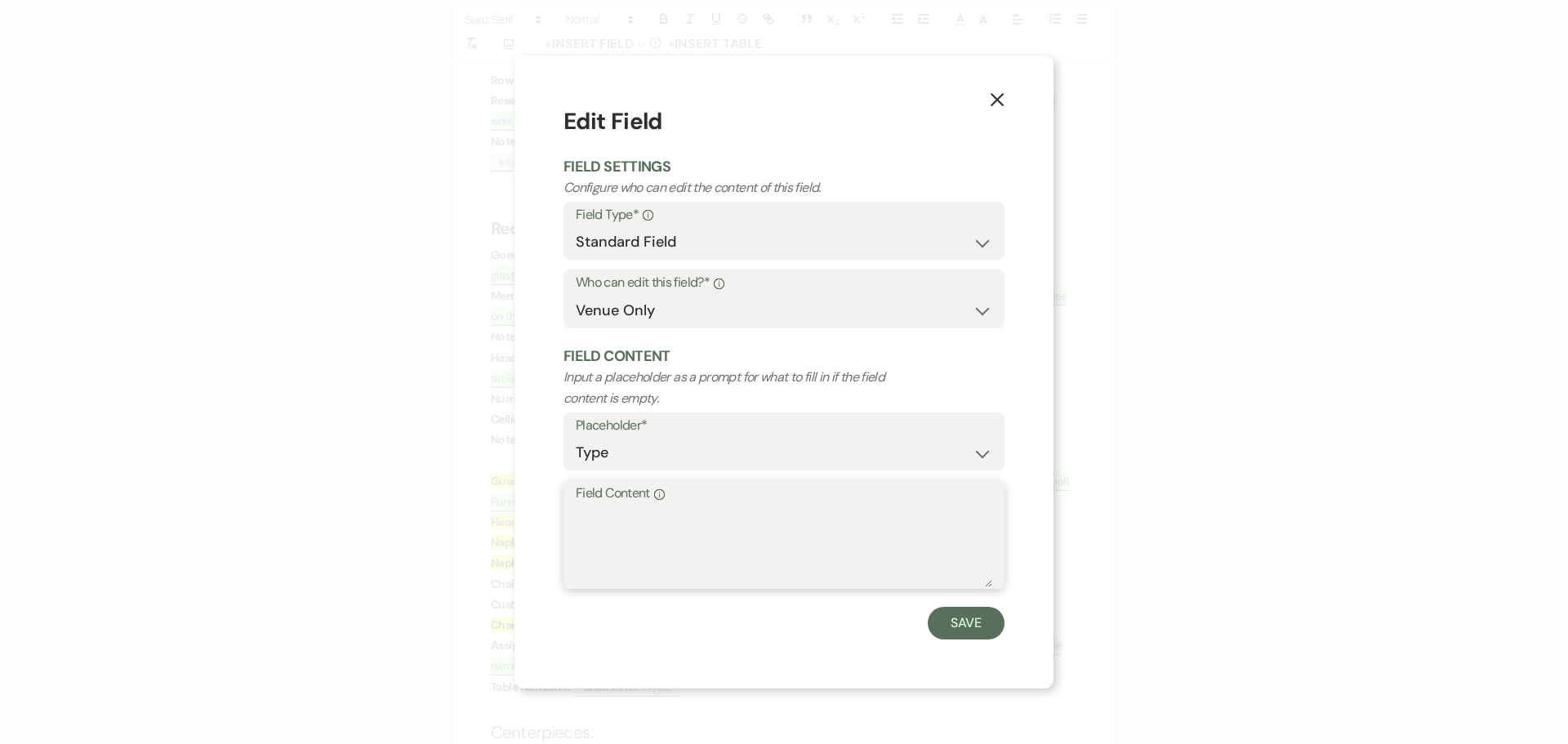
click at [605, 534] on textarea "Field Content Info" at bounding box center [783, 546] width 416 height 81
click at [952, 617] on button "Save" at bounding box center [965, 622] width 77 height 32
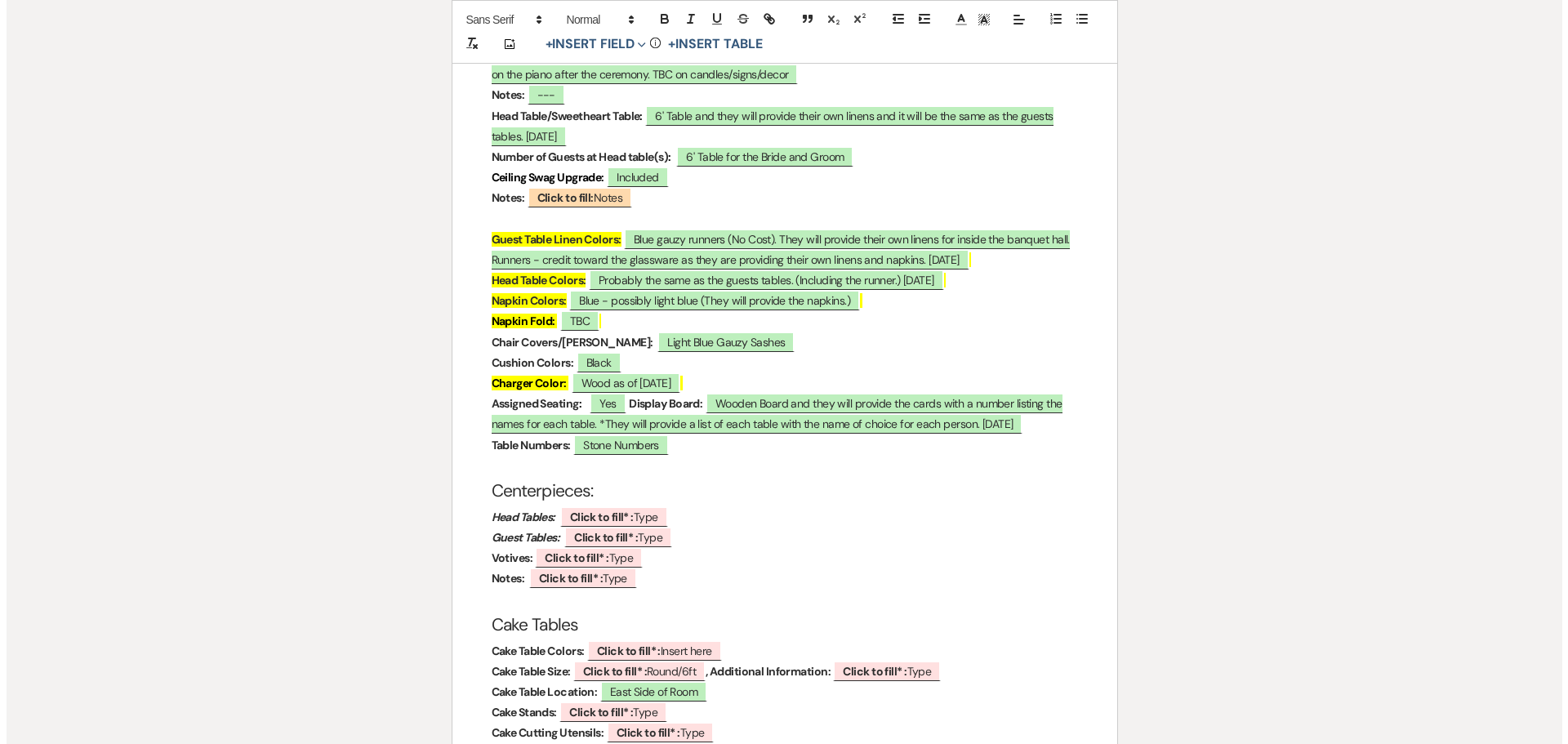
scroll to position [2449, 0]
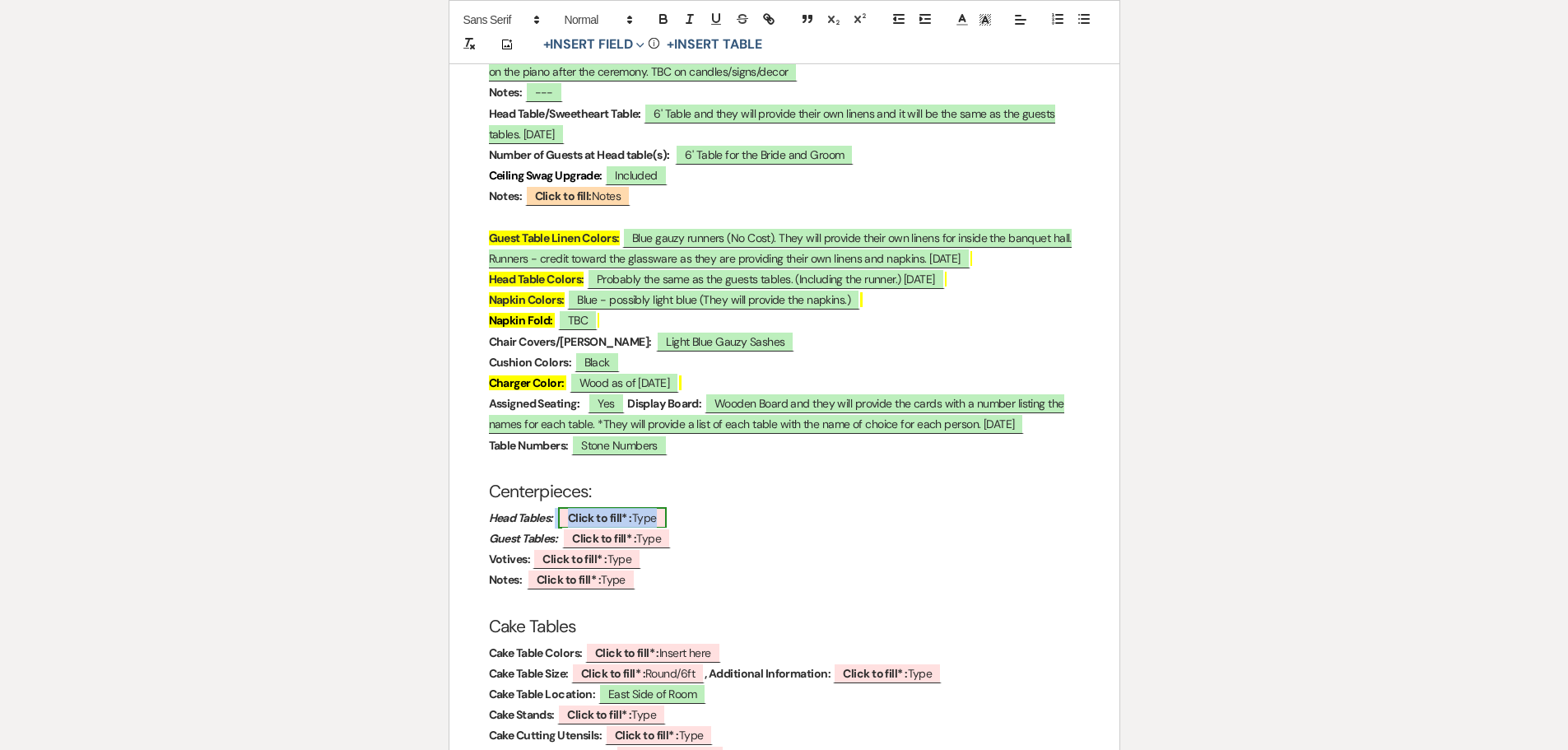
click at [587, 510] on b "Click to fill* :" at bounding box center [600, 517] width 64 height 15
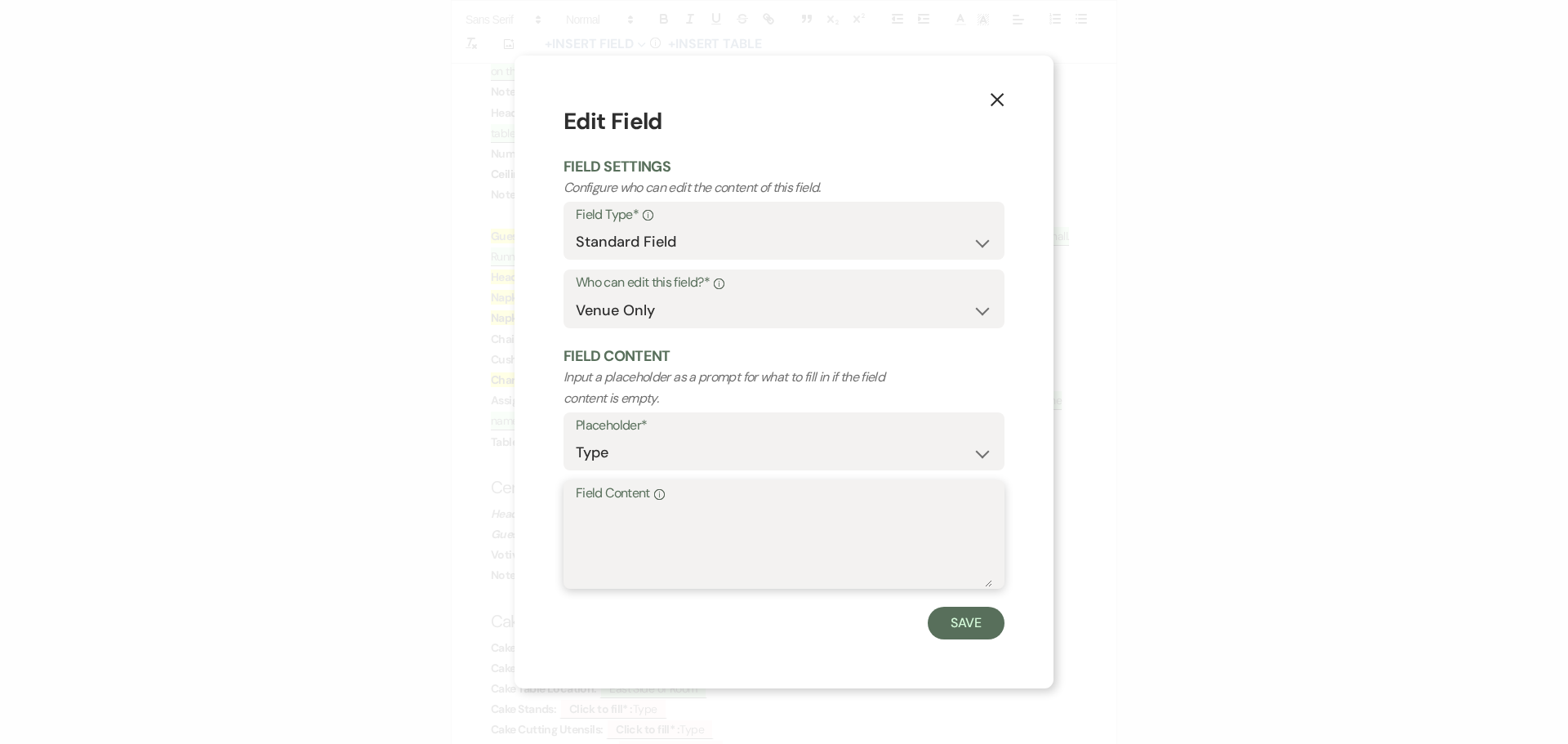
click at [591, 518] on textarea "Field Content Info" at bounding box center [783, 546] width 416 height 81
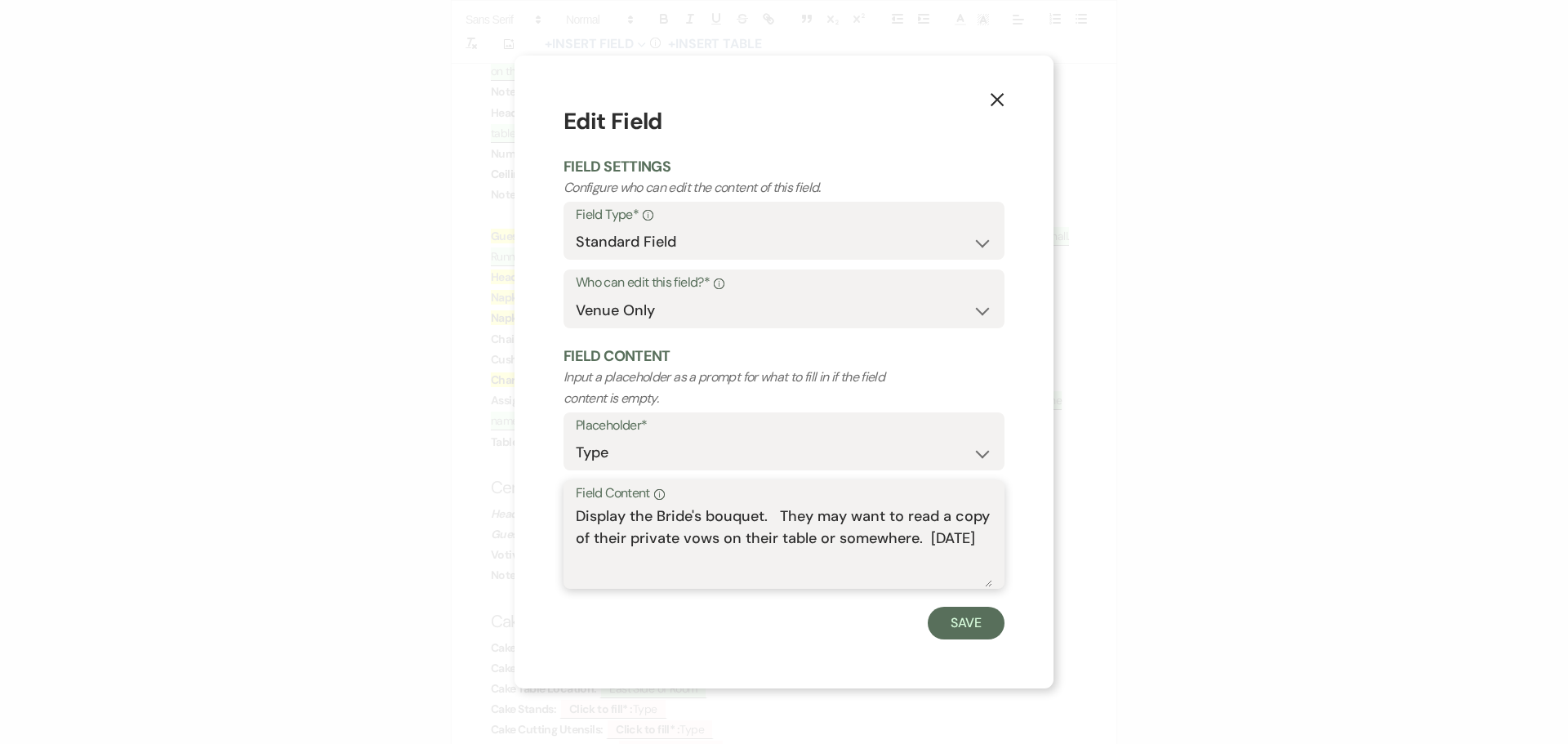
click at [941, 518] on textarea "Display the Bride's bouquet. They may want to read a copy of their private vows…" at bounding box center [783, 546] width 416 height 81
click at [666, 552] on textarea "Display the Bride's bouquet. They may want to display a copy of their private v…" at bounding box center [783, 546] width 416 height 81
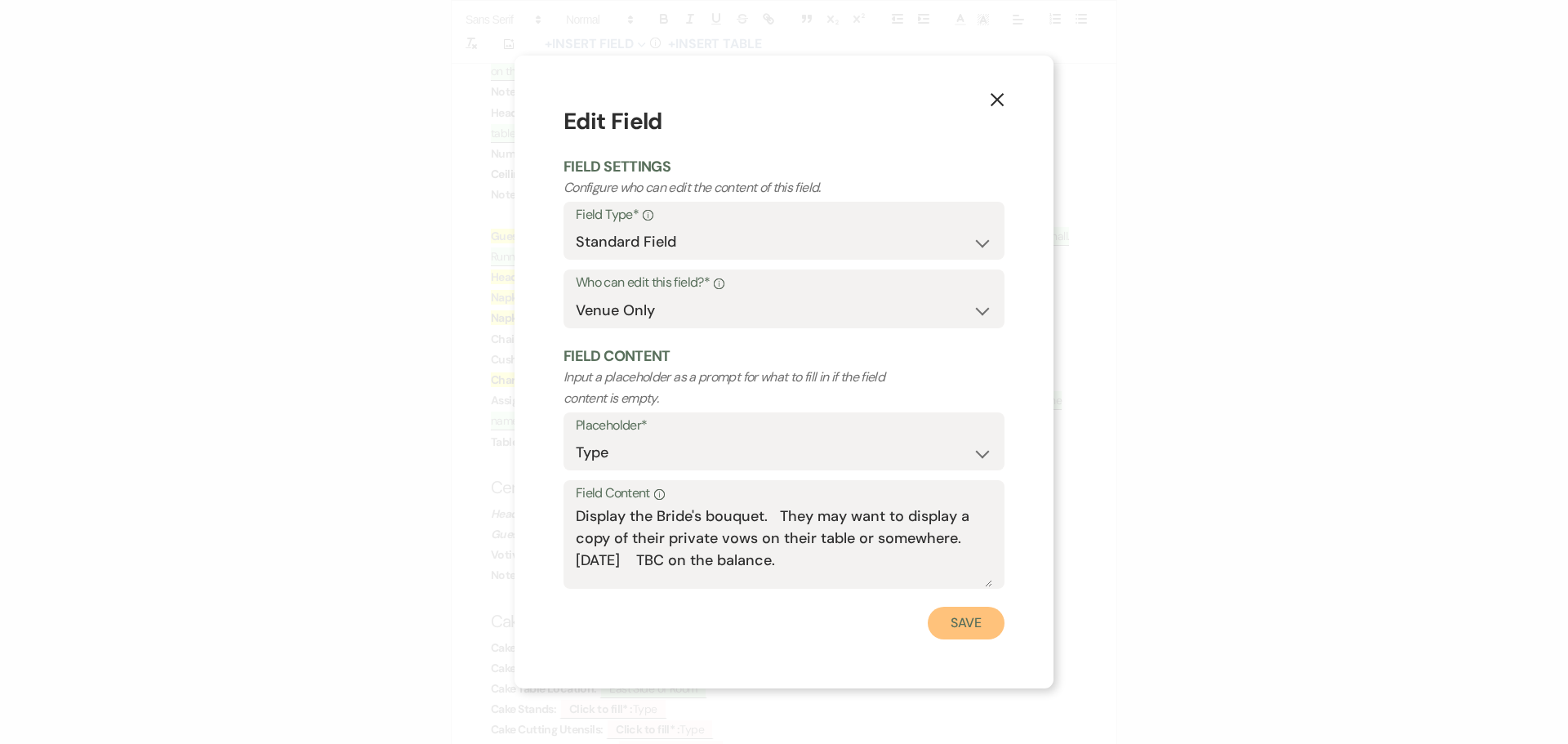
drag, startPoint x: 958, startPoint y: 616, endPoint x: 959, endPoint y: 605, distance: 11.0
click at [958, 613] on button "Save" at bounding box center [965, 622] width 77 height 32
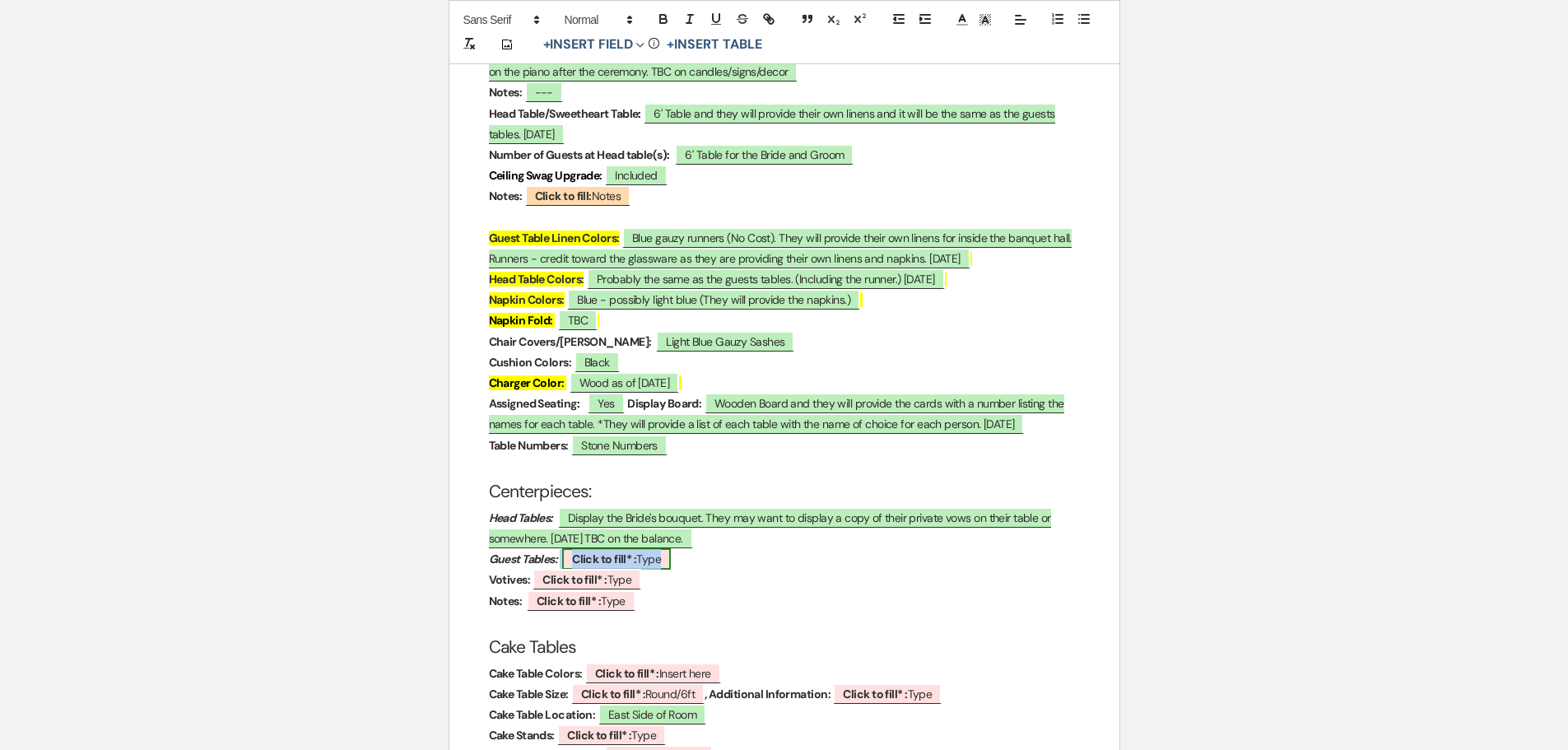
click at [589, 551] on b "Click to fill* :" at bounding box center [604, 558] width 64 height 15
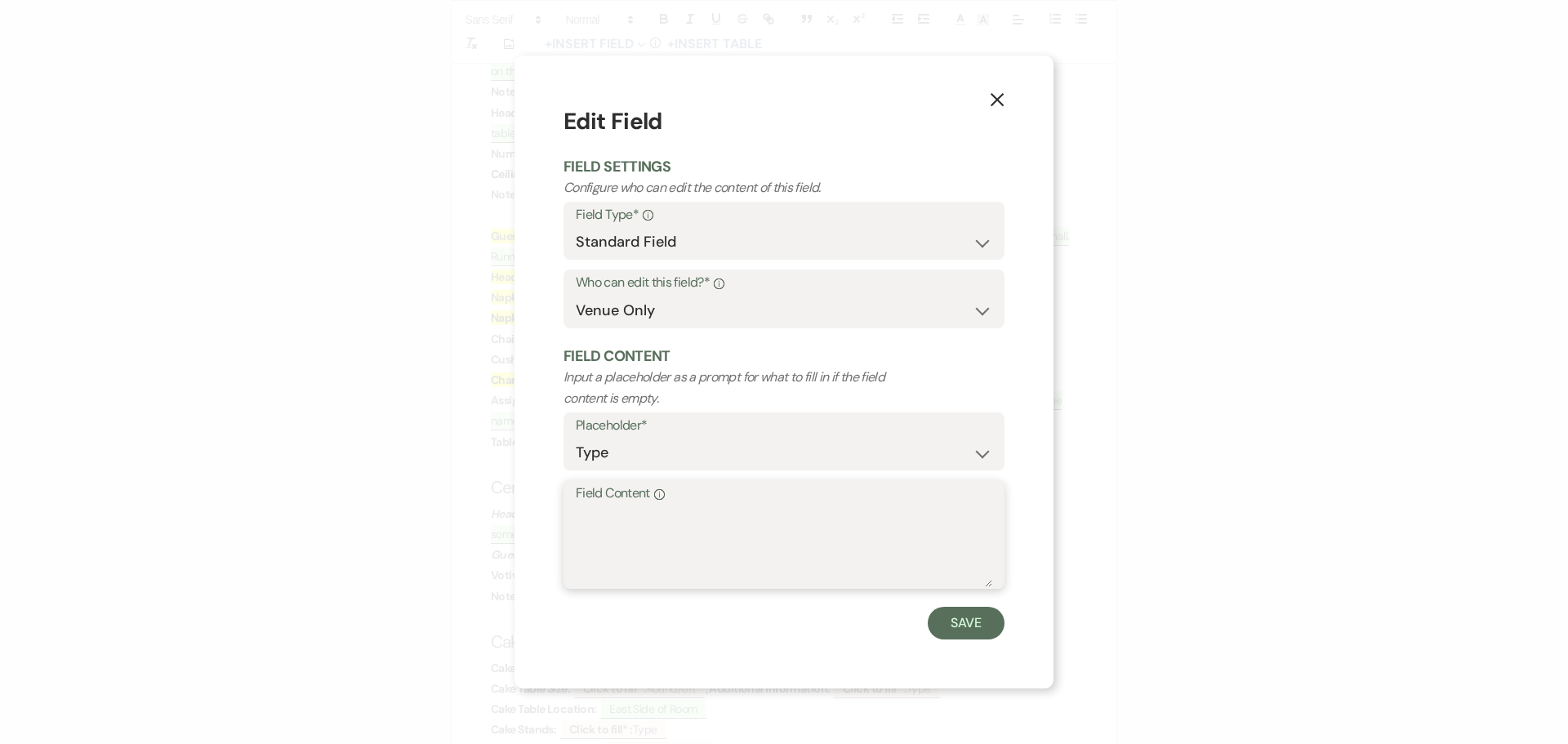
click at [580, 513] on textarea "Field Content Info" at bounding box center [783, 546] width 416 height 81
click at [959, 619] on button "Save" at bounding box center [965, 622] width 77 height 32
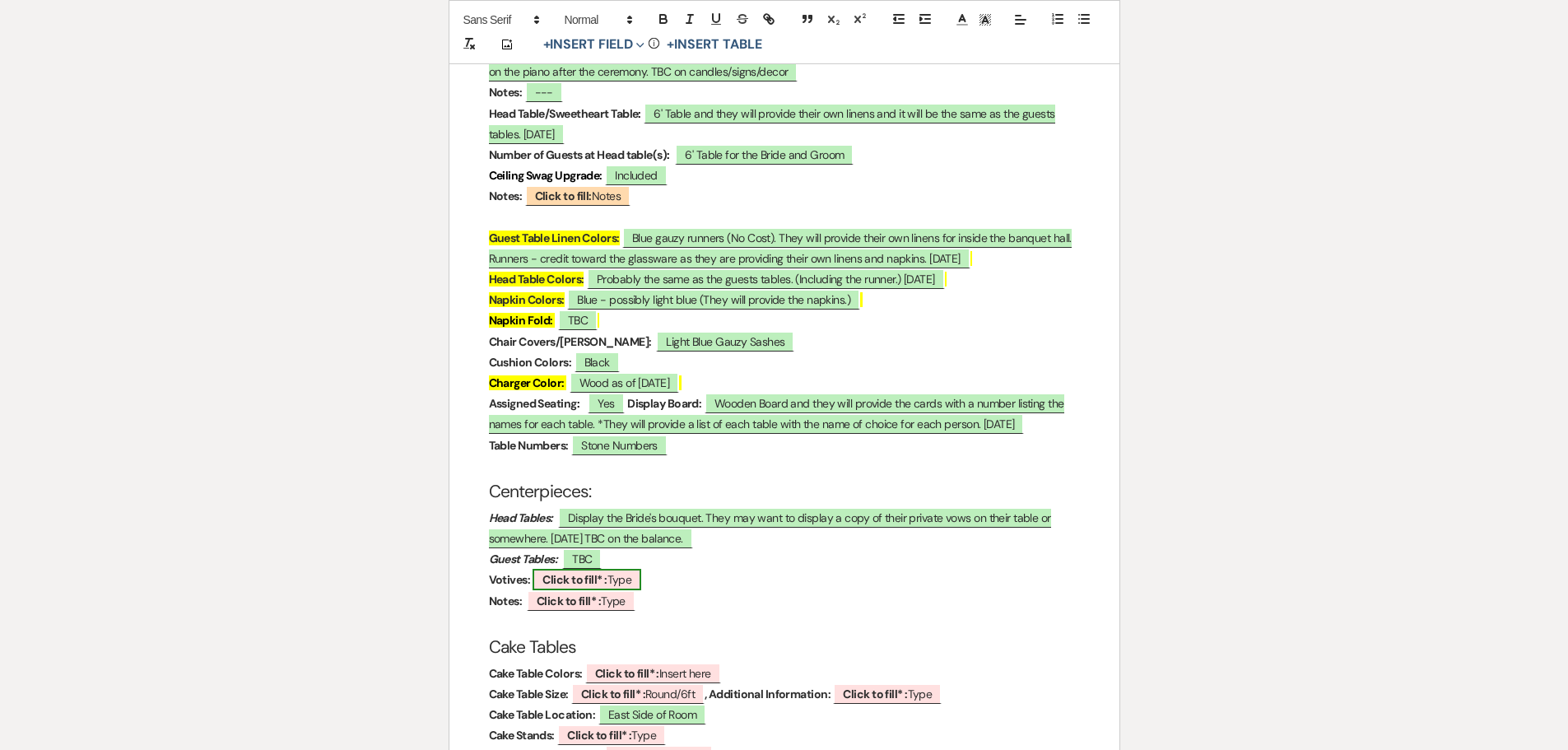
click at [574, 572] on b "Click to fill* :" at bounding box center [574, 580] width 64 height 15
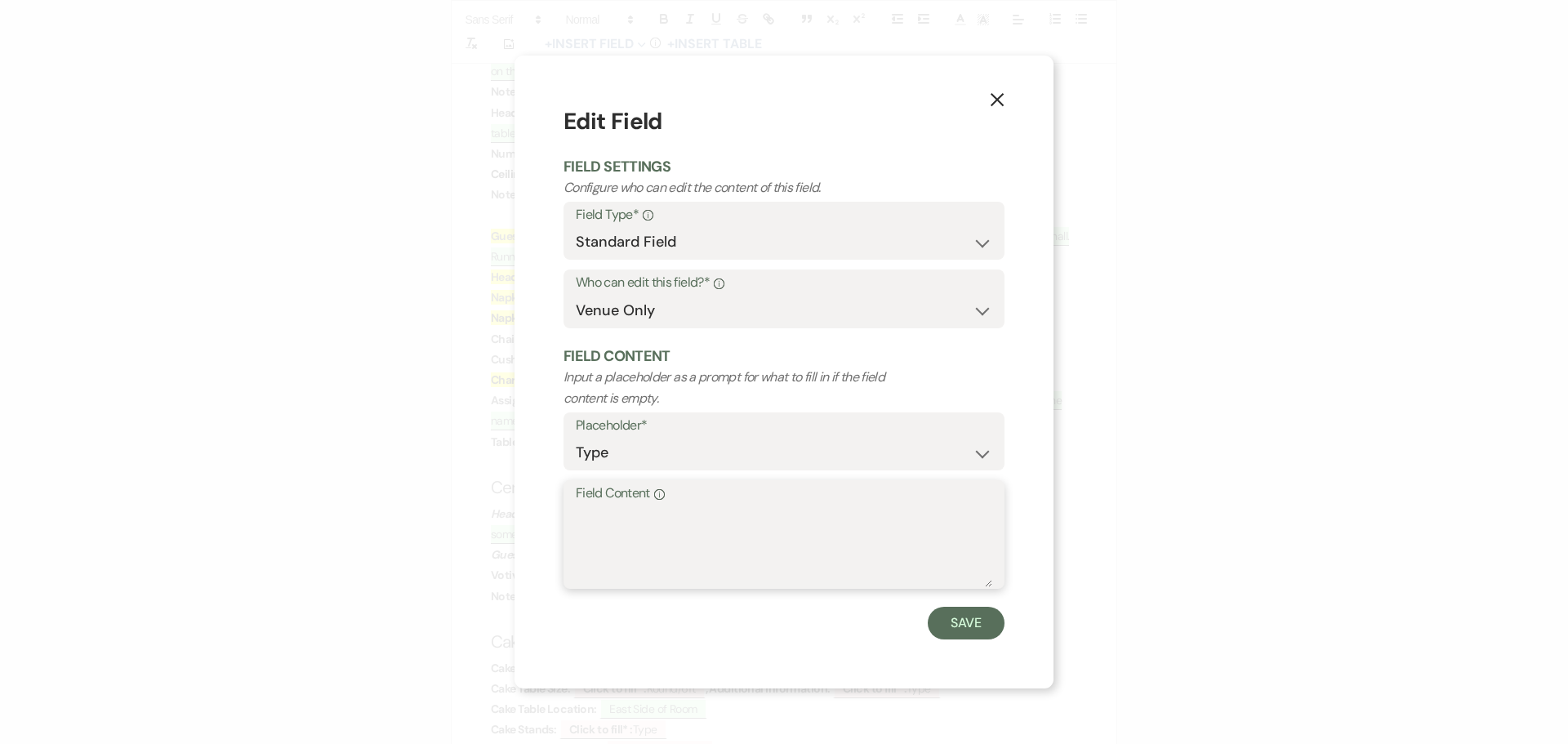
click at [599, 536] on textarea "Field Content Info" at bounding box center [783, 546] width 416 height 81
click at [975, 614] on button "Save" at bounding box center [965, 622] width 77 height 32
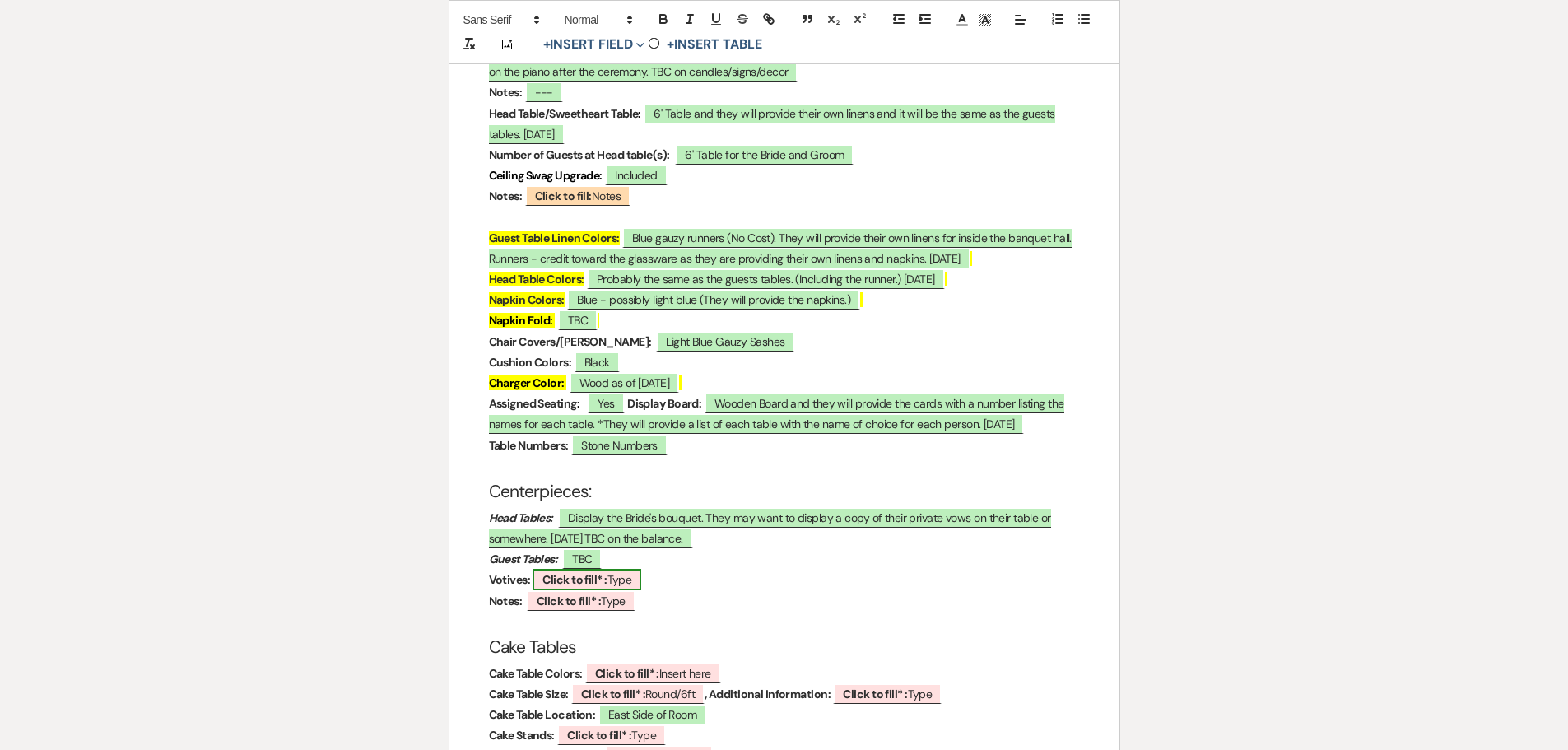
click at [581, 572] on b "Click to fill* :" at bounding box center [574, 580] width 64 height 15
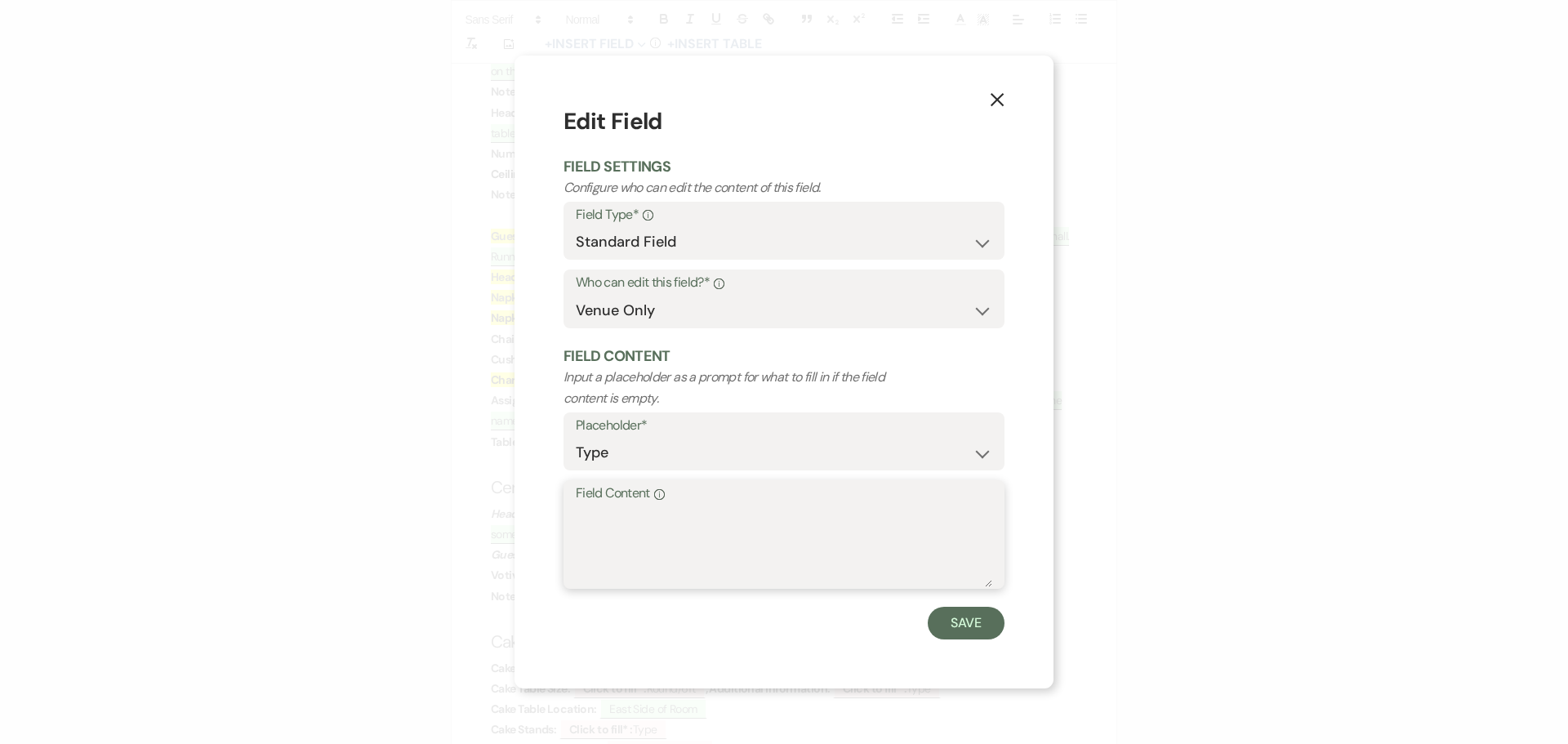
click at [609, 515] on textarea "Field Content Info" at bounding box center [783, 546] width 416 height 81
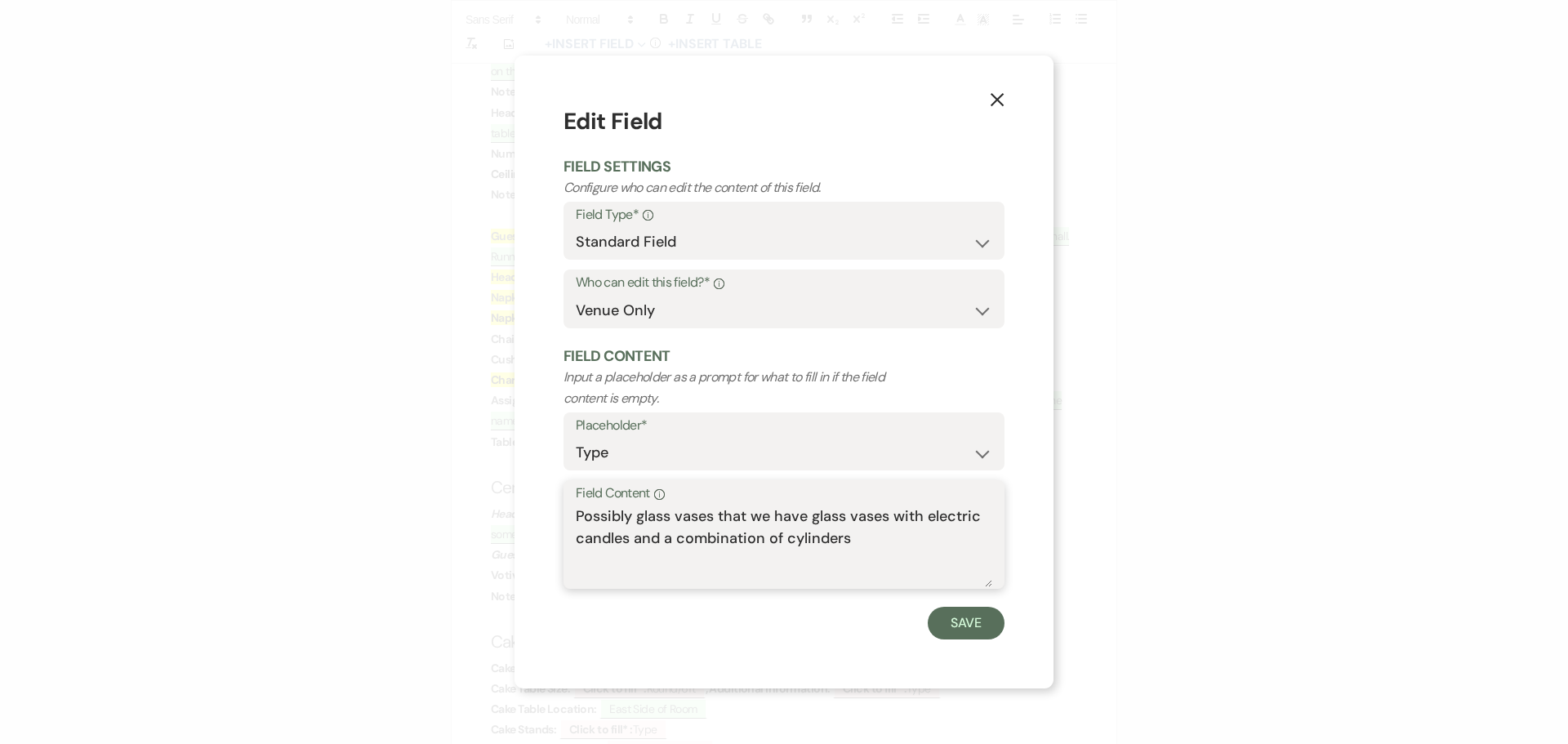
click at [680, 514] on textarea "Possibly glass vases that we have glass vases with electric candles and a combi…" at bounding box center [783, 546] width 416 height 81
click at [676, 517] on textarea "Possibly glass vases that we have glass vases with electric candles and a combi…" at bounding box center [783, 546] width 416 height 81
drag, startPoint x: 945, startPoint y: 518, endPoint x: 850, endPoint y: 506, distance: 95.8
click at [861, 516] on textarea "Possibly glass skinny vases that we have glass vases with electric candles and …" at bounding box center [783, 546] width 416 height 81
click at [661, 534] on textarea "Possibly glass skinny vases that we have with electric candles and a combinatio…" at bounding box center [783, 546] width 416 height 81
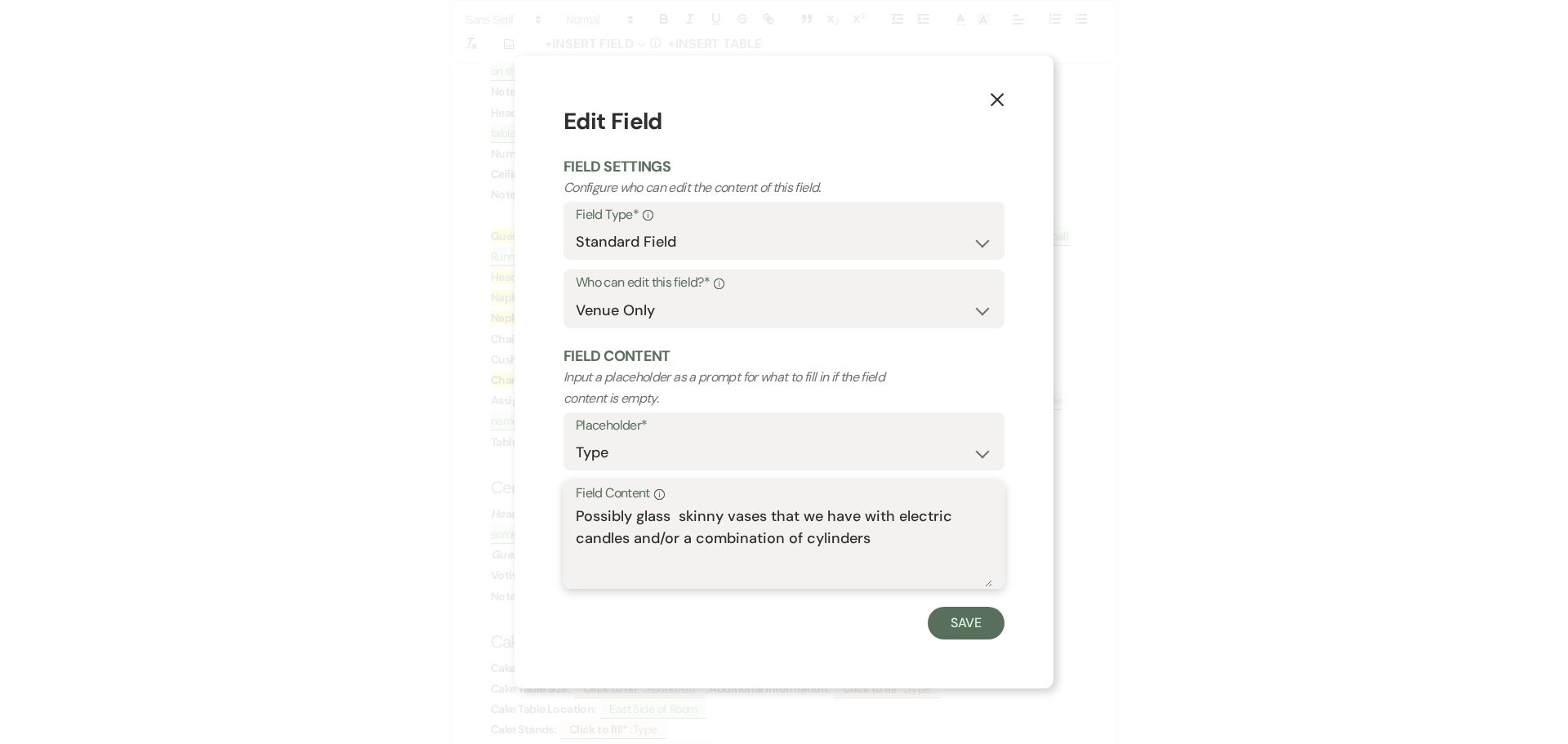
click at [878, 535] on textarea "Possibly glass skinny vases that we have with electric candles and/or a combina…" at bounding box center [783, 546] width 416 height 81
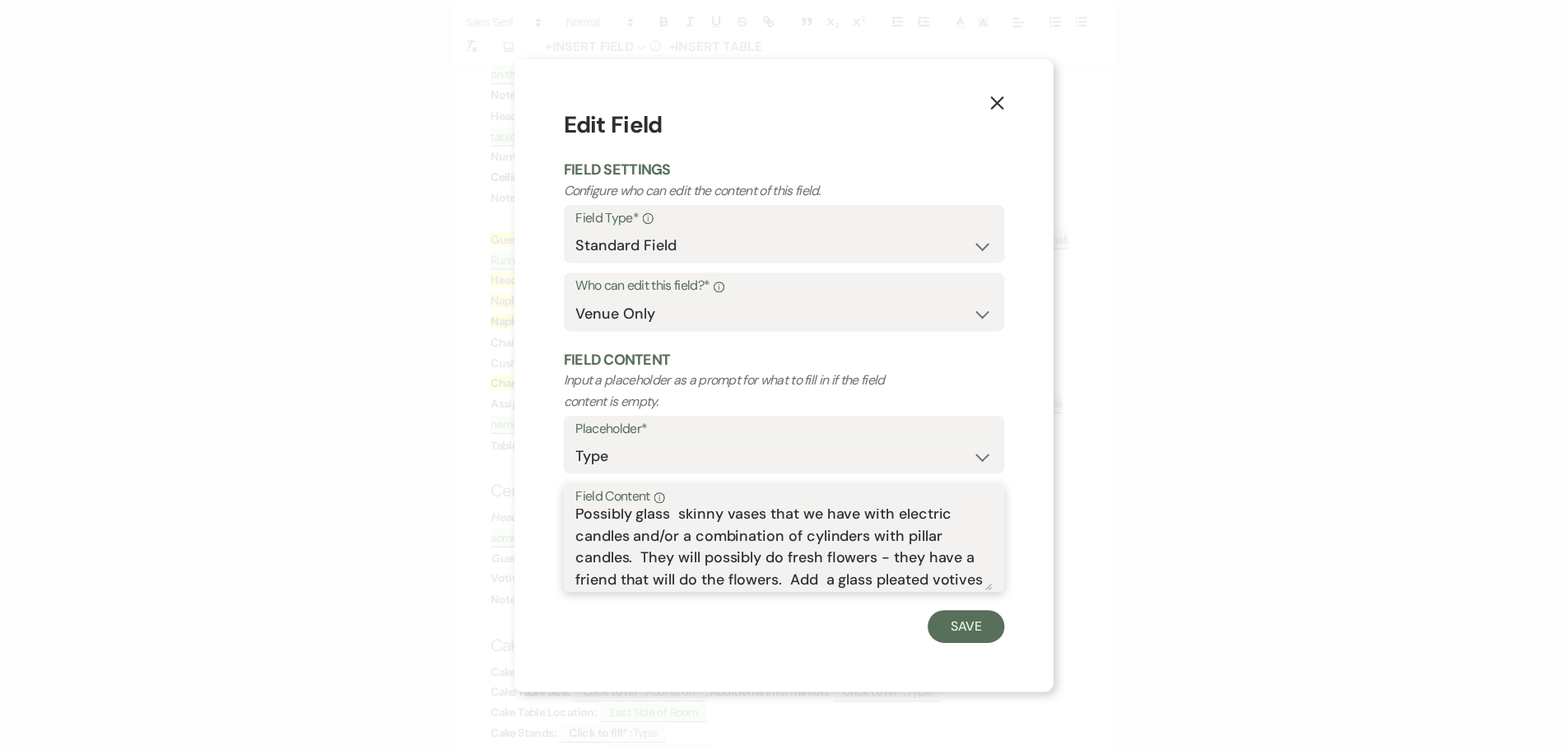
scroll to position [28, 0]
click at [845, 561] on textarea "Possibly glass skinny vases that we have with electric candles and/or a combina…" at bounding box center [790, 550] width 420 height 82
click at [698, 581] on textarea "Possibly glass skinny vases that we have with electric candles and/or a combina…" at bounding box center [790, 550] width 420 height 82
drag, startPoint x: 958, startPoint y: 642, endPoint x: 941, endPoint y: 636, distance: 18.0
click at [959, 642] on button "Save" at bounding box center [973, 627] width 77 height 33
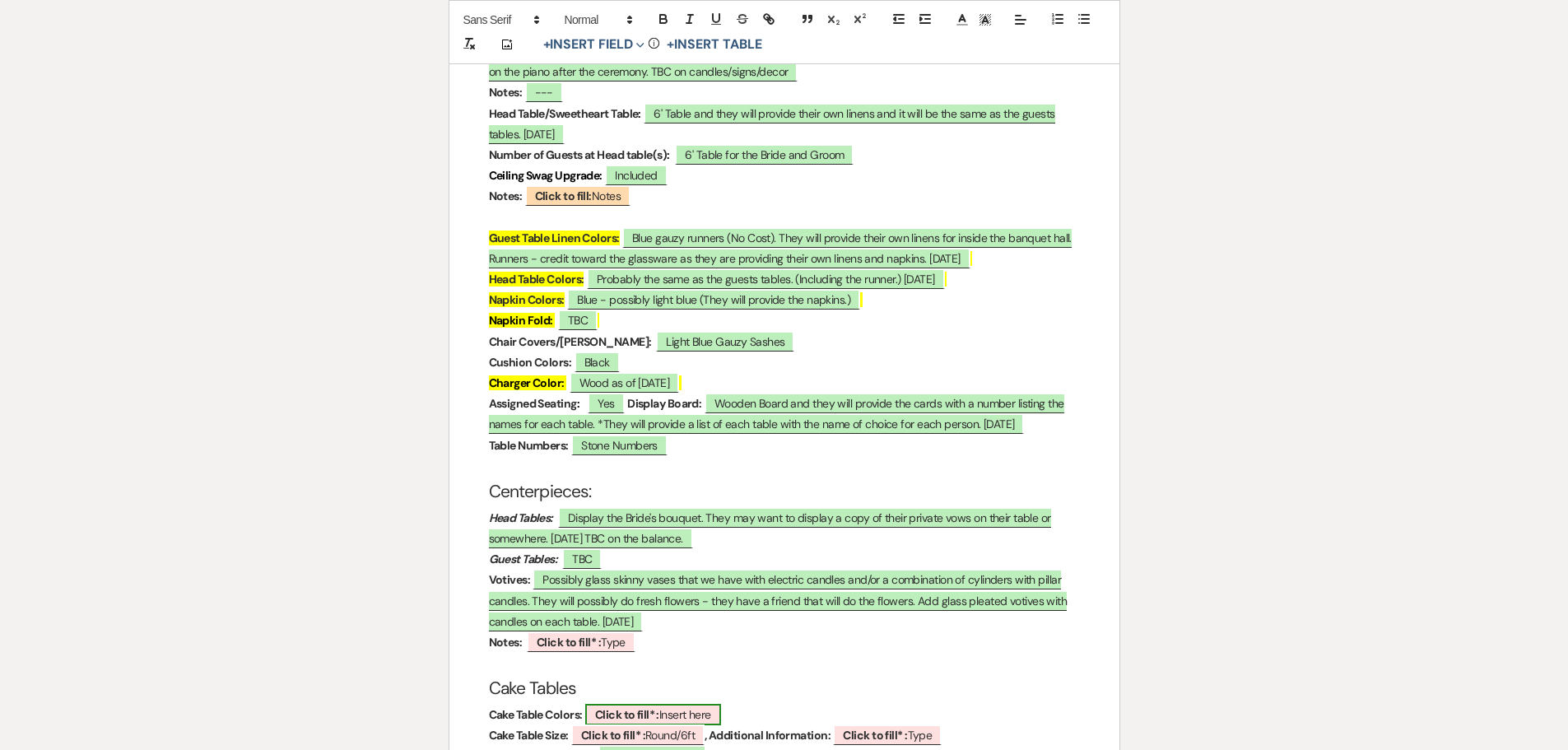
click at [608, 707] on b "Click to fill* :" at bounding box center [627, 715] width 64 height 15
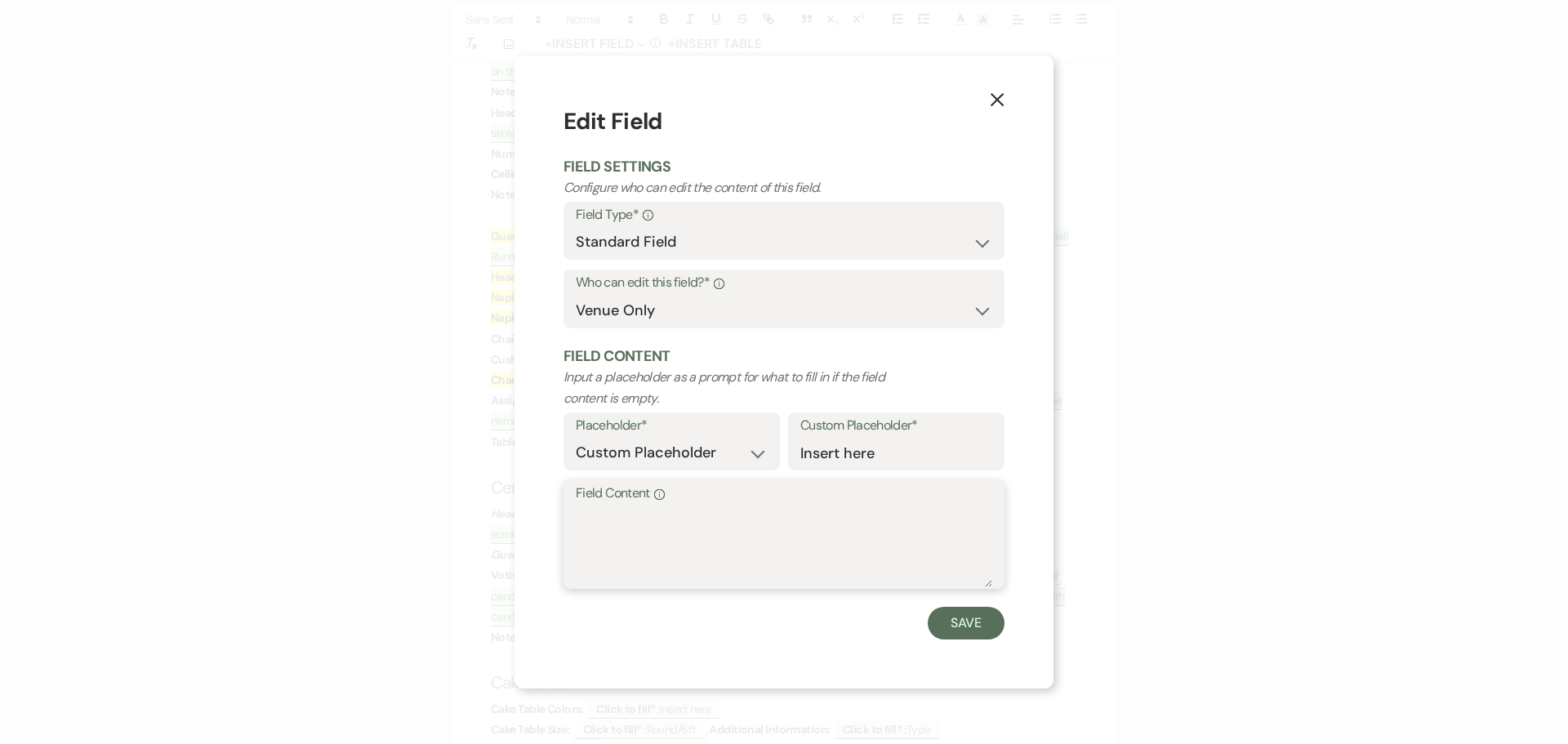
click at [606, 530] on textarea "Field Content Info" at bounding box center [783, 546] width 416 height 81
click at [836, 520] on textarea "White with the ivory with rosettes on" at bounding box center [783, 546] width 416 height 81
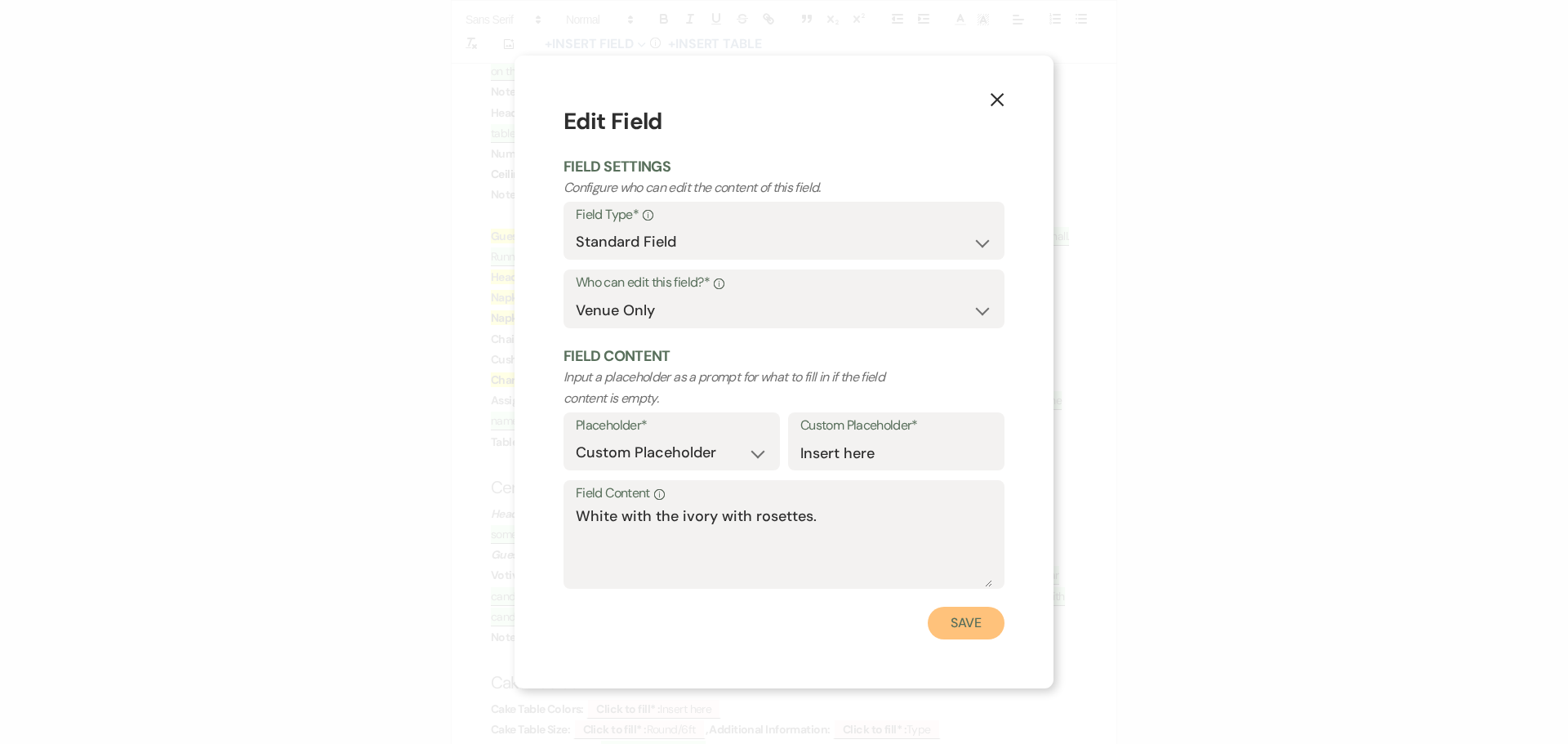
click at [980, 609] on button "Save" at bounding box center [965, 622] width 77 height 32
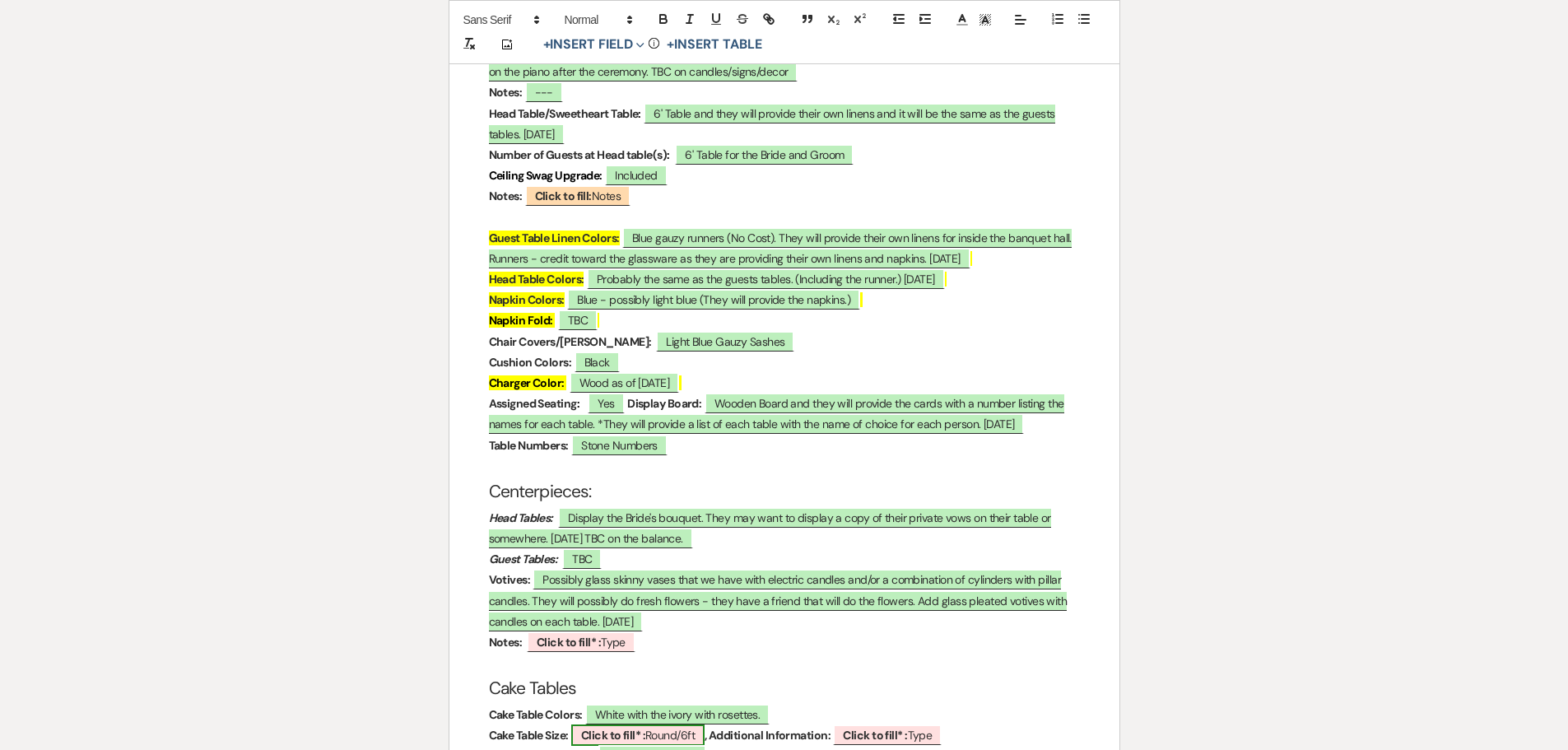
click at [618, 728] on b "Click to fill* :" at bounding box center [613, 735] width 64 height 15
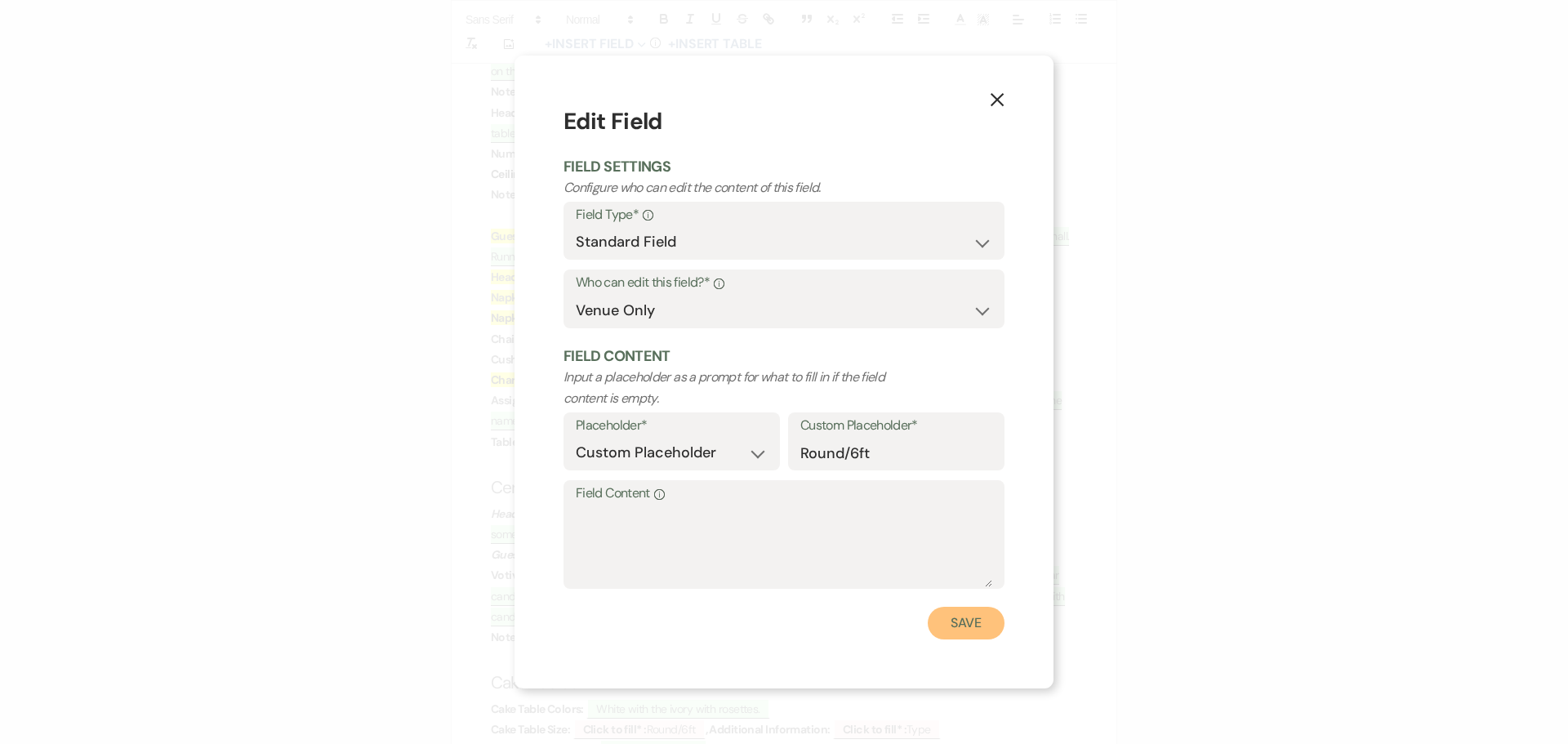
click at [948, 624] on button "Save" at bounding box center [965, 622] width 77 height 32
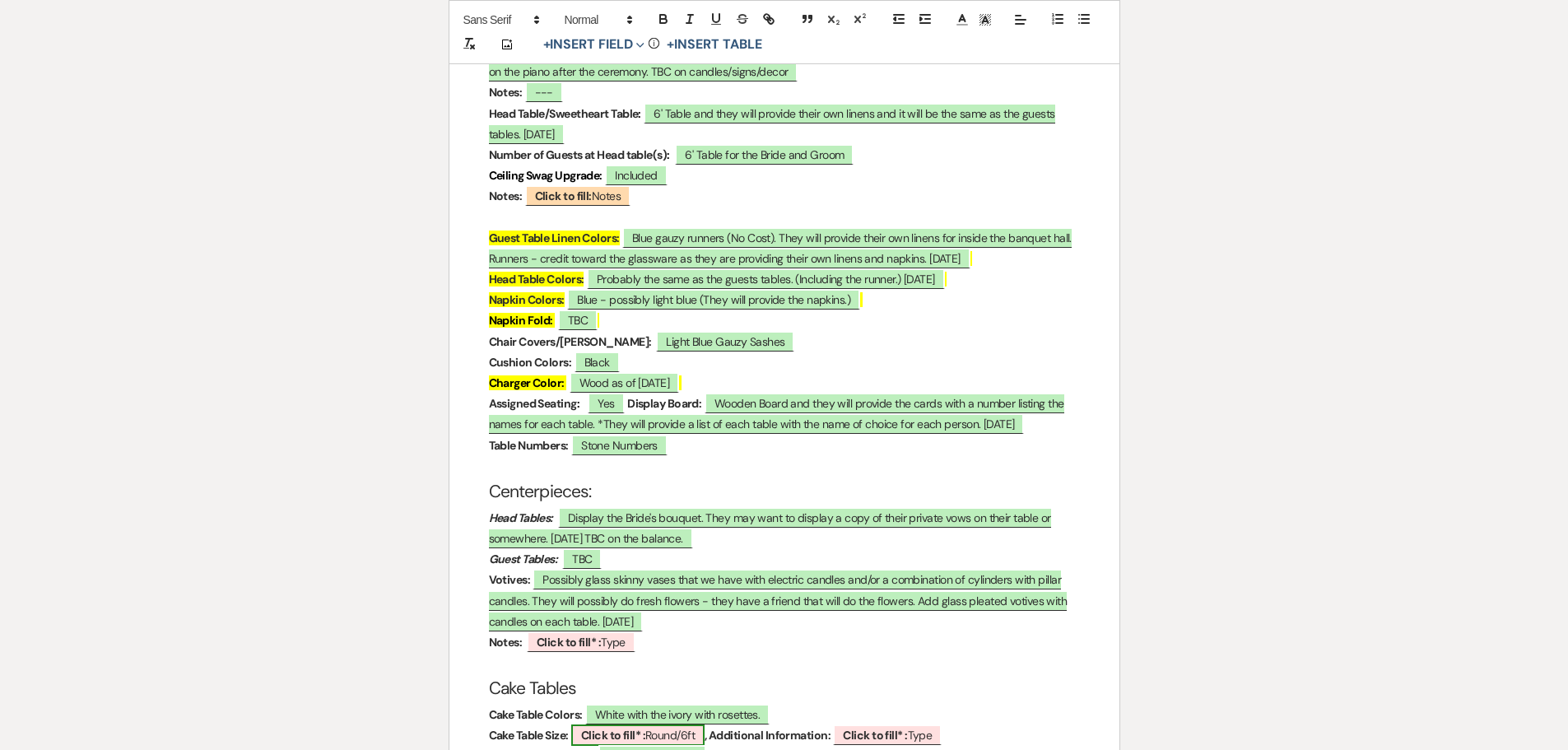
click at [601, 728] on b "Click to fill* :" at bounding box center [613, 735] width 64 height 15
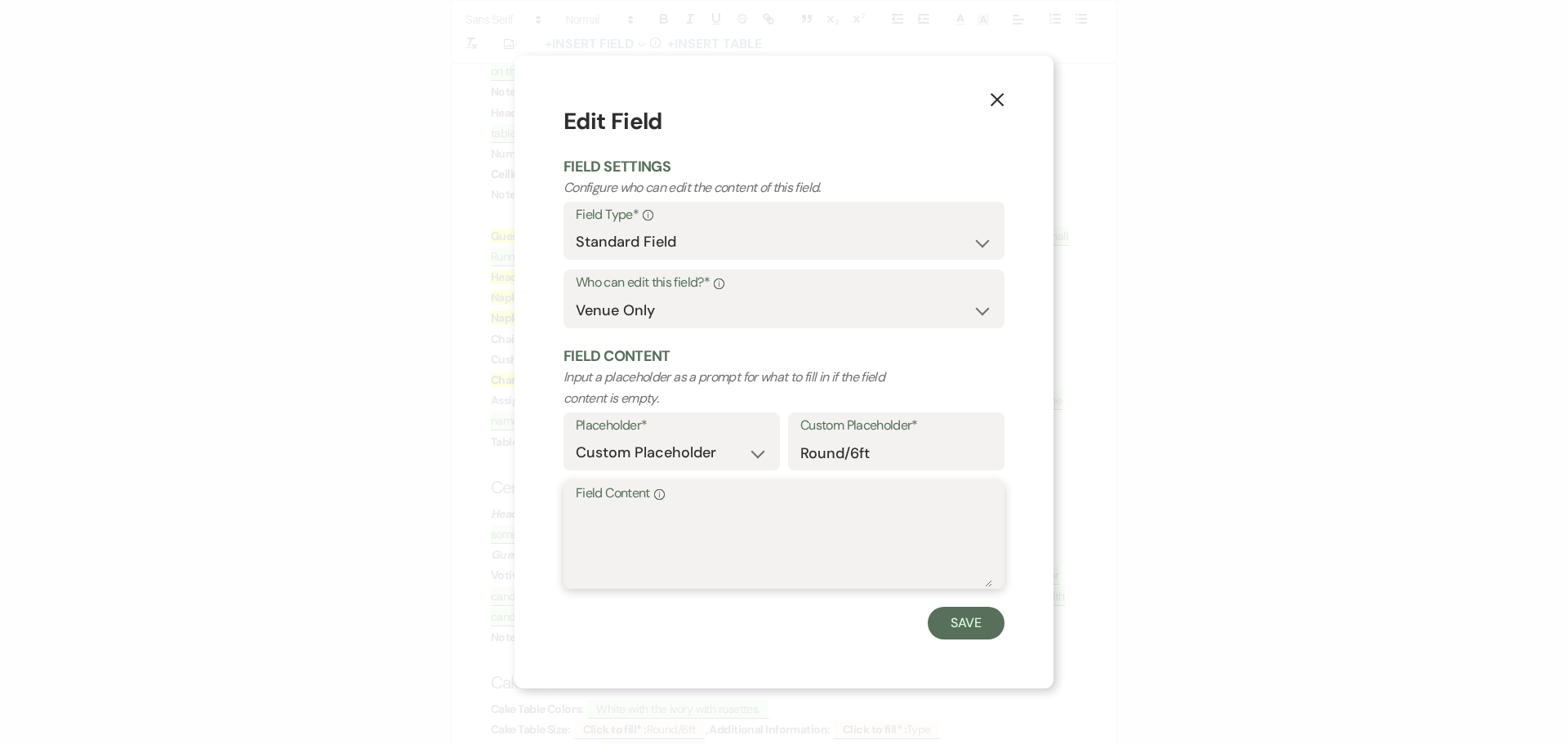
click at [594, 546] on textarea "Field Content Info" at bounding box center [783, 546] width 416 height 81
click at [952, 615] on button "Save" at bounding box center [965, 622] width 77 height 32
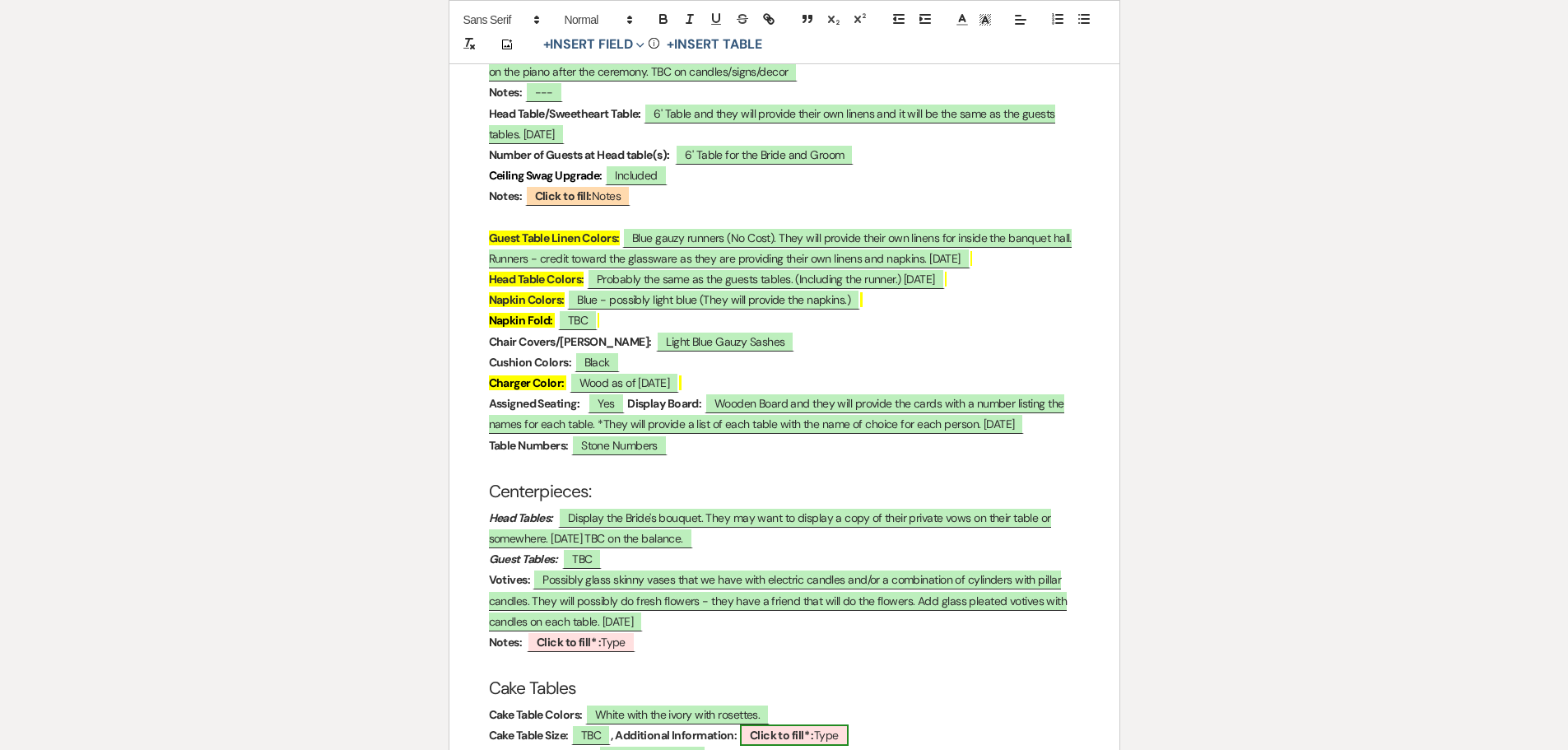
click at [789, 728] on b "Click to fill* :" at bounding box center [782, 735] width 64 height 15
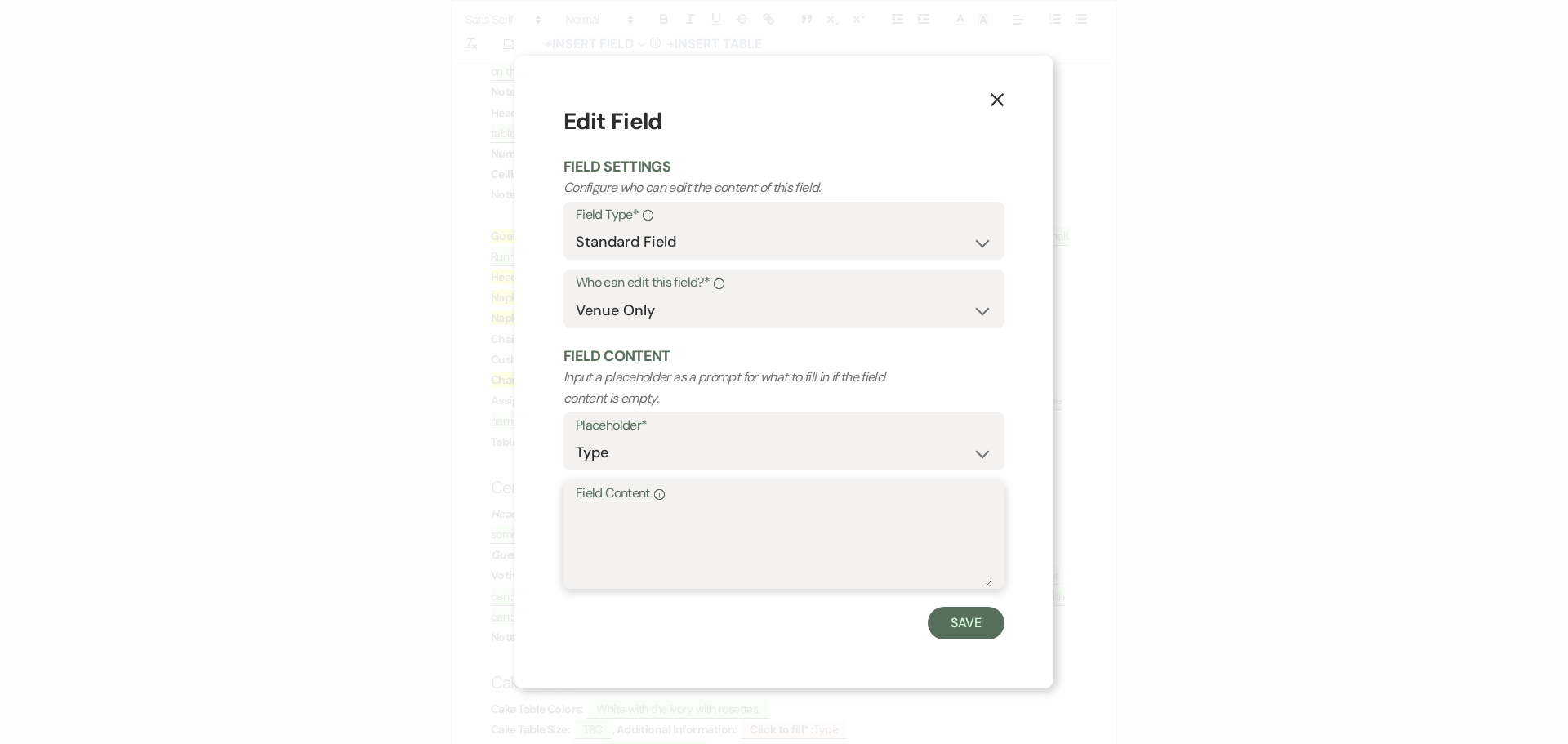
click at [639, 563] on textarea "Field Content Info" at bounding box center [783, 546] width 416 height 81
click at [825, 516] on textarea "They will do a small cake to cut and possibly do cupcakes or cupcakes for the g…" at bounding box center [783, 546] width 416 height 81
click at [790, 516] on textarea "They will do a small cake to cut and possibly do cupcakes or cupcakes for the g…" at bounding box center [783, 546] width 416 height 81
click at [763, 511] on textarea "They will do a small cake to cut and possibly do cupcakes or cupcakes for the g…" at bounding box center [783, 546] width 416 height 81
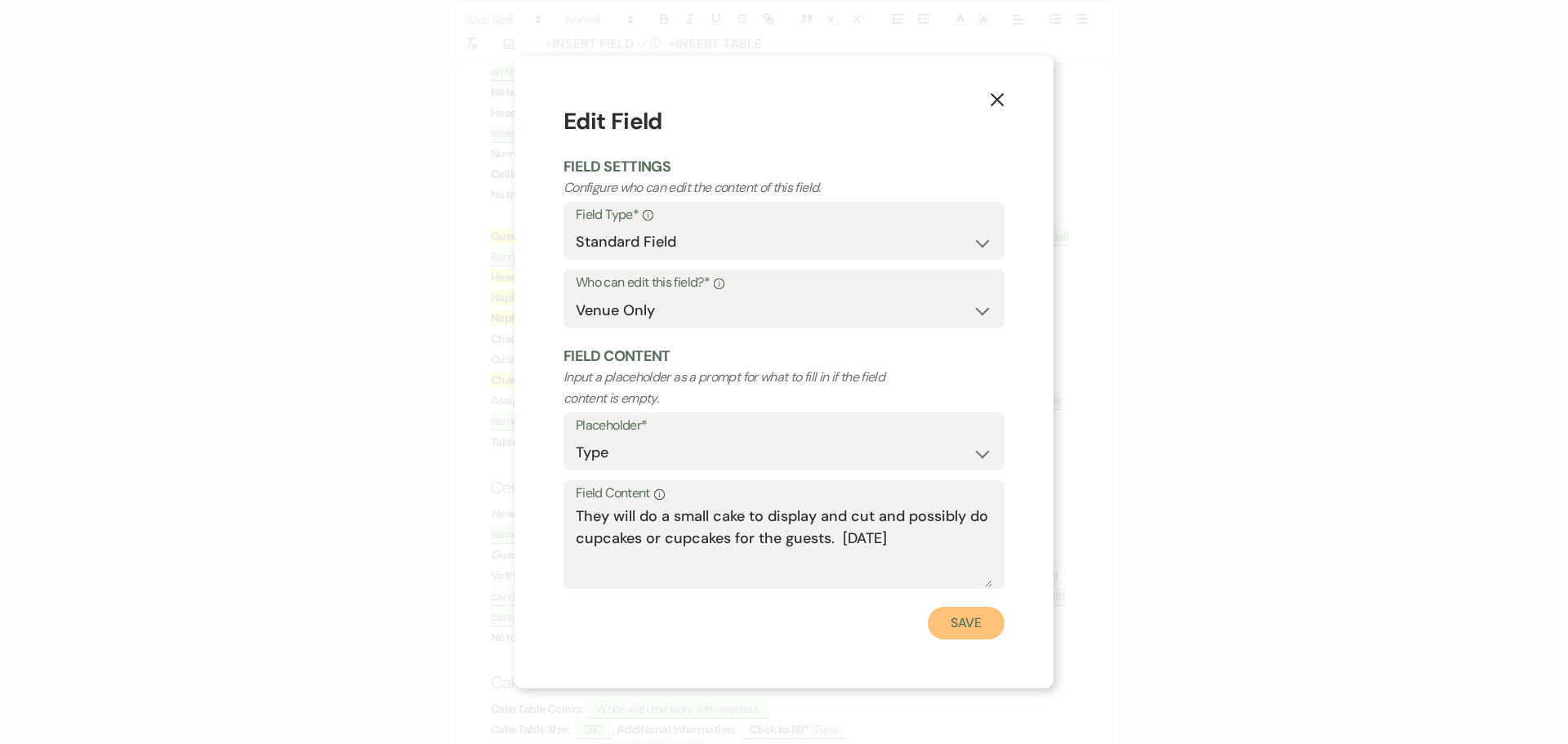
click at [961, 616] on button "Save" at bounding box center [965, 622] width 77 height 32
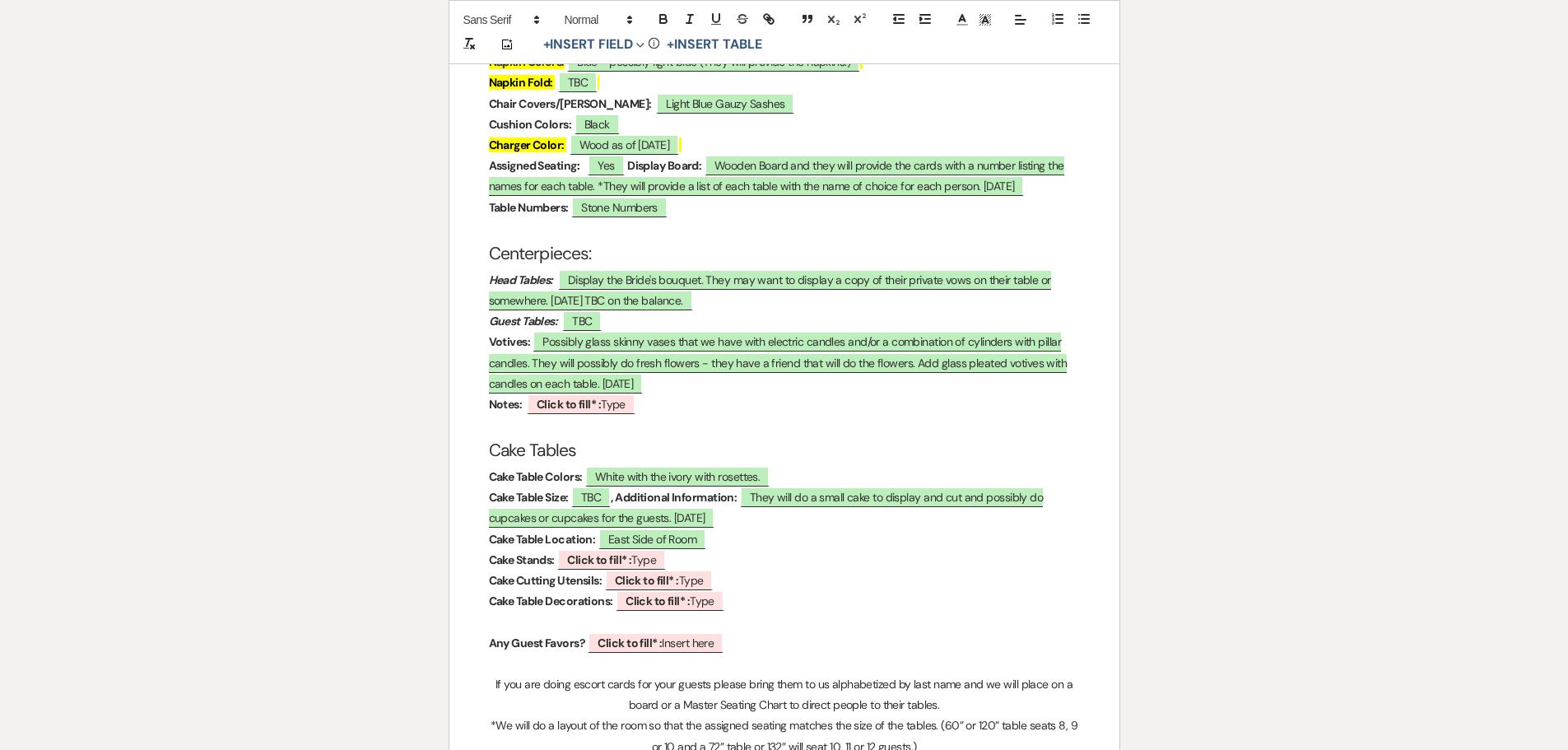
scroll to position [2715, 0]
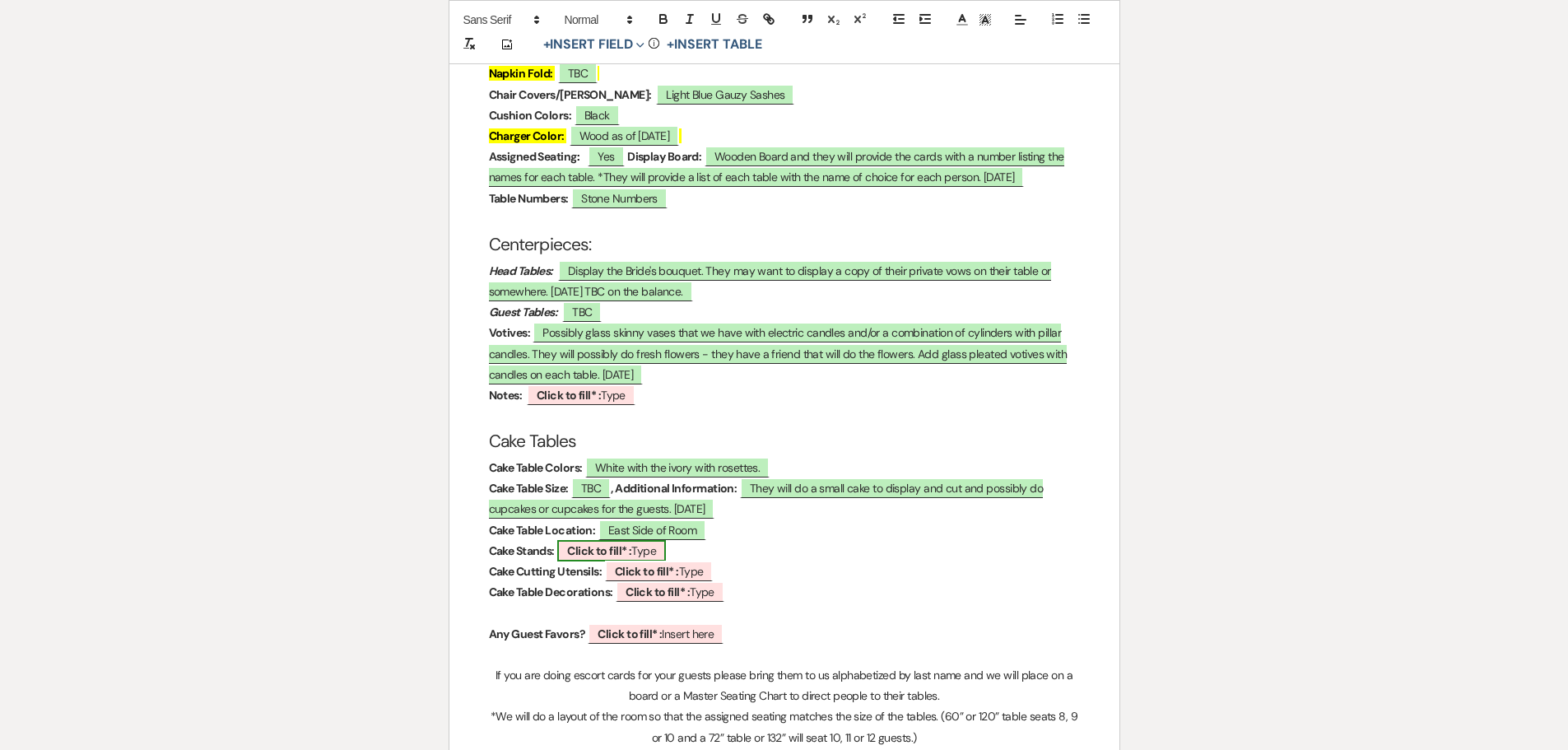
click at [585, 543] on b "Click to fill* :" at bounding box center [599, 551] width 64 height 15
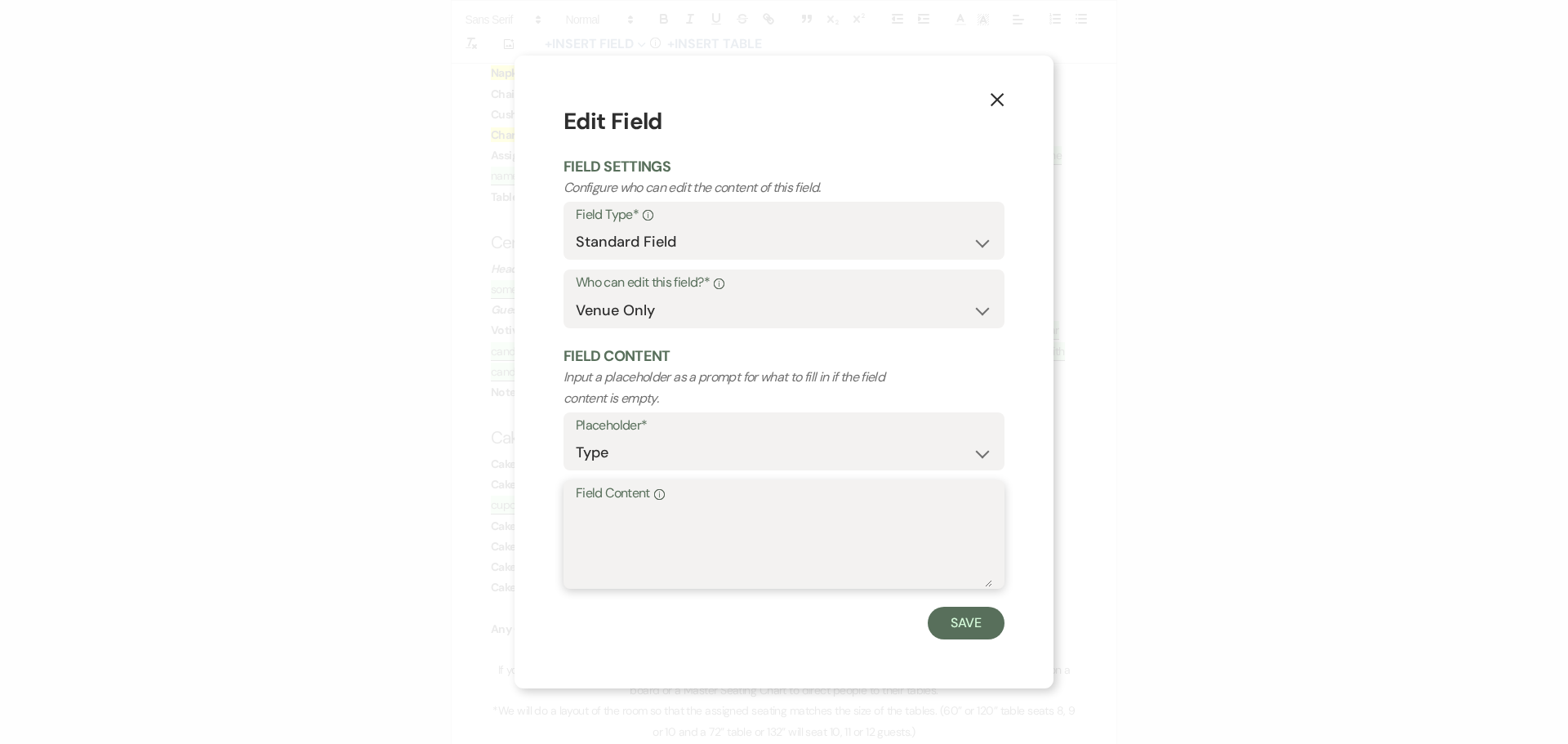
click at [618, 527] on textarea "Field Content Info" at bounding box center [783, 546] width 416 height 81
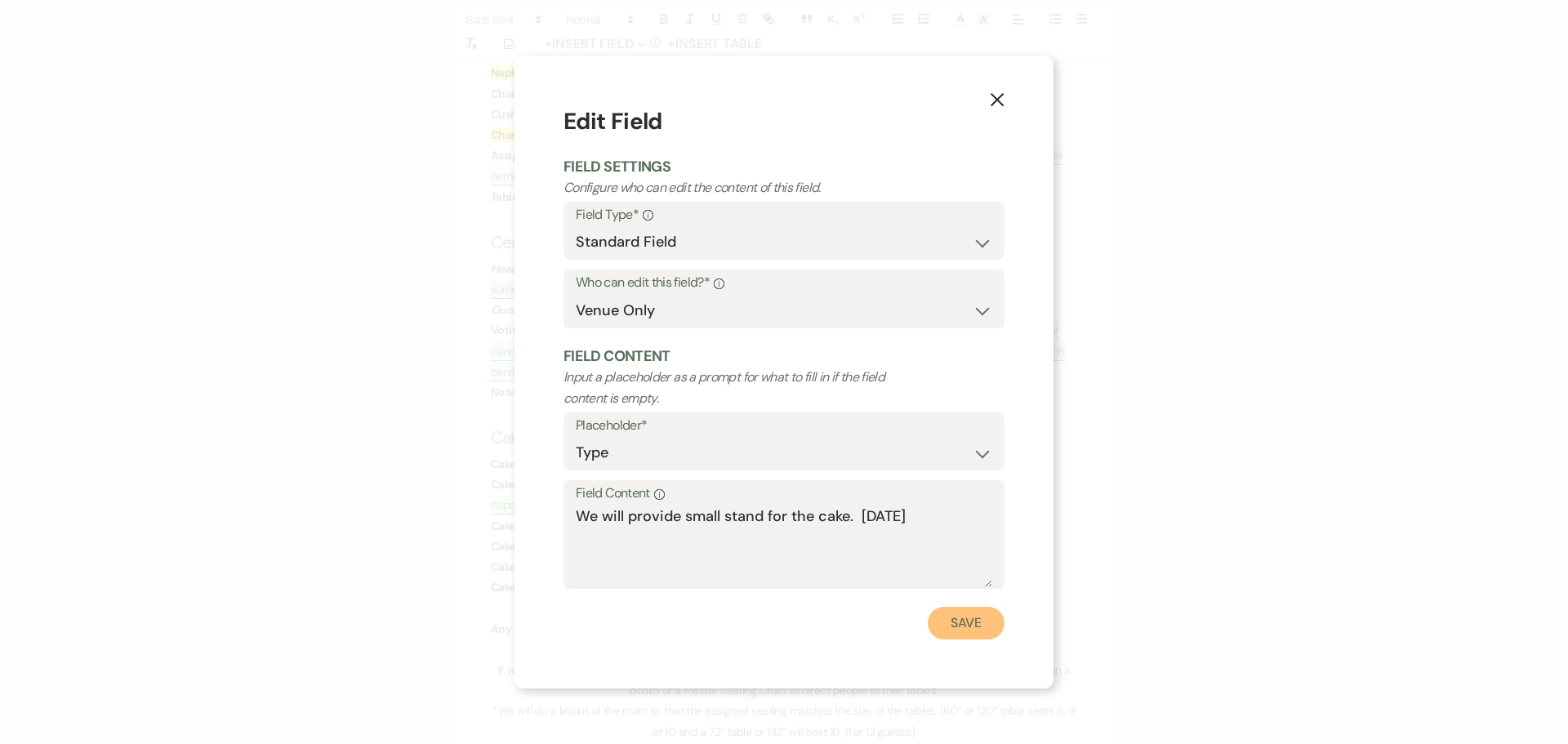
click at [956, 618] on button "Save" at bounding box center [965, 622] width 77 height 32
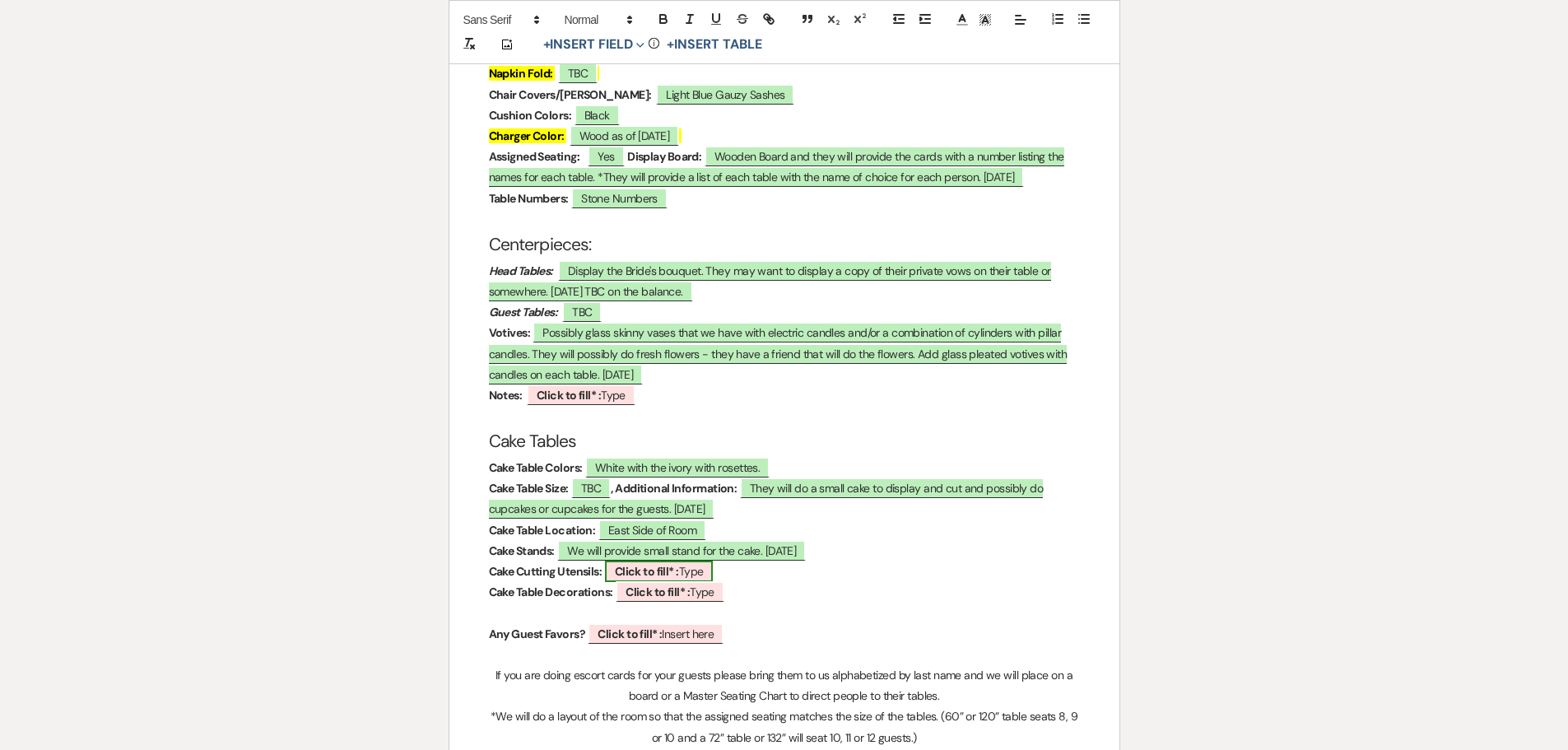
click at [664, 564] on b "Click to fill* :" at bounding box center [647, 571] width 64 height 15
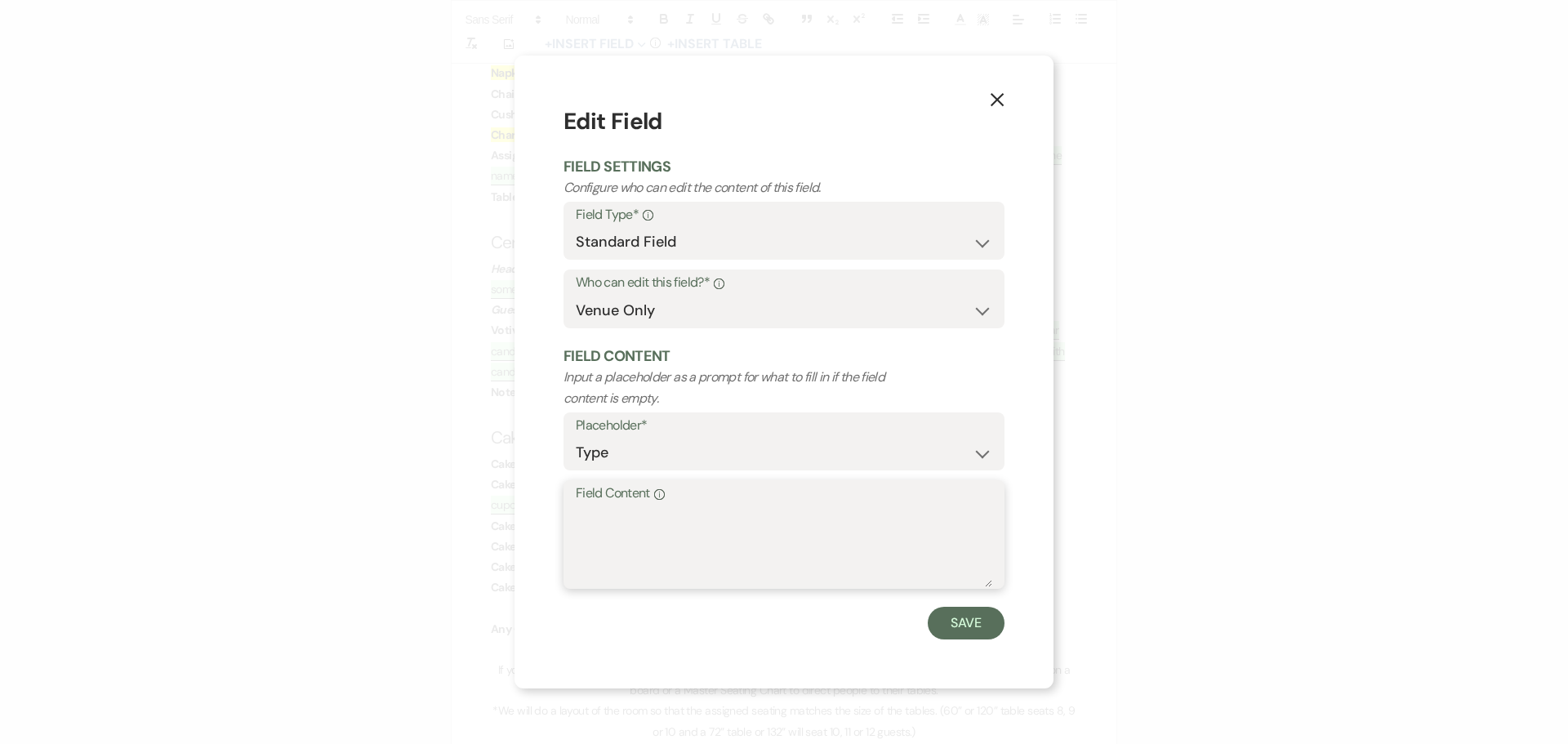
click at [599, 534] on textarea "Field Content Info" at bounding box center [783, 546] width 416 height 81
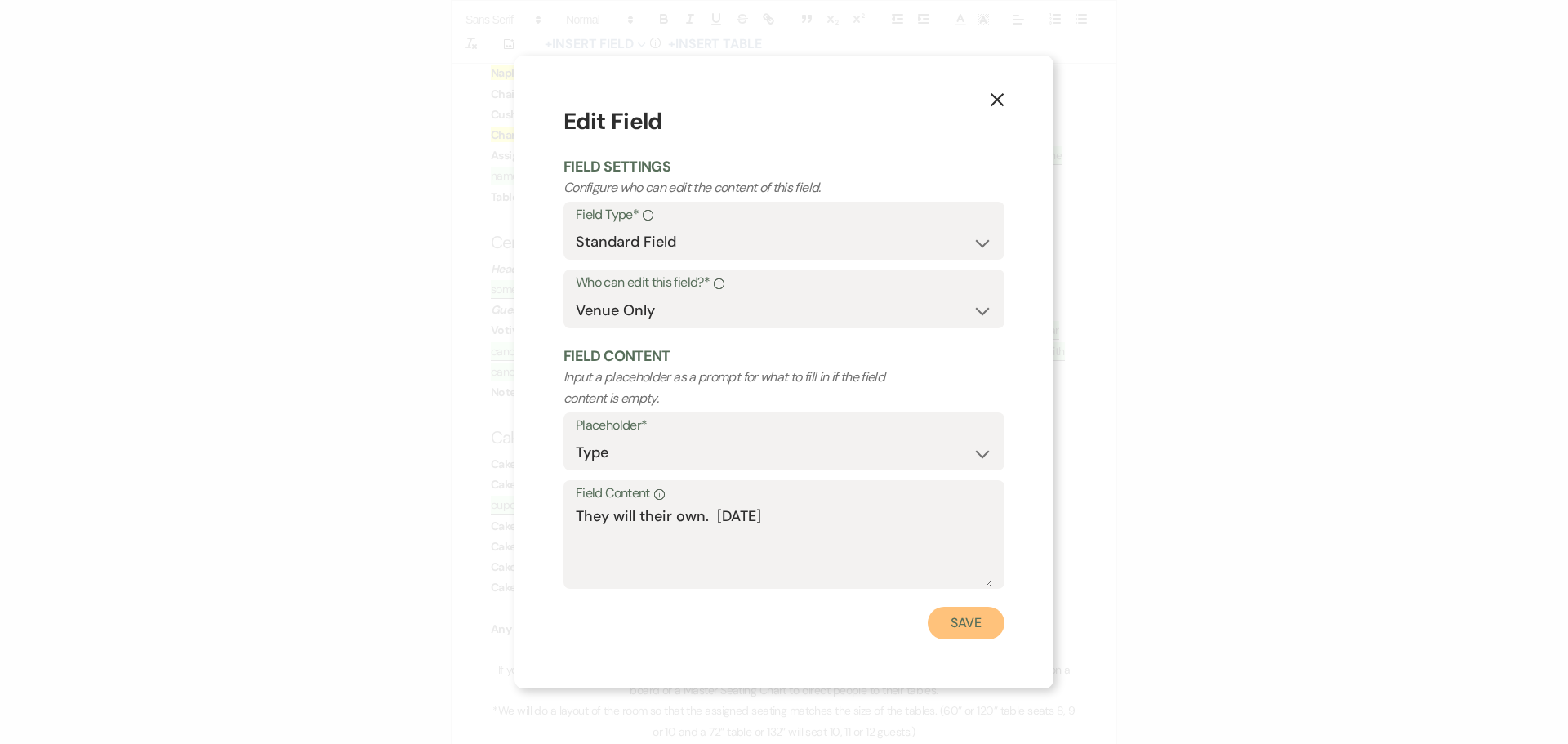
click at [965, 634] on button "Save" at bounding box center [965, 622] width 77 height 32
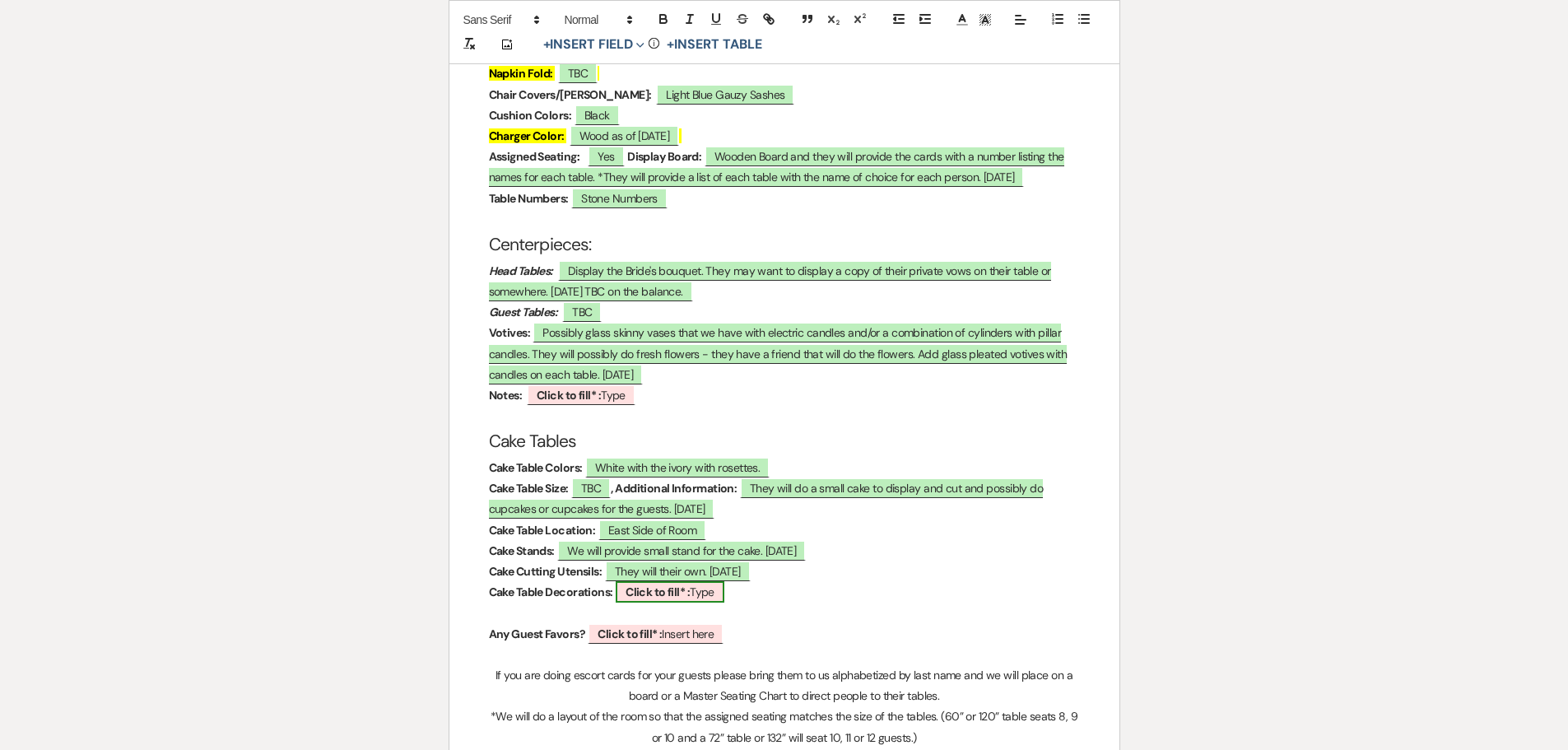
click at [663, 584] on b "Click to fill* :" at bounding box center [657, 592] width 64 height 15
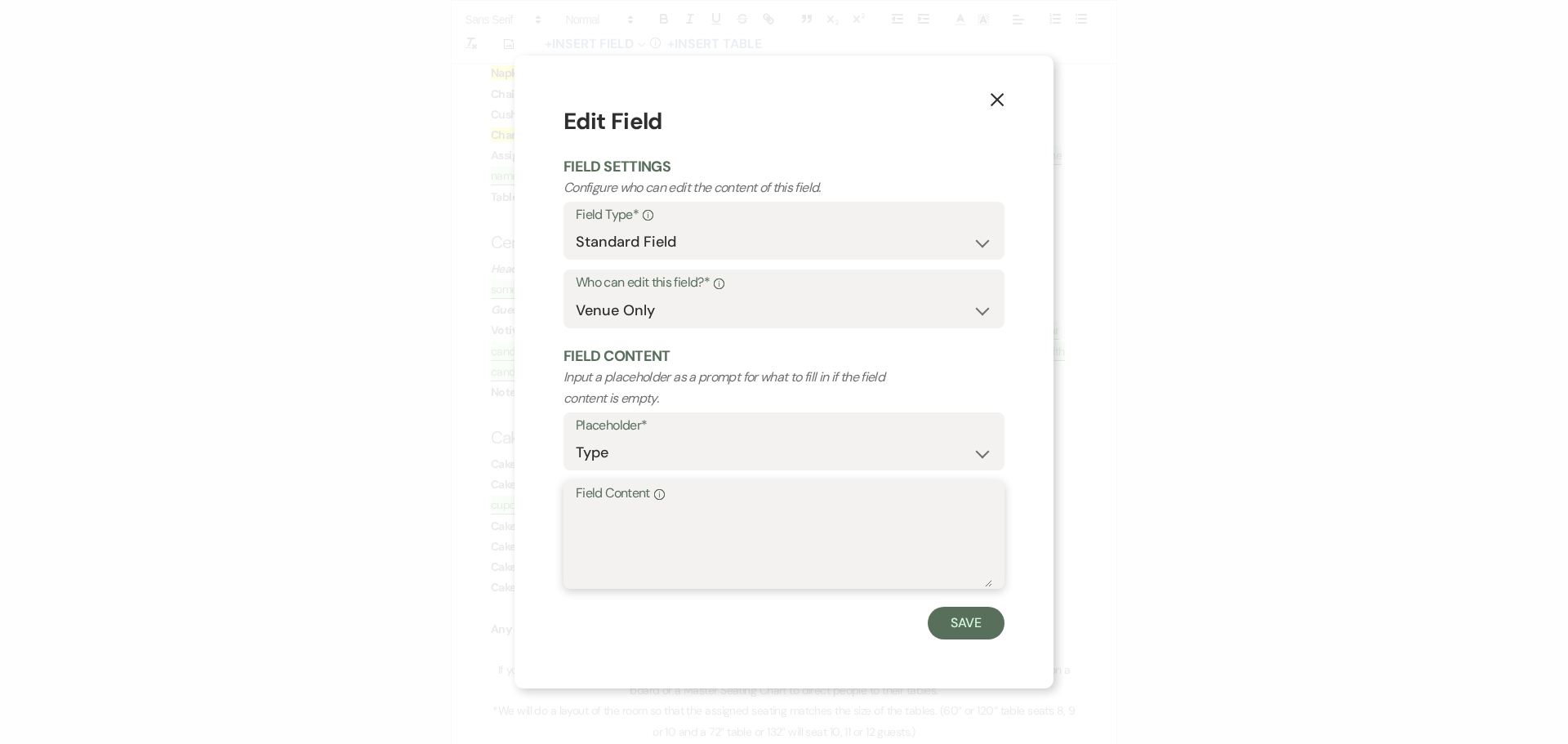
click at [641, 520] on textarea "Field Content Info" at bounding box center [783, 546] width 416 height 81
click at [965, 612] on button "Save" at bounding box center [965, 622] width 77 height 32
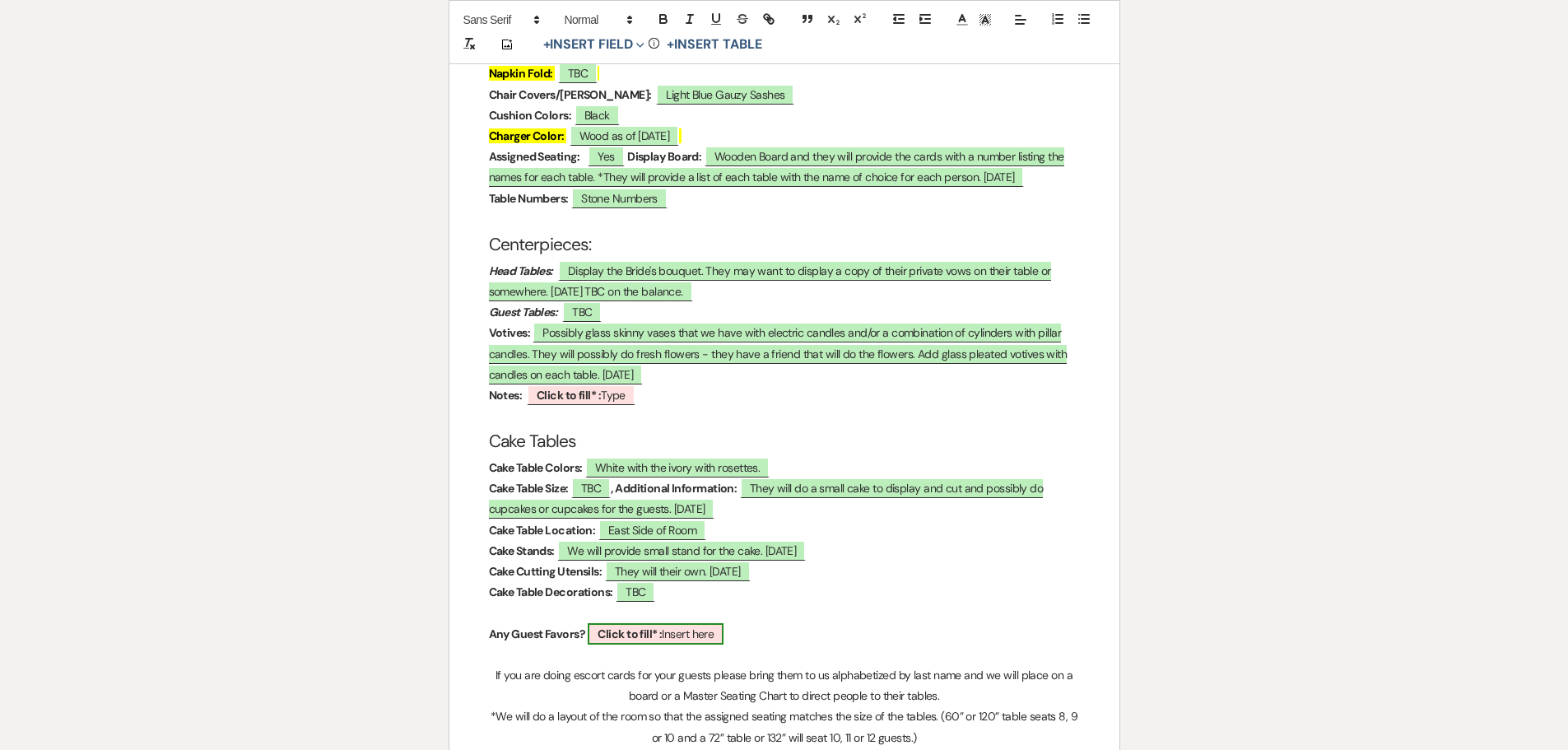
click at [603, 626] on b "Click to fill* :" at bounding box center [629, 634] width 64 height 15
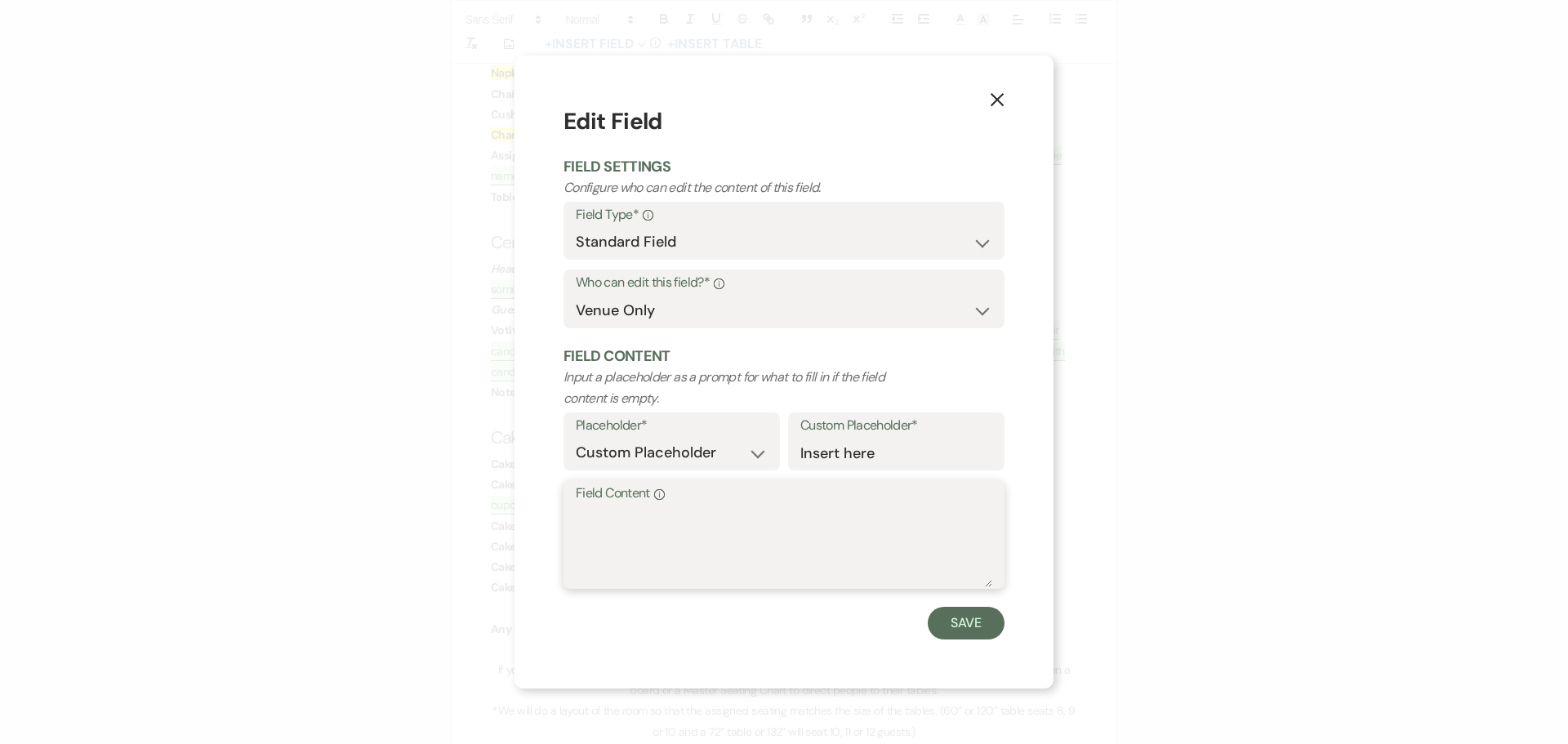
click at [619, 556] on textarea "Field Content Info" at bounding box center [783, 546] width 416 height 81
click at [978, 610] on button "Save" at bounding box center [965, 622] width 77 height 32
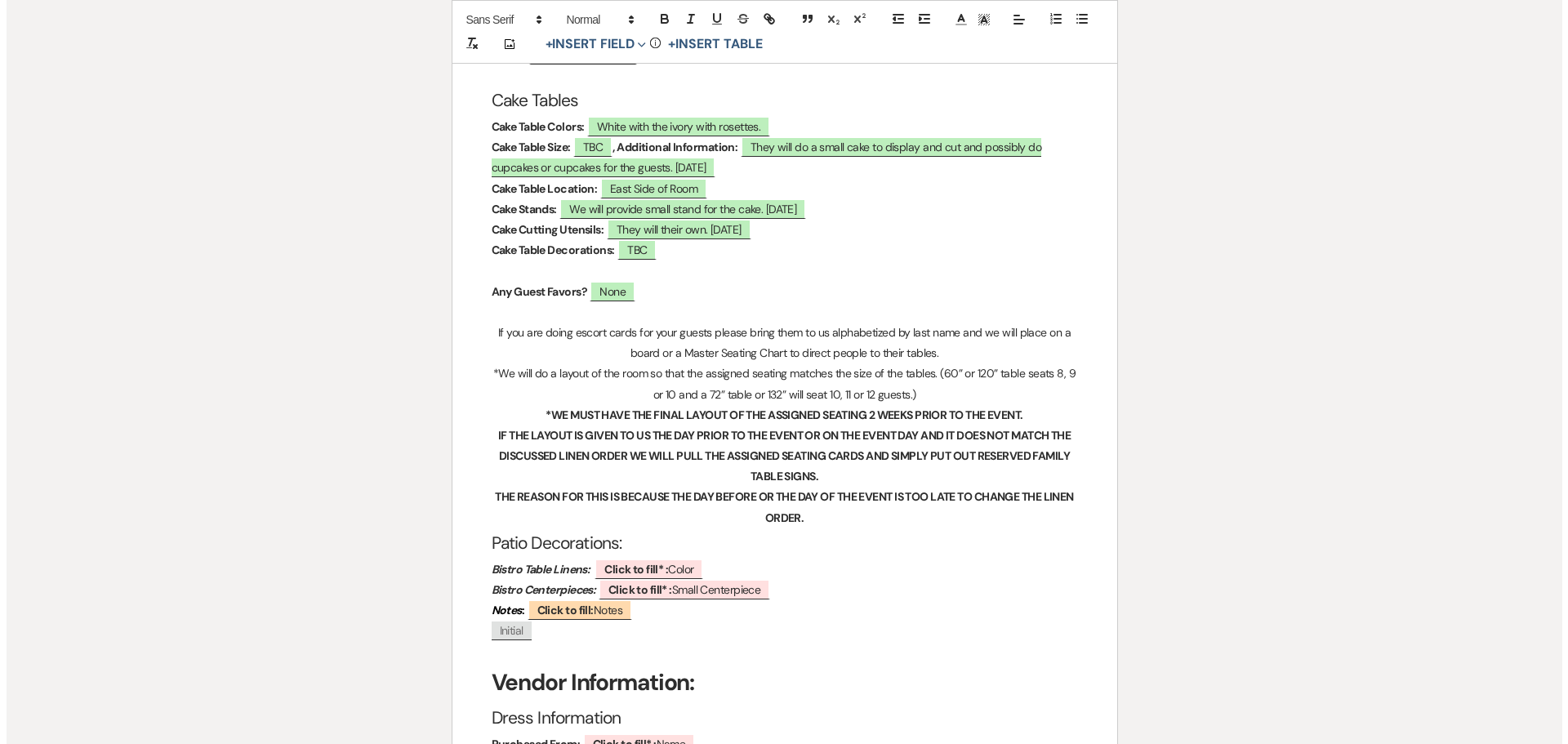
scroll to position [3265, 0]
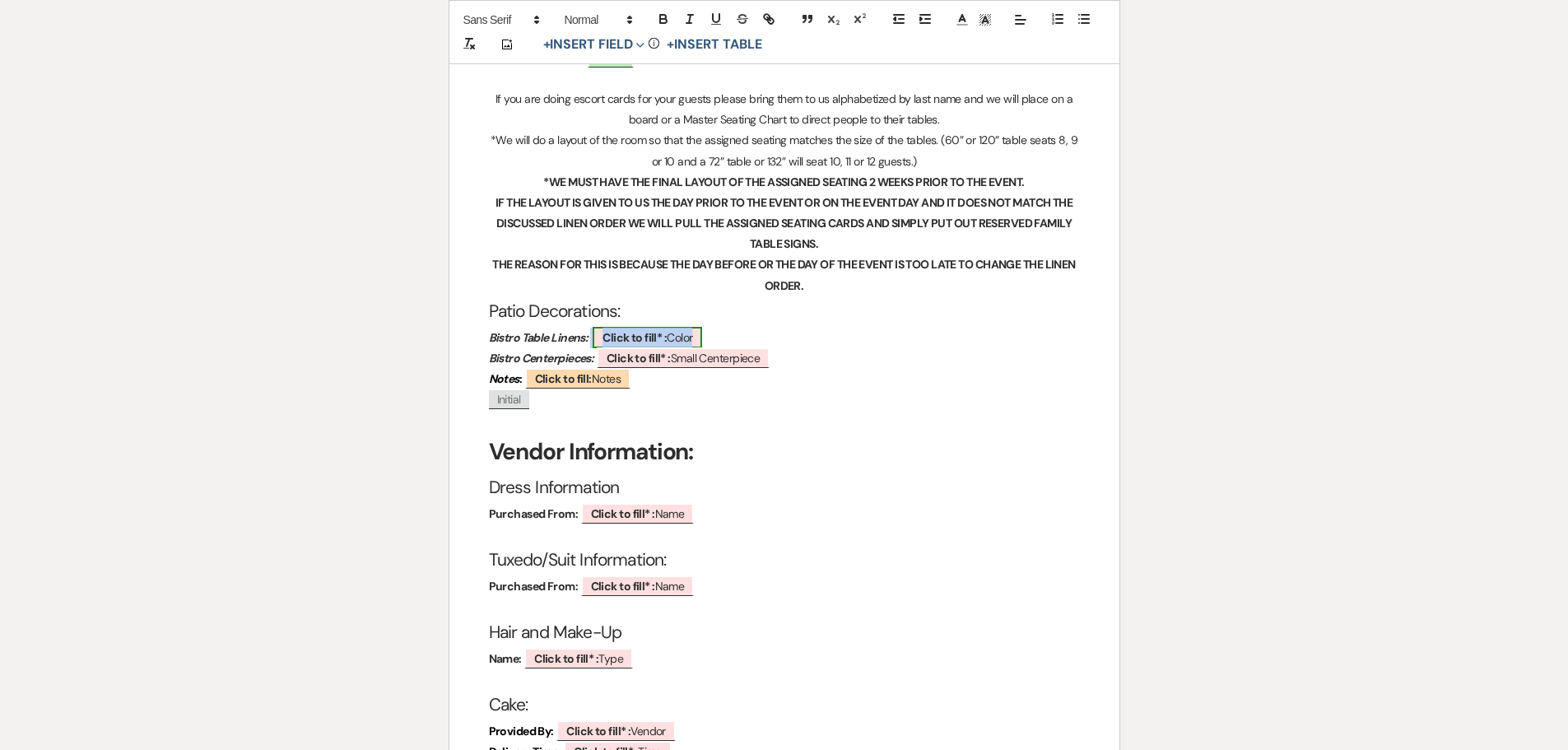
click at [608, 330] on b "Click to fill* :" at bounding box center [634, 338] width 64 height 15
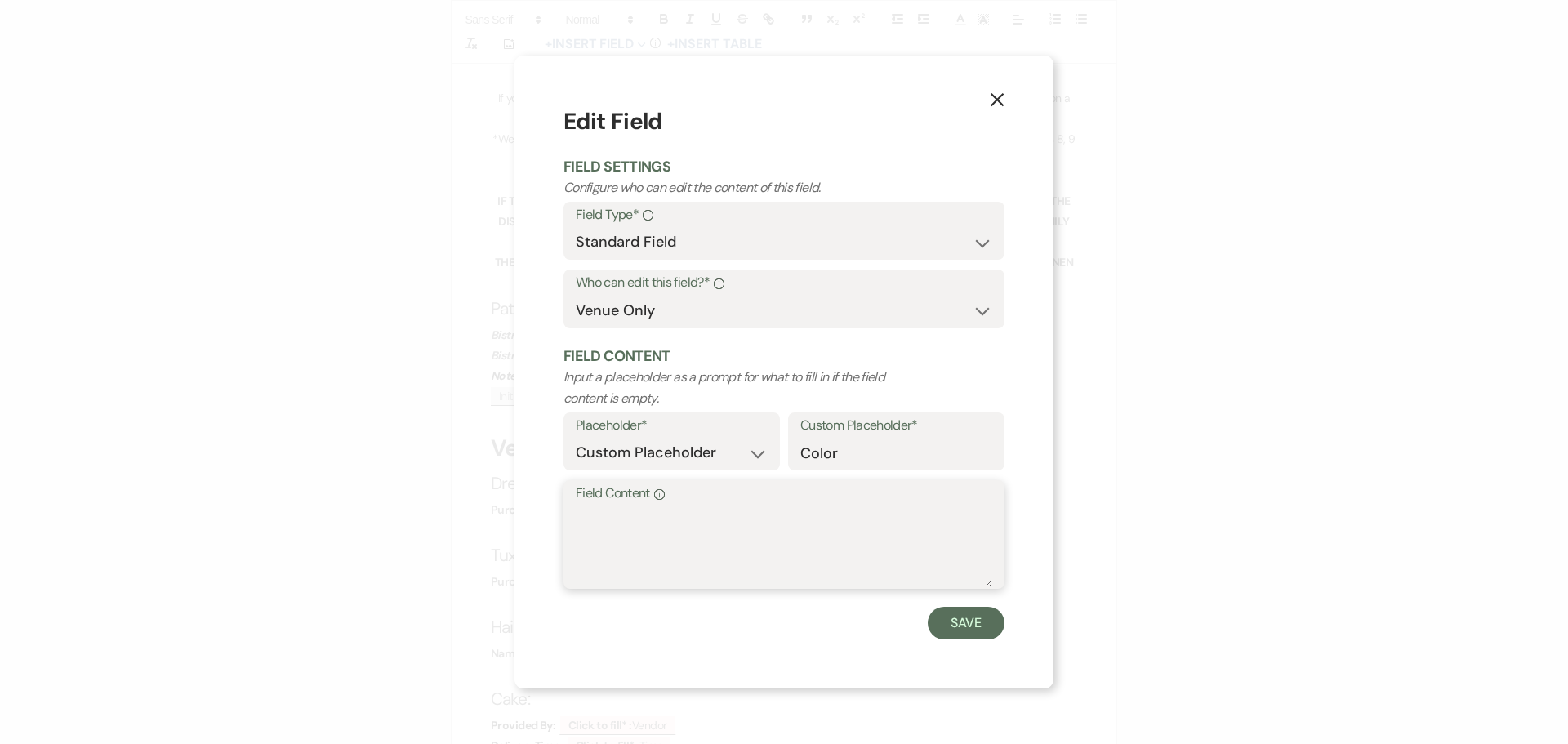
click at [604, 518] on textarea "Field Content Info" at bounding box center [783, 546] width 416 height 81
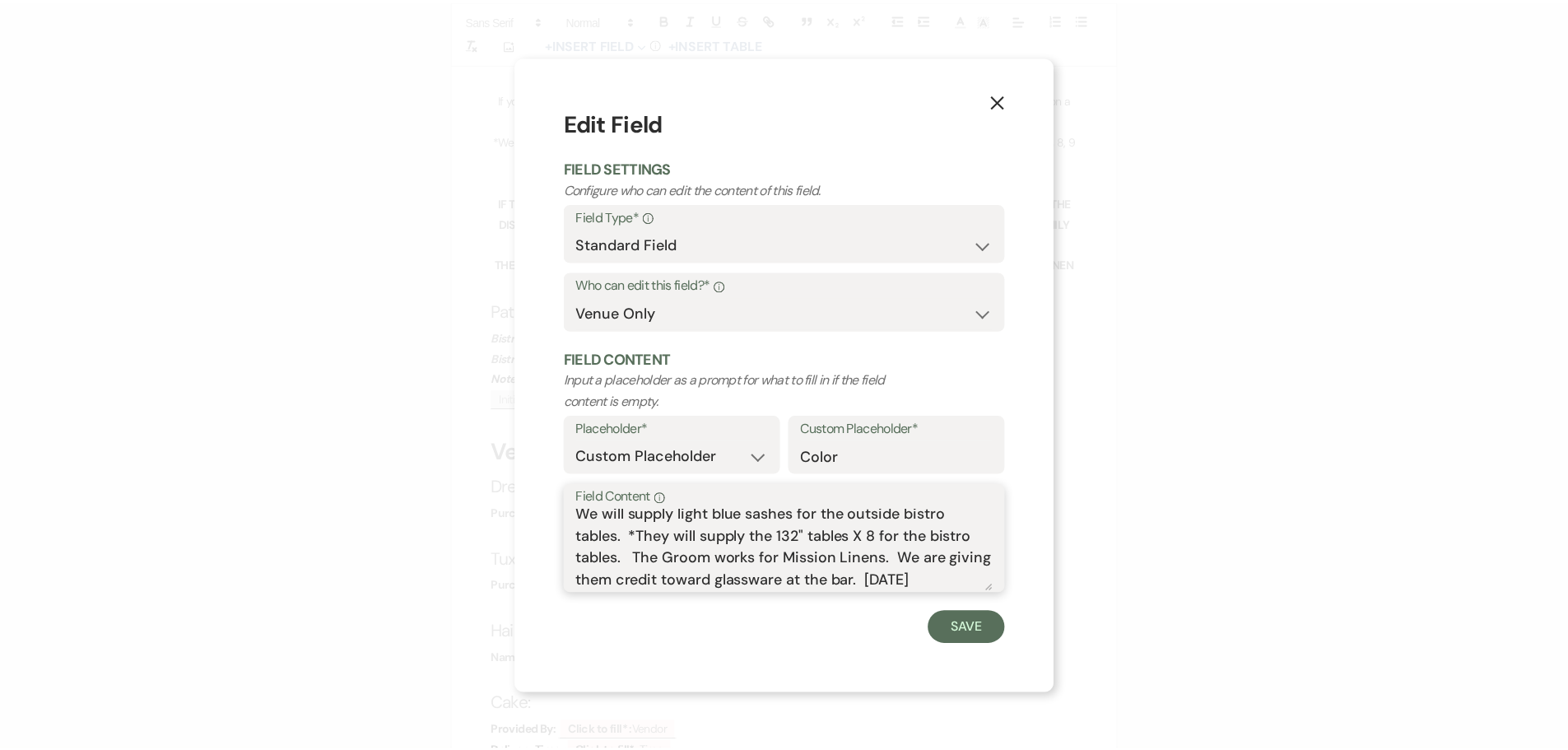
scroll to position [28, 0]
click at [989, 637] on button "Save" at bounding box center [973, 627] width 77 height 33
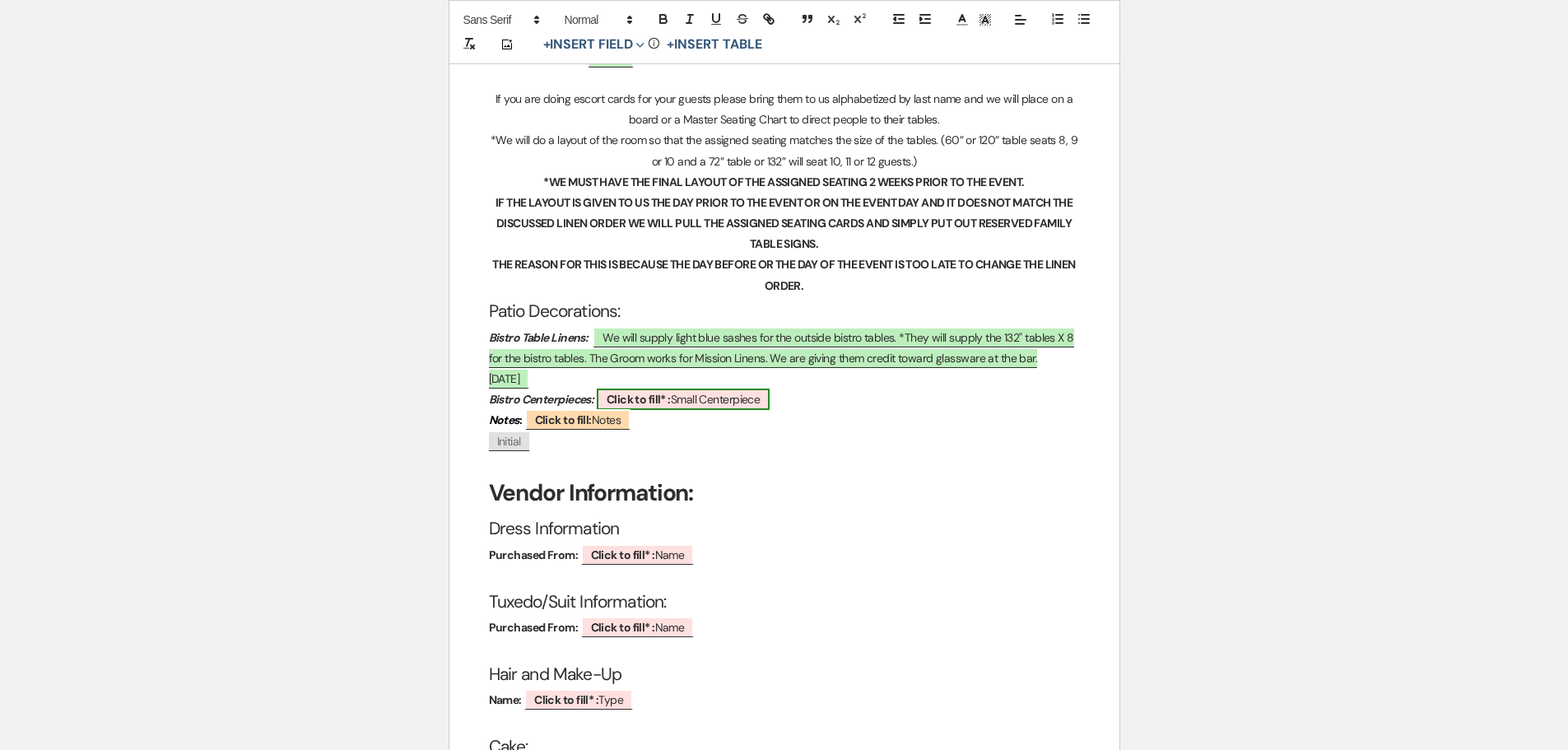
click at [639, 392] on b "Click to fill* :" at bounding box center [639, 399] width 64 height 15
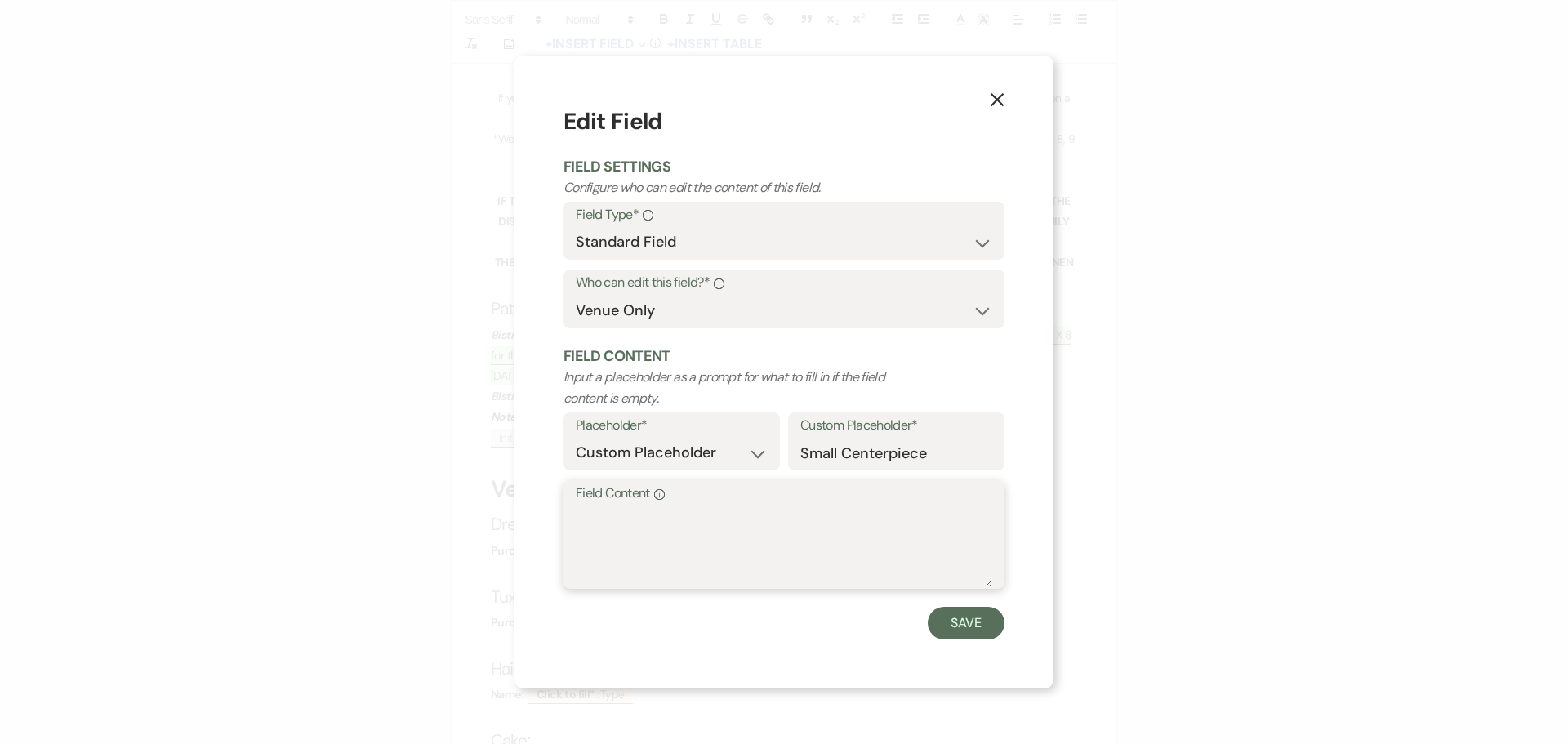
drag, startPoint x: 614, startPoint y: 536, endPoint x: 621, endPoint y: 511, distance: 26.0
click at [615, 534] on textarea "Field Content Info" at bounding box center [783, 546] width 416 height 81
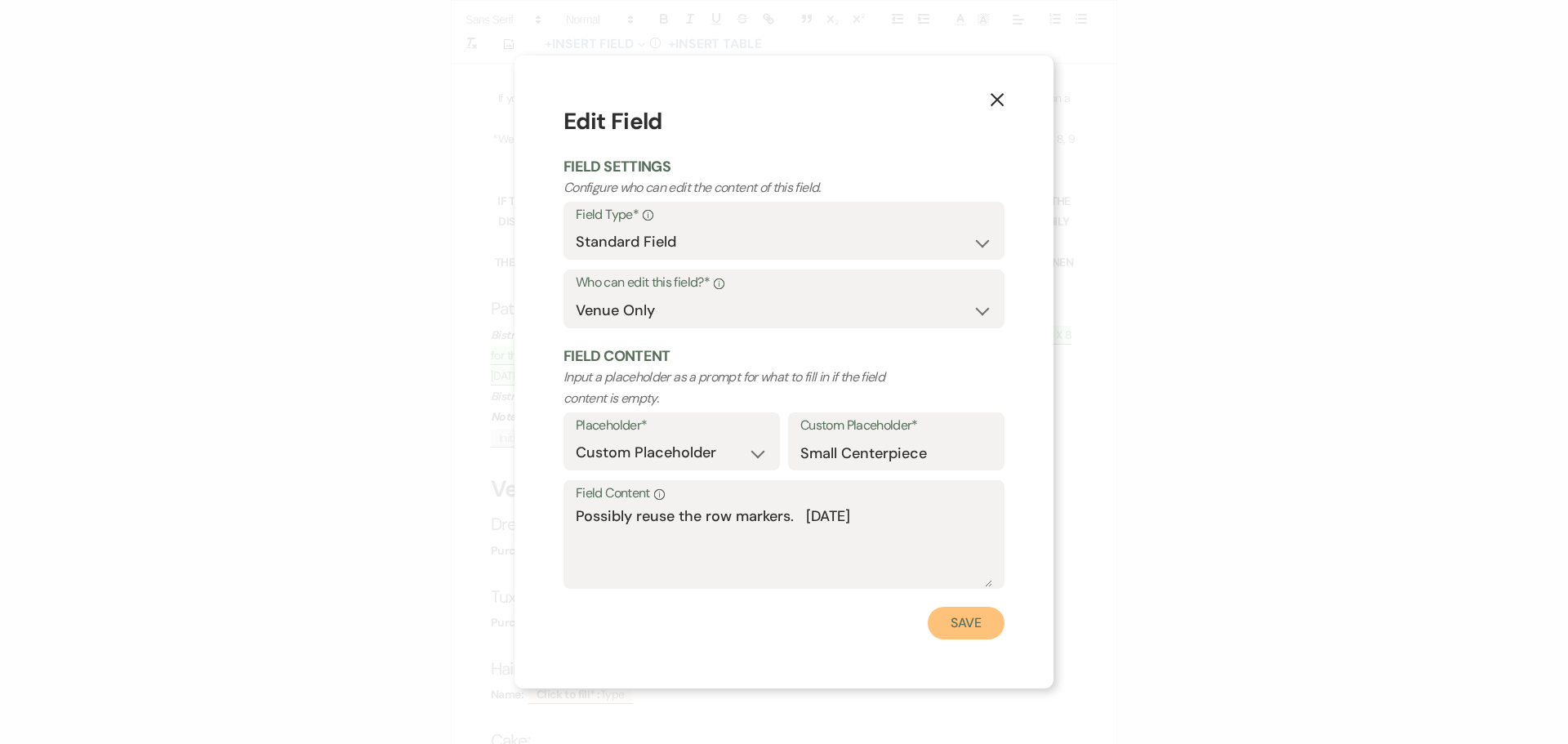
click at [958, 615] on button "Save" at bounding box center [965, 622] width 77 height 32
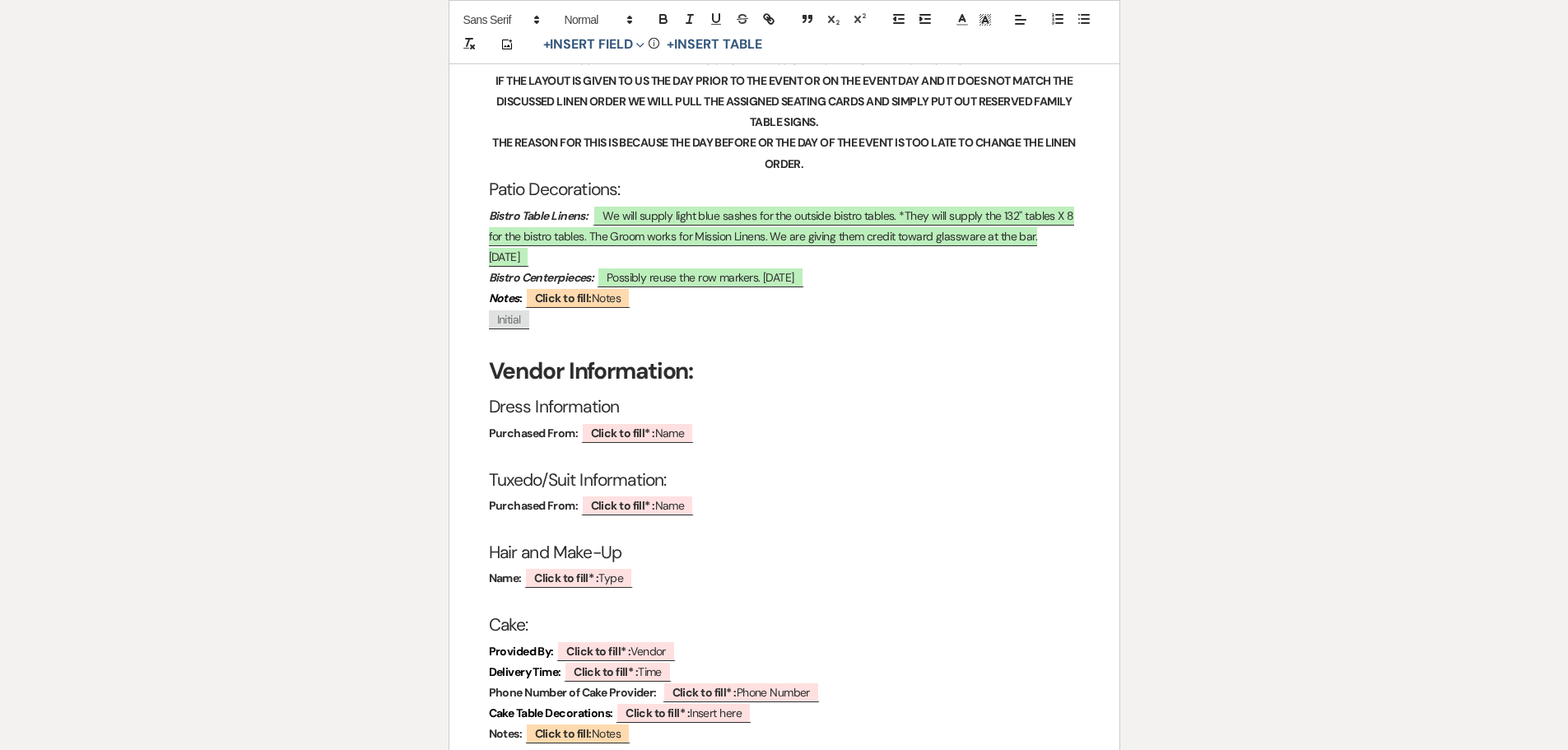
scroll to position [3456, 0]
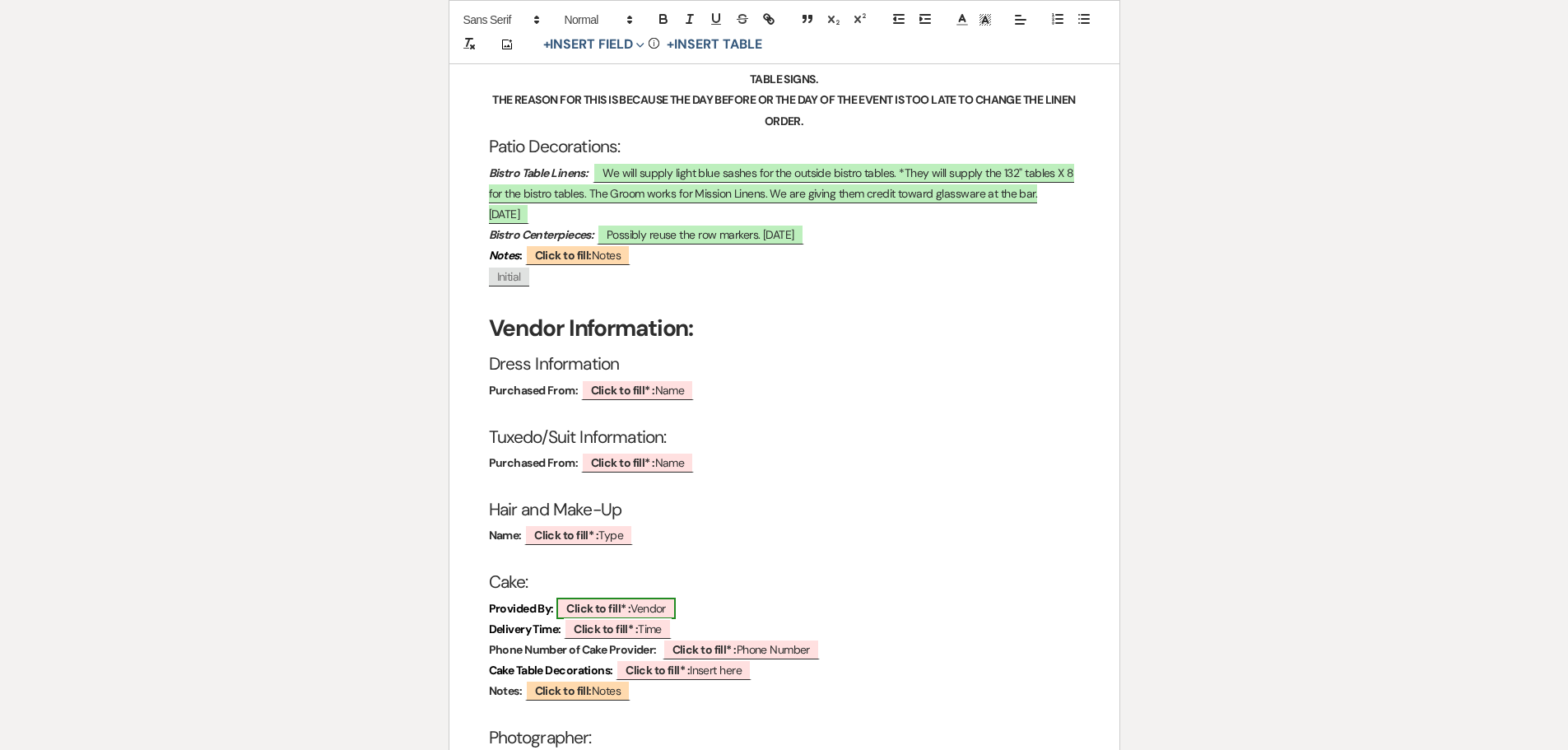
click at [600, 600] on b "Click to fill* :" at bounding box center [598, 608] width 64 height 15
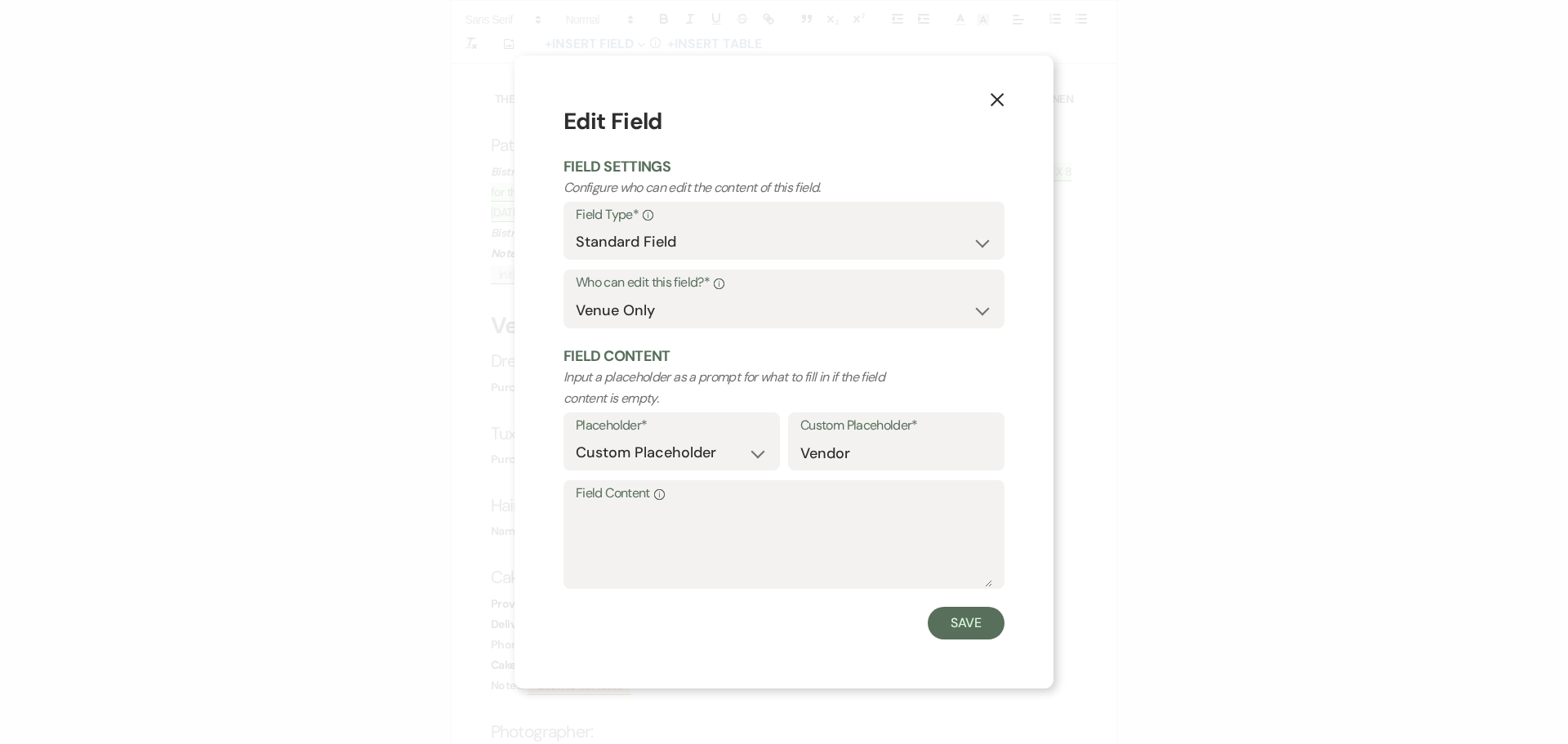
click at [595, 492] on label "Field Content Info" at bounding box center [783, 494] width 416 height 24
click at [595, 505] on textarea "Field Content Info" at bounding box center [783, 546] width 416 height 81
click at [561, 507] on div "X Edit Field Field Settings Configure who can edit the content of this field. F…" at bounding box center [784, 371] width 539 height 632
click at [592, 517] on textarea "Field Content Info" at bounding box center [783, 546] width 416 height 81
click at [962, 620] on button "Save" at bounding box center [965, 622] width 77 height 32
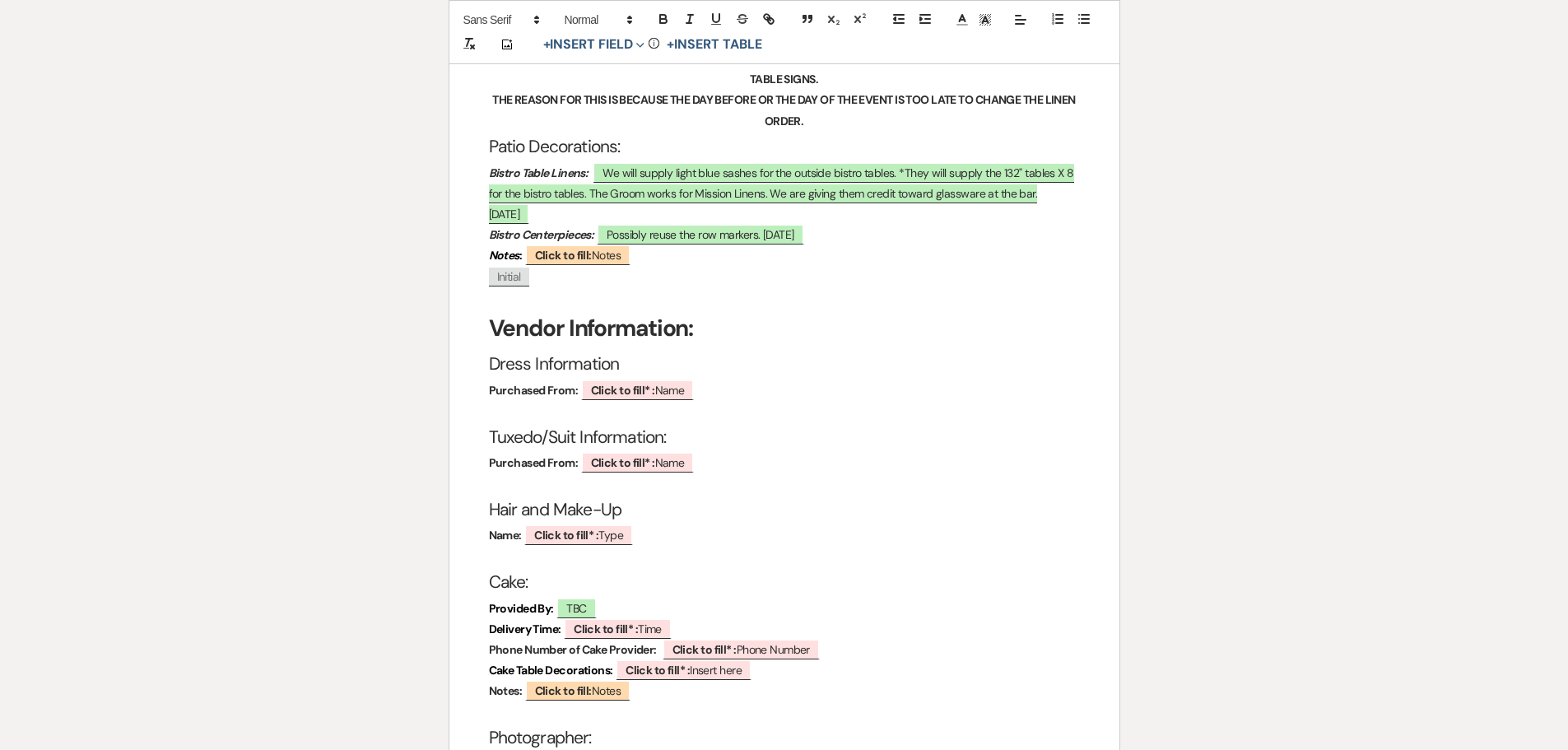
click at [629, 749] on b "Click to fill* :" at bounding box center [654, 764] width 64 height 15
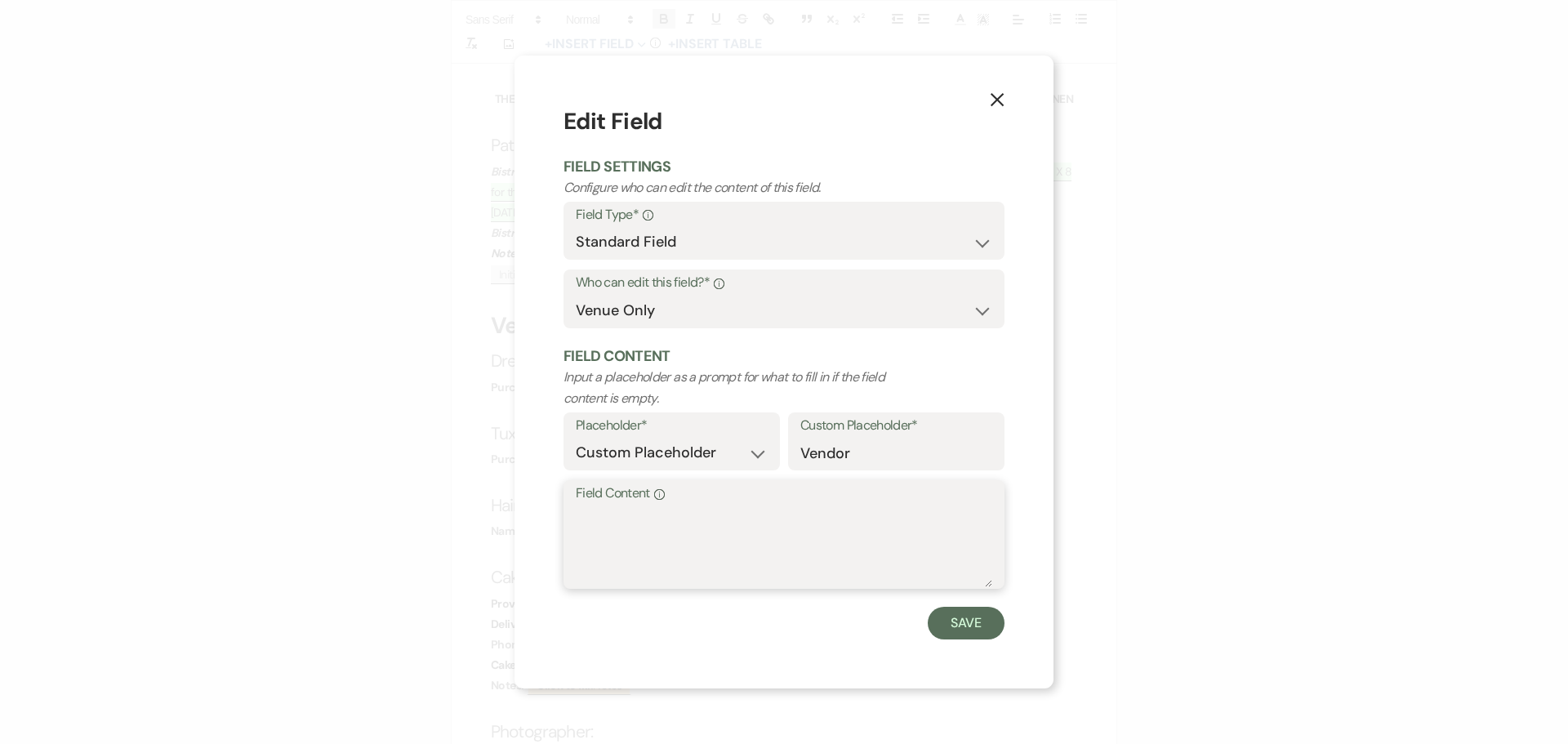
click at [612, 513] on textarea "Field Content Info" at bounding box center [783, 546] width 416 height 81
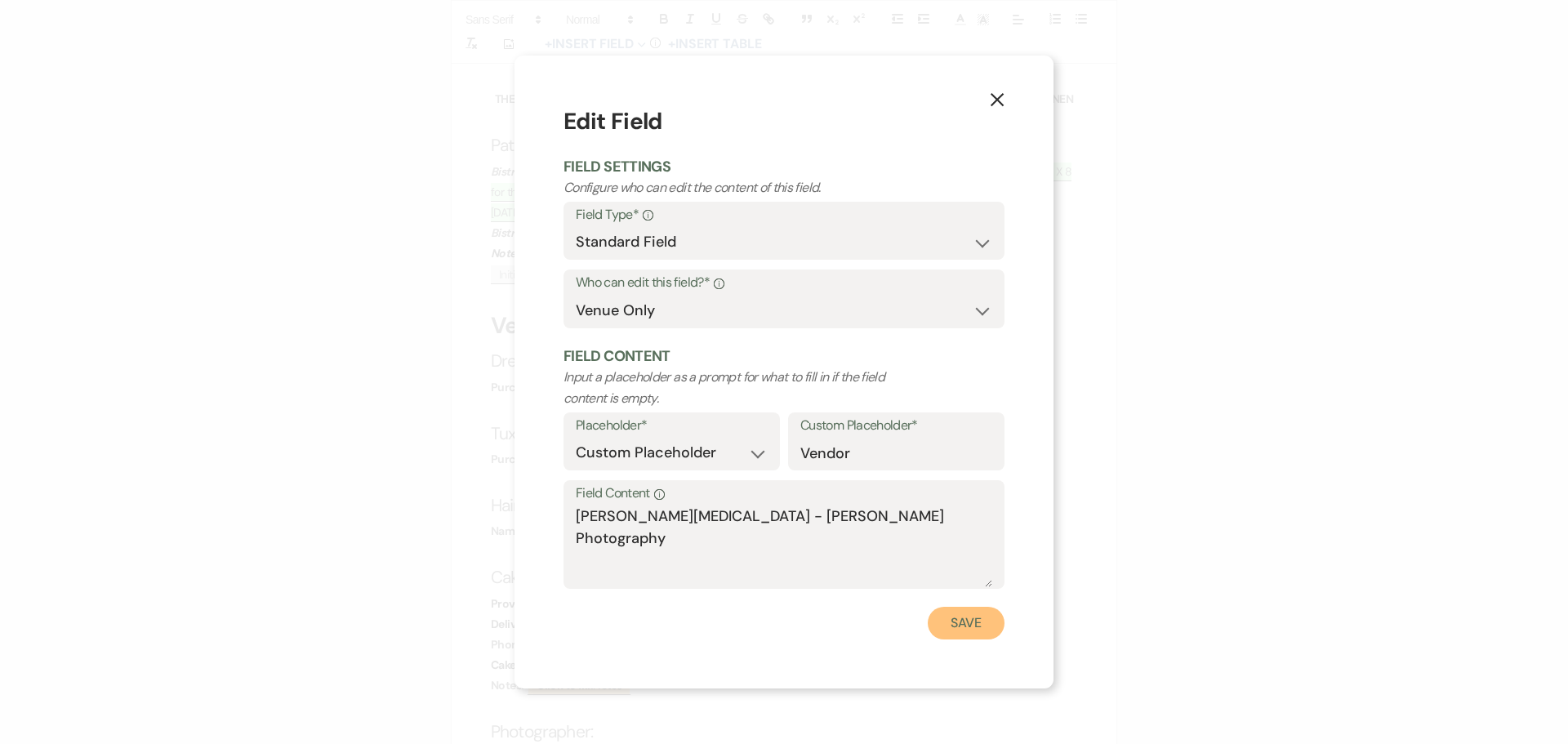
click at [954, 616] on button "Save" at bounding box center [965, 622] width 77 height 32
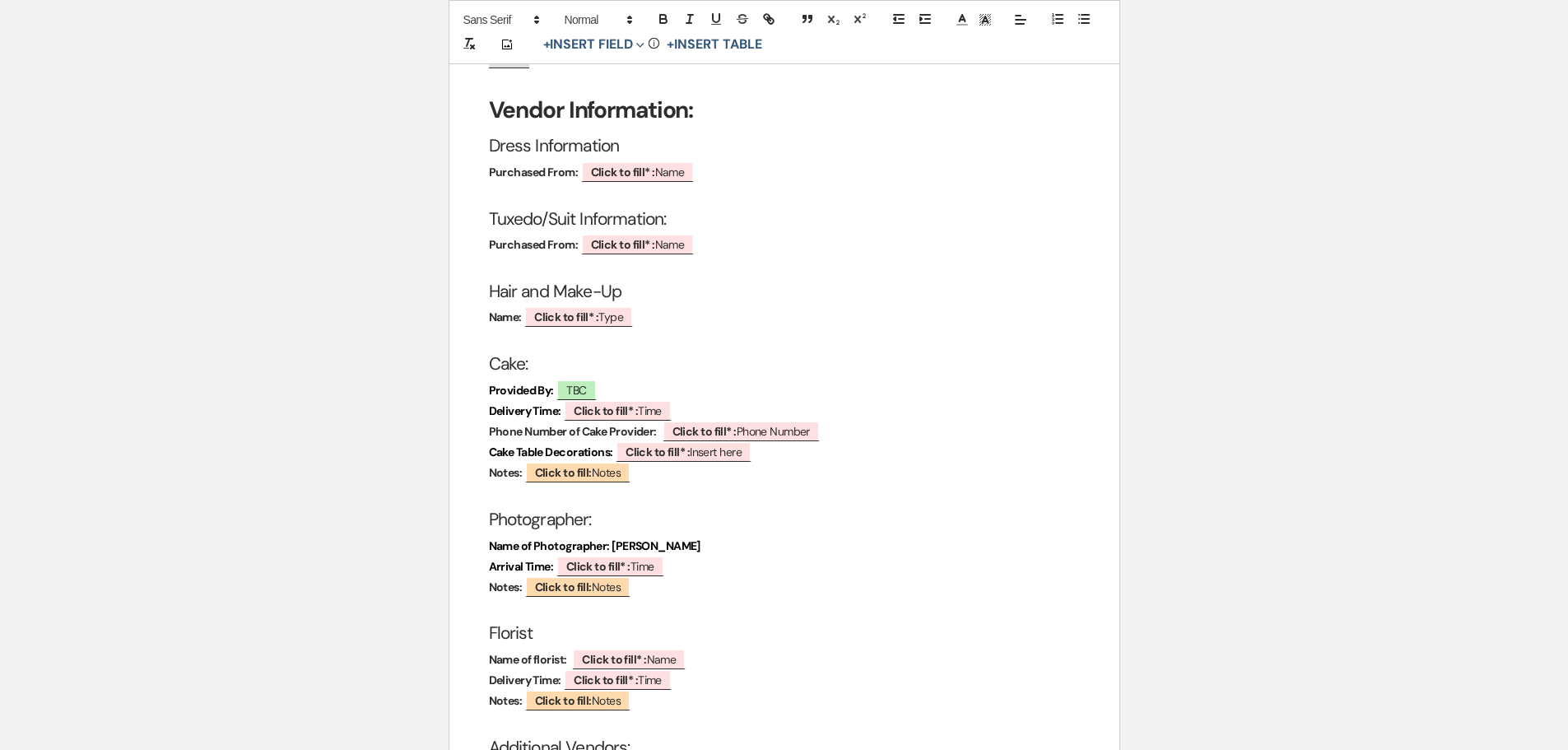
scroll to position [3703, 0]
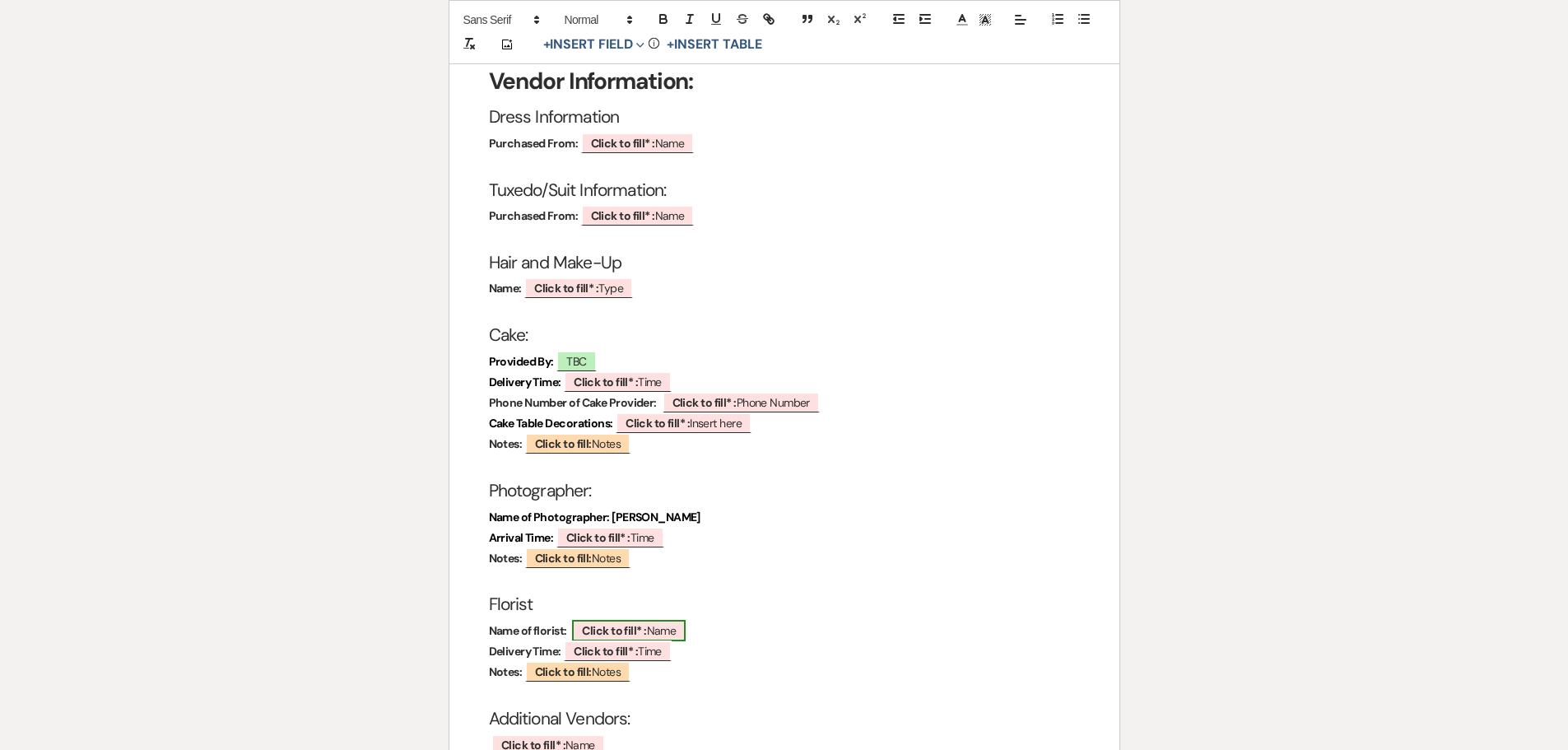
click at [594, 623] on b "Click to fill* :" at bounding box center [614, 630] width 64 height 15
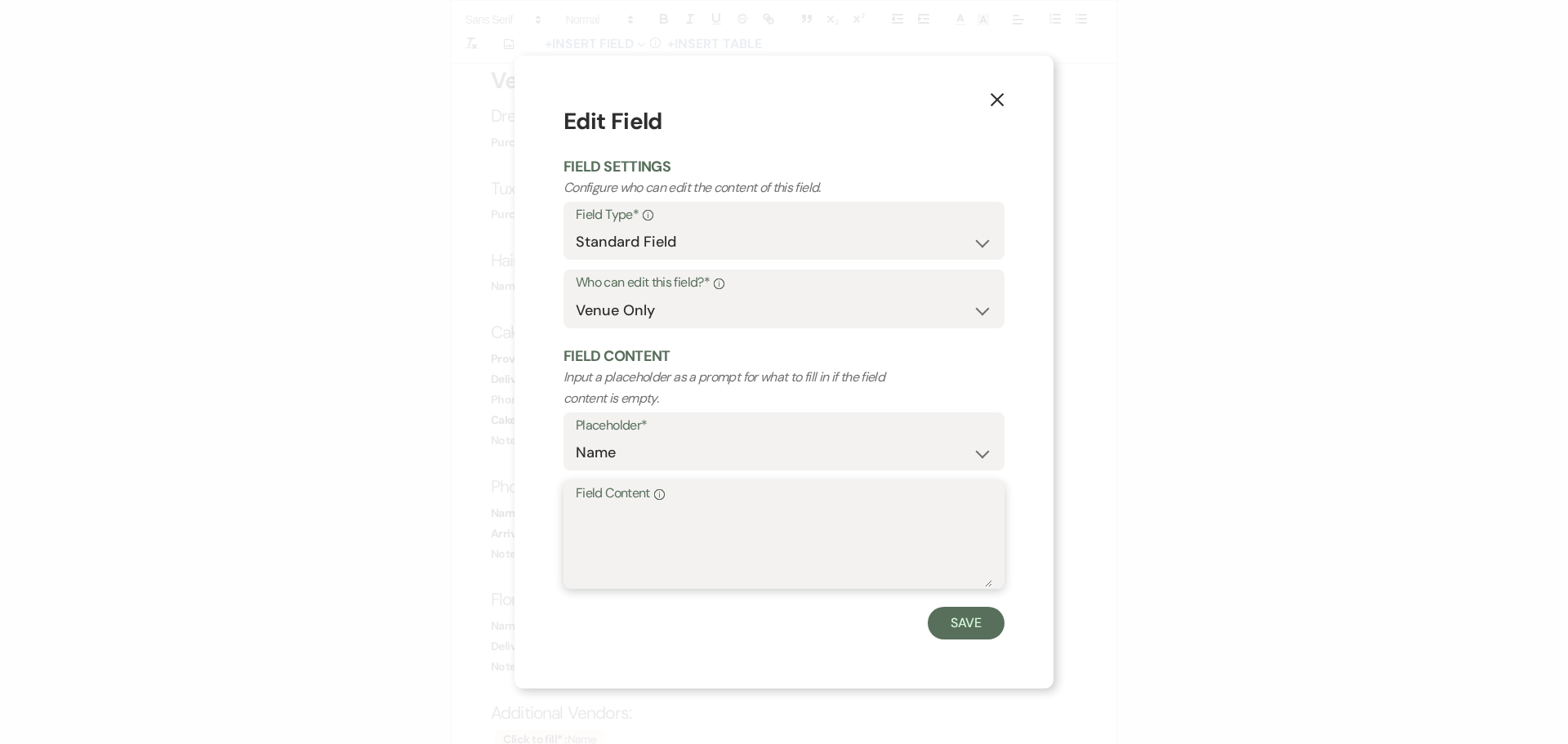
click at [580, 516] on textarea "Field Content Info" at bounding box center [783, 546] width 416 height 81
click at [952, 617] on button "Save" at bounding box center [965, 622] width 77 height 32
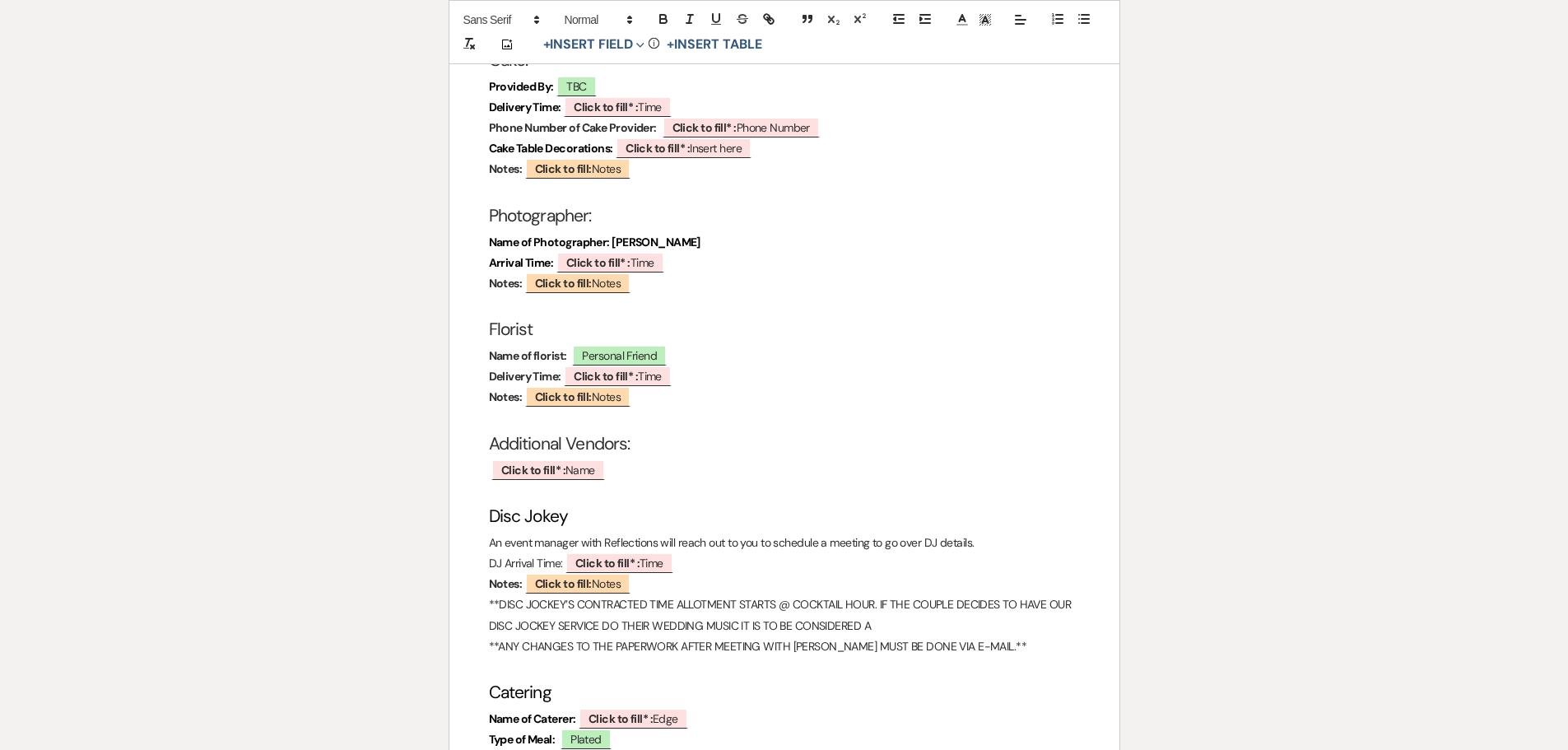
scroll to position [4032, 0]
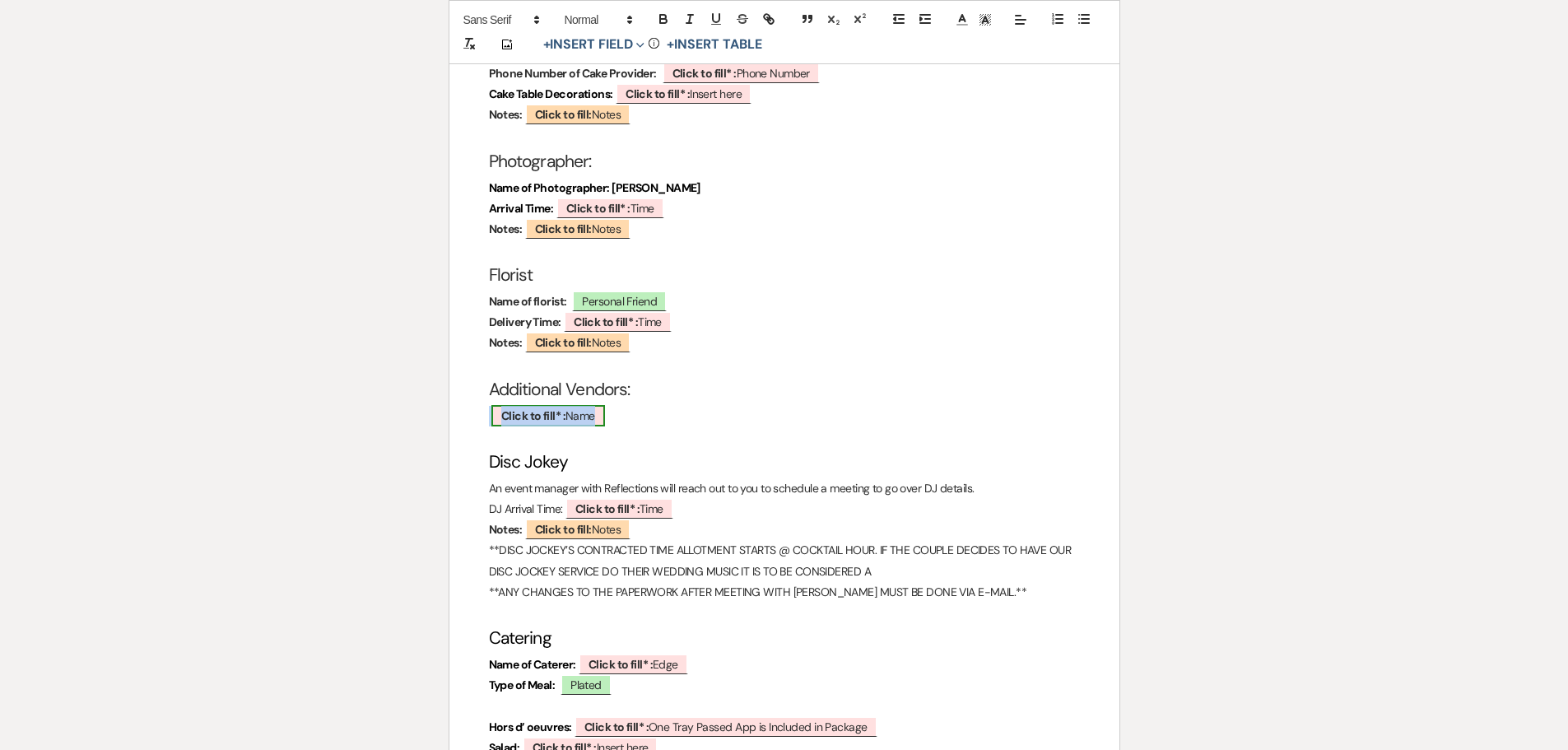
click at [525, 408] on b "Click to fill* :" at bounding box center [533, 416] width 64 height 15
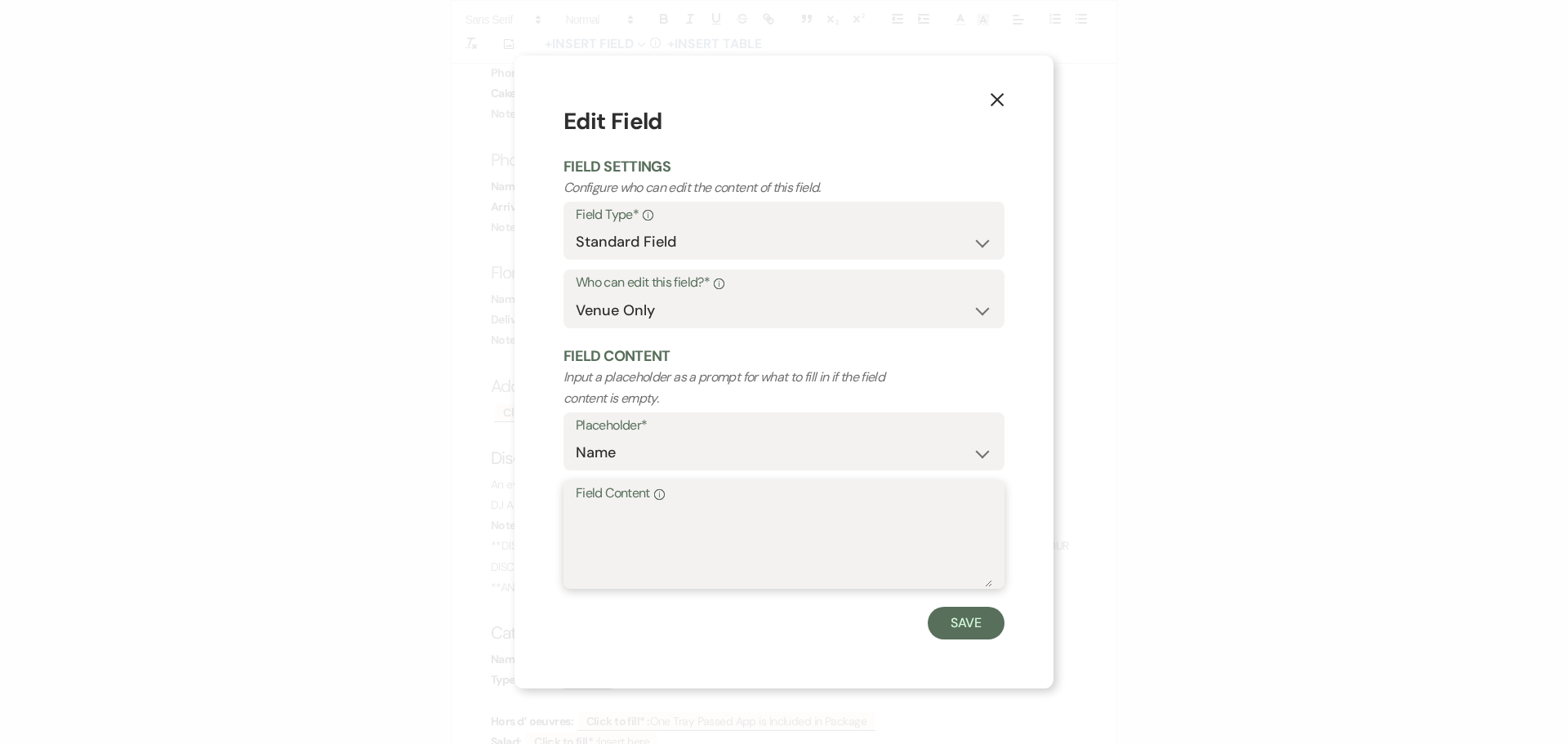
click at [597, 521] on textarea "Field Content Info" at bounding box center [783, 546] width 416 height 81
click at [951, 623] on button "Save" at bounding box center [965, 622] width 77 height 32
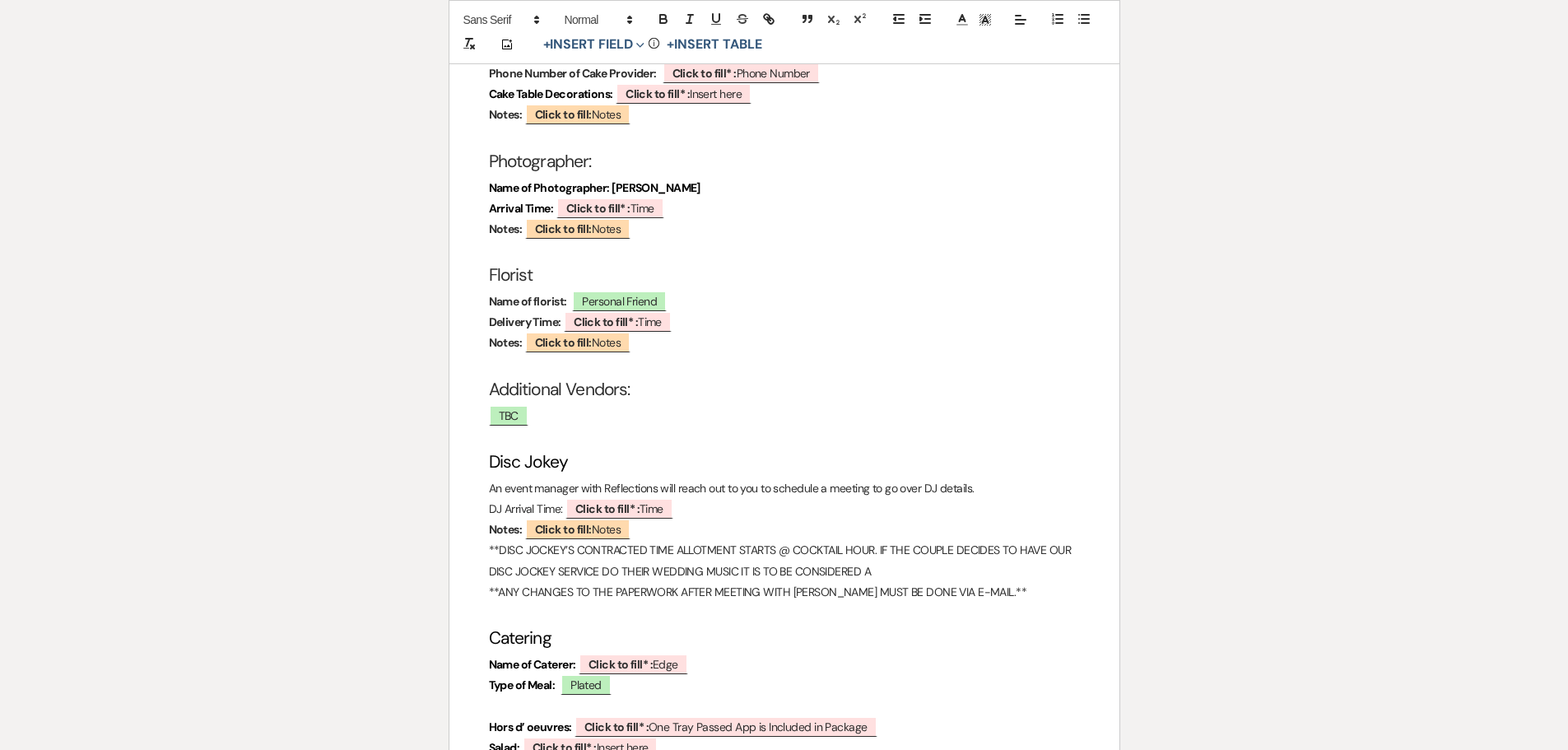
scroll to position [4114, 0]
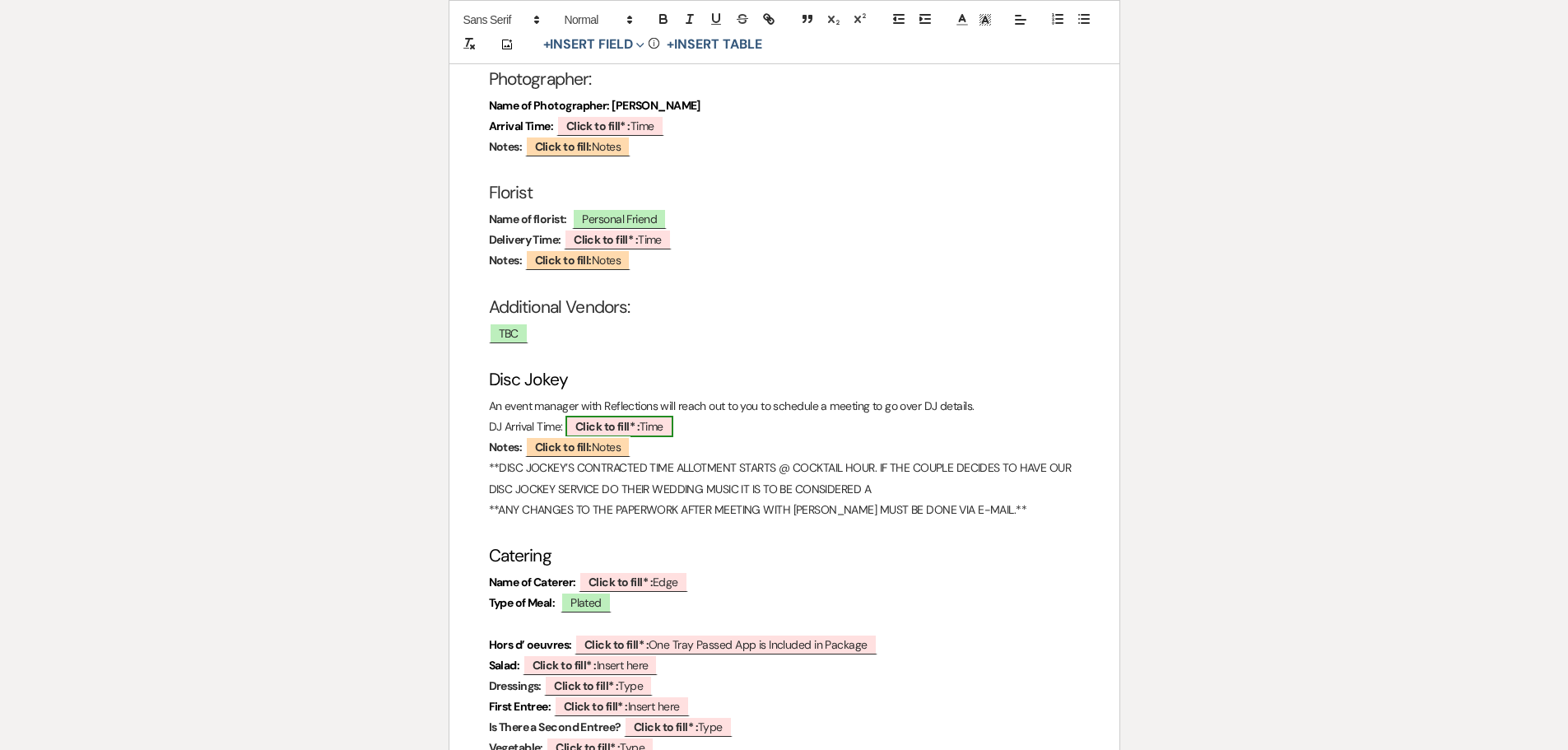
click at [608, 419] on b "Click to fill* :" at bounding box center [607, 426] width 64 height 15
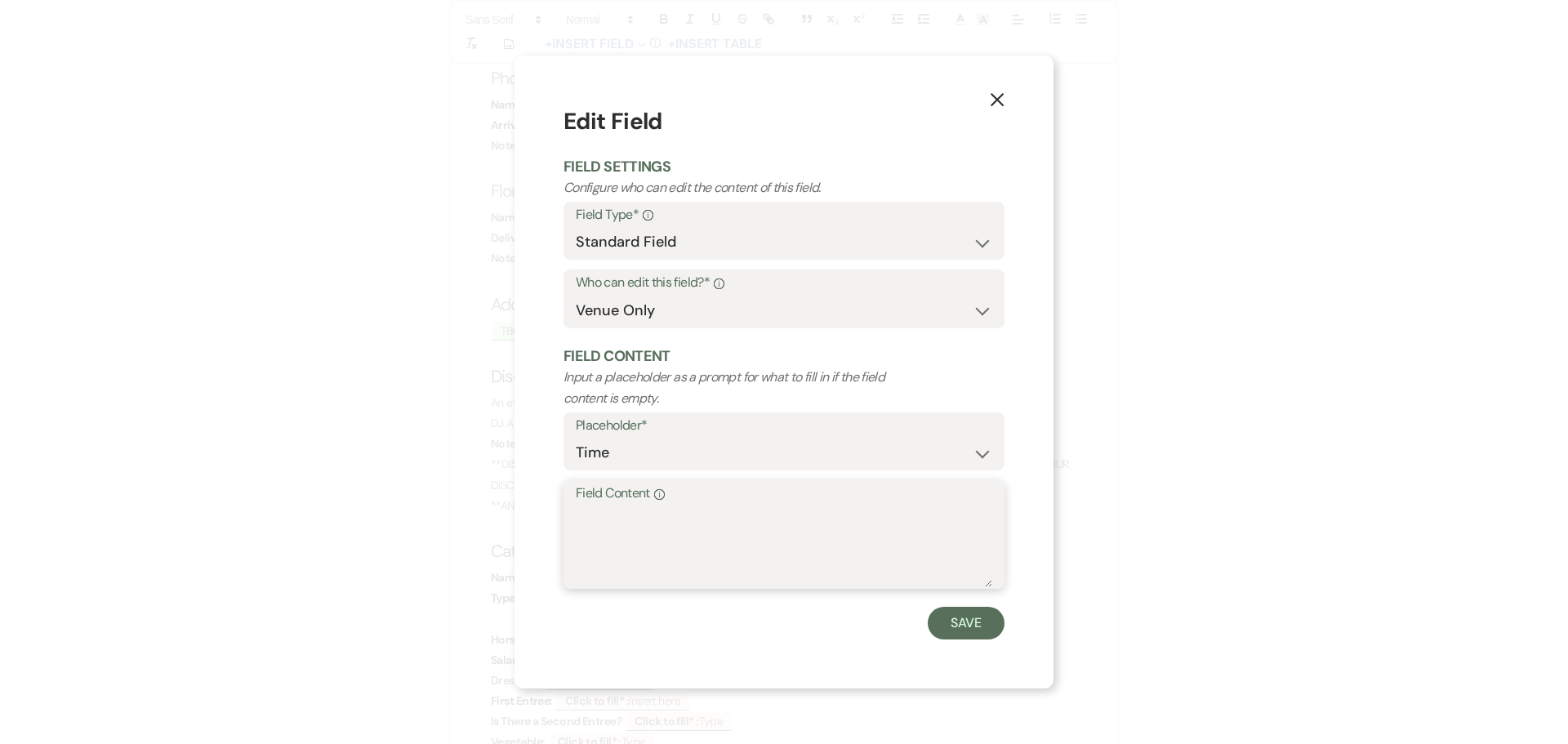
drag, startPoint x: 641, startPoint y: 546, endPoint x: 645, endPoint y: 526, distance: 20.4
click at [641, 545] on textarea "Field Content Info" at bounding box center [783, 546] width 416 height 81
click at [946, 618] on button "Save" at bounding box center [965, 622] width 77 height 32
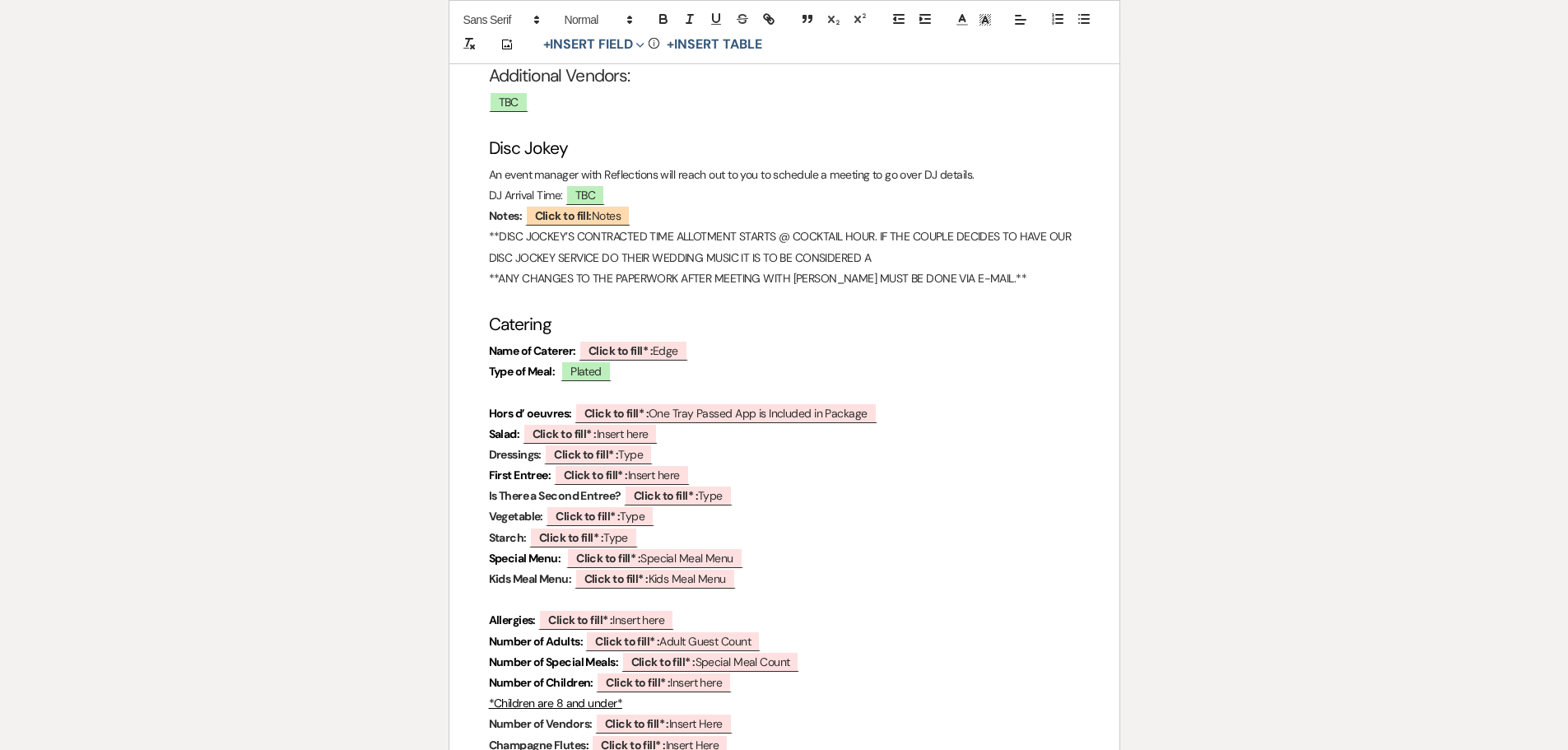
scroll to position [4525, 0]
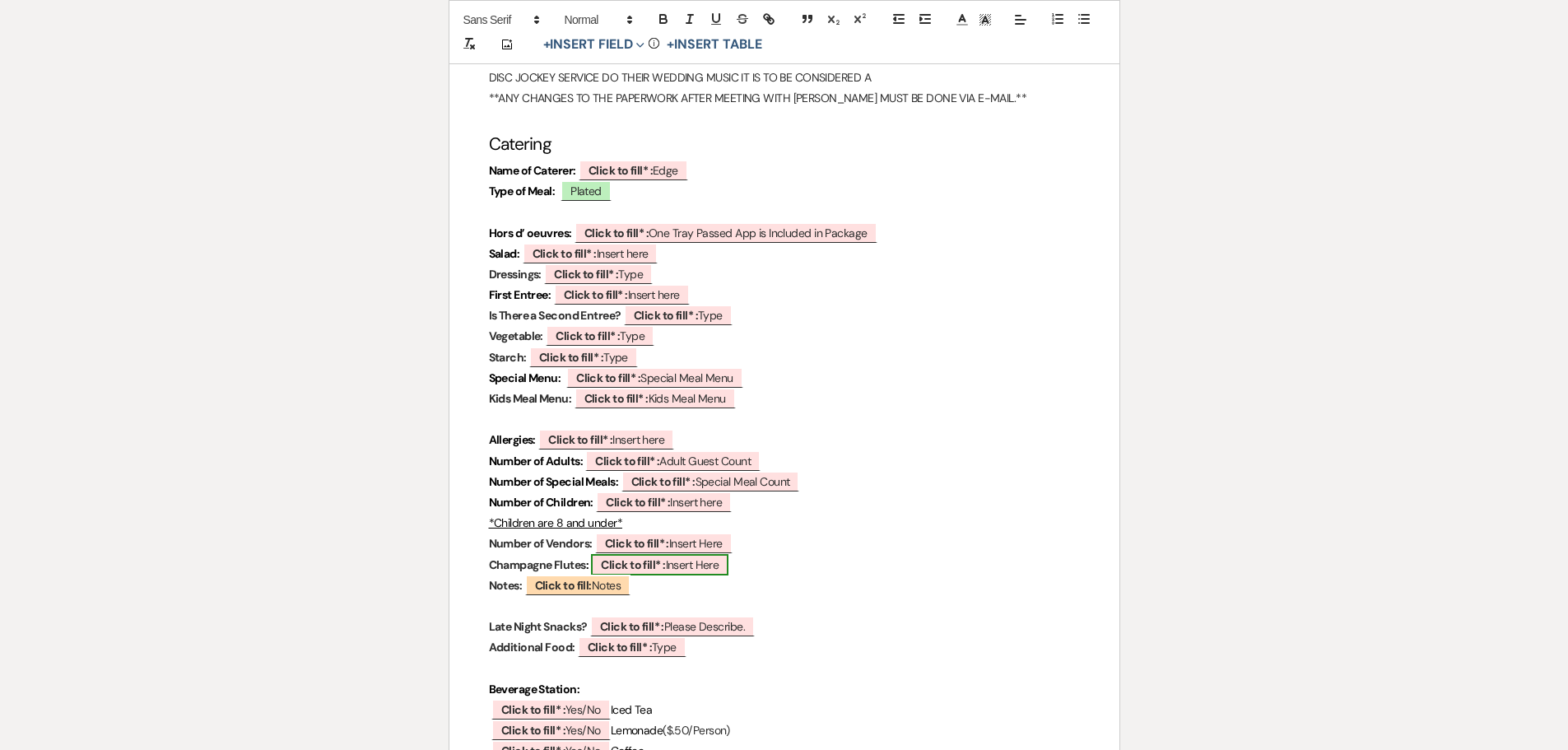
click at [618, 557] on b "Click to fill* :" at bounding box center [632, 565] width 64 height 15
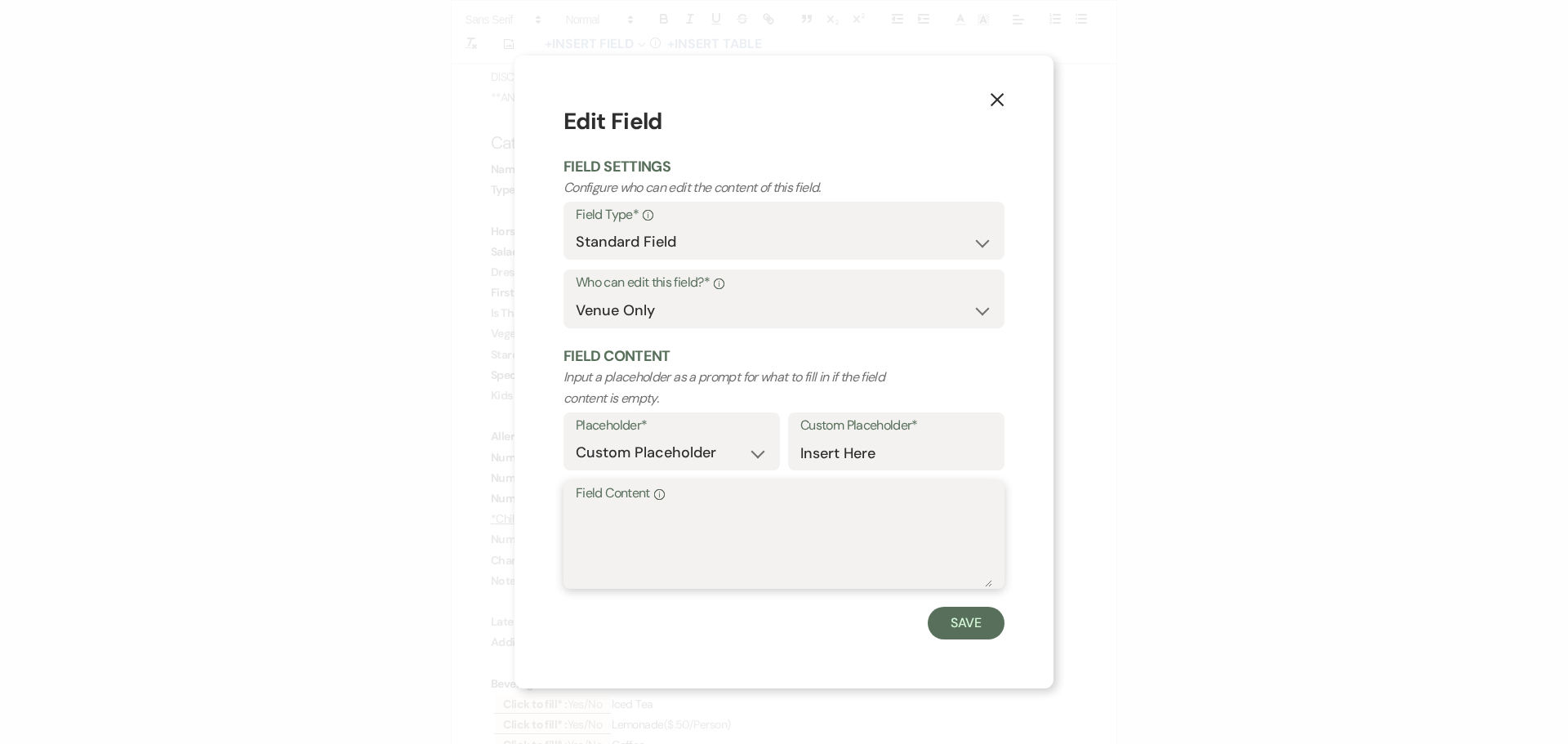
click at [606, 510] on textarea "Field Content Info" at bounding box center [783, 546] width 416 height 81
click at [975, 618] on button "Save" at bounding box center [965, 622] width 77 height 32
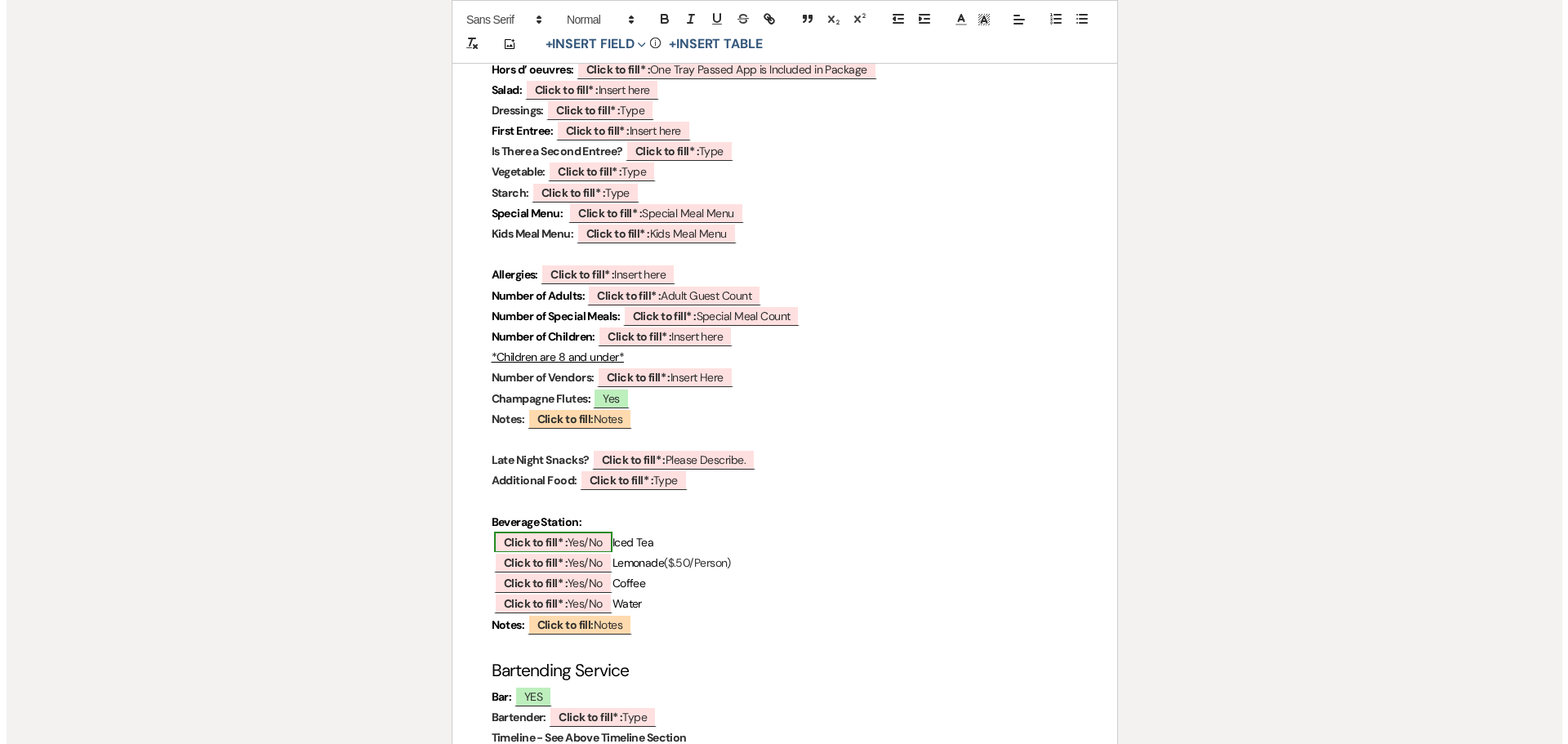
scroll to position [4652, 0]
click at [625, 450] on b "Click to fill* :" at bounding box center [627, 458] width 64 height 15
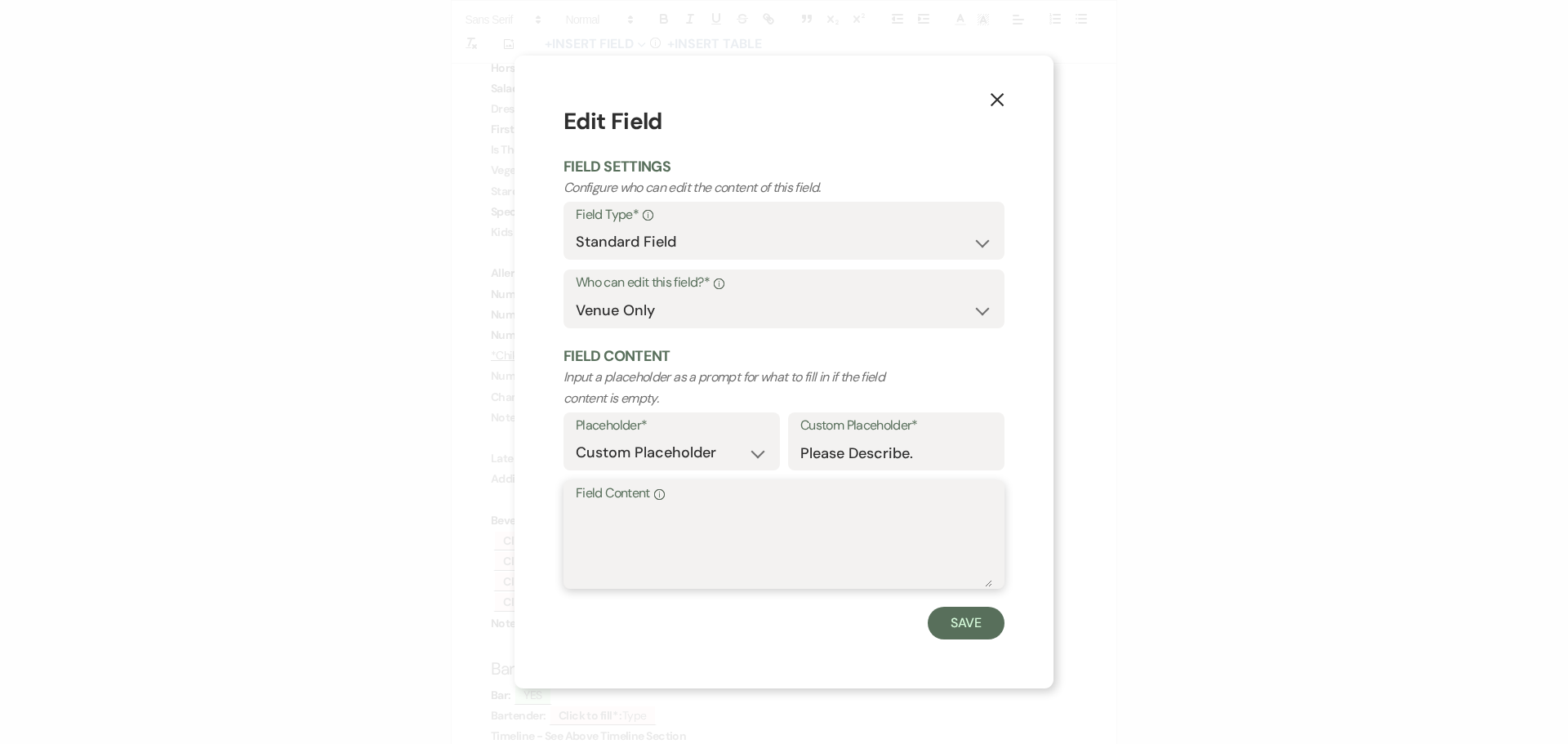
drag, startPoint x: 609, startPoint y: 518, endPoint x: 599, endPoint y: 496, distance: 24.2
click at [609, 514] on textarea "Field Content Info" at bounding box center [783, 546] width 416 height 81
click at [973, 622] on button "Save" at bounding box center [965, 622] width 77 height 32
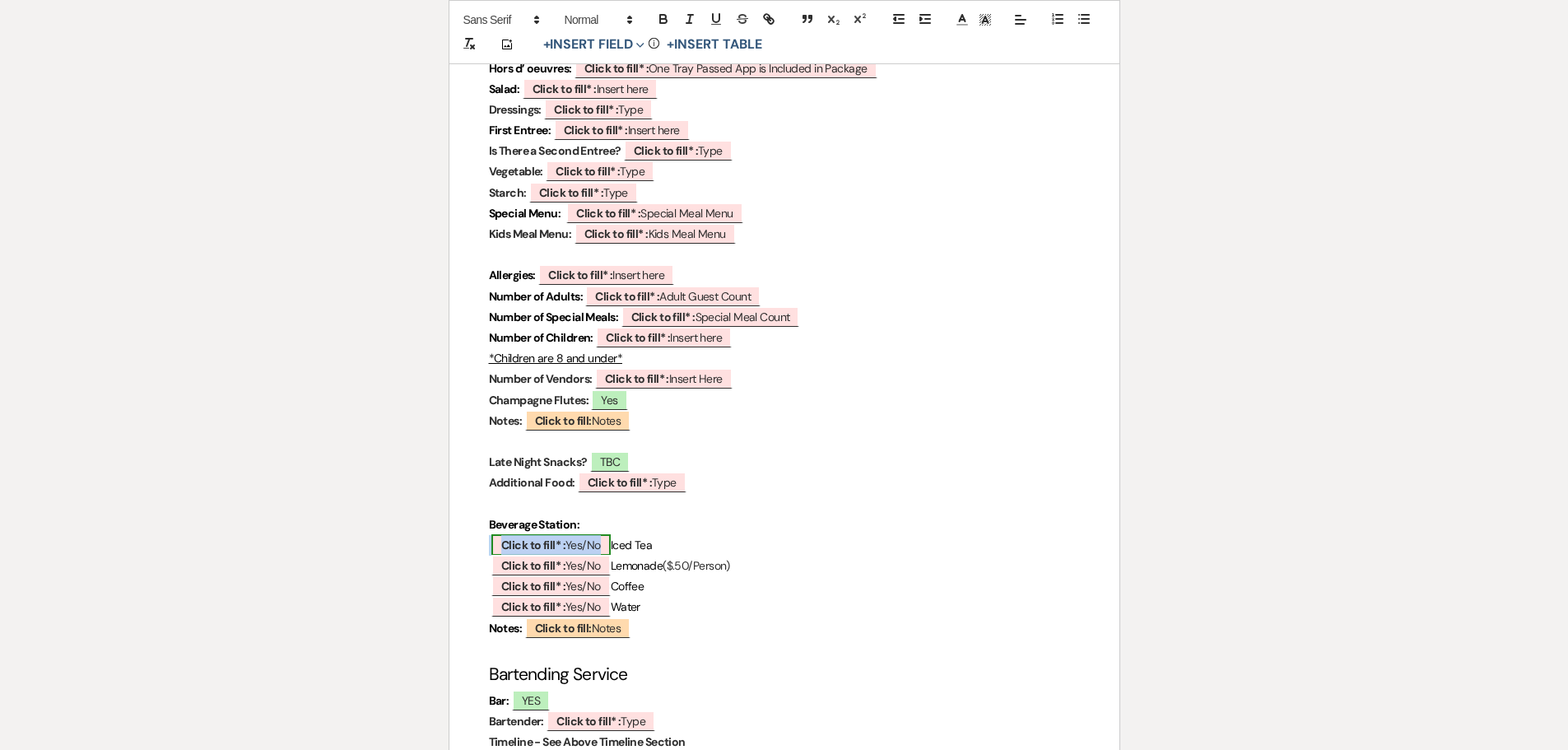
click at [511, 537] on b "Click to fill* :" at bounding box center [533, 544] width 64 height 15
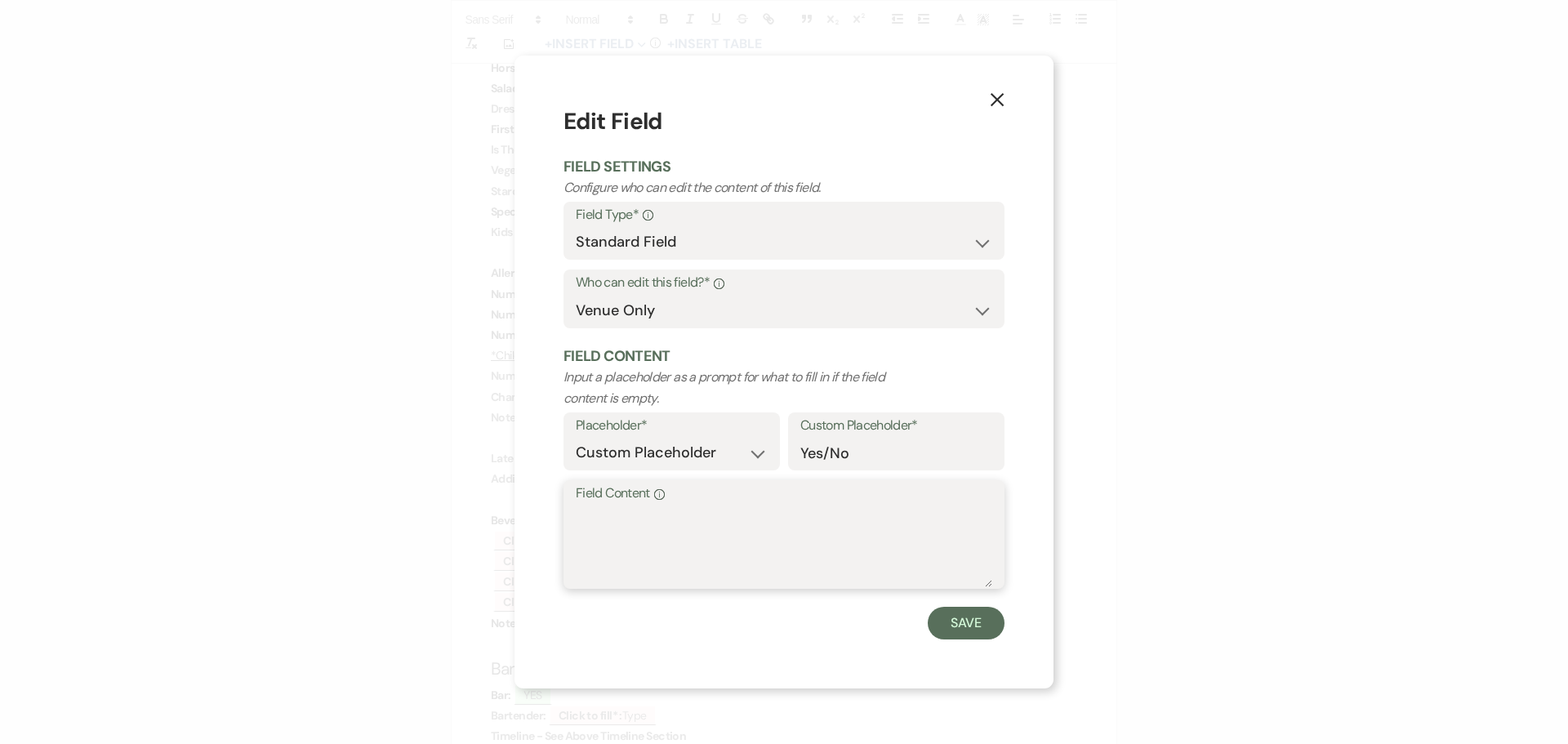
click at [614, 533] on textarea "Field Content Info" at bounding box center [783, 546] width 416 height 81
drag, startPoint x: 971, startPoint y: 630, endPoint x: 552, endPoint y: 524, distance: 432.2
click at [961, 625] on button "Save" at bounding box center [965, 622] width 77 height 32
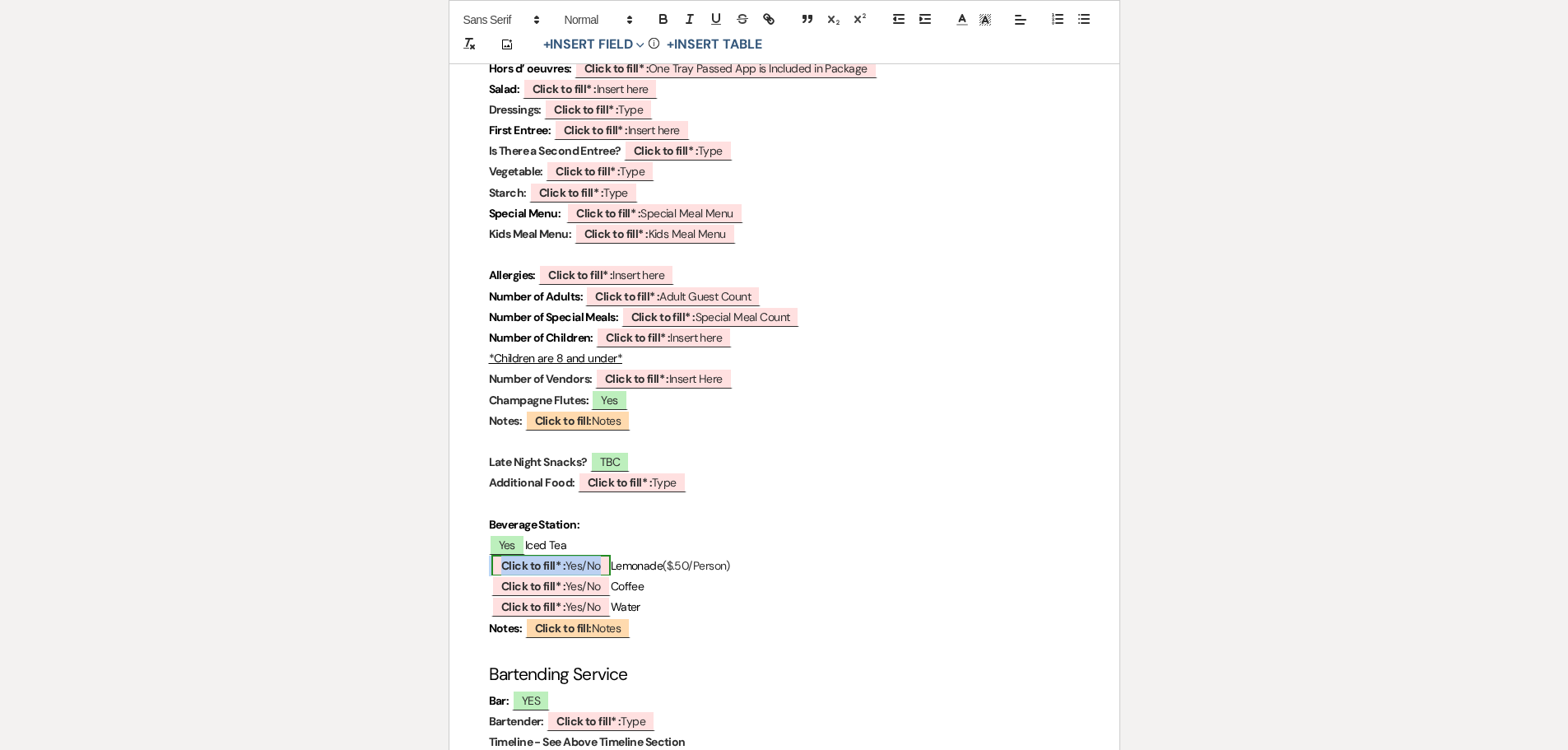
click at [511, 555] on span "Click to fill* : Yes/No" at bounding box center [551, 565] width 119 height 21
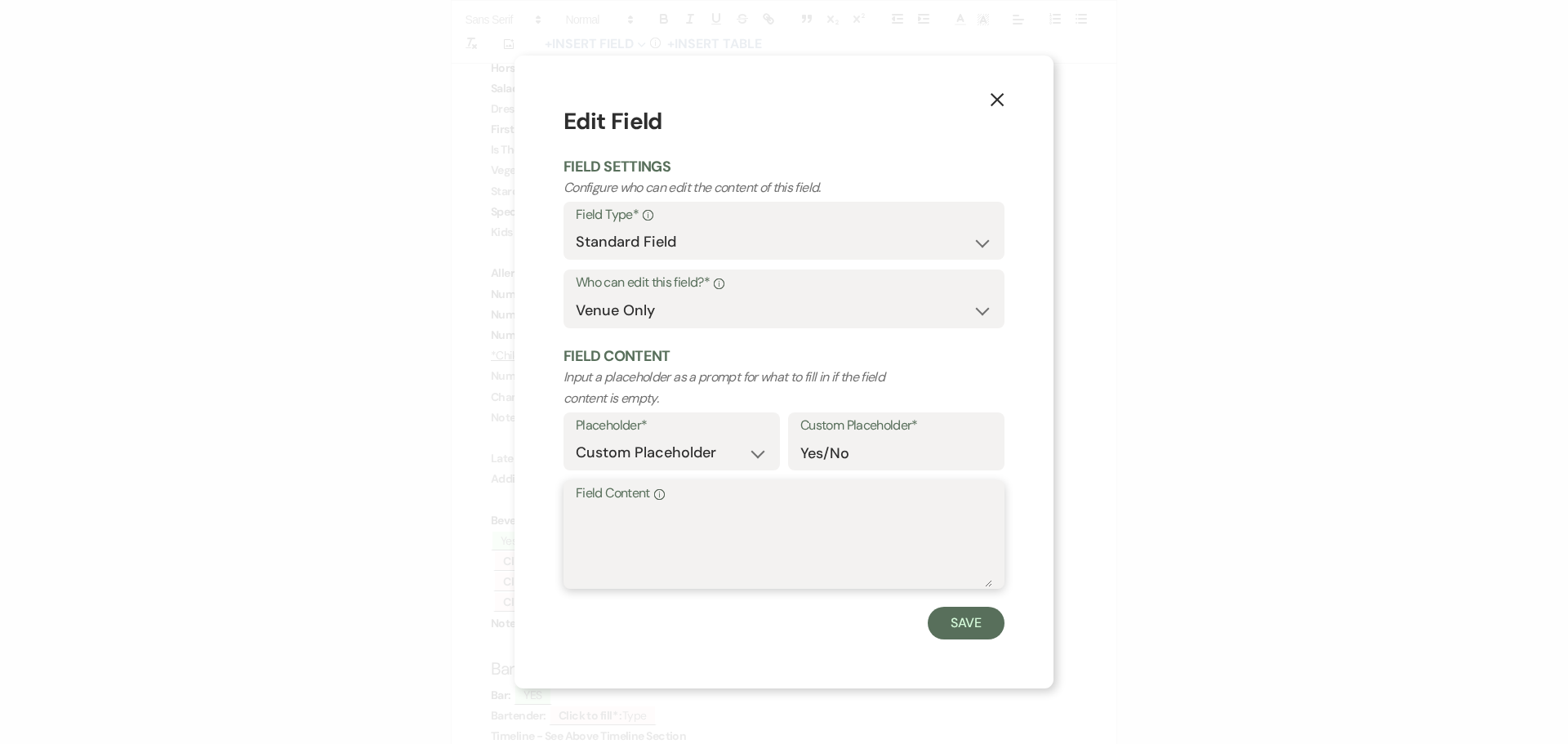
click at [589, 539] on textarea "Field Content Info" at bounding box center [783, 546] width 416 height 81
click at [951, 624] on button "Save" at bounding box center [965, 622] width 77 height 32
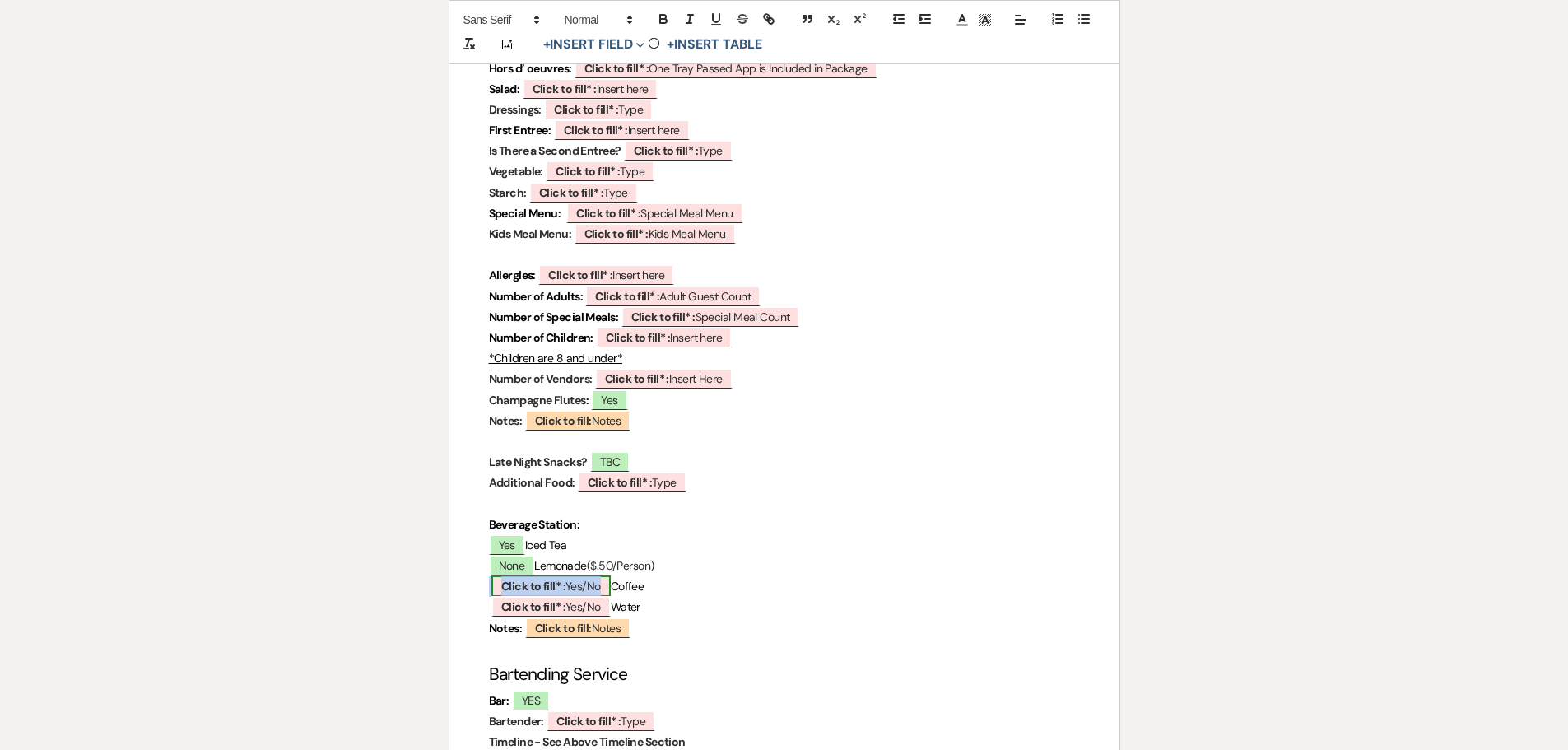
click at [526, 579] on b "Click to fill* :" at bounding box center [533, 586] width 64 height 15
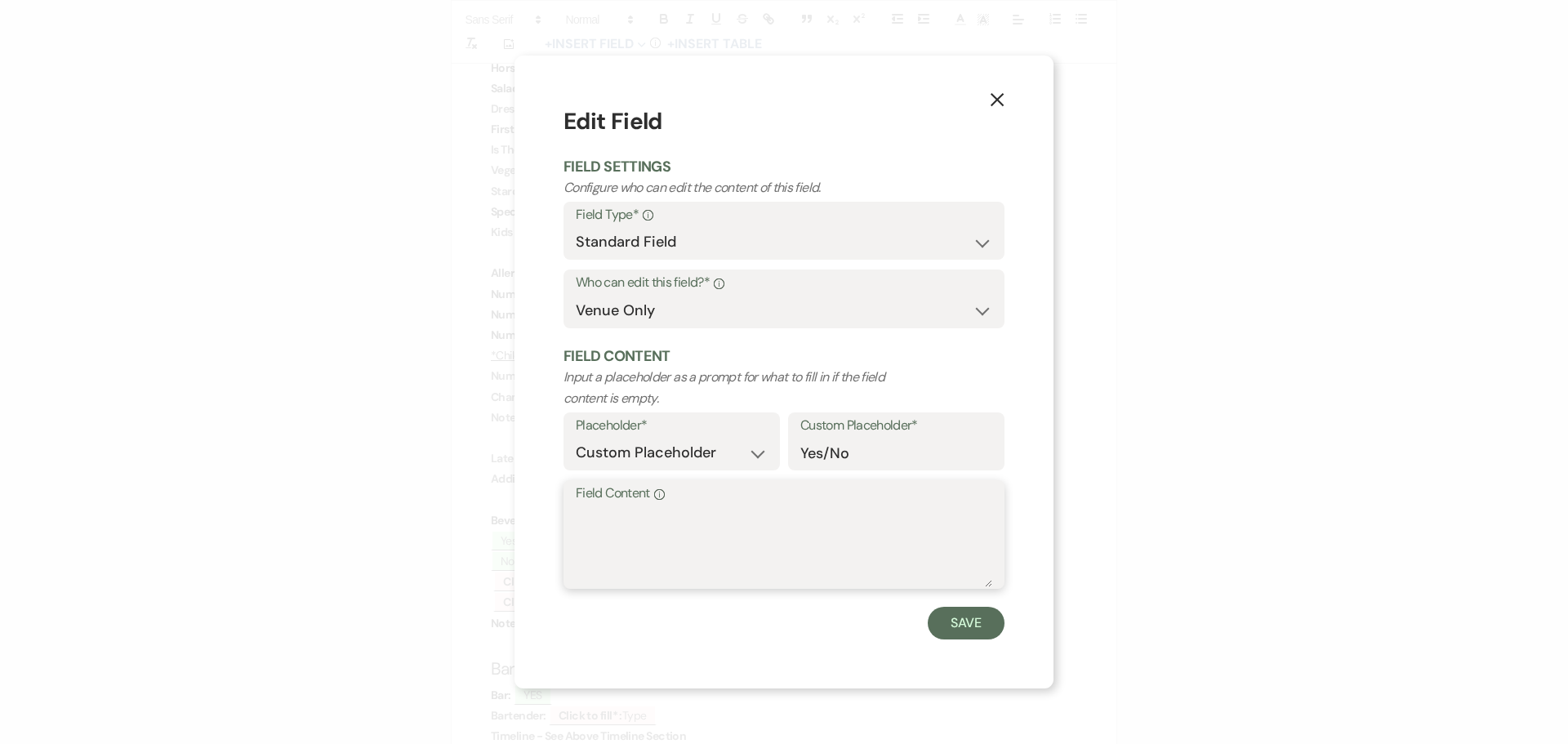
drag, startPoint x: 603, startPoint y: 513, endPoint x: 612, endPoint y: 525, distance: 15.0
click at [610, 522] on textarea "Field Content Info" at bounding box center [783, 546] width 416 height 81
drag, startPoint x: 964, startPoint y: 629, endPoint x: 930, endPoint y: 615, distance: 36.8
click at [963, 629] on button "Save" at bounding box center [965, 622] width 77 height 32
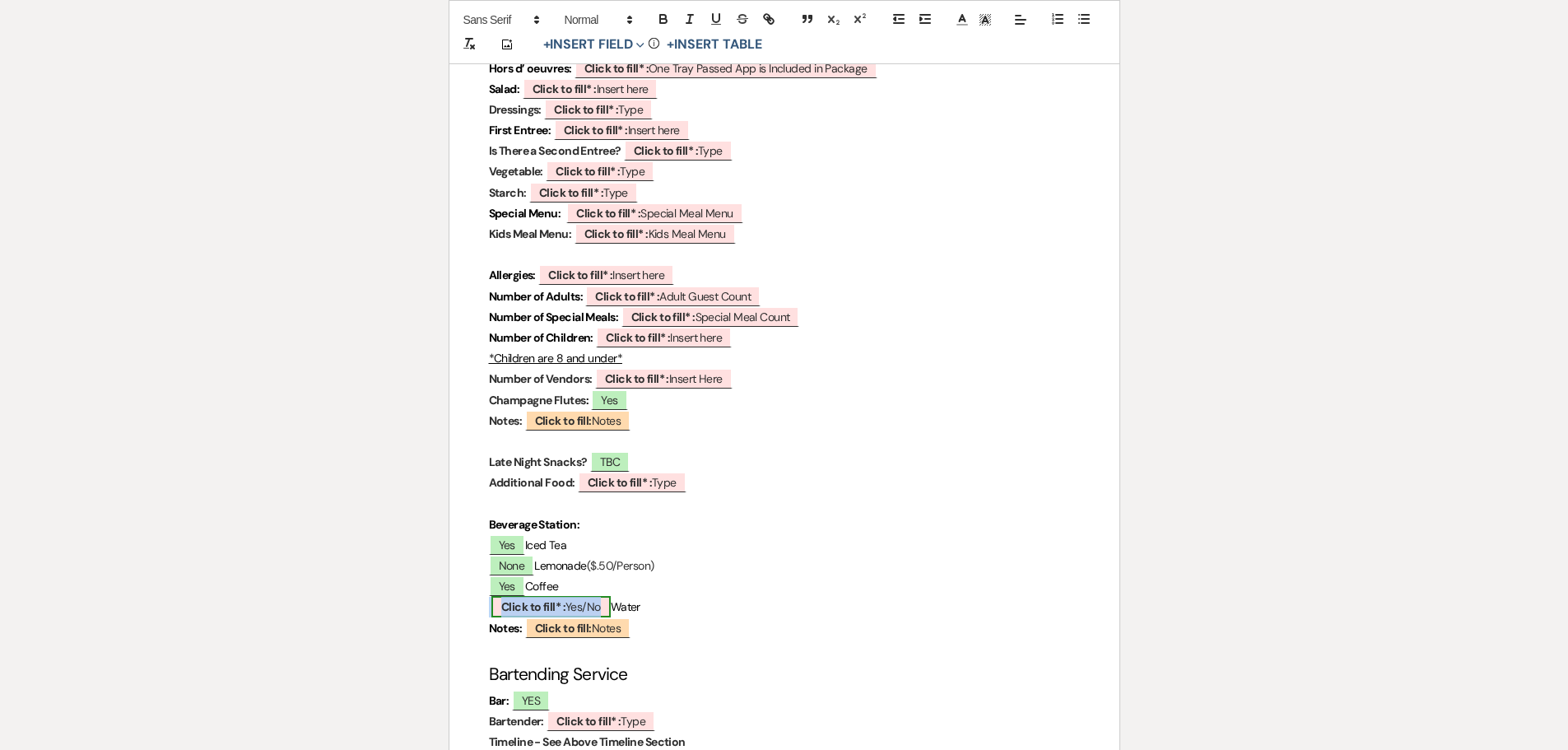
click at [530, 599] on b "Click to fill* :" at bounding box center [533, 607] width 64 height 15
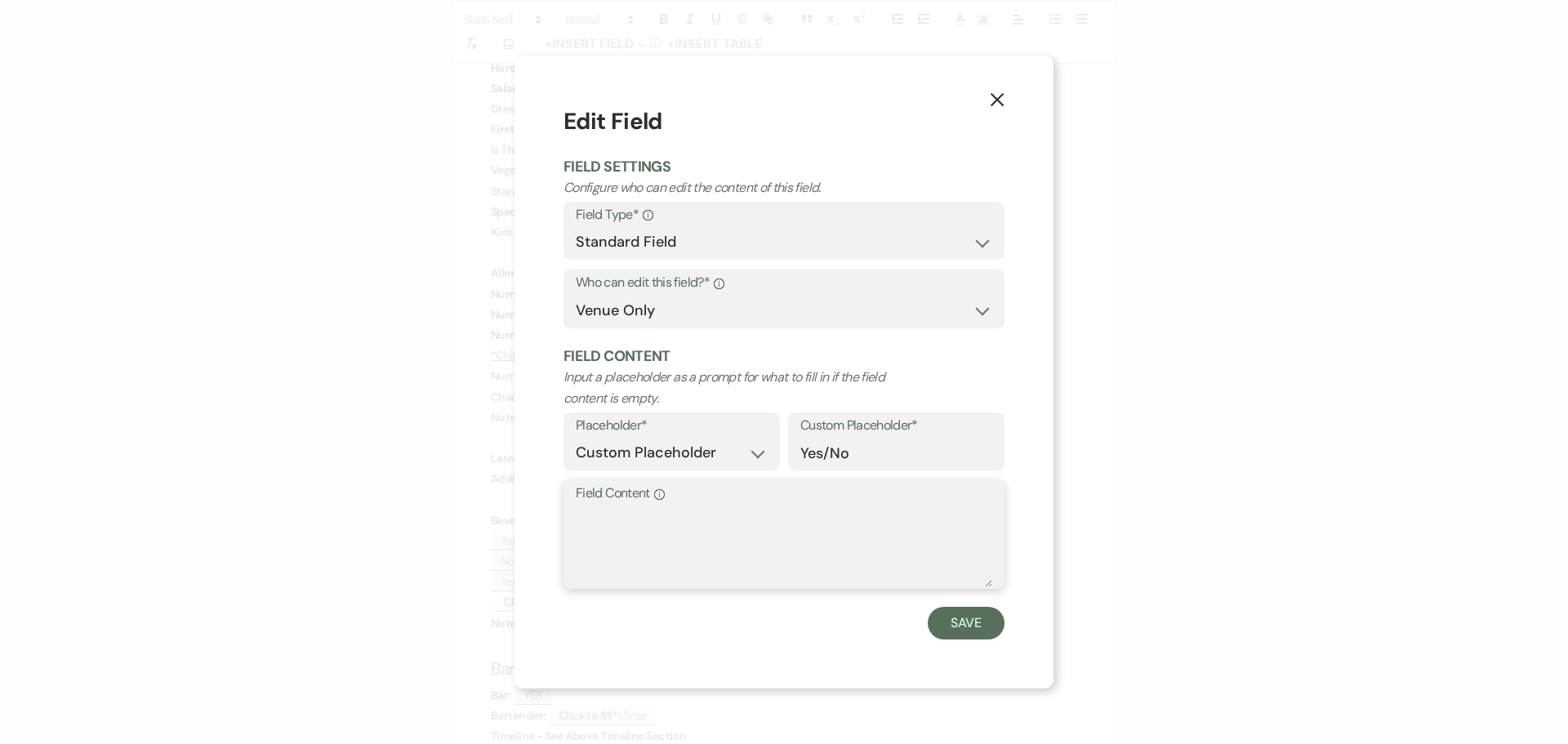
click at [636, 510] on textarea "Field Content Info" at bounding box center [783, 546] width 416 height 81
click at [963, 627] on button "Save" at bounding box center [965, 622] width 77 height 32
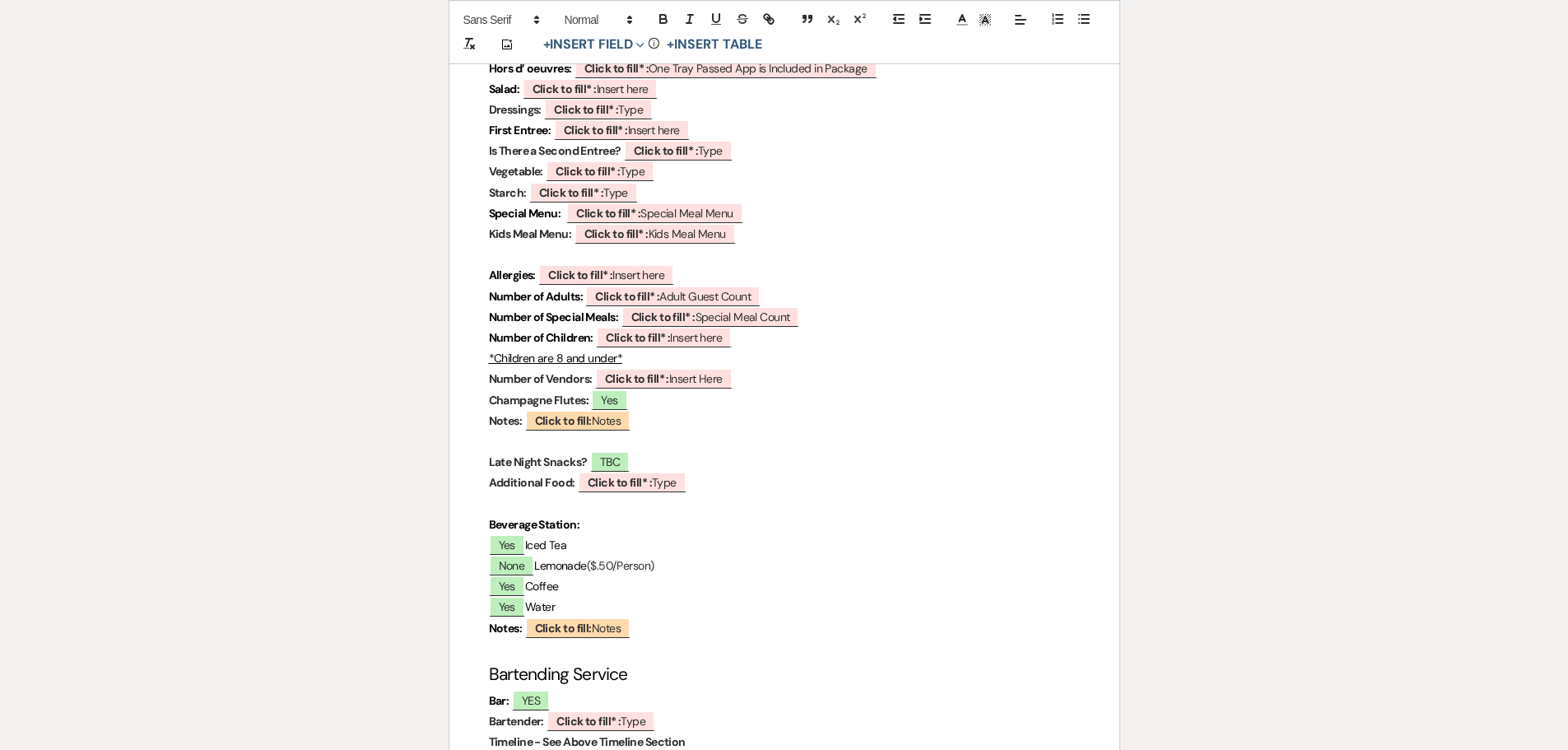
click at [597, 749] on b "Click to fill* :" at bounding box center [613, 762] width 64 height 15
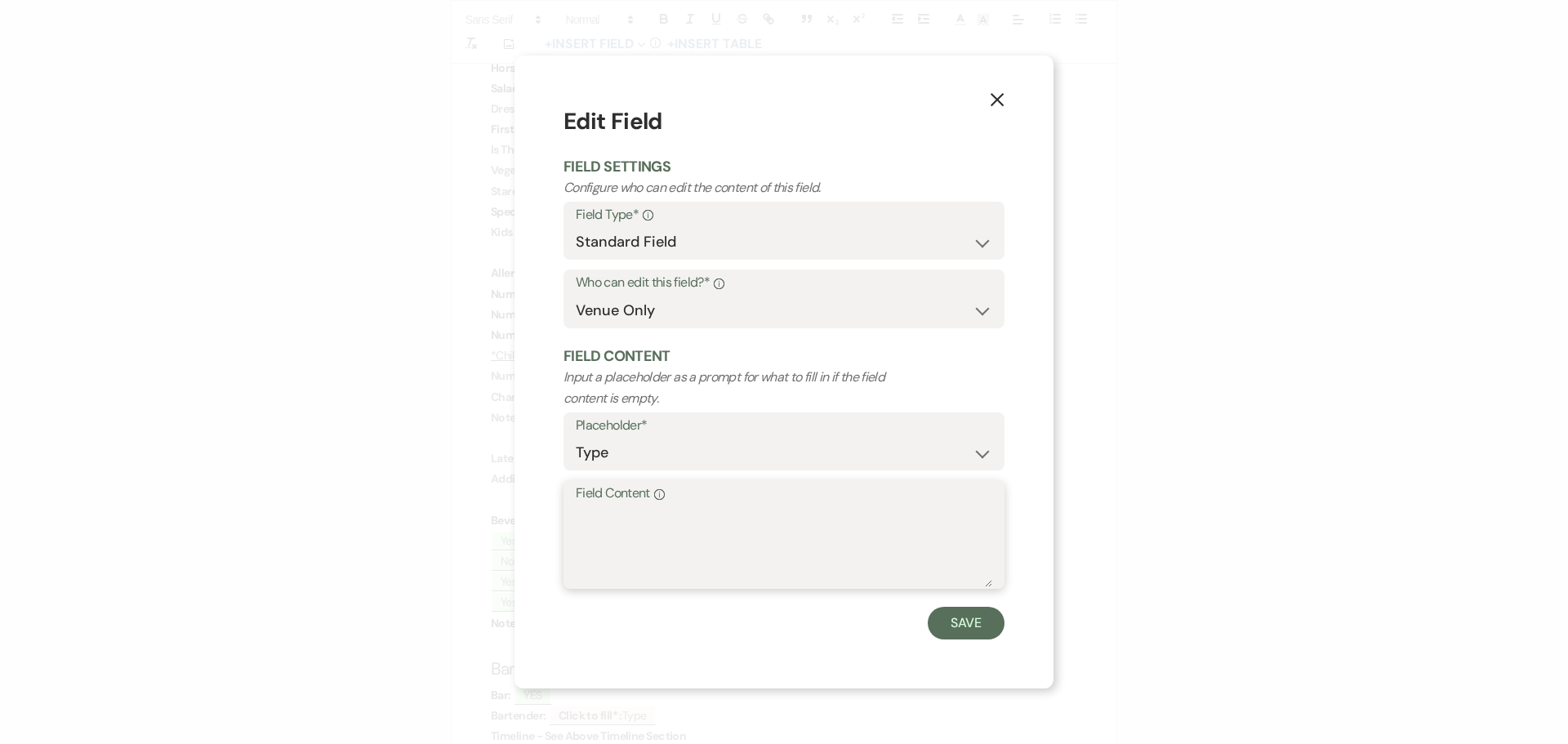
click at [616, 518] on textarea "Field Content Info" at bounding box center [783, 546] width 416 height 81
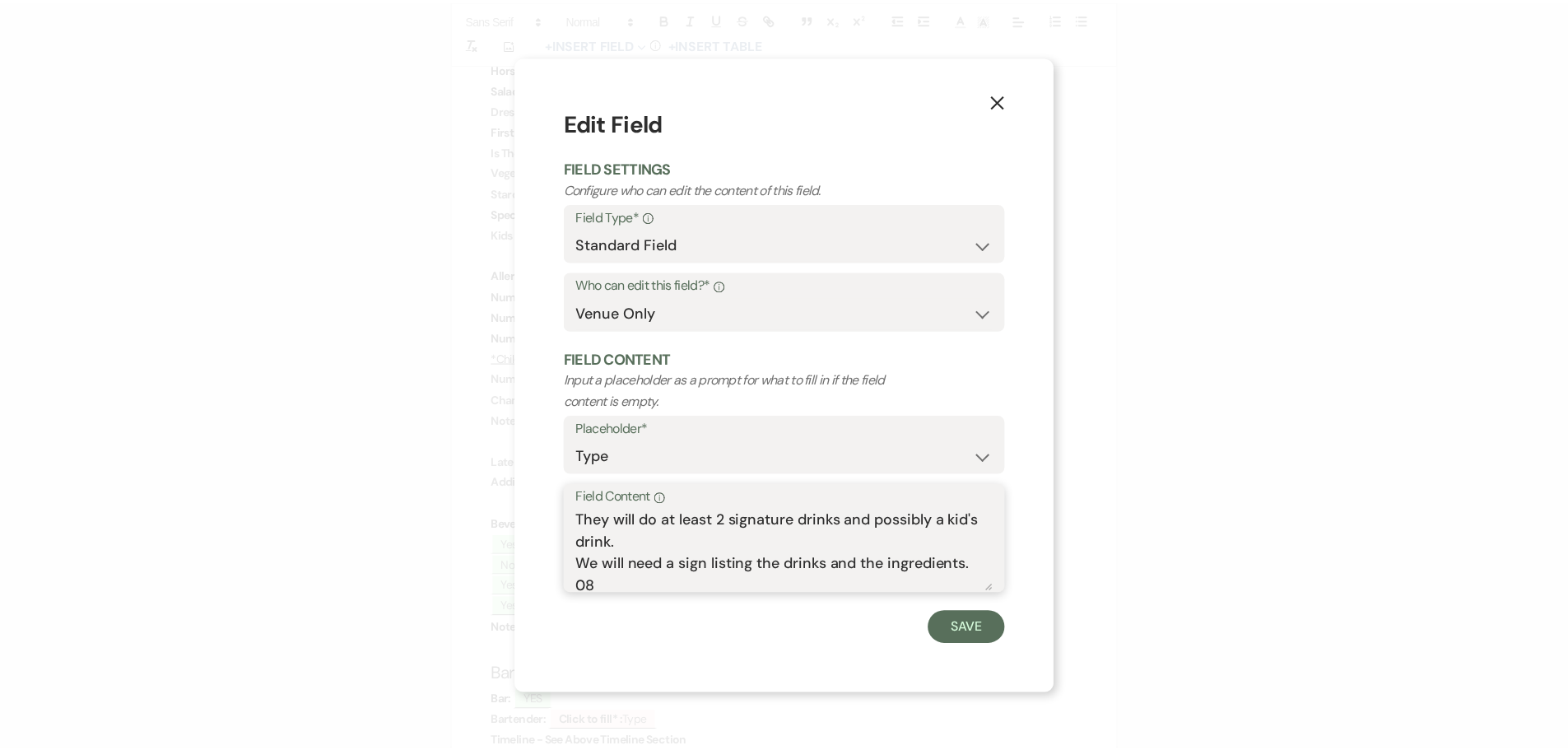
scroll to position [6, 0]
click at [984, 625] on button "Save" at bounding box center [973, 627] width 77 height 33
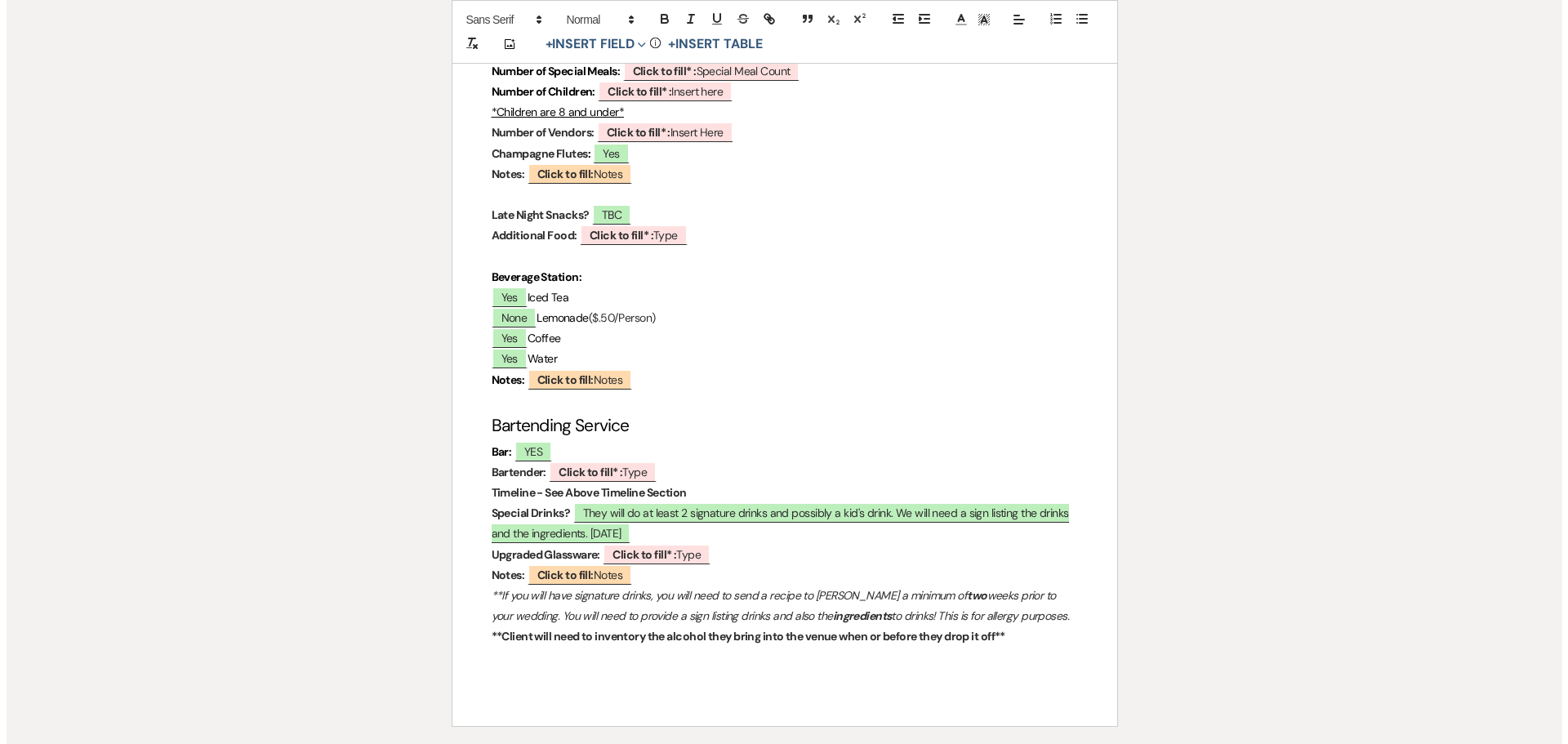
scroll to position [4897, 0]
click at [610, 546] on b "Click to fill* :" at bounding box center [637, 553] width 64 height 15
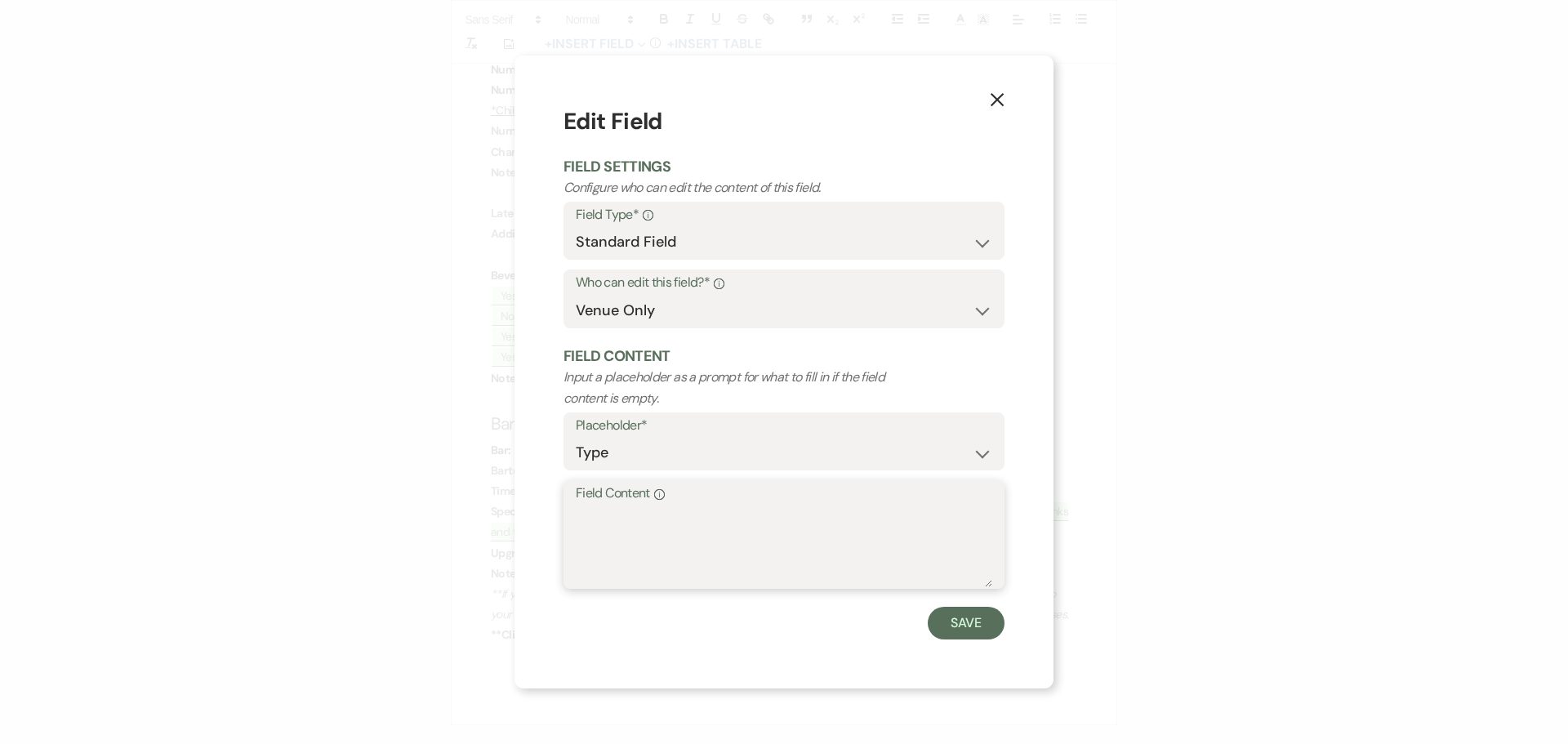
click at [601, 508] on textarea "Field Content Info" at bounding box center [783, 546] width 416 height 81
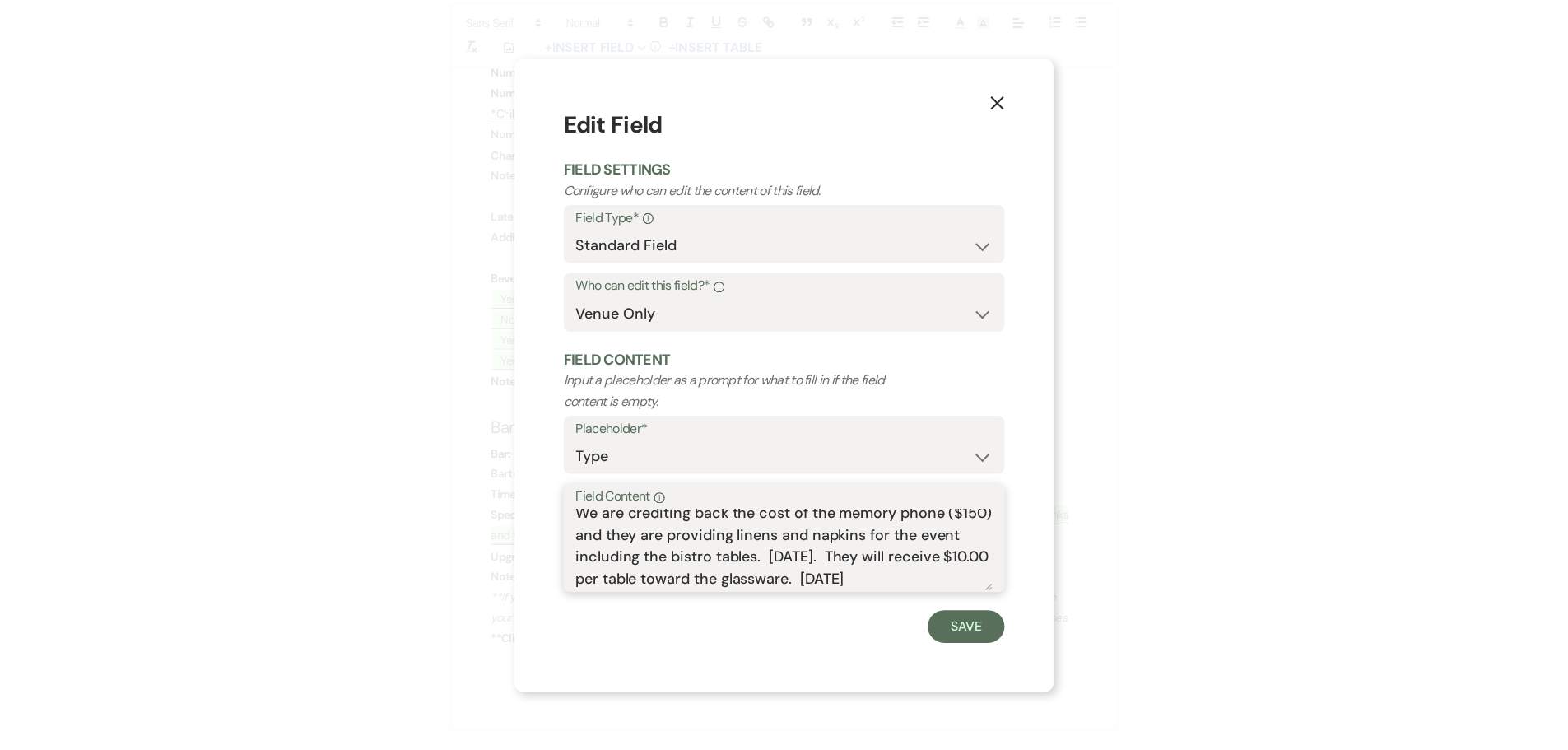
scroll to position [28, 0]
click at [972, 623] on button "Save" at bounding box center [973, 627] width 77 height 33
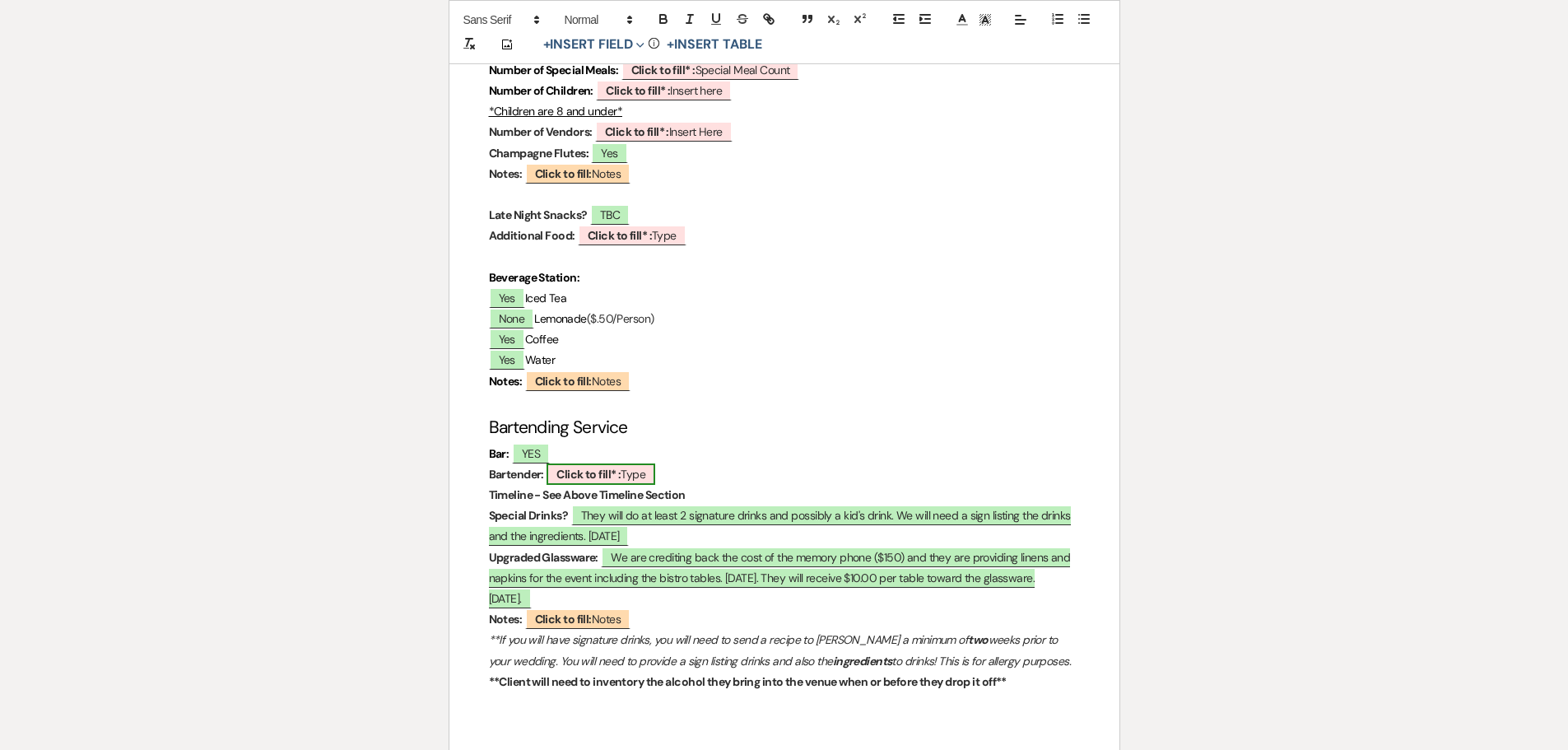
click at [579, 466] on b "Click to fill* :" at bounding box center [588, 474] width 64 height 15
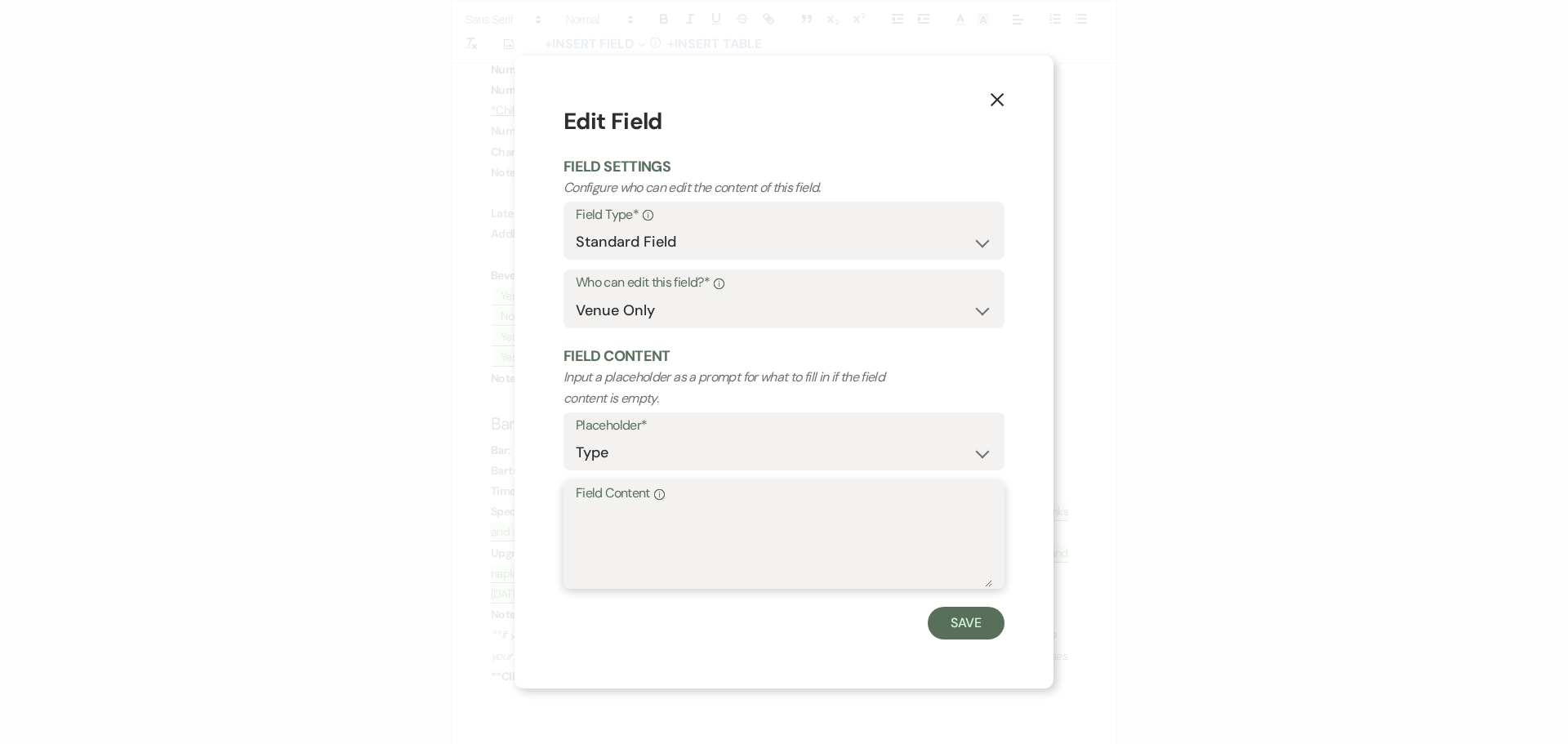
click at [600, 522] on textarea "Field Content Info" at bounding box center [783, 546] width 416 height 81
click at [977, 618] on button "Save" at bounding box center [965, 622] width 77 height 32
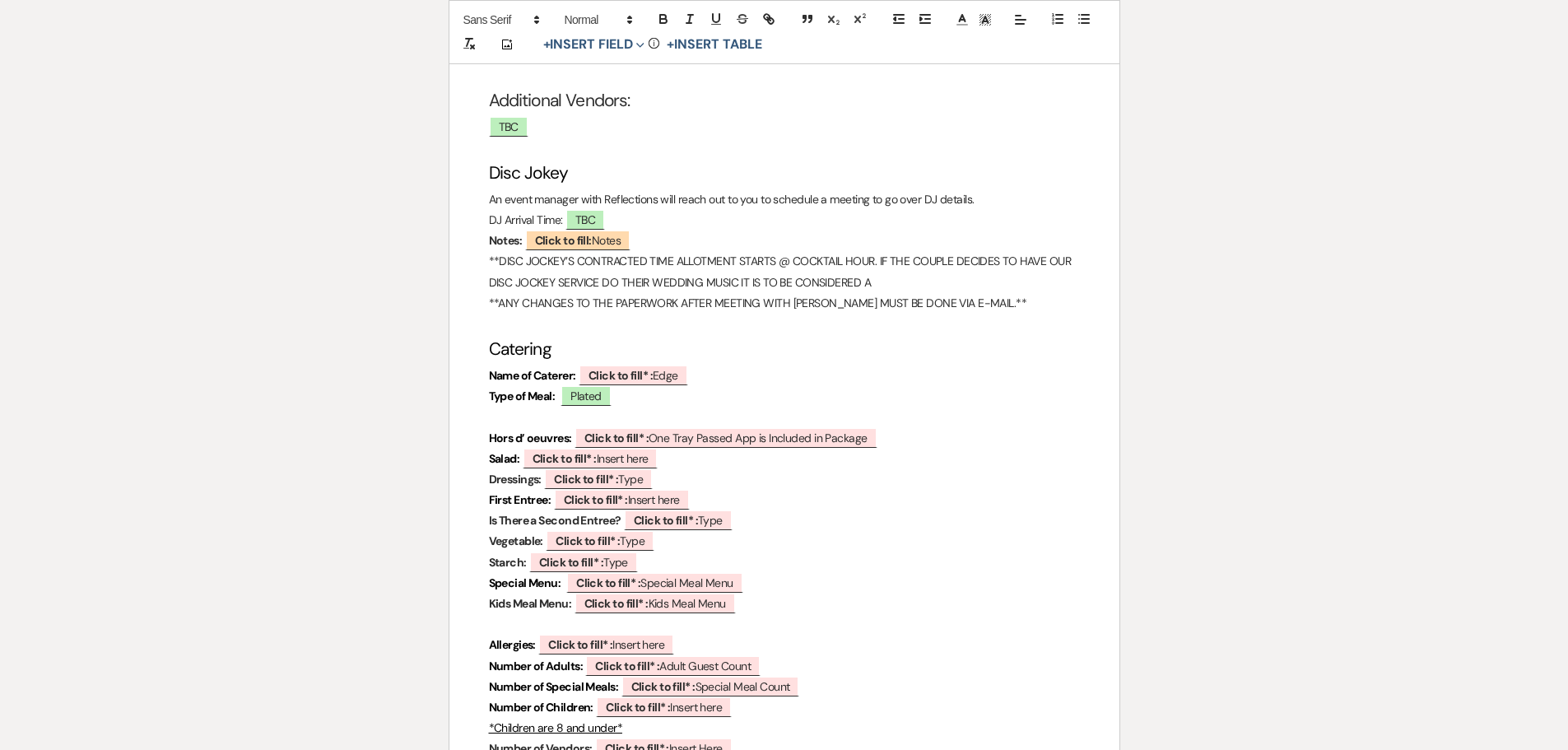
scroll to position [4443, 0]
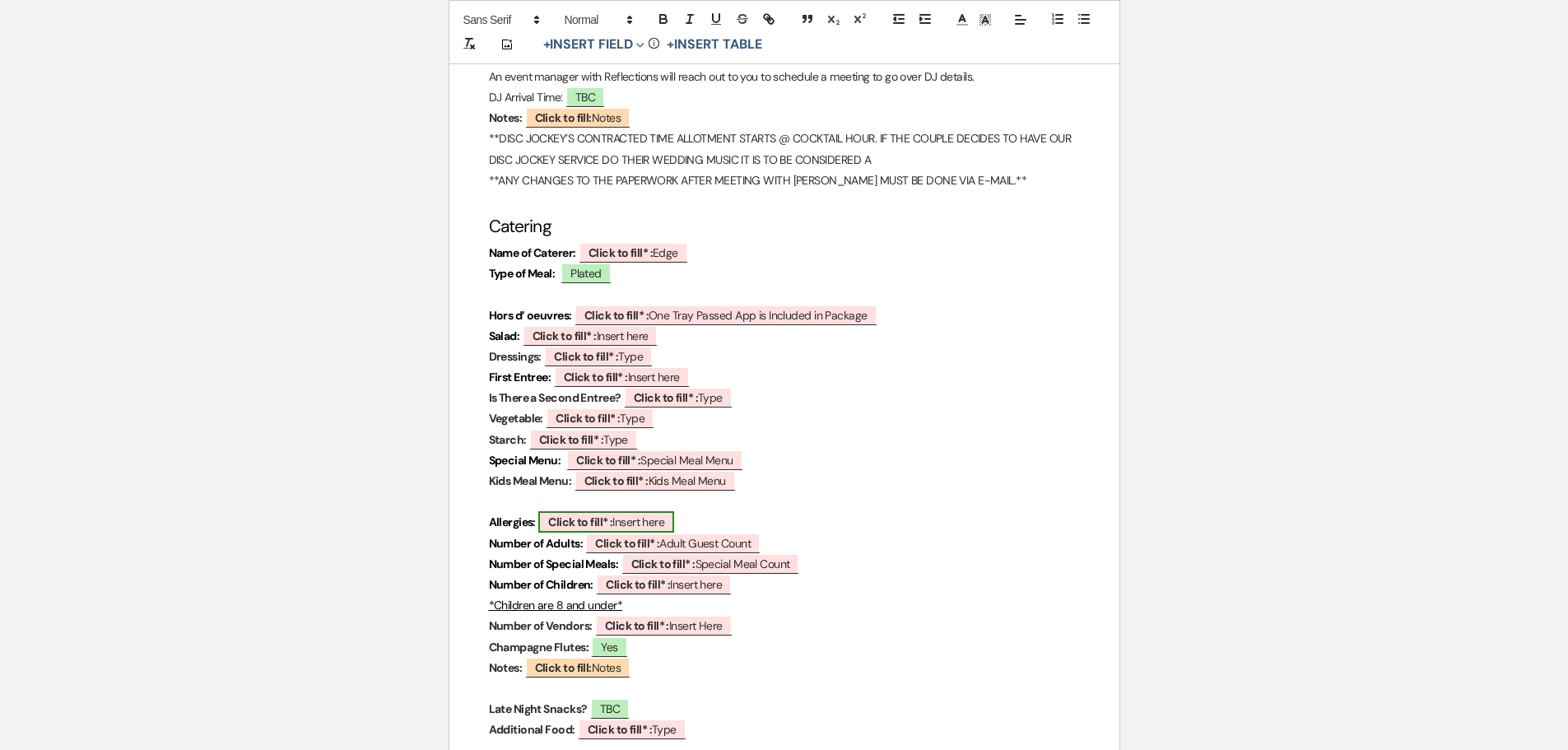
click at [581, 515] on b "Click to fill* :" at bounding box center [580, 522] width 64 height 15
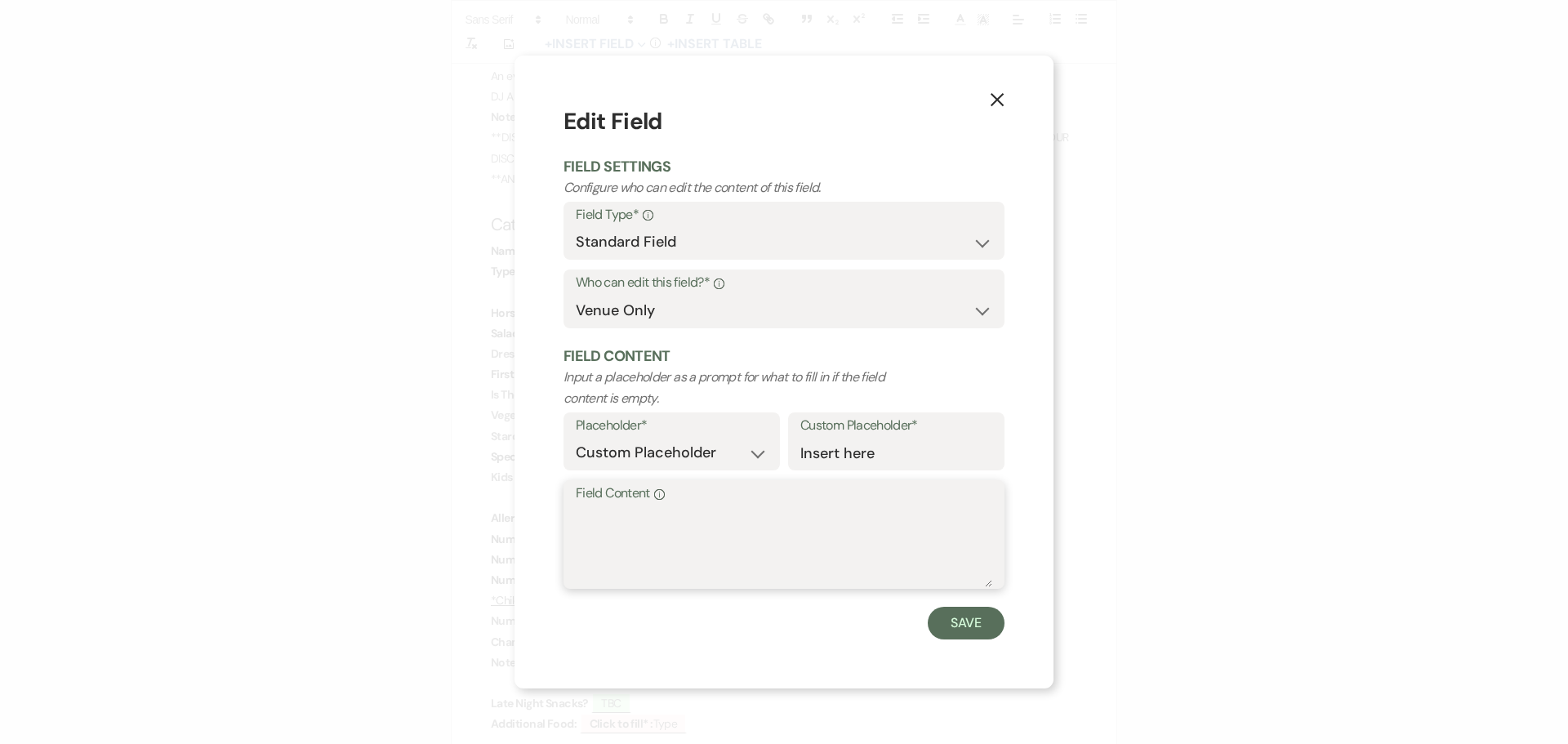
click at [612, 517] on textarea "Field Content Info" at bounding box center [783, 546] width 416 height 81
click at [979, 620] on button "Save" at bounding box center [965, 622] width 77 height 32
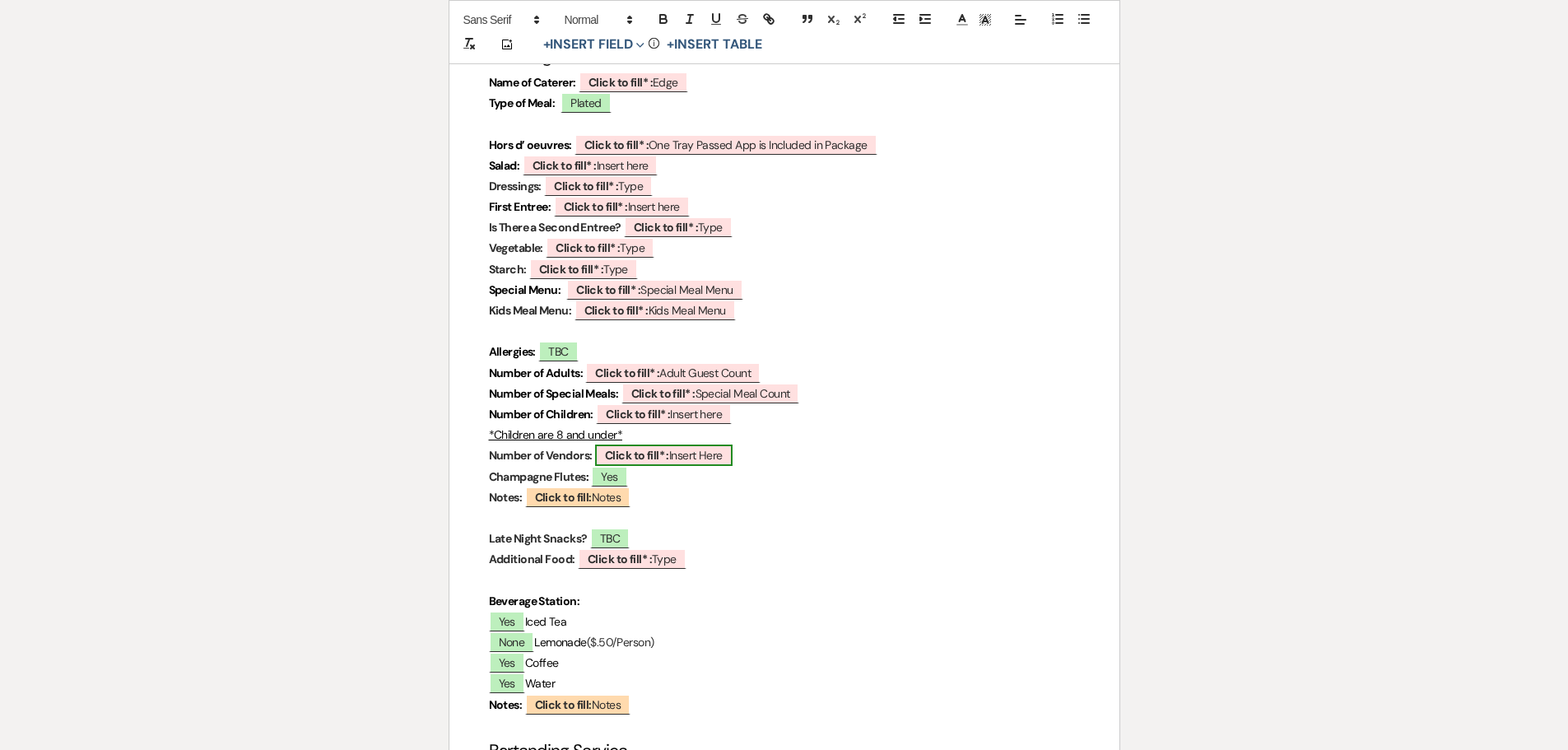
scroll to position [4608, 0]
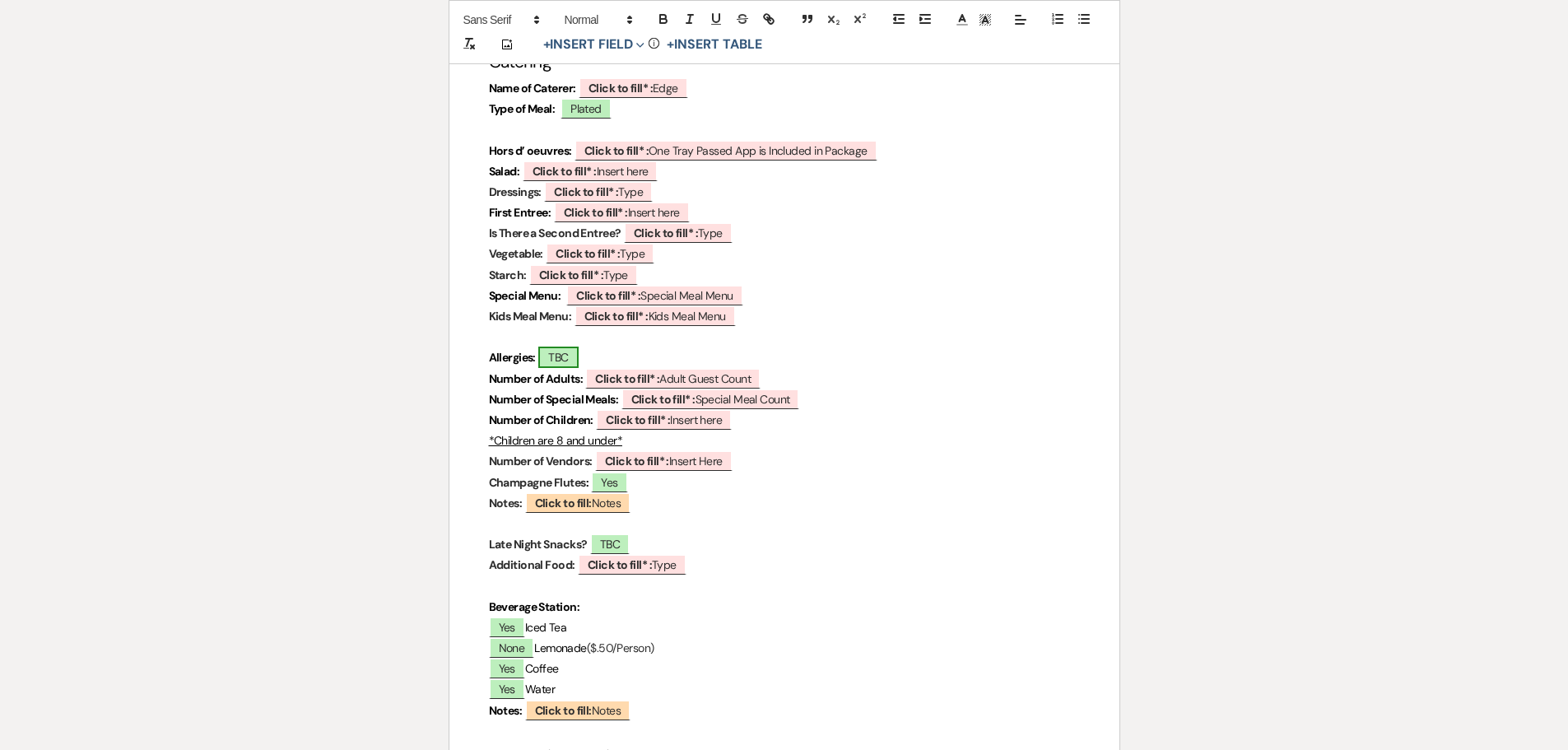
click at [572, 346] on span "TBC" at bounding box center [558, 356] width 39 height 21
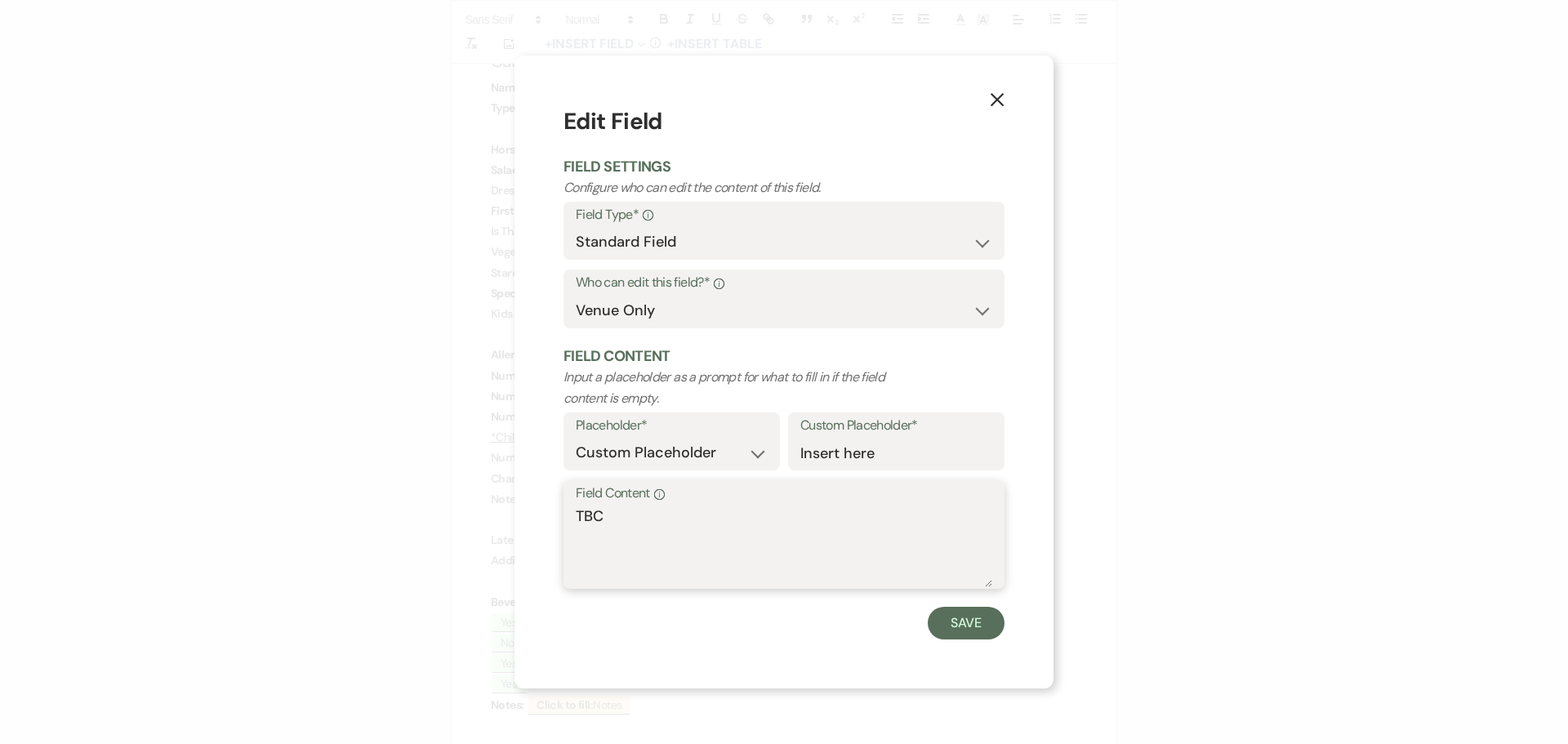
click at [656, 515] on textarea "TBC" at bounding box center [783, 546] width 416 height 81
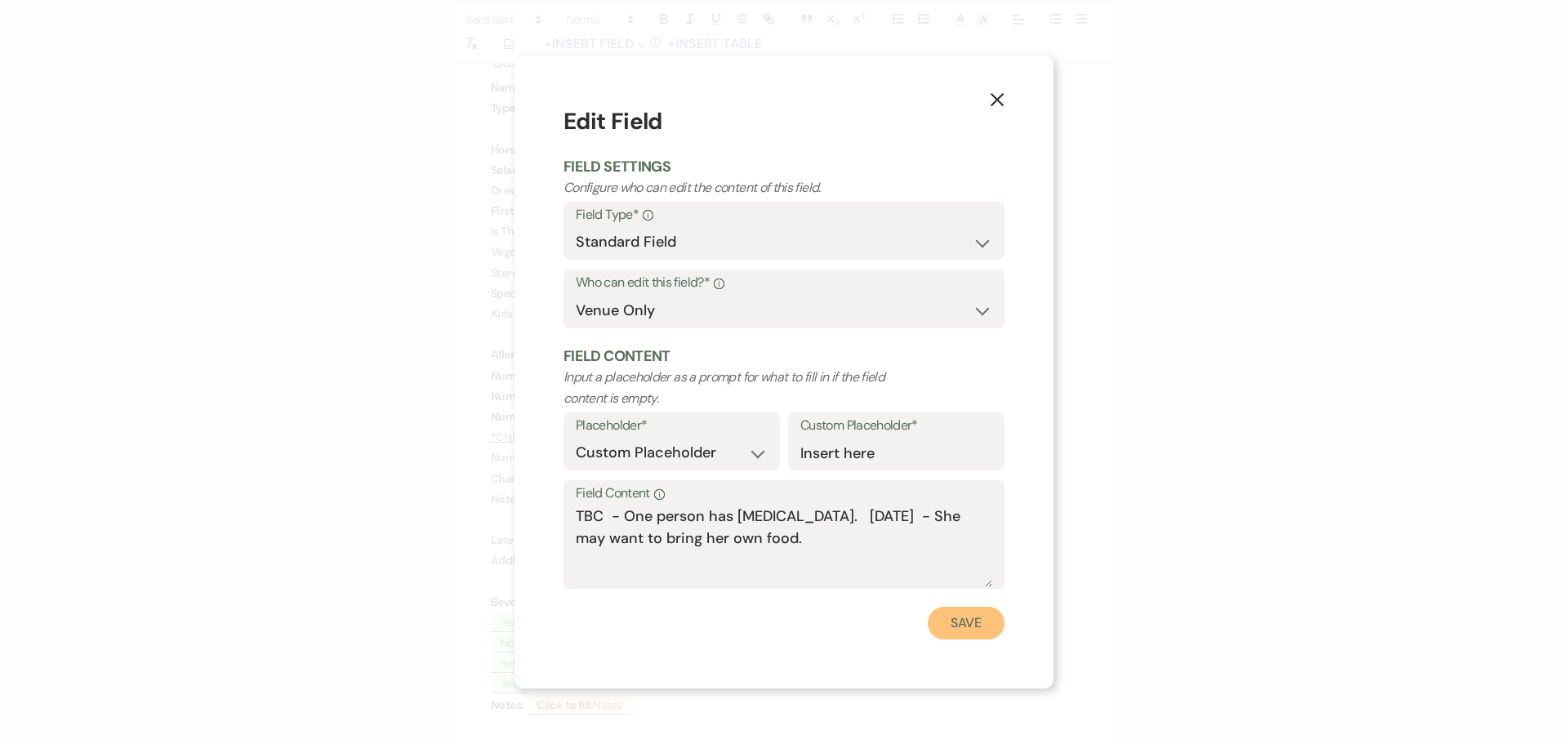
click at [956, 619] on button "Save" at bounding box center [965, 622] width 77 height 32
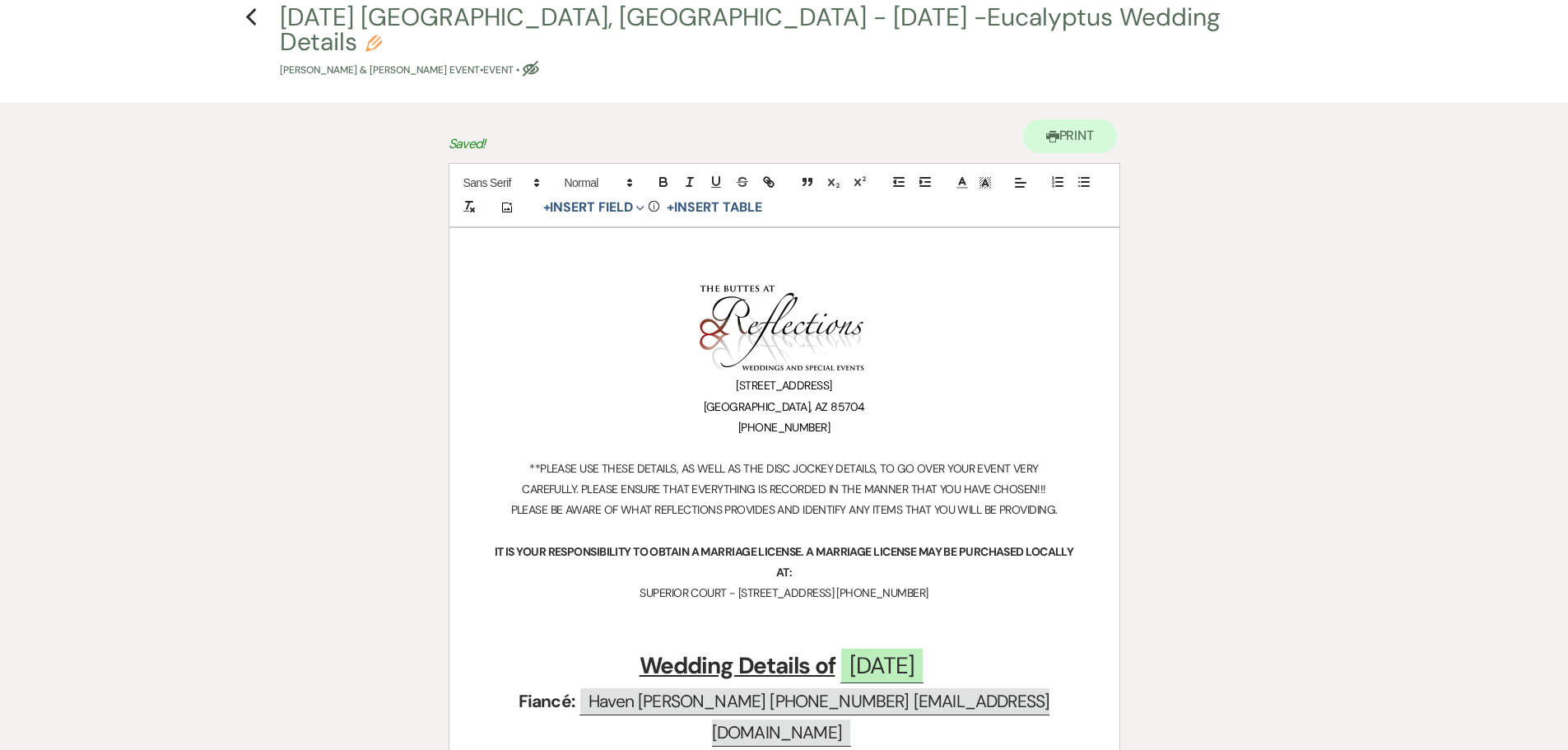
scroll to position [0, 0]
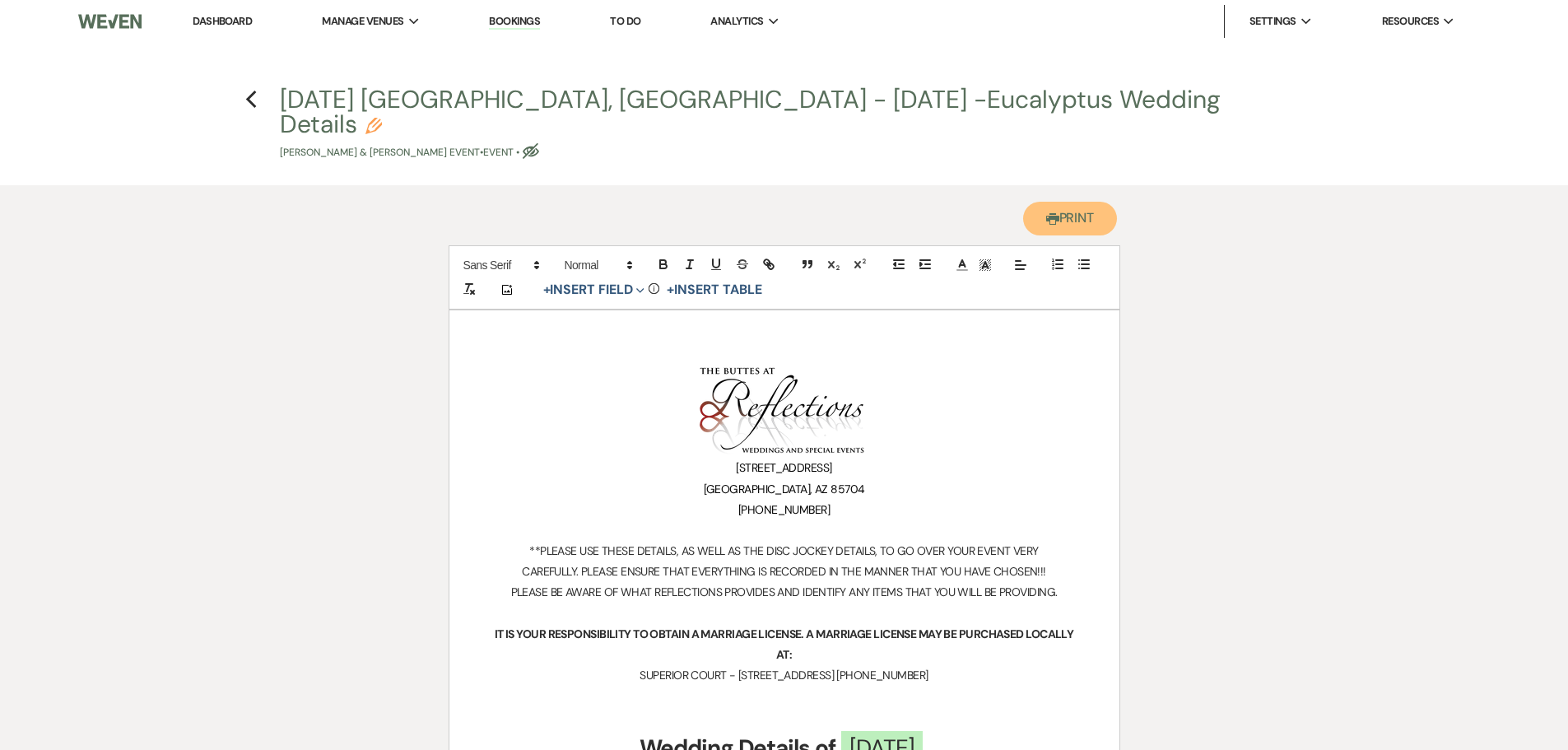
click at [1093, 202] on button "Printer Print" at bounding box center [1071, 219] width 95 height 33
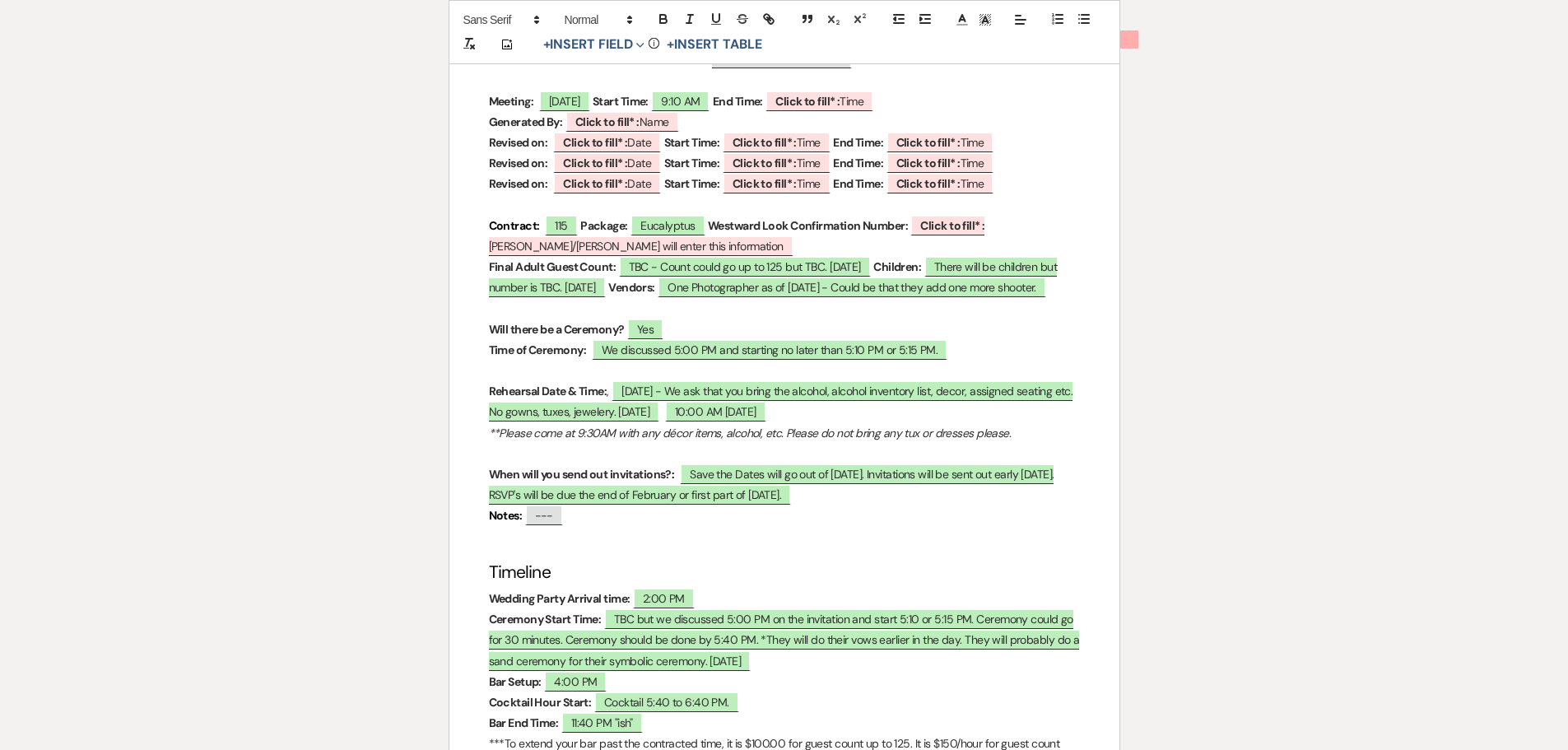
scroll to position [741, 0]
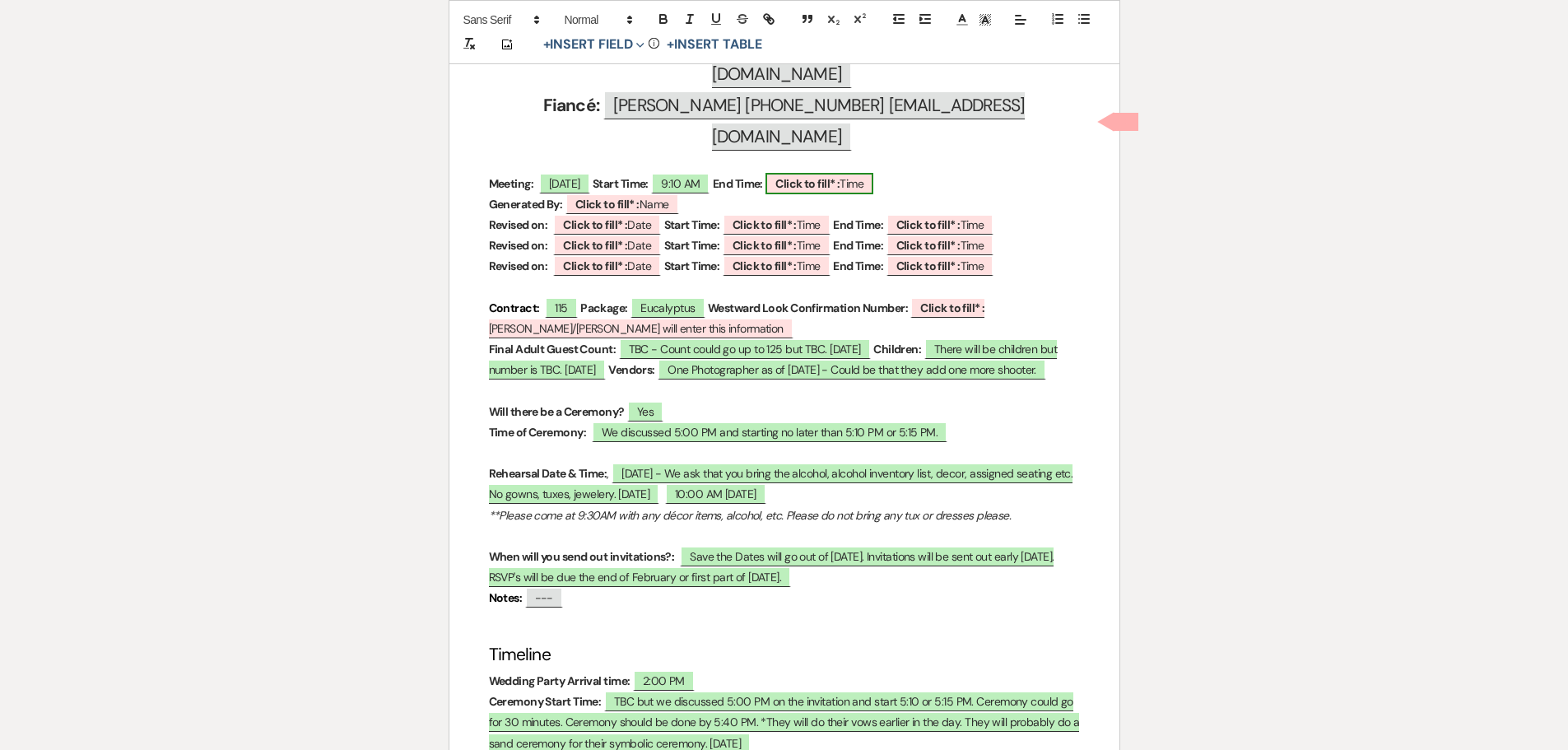
click at [827, 176] on b "Click to fill* :" at bounding box center [807, 183] width 64 height 15
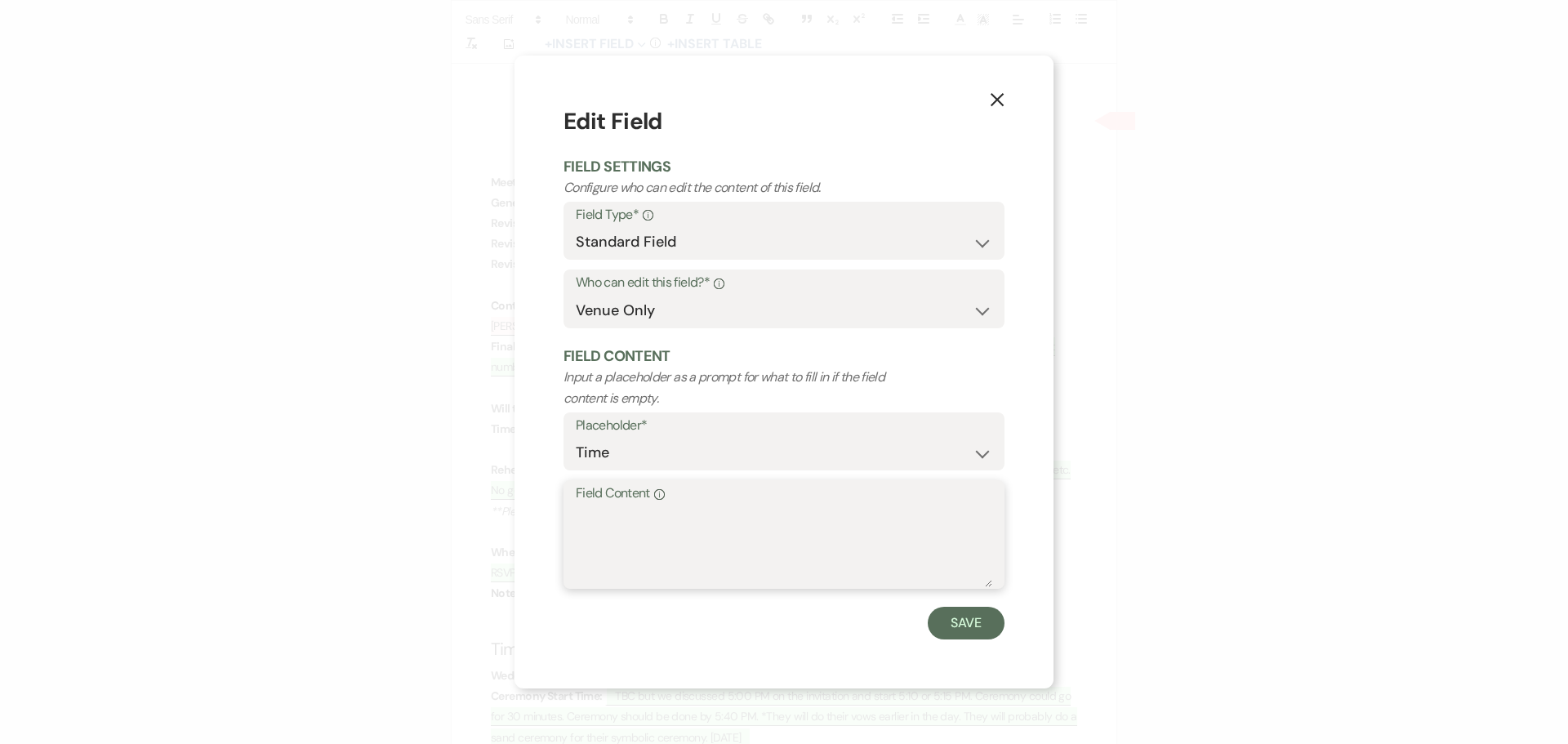
click at [597, 522] on textarea "Field Content Info" at bounding box center [783, 546] width 416 height 81
click at [956, 620] on button "Save" at bounding box center [965, 622] width 77 height 32
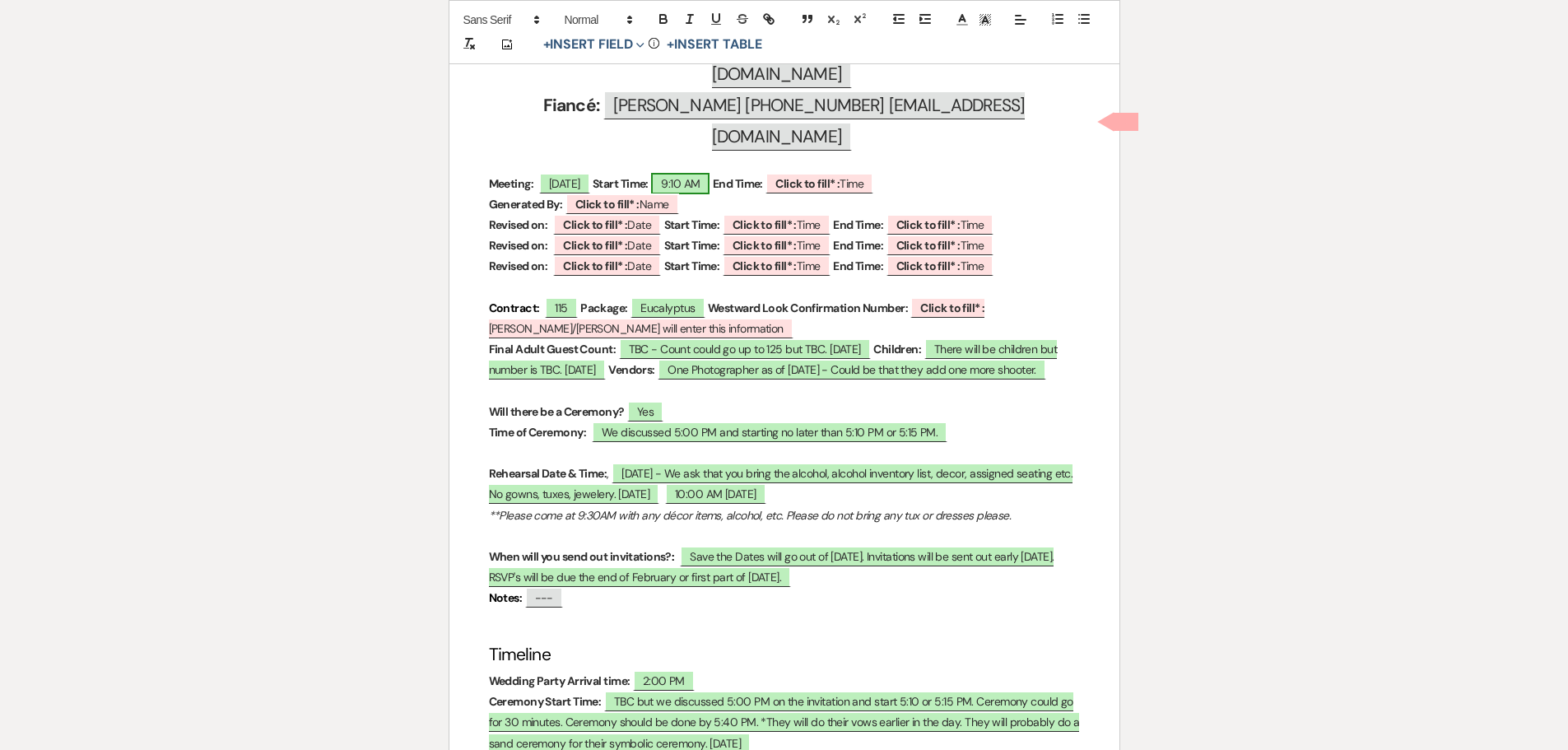
click at [701, 173] on span "9:10 AM" at bounding box center [680, 183] width 59 height 21
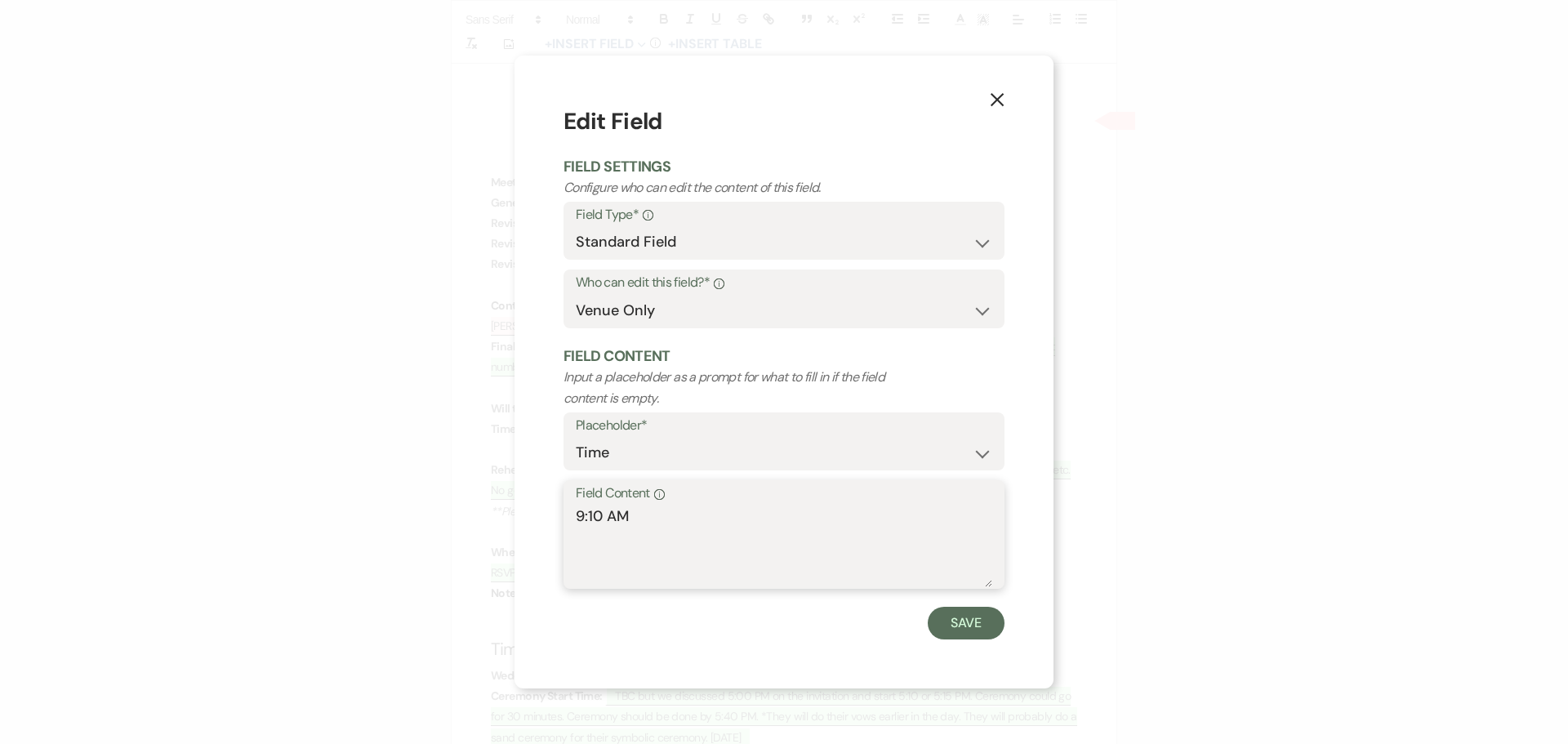
click at [583, 511] on textarea "9:10 AM" at bounding box center [783, 546] width 416 height 81
drag, startPoint x: 583, startPoint y: 511, endPoint x: 587, endPoint y: 502, distance: 9.8
click at [583, 511] on textarea "9:10 AM" at bounding box center [783, 546] width 416 height 81
click at [591, 514] on textarea "10 AM" at bounding box center [783, 546] width 416 height 81
click at [955, 626] on button "Save" at bounding box center [965, 622] width 77 height 32
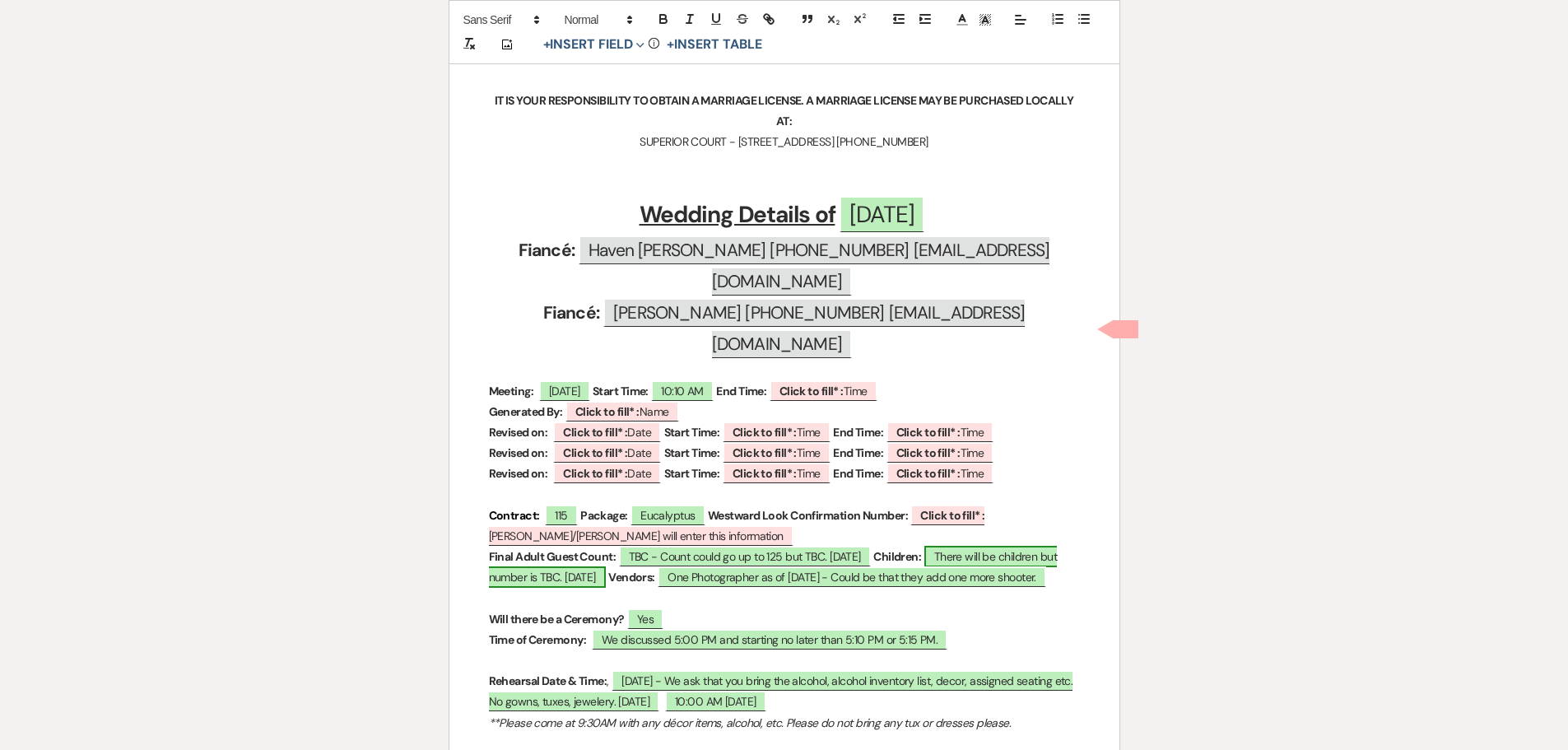
scroll to position [576, 0]
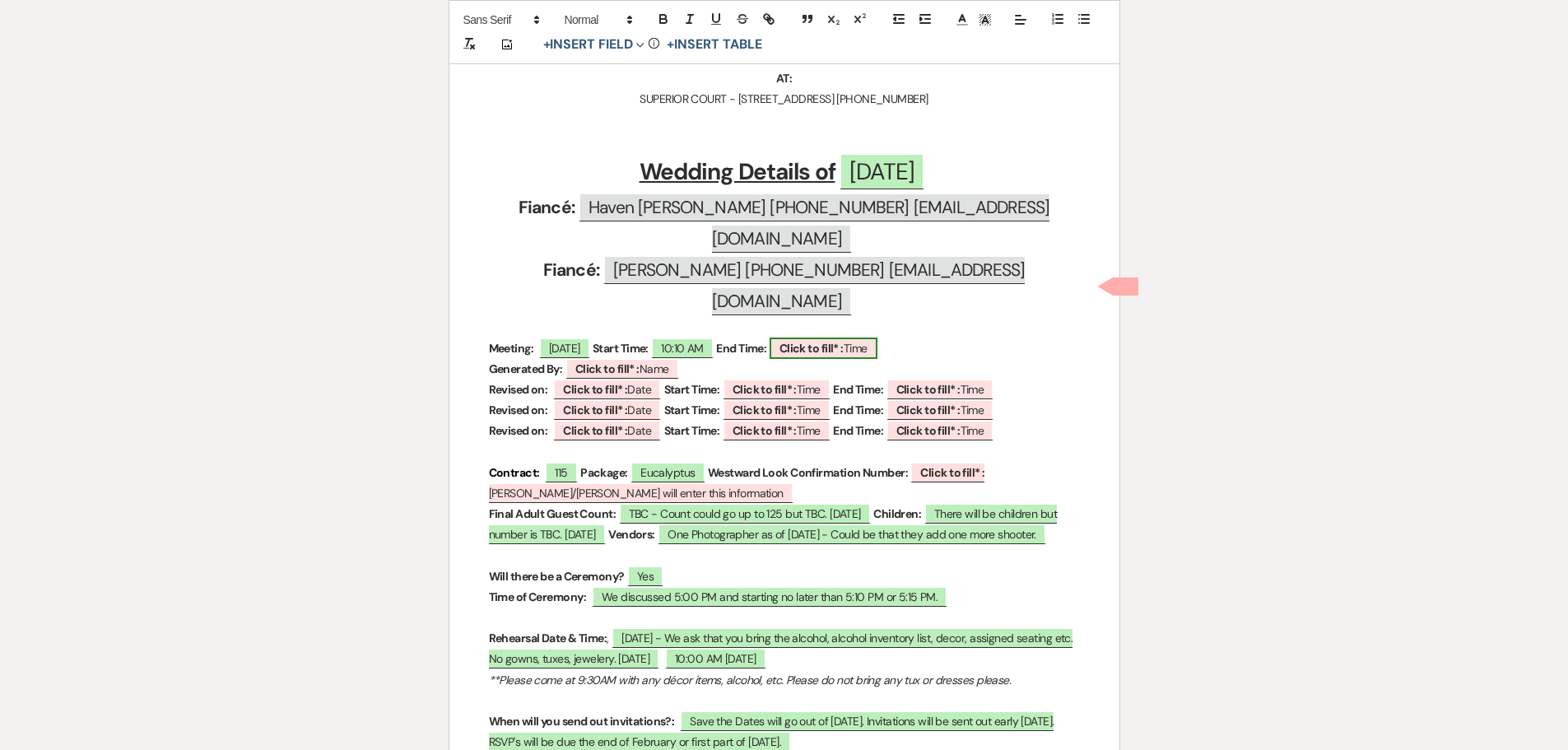
click at [826, 341] on b "Click to fill* :" at bounding box center [811, 348] width 64 height 15
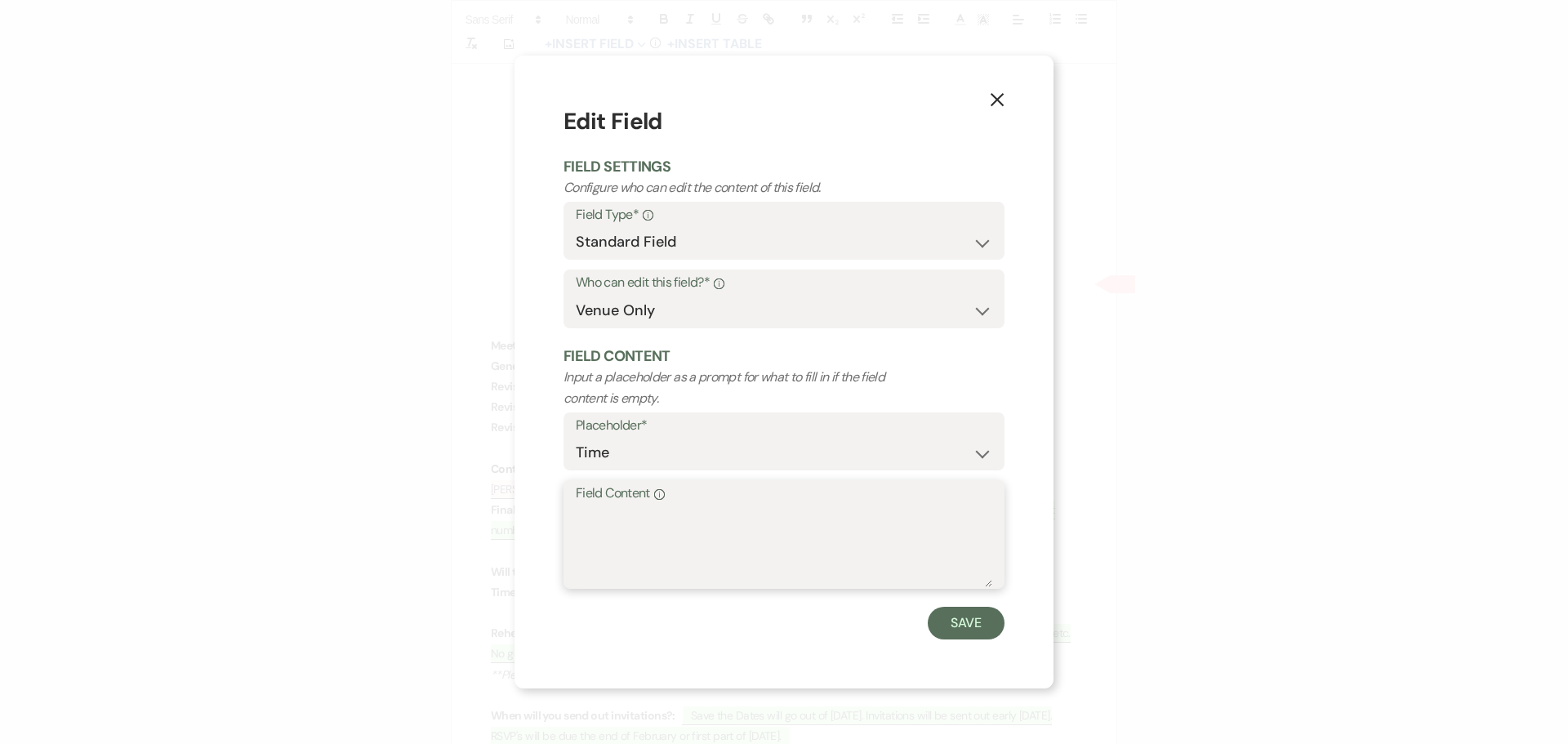
click at [599, 523] on textarea "Field Content Info" at bounding box center [783, 546] width 416 height 81
click at [954, 618] on button "Save" at bounding box center [965, 622] width 77 height 32
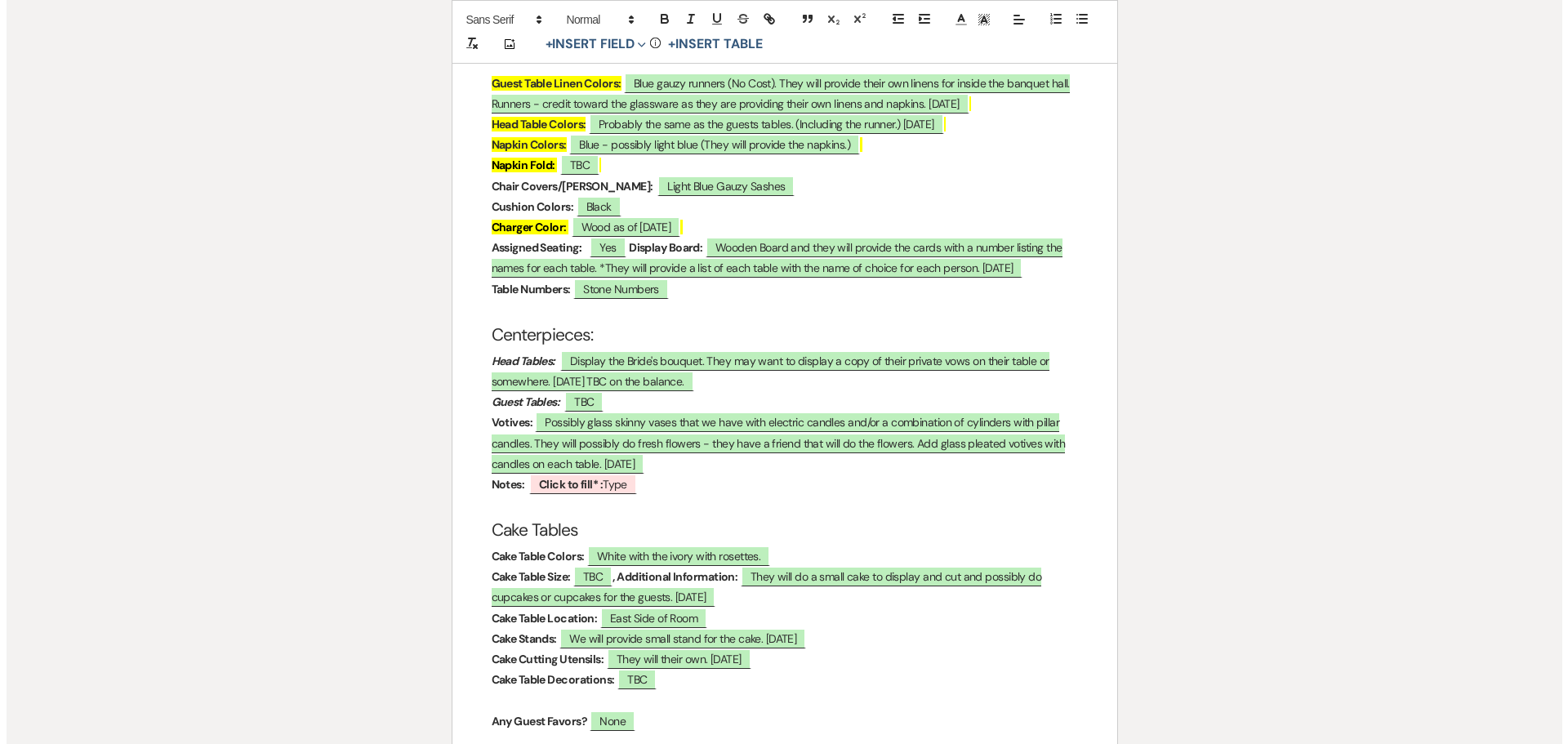
scroll to position [2775, 0]
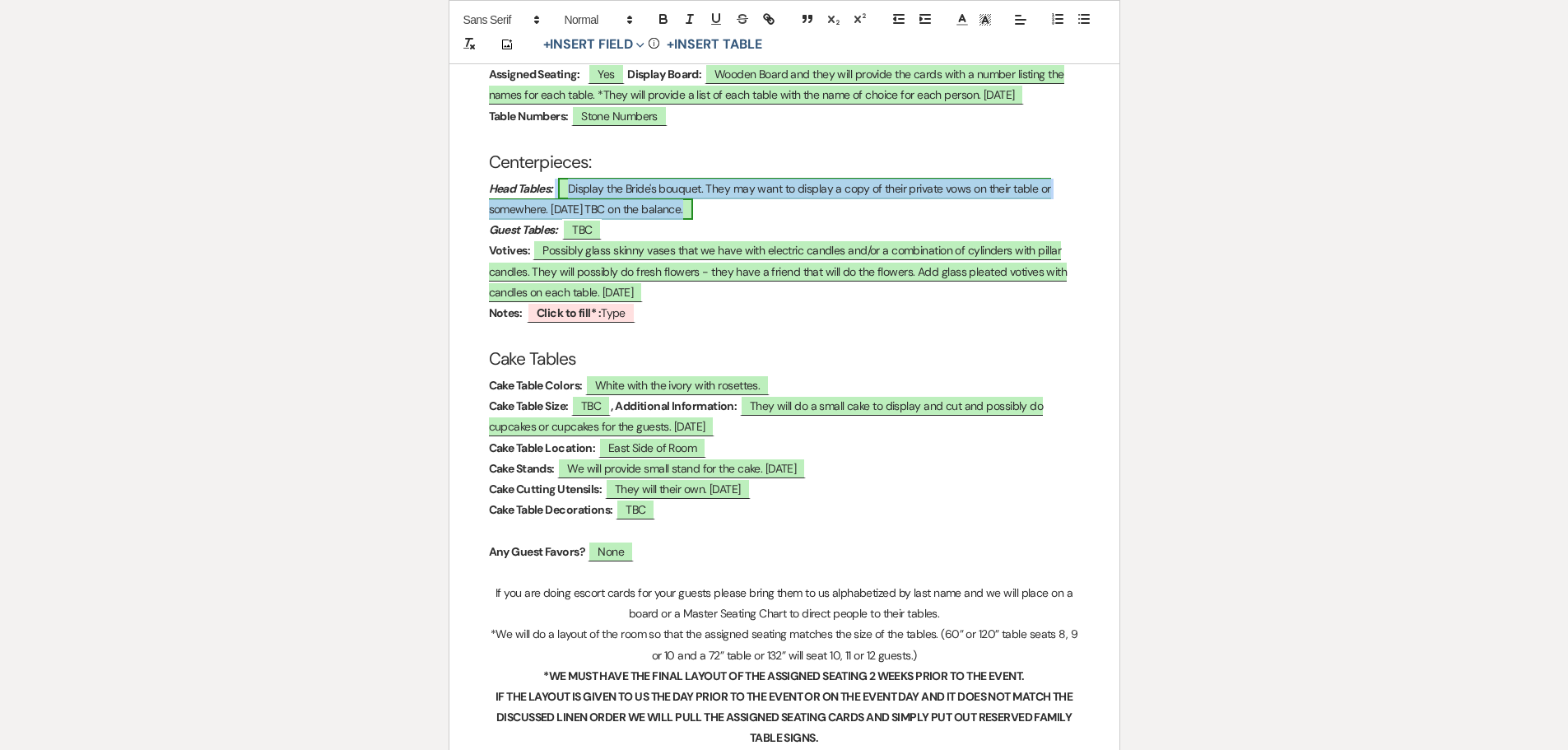
click at [710, 178] on span "Display the Bride's bouquet. They may want to display a copy of their private v…" at bounding box center [770, 198] width 562 height 42
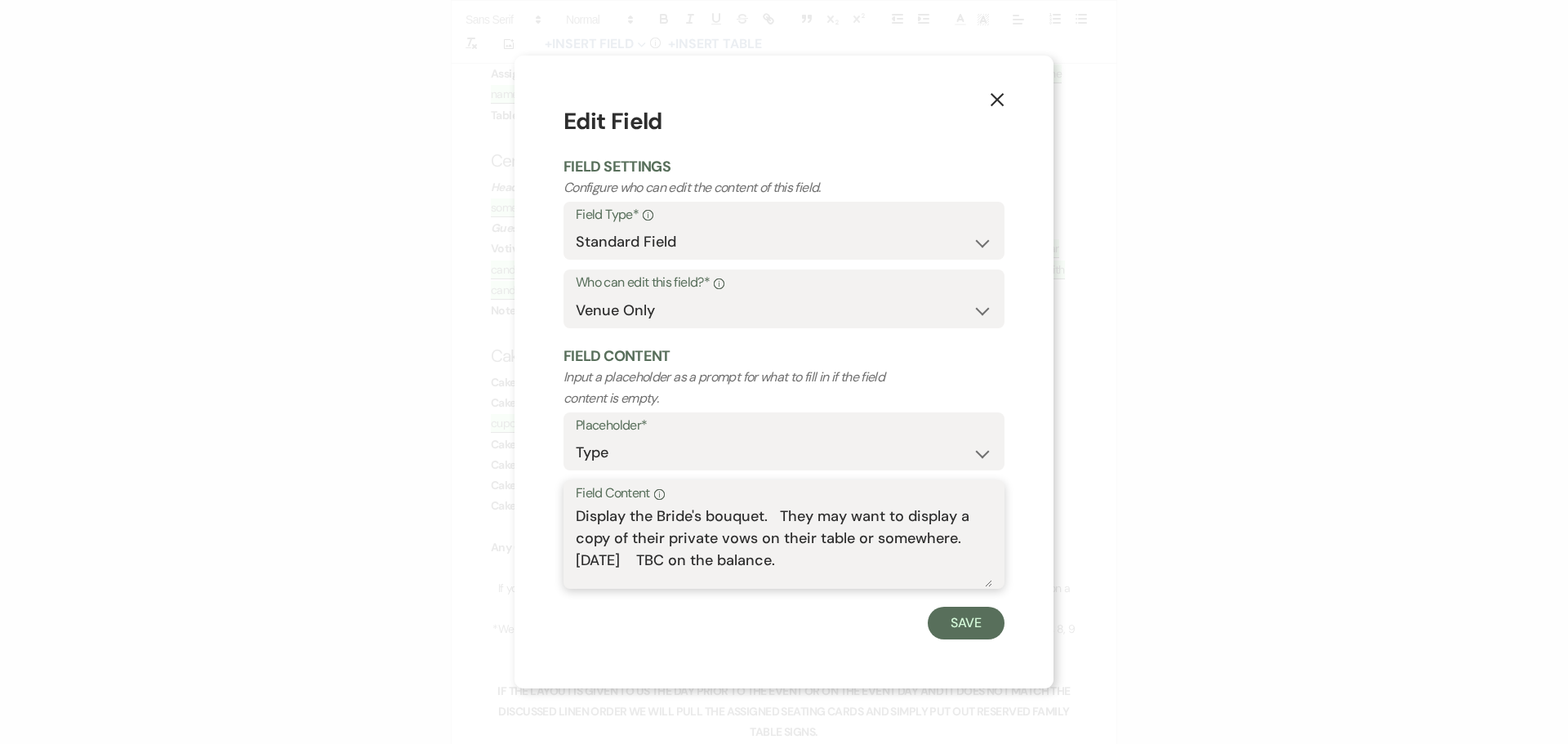
drag, startPoint x: 857, startPoint y: 548, endPoint x: 853, endPoint y: 568, distance: 20.4
click at [857, 547] on textarea "Display the Bride's bouquet. They may want to display a copy of their private v…" at bounding box center [783, 546] width 416 height 81
click at [842, 568] on textarea "Display the Bride's bouquet. They may want to display a copy of their private v…" at bounding box center [783, 546] width 416 height 81
click at [869, 558] on textarea "Display the Bride's bouquet. They may want to display a copy of their private v…" at bounding box center [783, 546] width 416 height 81
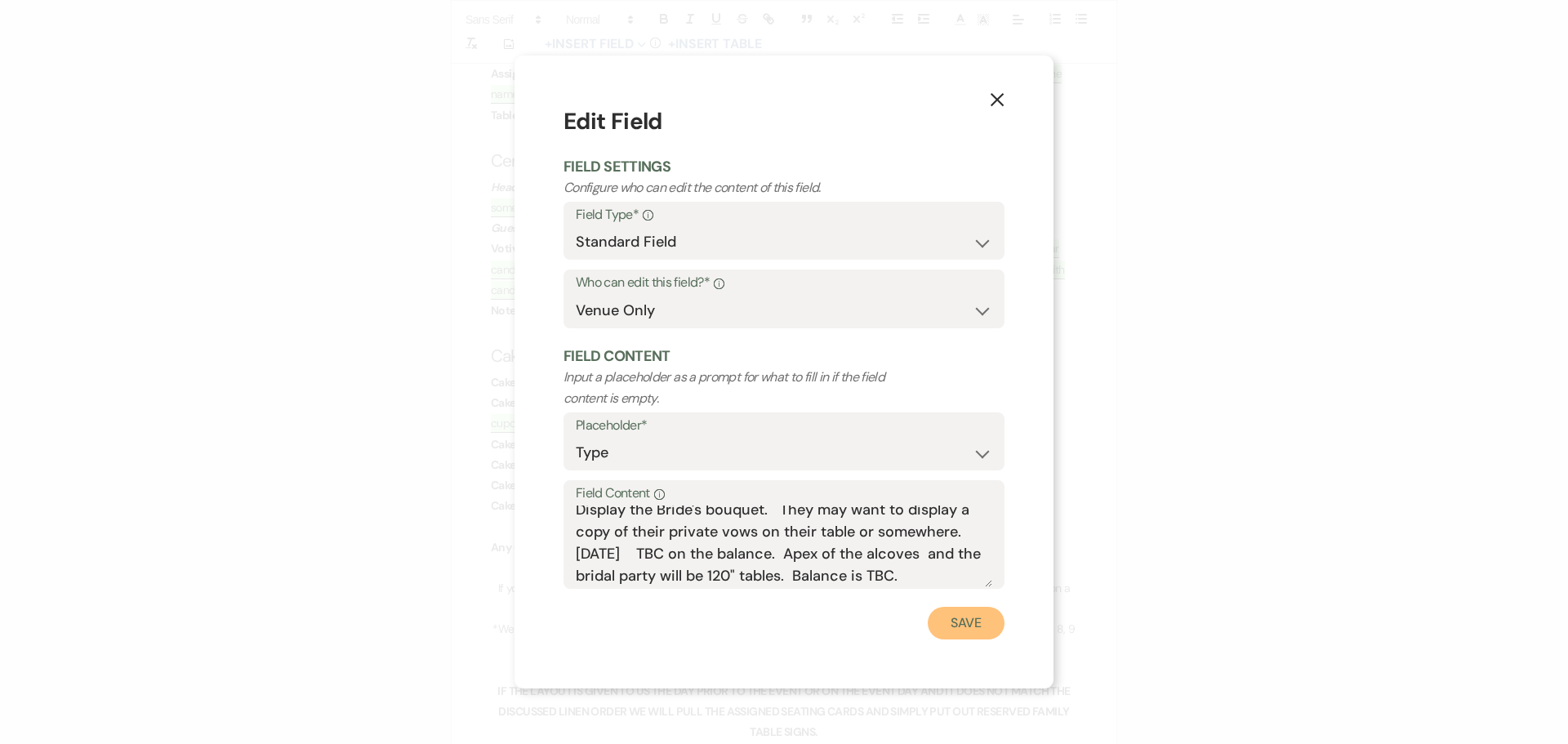
click at [958, 621] on button "Save" at bounding box center [965, 622] width 77 height 32
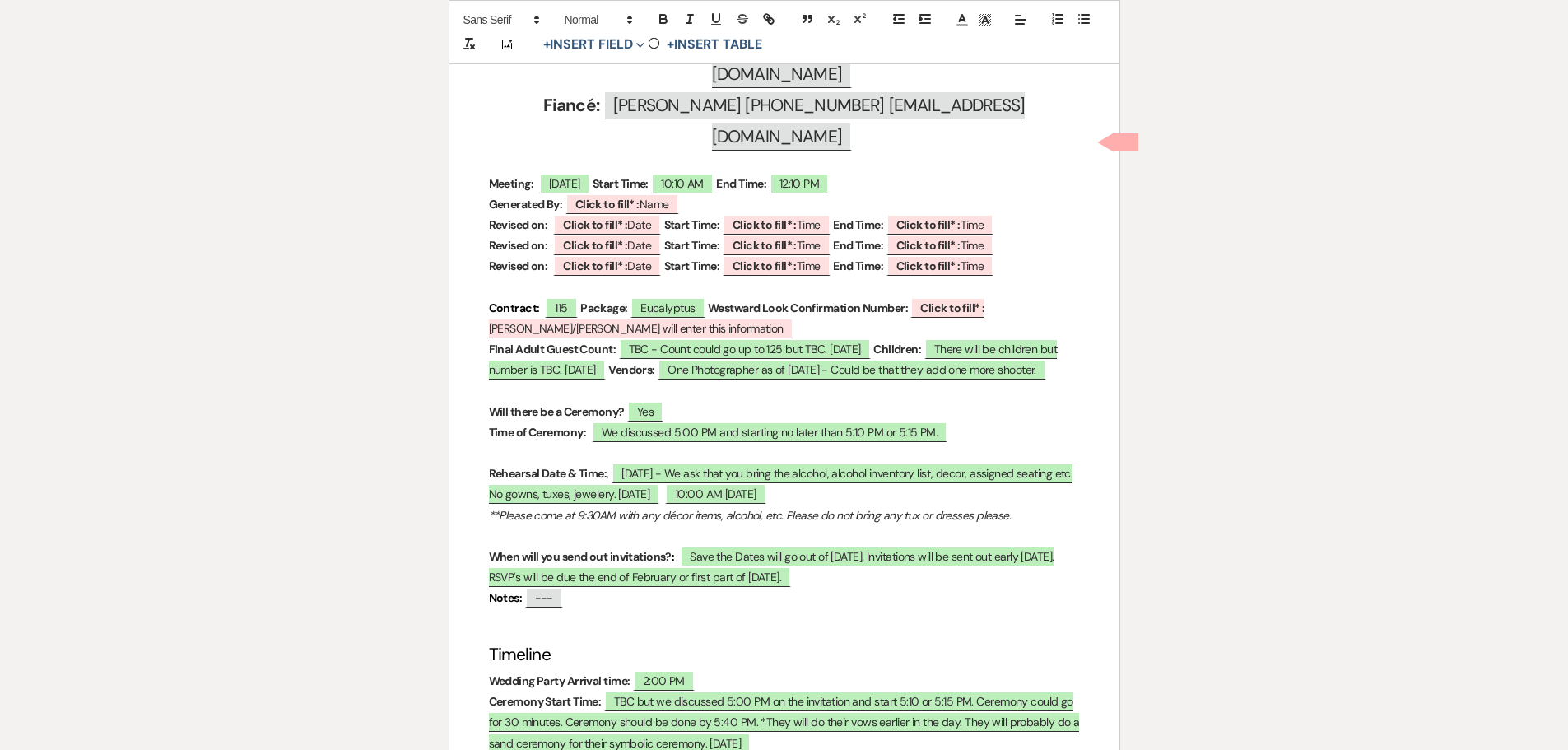
scroll to position [0, 0]
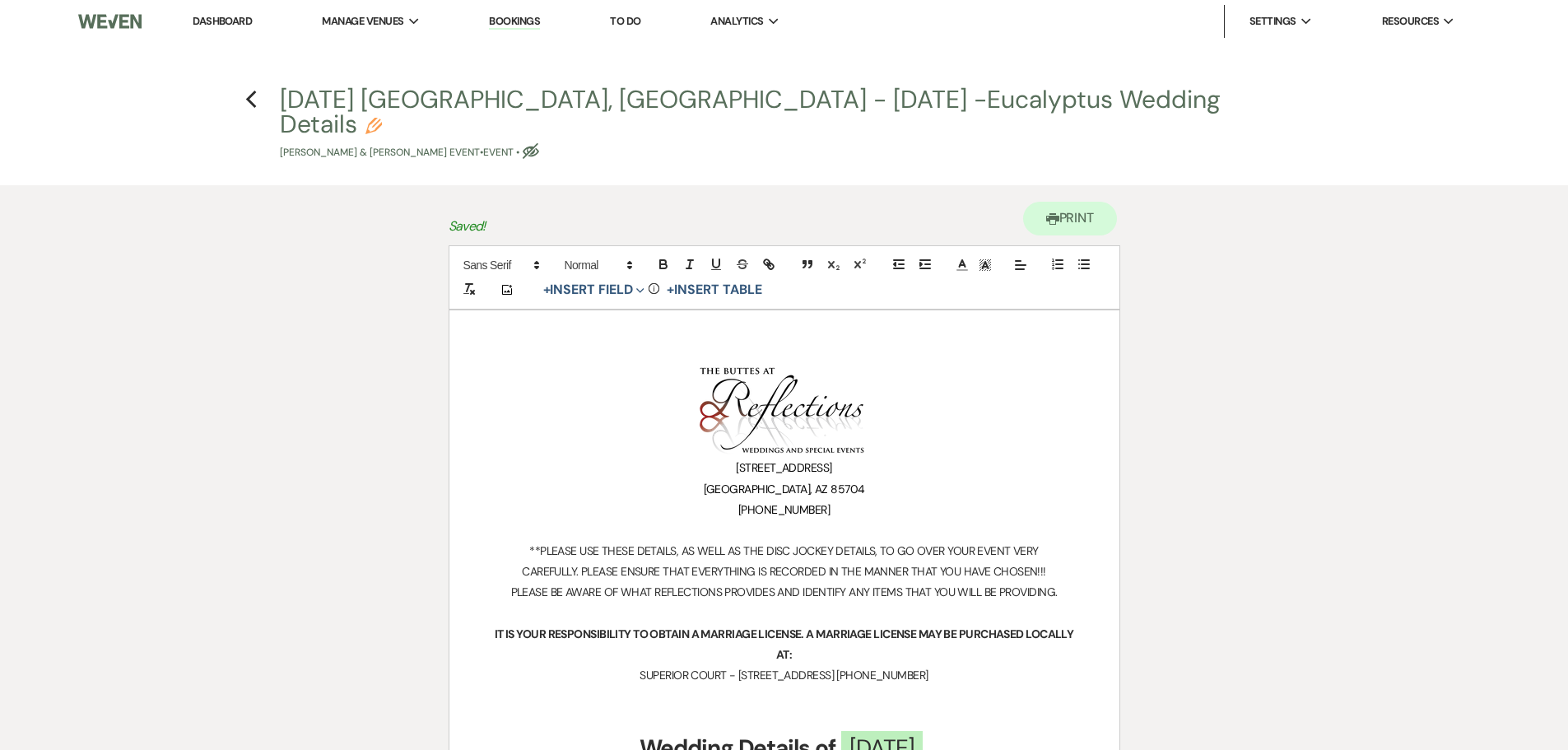
click at [382, 117] on icon "Pencil" at bounding box center [374, 126] width 17 height 17
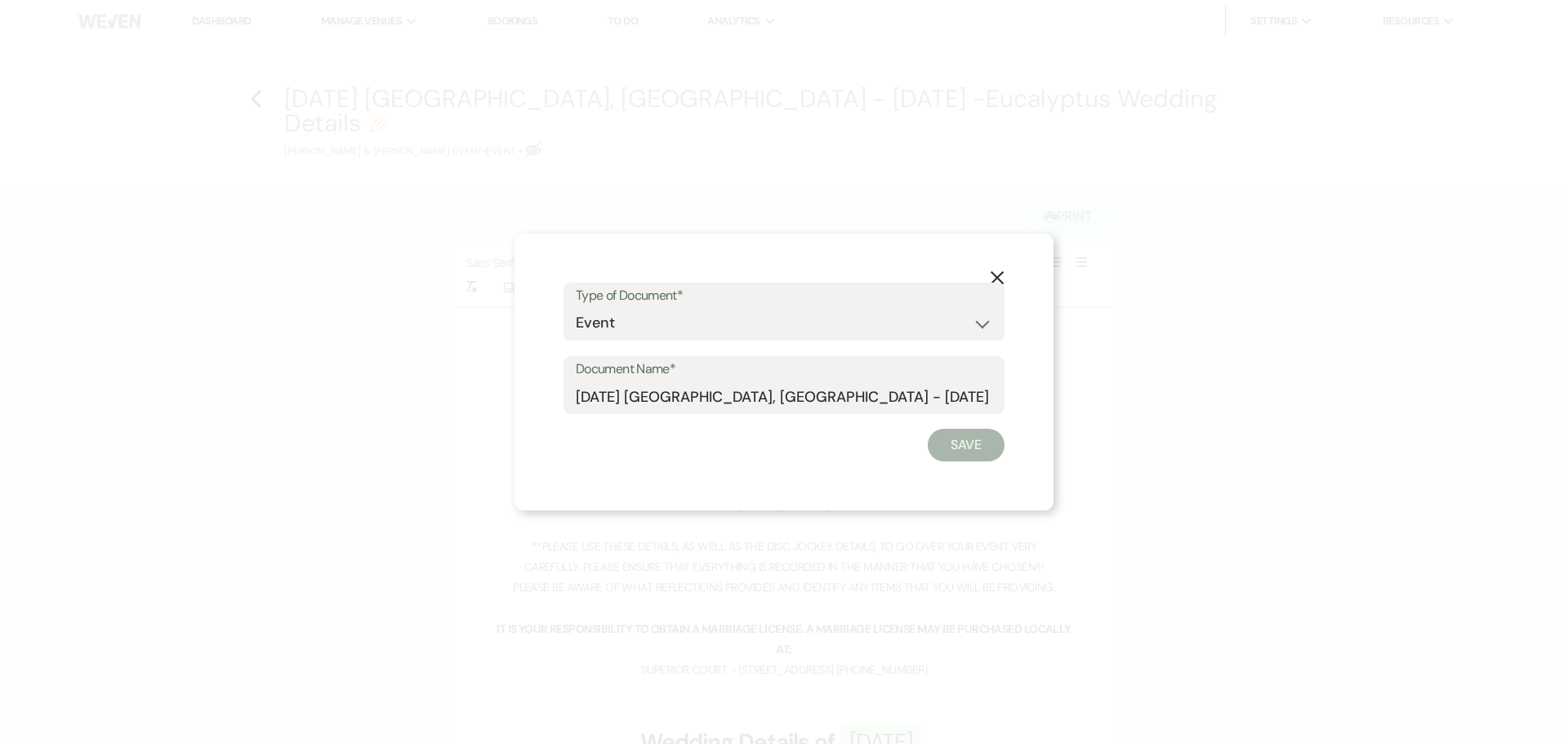
click at [963, 451] on button "Save" at bounding box center [965, 444] width 77 height 32
